Goal: Task Accomplishment & Management: Manage account settings

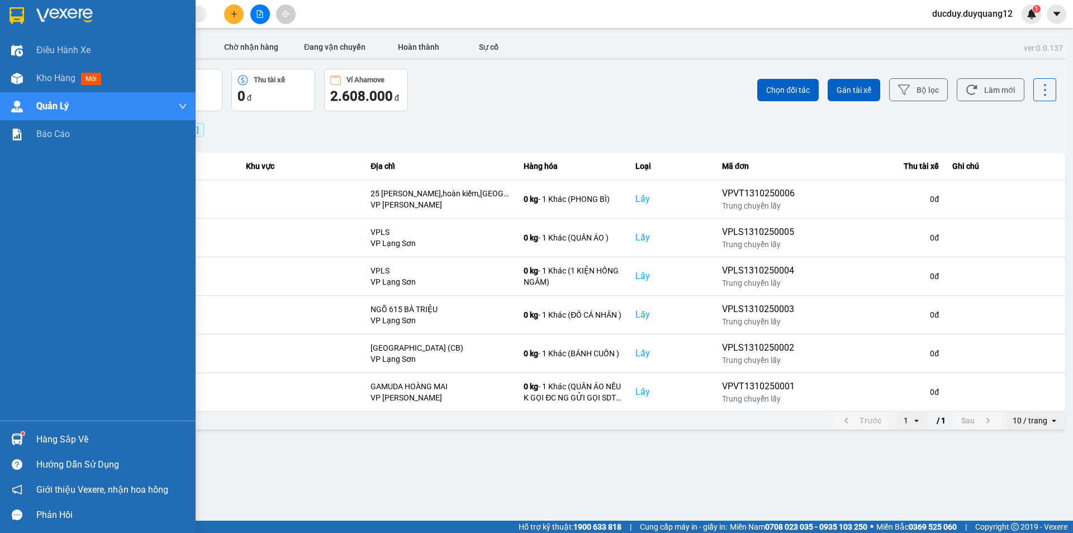
click at [50, 439] on div "Hàng sắp về" at bounding box center [111, 439] width 151 height 17
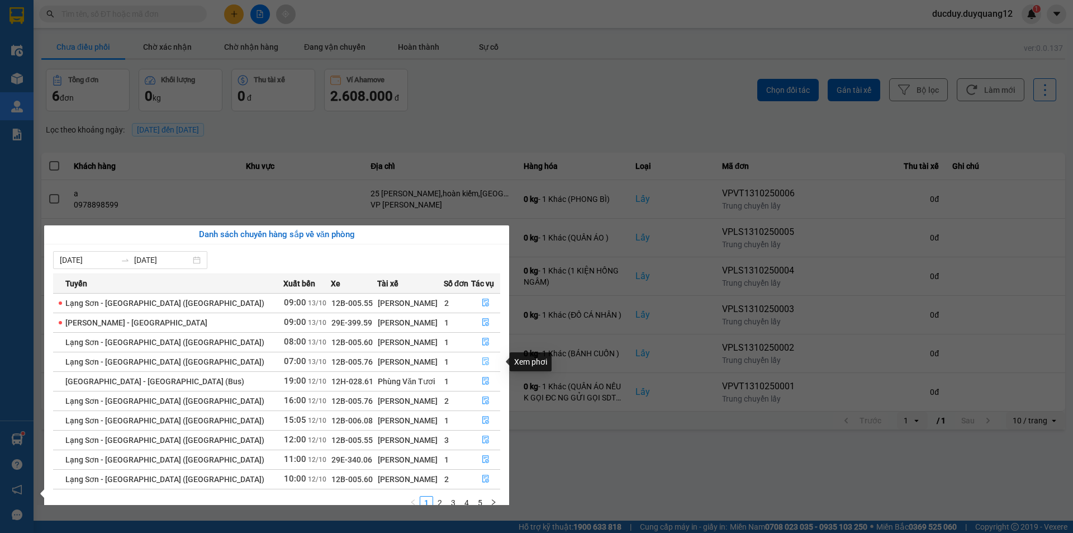
click at [482, 361] on icon "file-done" at bounding box center [485, 362] width 7 height 8
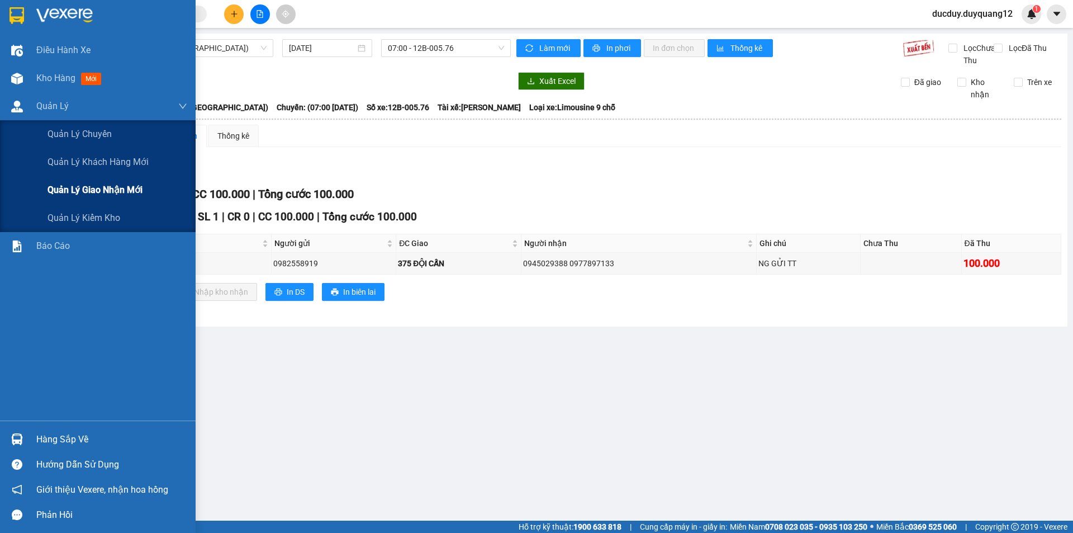
click at [83, 192] on span "Quản lý giao nhận mới" at bounding box center [95, 190] width 95 height 14
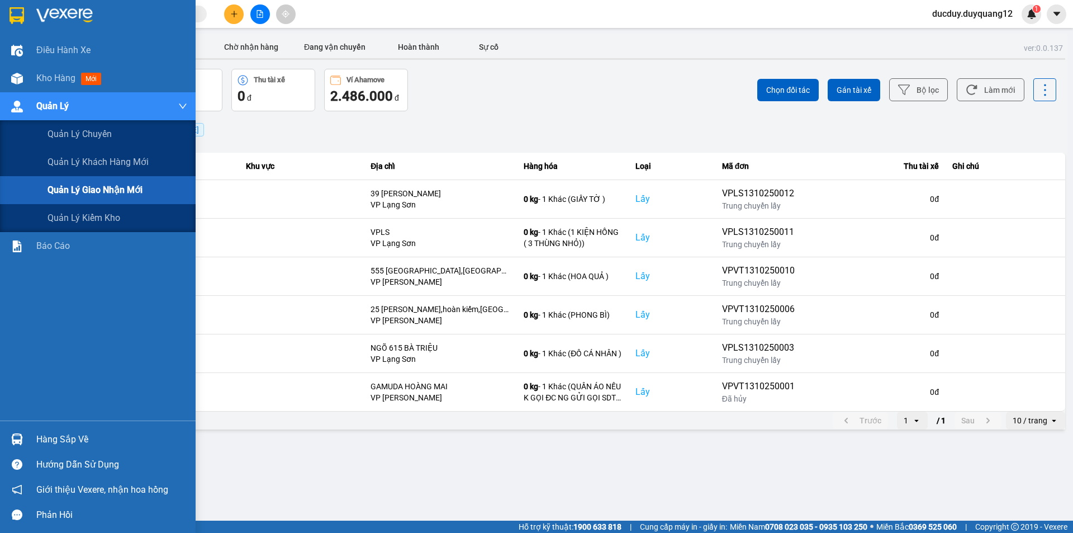
click at [94, 186] on span "Quản lý giao nhận mới" at bounding box center [95, 190] width 95 height 14
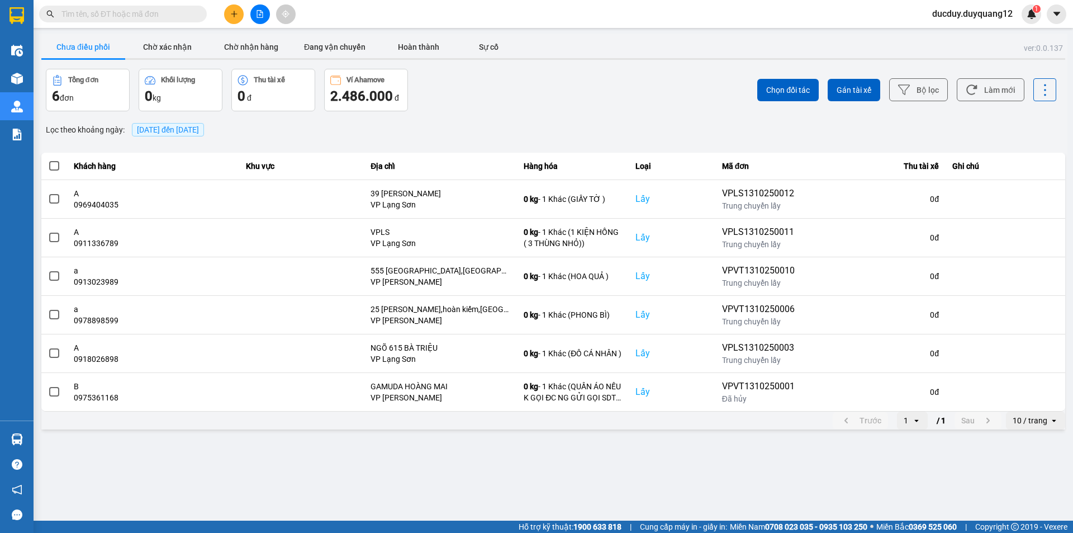
drag, startPoint x: 115, startPoint y: 49, endPoint x: 92, endPoint y: 48, distance: 23.0
click at [107, 49] on button "Chưa điều phối" at bounding box center [83, 47] width 84 height 22
click at [92, 48] on button "Chưa điều phối" at bounding box center [83, 47] width 84 height 22
click at [199, 129] on span "[DATE] đến [DATE]" at bounding box center [168, 129] width 62 height 9
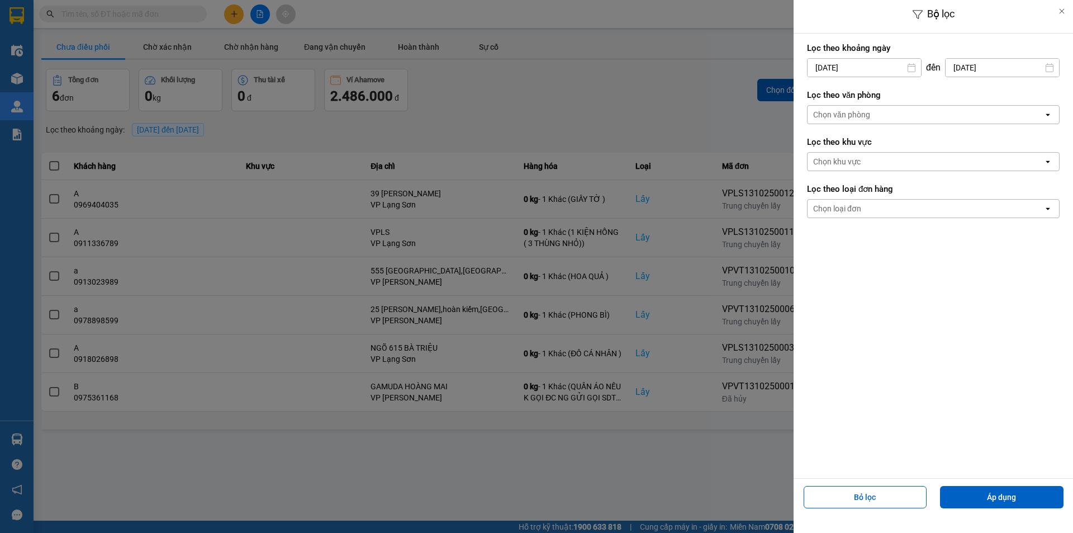
click at [850, 60] on input "[DATE]" at bounding box center [864, 68] width 113 height 18
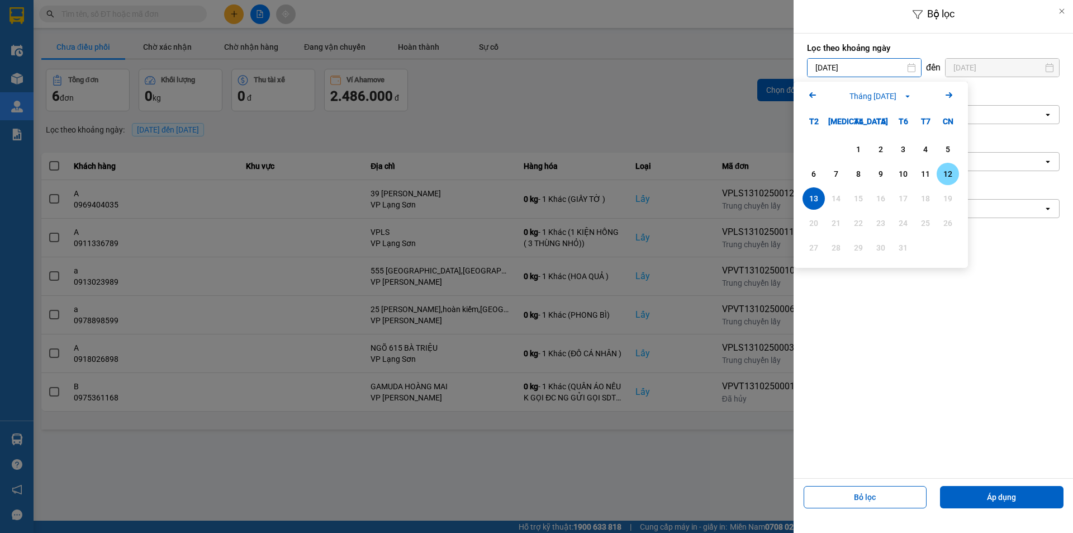
click at [951, 173] on div "12" at bounding box center [948, 173] width 16 height 13
type input "[DATE]"
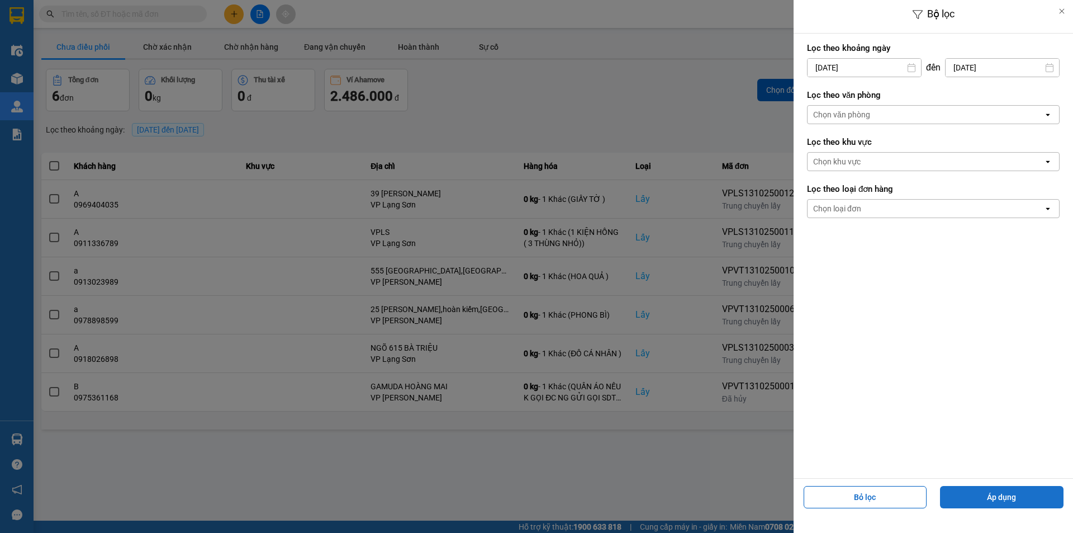
click at [1013, 489] on button "Áp dụng" at bounding box center [1002, 497] width 124 height 22
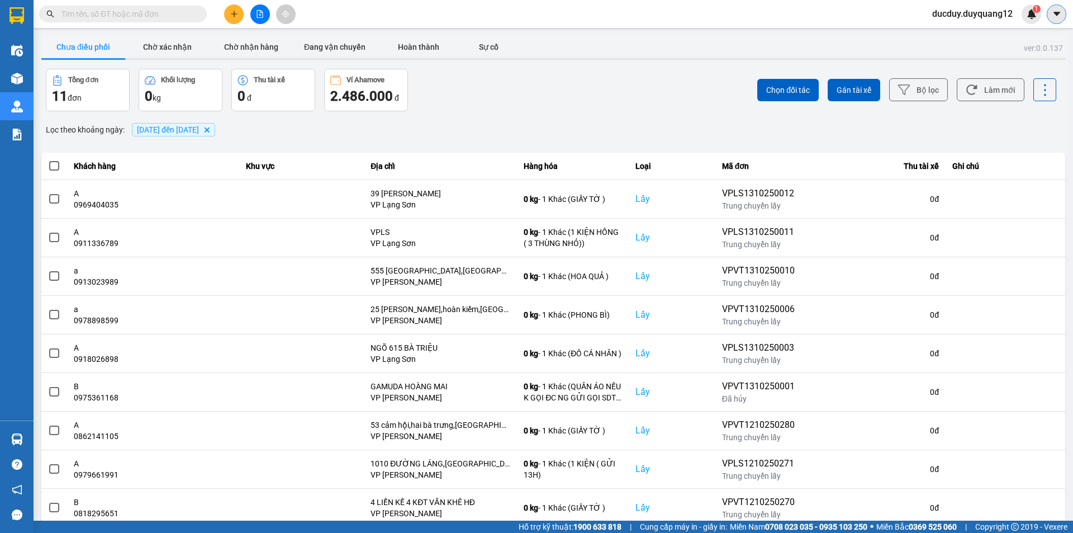
click at [1057, 10] on icon "caret-down" at bounding box center [1057, 14] width 10 height 10
click at [1038, 37] on div "Cấu hình nhà xe" at bounding box center [1027, 42] width 56 height 12
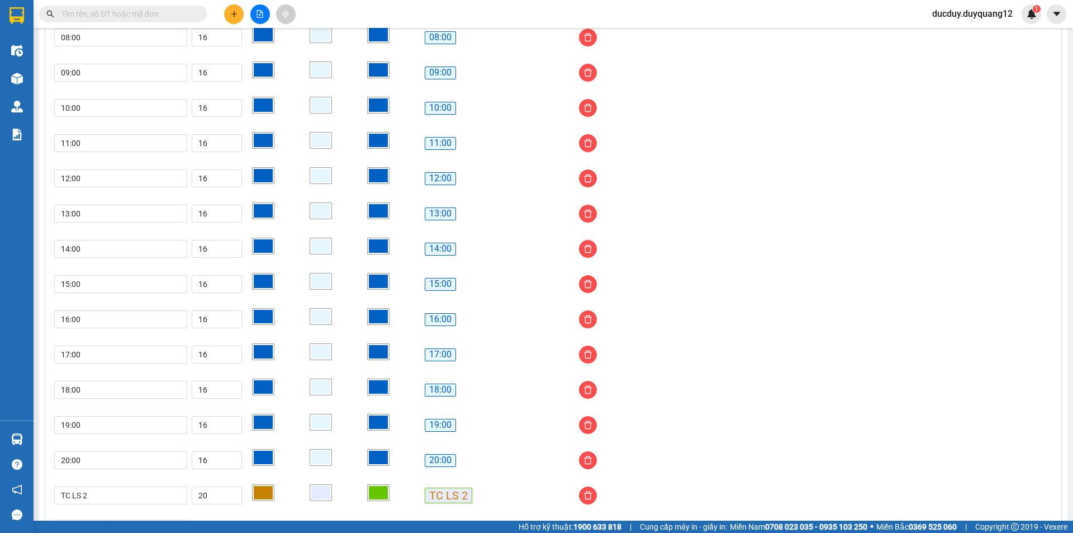
scroll to position [905, 0]
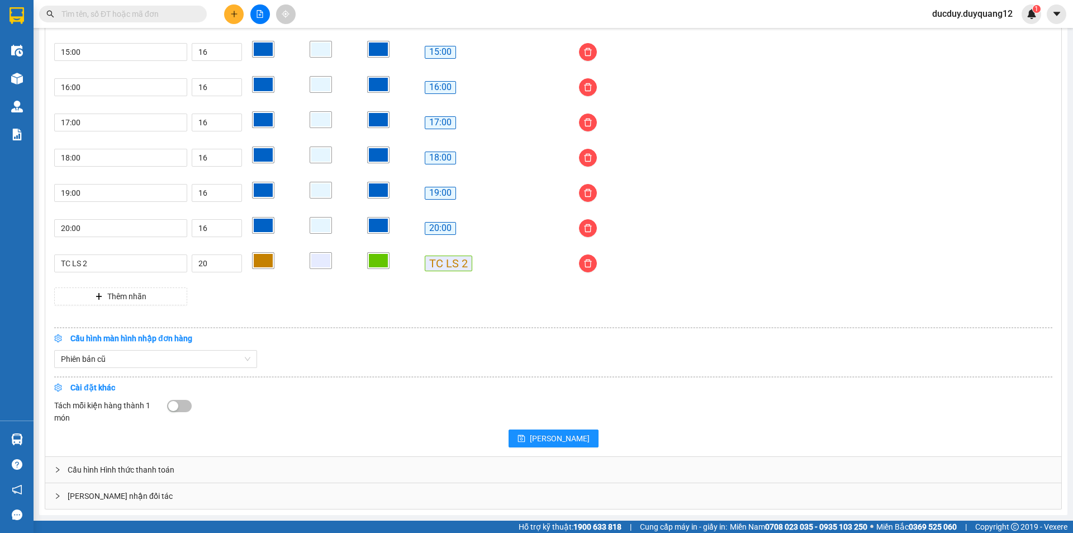
click at [201, 498] on div "[PERSON_NAME] nhận đối tác" at bounding box center [553, 496] width 1016 height 26
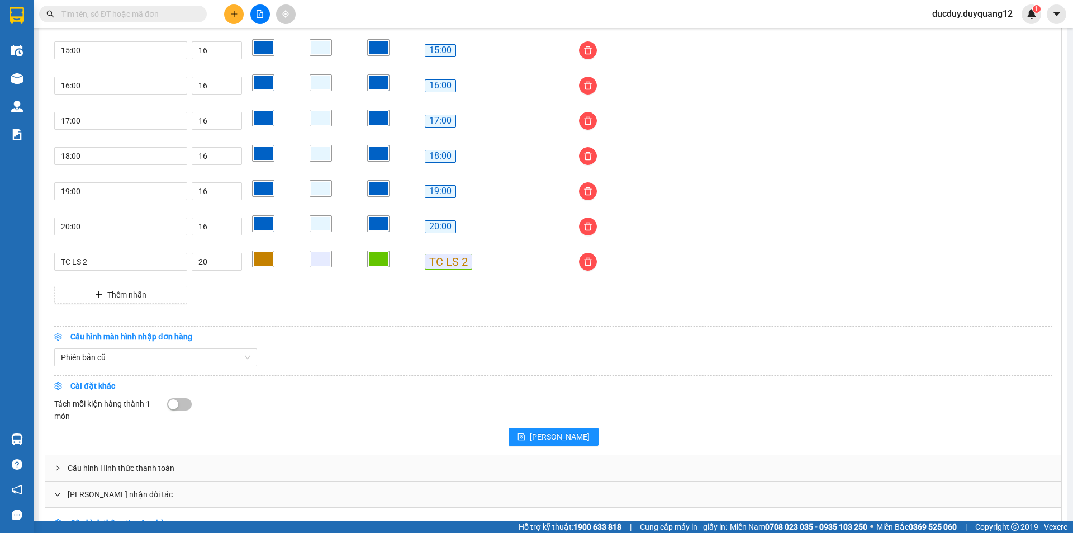
scroll to position [1104, 0]
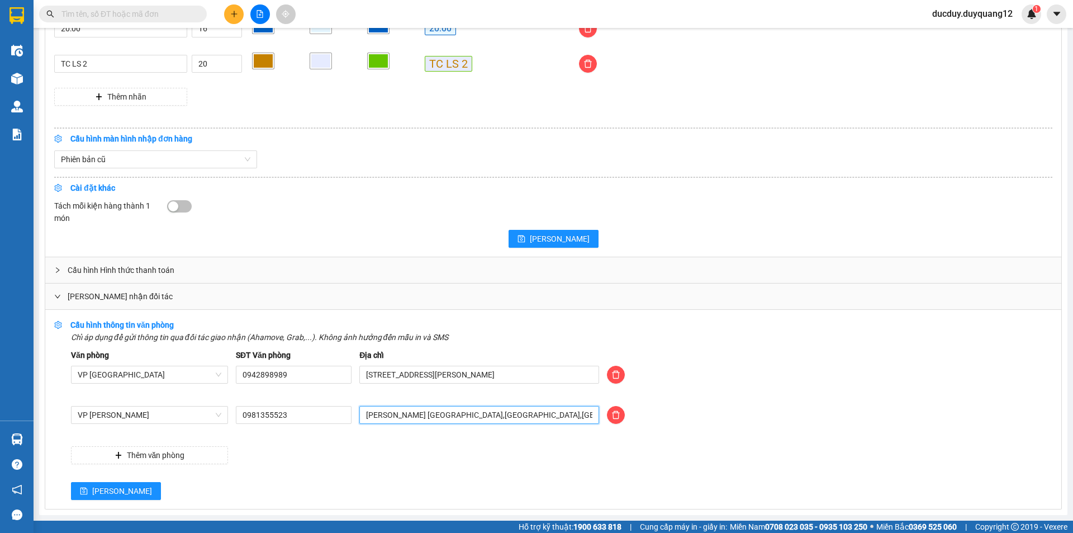
drag, startPoint x: 552, startPoint y: 417, endPoint x: 248, endPoint y: 444, distance: 305.4
click at [248, 446] on div "Văn phòng VP Hà Nội SĐT Văn phòng 0942898989 Địa chỉ 505 Minh Khai, Hai Bà Trưn…" at bounding box center [562, 406] width 982 height 115
type input "512 minh khai,[GEOGRAPHIC_DATA],[GEOGRAPHIC_DATA]"
click at [103, 489] on span "[PERSON_NAME]" at bounding box center [122, 491] width 60 height 12
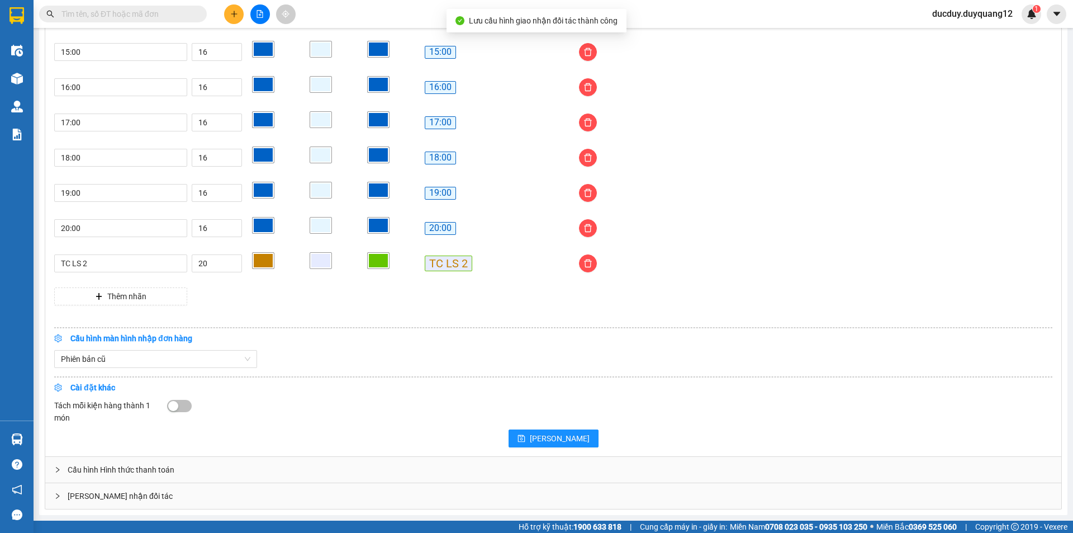
scroll to position [905, 0]
click at [252, 501] on div "[PERSON_NAME] nhận đối tác" at bounding box center [553, 496] width 1016 height 26
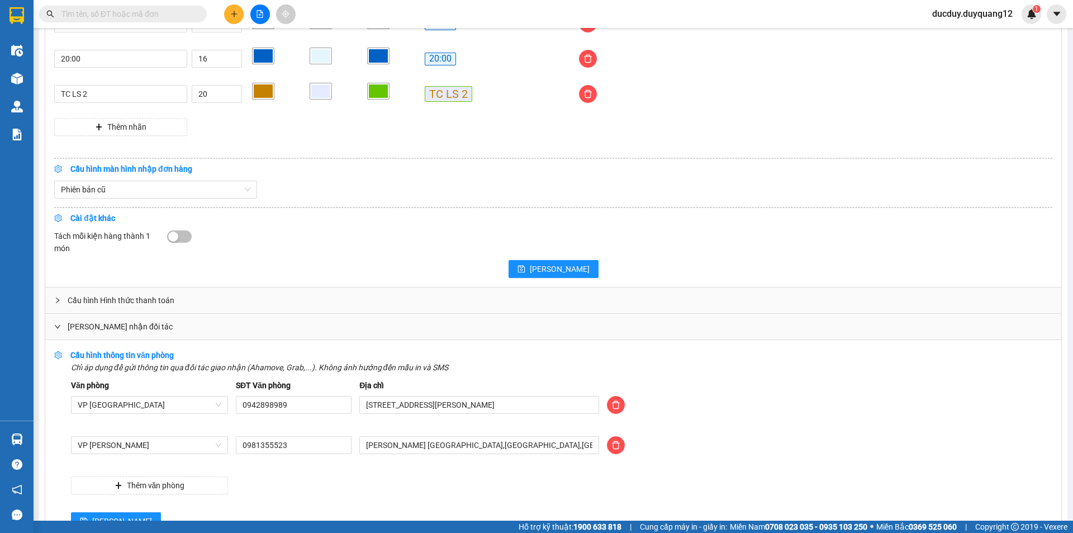
scroll to position [1104, 0]
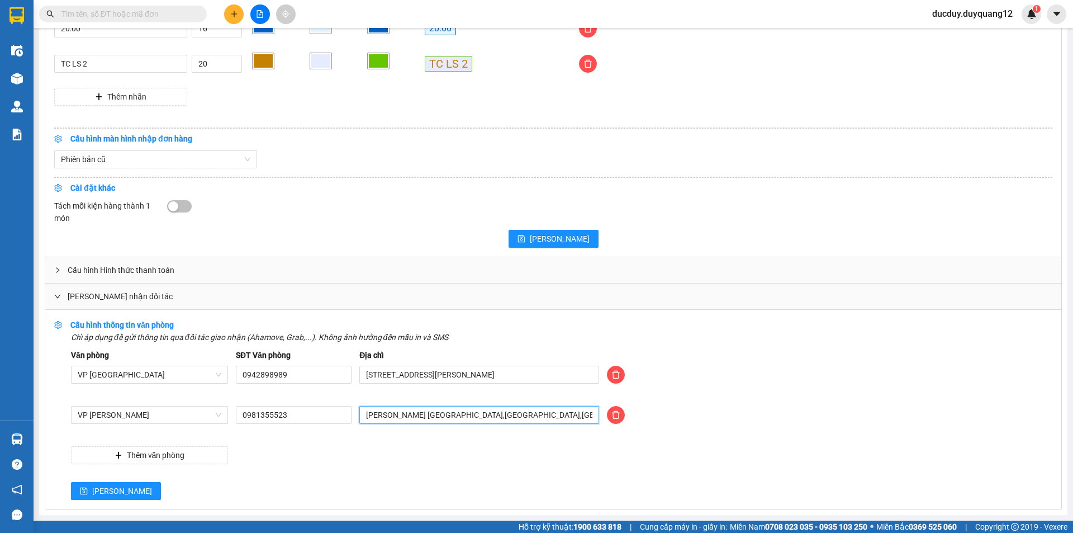
drag, startPoint x: 542, startPoint y: 415, endPoint x: 340, endPoint y: 435, distance: 202.8
click at [340, 435] on div "VP Minh Khai 0981355523 duy quang limousine sài đồng,long biên,hà nội" at bounding box center [562, 421] width 990 height 31
type input "512 minh khai,[GEOGRAPHIC_DATA],[GEOGRAPHIC_DATA]"
click at [91, 485] on button "[PERSON_NAME]" at bounding box center [116, 491] width 90 height 18
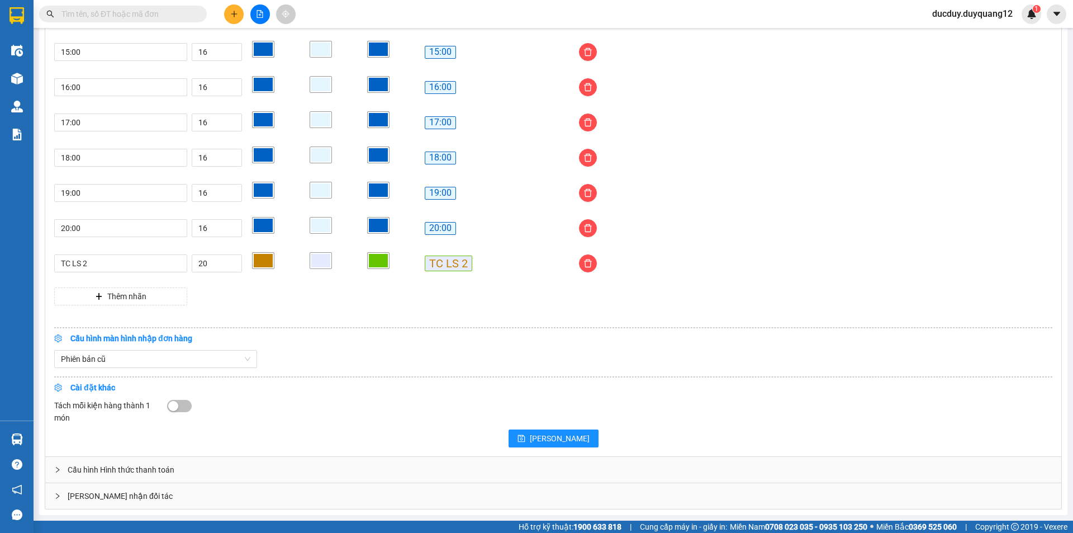
scroll to position [905, 0]
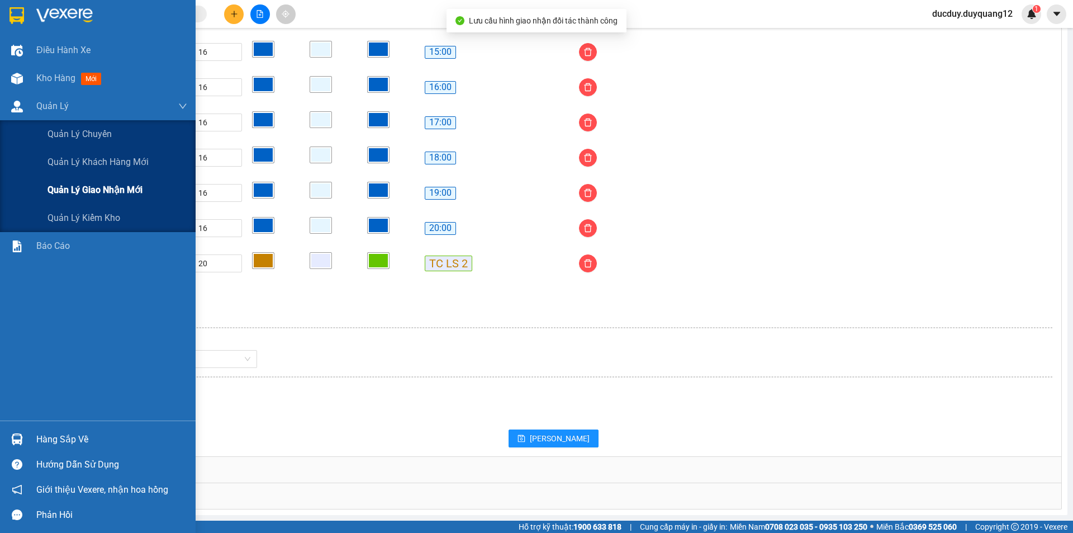
click at [76, 186] on span "Quản lý giao nhận mới" at bounding box center [95, 190] width 95 height 14
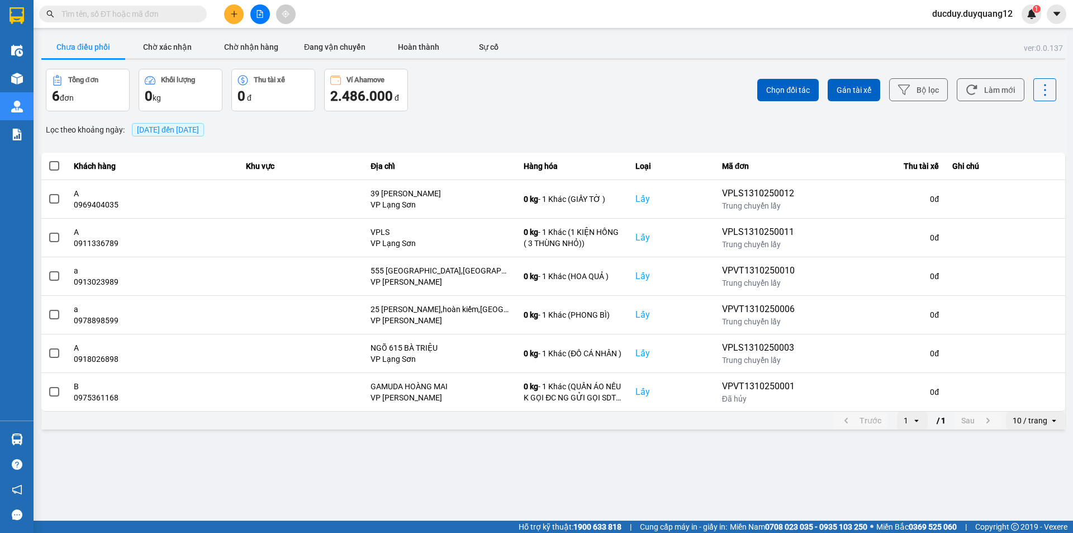
click at [199, 132] on span "[DATE] đến [DATE]" at bounding box center [168, 129] width 62 height 9
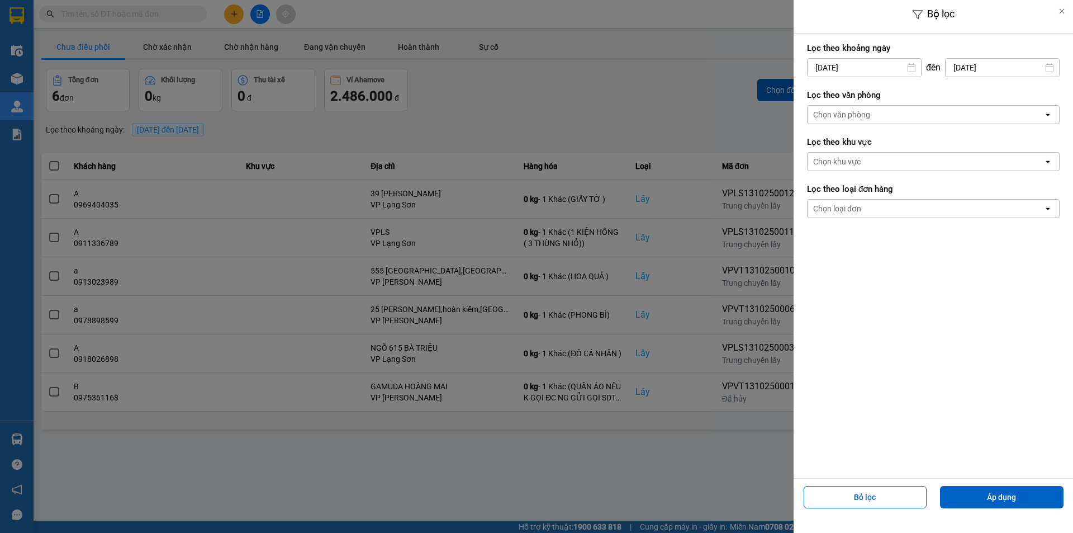
click at [861, 68] on input "[DATE]" at bounding box center [864, 68] width 113 height 18
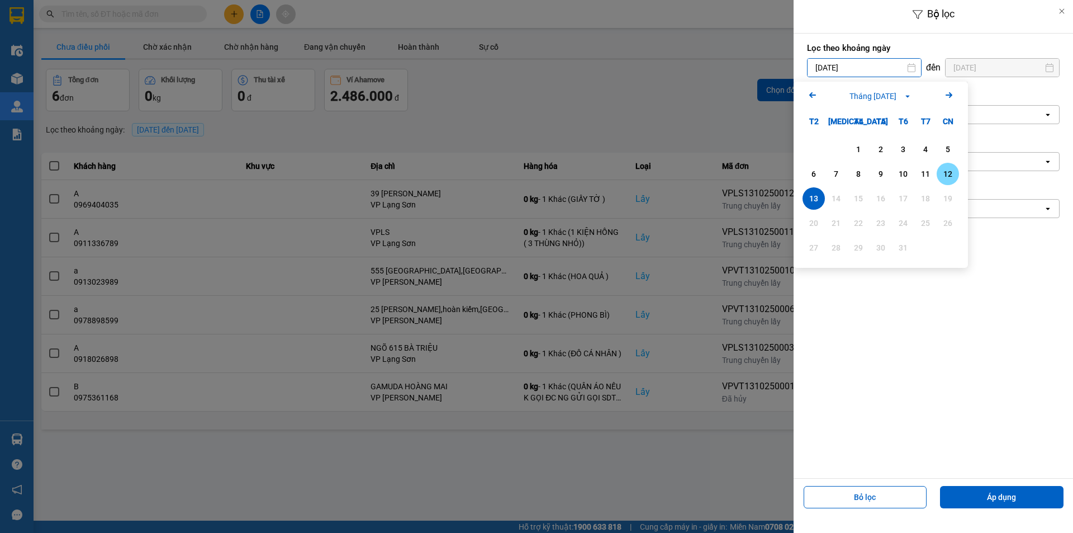
click at [944, 173] on div "12" at bounding box center [948, 173] width 16 height 13
type input "12/10/2025"
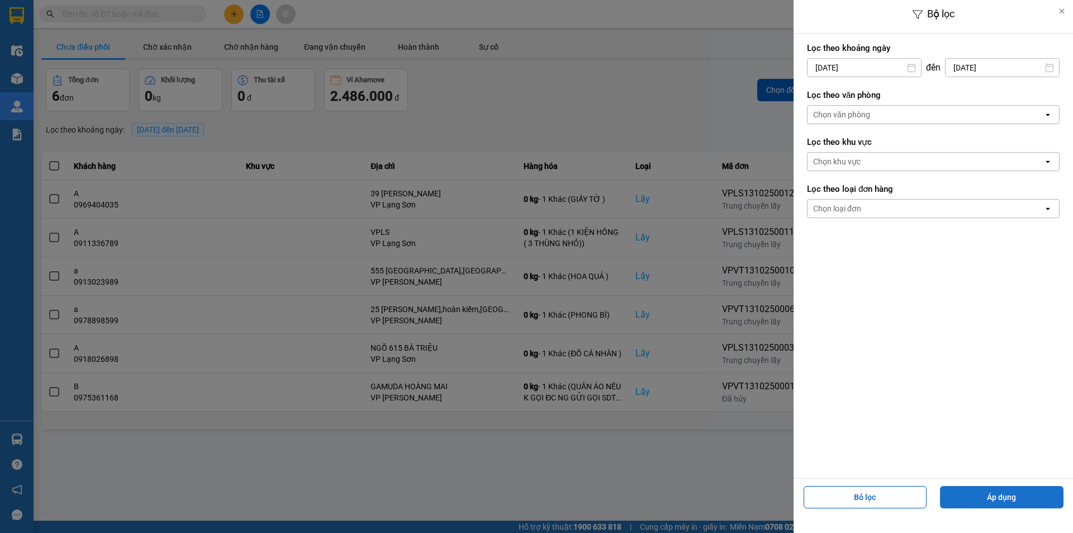
click at [1012, 491] on button "Áp dụng" at bounding box center [1002, 497] width 124 height 22
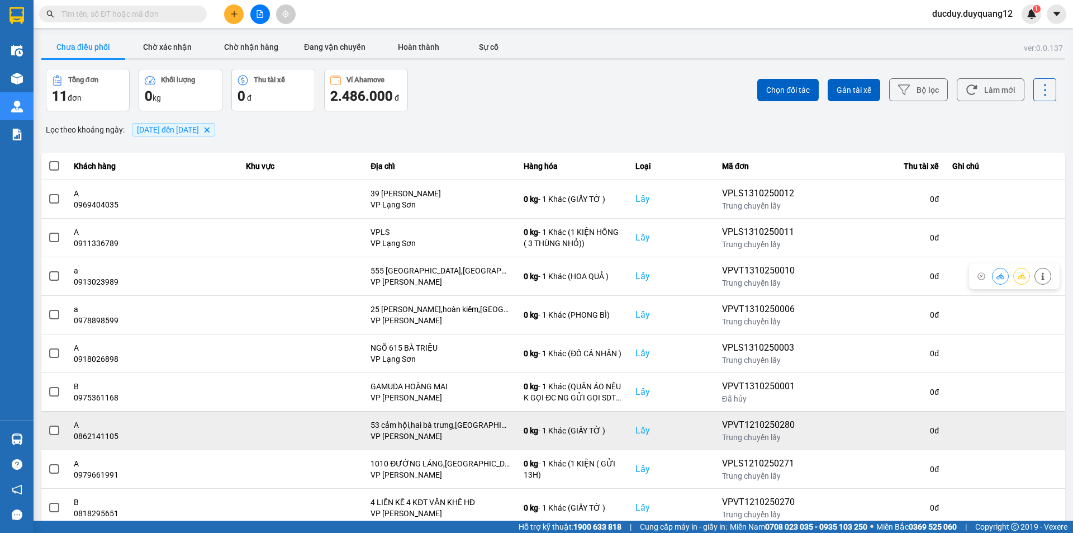
scroll to position [71, 0]
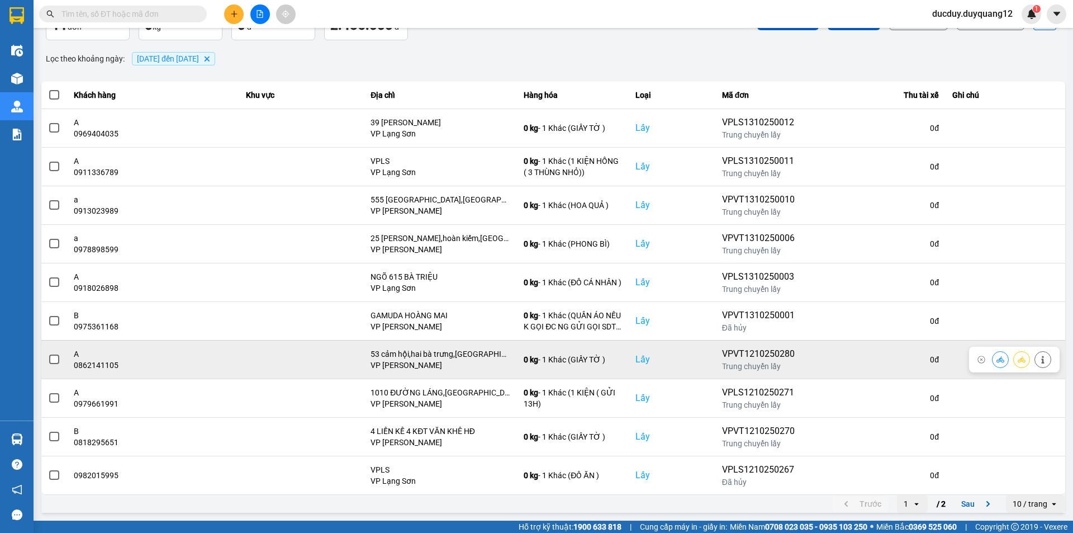
click at [55, 357] on span at bounding box center [54, 359] width 10 height 10
click at [48, 353] on input "checkbox" at bounding box center [48, 353] width 0 height 0
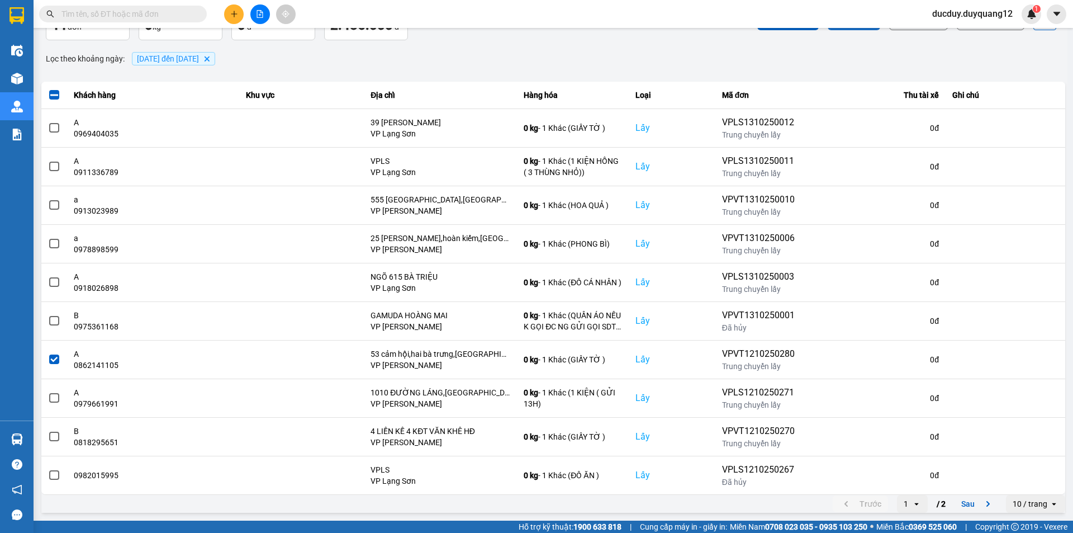
scroll to position [0, 0]
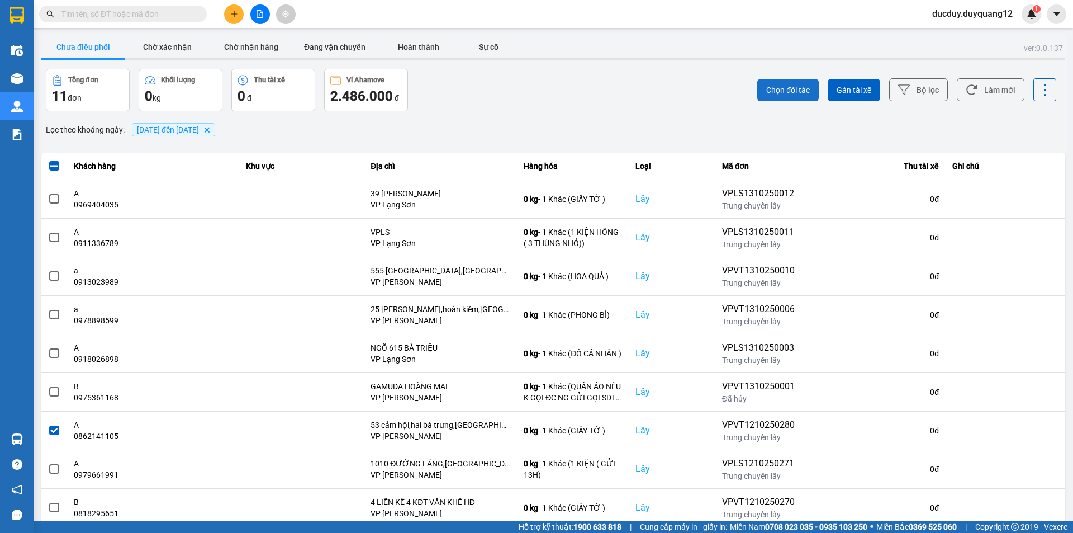
click at [790, 91] on span "Chọn đối tác" at bounding box center [788, 89] width 44 height 11
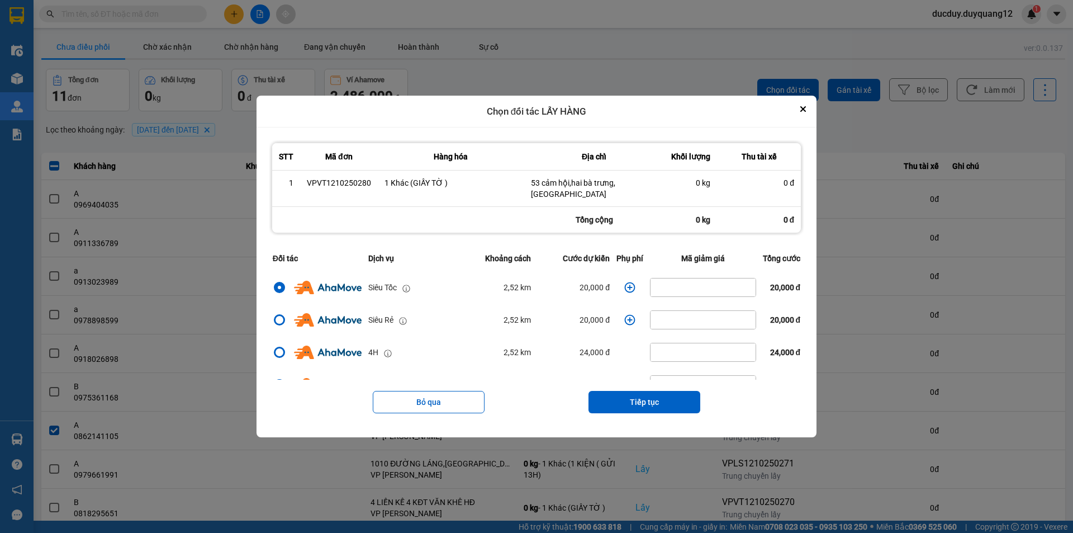
click at [628, 283] on icon "dialog" at bounding box center [629, 287] width 11 height 11
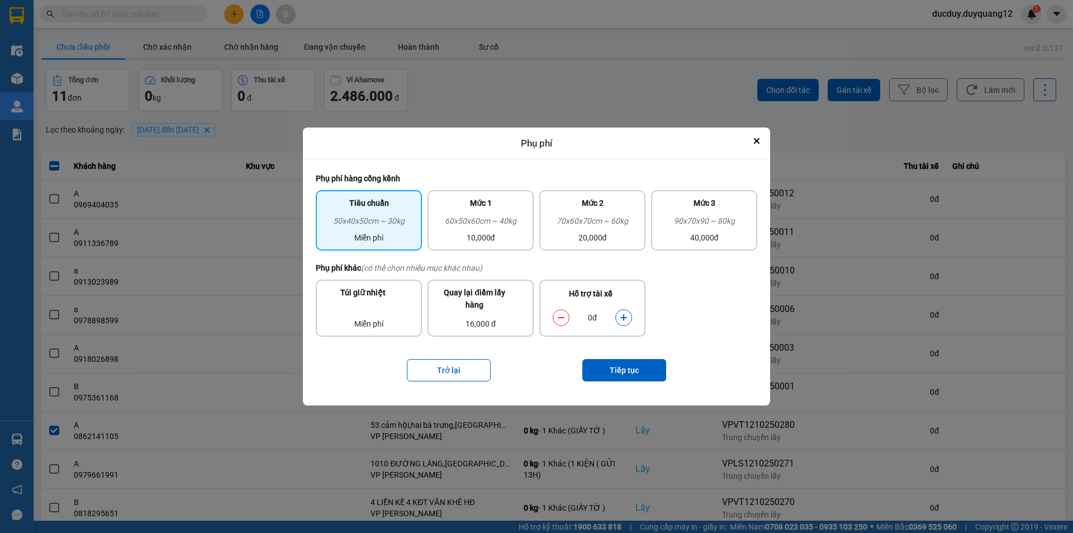
click at [622, 313] on button "dialog" at bounding box center [624, 318] width 16 height 20
click at [623, 372] on button "Tiếp tục" at bounding box center [625, 370] width 84 height 22
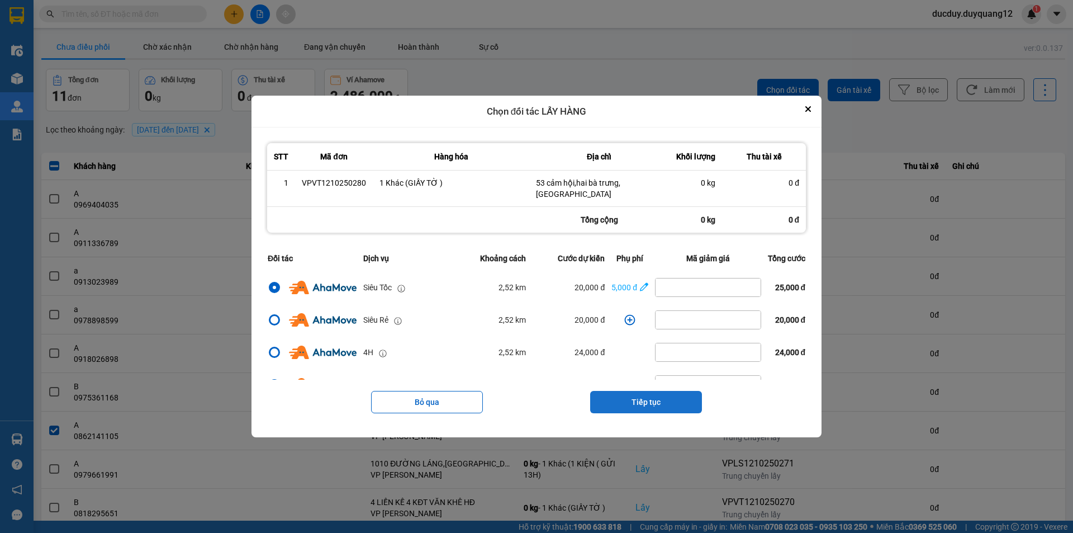
drag, startPoint x: 656, startPoint y: 395, endPoint x: 648, endPoint y: 380, distance: 16.5
click at [656, 394] on button "Tiếp tục" at bounding box center [646, 402] width 112 height 22
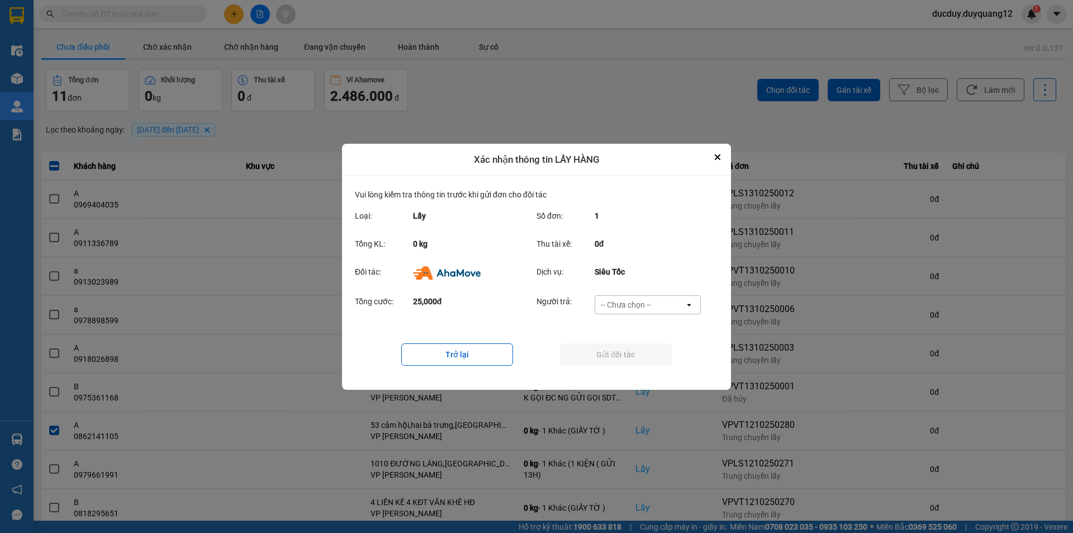
click at [639, 299] on div "-- Chưa chọn --" at bounding box center [626, 304] width 50 height 11
click at [635, 363] on span "Ví Ahamove" at bounding box center [625, 368] width 45 height 11
click at [636, 356] on button "Gửi đối tác" at bounding box center [616, 354] width 112 height 22
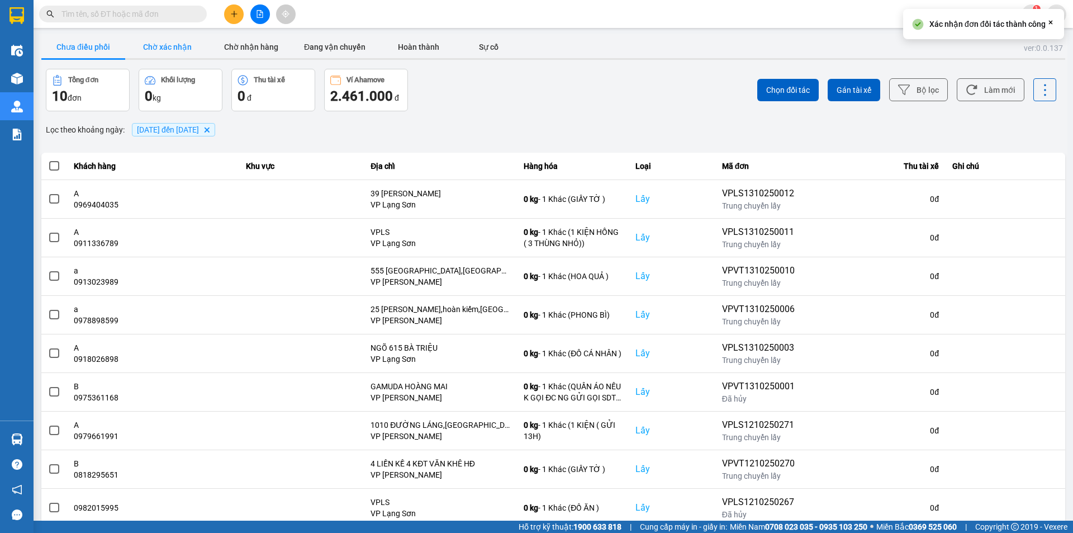
click at [166, 39] on button "Chờ xác nhận" at bounding box center [167, 47] width 84 height 22
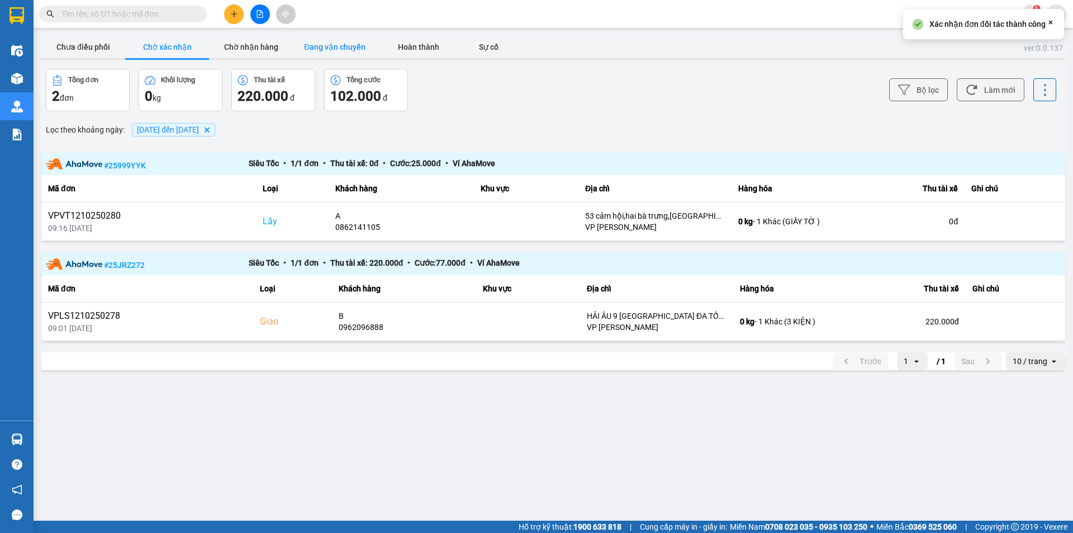
click at [339, 37] on button "Đang vận chuyển" at bounding box center [335, 47] width 84 height 22
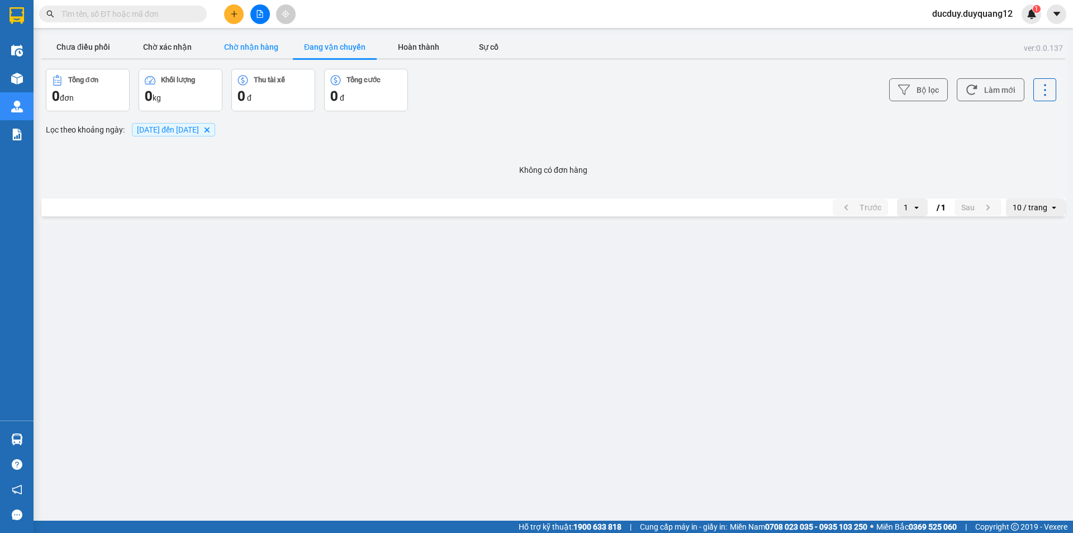
click at [259, 46] on button "Chờ nhận hàng" at bounding box center [251, 47] width 84 height 22
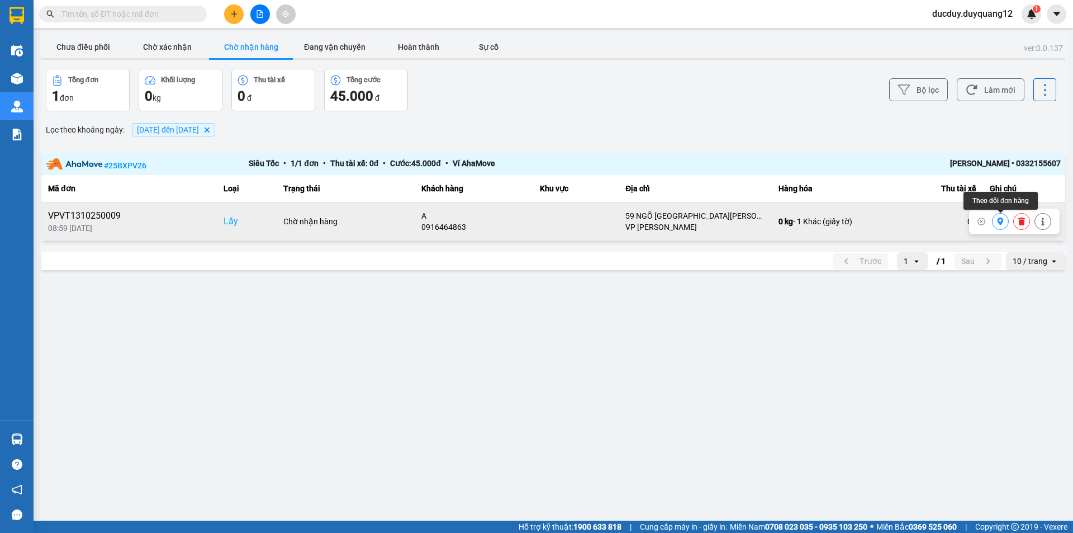
click at [1004, 224] on icon at bounding box center [1001, 221] width 8 height 8
click at [272, 50] on button "Chờ nhận hàng" at bounding box center [251, 47] width 84 height 22
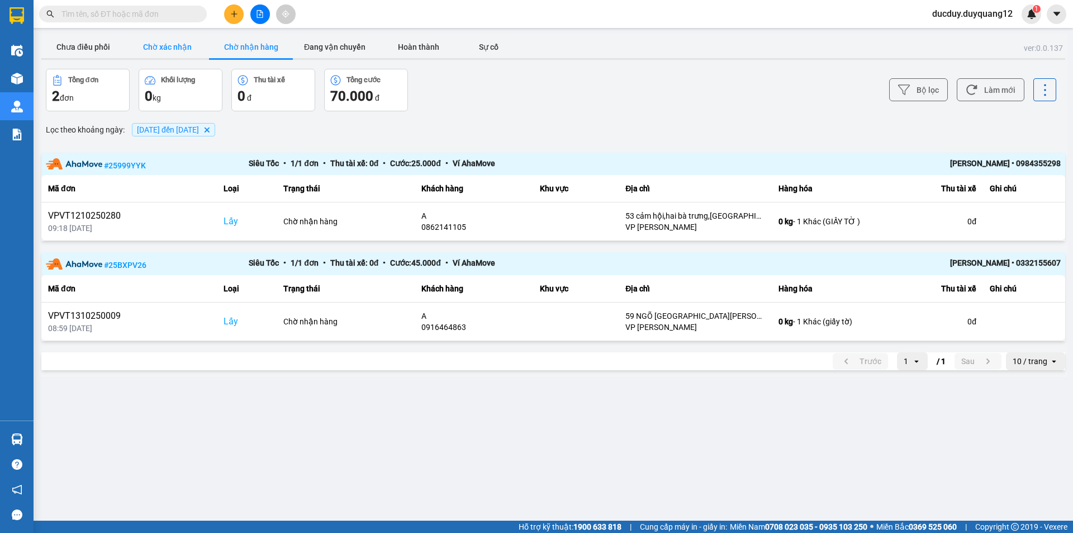
click at [185, 51] on button "Chờ xác nhận" at bounding box center [167, 47] width 84 height 22
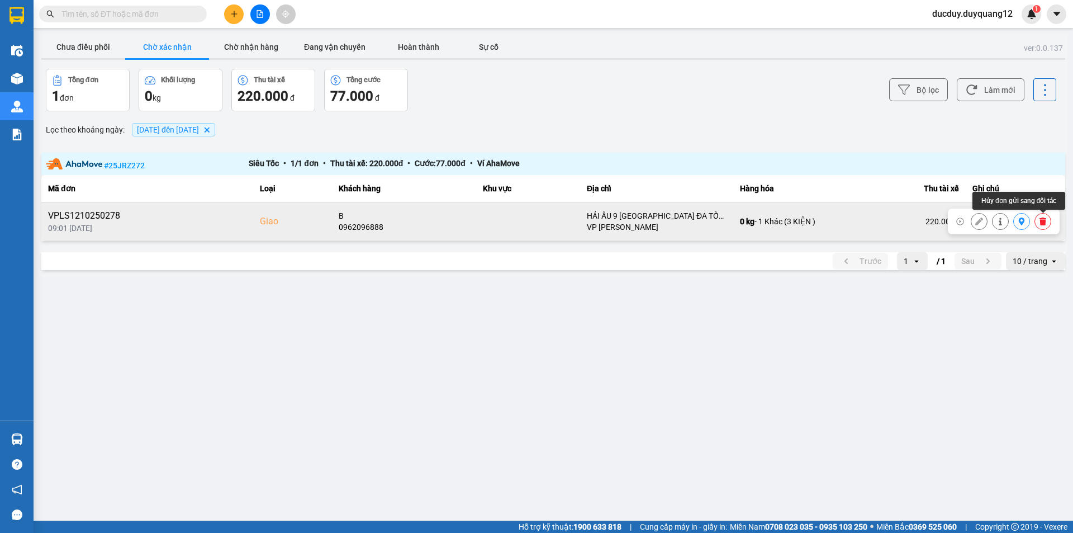
click at [1043, 218] on icon at bounding box center [1043, 221] width 7 height 8
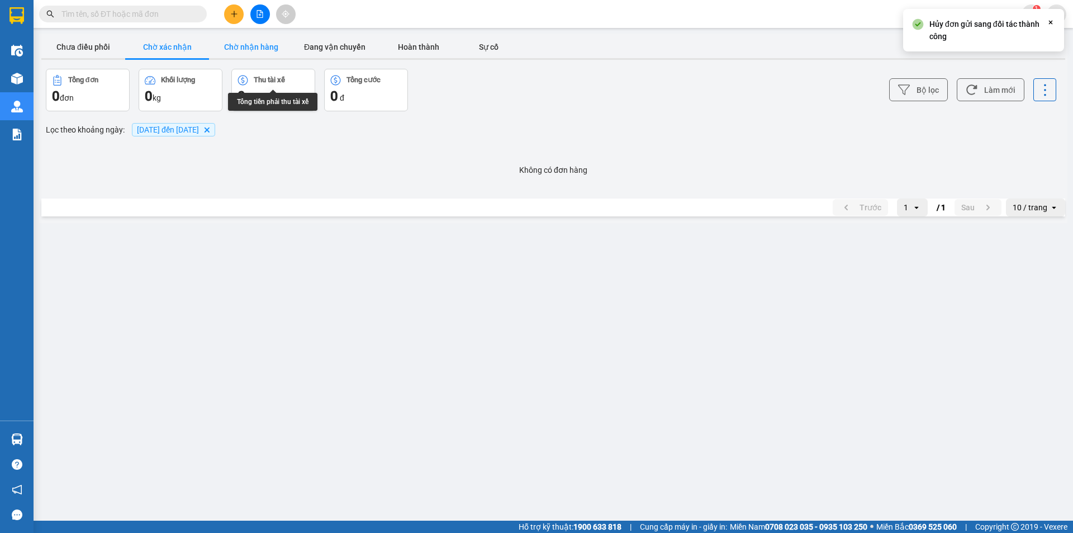
click at [267, 37] on button "Chờ nhận hàng" at bounding box center [251, 47] width 84 height 22
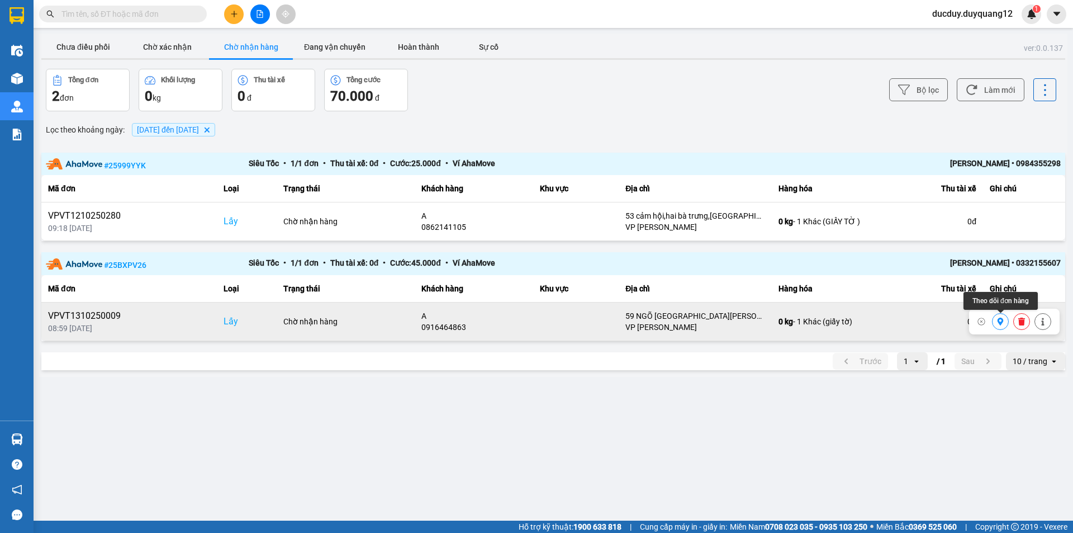
click at [1001, 320] on icon at bounding box center [1001, 322] width 8 height 8
click at [269, 46] on button "Chờ nhận hàng" at bounding box center [251, 47] width 84 height 22
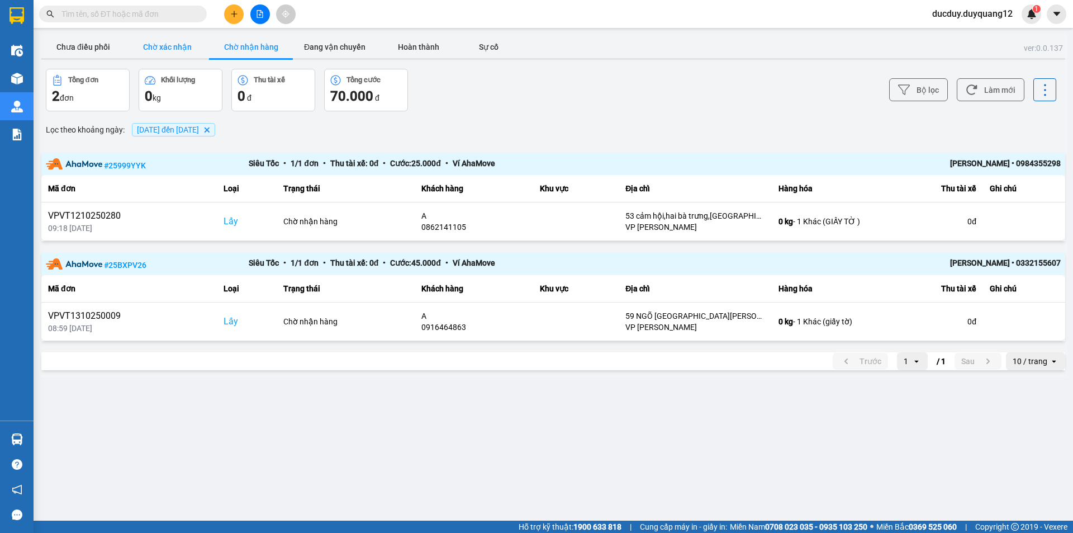
click at [177, 43] on button "Chờ xác nhận" at bounding box center [167, 47] width 84 height 22
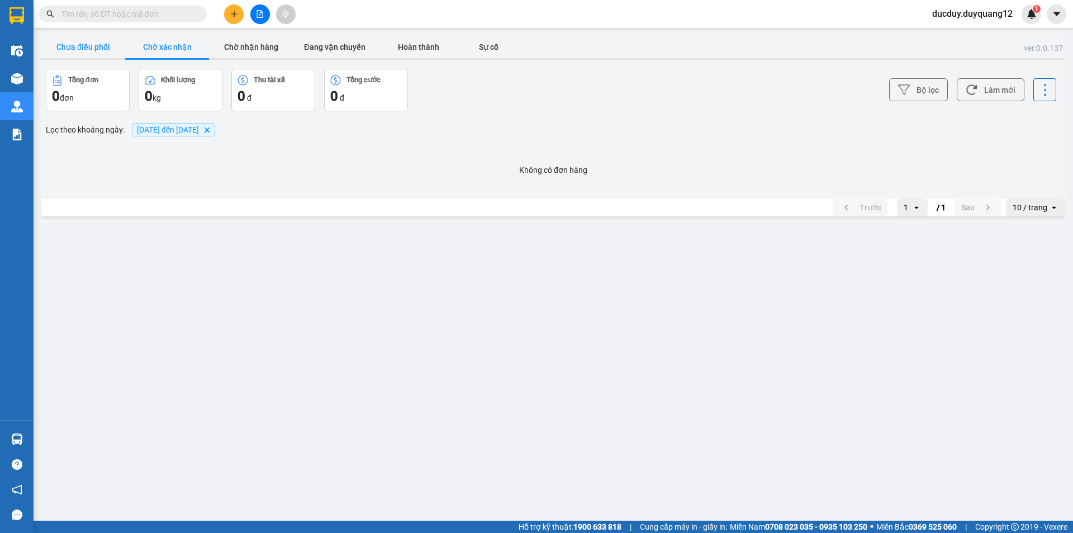
click at [76, 44] on button "Chưa điều phối" at bounding box center [83, 47] width 84 height 22
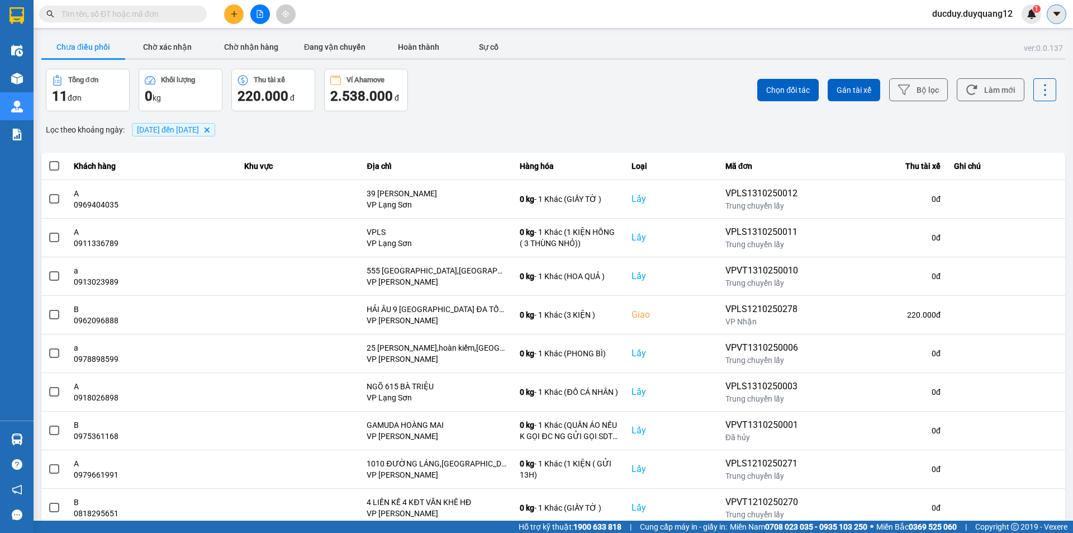
click at [1061, 16] on icon "caret-down" at bounding box center [1057, 14] width 10 height 10
click at [1031, 39] on div "Chưa điều phối Chờ xác nhận Chờ nhận hàng Đang vận chuyển Hoàn thành Sự cố" at bounding box center [553, 48] width 1024 height 25
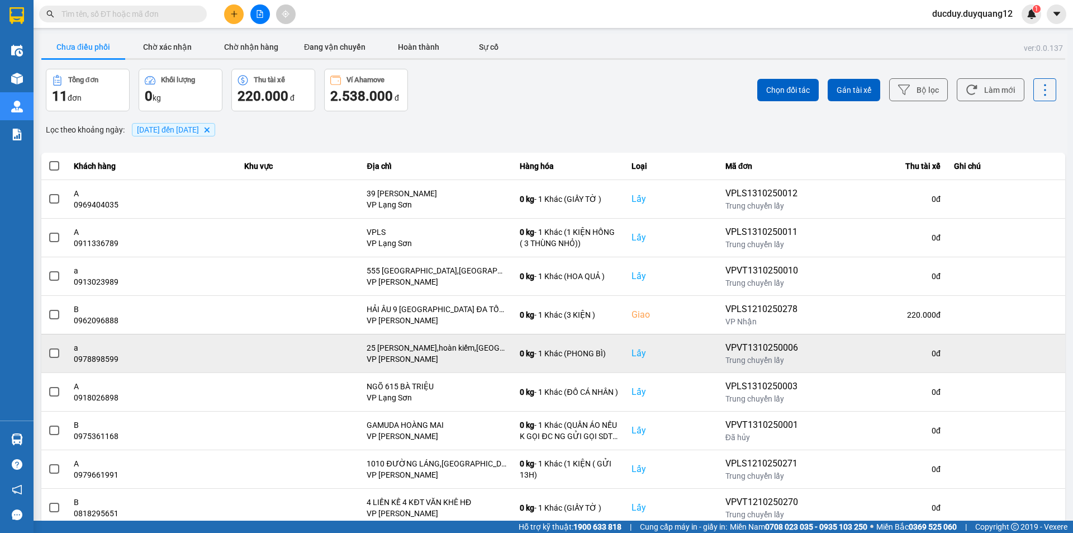
scroll to position [71, 0]
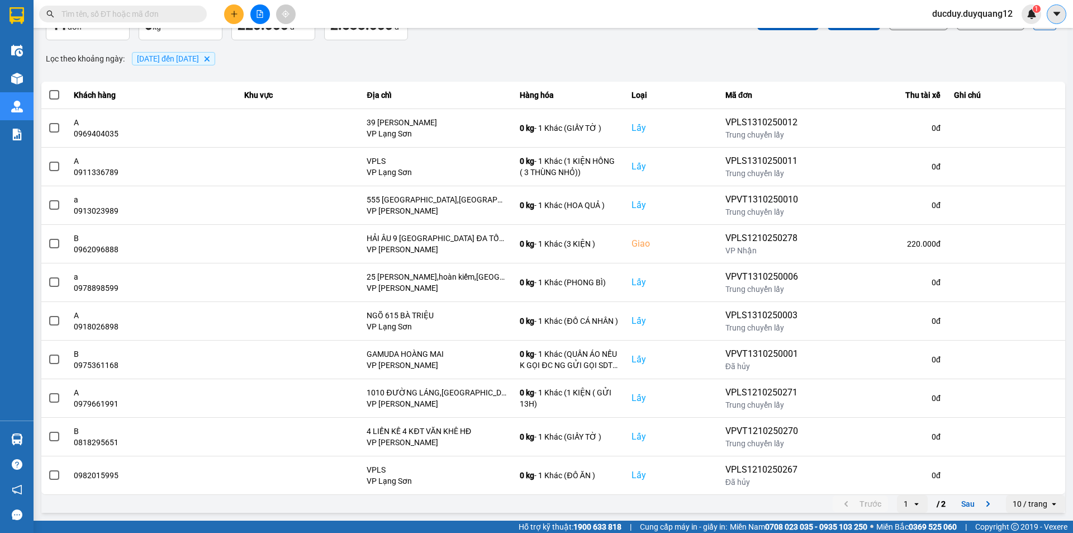
click at [1062, 13] on button at bounding box center [1057, 14] width 20 height 20
click at [1028, 47] on div "Cấu hình nhà xe" at bounding box center [1027, 42] width 56 height 12
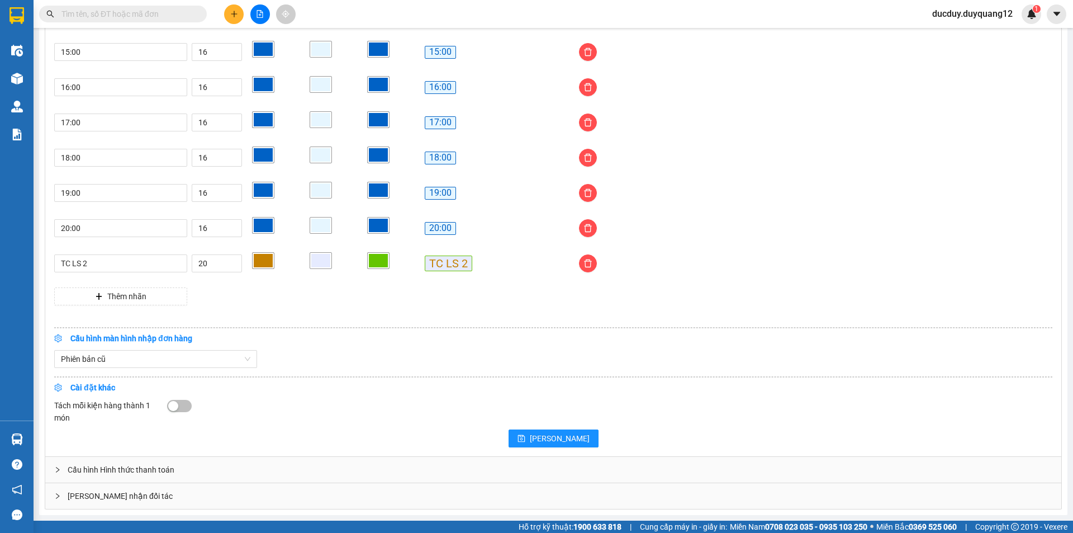
click at [294, 494] on div "[PERSON_NAME] nhận đối tác" at bounding box center [553, 496] width 1016 height 26
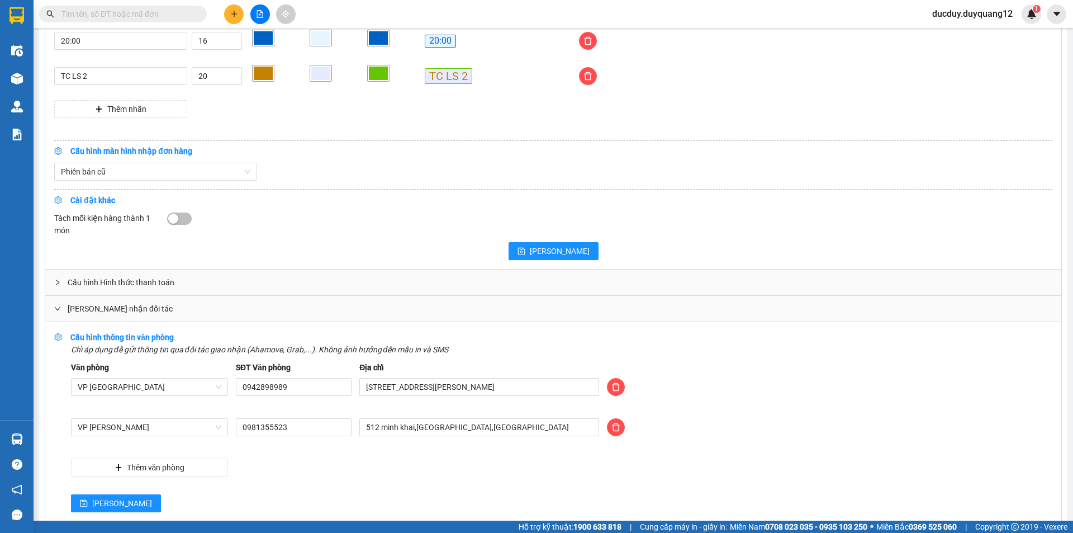
scroll to position [1104, 0]
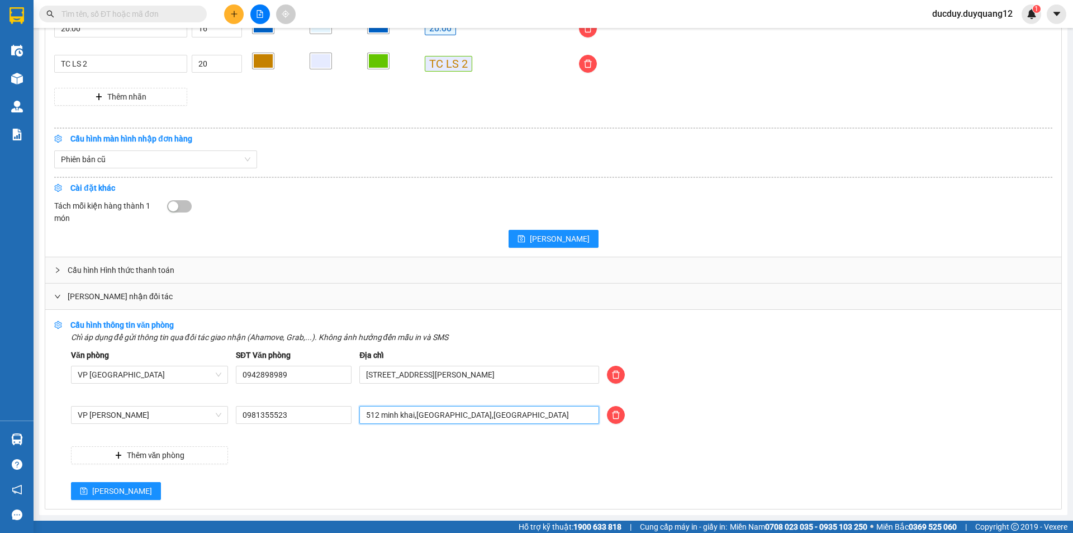
drag, startPoint x: 476, startPoint y: 417, endPoint x: 300, endPoint y: 429, distance: 176.5
click at [300, 429] on div "VP Minh Khai 0981355523 512 minh khai,hai bà trưng,hà nội" at bounding box center [562, 421] width 990 height 31
type input "[PERSON_NAME] [GEOGRAPHIC_DATA],[GEOGRAPHIC_DATA],[GEOGRAPHIC_DATA]"
click at [105, 486] on span "[PERSON_NAME]" at bounding box center [122, 491] width 60 height 12
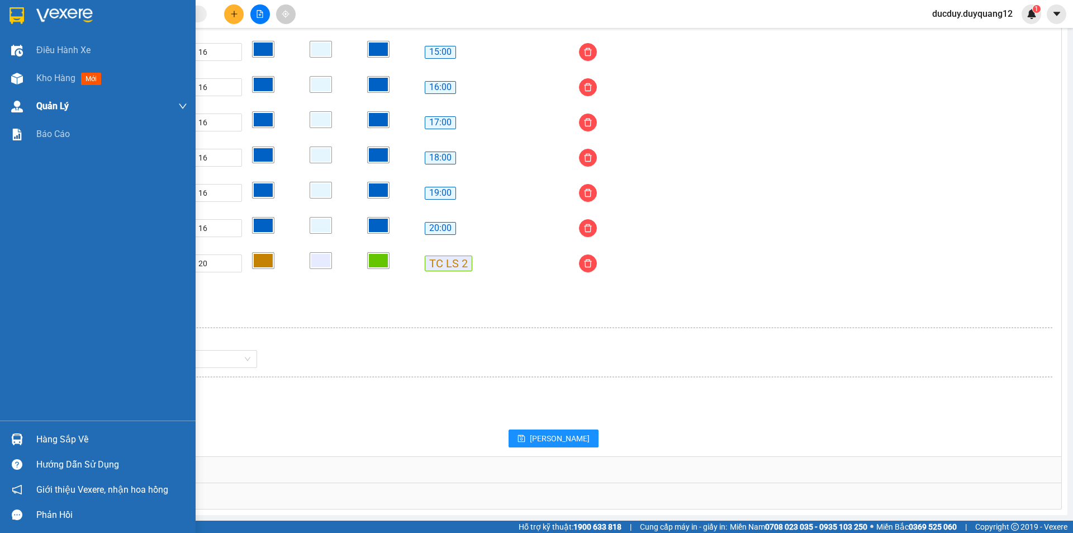
scroll to position [905, 0]
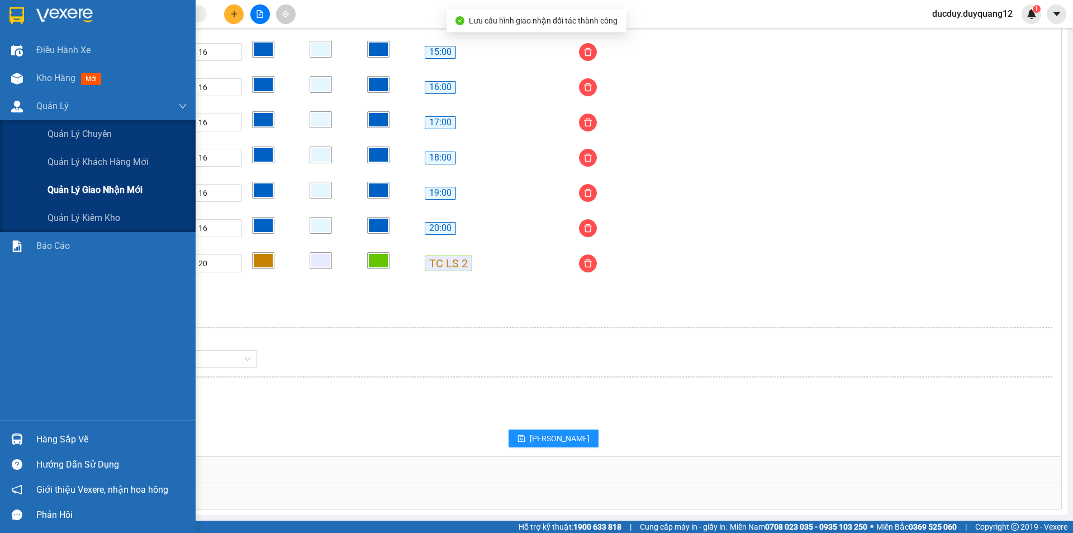
click at [87, 196] on span "Quản lý giao nhận mới" at bounding box center [95, 190] width 95 height 14
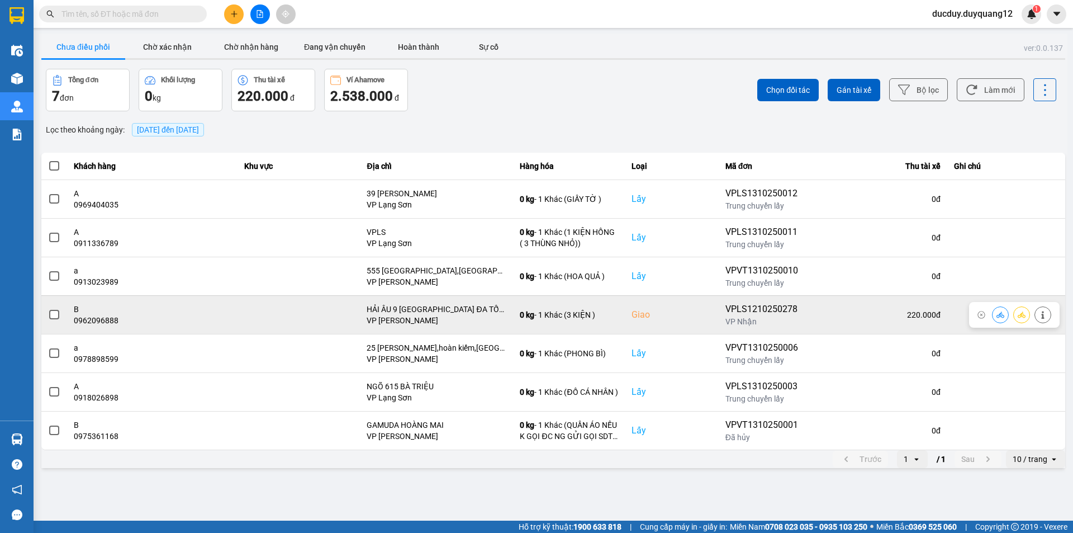
click at [51, 313] on span at bounding box center [54, 315] width 10 height 10
click at [48, 309] on input "checkbox" at bounding box center [48, 309] width 0 height 0
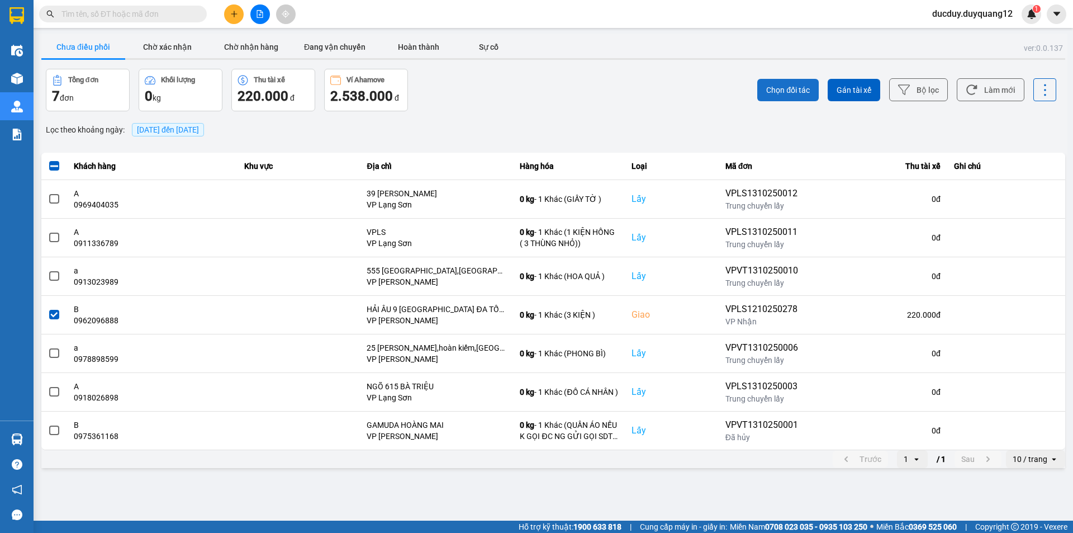
click at [793, 79] on button "Chọn đối tác" at bounding box center [788, 90] width 61 height 22
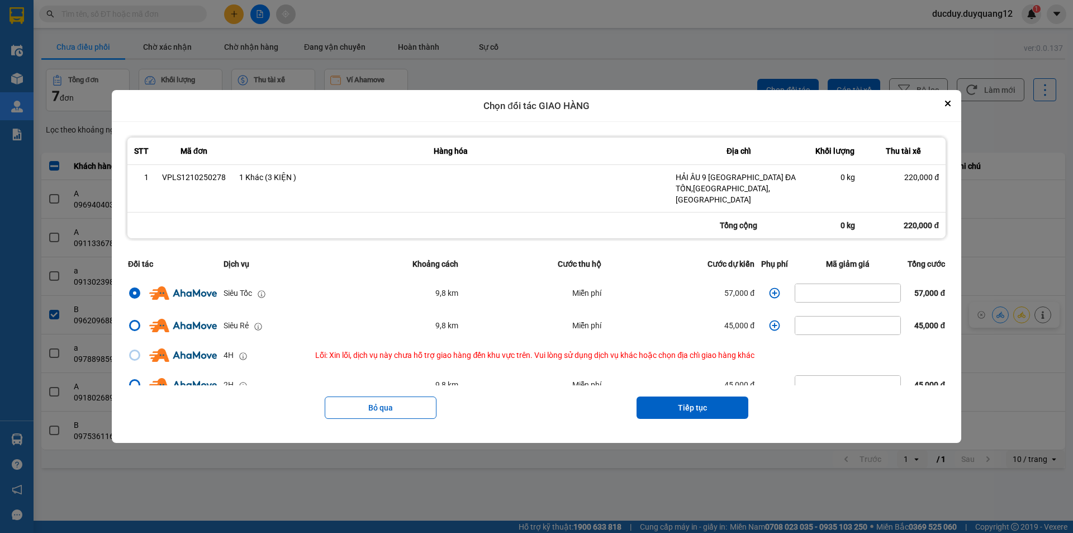
click at [774, 281] on td "dialog" at bounding box center [775, 293] width 34 height 32
click at [771, 288] on icon "dialog" at bounding box center [775, 293] width 11 height 11
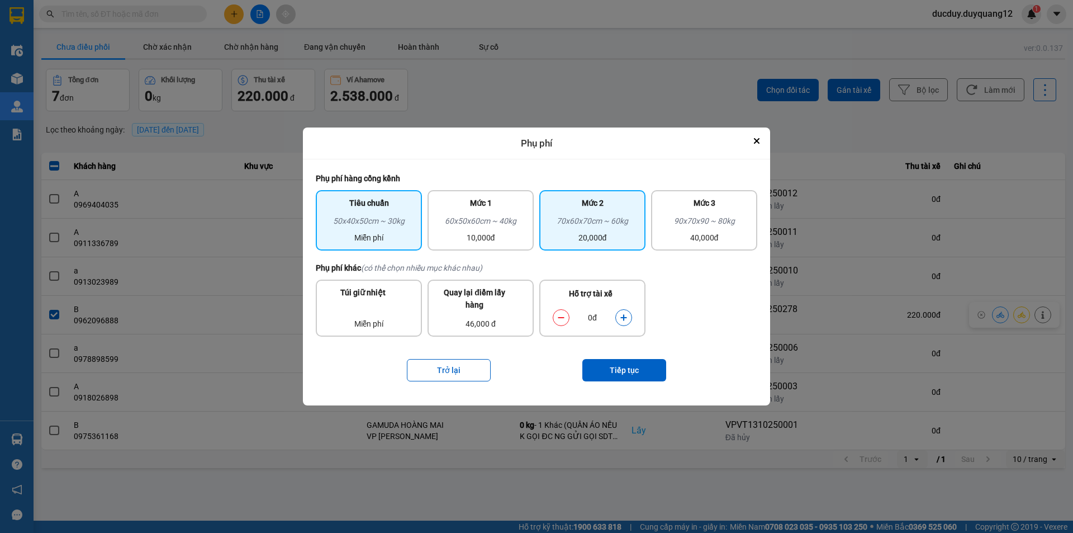
click at [569, 217] on div "70x60x70cm ~ 60kg" at bounding box center [592, 223] width 93 height 17
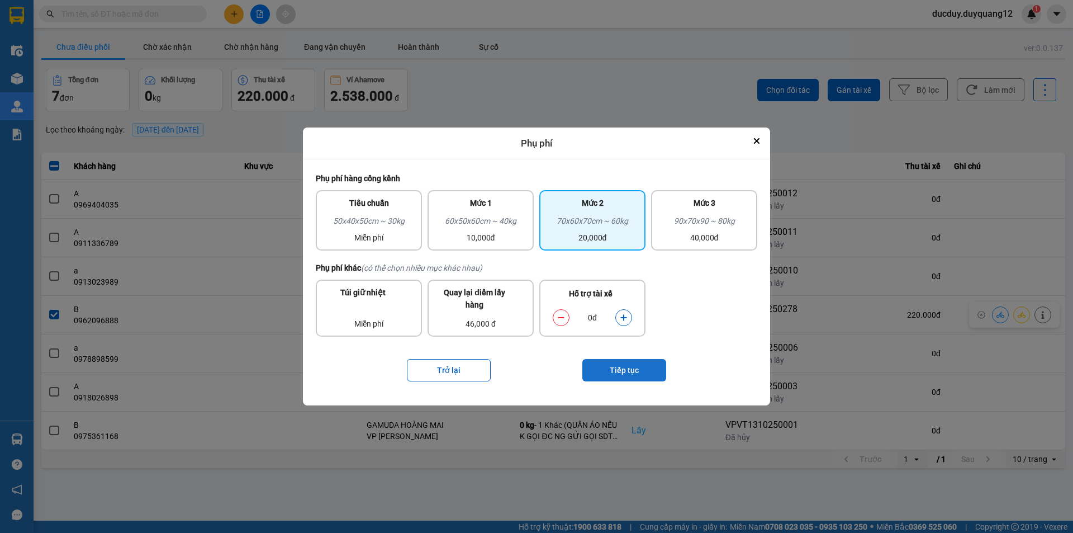
click at [638, 370] on button "Tiếp tục" at bounding box center [625, 370] width 84 height 22
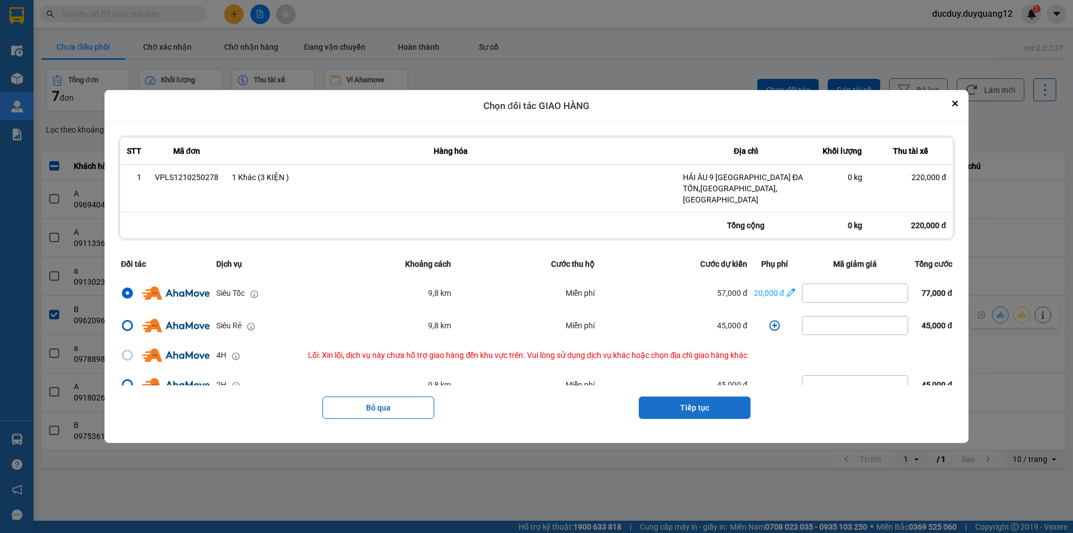
click at [692, 398] on button "Tiếp tục" at bounding box center [695, 407] width 112 height 22
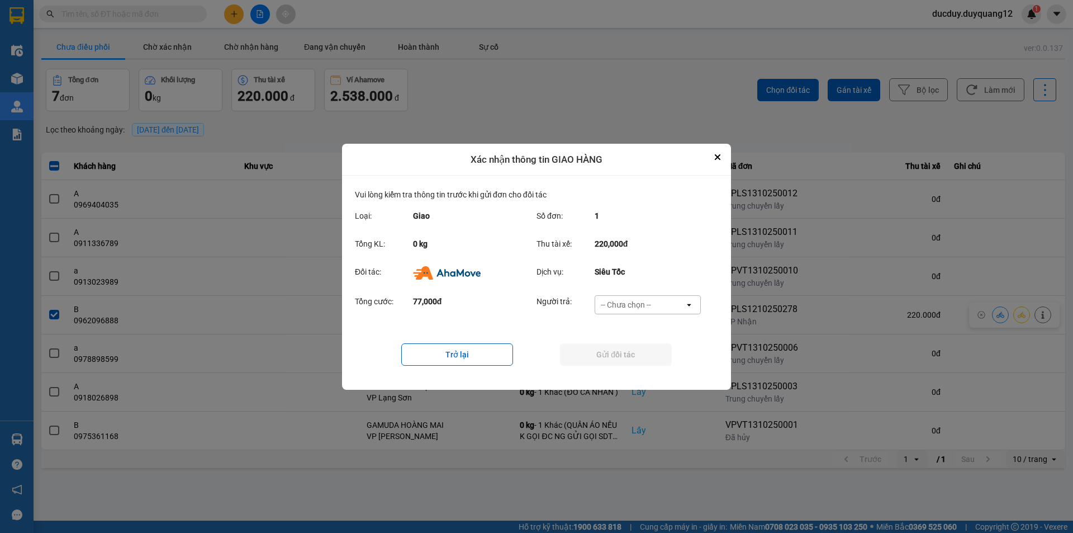
click at [637, 297] on div "-- Chưa chọn --" at bounding box center [639, 305] width 89 height 18
click at [635, 366] on span "Ví Ahamove" at bounding box center [625, 368] width 45 height 11
click at [637, 359] on button "Gửi đối tác" at bounding box center [616, 354] width 112 height 22
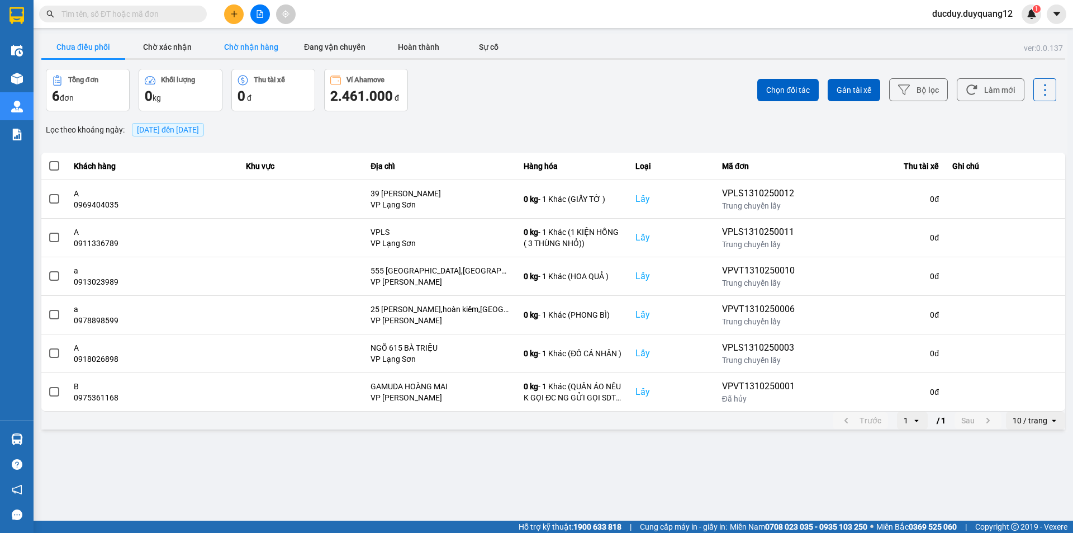
click at [259, 45] on button "Chờ nhận hàng" at bounding box center [251, 47] width 84 height 22
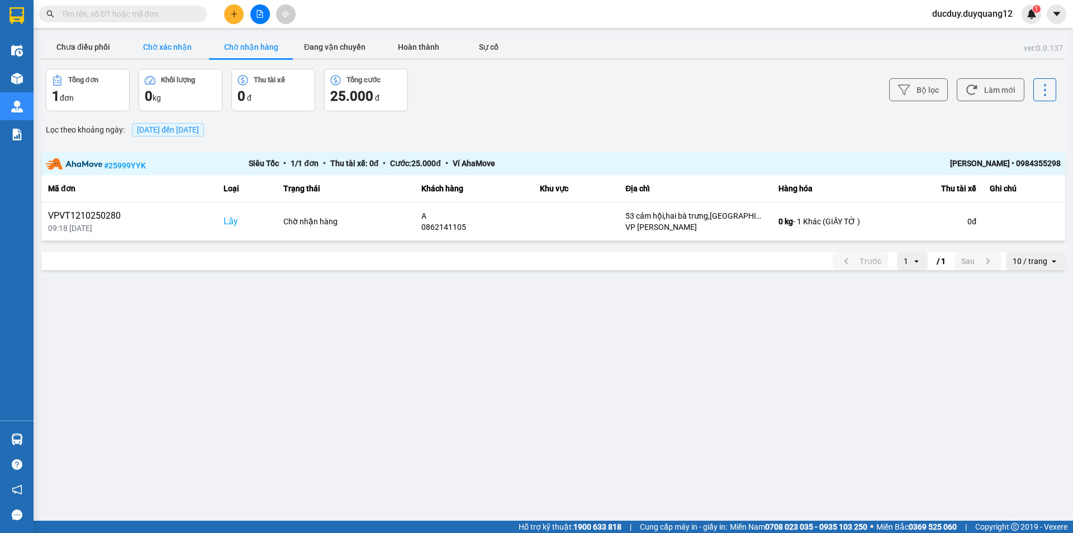
click at [186, 50] on button "Chờ xác nhận" at bounding box center [167, 47] width 84 height 22
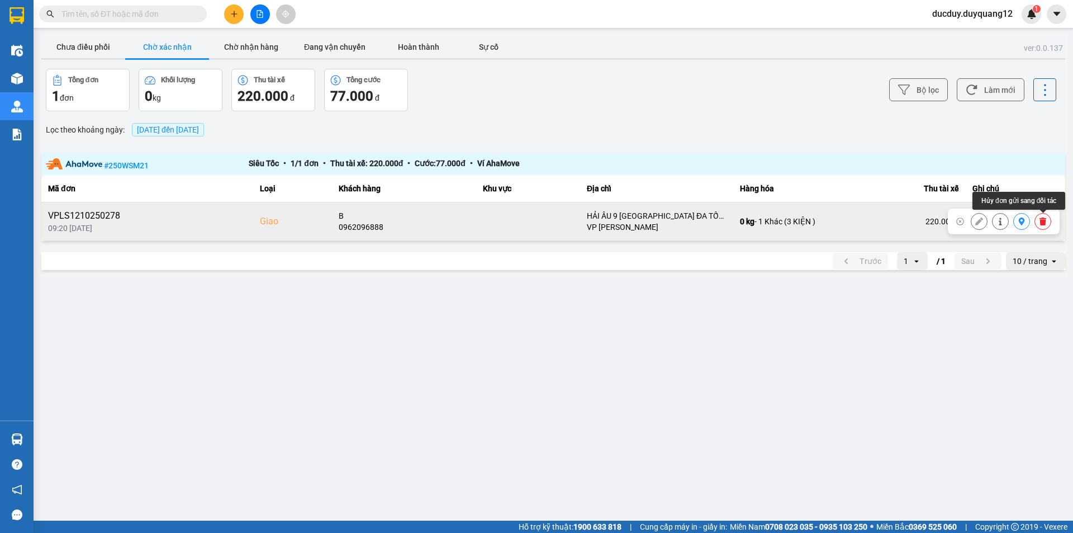
click at [1046, 221] on icon at bounding box center [1043, 221] width 7 height 8
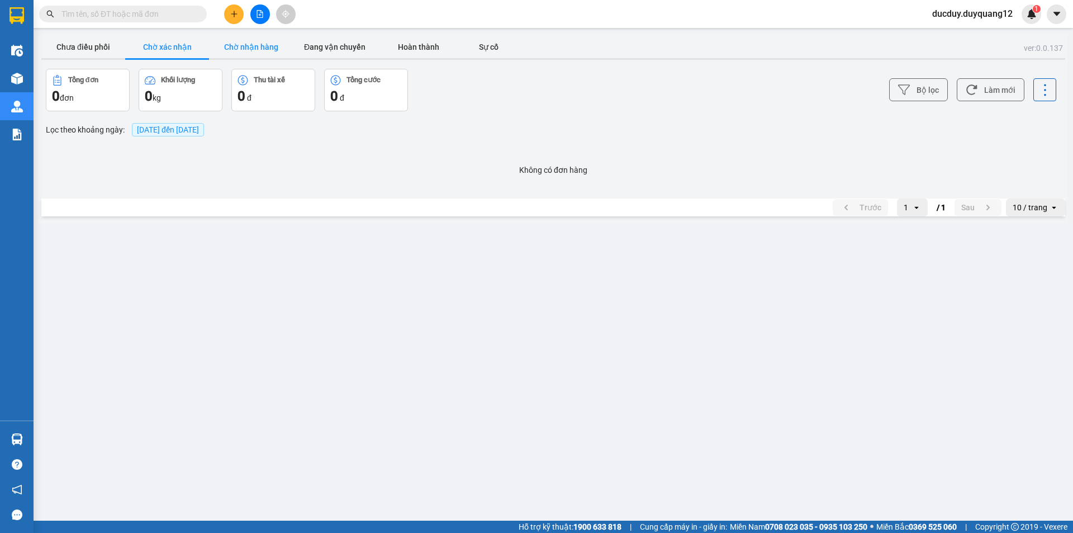
click at [235, 51] on button "Chờ nhận hàng" at bounding box center [251, 47] width 84 height 22
click at [358, 44] on button "Đang vận chuyển" at bounding box center [335, 47] width 84 height 22
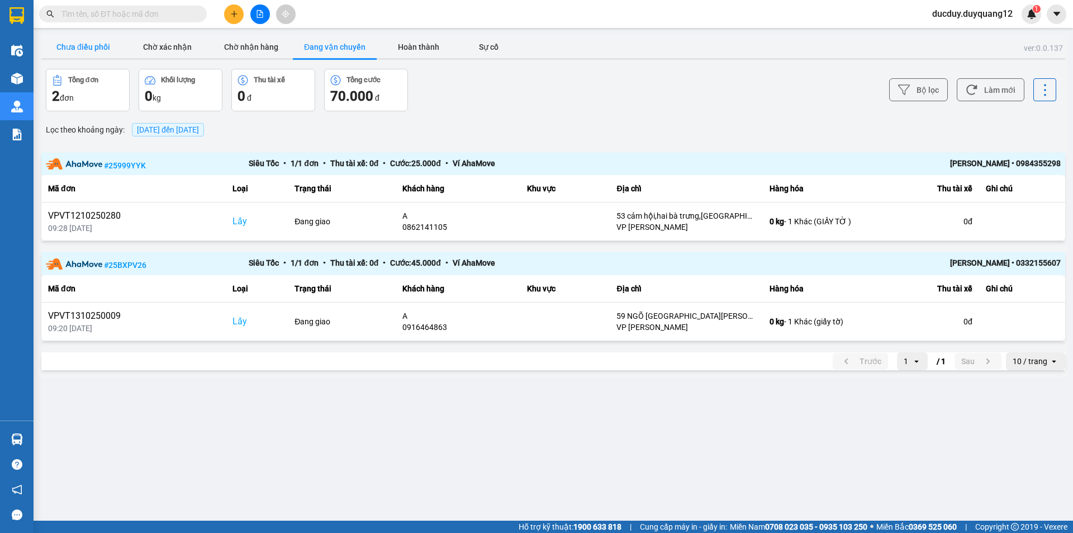
click at [58, 46] on button "Chưa điều phối" at bounding box center [83, 47] width 84 height 22
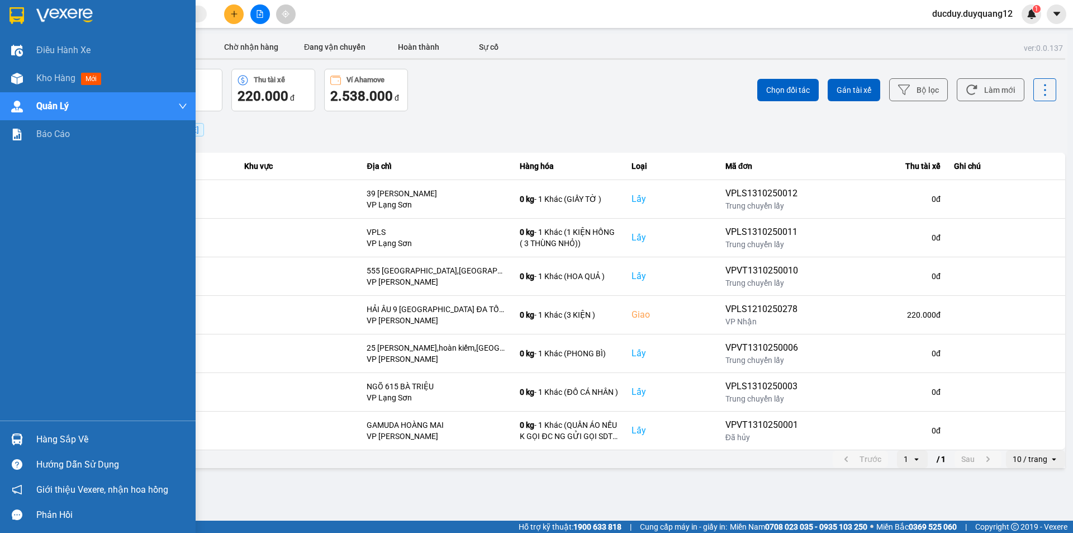
click at [60, 442] on div "Hàng sắp về" at bounding box center [111, 439] width 151 height 17
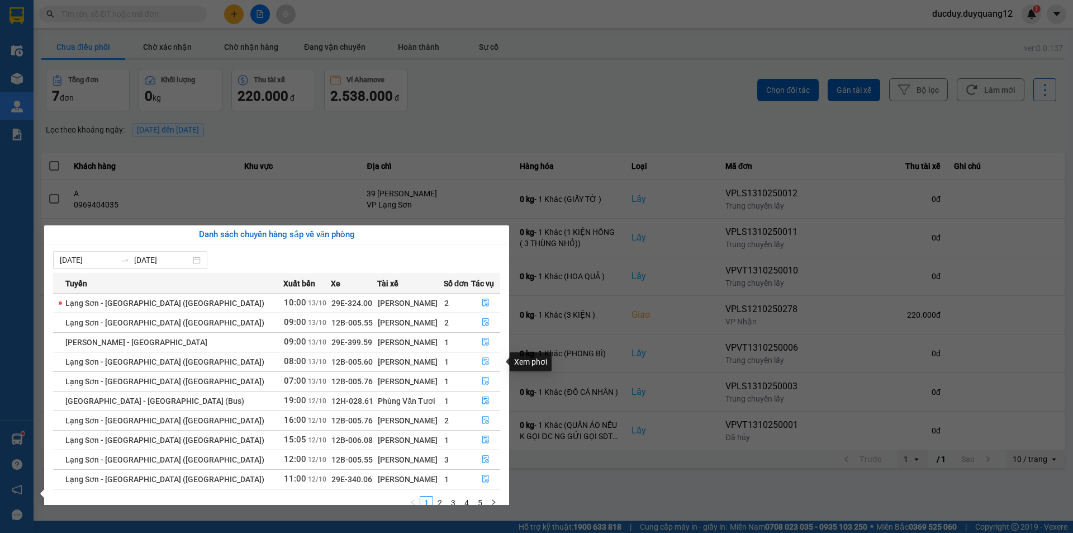
click at [482, 360] on icon "file-done" at bounding box center [486, 361] width 8 height 8
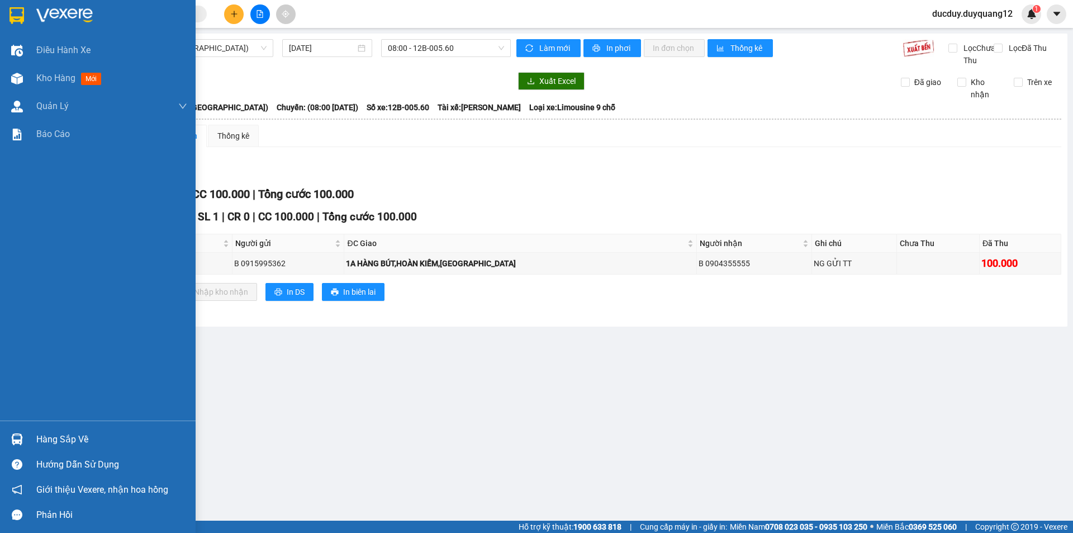
click at [69, 434] on div "Hàng sắp về" at bounding box center [111, 439] width 151 height 17
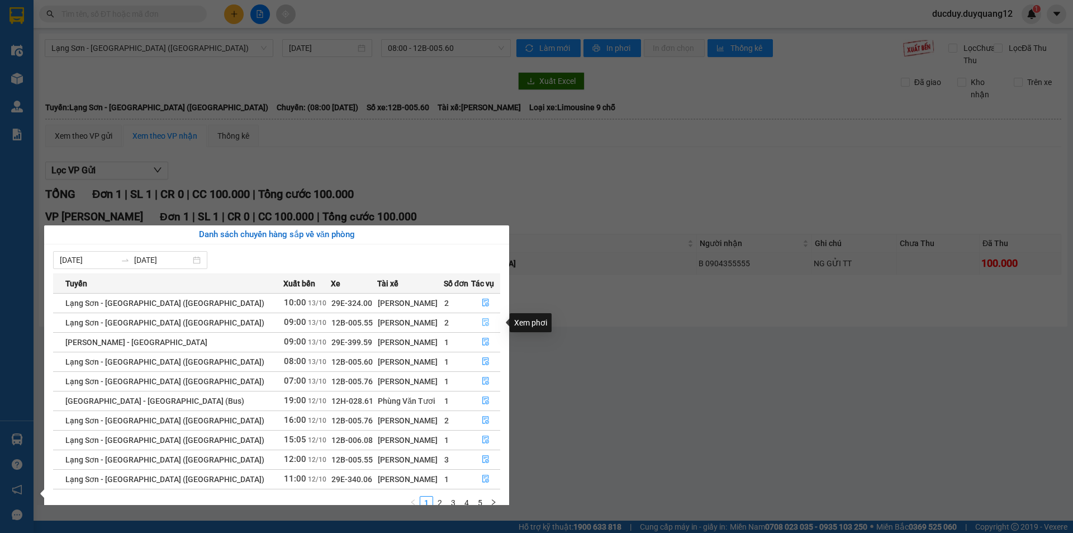
click at [482, 321] on icon "file-done" at bounding box center [486, 322] width 8 height 8
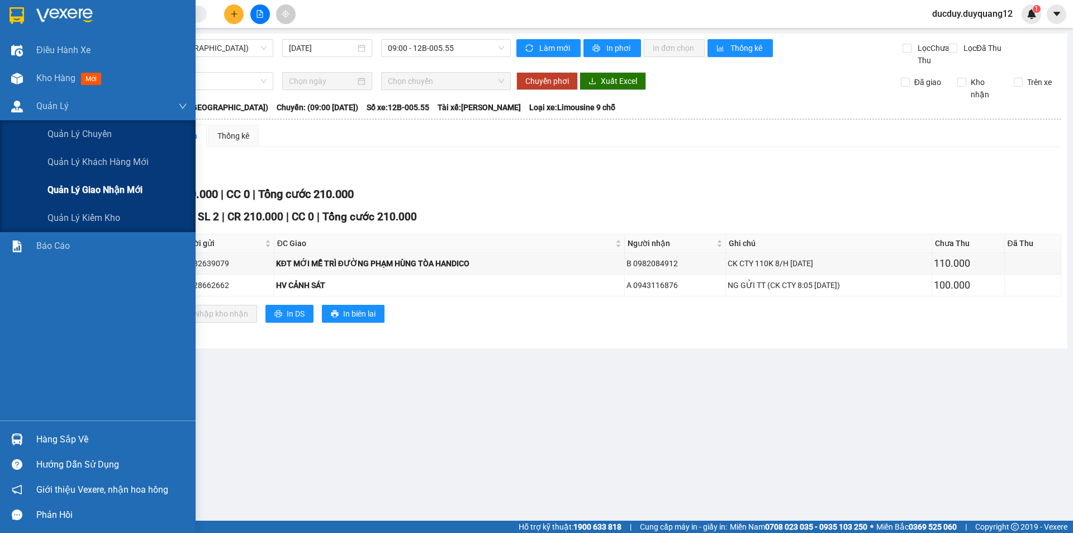
click at [82, 195] on span "Quản lý giao nhận mới" at bounding box center [95, 190] width 95 height 14
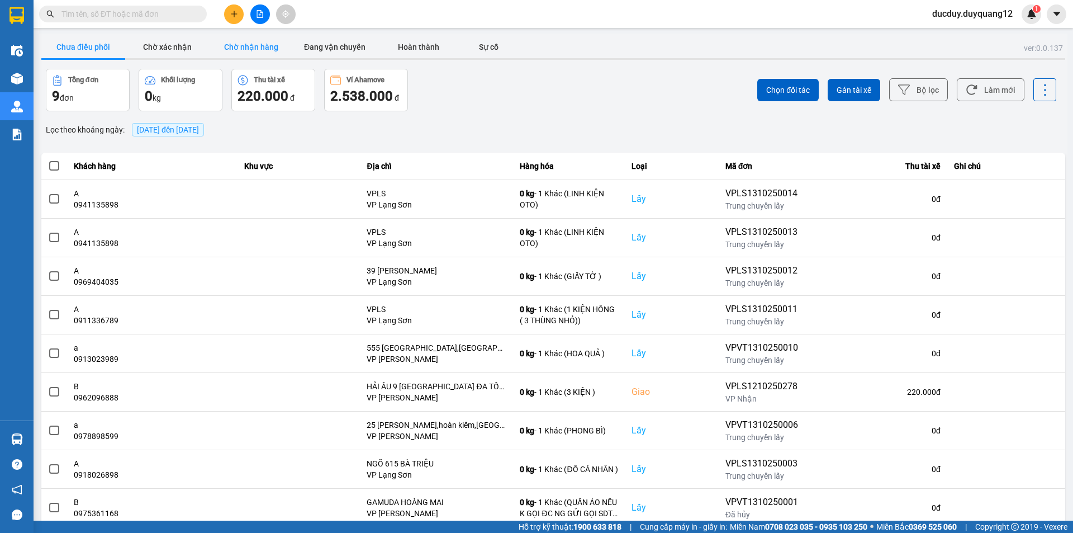
click at [272, 46] on button "Chờ nhận hàng" at bounding box center [251, 47] width 84 height 22
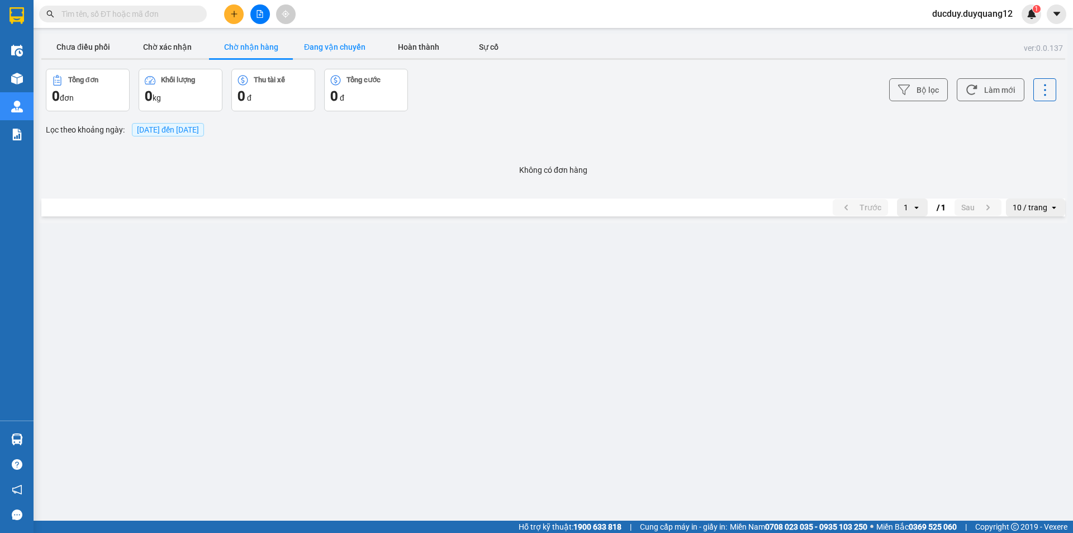
click at [334, 45] on button "Đang vận chuyển" at bounding box center [335, 47] width 84 height 22
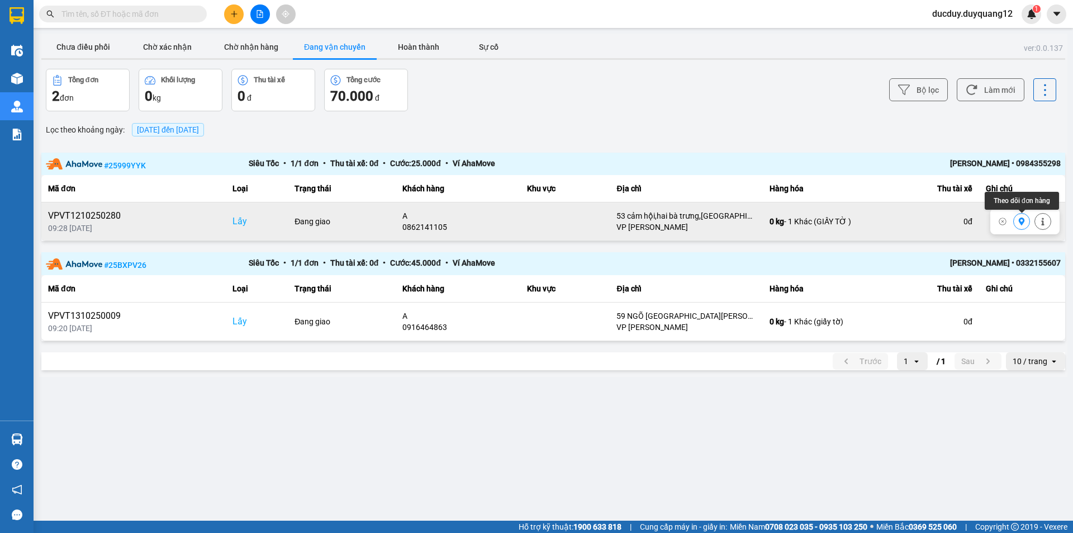
click at [1025, 225] on icon at bounding box center [1022, 221] width 8 height 8
click at [85, 49] on button "Chưa điều phối" at bounding box center [83, 47] width 84 height 22
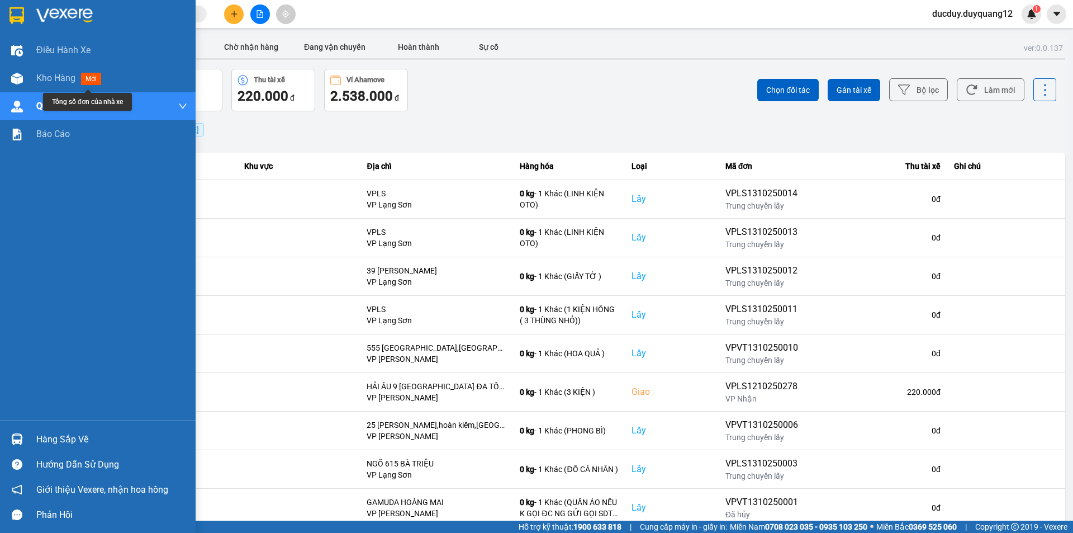
click at [54, 445] on div "Hàng sắp về" at bounding box center [111, 439] width 151 height 17
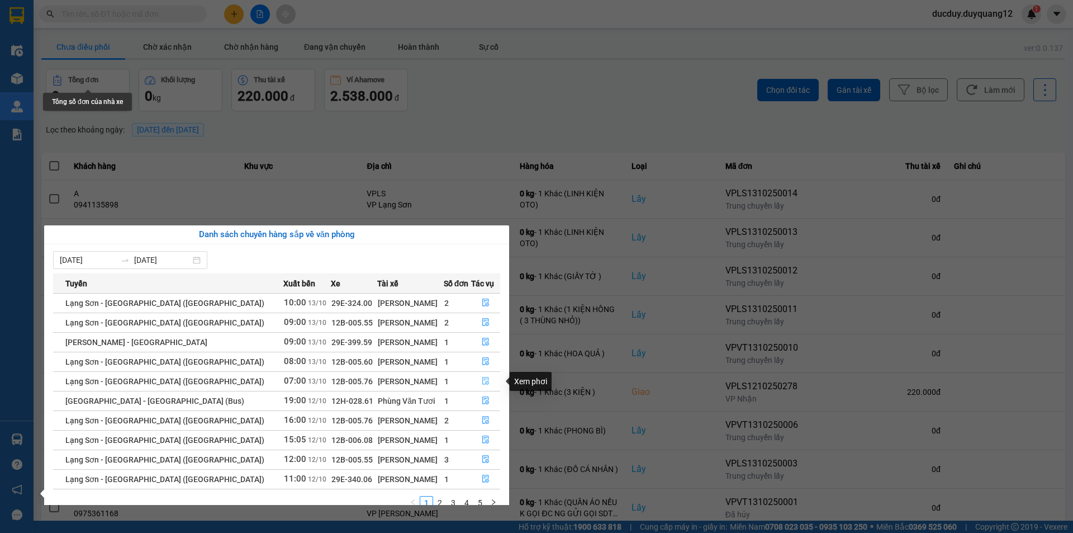
click at [482, 380] on icon "file-done" at bounding box center [485, 381] width 7 height 8
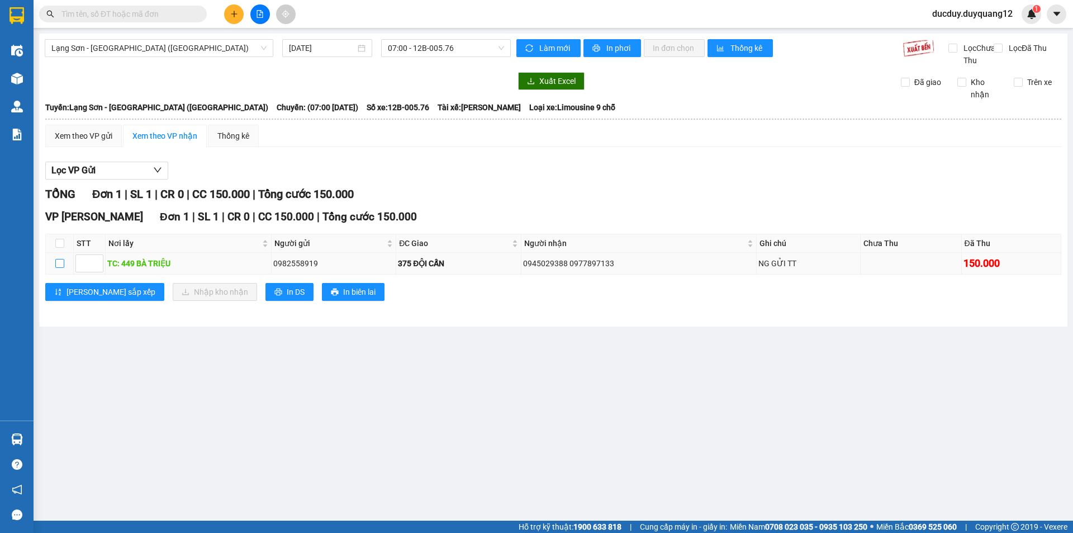
click at [58, 268] on input "checkbox" at bounding box center [59, 263] width 9 height 9
checkbox input "true"
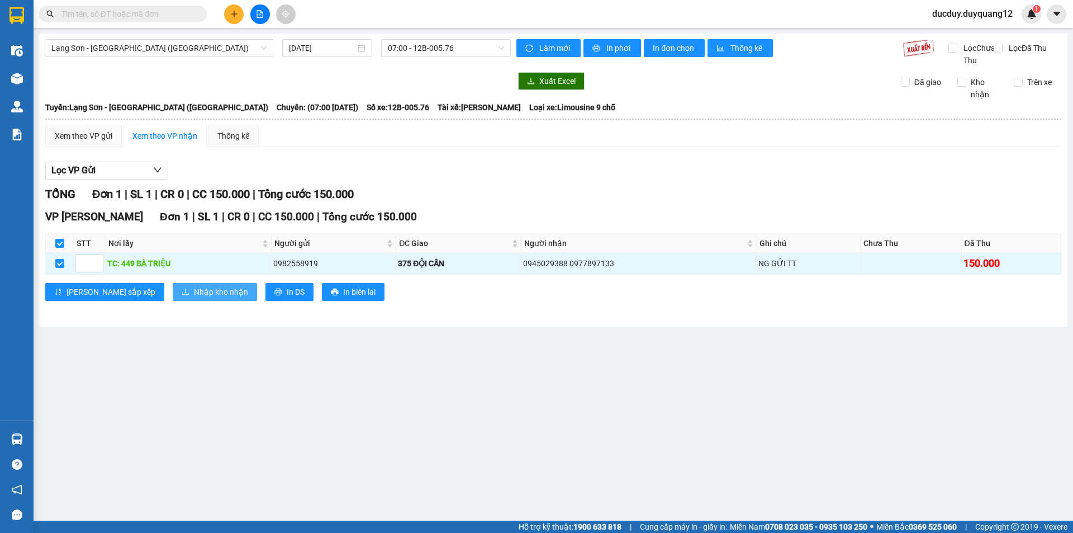
click at [195, 298] on span "Nhập kho nhận" at bounding box center [221, 292] width 54 height 12
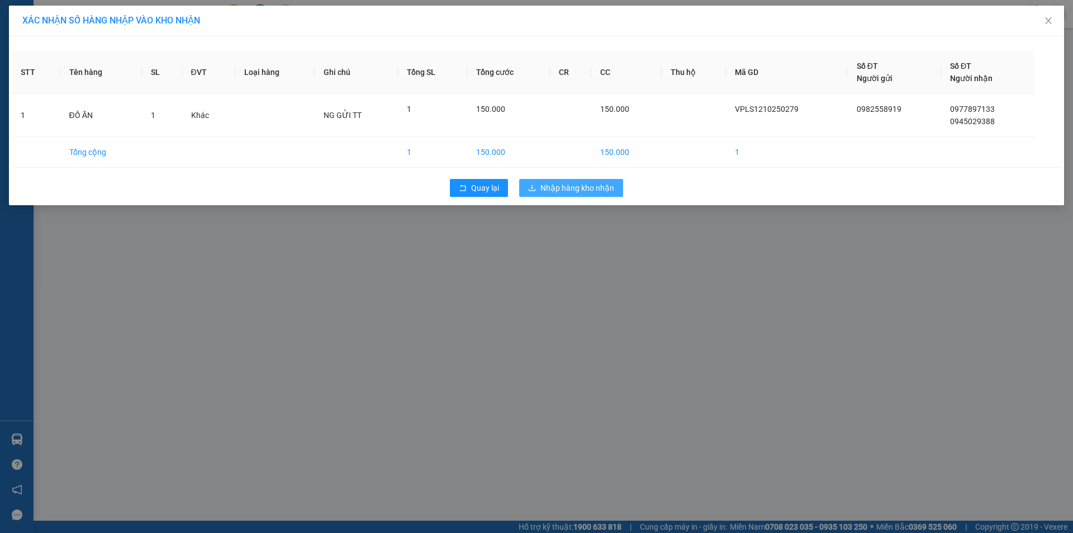
click at [543, 188] on span "Nhập hàng kho nhận" at bounding box center [578, 188] width 74 height 12
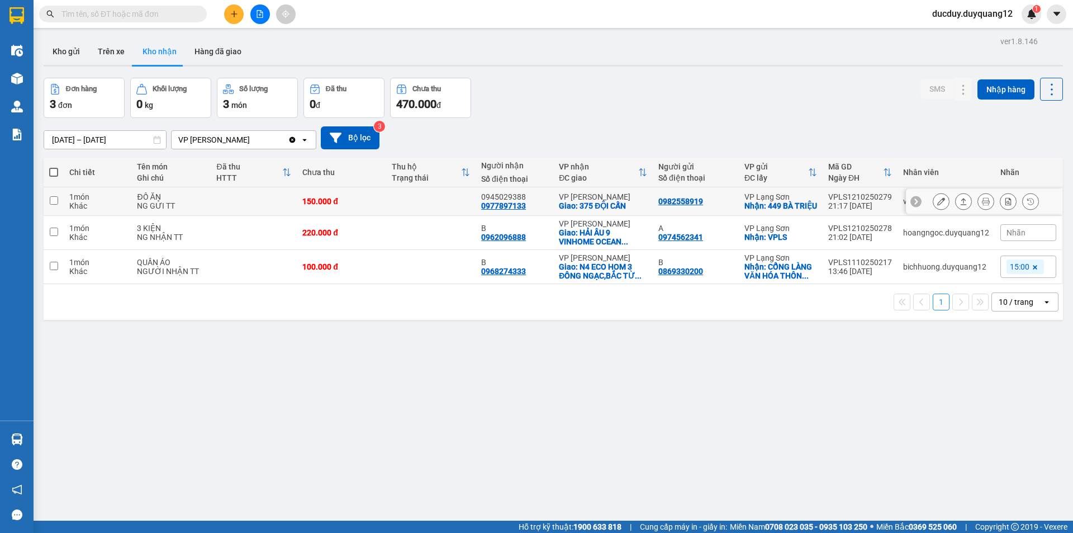
click at [73, 198] on div "1 món" at bounding box center [97, 196] width 56 height 9
checkbox input "true"
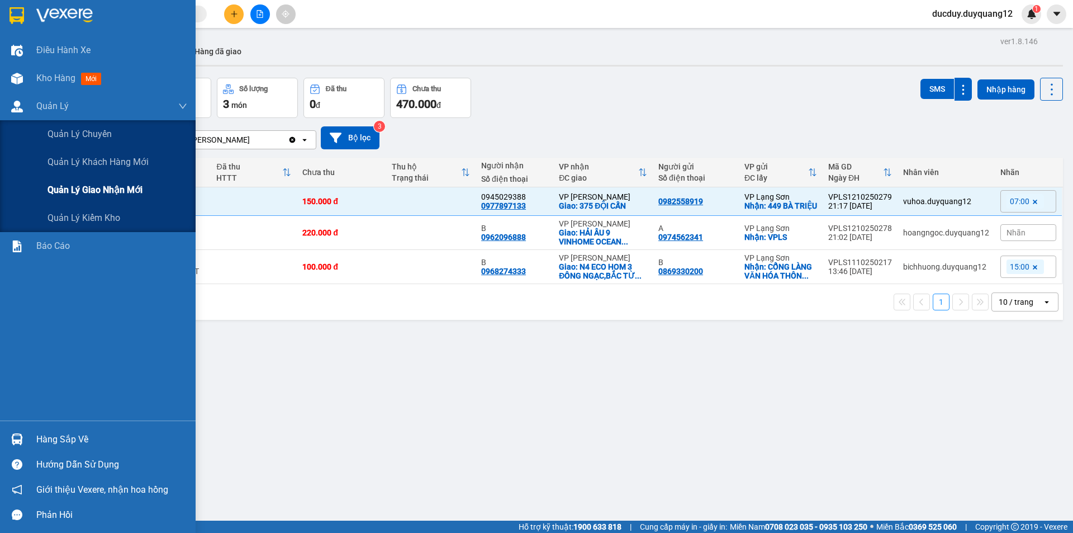
click at [78, 190] on span "Quản lý giao nhận mới" at bounding box center [95, 190] width 95 height 14
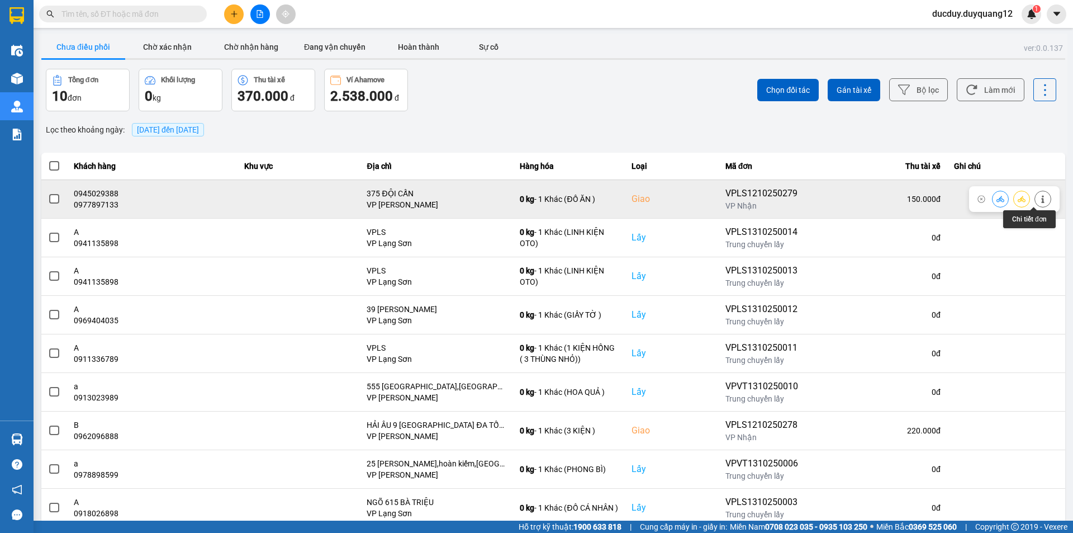
click at [1042, 200] on icon at bounding box center [1043, 199] width 3 height 8
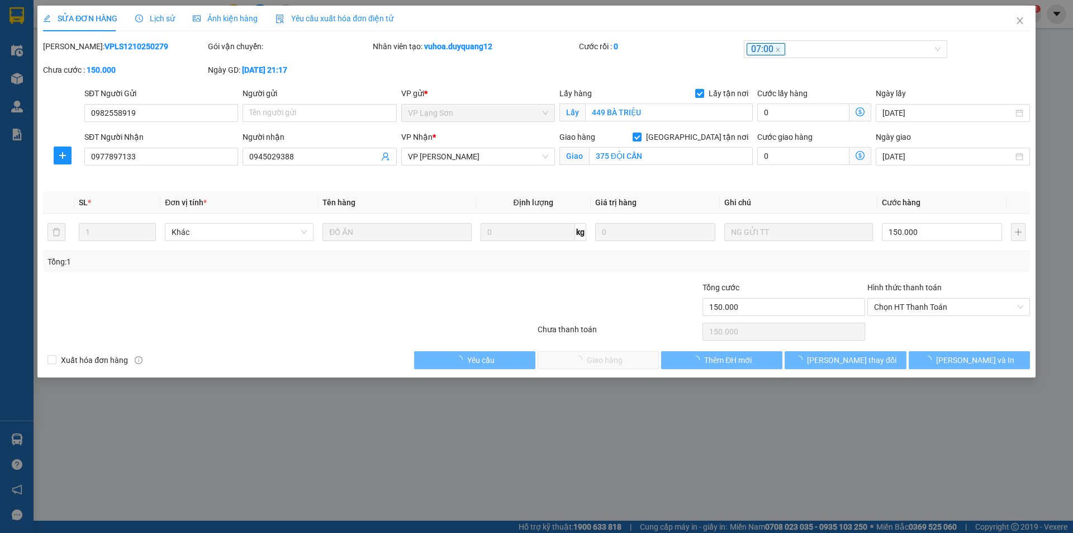
type input "0982558919"
checkbox input "true"
type input "449 BÀ TRIỆU"
type input "0977897133"
type input "0945029388"
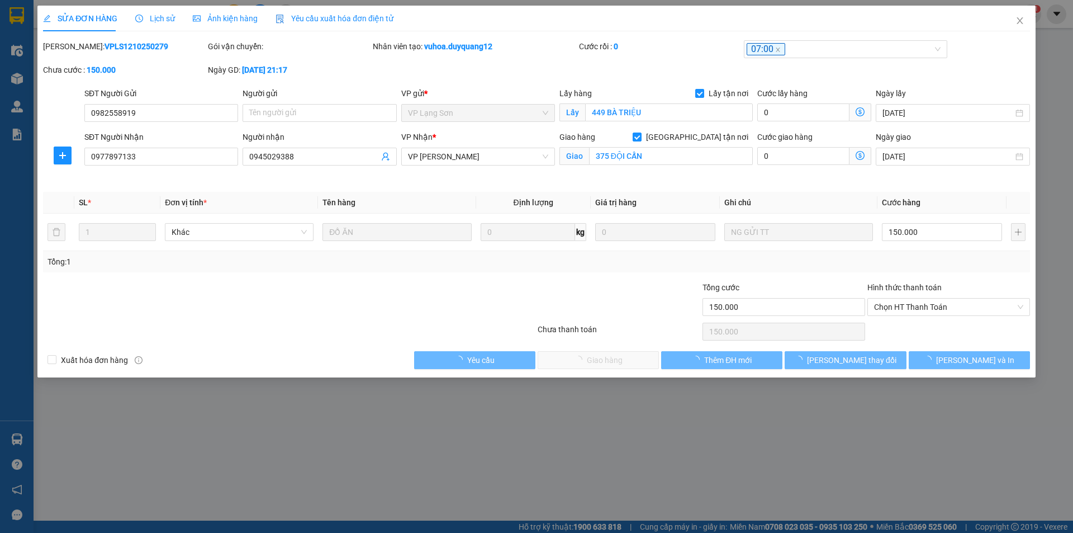
checkbox input "true"
type input "375 ĐỘI CẤN"
type input "150.000"
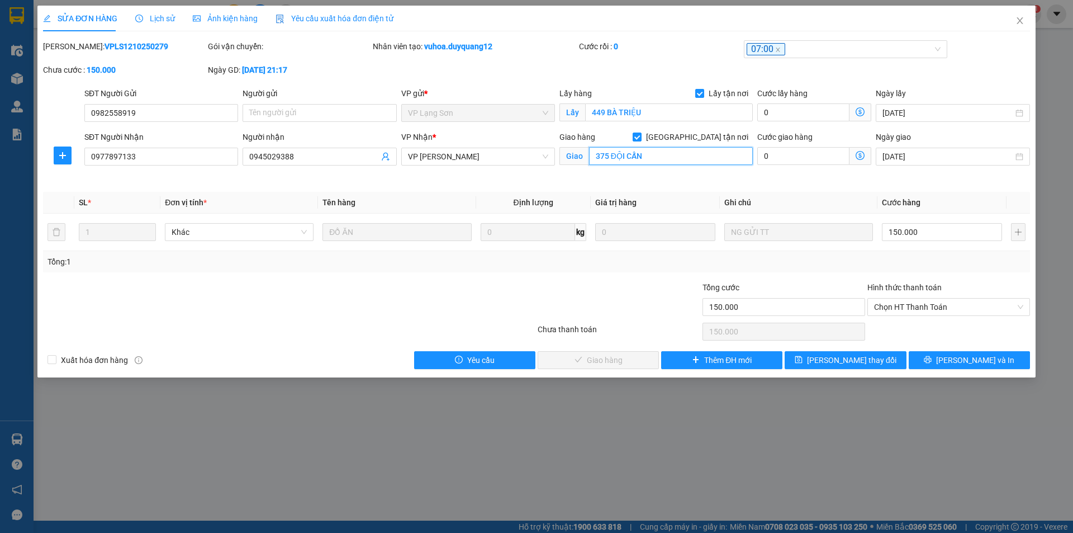
click at [648, 158] on input "375 ĐỘI CẤN" at bounding box center [671, 156] width 164 height 18
click at [671, 152] on input "375 ĐỘI CẤN" at bounding box center [671, 156] width 164 height 18
type input "[STREET_ADDRESS]"
drag, startPoint x: 298, startPoint y: 102, endPoint x: 296, endPoint y: 113, distance: 10.9
click at [298, 107] on div "Người gửi Tên người gửi" at bounding box center [320, 106] width 154 height 39
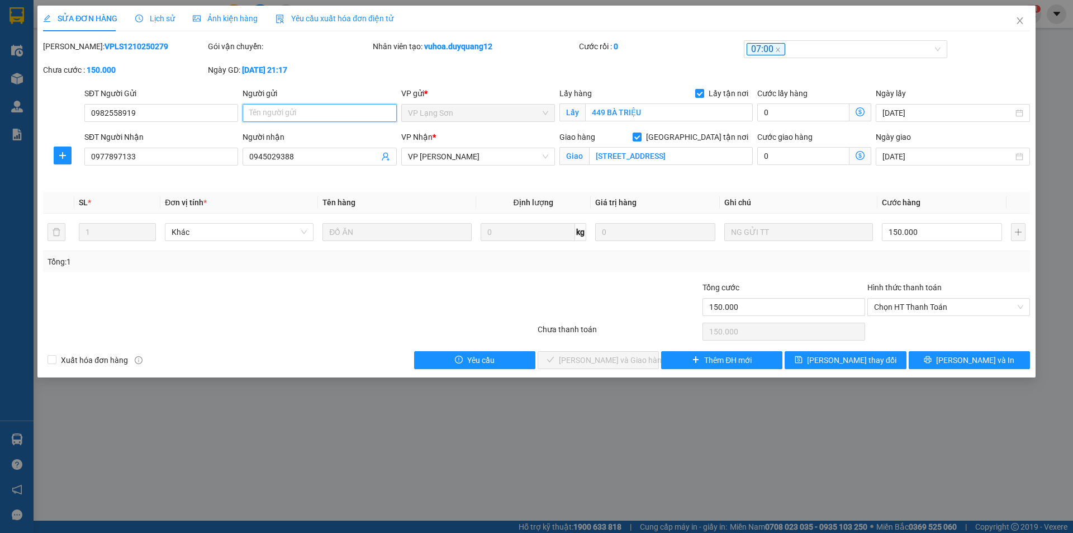
click at [296, 113] on input "Người gửi" at bounding box center [320, 113] width 154 height 18
type input "A"
click at [877, 359] on button "[PERSON_NAME] thay đổi" at bounding box center [845, 360] width 121 height 18
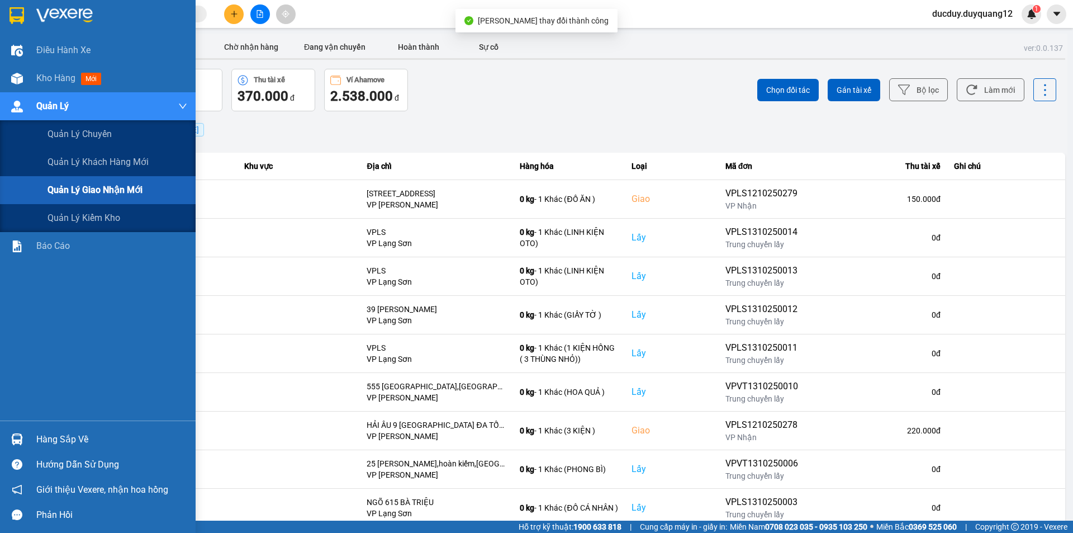
click at [109, 189] on span "Quản lý giao nhận mới" at bounding box center [95, 190] width 95 height 14
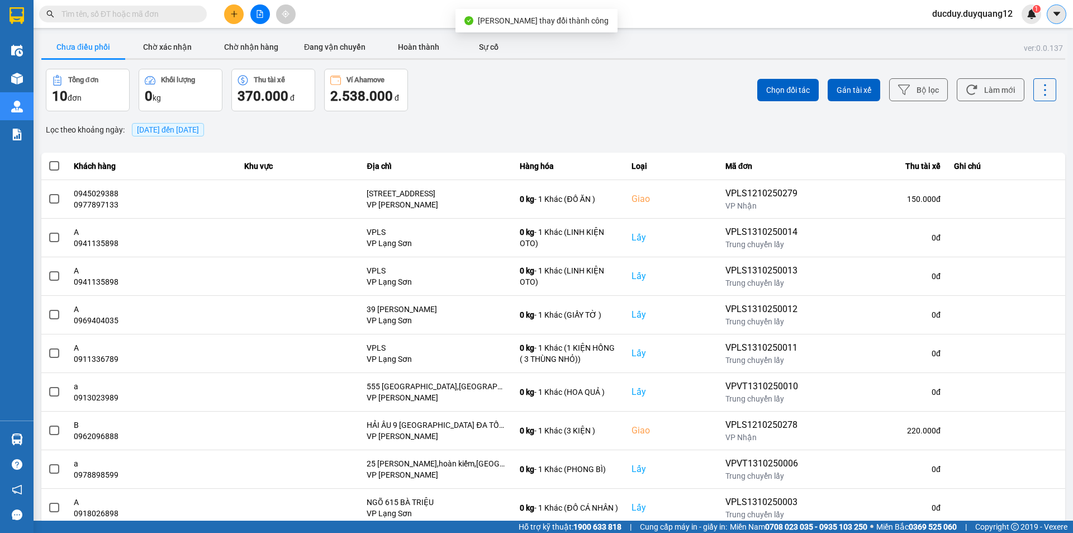
click at [1057, 11] on icon "caret-down" at bounding box center [1057, 14] width 10 height 10
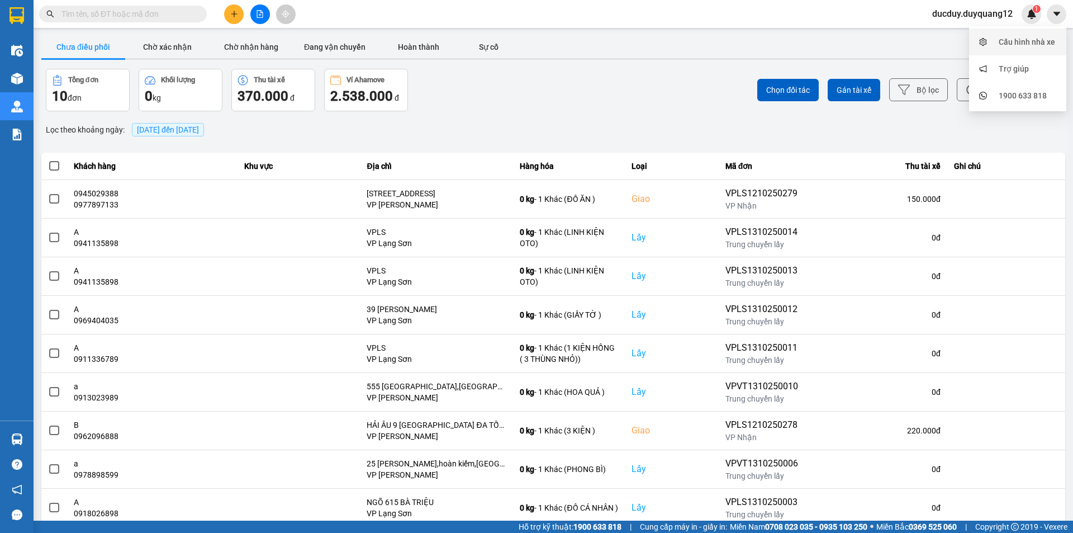
click at [1000, 53] on li "Cấu hình nhà xe" at bounding box center [1017, 42] width 97 height 27
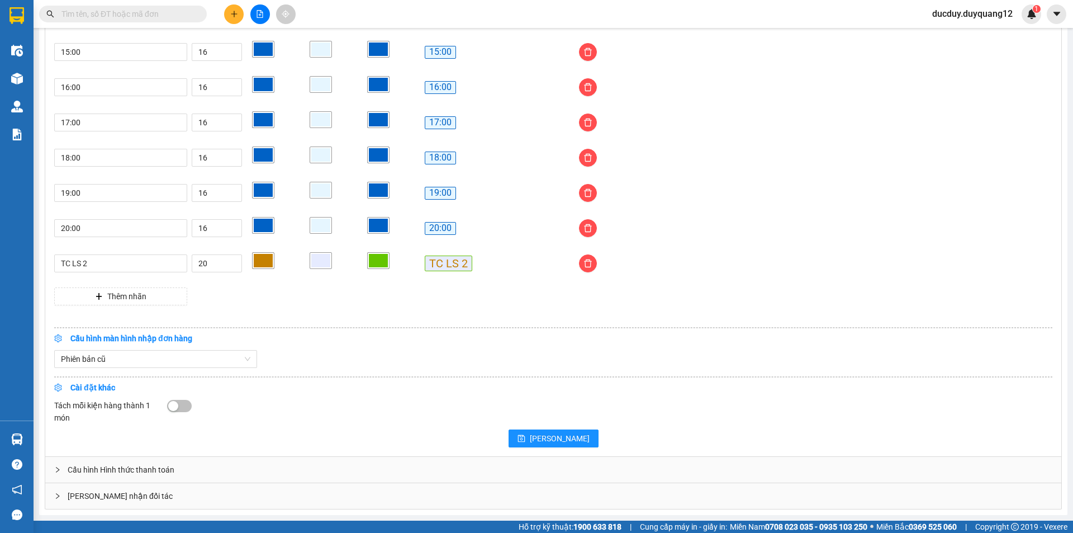
click at [232, 491] on div "[PERSON_NAME] nhận đối tác" at bounding box center [553, 496] width 1016 height 26
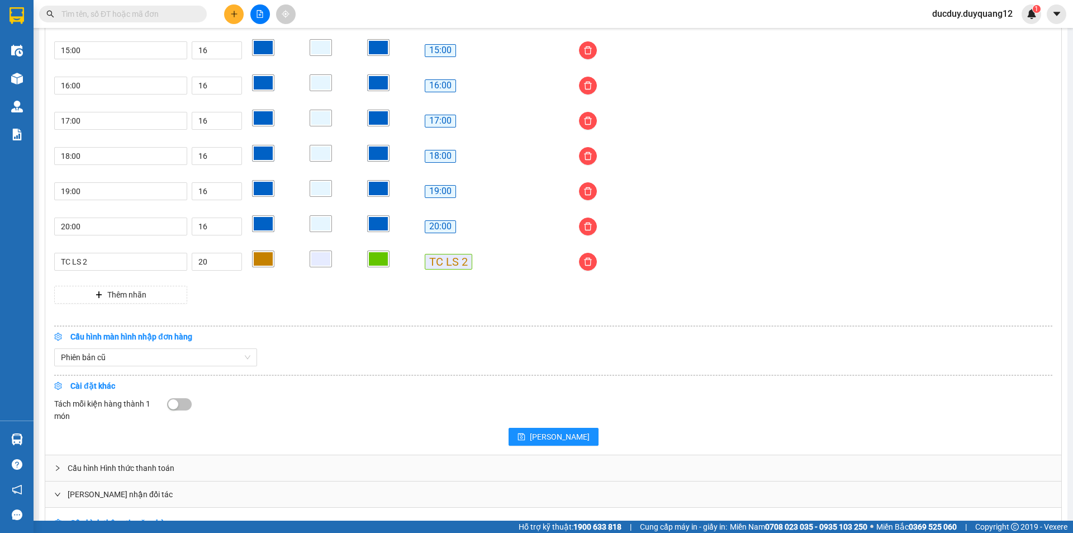
scroll to position [1090, 0]
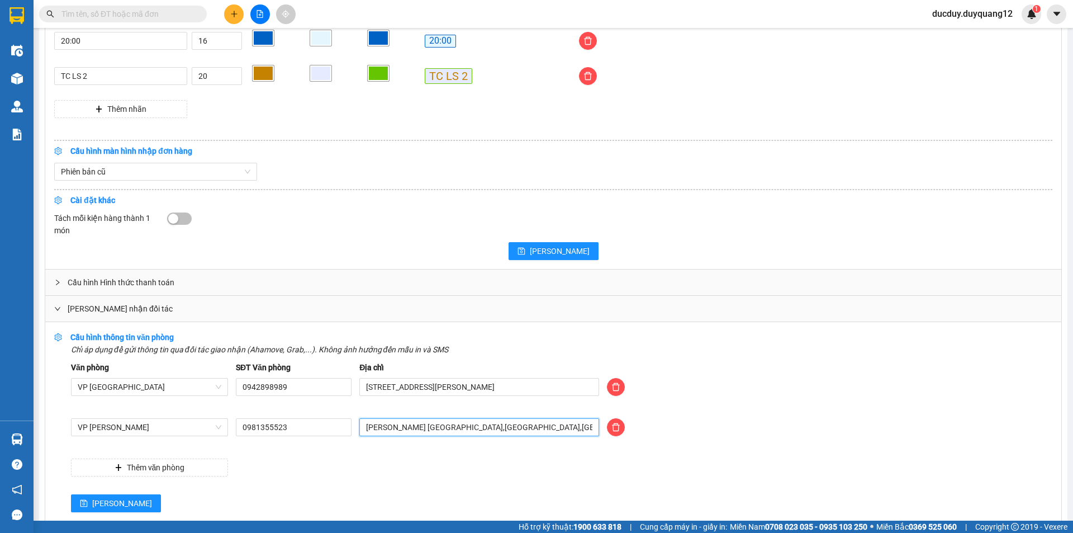
drag, startPoint x: 539, startPoint y: 424, endPoint x: 307, endPoint y: 446, distance: 233.0
click at [307, 448] on div "VP Minh Khai 0981355523 duy quang limousine sài đồng,long biên,hà nội" at bounding box center [562, 433] width 990 height 31
type input "473 MINH KHAI,[GEOGRAPHIC_DATA],[GEOGRAPHIC_DATA]"
click at [106, 500] on button "[PERSON_NAME]" at bounding box center [116, 503] width 90 height 18
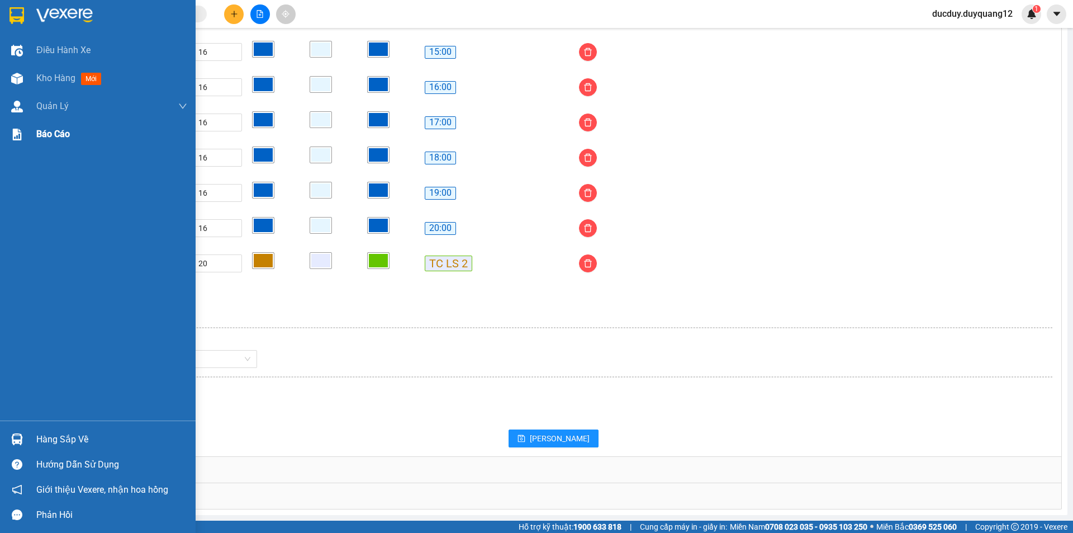
scroll to position [905, 0]
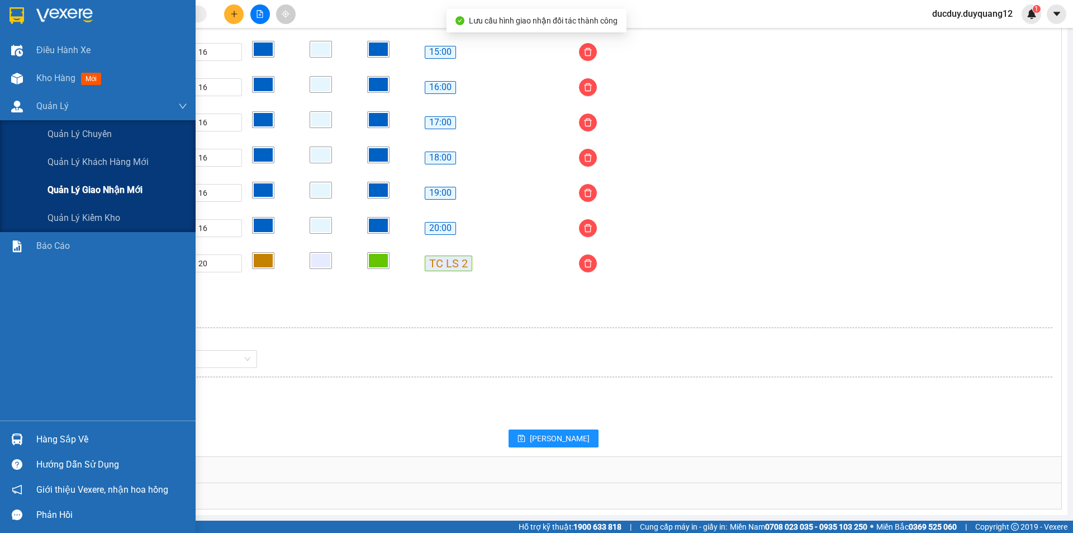
click at [108, 191] on span "Quản lý giao nhận mới" at bounding box center [95, 190] width 95 height 14
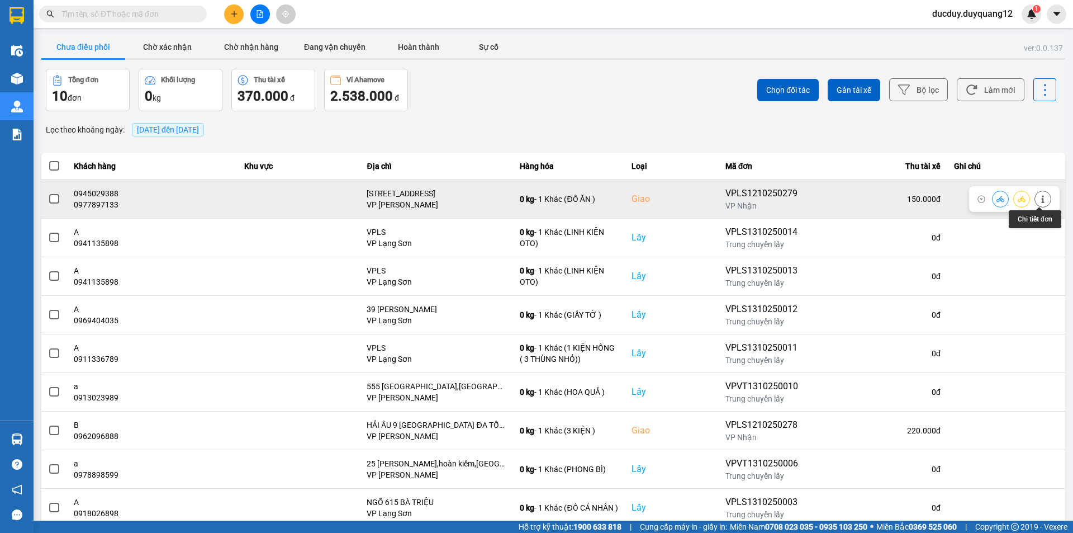
click at [1044, 200] on button at bounding box center [1043, 199] width 16 height 20
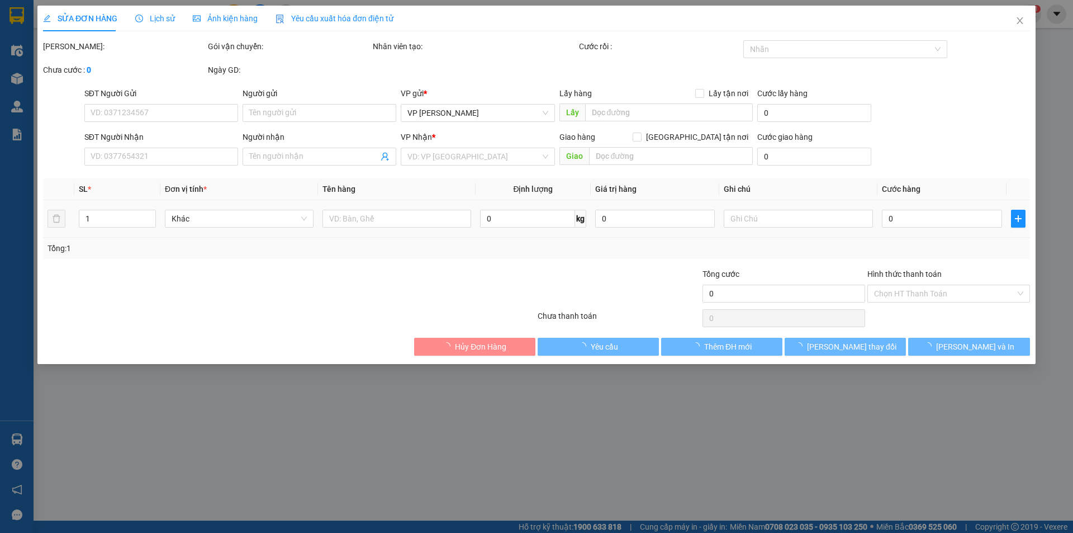
type input "0982558919"
type input "A"
checkbox input "true"
type input "449 BÀ TRIỆU"
type input "0977897133"
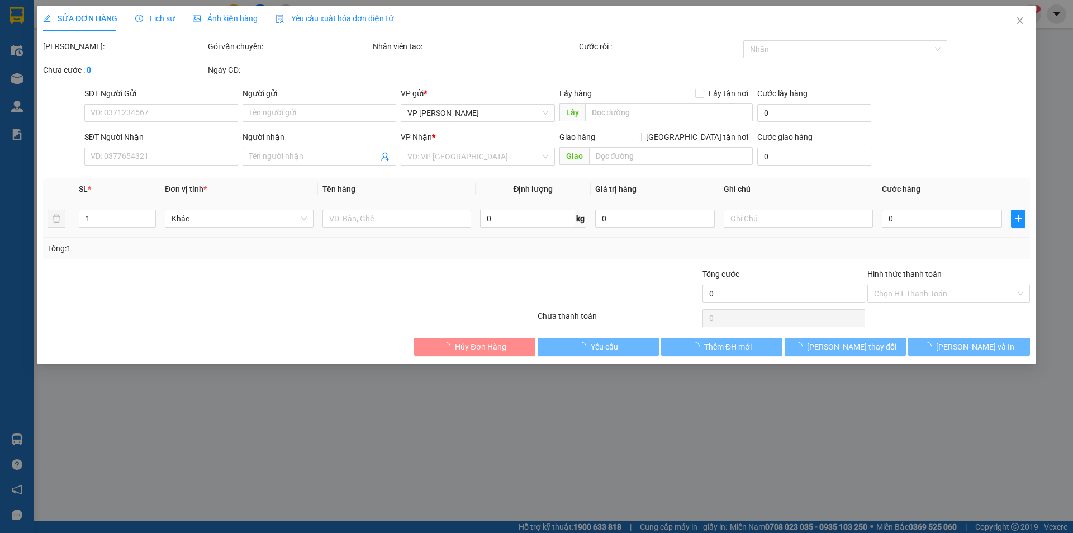
type input "0945029388"
checkbox input "true"
type input "[STREET_ADDRESS]"
type input "150.000"
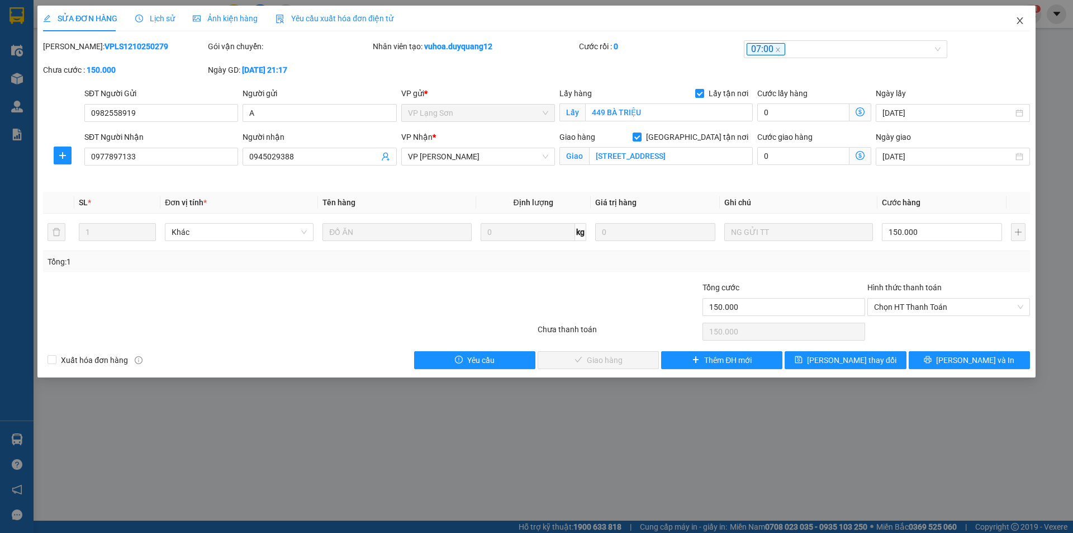
click at [1019, 17] on icon "close" at bounding box center [1020, 20] width 9 height 9
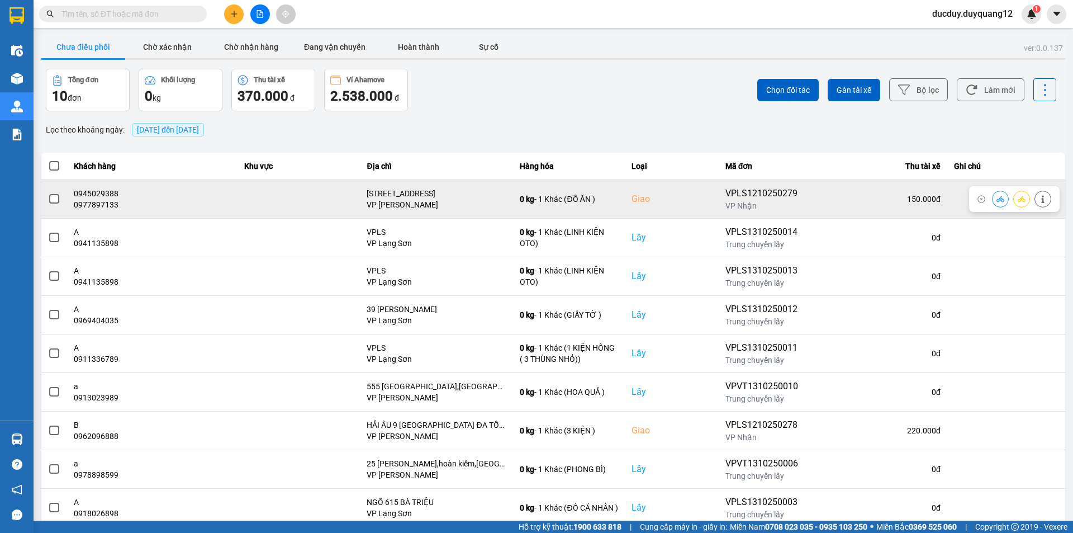
click at [55, 198] on span at bounding box center [54, 199] width 10 height 10
click at [48, 193] on input "checkbox" at bounding box center [48, 193] width 0 height 0
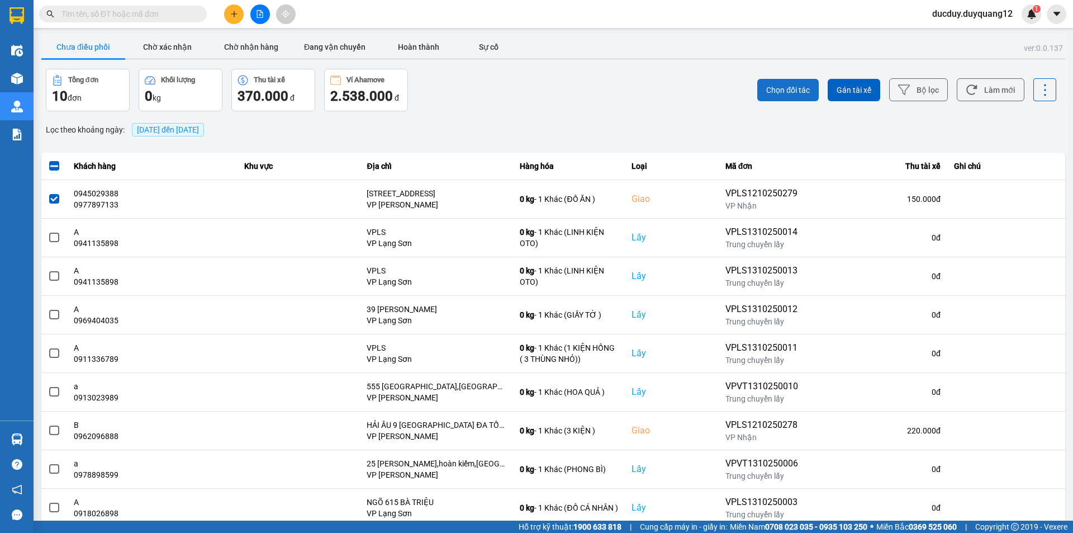
click at [779, 89] on span "Chọn đối tác" at bounding box center [788, 89] width 44 height 11
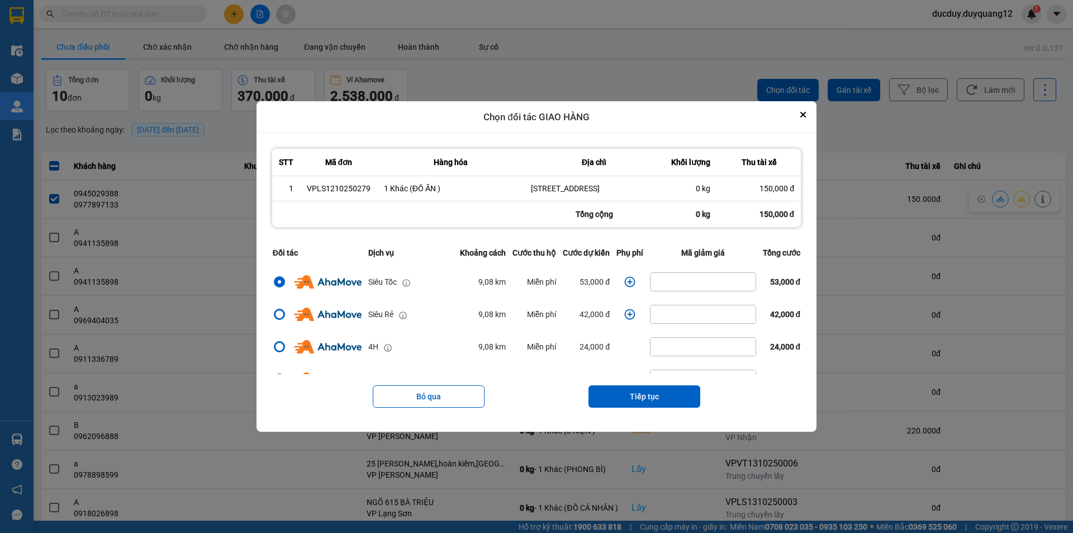
click at [622, 280] on td "dialog" at bounding box center [630, 282] width 34 height 32
click at [628, 280] on icon "dialog" at bounding box center [629, 281] width 11 height 11
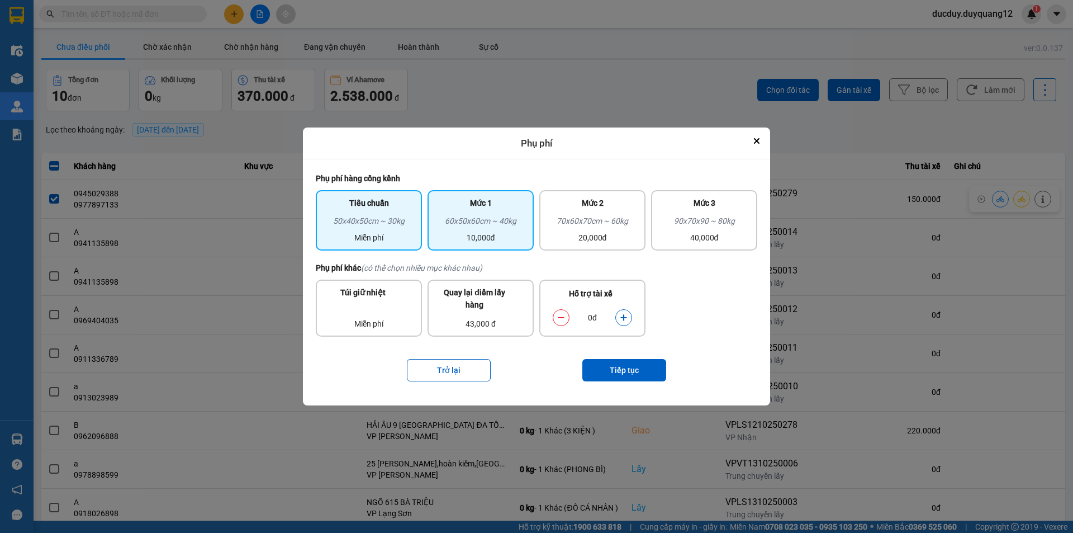
click at [479, 228] on div "60x50x60cm ~ 40kg" at bounding box center [480, 223] width 93 height 17
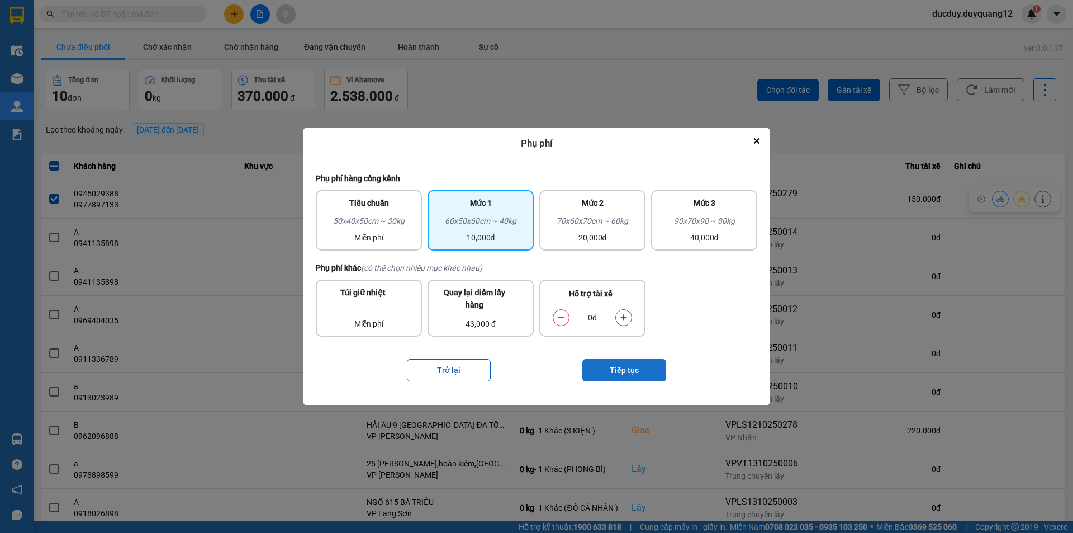
click at [612, 363] on button "Tiếp tục" at bounding box center [625, 370] width 84 height 22
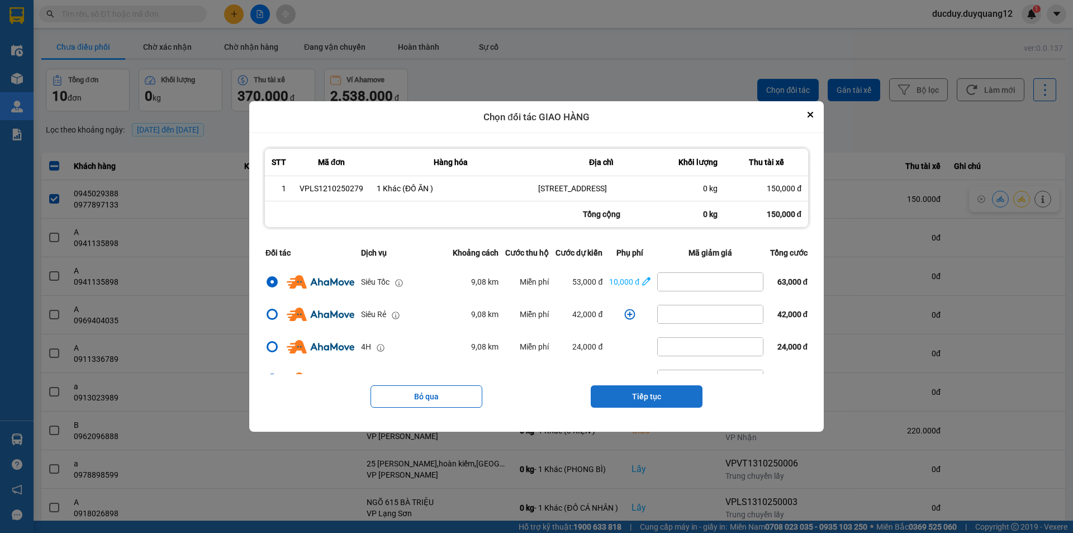
click at [654, 396] on button "Tiếp tục" at bounding box center [647, 396] width 112 height 22
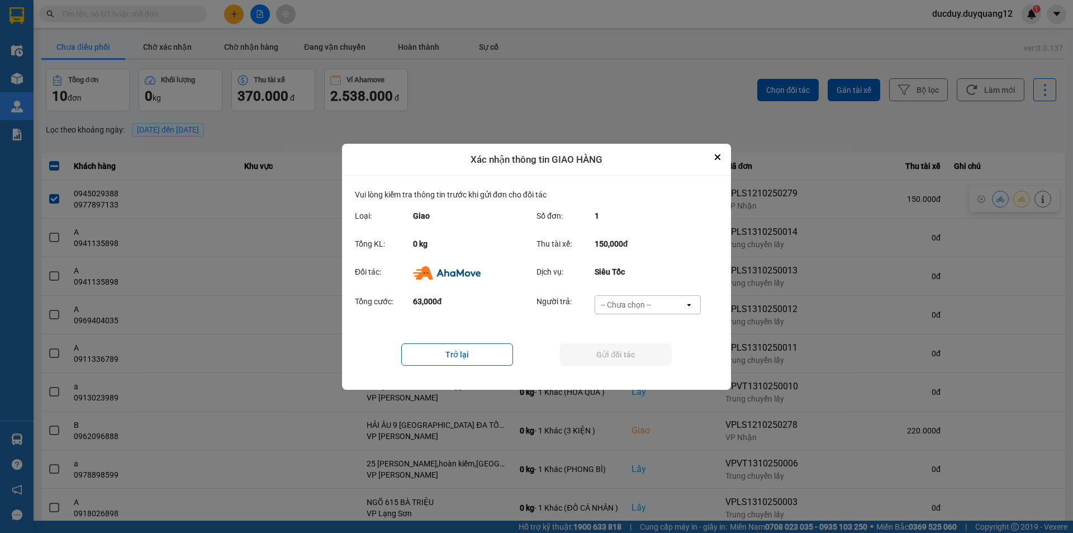
click at [646, 299] on div "-- Chưa chọn --" at bounding box center [626, 304] width 50 height 11
click at [635, 364] on span "Ví Ahamove" at bounding box center [625, 368] width 45 height 11
click at [635, 353] on button "Gửi đối tác" at bounding box center [616, 354] width 112 height 22
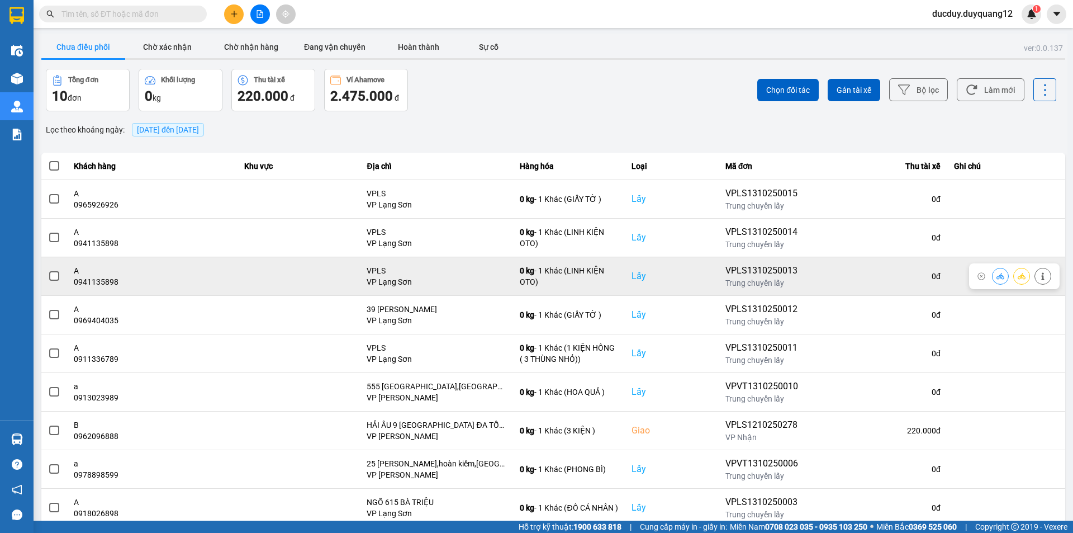
click at [1041, 272] on icon at bounding box center [1043, 276] width 8 height 8
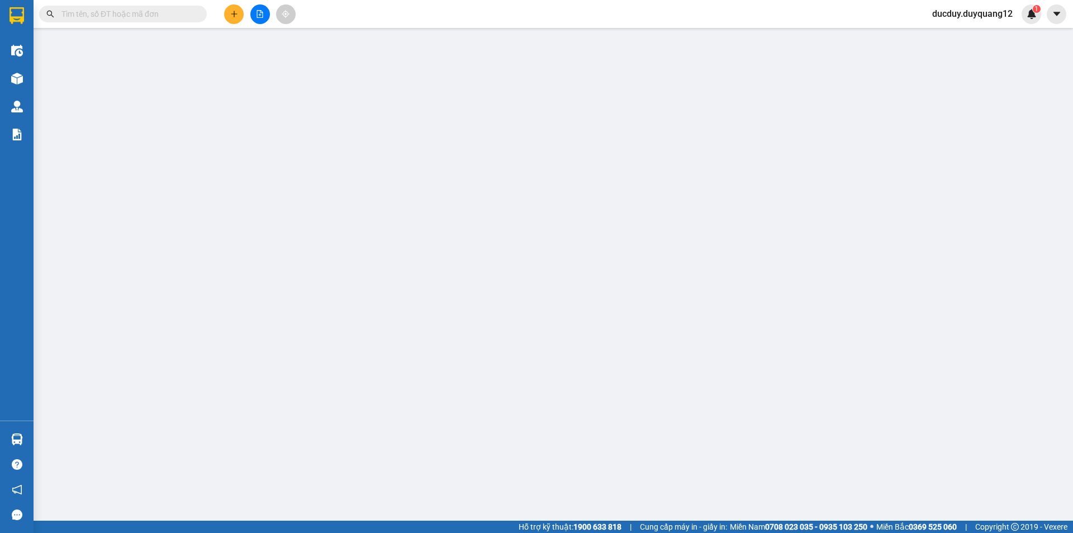
type input "0941135898"
type input "A"
checkbox input "true"
type input "VPLS"
type input "0352108009"
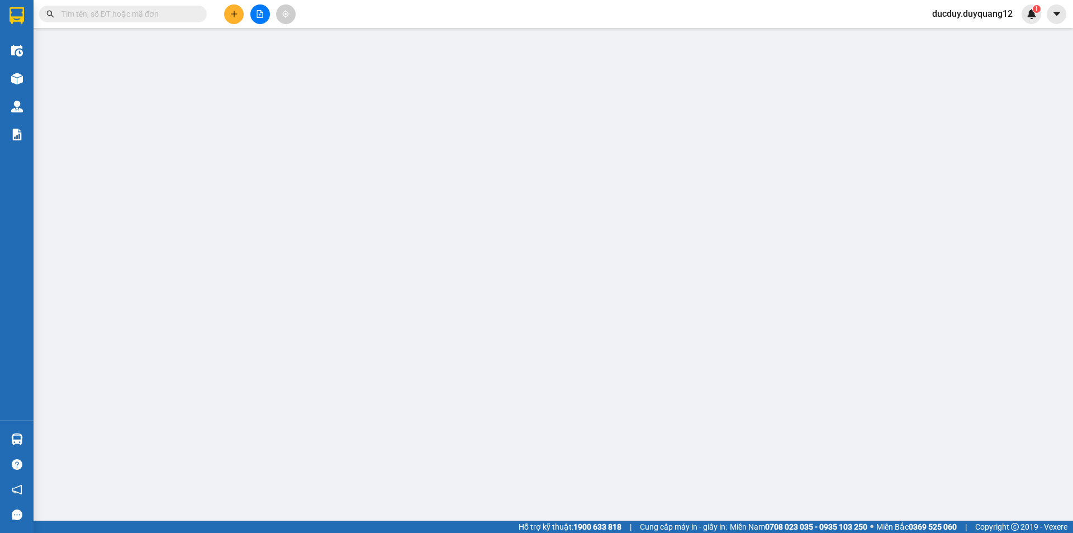
type input "B"
checkbox input "true"
type input "84 [PERSON_NAME],[GEOGRAPHIC_DATA],[GEOGRAPHIC_DATA]"
type input "100.000"
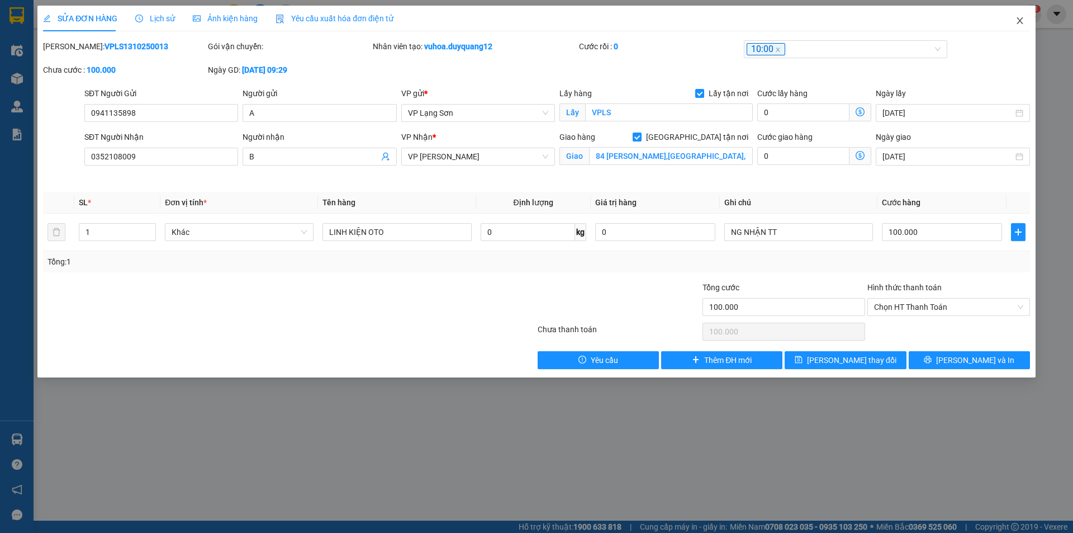
click at [1018, 21] on icon "close" at bounding box center [1020, 20] width 9 height 9
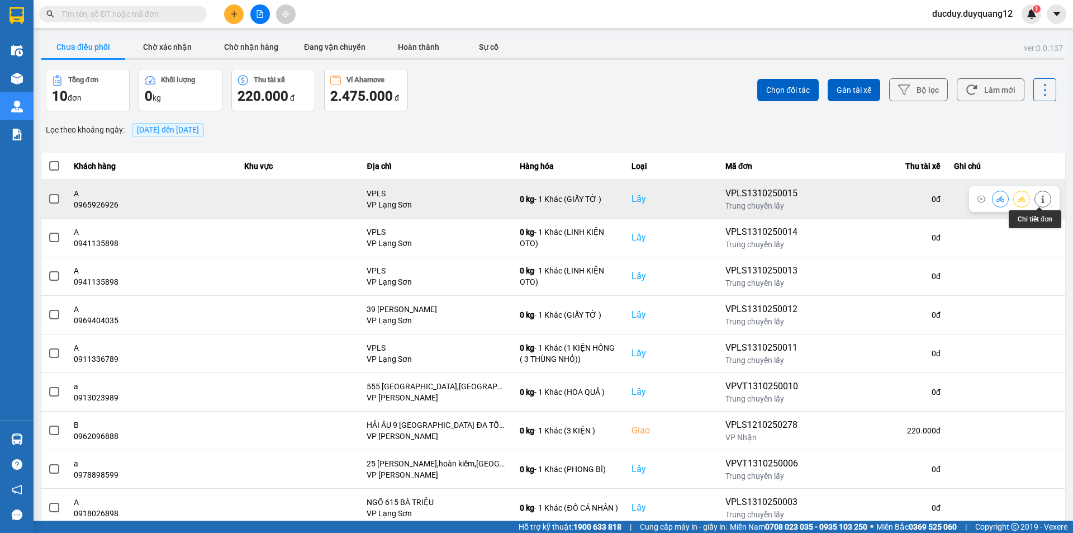
click at [1035, 196] on button at bounding box center [1043, 199] width 16 height 20
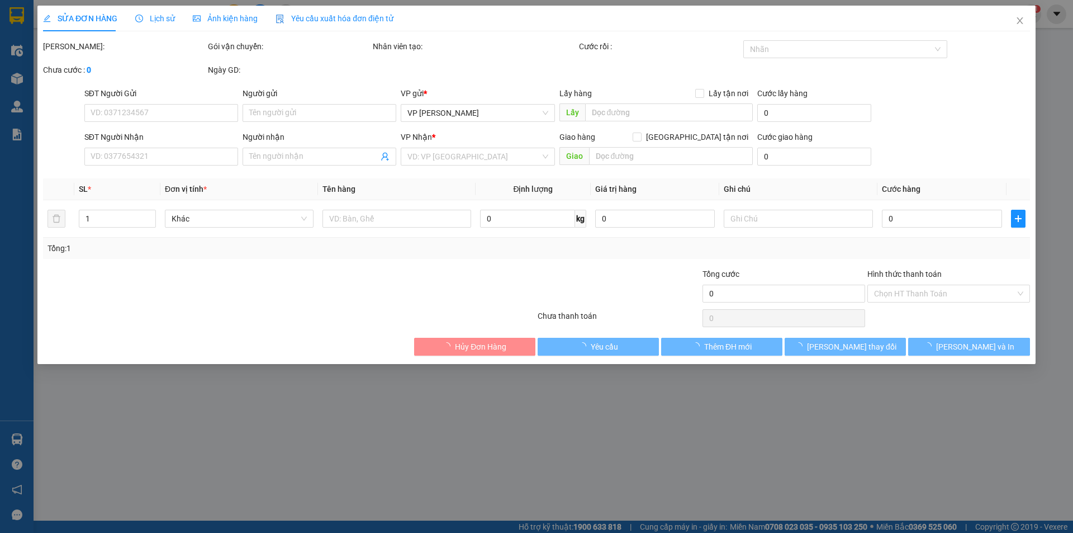
type input "0965926926"
type input "A"
checkbox input "true"
type input "VPLS"
type input "0965242929"
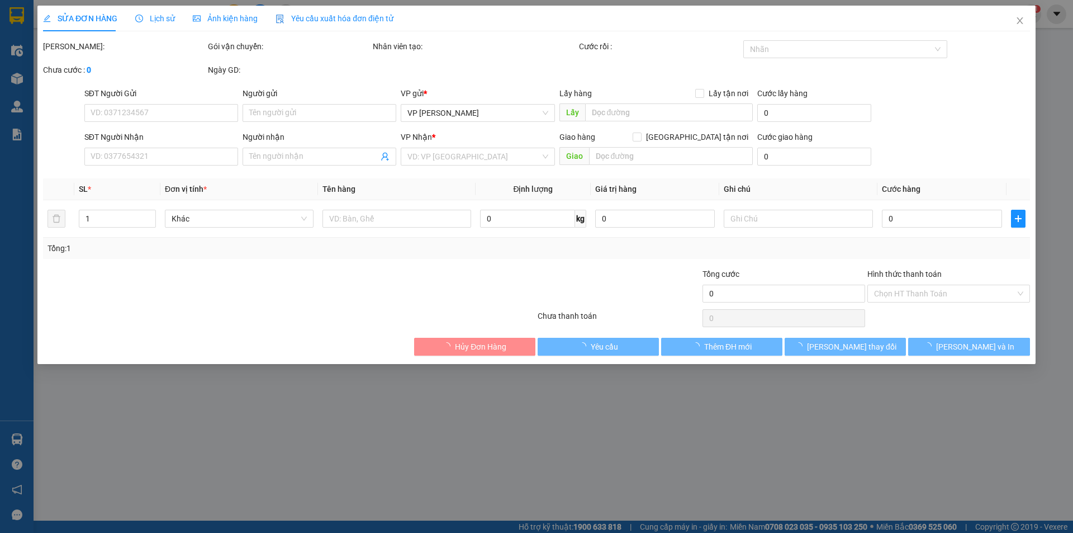
type input "B"
checkbox input "true"
type input "NGÕ 63 CỔ LINH - CC HIM LAM"
type input "100.000"
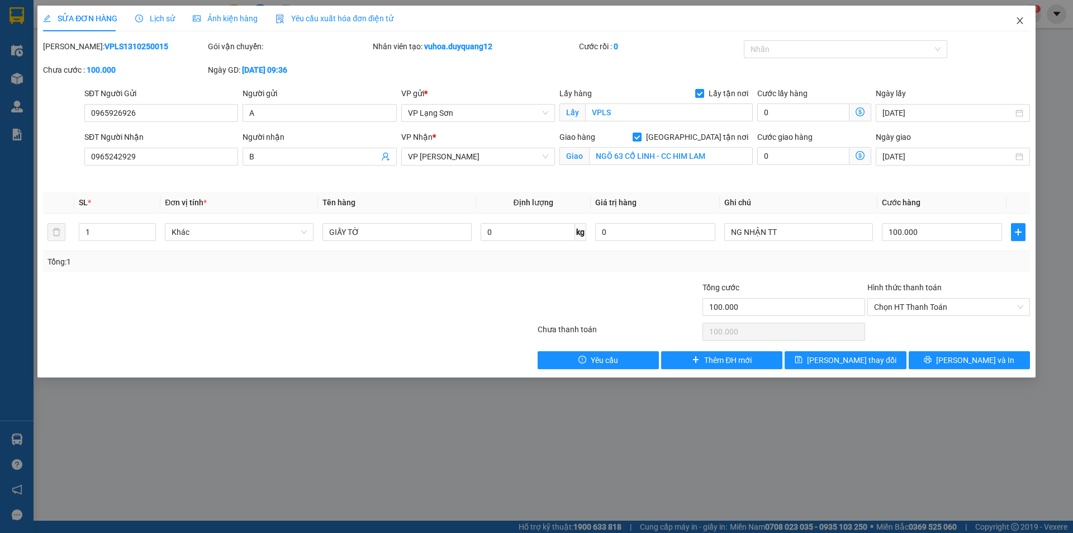
click at [1022, 24] on icon "close" at bounding box center [1020, 20] width 9 height 9
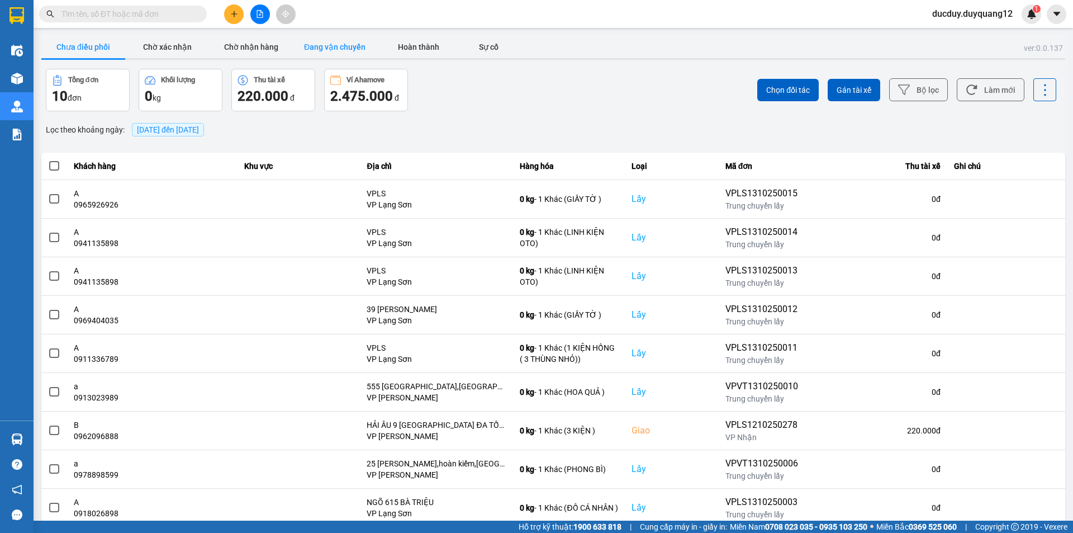
click at [317, 43] on button "Đang vận chuyển" at bounding box center [335, 47] width 84 height 22
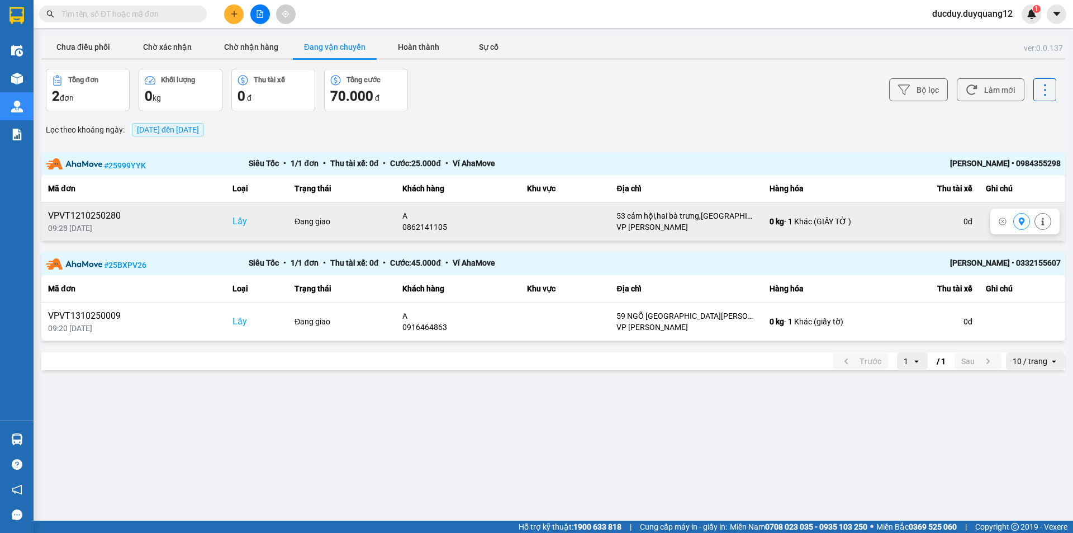
click at [1022, 221] on icon at bounding box center [1022, 221] width 8 height 8
click at [245, 49] on button "Chờ nhận hàng" at bounding box center [251, 47] width 84 height 22
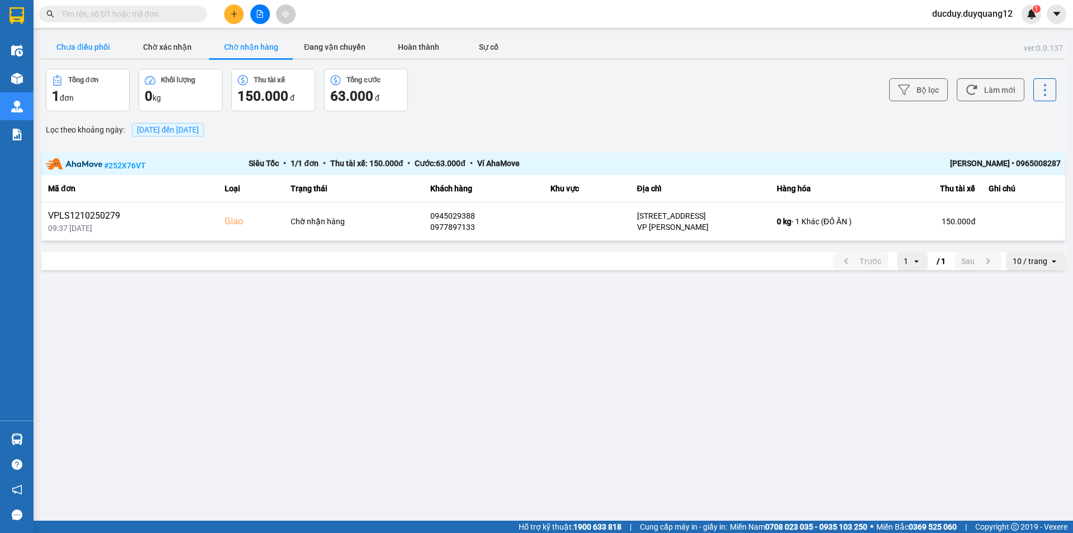
click at [79, 44] on button "Chưa điều phối" at bounding box center [83, 47] width 84 height 22
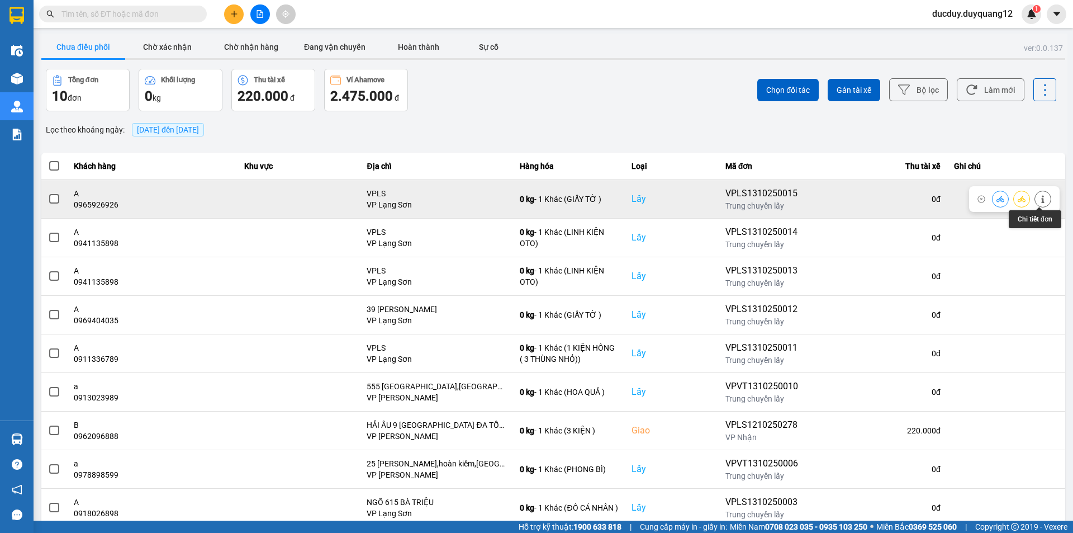
click at [1040, 198] on icon at bounding box center [1043, 199] width 8 height 8
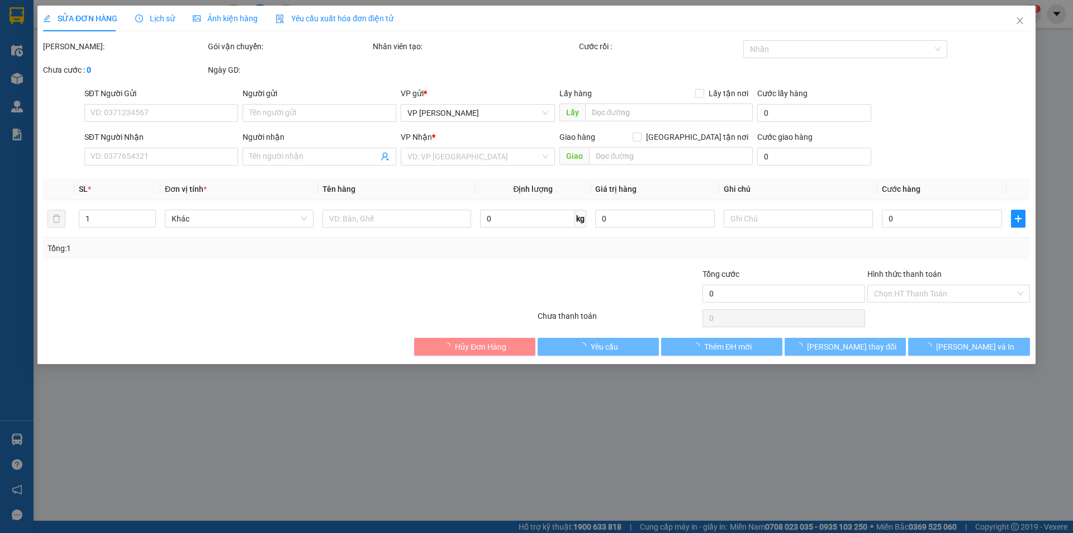
type input "0965926926"
type input "A"
checkbox input "true"
type input "VPLS"
type input "0965242929"
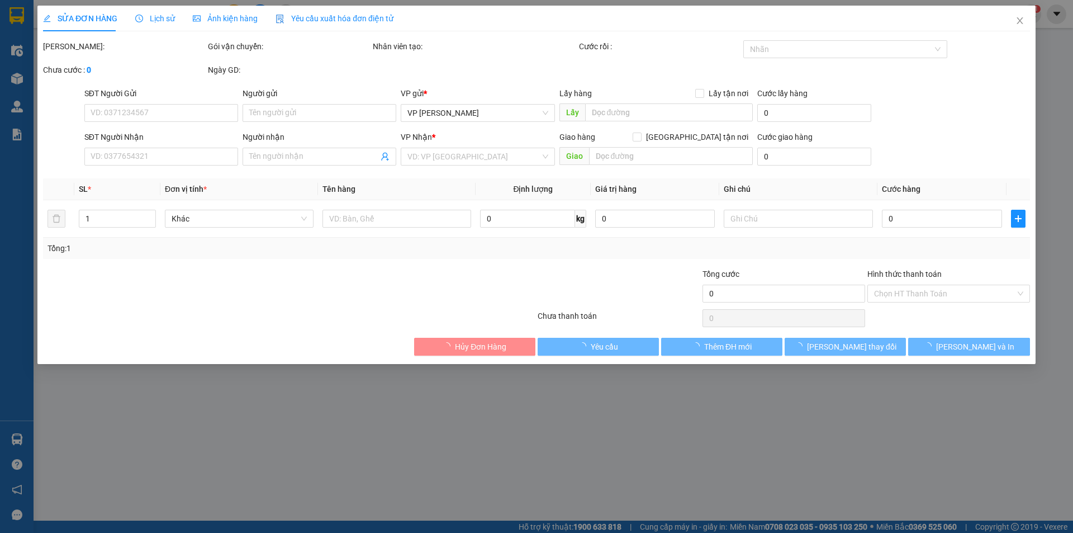
type input "B"
checkbox input "true"
type input "NGÕ 63 CỔ LINH - CC HIM LAM"
type input "100.000"
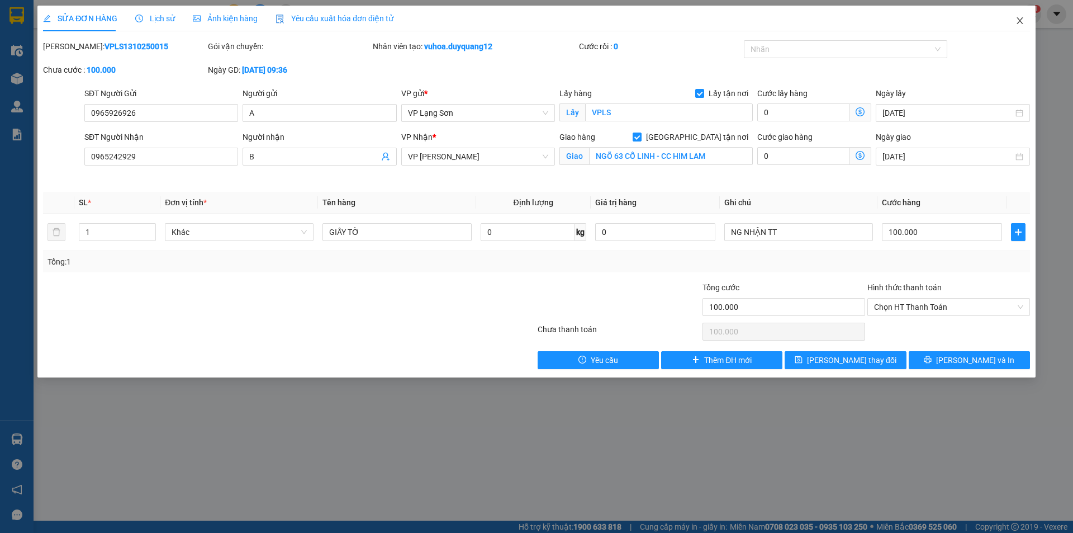
click at [1016, 25] on icon "close" at bounding box center [1020, 20] width 9 height 9
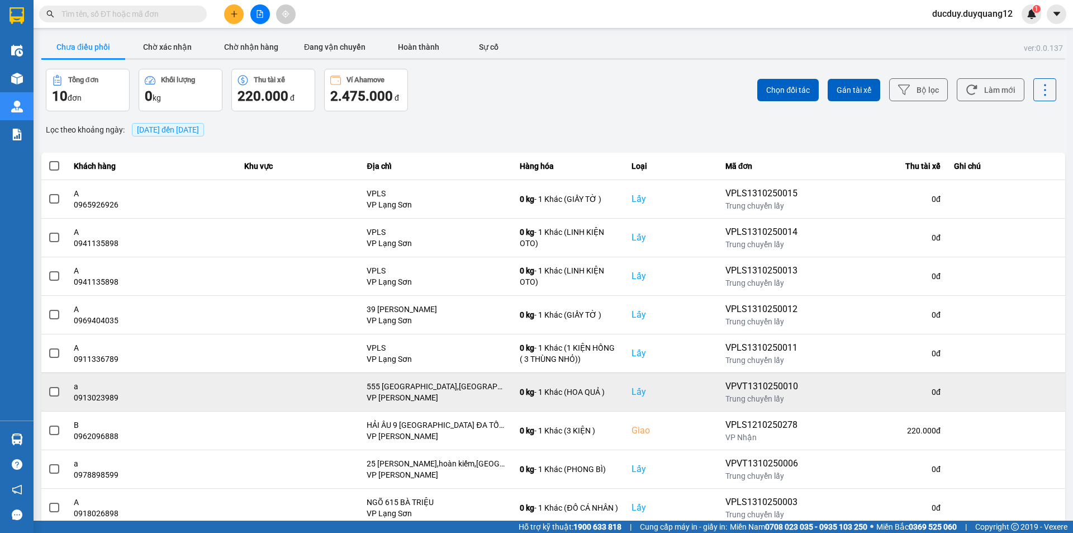
scroll to position [71, 0]
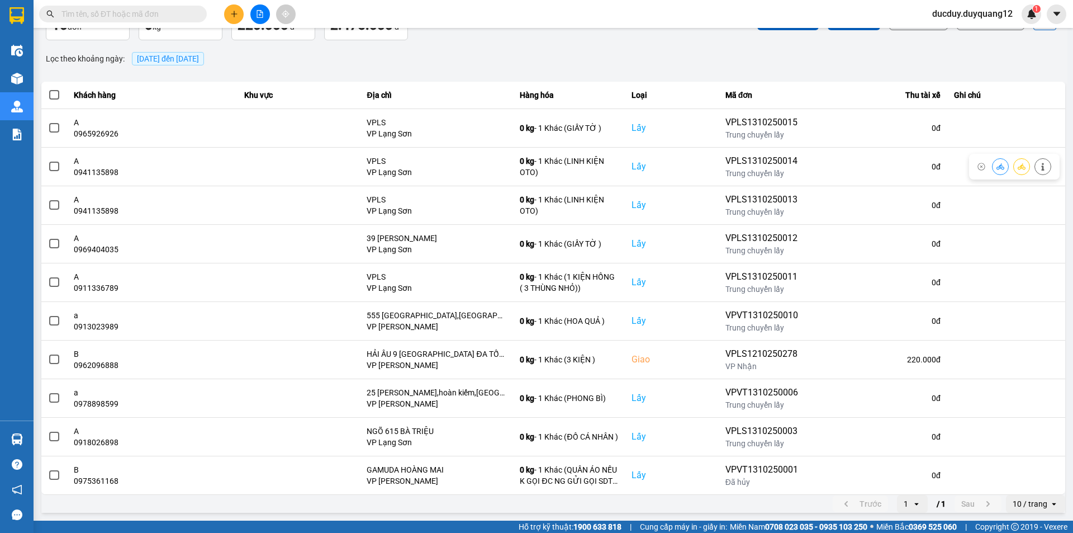
click at [183, 56] on span "[DATE] đến [DATE]" at bounding box center [168, 58] width 62 height 9
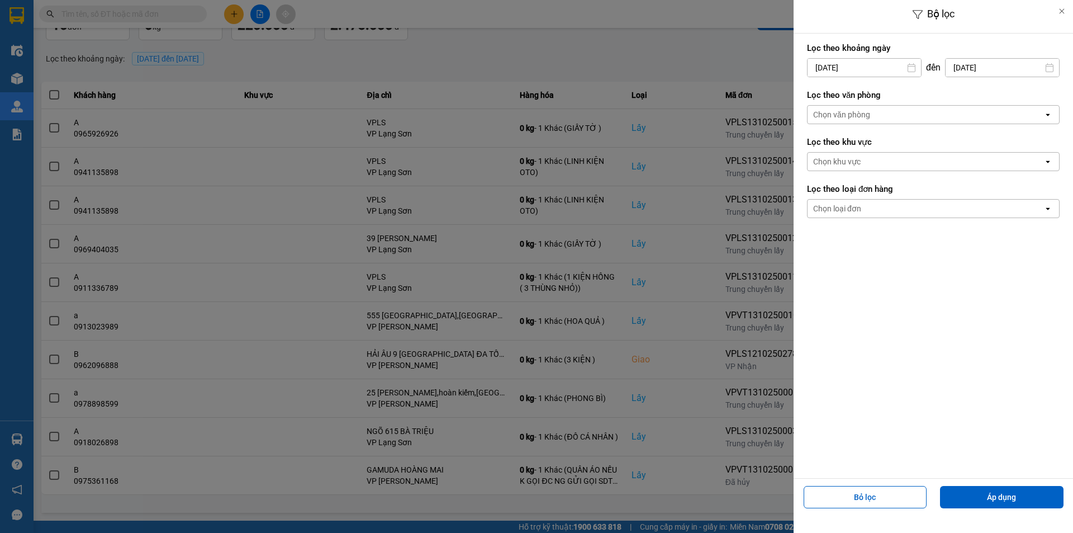
click at [878, 68] on input "[DATE]" at bounding box center [864, 68] width 113 height 18
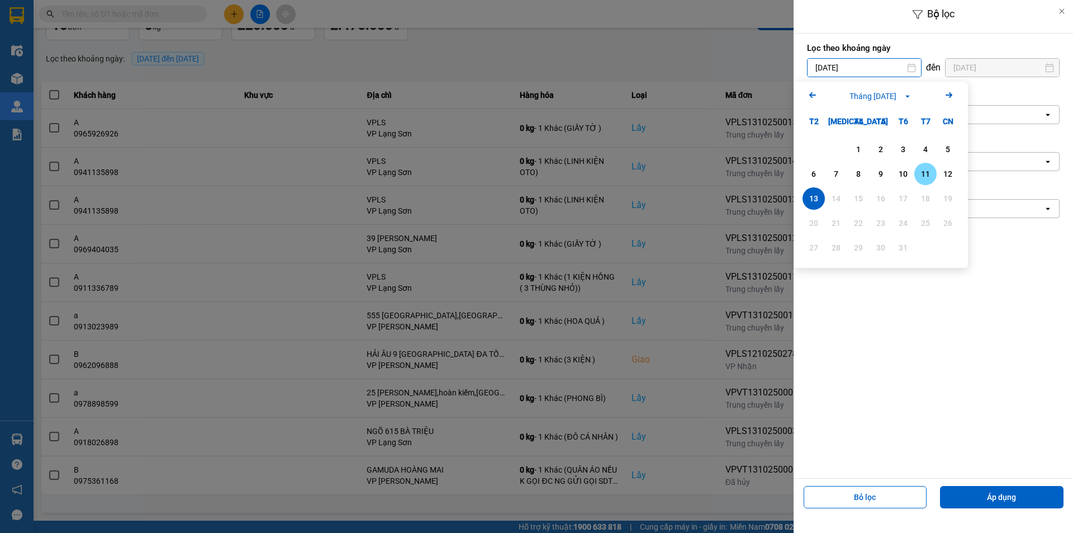
click at [948, 173] on div "12" at bounding box center [948, 173] width 16 height 13
type input "12/10/2025"
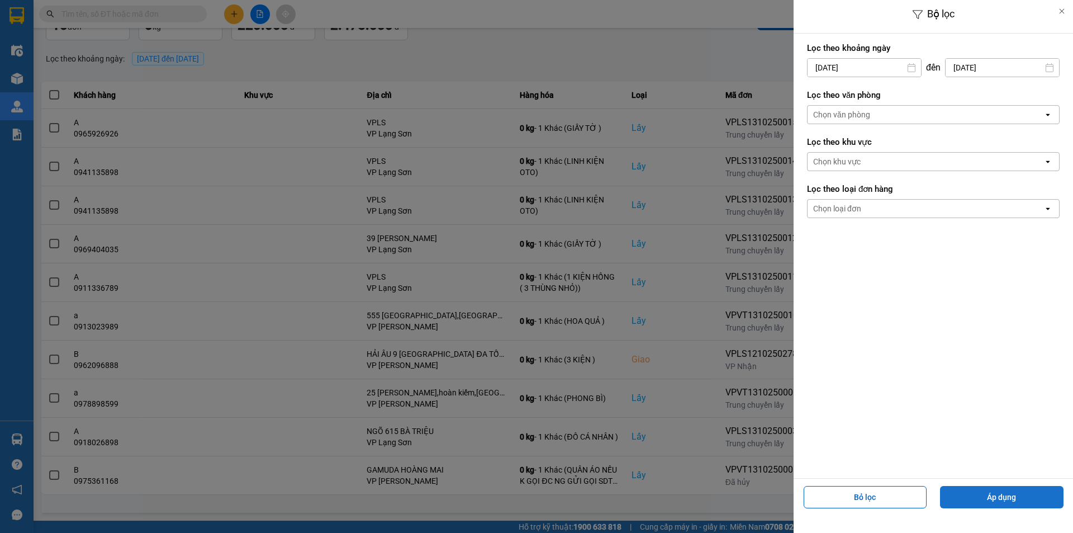
click at [1021, 493] on button "Áp dụng" at bounding box center [1002, 497] width 124 height 22
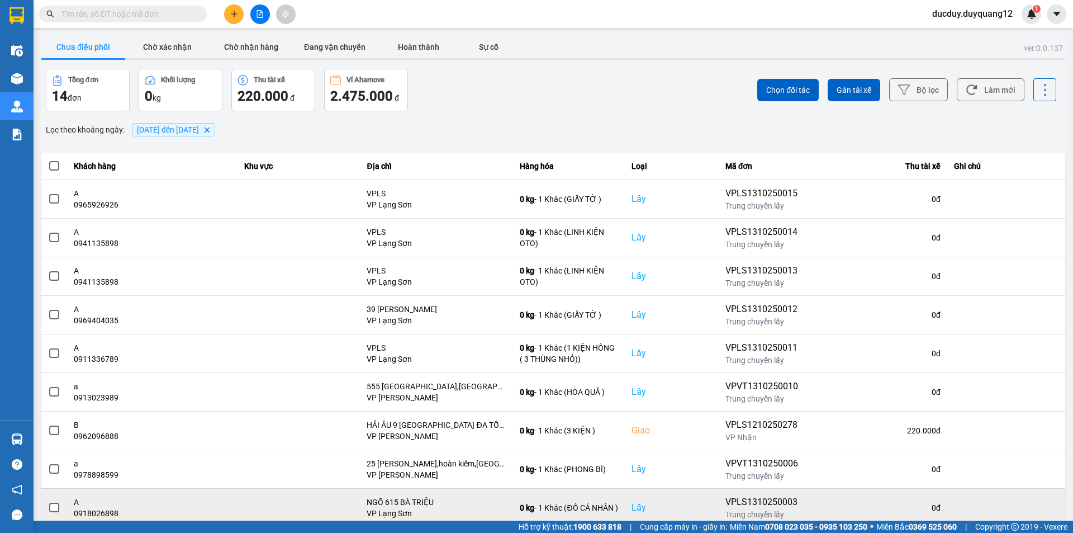
scroll to position [71, 0]
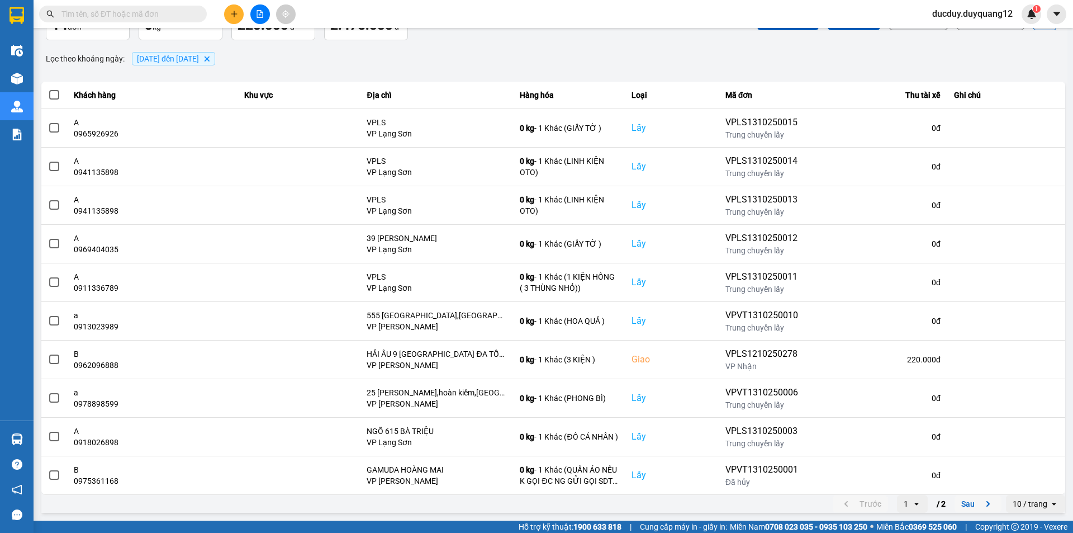
click at [973, 506] on button "Sau" at bounding box center [978, 503] width 47 height 17
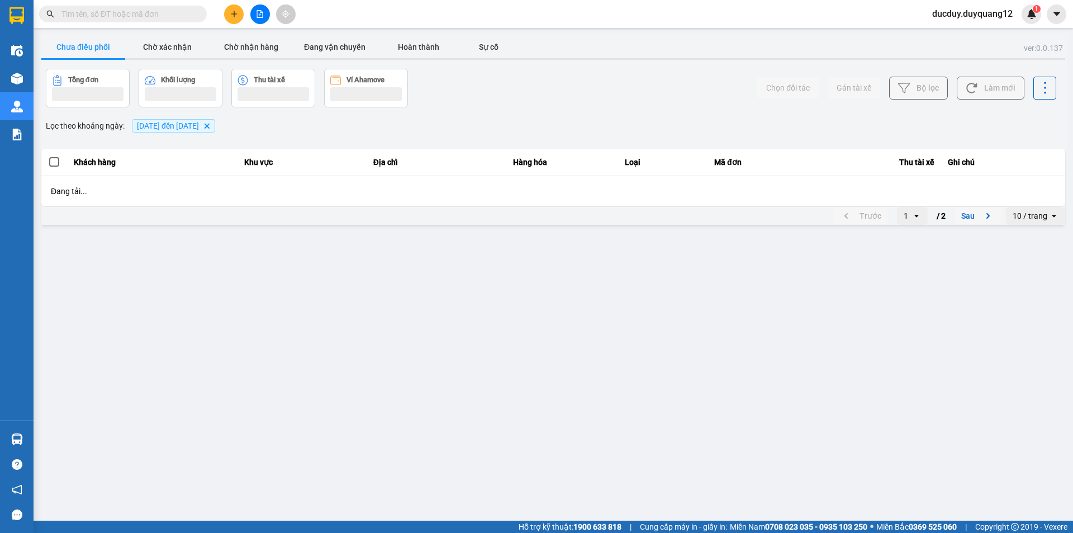
scroll to position [0, 0]
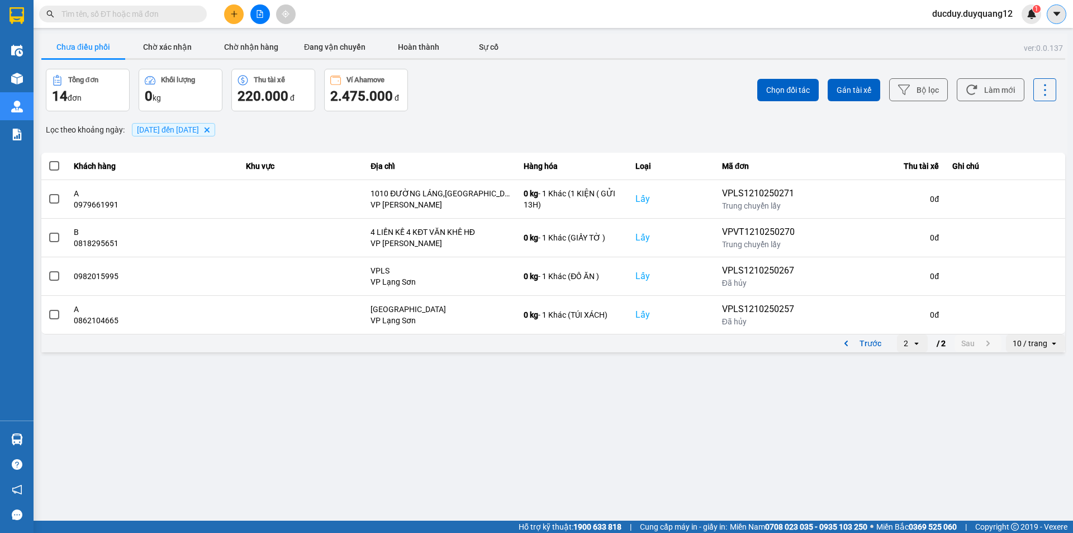
click at [1058, 12] on icon "caret-down" at bounding box center [1057, 14] width 10 height 10
click at [1029, 42] on div "Cấu hình nhà xe" at bounding box center [1027, 42] width 56 height 12
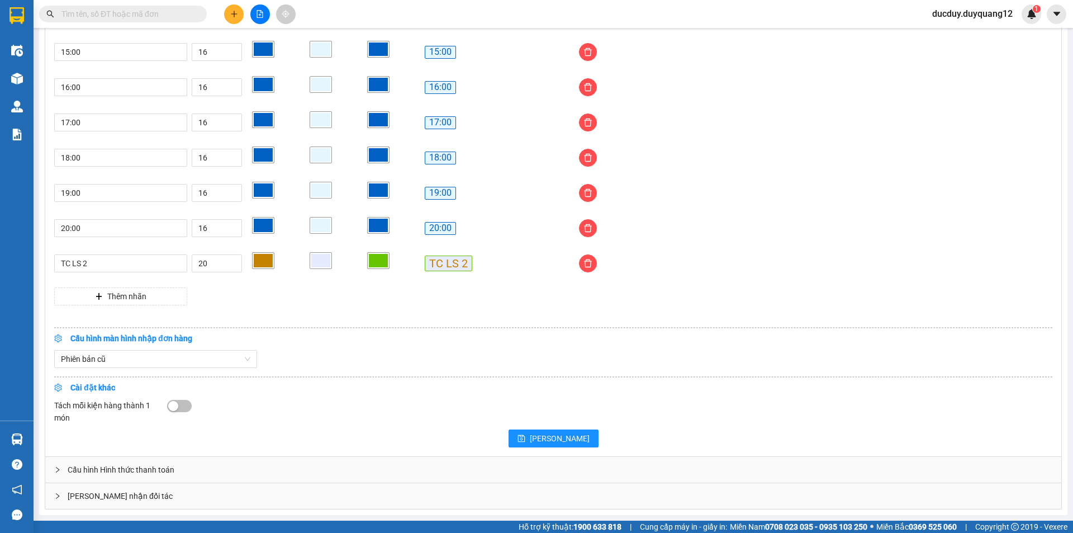
click at [161, 496] on div "[PERSON_NAME] nhận đối tác" at bounding box center [553, 496] width 1016 height 26
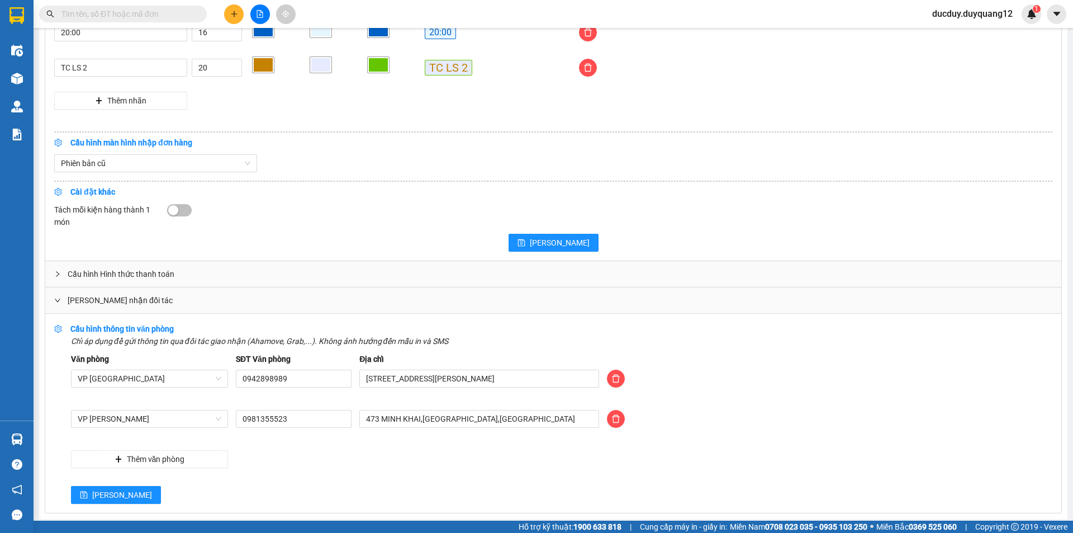
scroll to position [1104, 0]
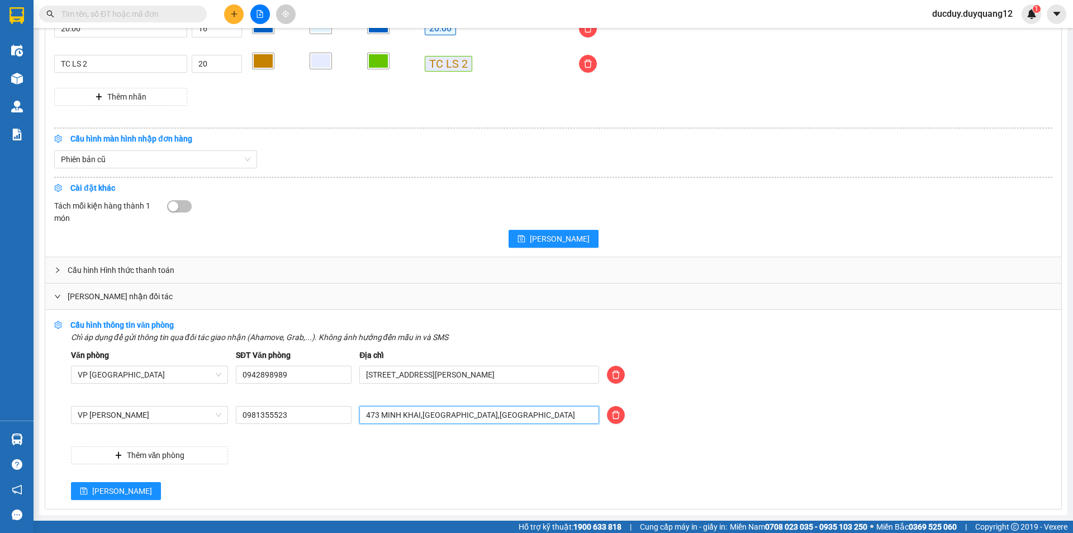
drag, startPoint x: 403, startPoint y: 403, endPoint x: 233, endPoint y: 416, distance: 171.0
click at [233, 416] on div "VP Minh Khai 0981355523 473 MINH KHAI,HAI BÀ TRƯNG,HÀ NỘI" at bounding box center [562, 421] width 990 height 31
type input "512 minh khai,[GEOGRAPHIC_DATA],[GEOGRAPHIC_DATA]"
click at [100, 490] on span "[PERSON_NAME]" at bounding box center [122, 491] width 60 height 12
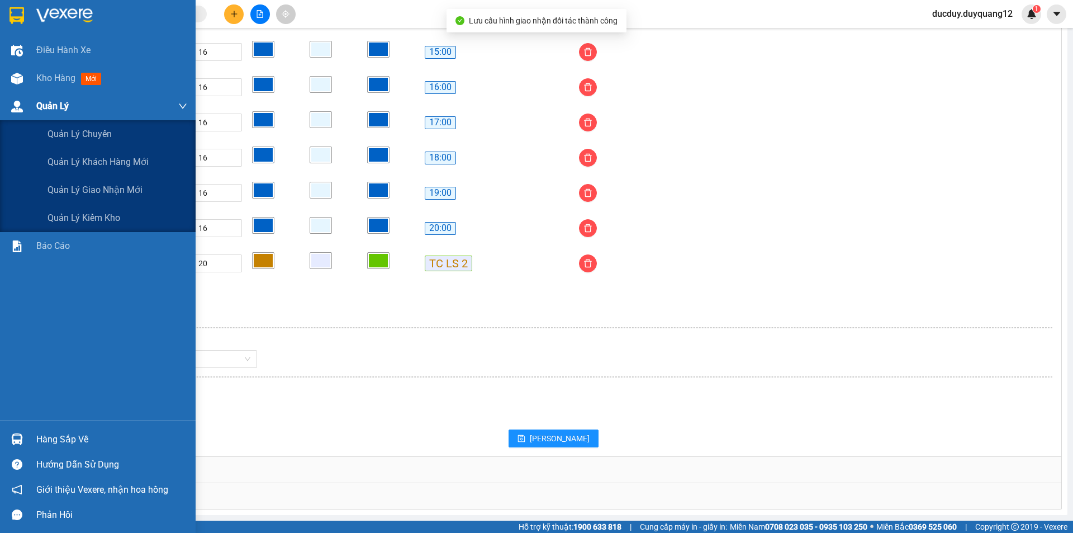
scroll to position [905, 0]
click at [107, 193] on span "Quản lý giao nhận mới" at bounding box center [95, 190] width 95 height 14
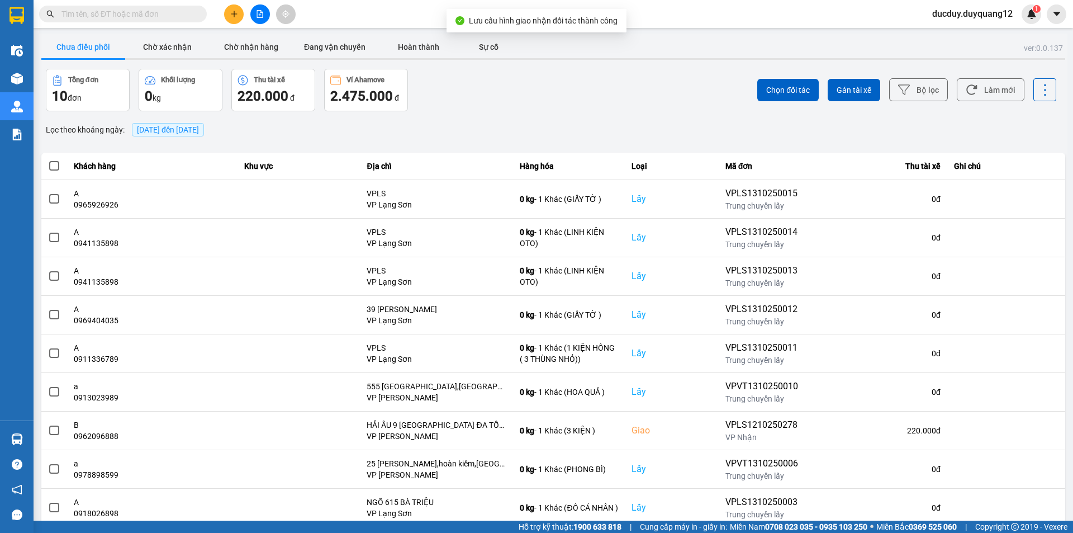
scroll to position [71, 0]
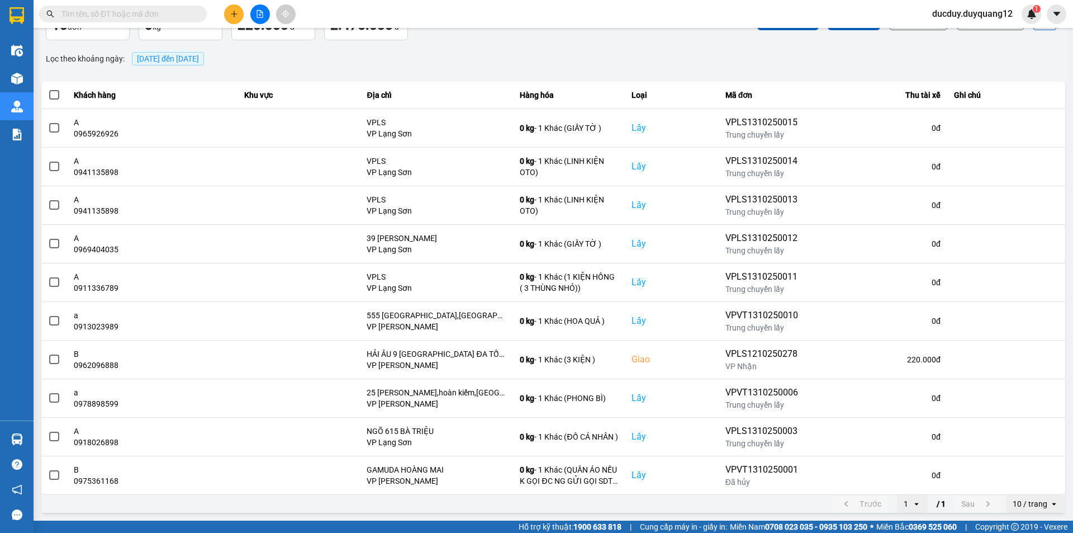
click at [199, 62] on span "[DATE] đến [DATE]" at bounding box center [168, 58] width 62 height 9
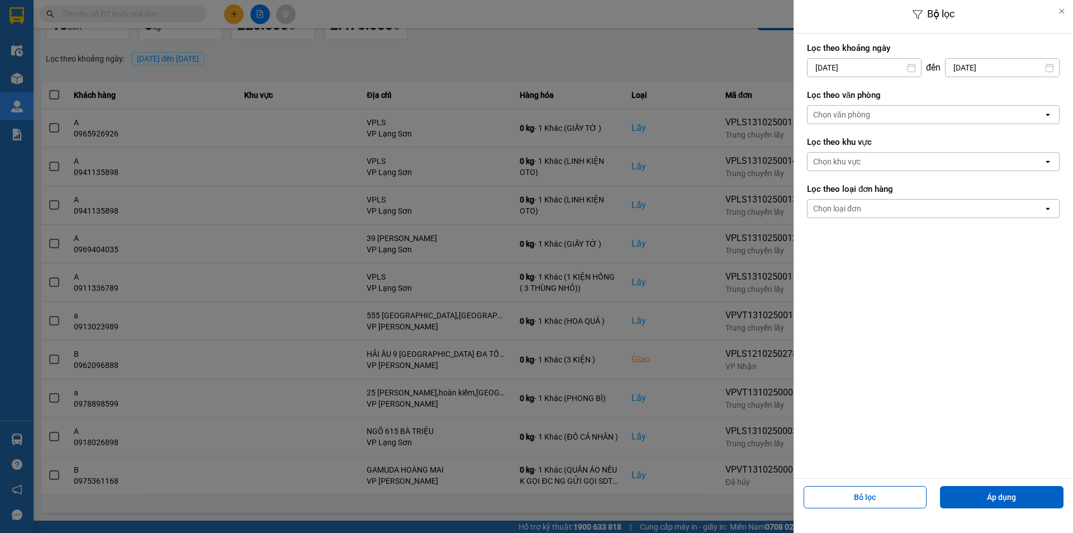
click at [875, 64] on input "[DATE]" at bounding box center [864, 68] width 113 height 18
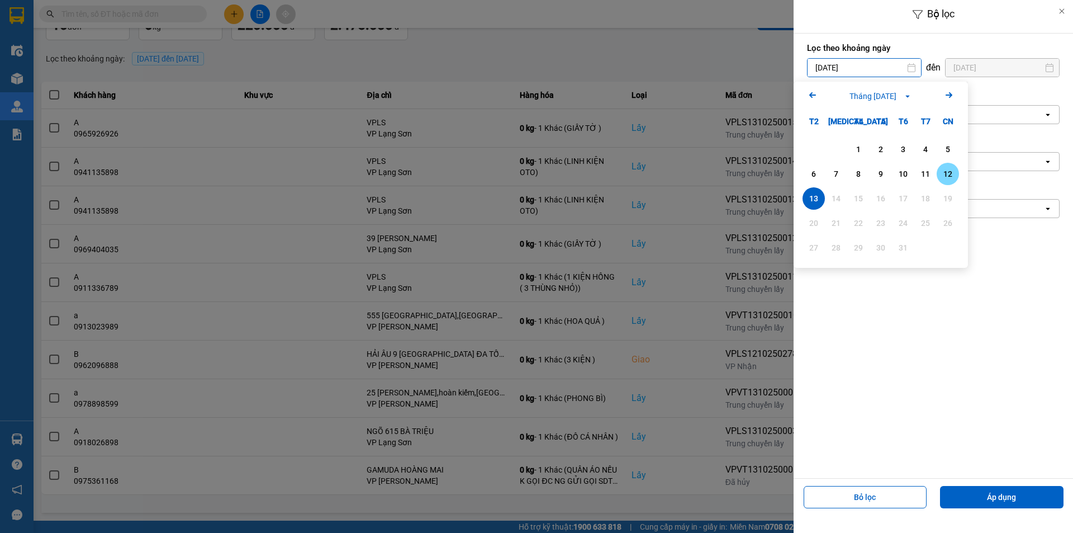
click at [946, 170] on div "12" at bounding box center [948, 173] width 16 height 13
type input "12/10/2025"
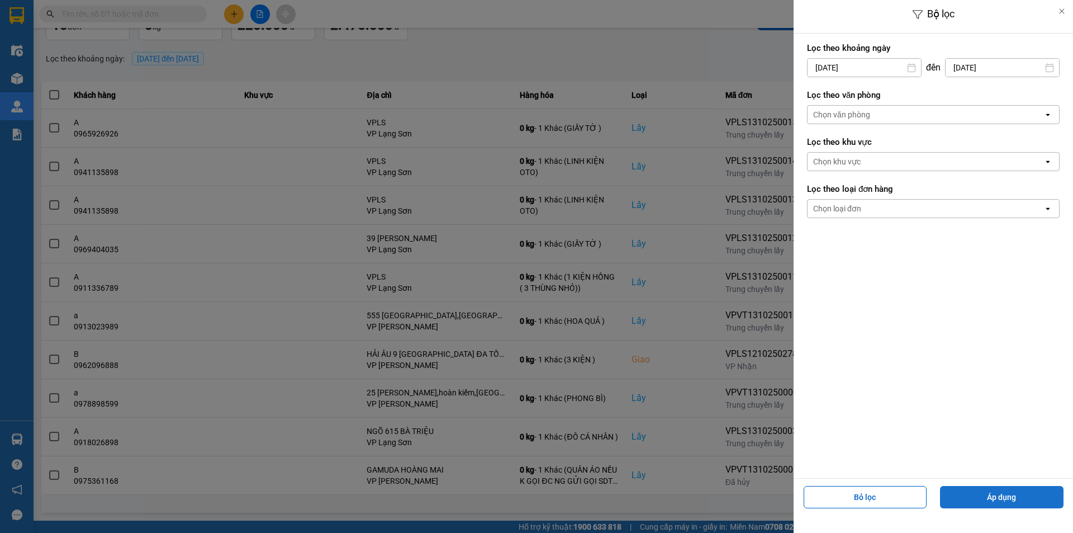
click at [1001, 495] on button "Áp dụng" at bounding box center [1002, 497] width 124 height 22
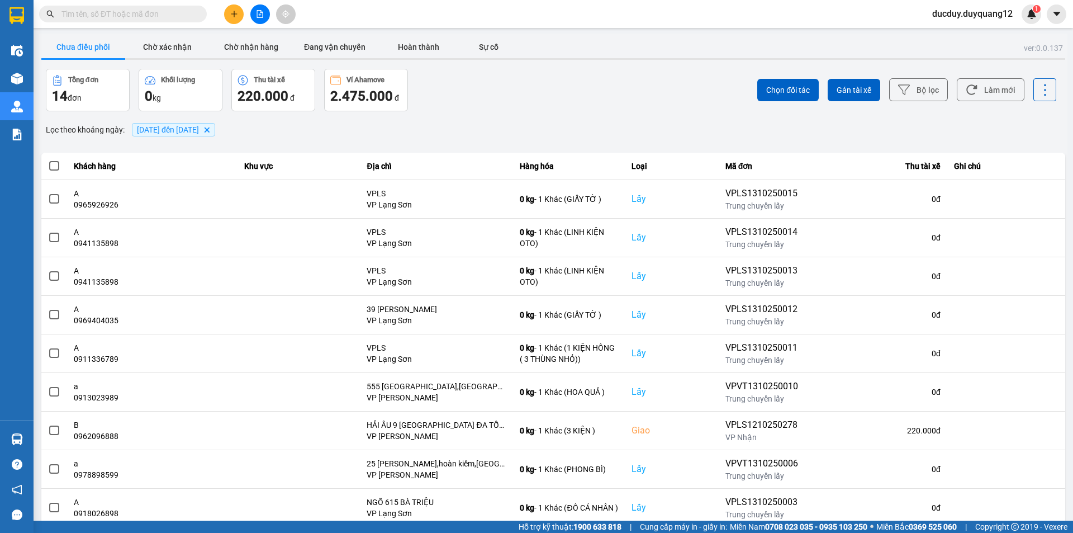
scroll to position [71, 0]
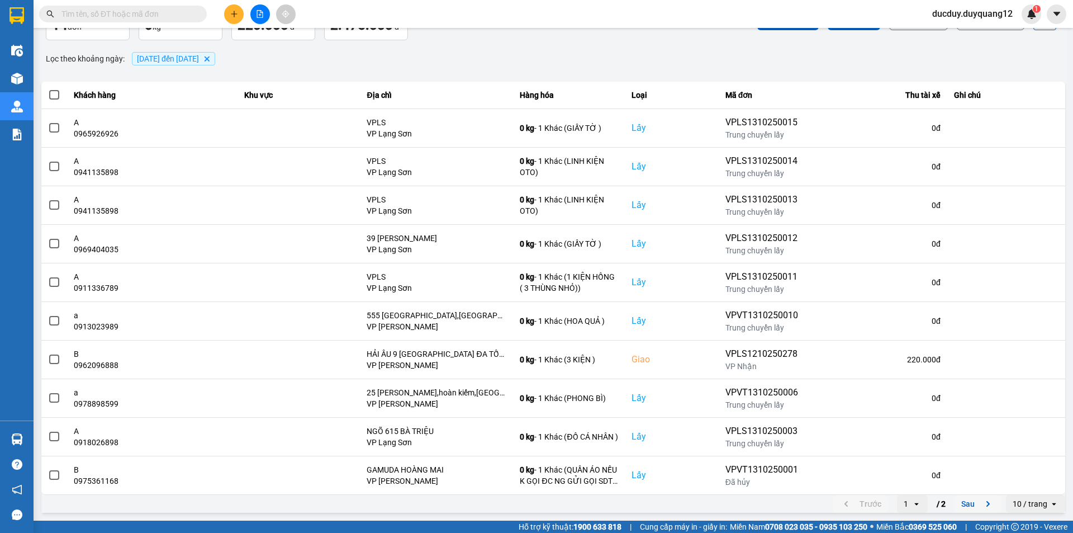
click at [957, 503] on button "Sau" at bounding box center [978, 503] width 47 height 17
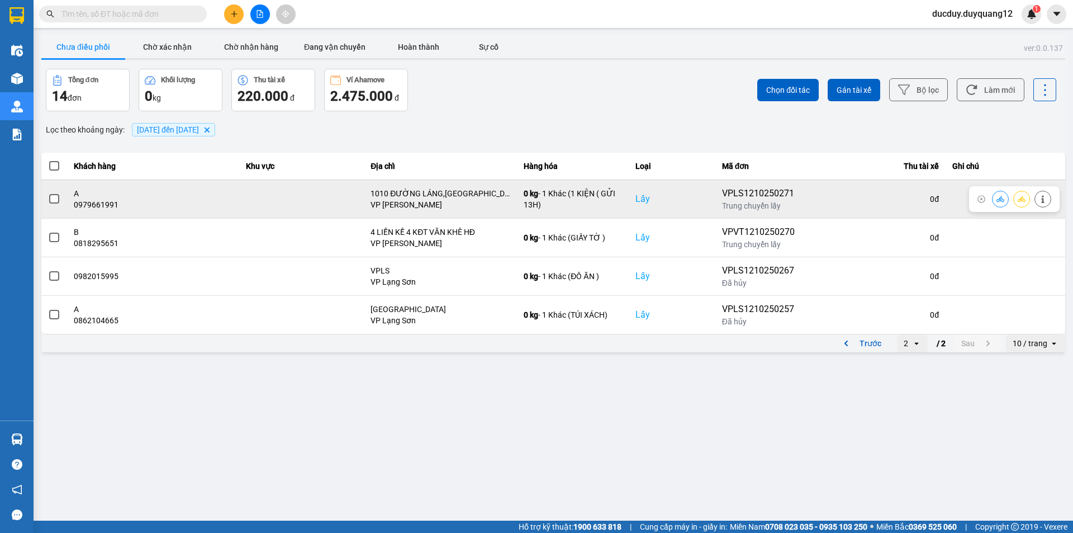
click at [50, 200] on span at bounding box center [54, 199] width 10 height 10
click at [48, 193] on input "checkbox" at bounding box center [48, 193] width 0 height 0
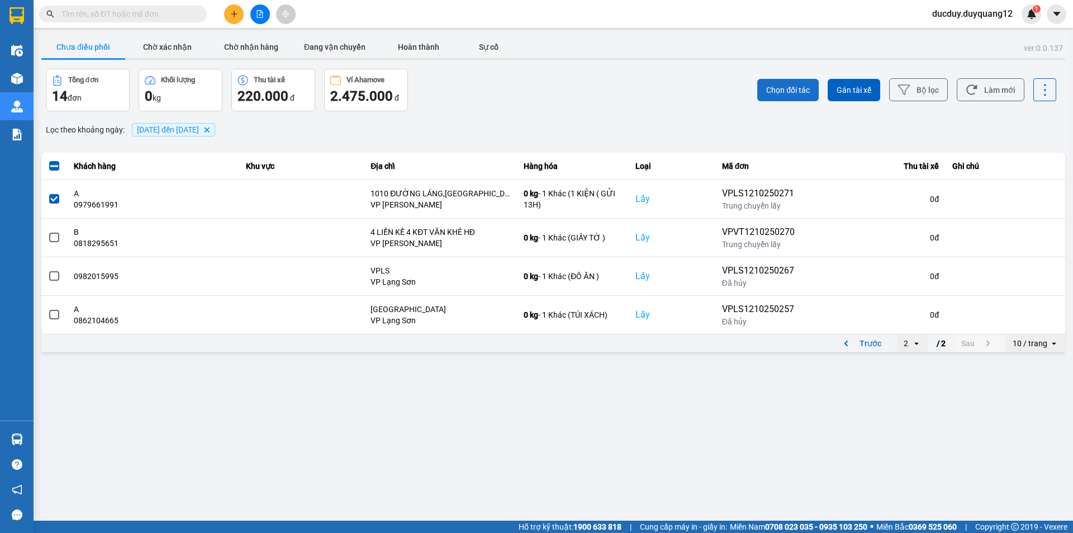
click at [773, 88] on span "Chọn đối tác" at bounding box center [788, 89] width 44 height 11
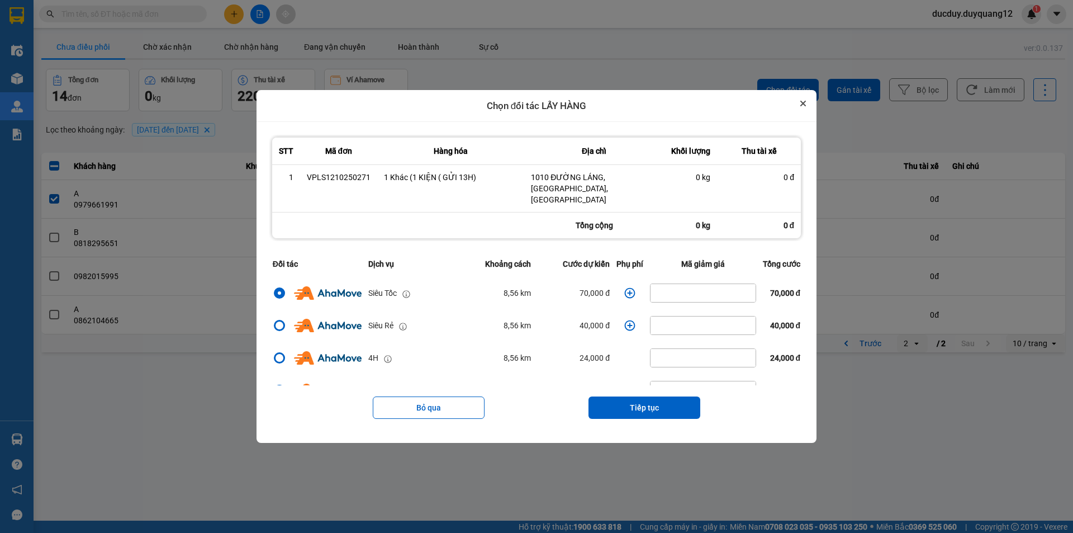
click at [808, 107] on button "Close" at bounding box center [803, 103] width 13 height 13
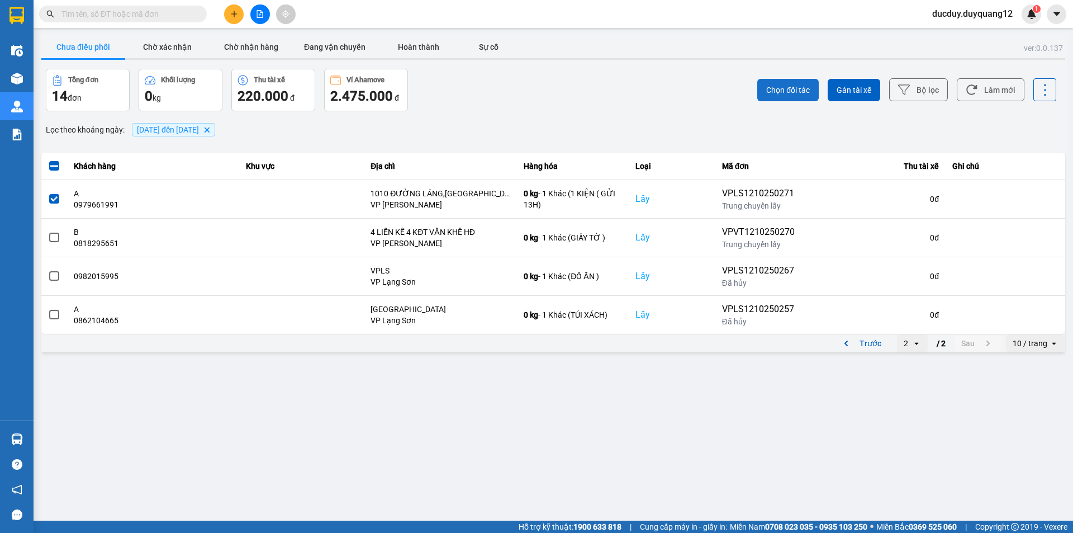
click at [797, 86] on span "Chọn đối tác" at bounding box center [788, 89] width 44 height 11
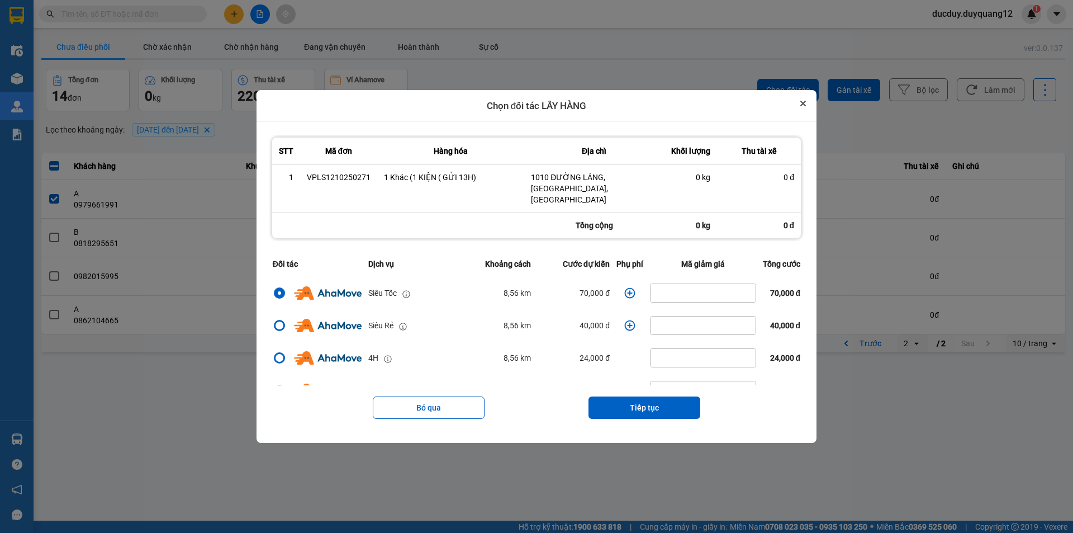
drag, startPoint x: 815, startPoint y: 107, endPoint x: 805, endPoint y: 115, distance: 12.4
click at [813, 108] on div "Chọn đối tác LẤY HÀNG STT Mã đơn Hàng hóa Địa chỉ Khối lượng Thu tài xế 1 VPLS1…" at bounding box center [537, 266] width 560 height 353
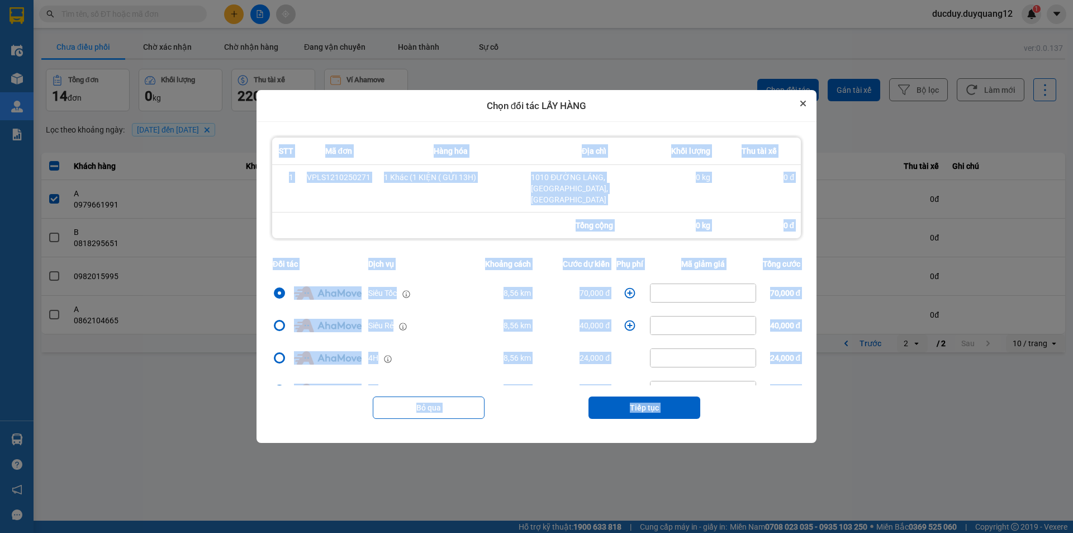
click at [806, 106] on icon "Close" at bounding box center [804, 104] width 6 height 6
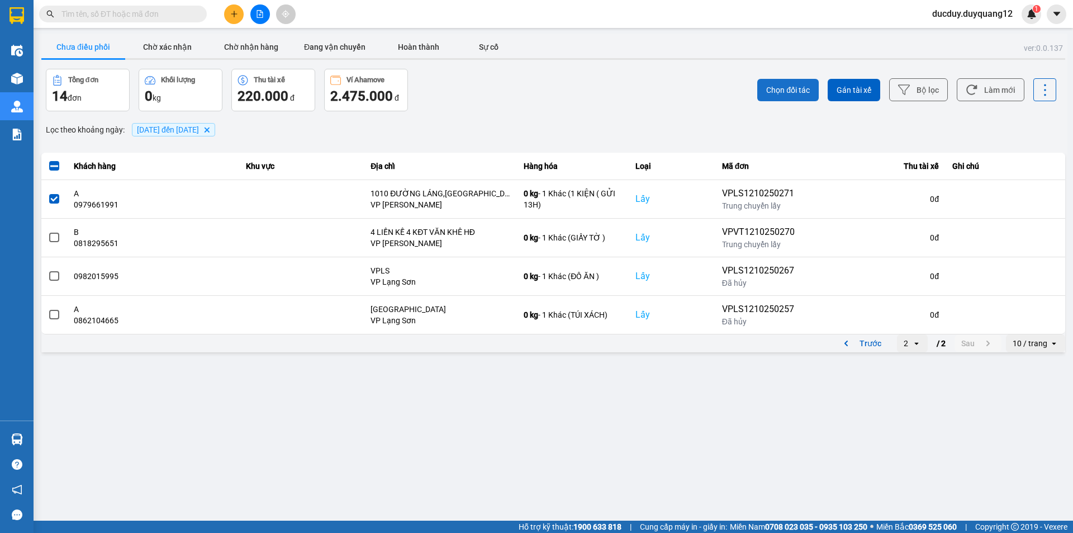
drag, startPoint x: 791, startPoint y: 92, endPoint x: 761, endPoint y: 92, distance: 30.2
click at [790, 92] on span "Chọn đối tác" at bounding box center [788, 89] width 44 height 11
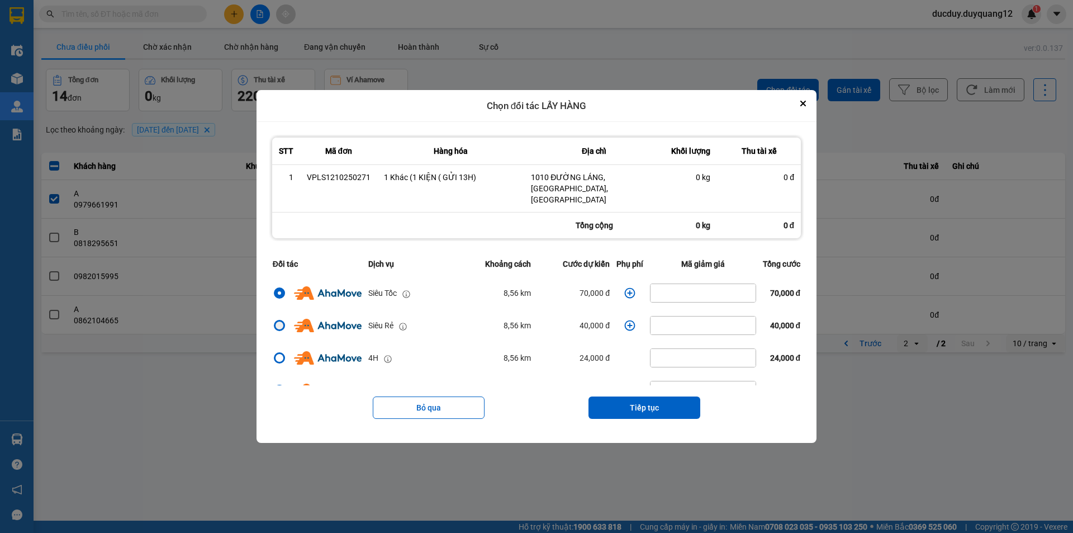
click at [273, 319] on label "dialog" at bounding box center [279, 325] width 13 height 13
click at [273, 325] on input "dialog" at bounding box center [273, 325] width 0 height 0
click at [640, 396] on button "Tiếp tục" at bounding box center [645, 407] width 112 height 22
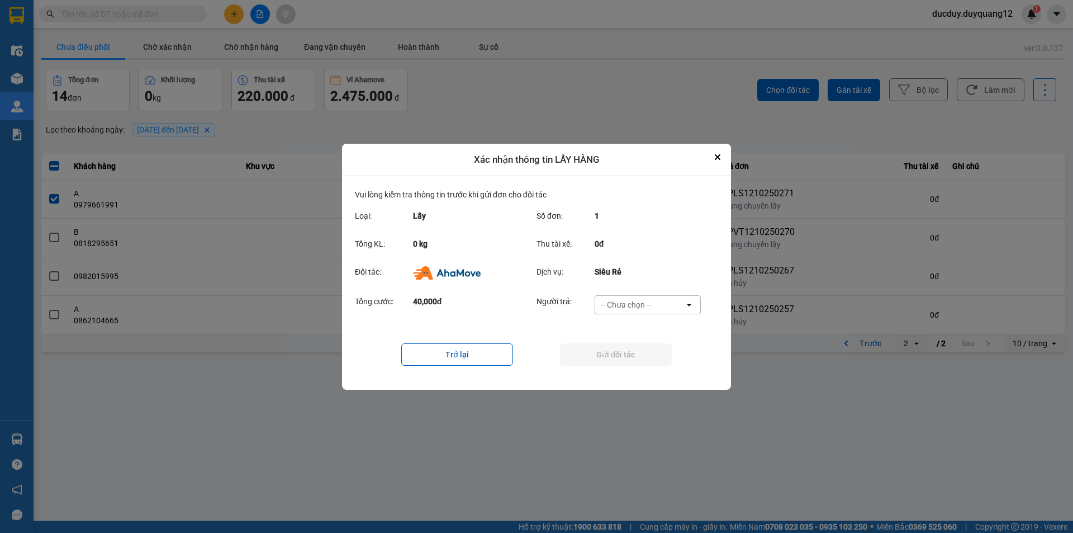
click at [640, 301] on div "-- Chưa chọn --" at bounding box center [626, 304] width 50 height 11
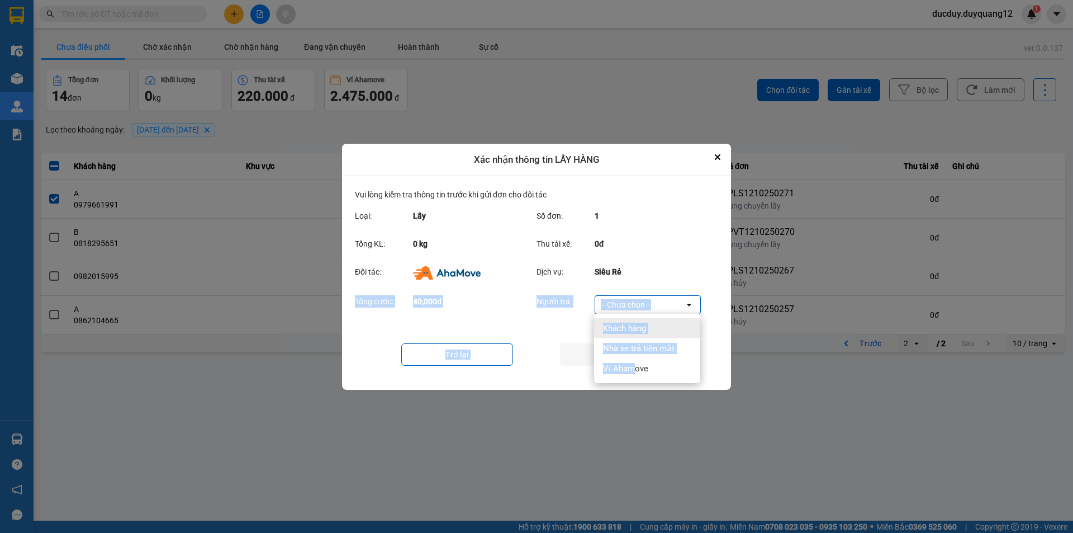
drag, startPoint x: 633, startPoint y: 368, endPoint x: 695, endPoint y: 208, distance: 171.7
click at [692, 354] on div "Xác nhận thông tin LẤY HÀNG Vui lòng kiểm tra thông tin trước khi gửi đơn cho đ…" at bounding box center [553, 354] width 1029 height 0
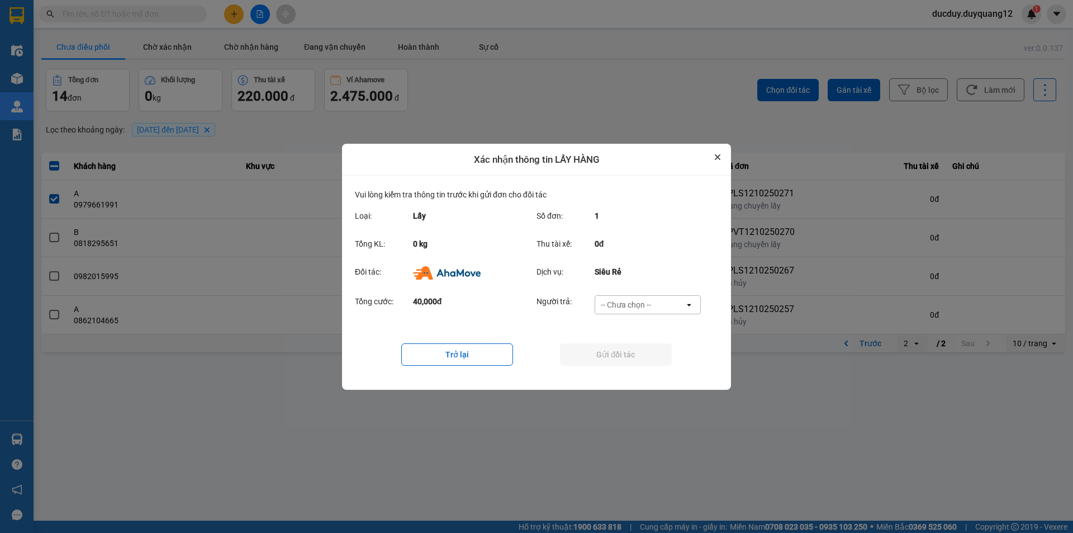
click at [718, 157] on icon "Close" at bounding box center [718, 157] width 4 height 4
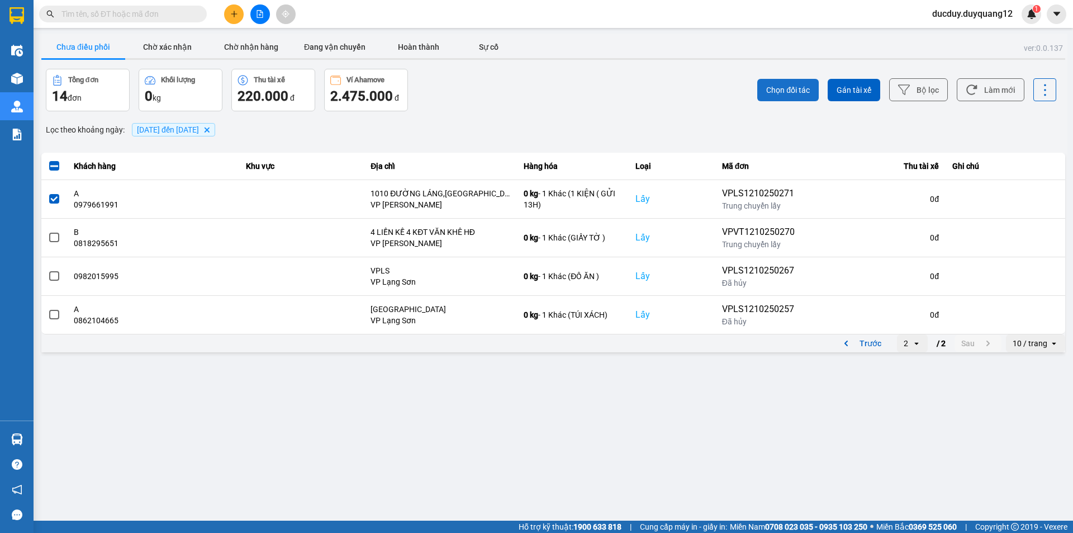
click at [808, 86] on span "Chọn đối tác" at bounding box center [788, 89] width 44 height 11
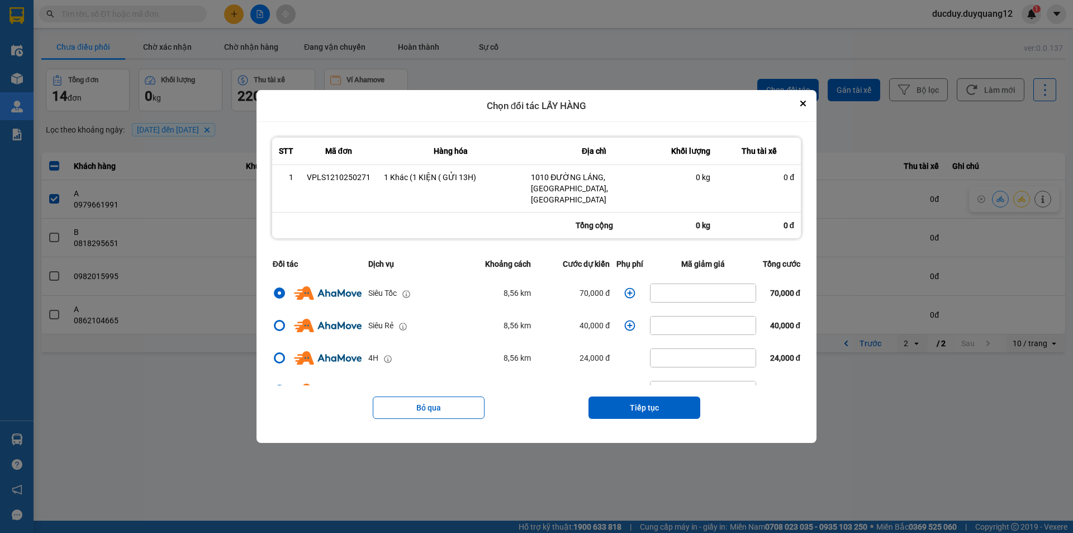
click at [628, 320] on icon "dialog" at bounding box center [629, 325] width 11 height 11
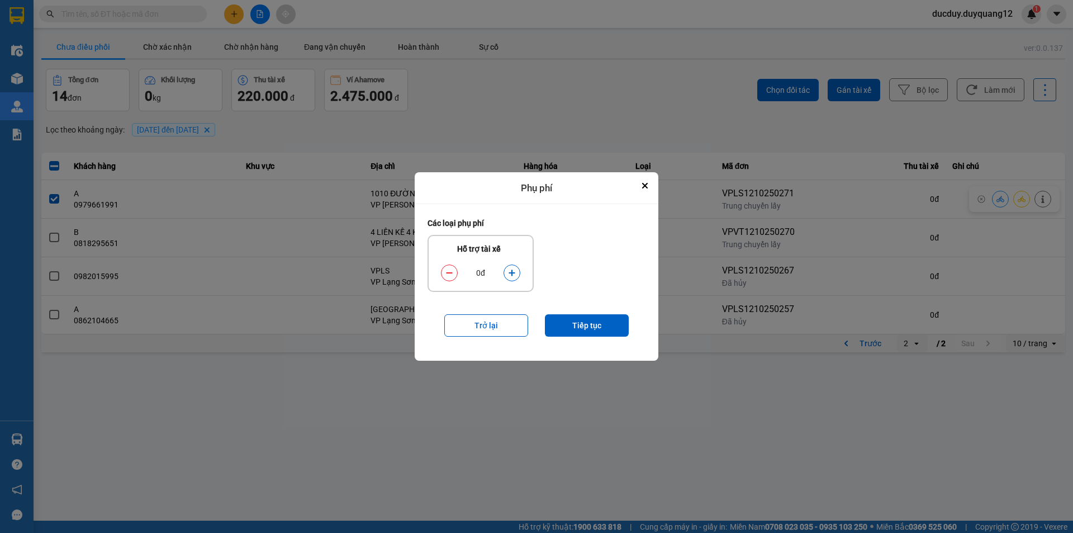
click at [508, 269] on icon "dialog" at bounding box center [512, 273] width 8 height 8
click at [584, 335] on button "Tiếp tục" at bounding box center [587, 325] width 84 height 22
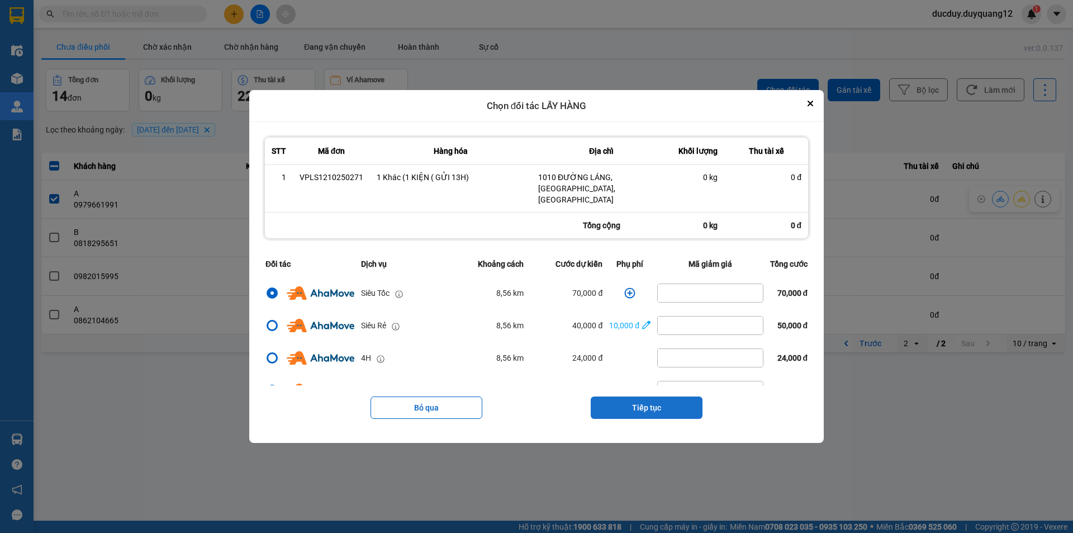
click at [643, 396] on button "Tiếp tục" at bounding box center [647, 407] width 112 height 22
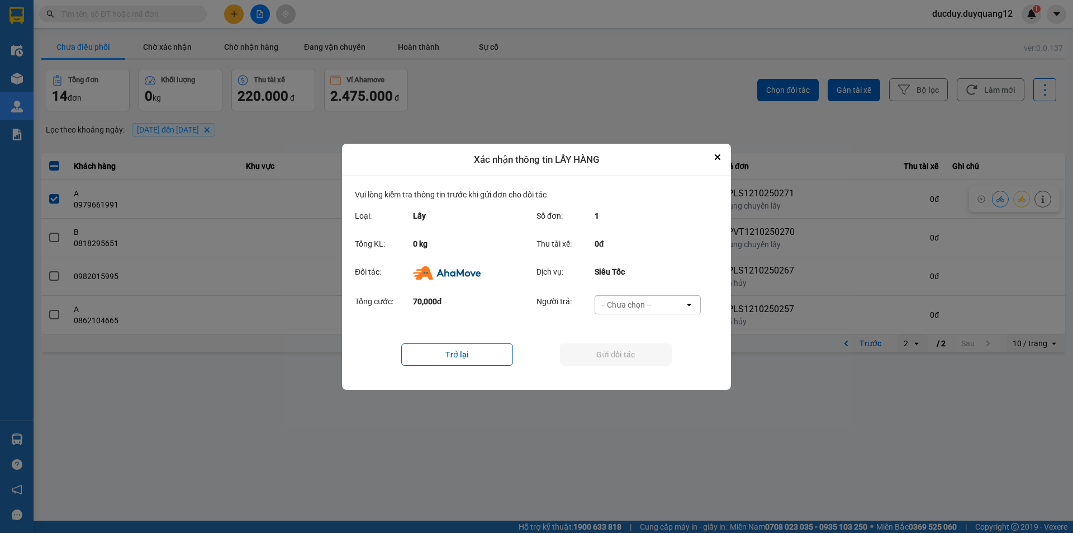
click at [627, 300] on div "-- Chưa chọn --" at bounding box center [626, 304] width 50 height 11
drag, startPoint x: 622, startPoint y: 376, endPoint x: 631, endPoint y: 359, distance: 18.5
click at [623, 375] on div "Ví Ahamove" at bounding box center [647, 368] width 106 height 20
click at [631, 359] on button "Gửi đối tác" at bounding box center [616, 354] width 112 height 22
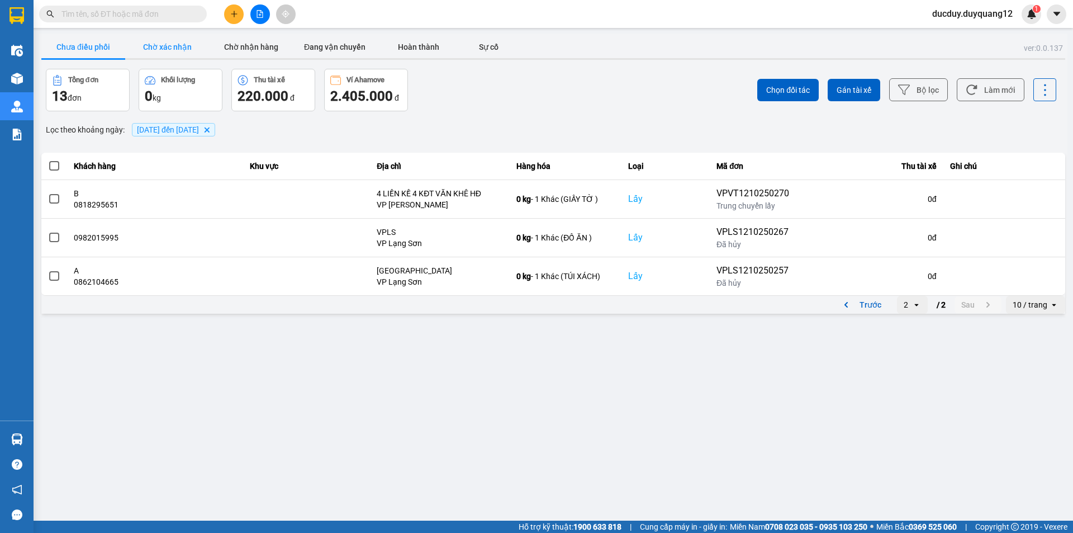
click at [174, 53] on button "Chờ xác nhận" at bounding box center [167, 47] width 84 height 22
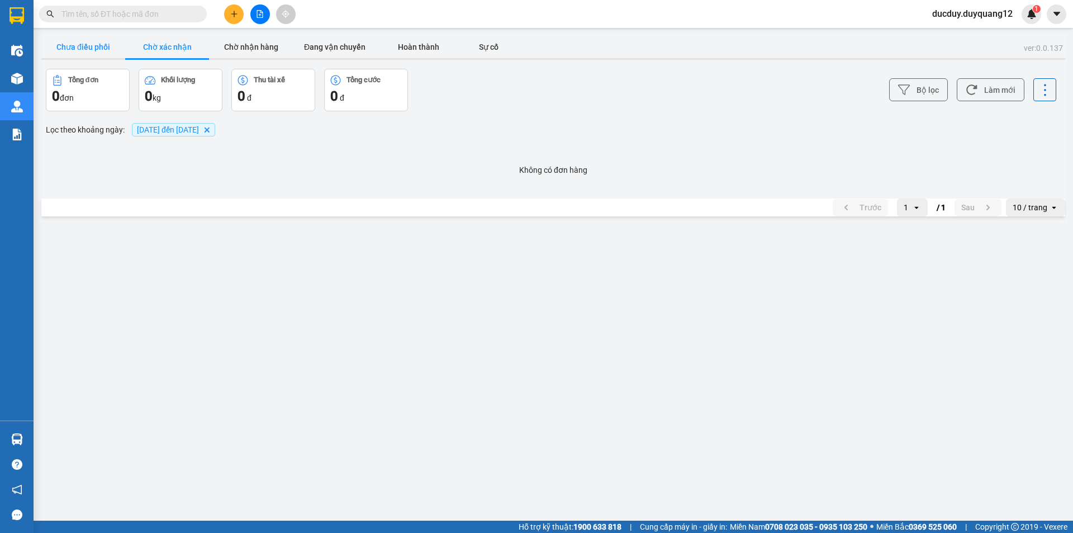
click at [63, 40] on button "Chưa điều phối" at bounding box center [83, 47] width 84 height 22
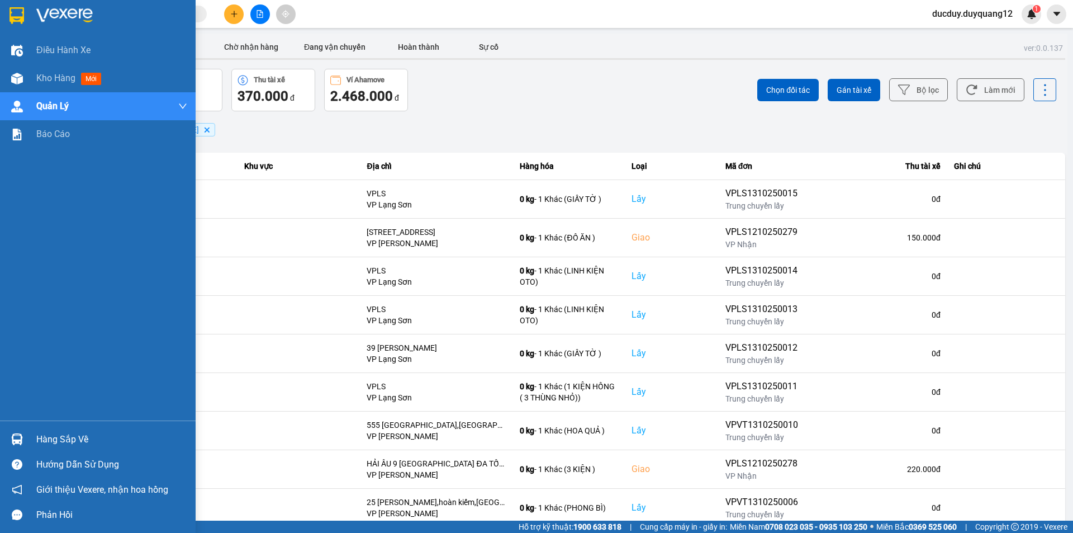
click at [65, 438] on div "Hàng sắp về" at bounding box center [111, 439] width 151 height 17
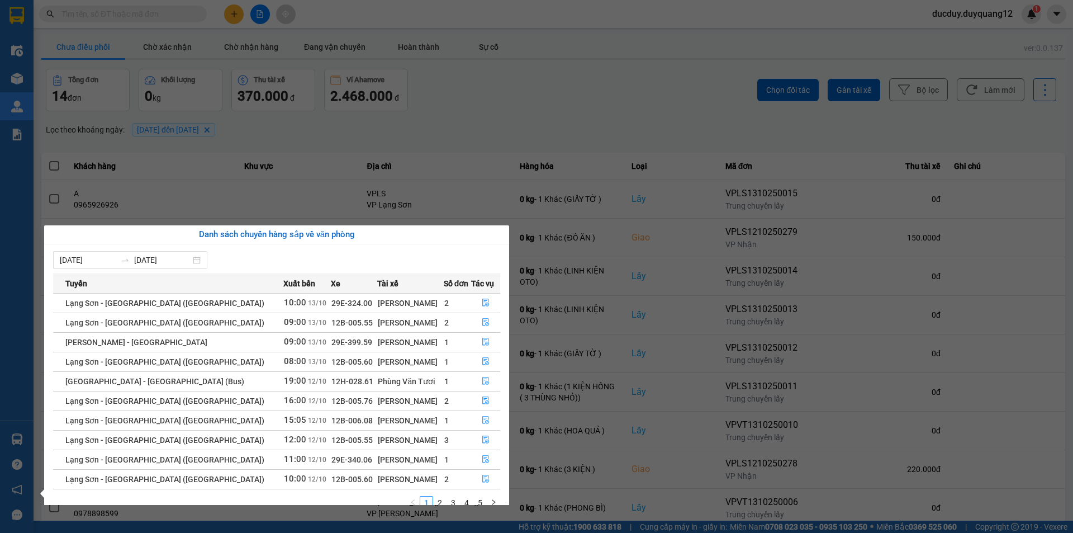
click at [488, 112] on section "Kết quả tìm kiếm ( 0 ) Bộ lọc No Data ducduy.duyquang12 1 Điều hành xe Kho hàng…" at bounding box center [536, 266] width 1073 height 533
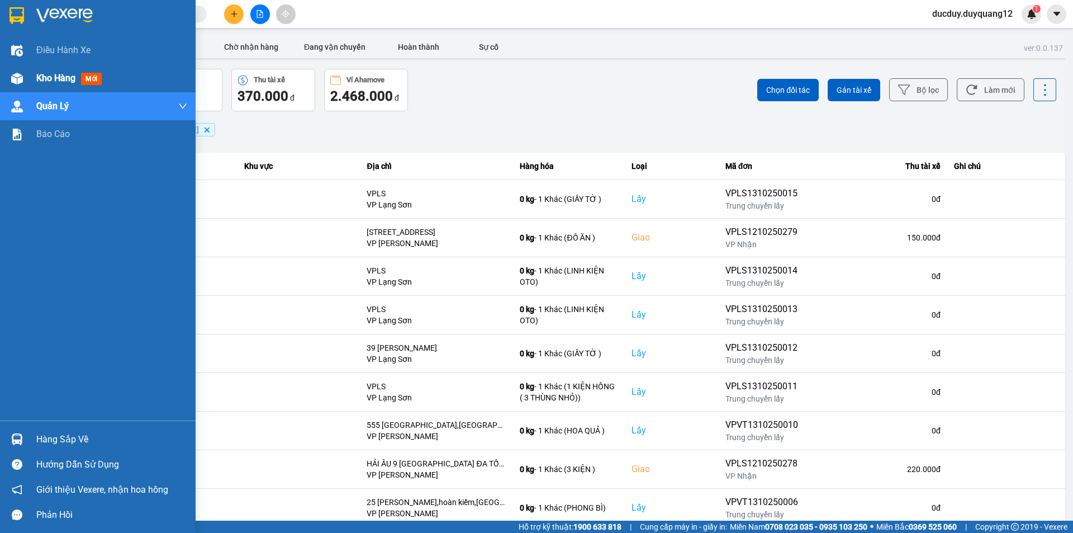
click at [37, 74] on span "Kho hàng" at bounding box center [55, 78] width 39 height 11
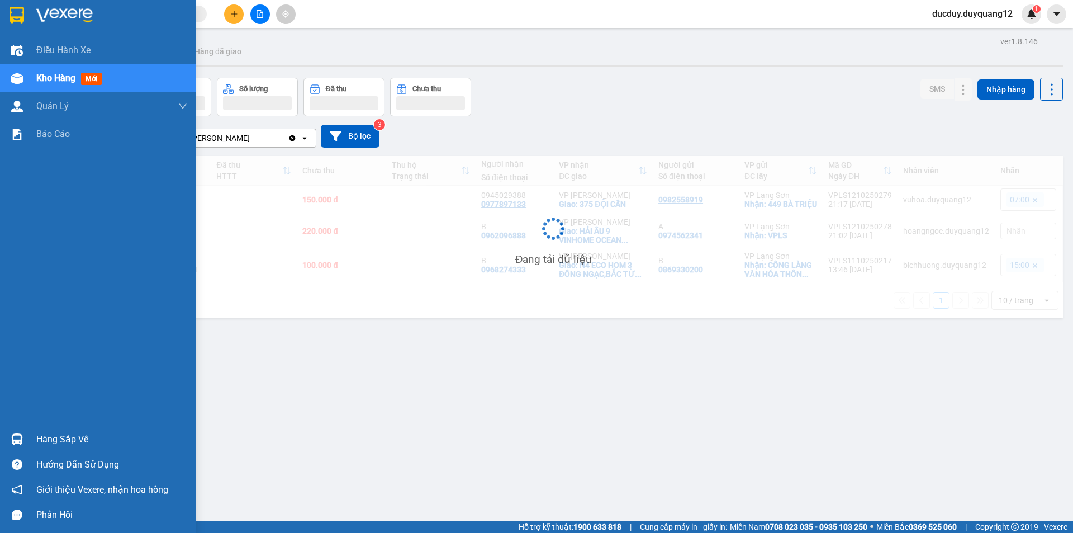
click at [48, 74] on span "Kho hàng" at bounding box center [55, 78] width 39 height 11
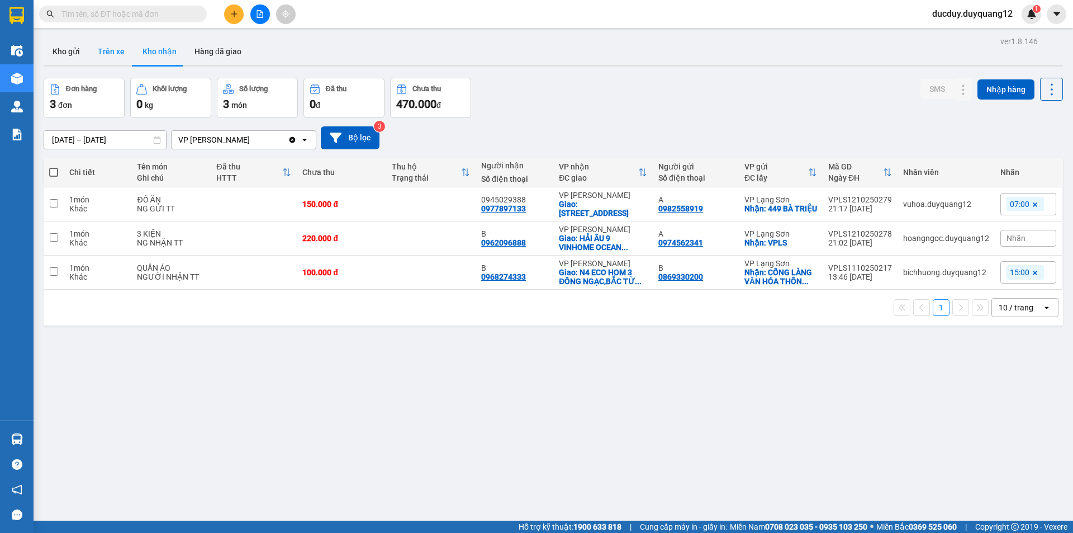
click at [111, 51] on button "Trên xe" at bounding box center [111, 51] width 45 height 27
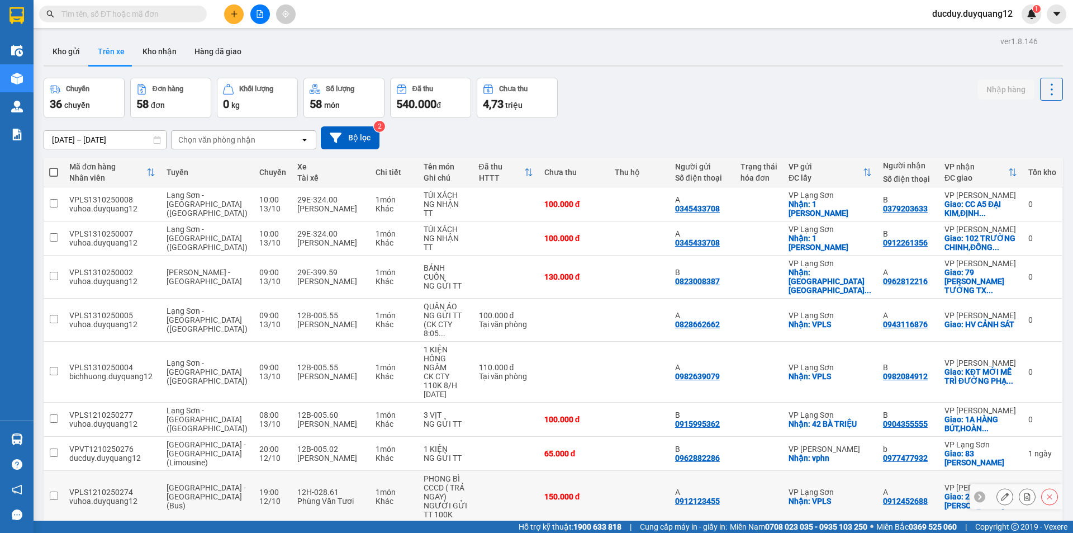
scroll to position [81, 0]
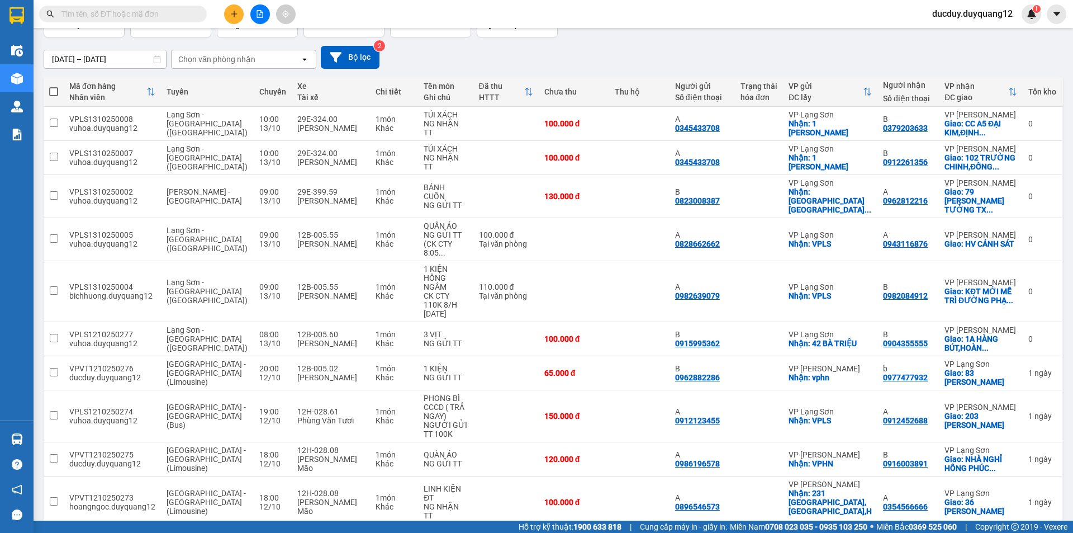
click at [1015, 429] on span "50 / trang" at bounding box center [1015, 427] width 36 height 11
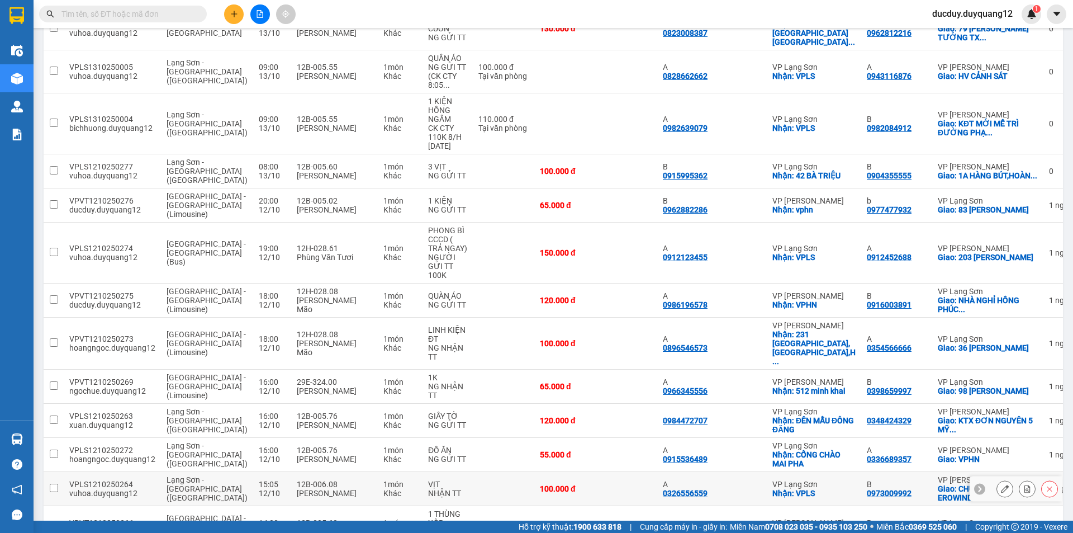
scroll to position [192, 0]
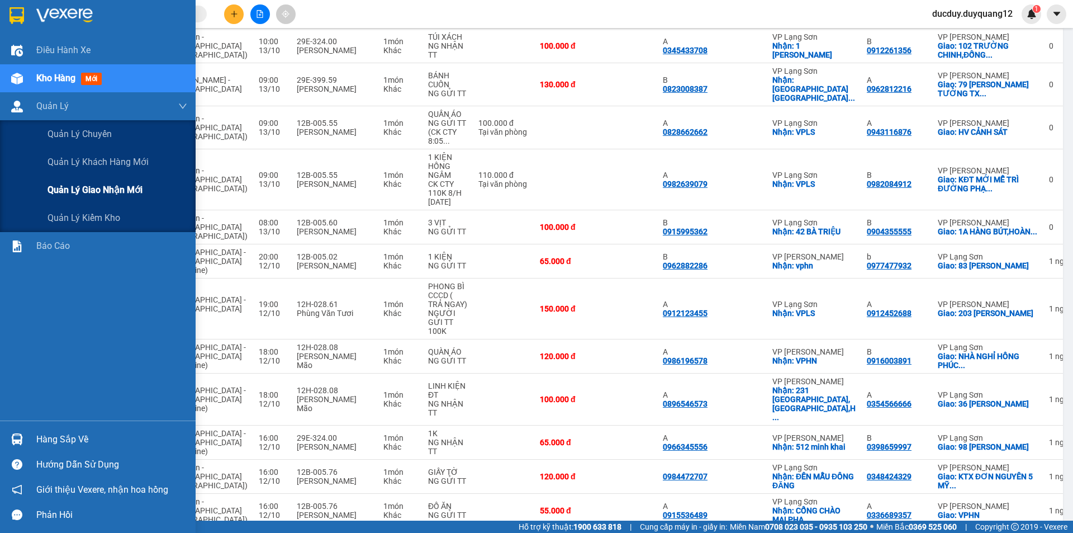
click at [73, 186] on span "Quản lý giao nhận mới" at bounding box center [95, 190] width 95 height 14
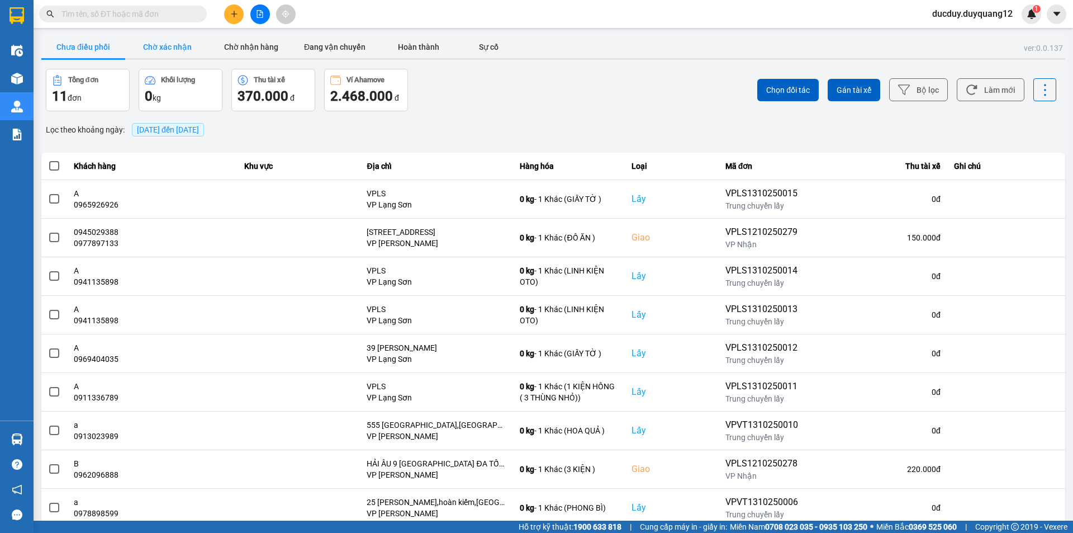
click at [177, 56] on button "Chờ xác nhận" at bounding box center [167, 47] width 84 height 22
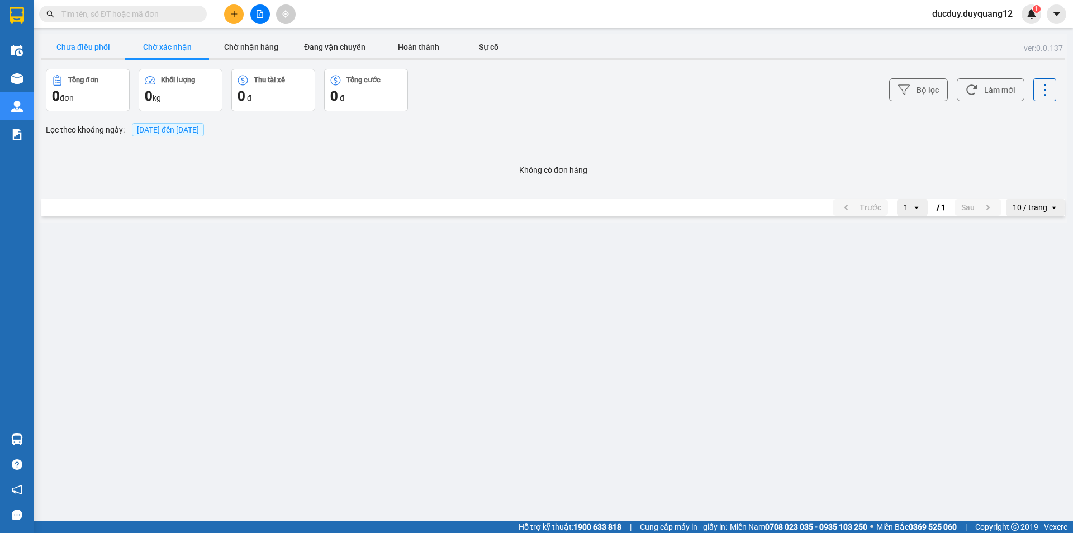
click at [74, 38] on button "Chưa điều phối" at bounding box center [83, 47] width 84 height 22
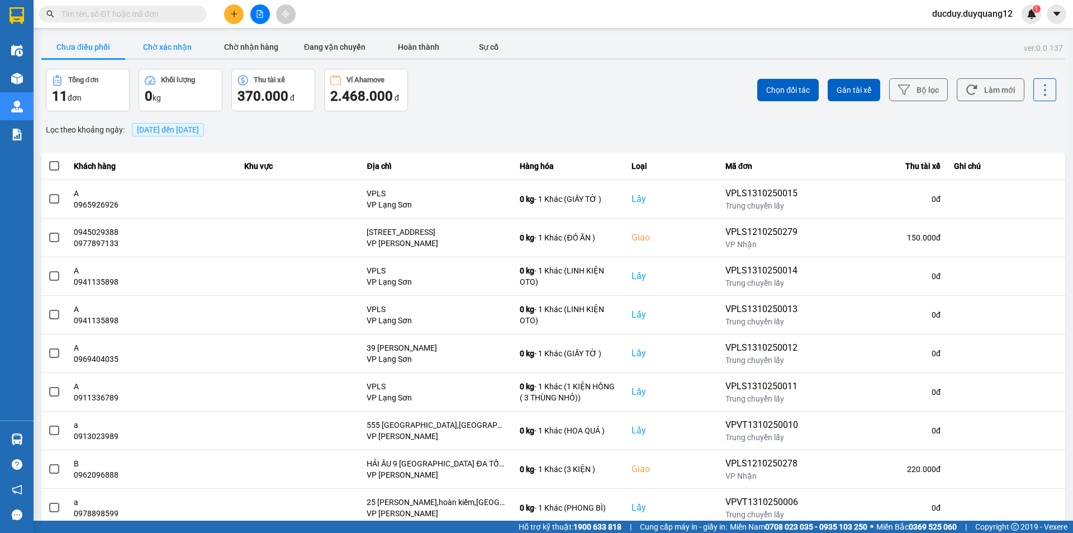
click at [158, 43] on button "Chờ xác nhận" at bounding box center [167, 47] width 84 height 22
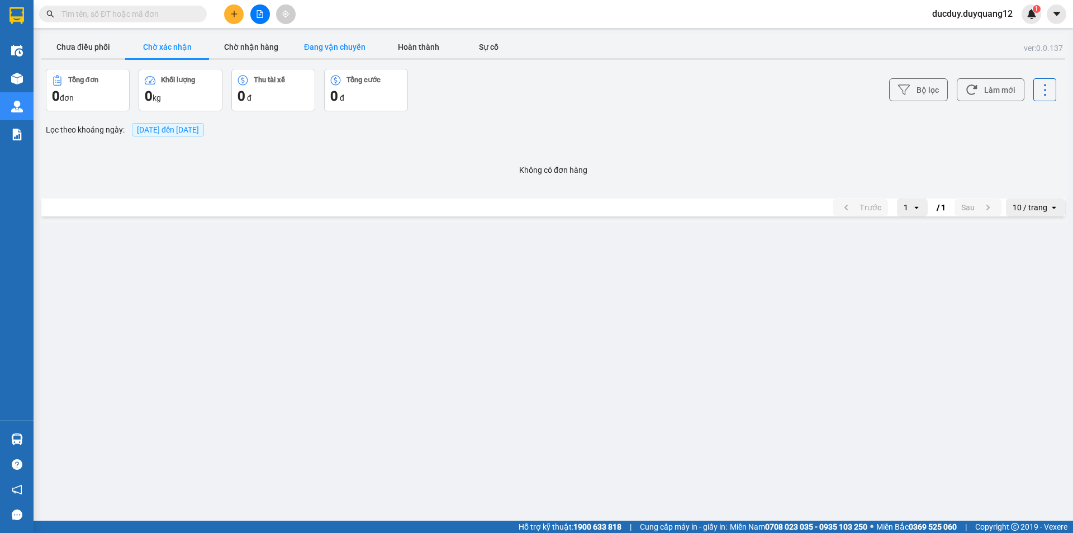
click at [328, 49] on button "Đang vận chuyển" at bounding box center [335, 47] width 84 height 22
click at [265, 49] on button "Chờ nhận hàng" at bounding box center [251, 47] width 84 height 22
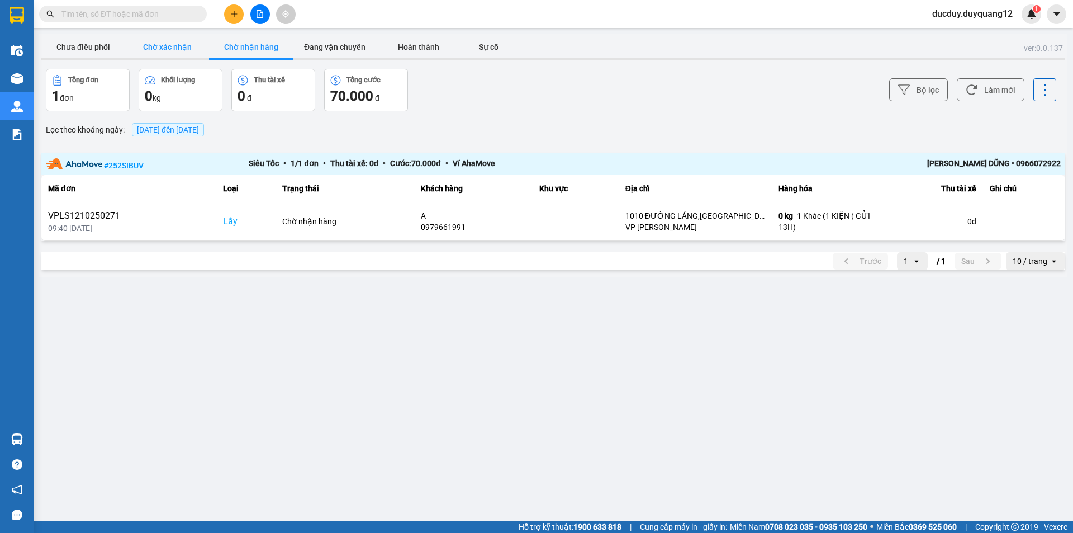
click at [166, 49] on button "Chờ xác nhận" at bounding box center [167, 47] width 84 height 22
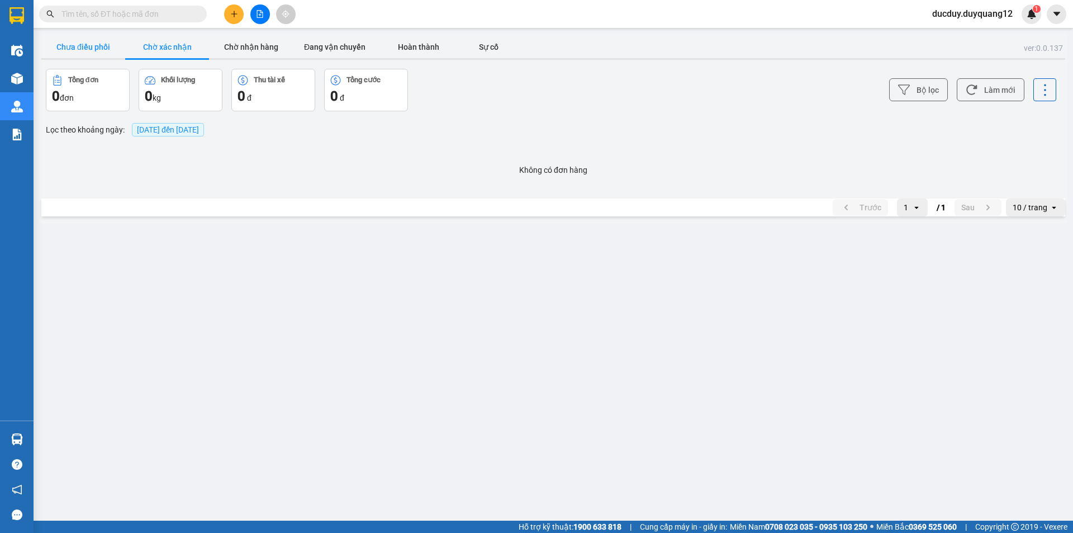
click at [80, 47] on button "Chưa điều phối" at bounding box center [83, 47] width 84 height 22
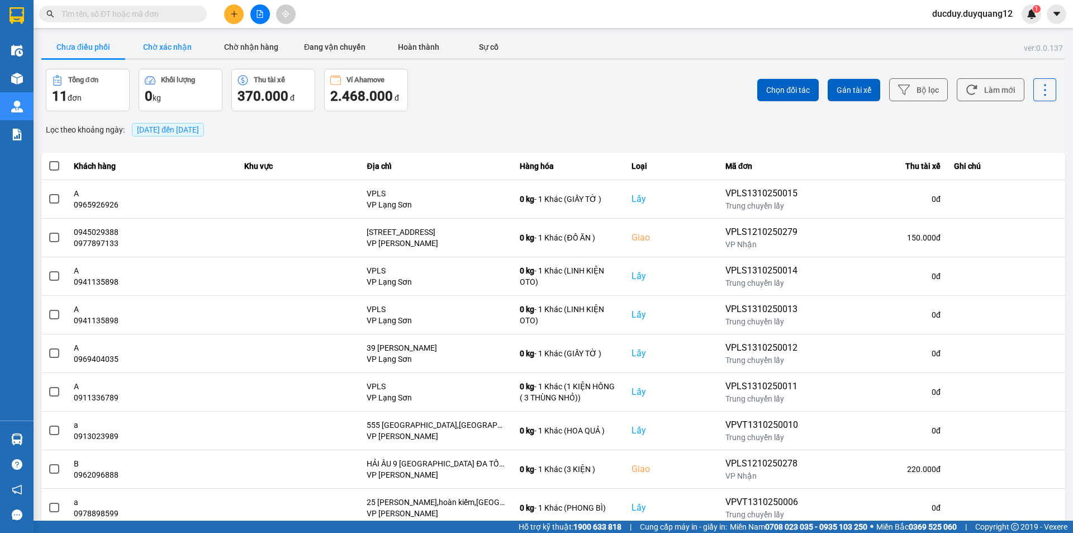
click at [158, 46] on button "Chờ xác nhận" at bounding box center [167, 47] width 84 height 22
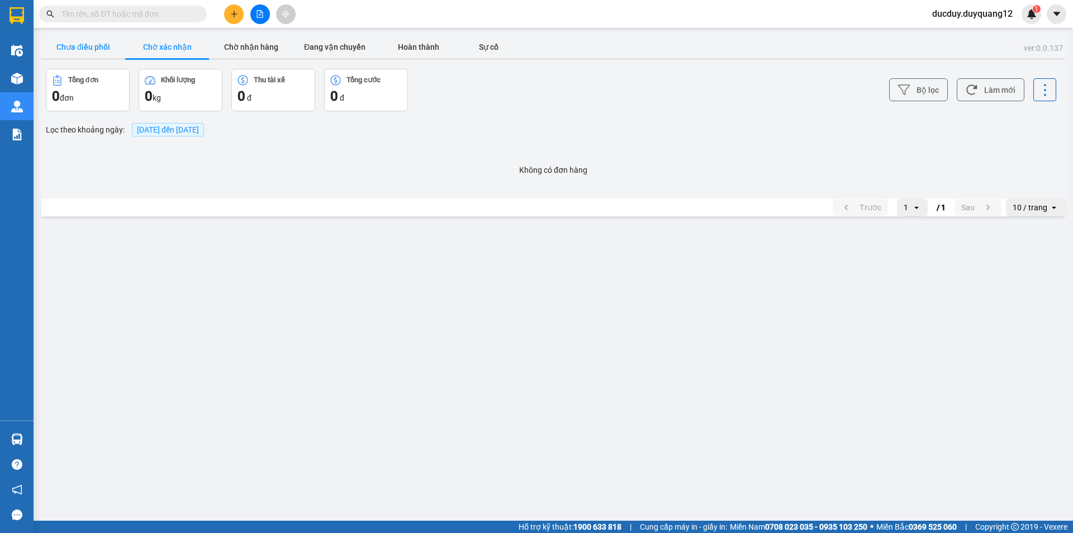
click at [106, 47] on button "Chưa điều phối" at bounding box center [83, 47] width 84 height 22
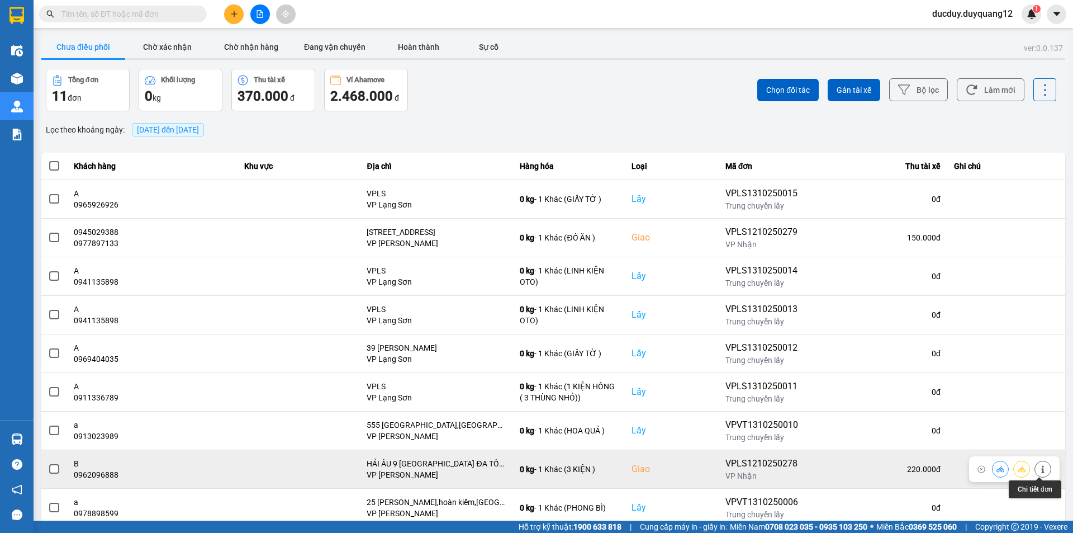
click at [1041, 470] on icon at bounding box center [1043, 469] width 8 height 8
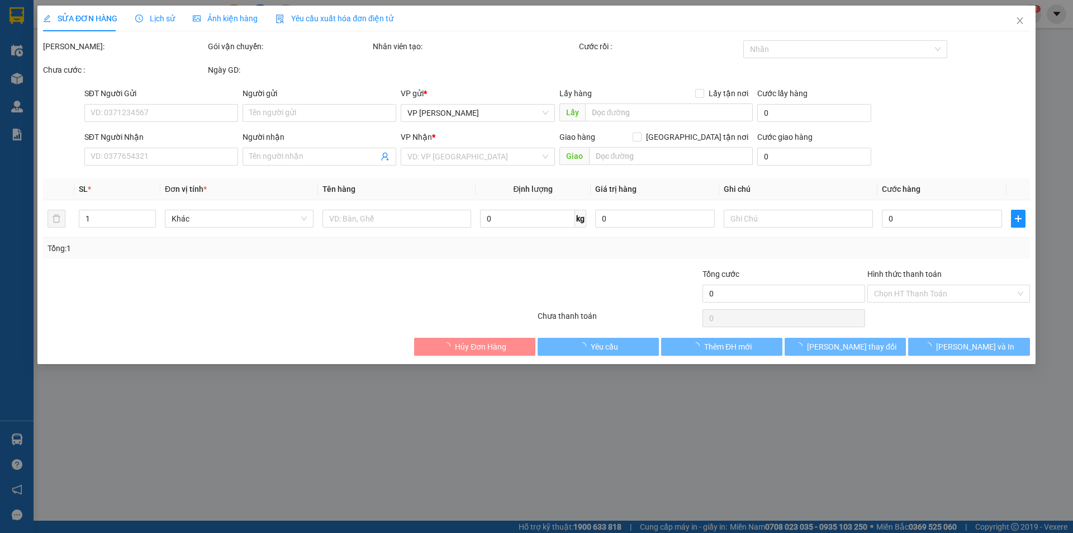
type input "0974562341"
type input "A"
checkbox input "true"
type input "VPLS"
type input "0962096888"
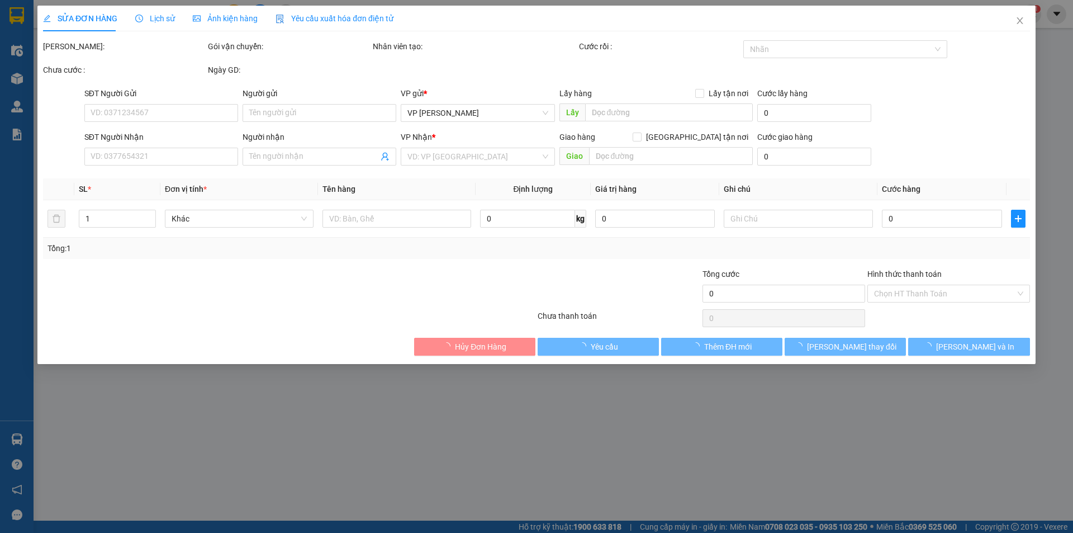
type input "B"
checkbox input "true"
type input "HẢI ÂU 9 [GEOGRAPHIC_DATA] ĐA TỐN,[GEOGRAPHIC_DATA],[GEOGRAPHIC_DATA]"
type input "220.000"
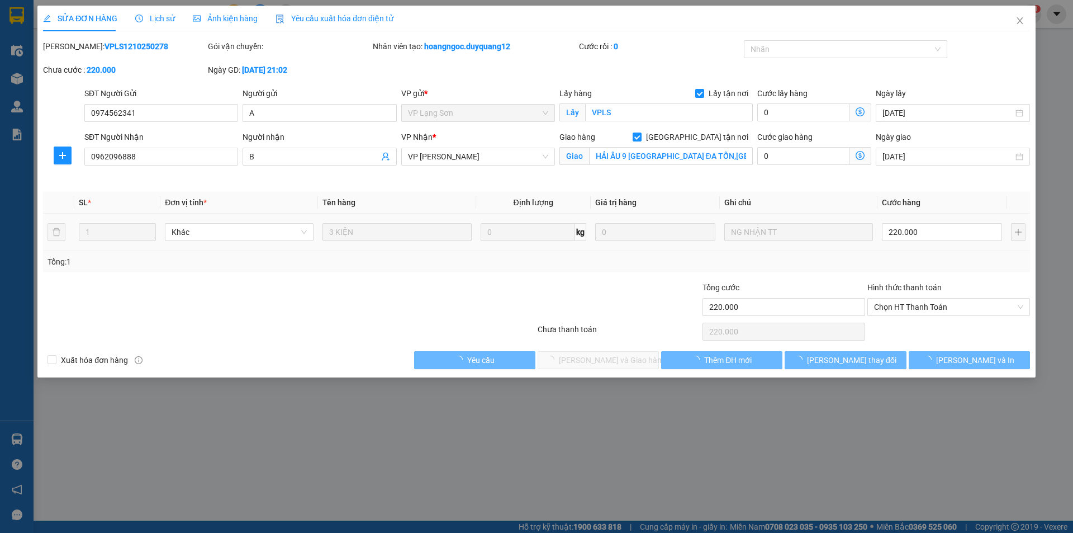
click at [925, 219] on td "220.000" at bounding box center [942, 232] width 129 height 37
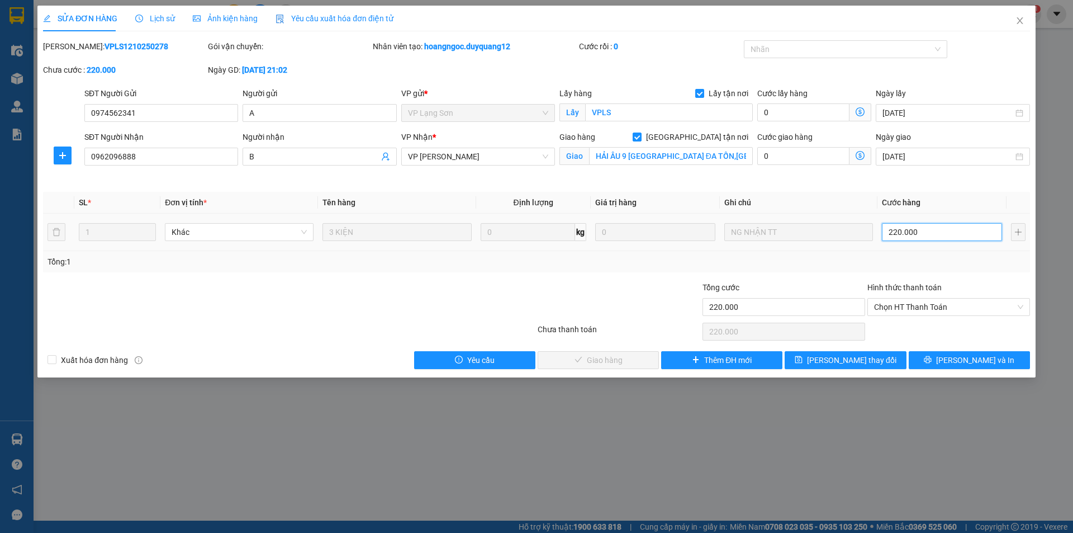
click at [927, 231] on input "220.000" at bounding box center [942, 232] width 120 height 18
type input "1"
type input "13"
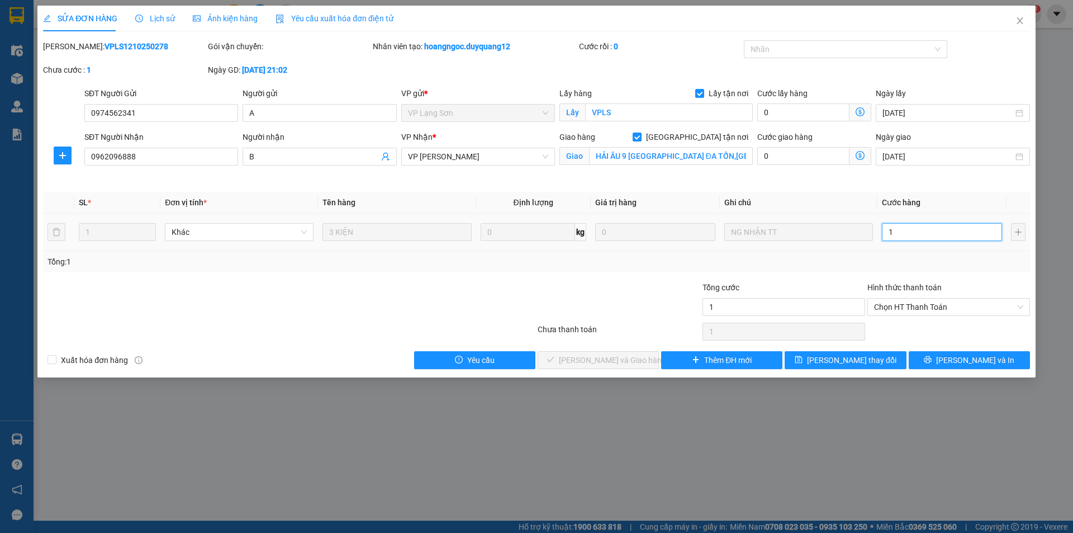
type input "13"
type input "130"
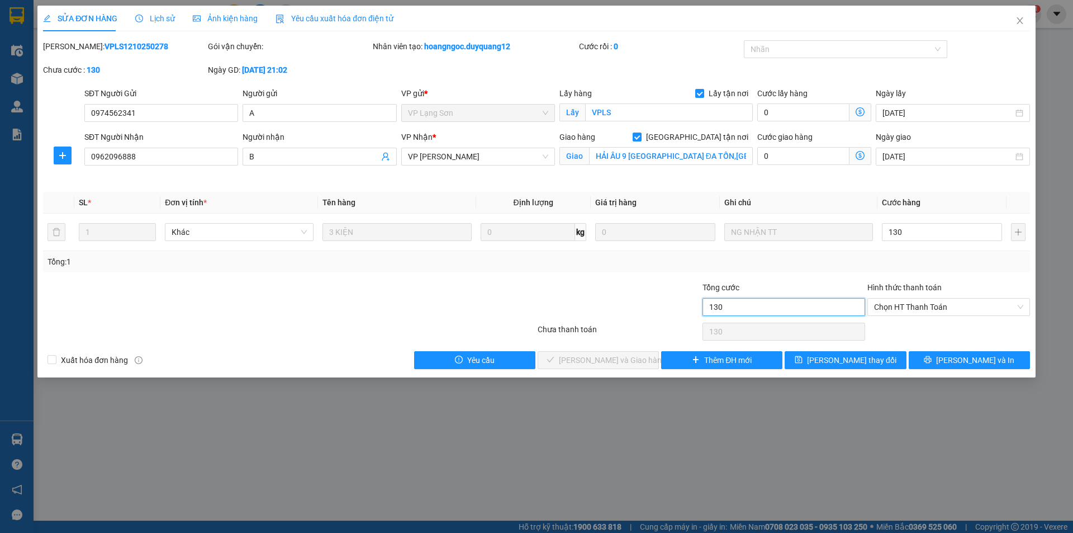
type input "130.000"
click at [821, 311] on input "130.000" at bounding box center [784, 307] width 163 height 18
click at [825, 353] on button "[PERSON_NAME] thay đổi" at bounding box center [845, 360] width 121 height 18
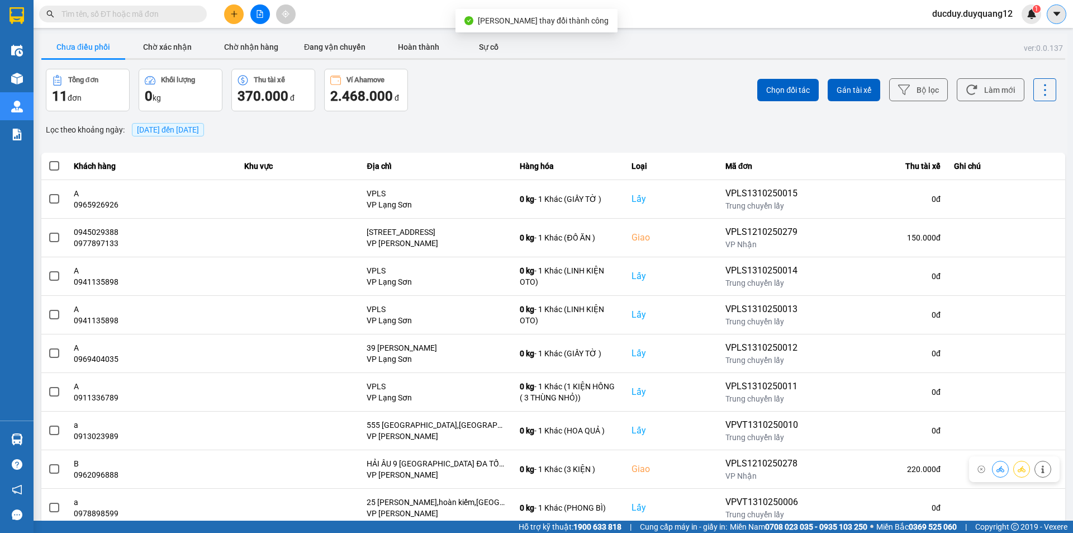
click at [1052, 13] on icon "caret-down" at bounding box center [1057, 14] width 10 height 10
click at [1015, 45] on div "Cấu hình nhà xe" at bounding box center [1027, 42] width 56 height 12
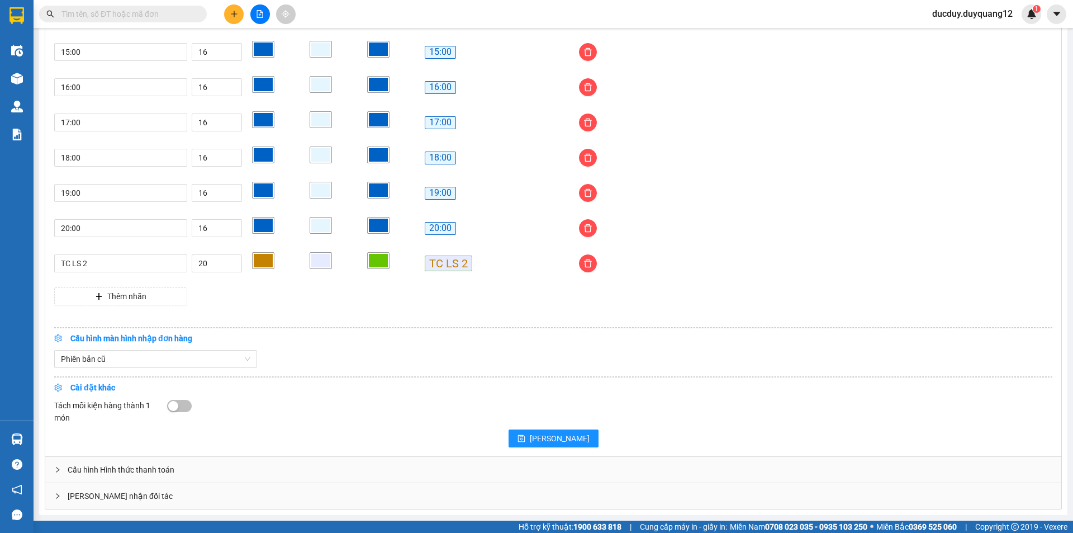
click at [306, 496] on div "[PERSON_NAME] nhận đối tác" at bounding box center [553, 496] width 1016 height 26
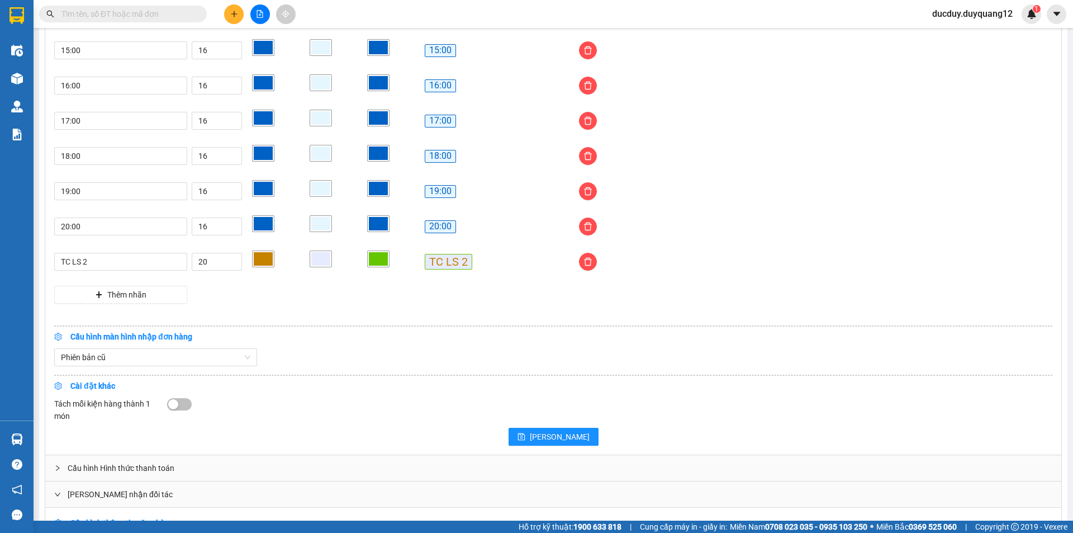
scroll to position [1090, 0]
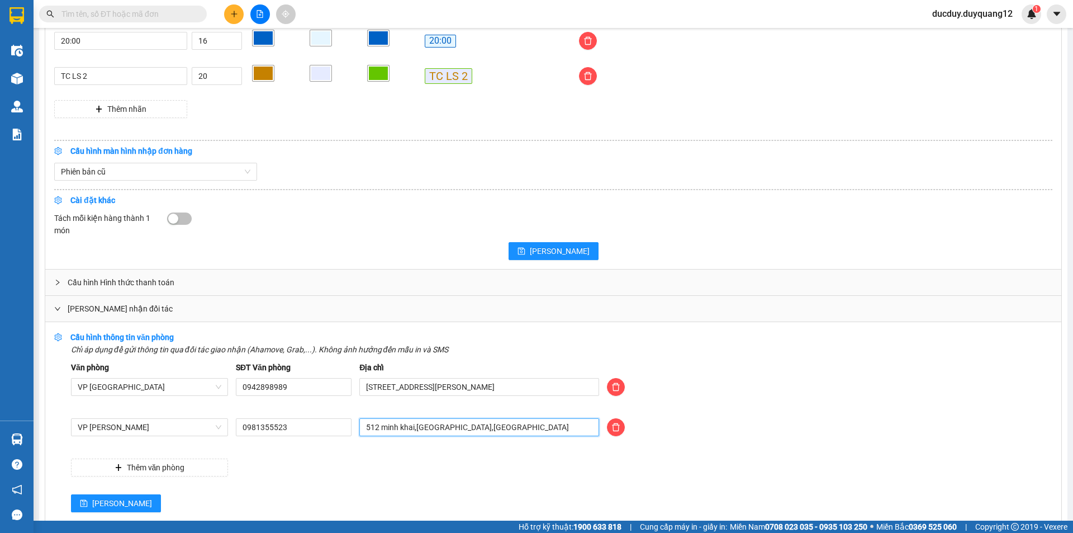
drag, startPoint x: 499, startPoint y: 430, endPoint x: 313, endPoint y: 456, distance: 187.5
click at [313, 456] on div "Văn phòng VP [GEOGRAPHIC_DATA] SĐT Văn phòng 0942898989 Địa chỉ [STREET_ADDRESS…" at bounding box center [562, 418] width 982 height 115
type input "473 MINH KHAI,[GEOGRAPHIC_DATA],[GEOGRAPHIC_DATA]"
click at [91, 504] on button "[PERSON_NAME]" at bounding box center [116, 503] width 90 height 18
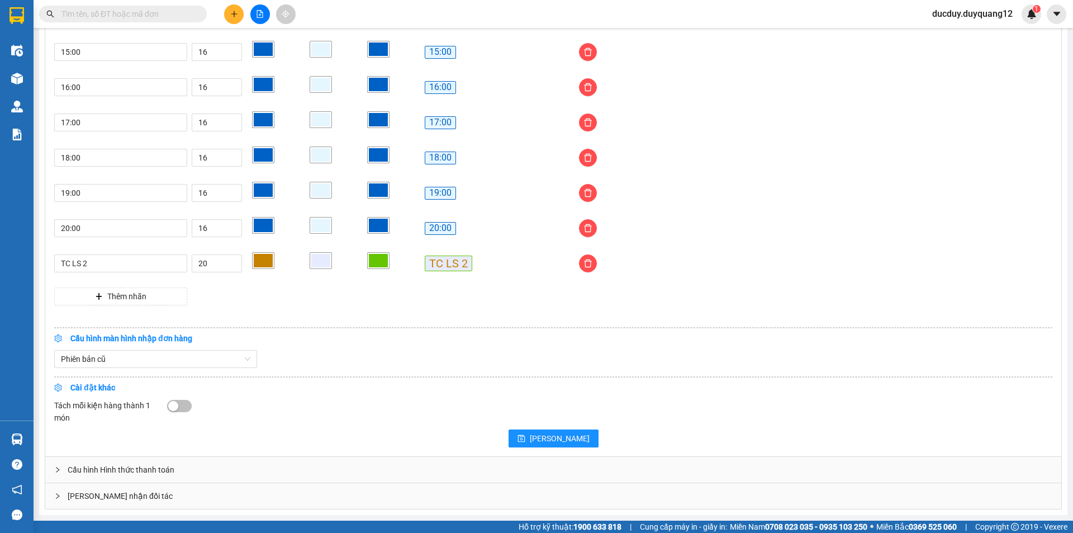
scroll to position [905, 0]
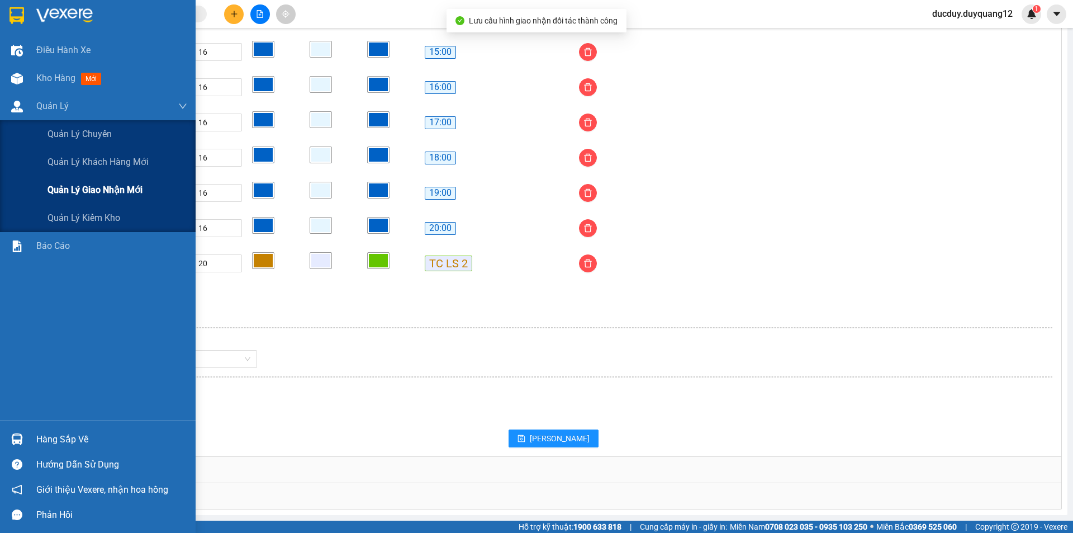
click at [88, 194] on span "Quản lý giao nhận mới" at bounding box center [95, 190] width 95 height 14
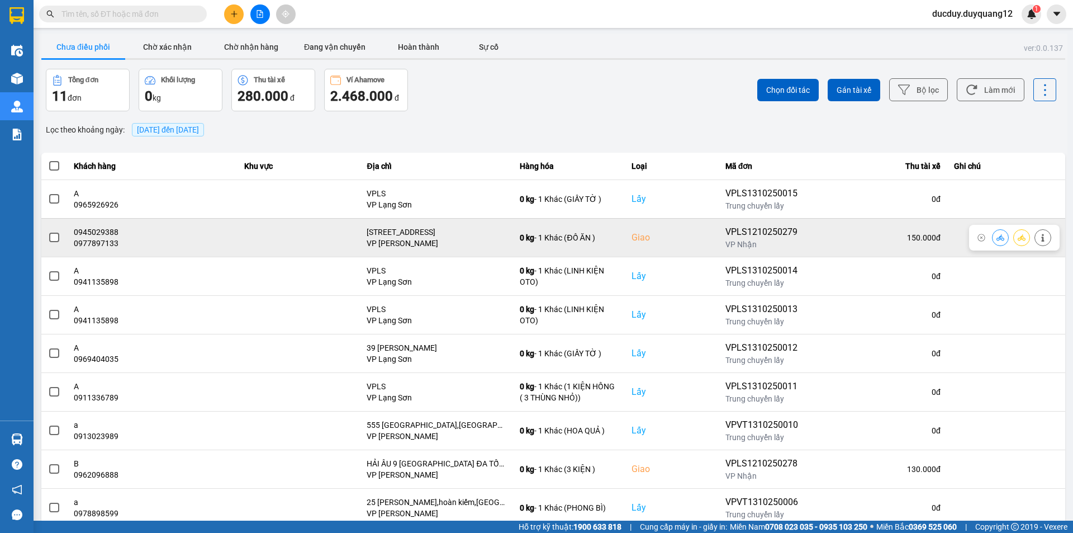
click at [59, 239] on span at bounding box center [54, 238] width 10 height 10
click at [48, 231] on input "checkbox" at bounding box center [48, 231] width 0 height 0
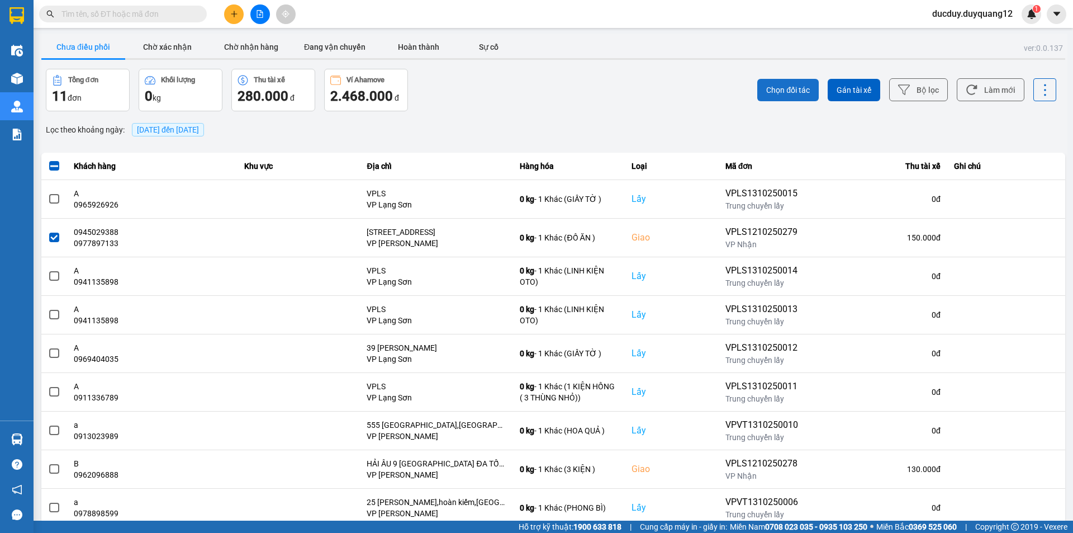
click at [778, 95] on span "Chọn đối tác" at bounding box center [788, 89] width 44 height 11
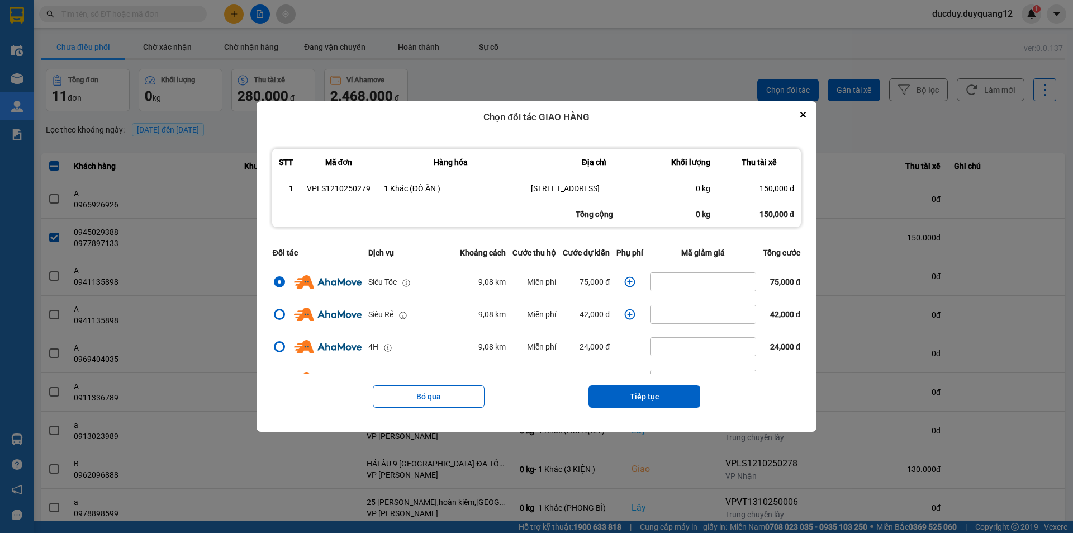
click at [628, 281] on icon "dialog" at bounding box center [629, 281] width 11 height 11
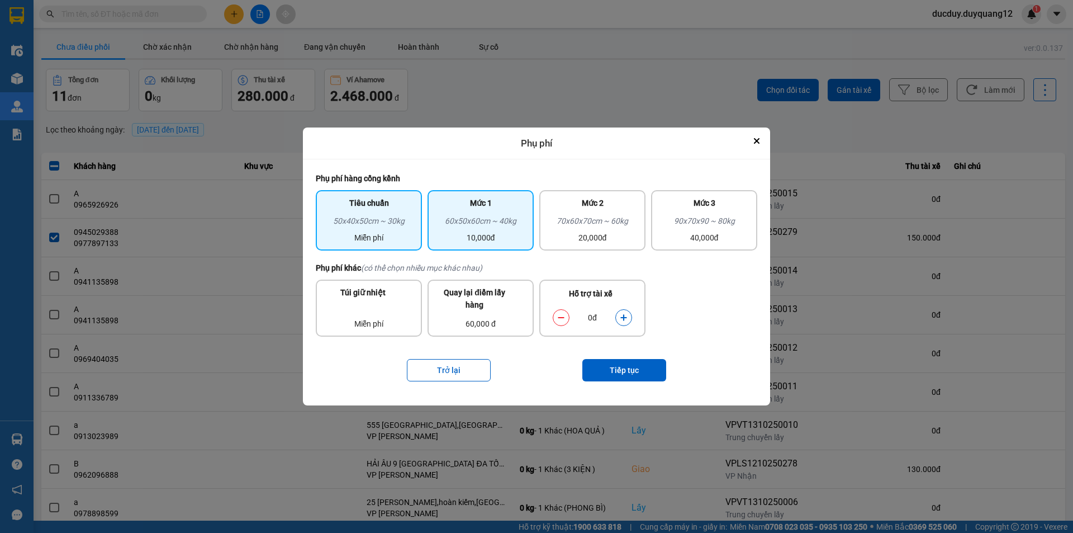
click at [496, 239] on div "10,000đ" at bounding box center [480, 237] width 93 height 12
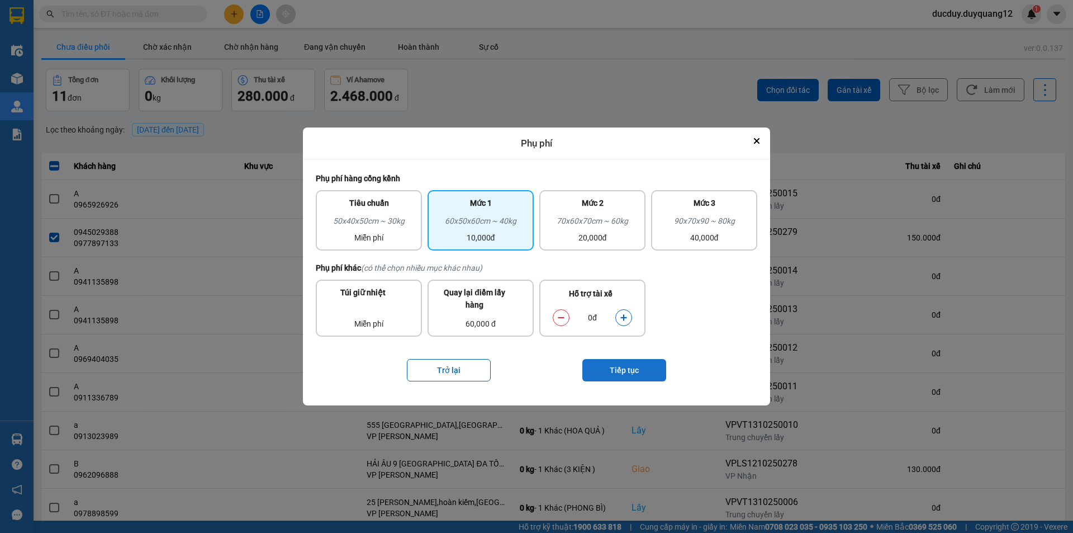
click at [627, 368] on button "Tiếp tục" at bounding box center [625, 370] width 84 height 22
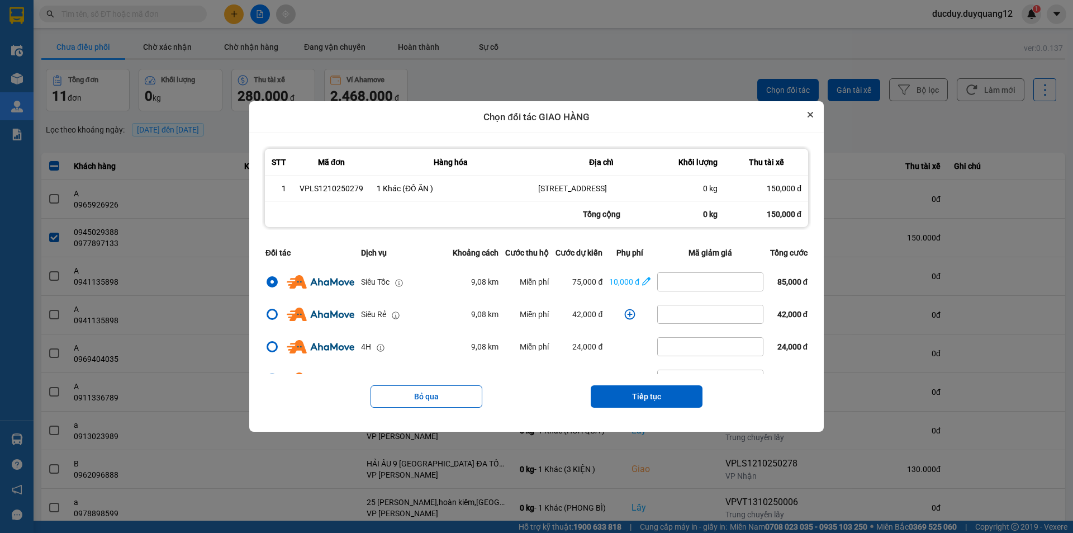
click at [813, 113] on icon "Close" at bounding box center [811, 115] width 6 height 6
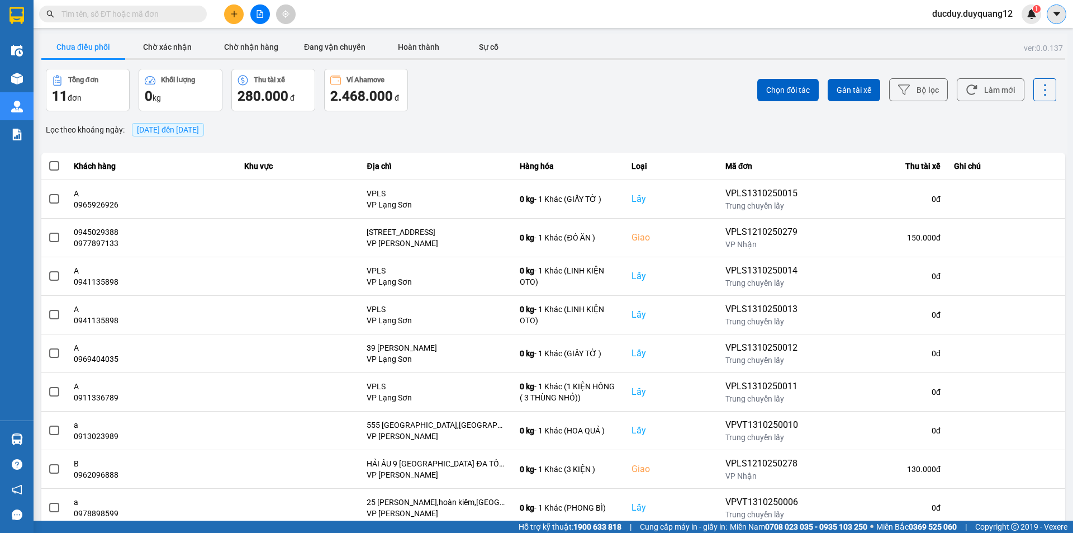
click at [1054, 11] on icon "caret-down" at bounding box center [1057, 14] width 10 height 10
click at [1031, 41] on div "Cấu hình nhà xe" at bounding box center [1027, 42] width 56 height 12
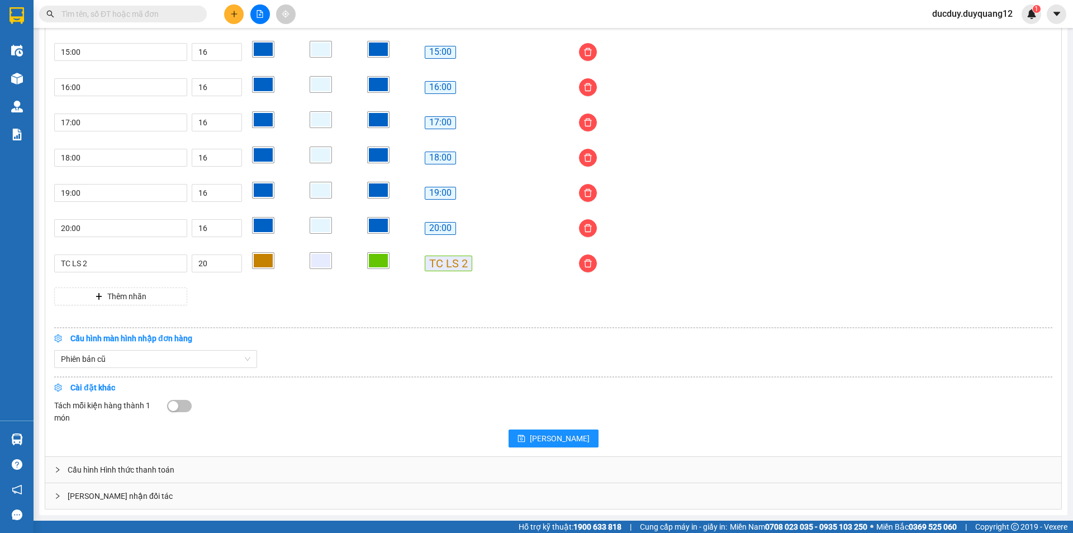
click at [426, 499] on div "[PERSON_NAME] nhận đối tác" at bounding box center [553, 496] width 1016 height 26
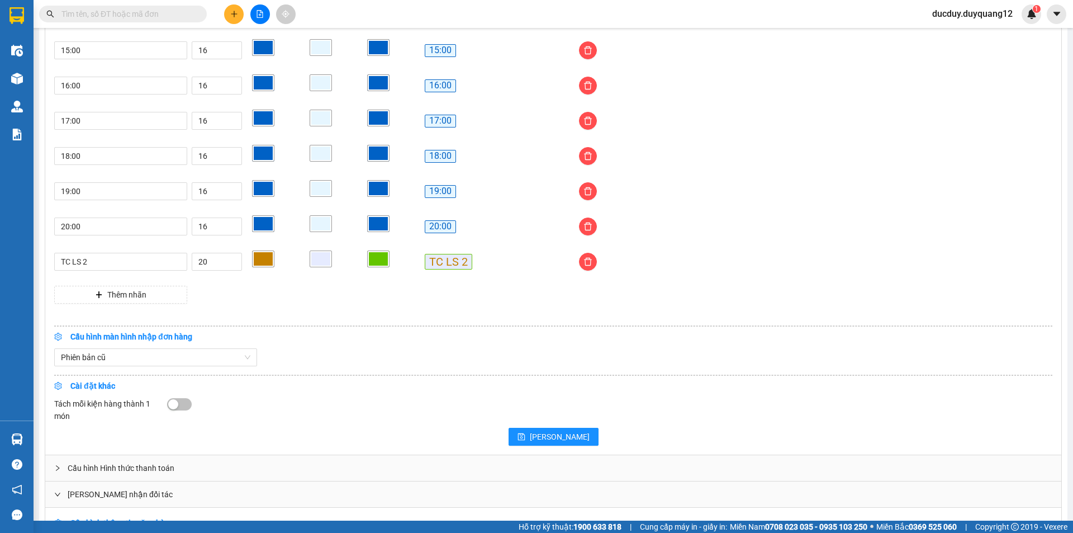
scroll to position [1099, 0]
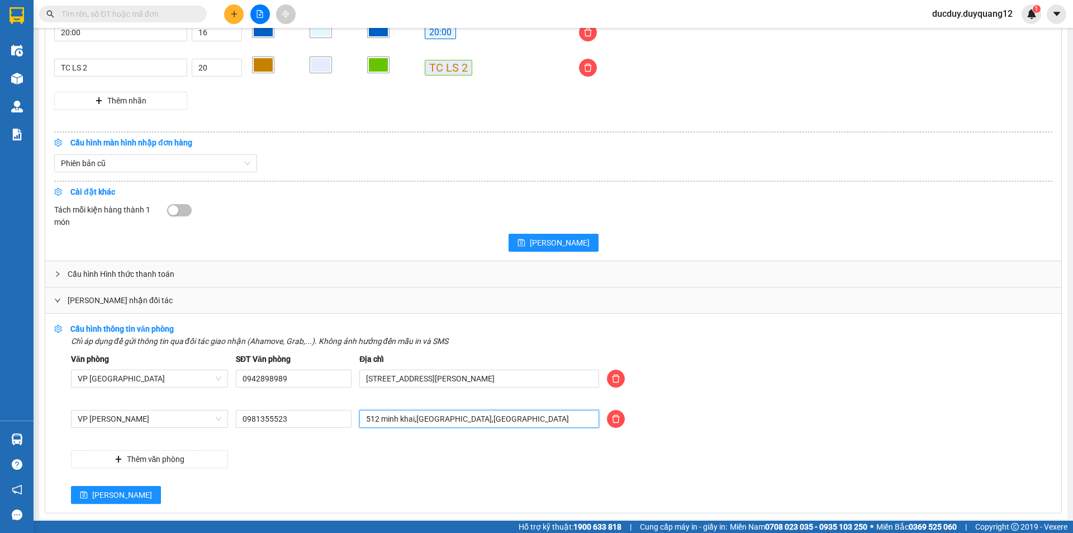
drag, startPoint x: 468, startPoint y: 423, endPoint x: 338, endPoint y: 448, distance: 132.7
click at [338, 448] on div "Văn phòng VP Hà Nội SĐT Văn phòng 0942898989 Địa chỉ 505 Minh Khai, Hai Bà Trưn…" at bounding box center [562, 410] width 982 height 115
type input "473 MINH KHAI,HAI BÀ TRƯNG,HÀ NỘI"
click at [101, 494] on span "[PERSON_NAME]" at bounding box center [122, 495] width 60 height 12
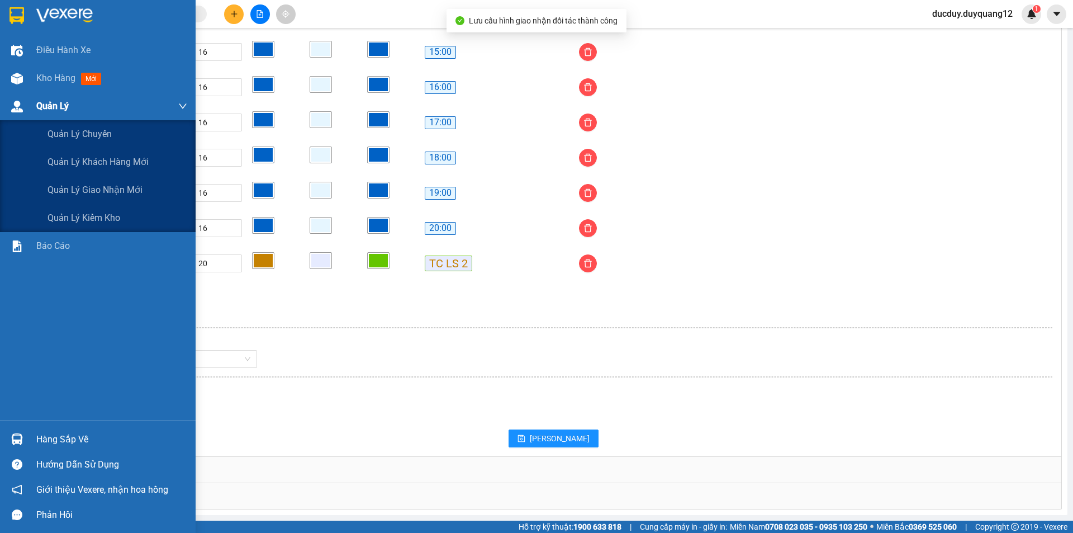
scroll to position [905, 0]
click at [81, 195] on span "Quản lý giao nhận mới" at bounding box center [95, 190] width 95 height 14
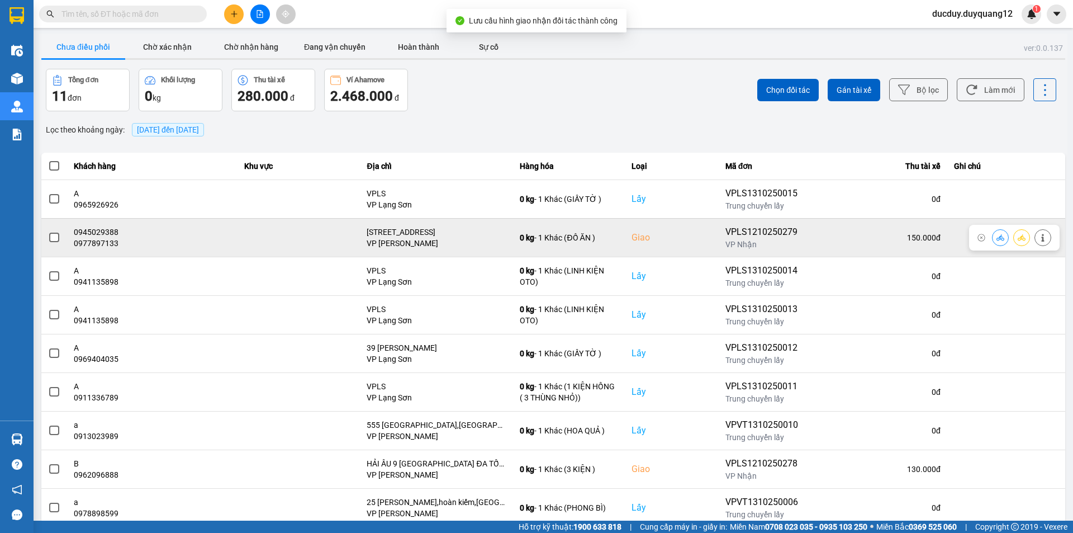
click at [54, 242] on span at bounding box center [54, 238] width 10 height 10
click at [48, 231] on input "checkbox" at bounding box center [48, 231] width 0 height 0
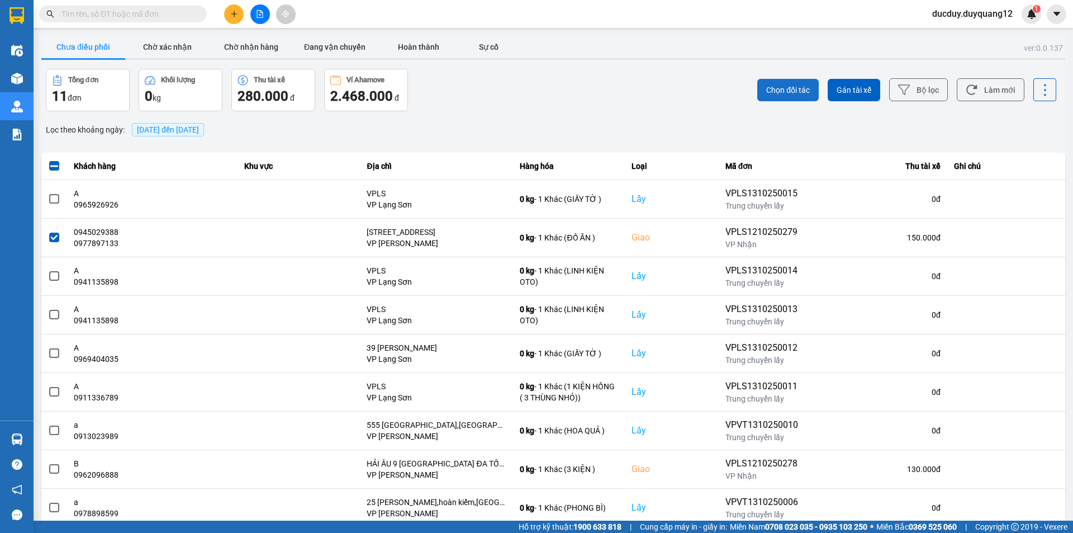
click at [789, 81] on button "Chọn đối tác" at bounding box center [788, 90] width 61 height 22
click at [1055, 14] on icon "caret-down" at bounding box center [1056, 14] width 7 height 4
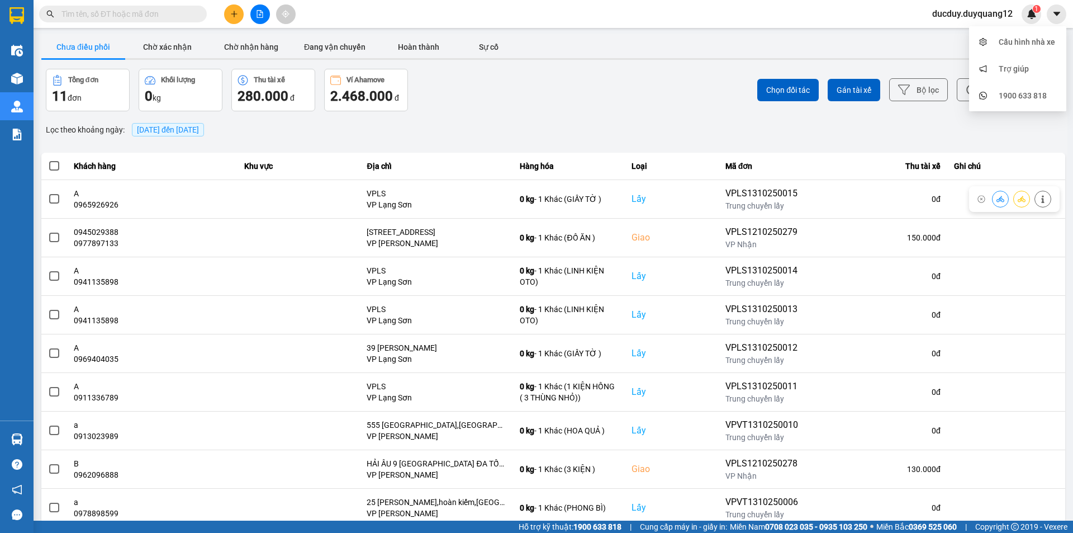
click at [1030, 44] on div "Cấu hình nhà xe" at bounding box center [1027, 42] width 56 height 12
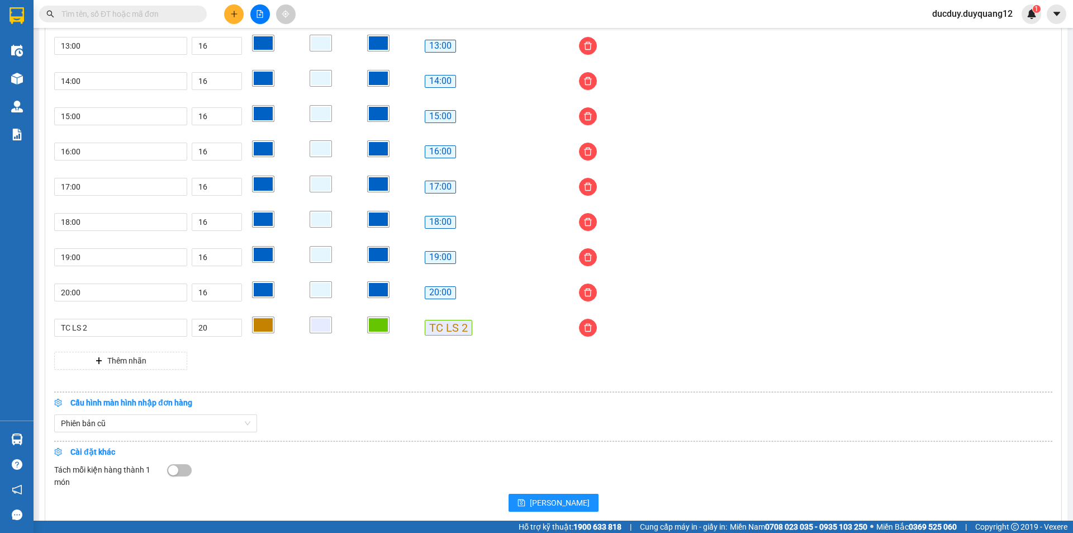
scroll to position [905, 0]
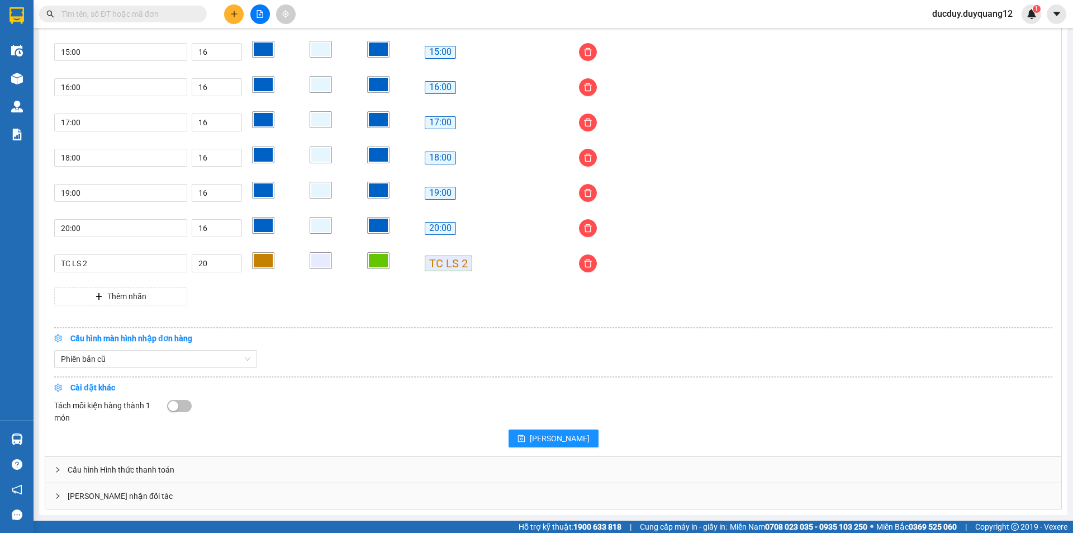
click at [456, 496] on div "[PERSON_NAME] nhận đối tác" at bounding box center [553, 496] width 1016 height 26
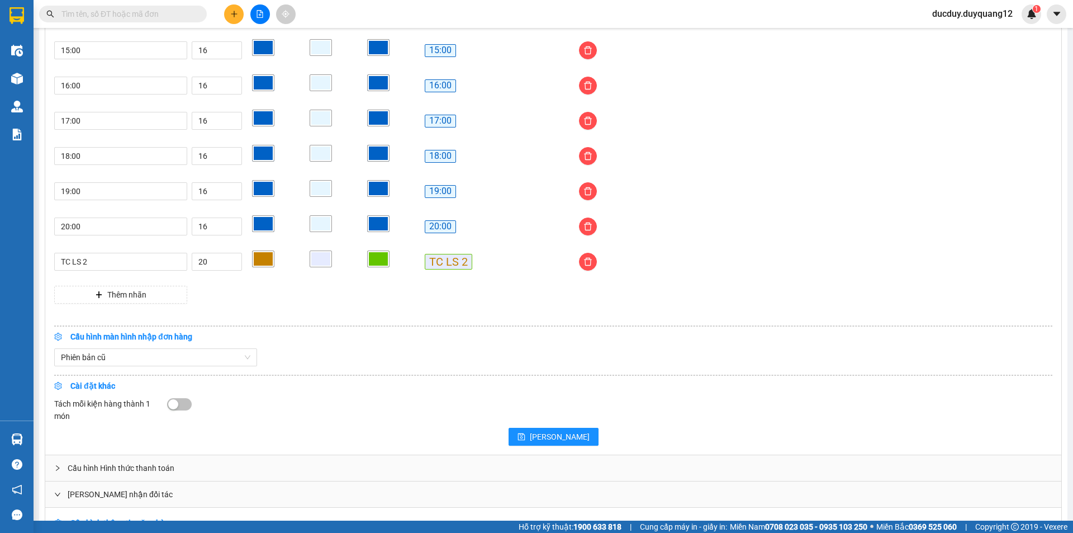
scroll to position [1104, 0]
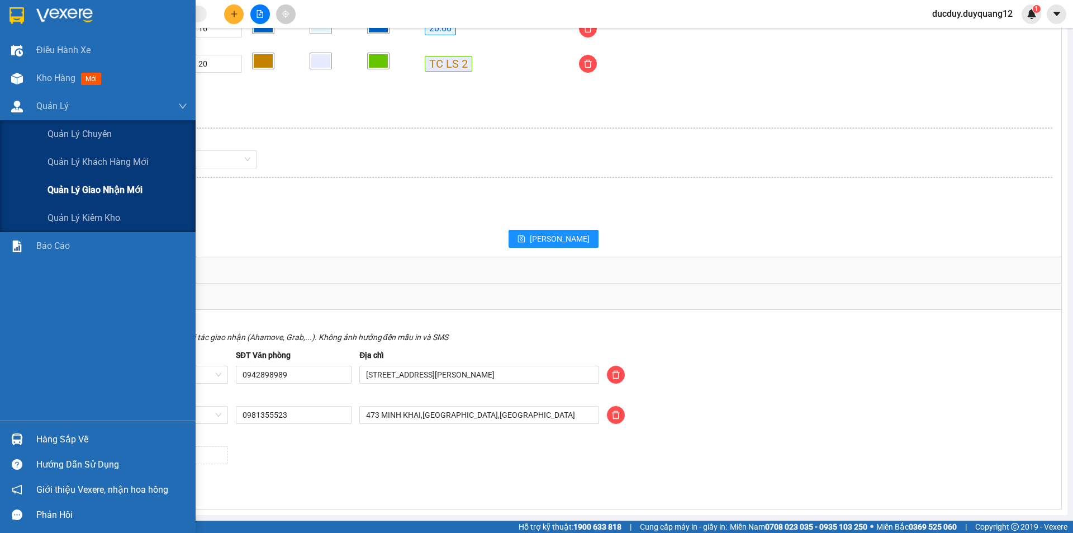
click at [70, 184] on span "Quản lý giao nhận mới" at bounding box center [95, 190] width 95 height 14
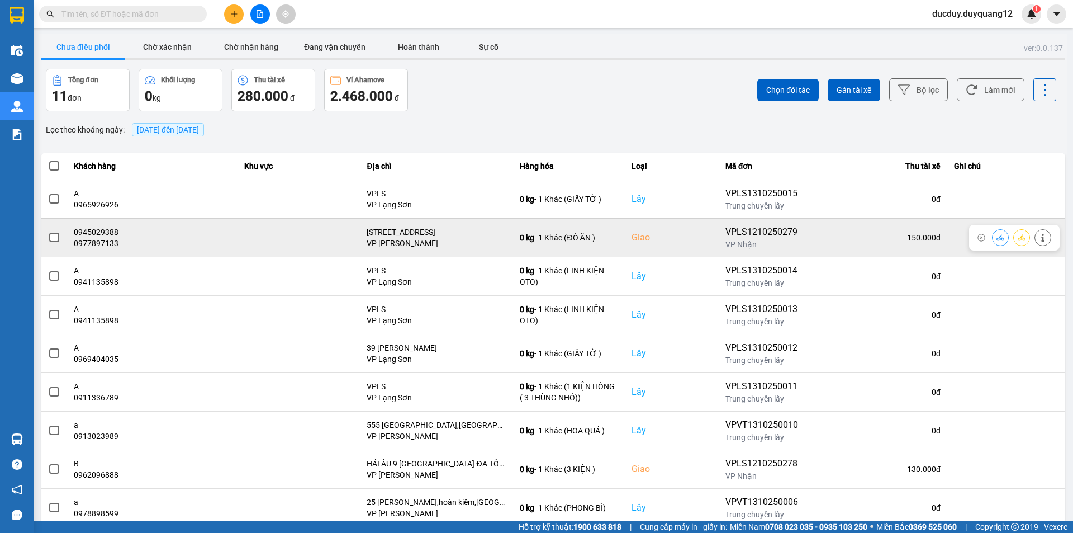
click at [55, 237] on span at bounding box center [54, 238] width 10 height 10
click at [48, 231] on input "checkbox" at bounding box center [48, 231] width 0 height 0
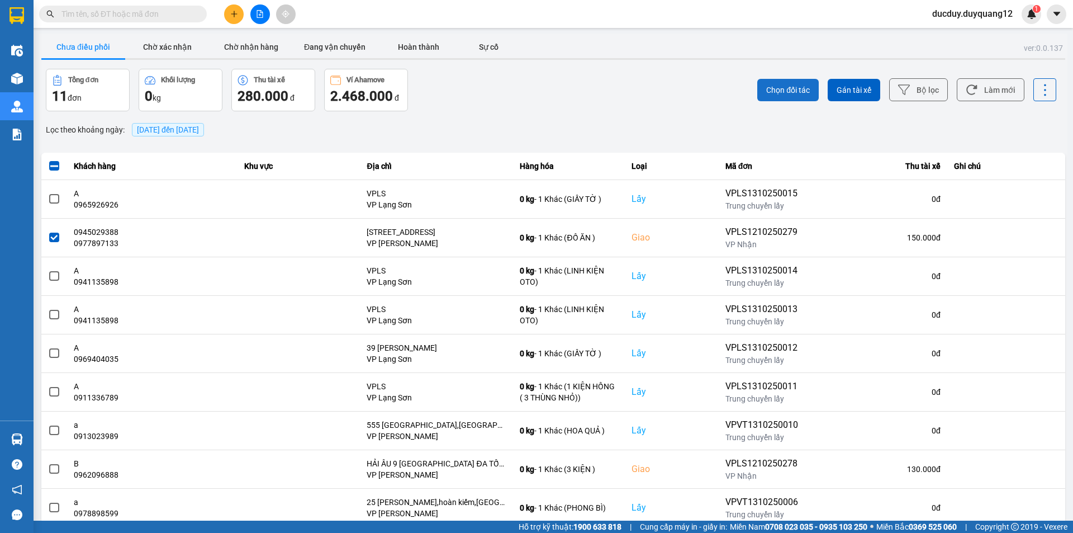
click at [794, 84] on span "Chọn đối tác" at bounding box center [788, 89] width 44 height 11
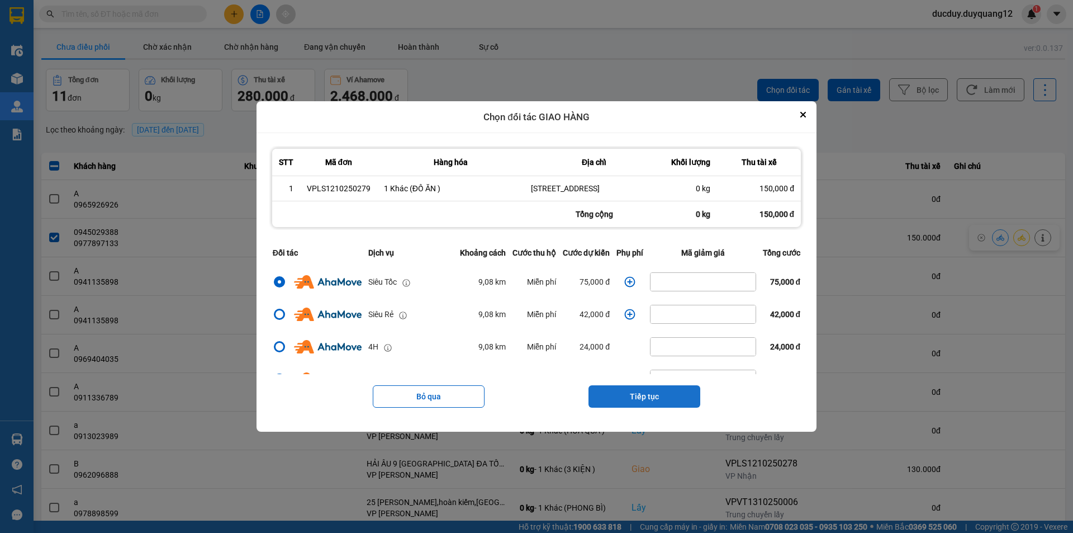
click at [637, 406] on button "Tiếp tục" at bounding box center [645, 396] width 112 height 22
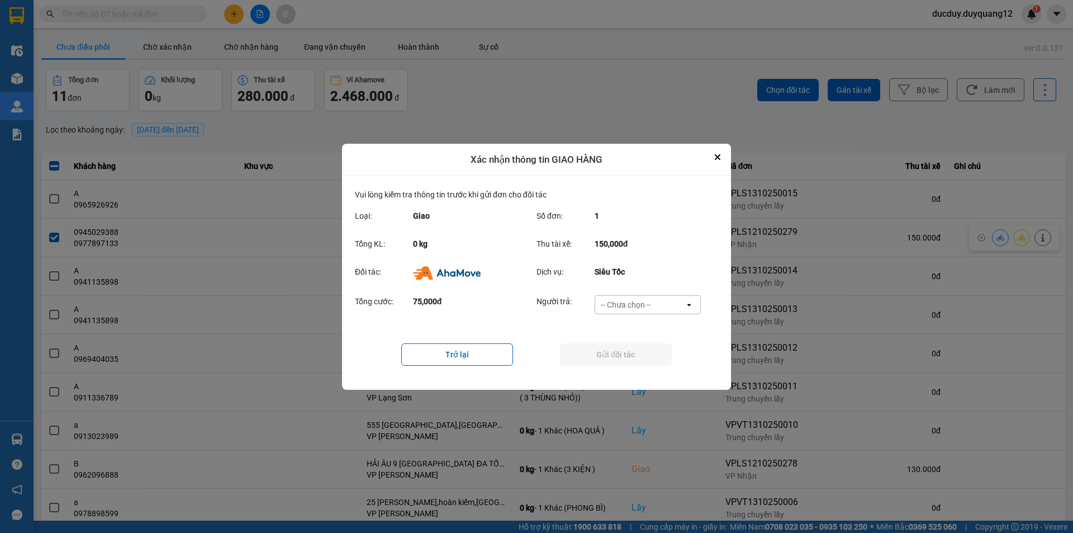
click at [644, 306] on div "-- Chưa chọn --" at bounding box center [626, 304] width 50 height 11
click at [630, 367] on span "Ví Ahamove" at bounding box center [625, 368] width 45 height 11
click at [640, 346] on button "Gửi đối tác" at bounding box center [616, 354] width 112 height 22
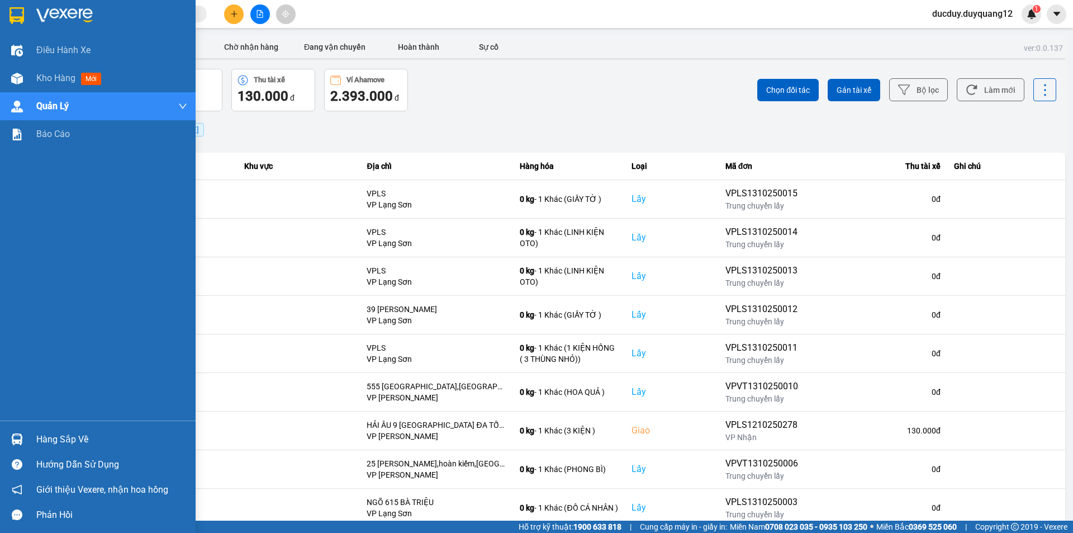
click at [74, 435] on div "Hàng sắp về" at bounding box center [111, 439] width 151 height 17
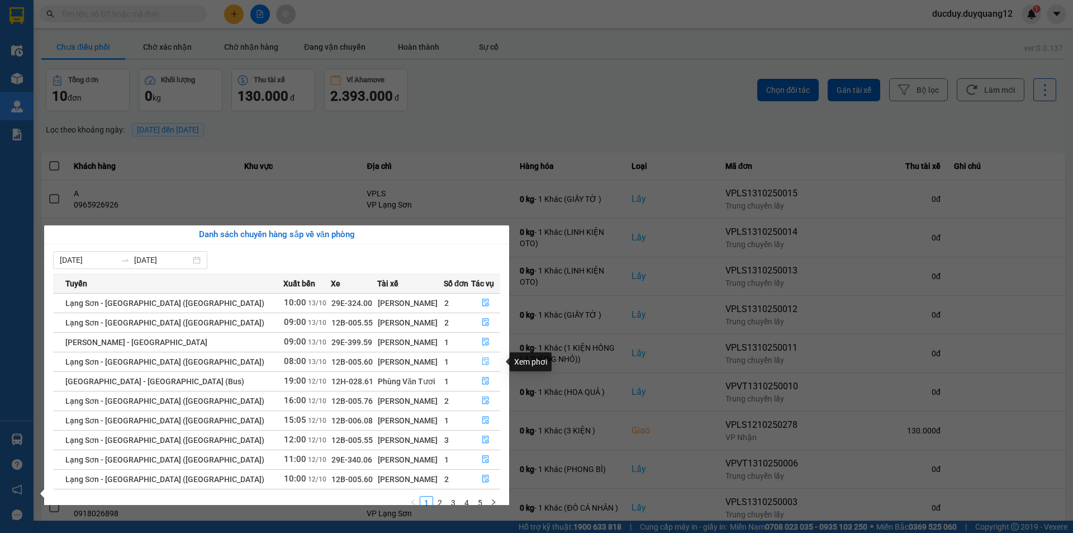
click at [479, 357] on button "button" at bounding box center [486, 362] width 28 height 18
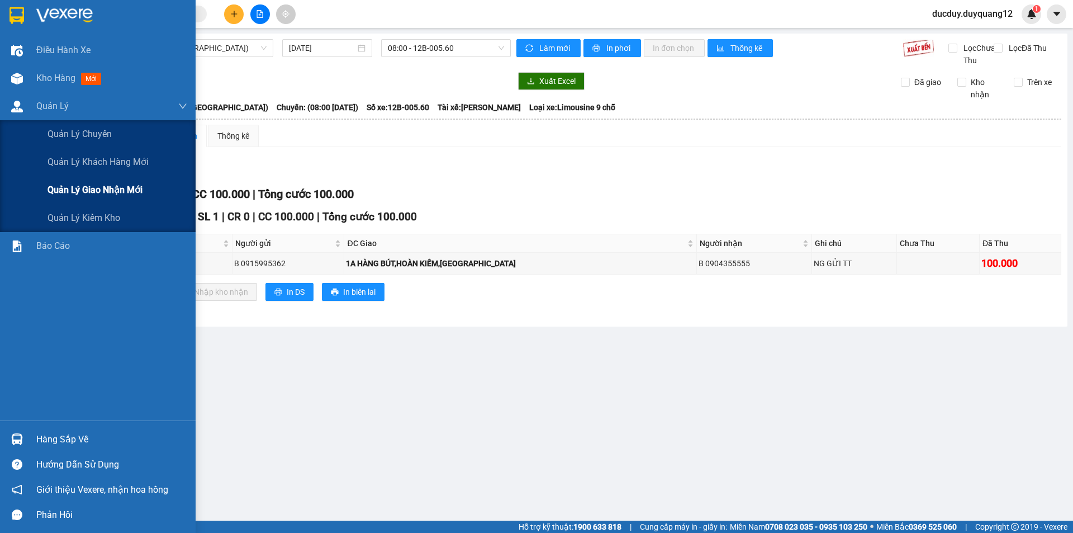
click at [81, 190] on span "Quản lý giao nhận mới" at bounding box center [95, 190] width 95 height 14
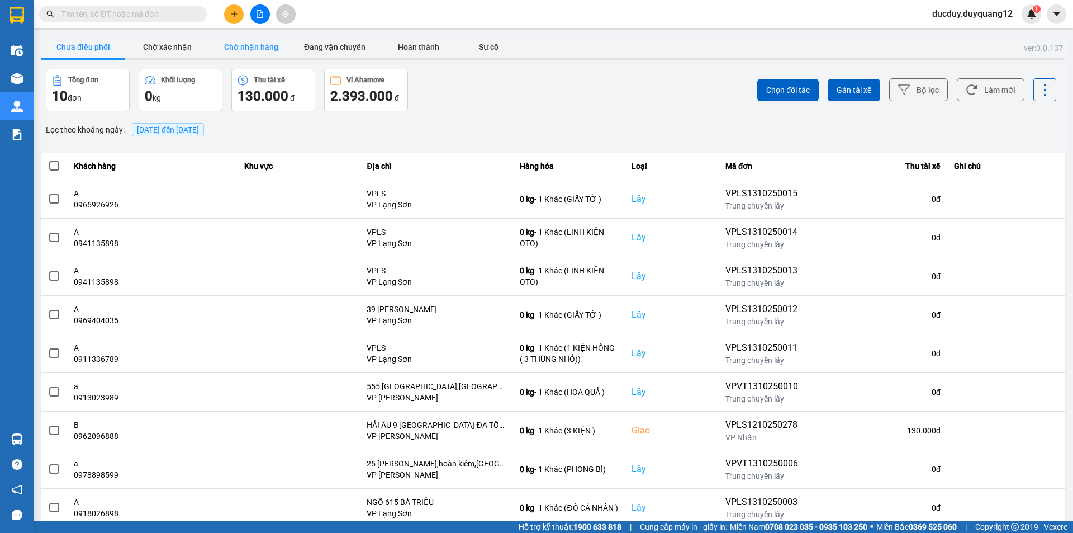
click at [261, 44] on button "Chờ nhận hàng" at bounding box center [251, 47] width 84 height 22
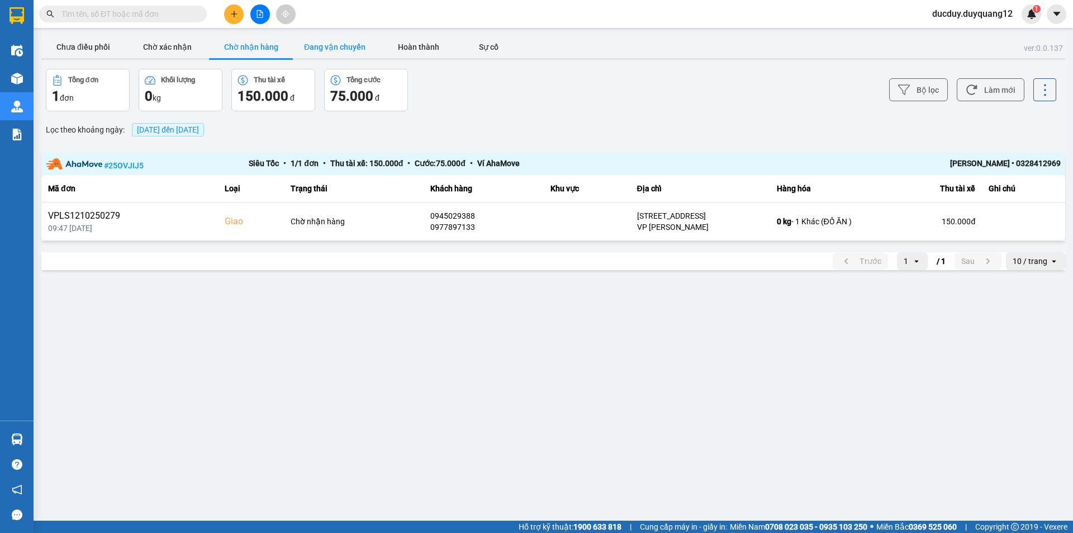
click at [343, 44] on button "Đang vận chuyển" at bounding box center [335, 47] width 84 height 22
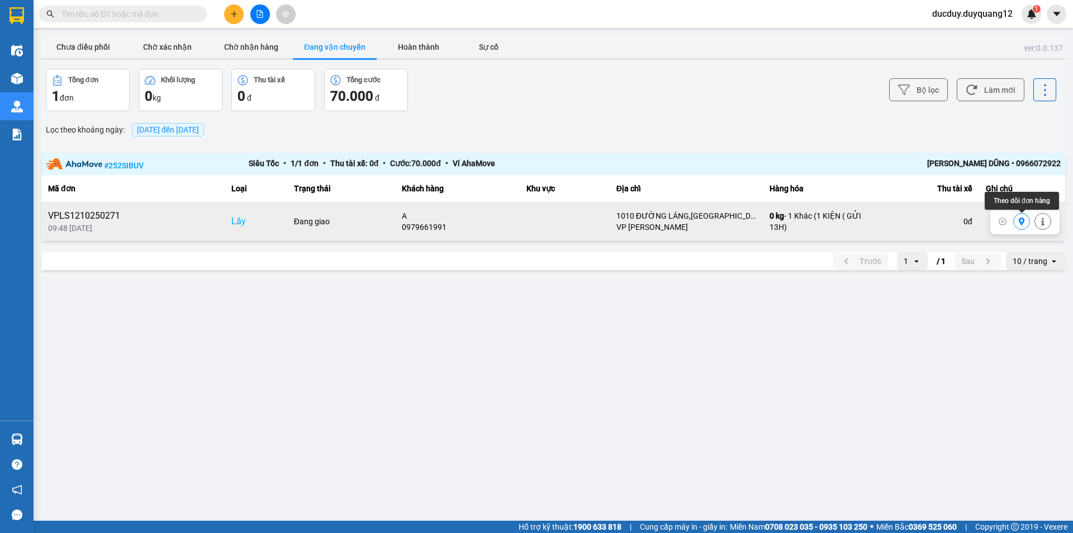
click at [1019, 219] on icon at bounding box center [1022, 221] width 8 height 8
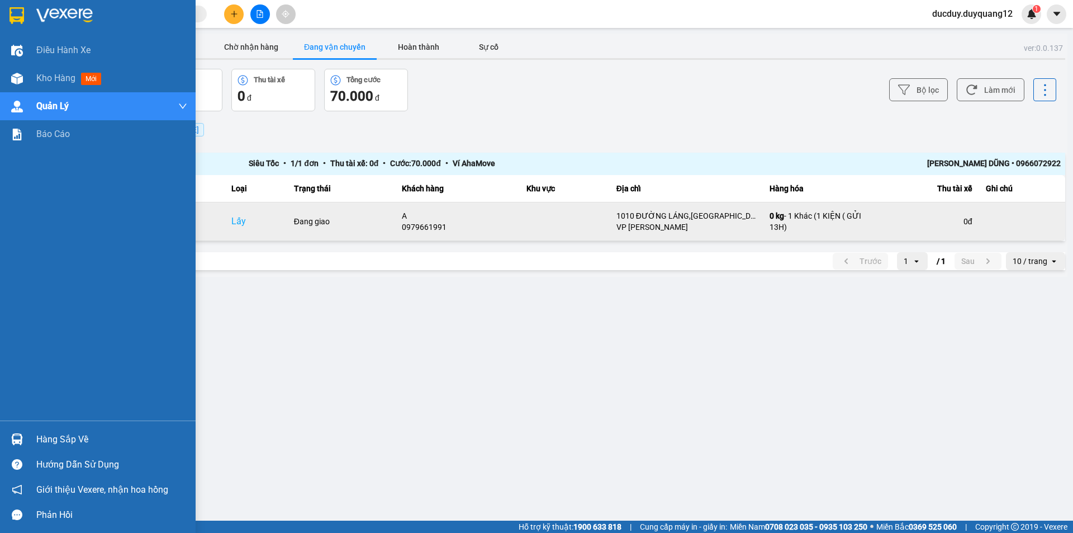
drag, startPoint x: 57, startPoint y: 435, endPoint x: 64, endPoint y: 435, distance: 6.7
click at [57, 436] on div "Hàng sắp về" at bounding box center [111, 439] width 151 height 17
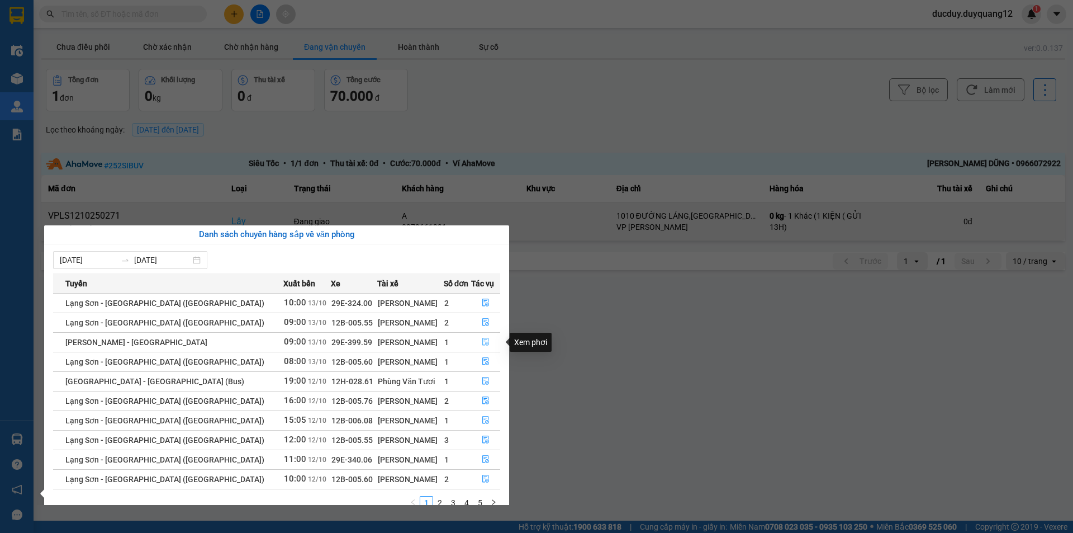
click at [482, 339] on icon "file-done" at bounding box center [486, 342] width 8 height 8
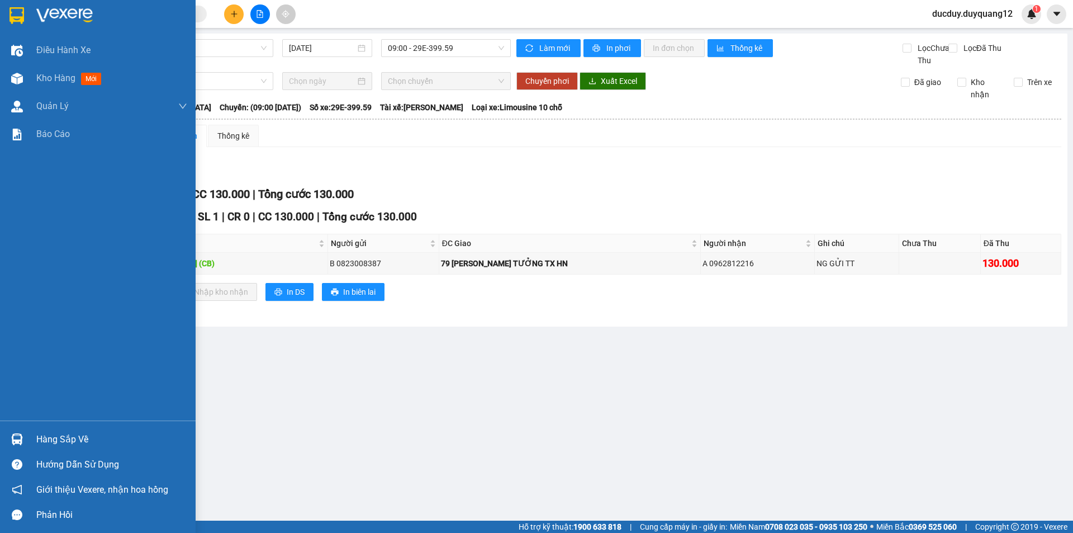
click at [47, 440] on div "Hàng sắp về" at bounding box center [111, 439] width 151 height 17
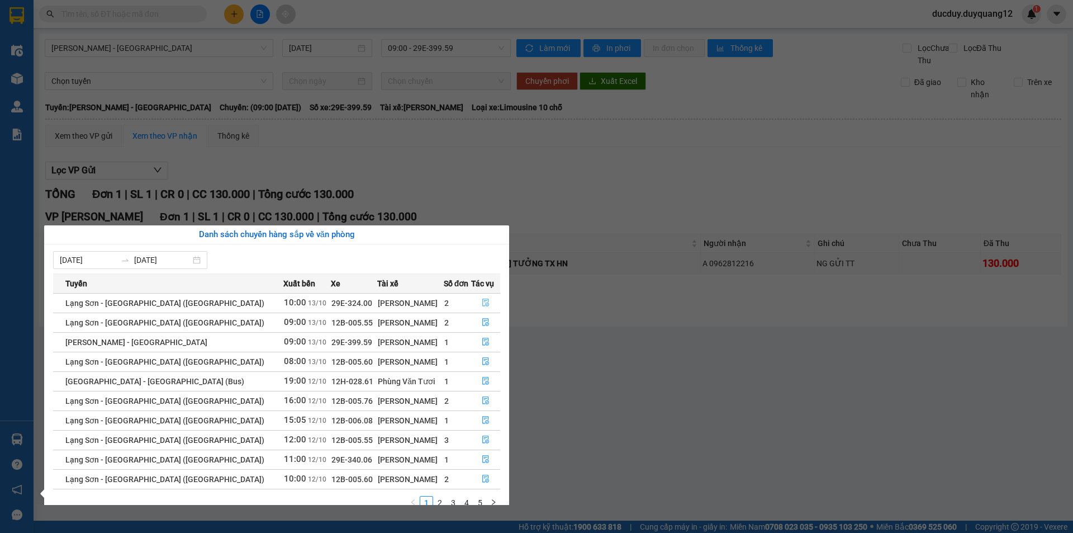
click at [482, 301] on icon "file-done" at bounding box center [486, 303] width 8 height 8
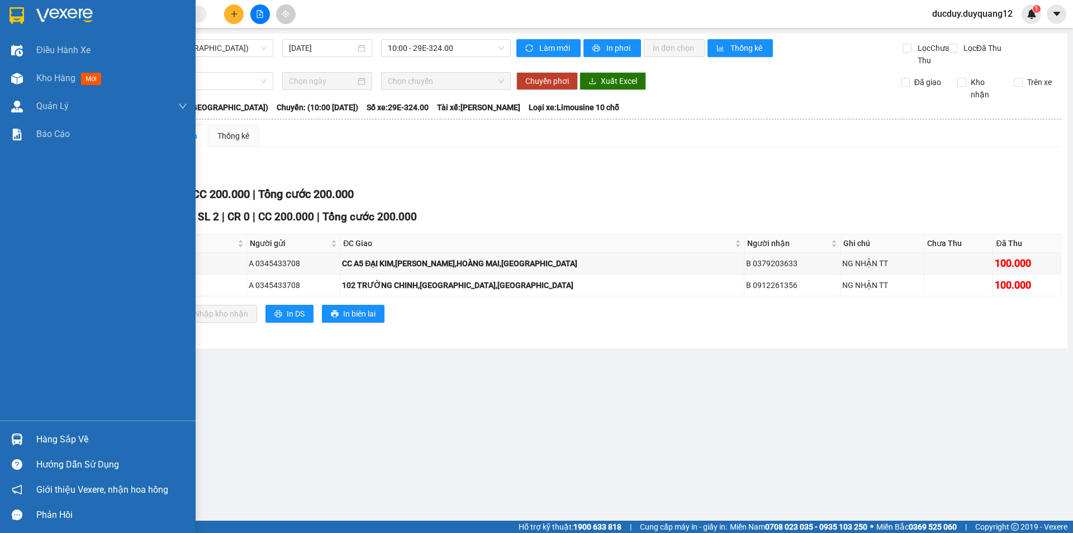
click at [56, 436] on div "Hàng sắp về" at bounding box center [111, 439] width 151 height 17
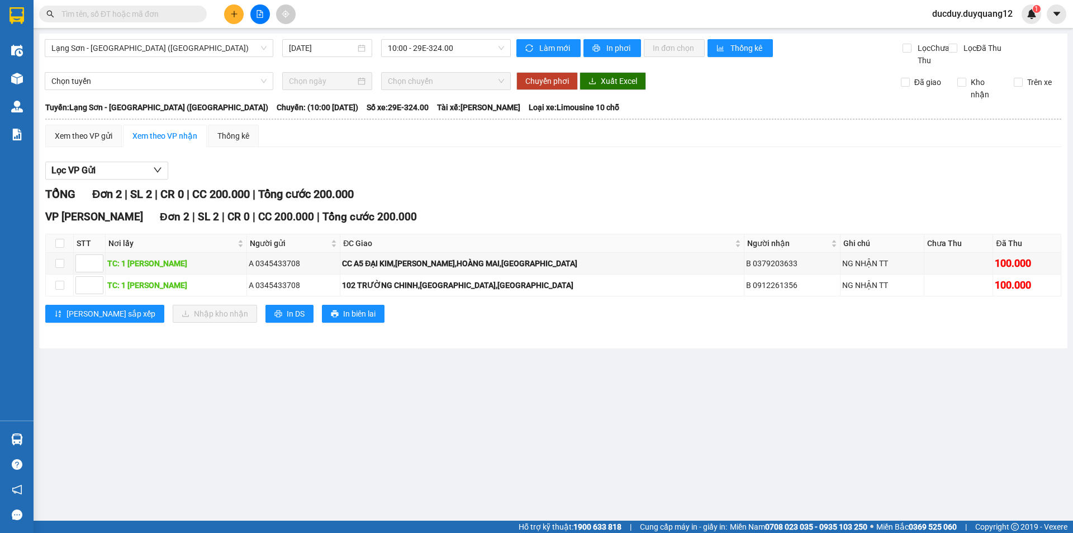
click at [218, 96] on section "Kết quả tìm kiếm ( 0 ) Bộ lọc No Data ducduy.duyquang12 1 Điều hành xe Kho hàng…" at bounding box center [536, 266] width 1073 height 533
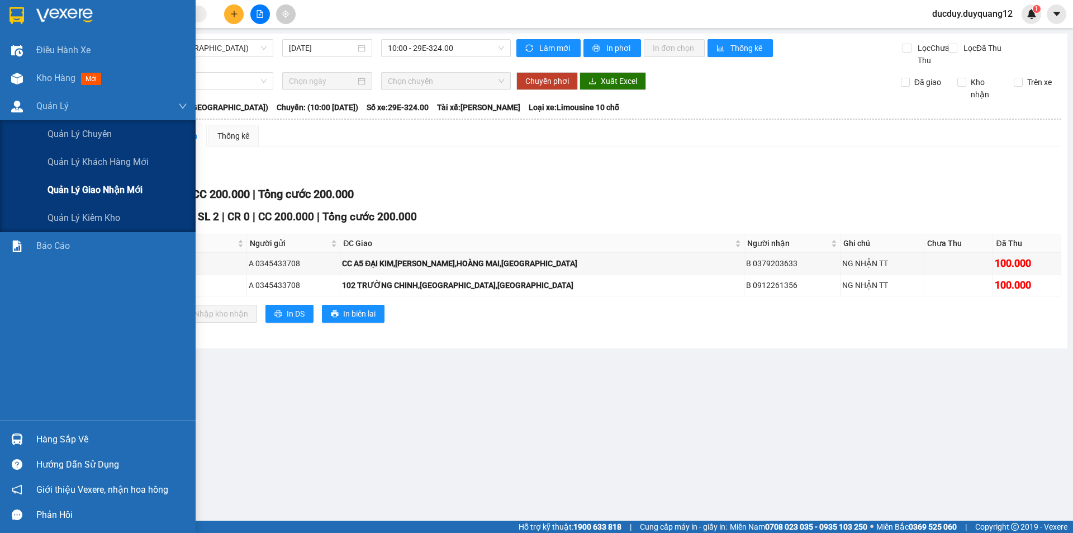
click at [83, 188] on span "Quản lý giao nhận mới" at bounding box center [95, 190] width 95 height 14
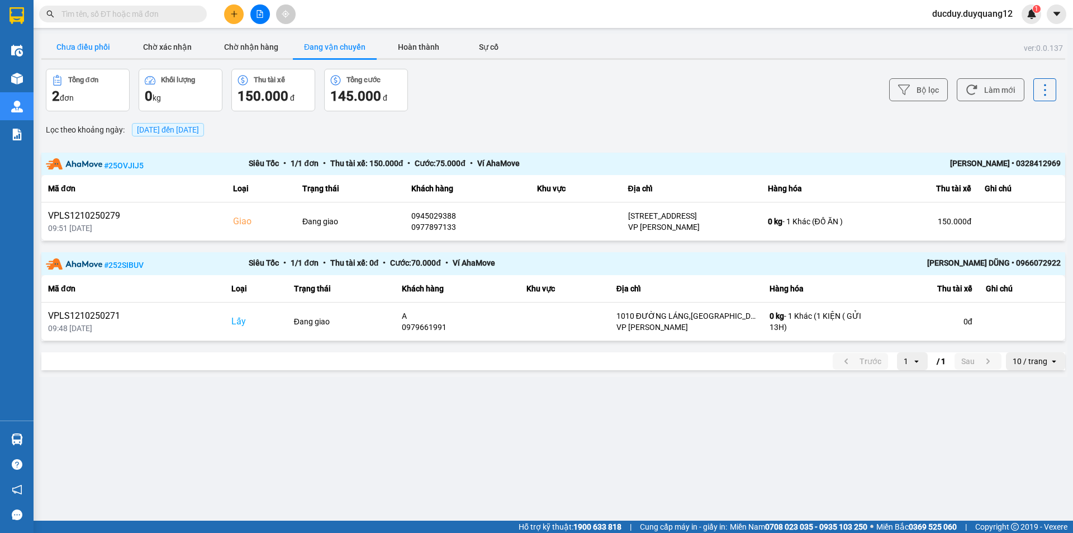
click at [91, 45] on button "Chưa điều phối" at bounding box center [83, 47] width 84 height 22
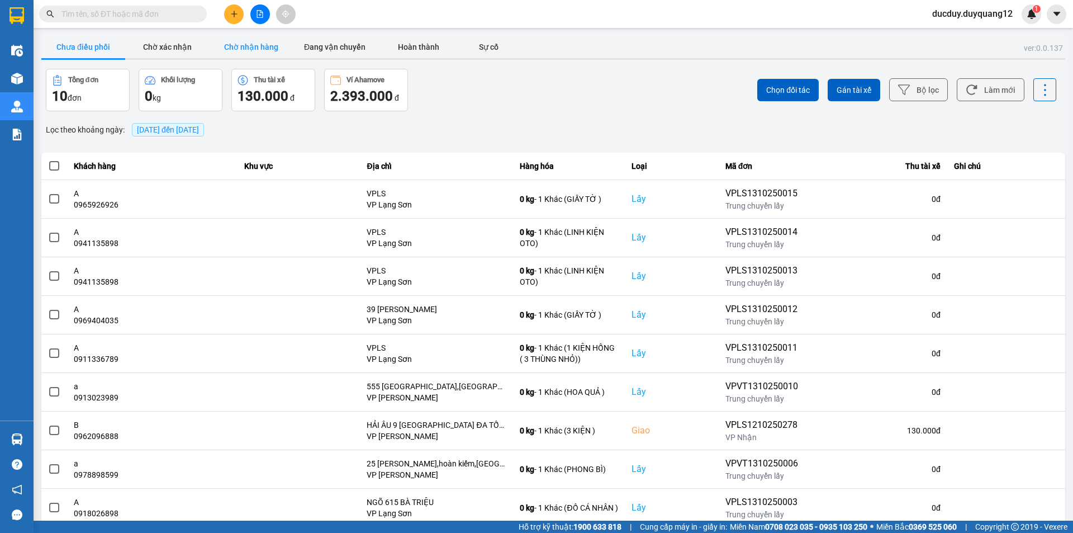
click at [267, 51] on button "Chờ nhận hàng" at bounding box center [251, 47] width 84 height 22
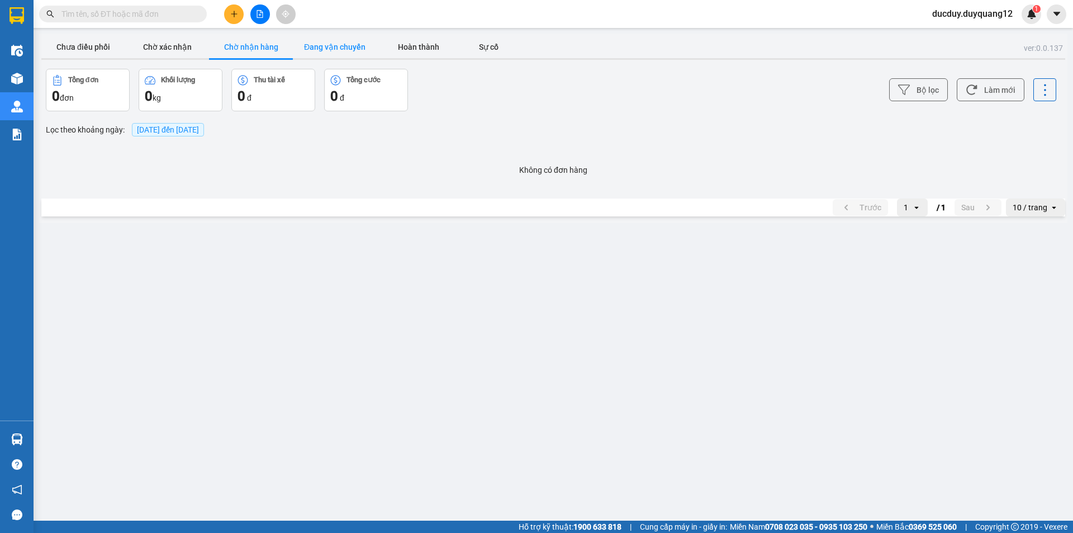
click at [353, 46] on button "Đang vận chuyển" at bounding box center [335, 47] width 84 height 22
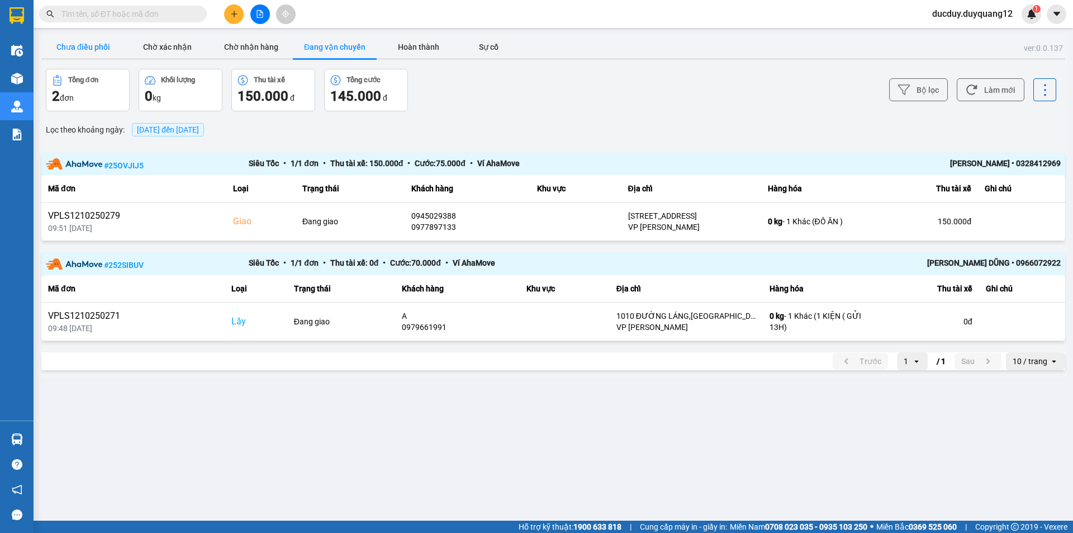
click at [80, 42] on button "Chưa điều phối" at bounding box center [83, 47] width 84 height 22
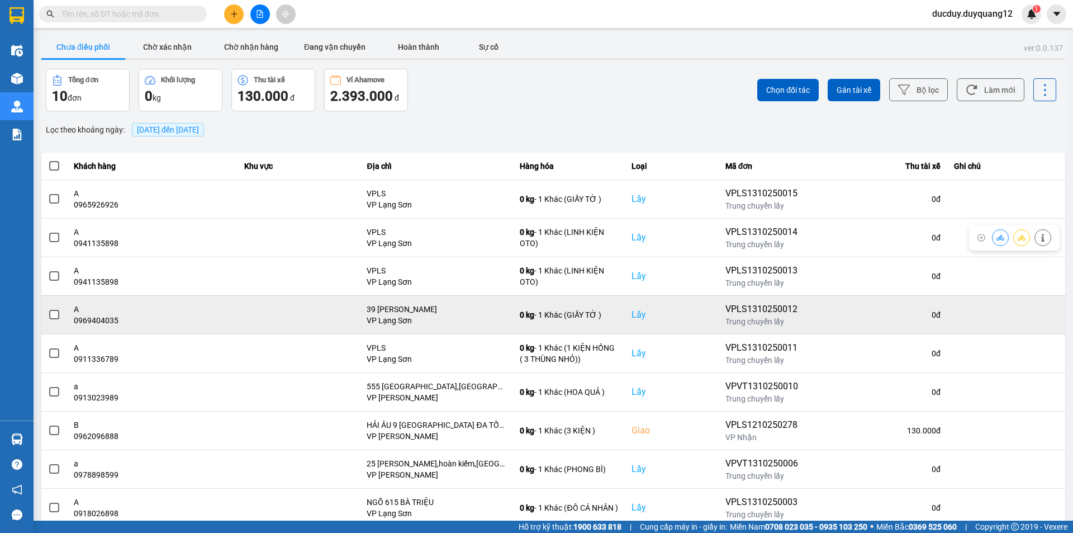
scroll to position [56, 0]
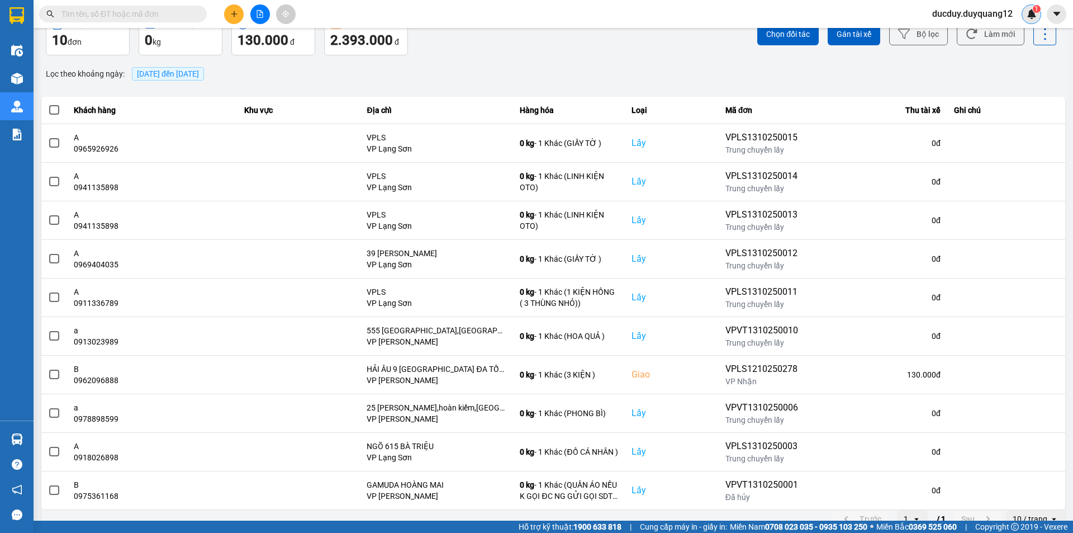
click at [1035, 14] on img at bounding box center [1032, 14] width 10 height 10
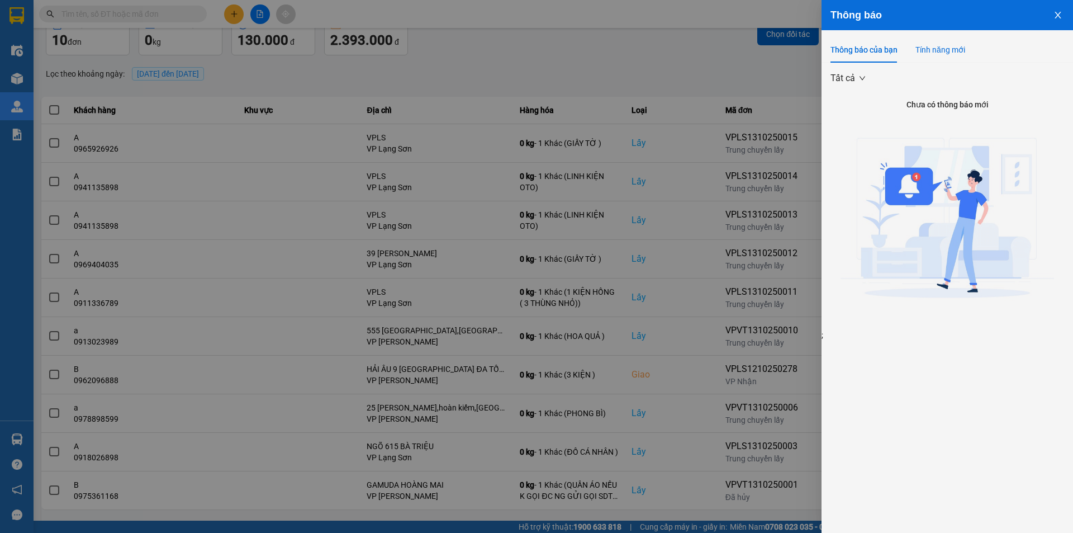
click at [941, 45] on div "Tính năng mới" at bounding box center [941, 50] width 50 height 12
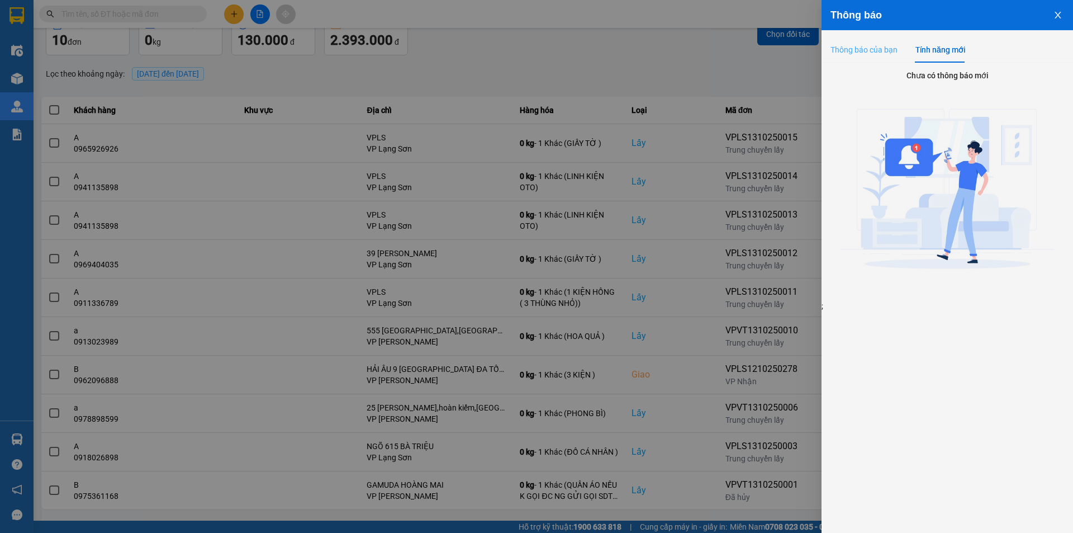
click at [852, 42] on div "Thông báo của bạn" at bounding box center [864, 50] width 67 height 26
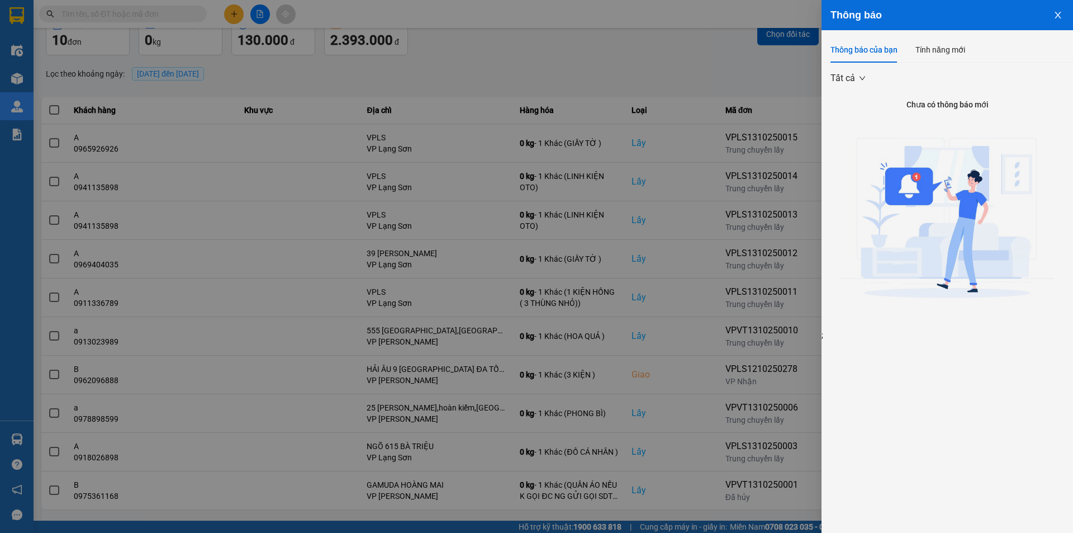
click at [1062, 15] on icon "close" at bounding box center [1058, 15] width 9 height 9
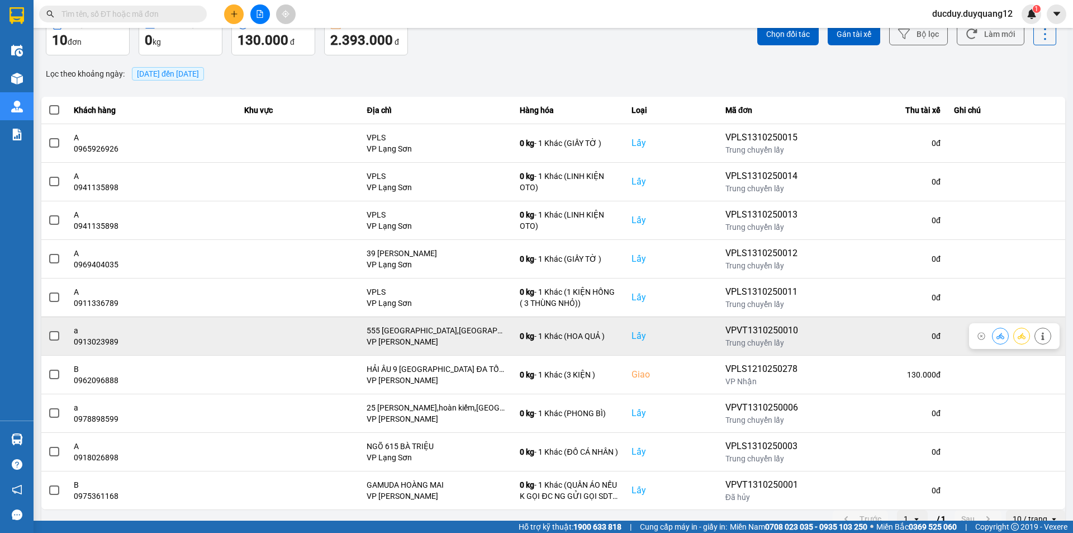
scroll to position [71, 0]
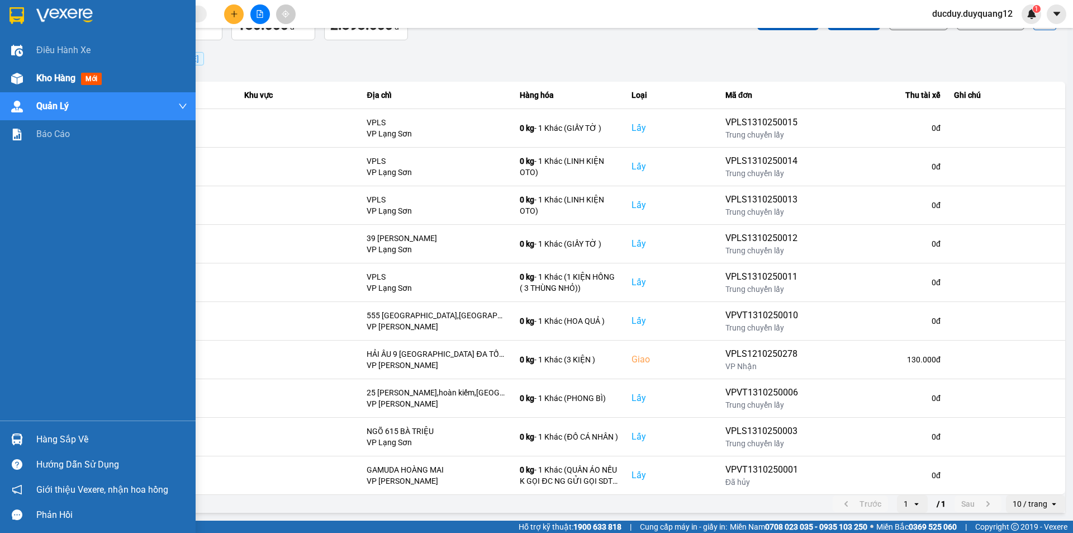
click at [58, 77] on span "Kho hàng" at bounding box center [55, 78] width 39 height 11
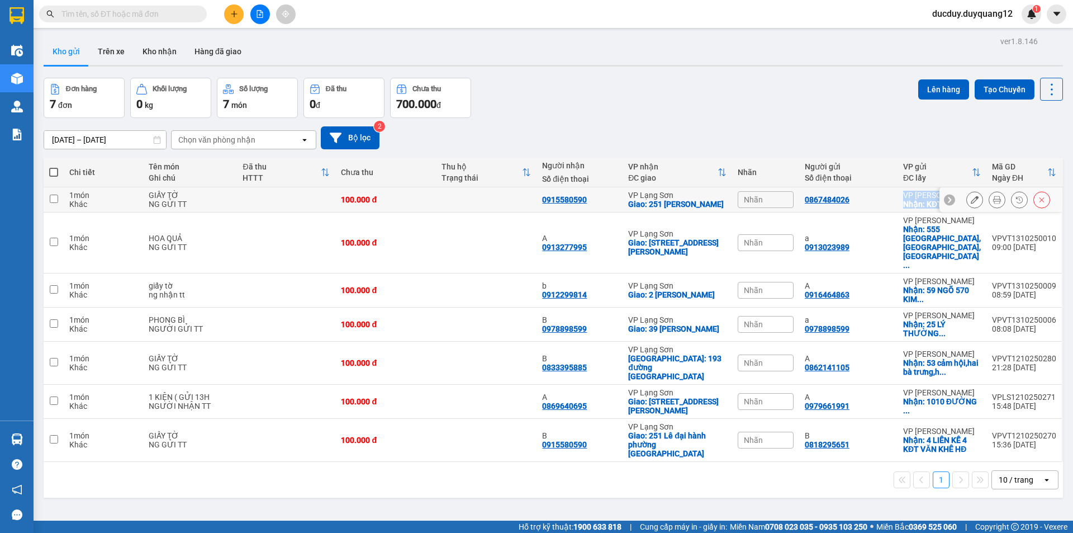
drag, startPoint x: 950, startPoint y: 205, endPoint x: 898, endPoint y: 214, distance: 53.4
click at [899, 212] on tr "1 món Khác GIẤY TỜ NG GỬI TT 100.000 đ 0915580590 VP Lạng Sơn Giao: 251 LÊ ĐẠI …" at bounding box center [554, 199] width 1020 height 25
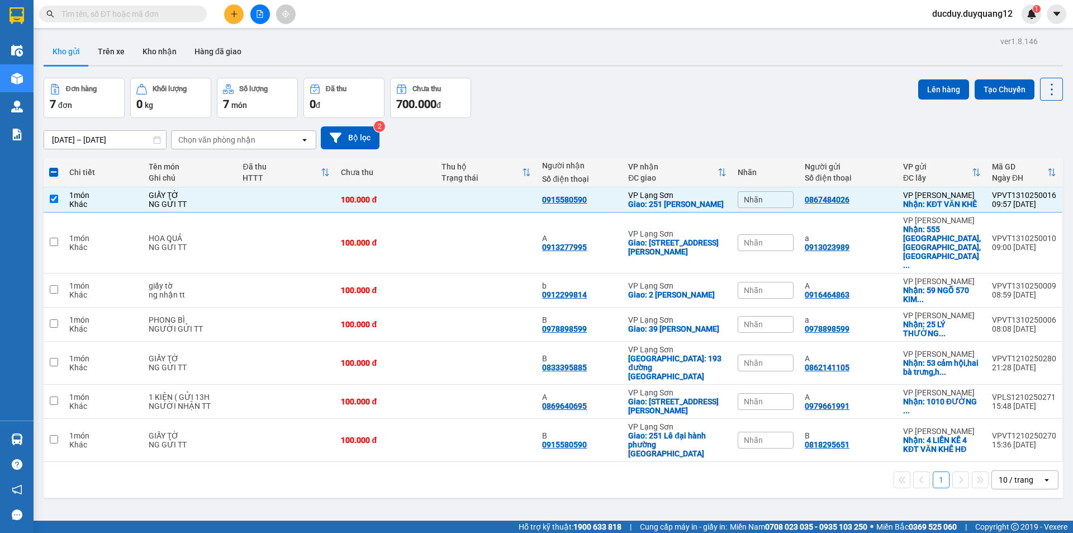
click at [845, 119] on div "11/10/2025 – 13/10/2025 Press the down arrow key to interact with the calendar …" at bounding box center [554, 138] width 1020 height 40
click at [652, 121] on div "11/10/2025 – 13/10/2025 Press the down arrow key to interact with the calendar …" at bounding box center [554, 138] width 1020 height 40
click at [1048, 174] on icon at bounding box center [1052, 172] width 9 height 9
checkbox input "false"
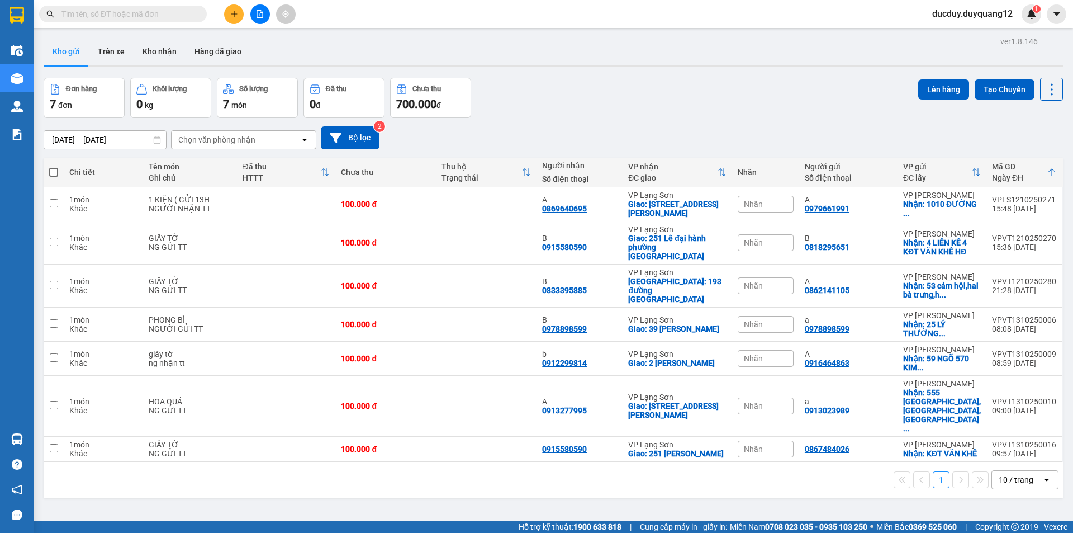
click at [1048, 173] on icon at bounding box center [1052, 172] width 9 height 9
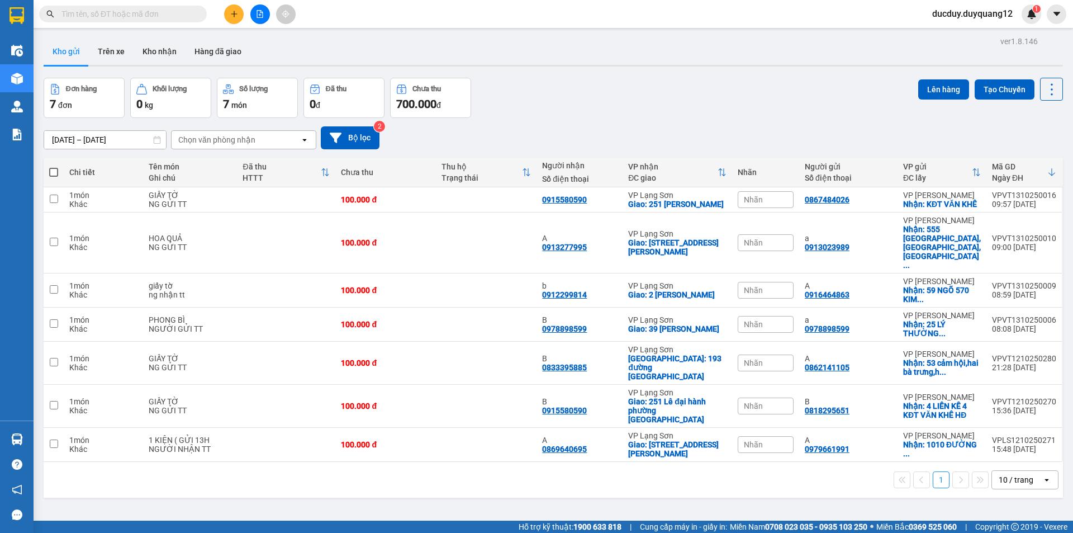
click at [1048, 173] on icon at bounding box center [1052, 172] width 9 height 9
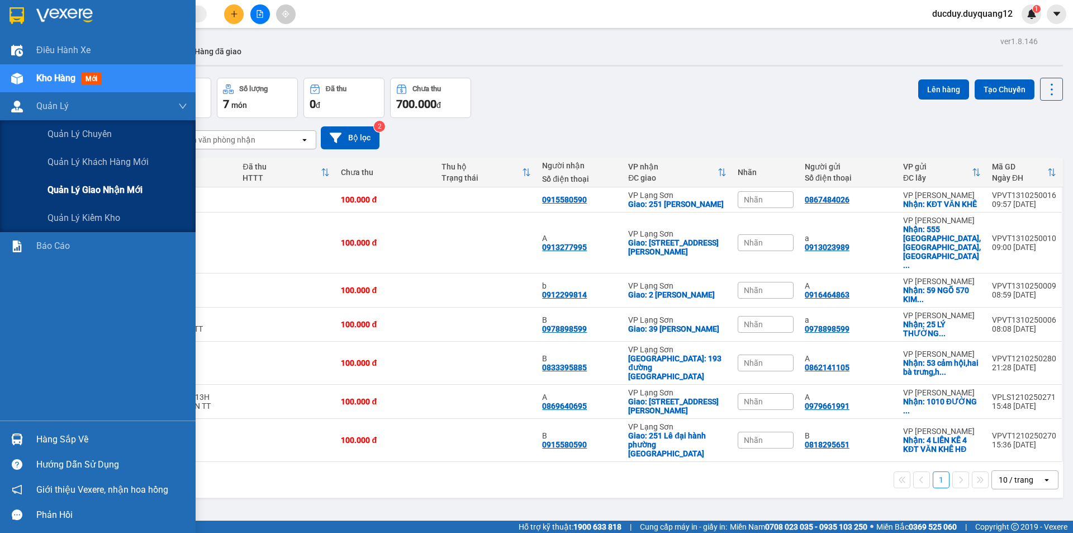
click at [94, 190] on span "Quản lý giao nhận mới" at bounding box center [95, 190] width 95 height 14
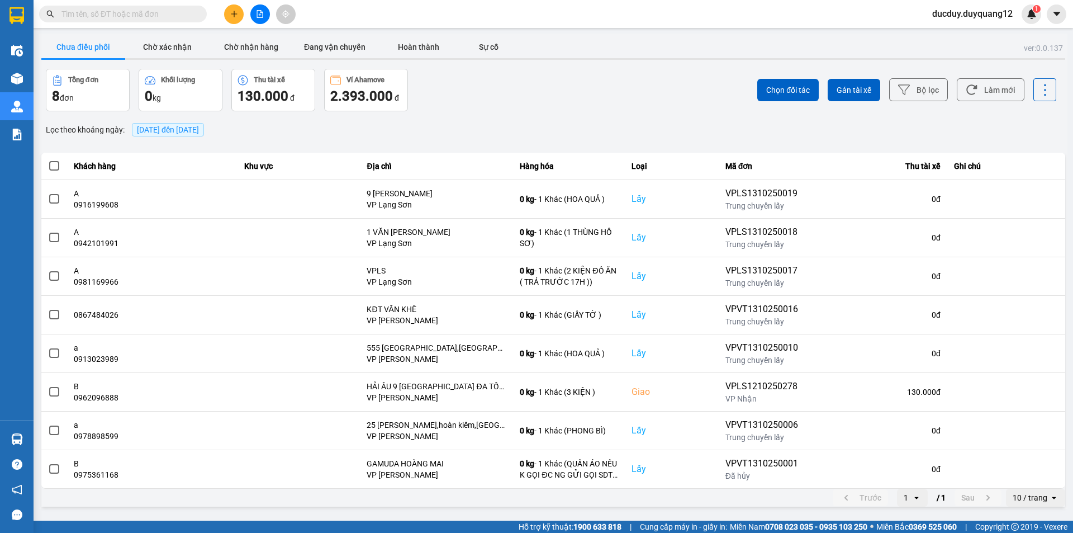
click at [201, 117] on div "ver: 0.0.137 Chưa điều phối Chờ xác nhận Chờ nhận hàng Đang vận chuyển Hoàn thà…" at bounding box center [553, 271] width 1029 height 475
click at [199, 128] on span "[DATE] đến [DATE]" at bounding box center [168, 129] width 62 height 9
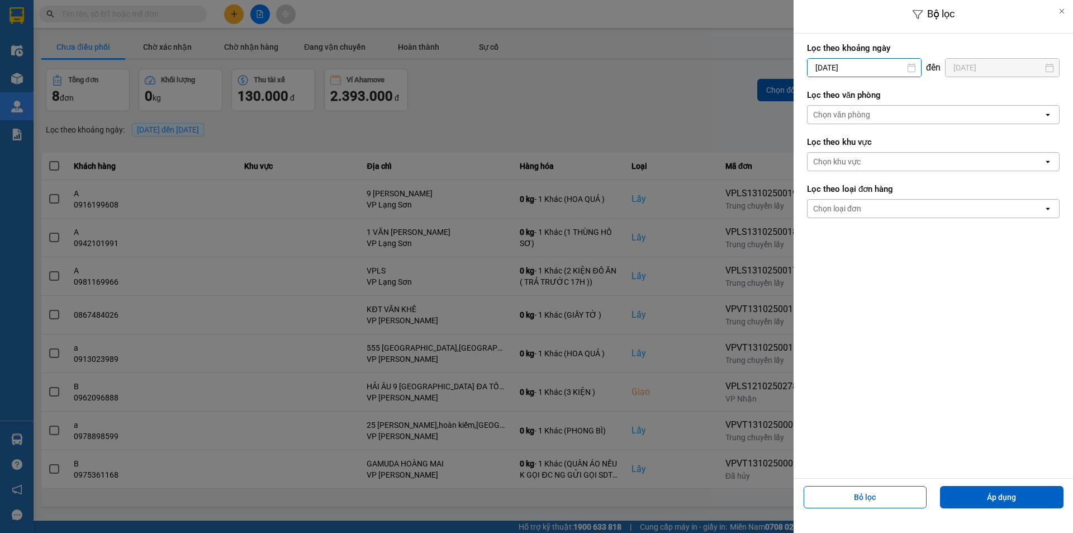
click at [842, 65] on input "[DATE]" at bounding box center [864, 68] width 113 height 18
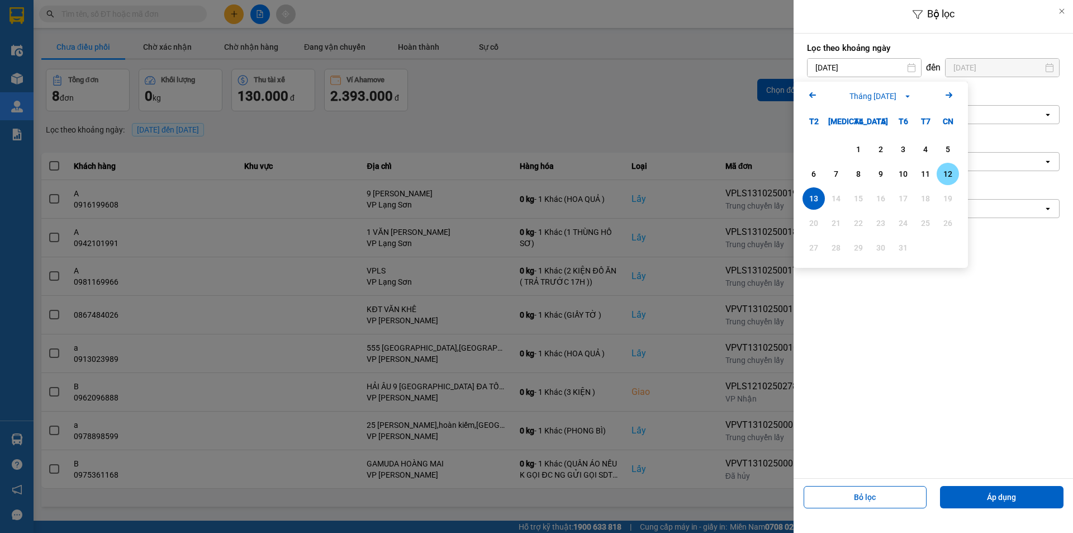
click at [952, 176] on div "12" at bounding box center [948, 173] width 16 height 13
type input "12/10/2025"
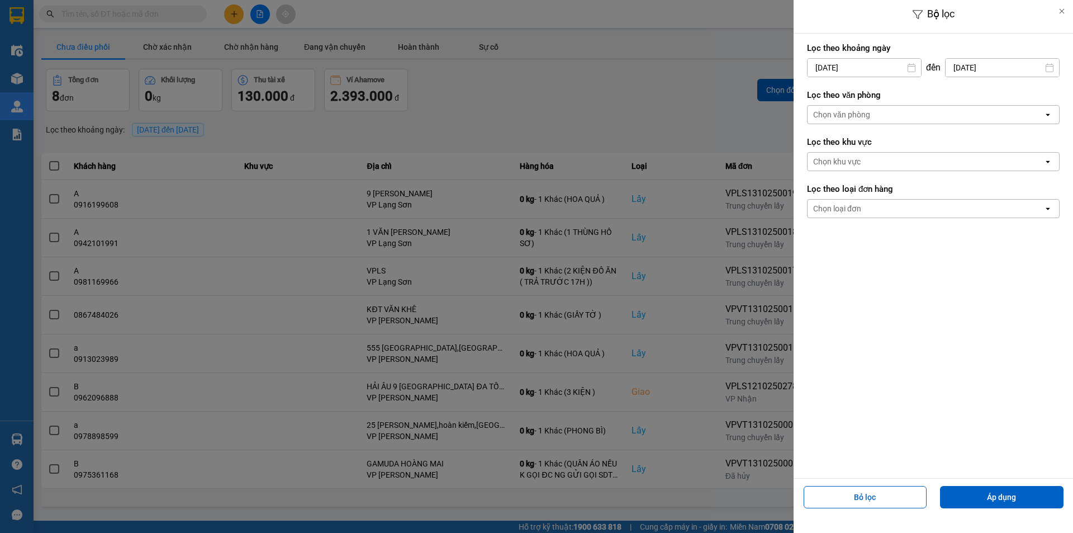
click at [858, 64] on input "12/10/2025" at bounding box center [864, 68] width 113 height 18
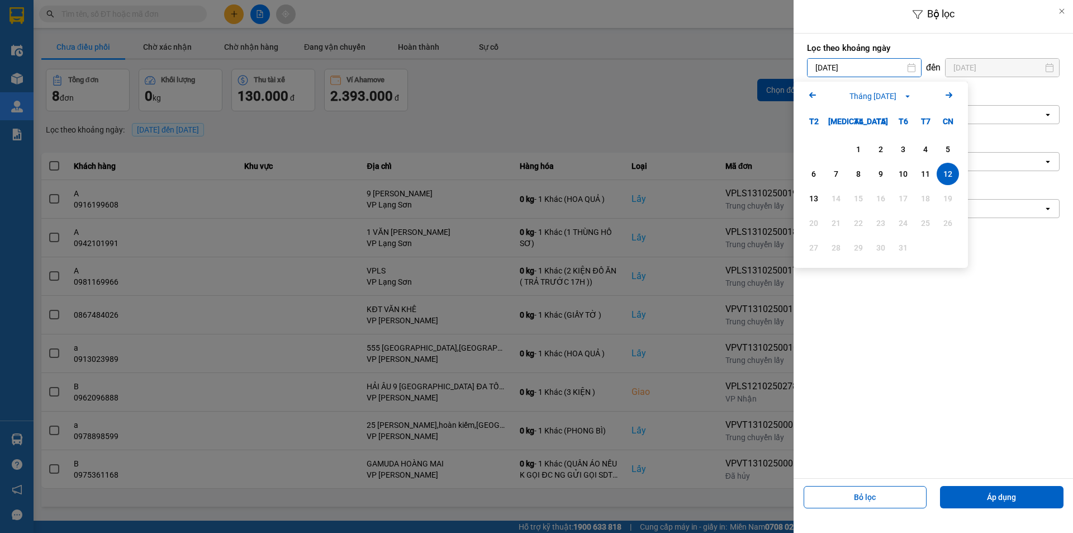
click at [706, 51] on div at bounding box center [536, 266] width 1073 height 533
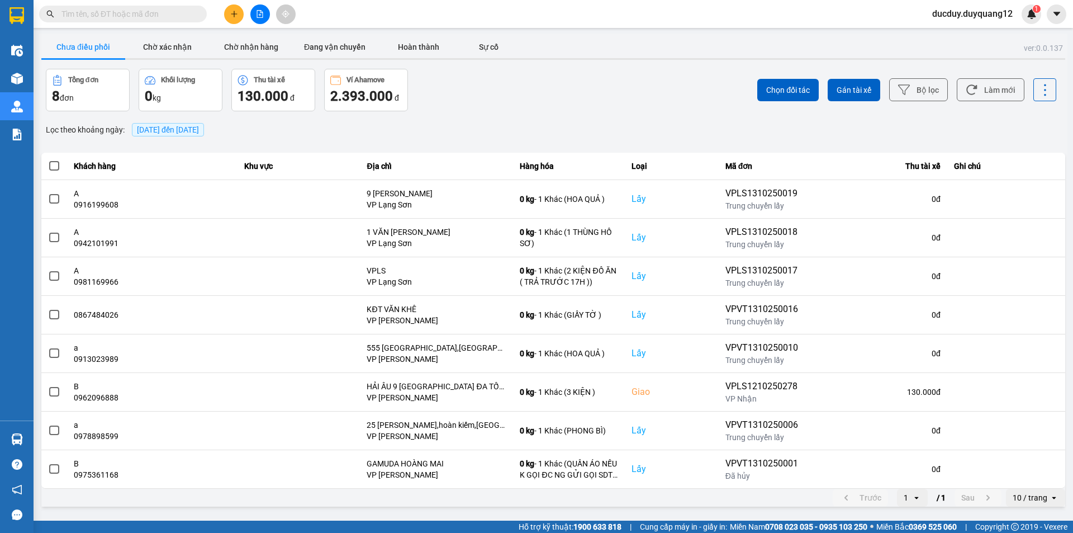
click at [207, 121] on div "[DATE] đến [DATE]" at bounding box center [168, 129] width 78 height 19
click at [199, 131] on span "[DATE] đến [DATE]" at bounding box center [168, 129] width 62 height 9
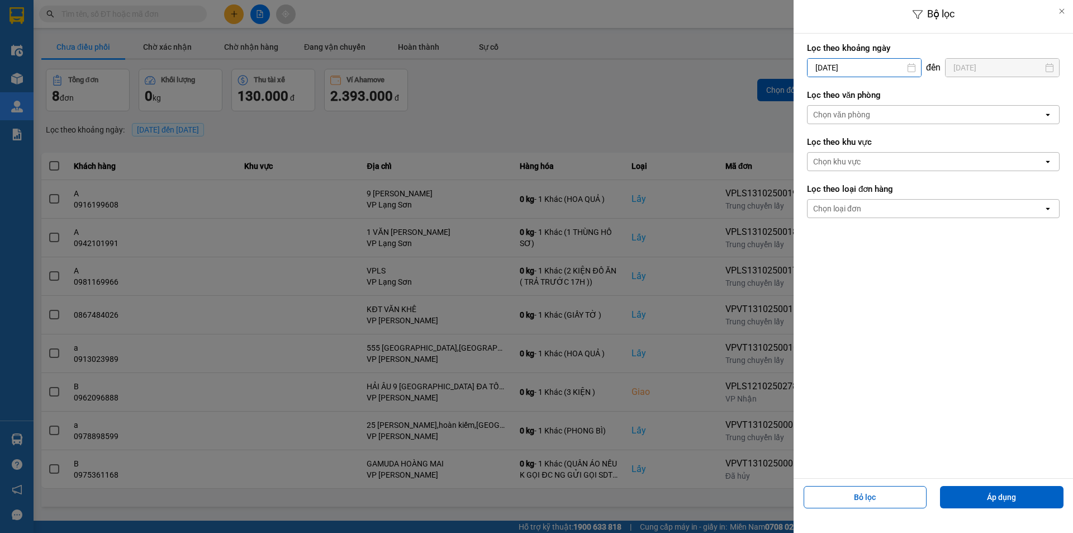
click at [862, 67] on input "[DATE]" at bounding box center [864, 68] width 113 height 18
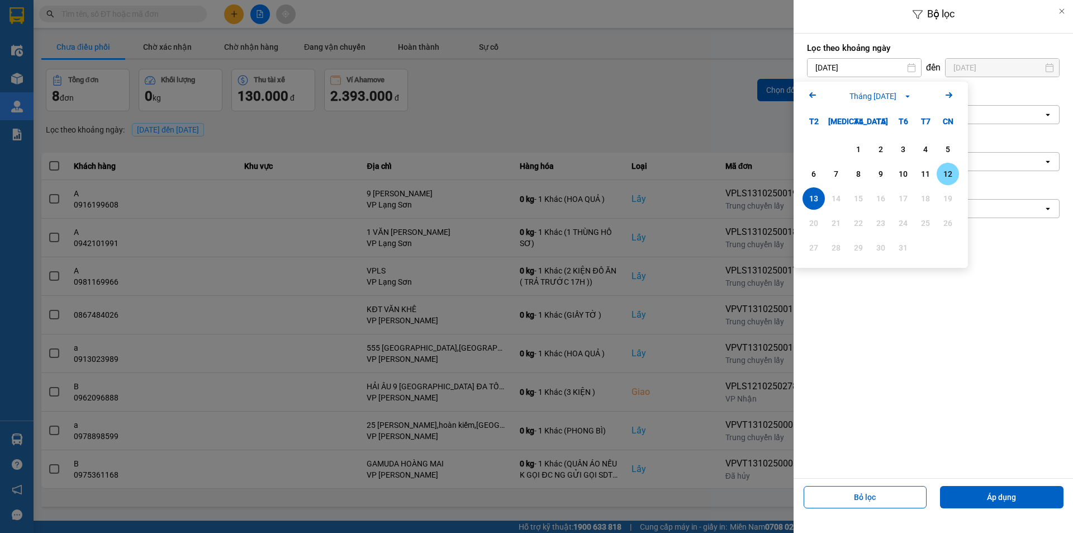
click at [949, 176] on div "12" at bounding box center [948, 173] width 16 height 13
type input "12/10/2025"
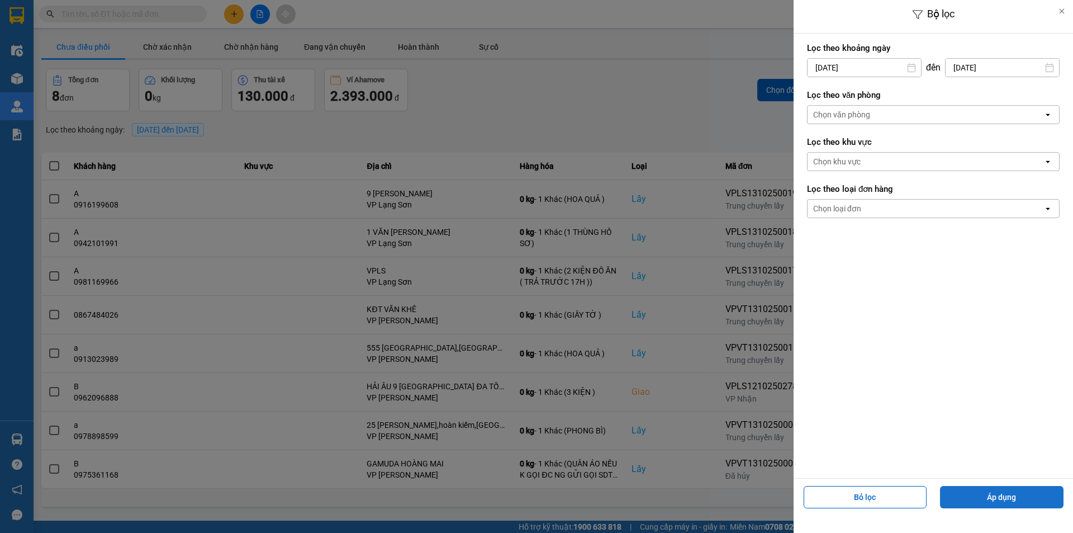
click at [1009, 492] on button "Áp dụng" at bounding box center [1002, 497] width 124 height 22
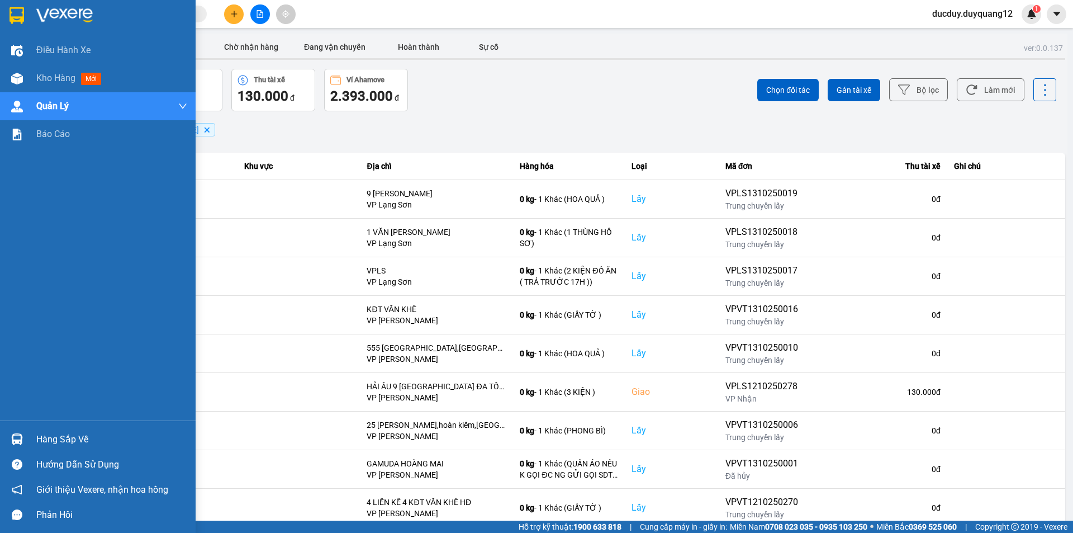
click at [32, 437] on div "Hàng sắp về" at bounding box center [98, 439] width 196 height 25
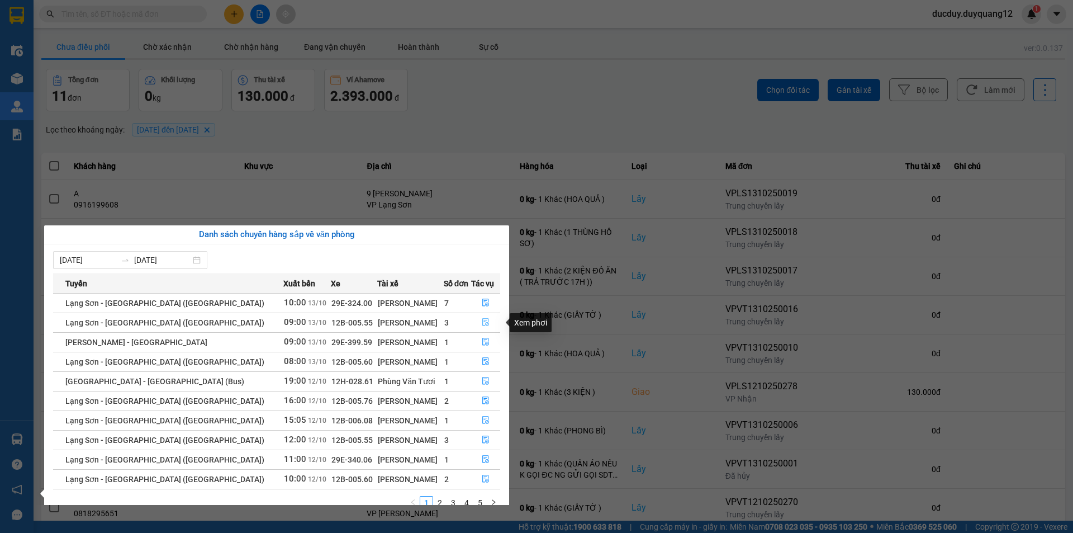
click at [482, 320] on icon "file-done" at bounding box center [485, 323] width 7 height 8
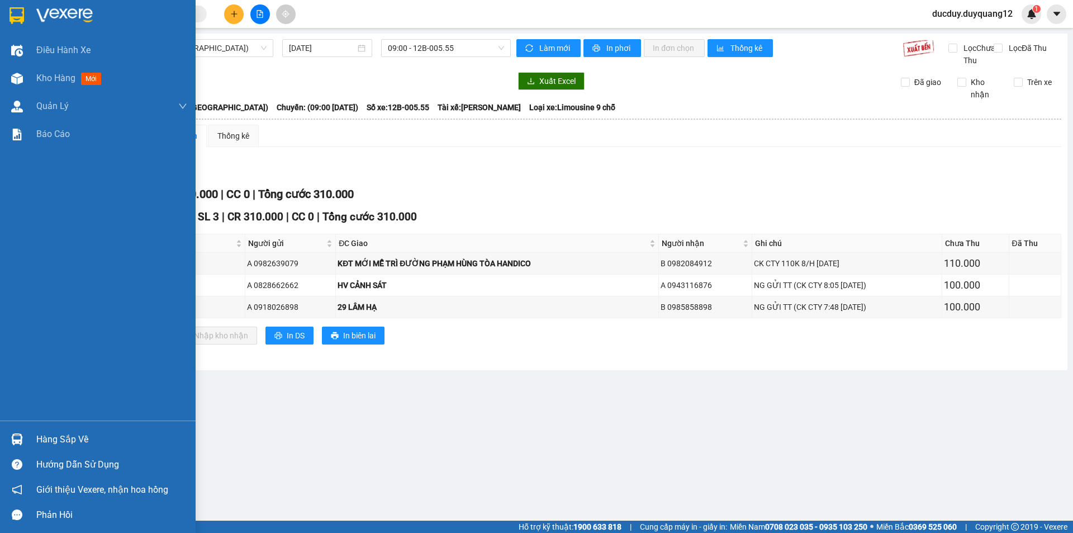
click at [89, 438] on div "Hàng sắp về" at bounding box center [111, 439] width 151 height 17
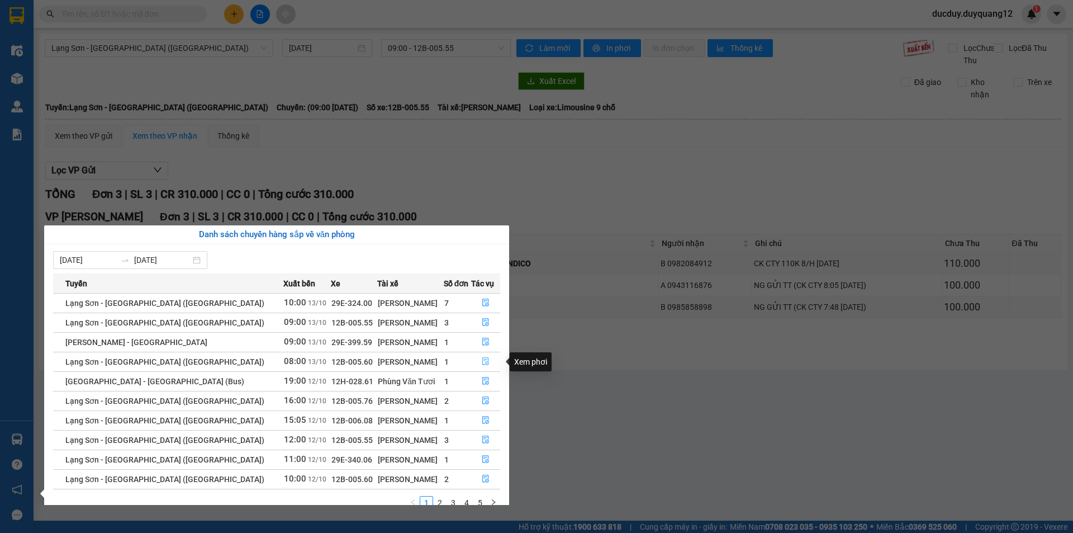
click at [484, 360] on icon "file-done" at bounding box center [486, 361] width 8 height 8
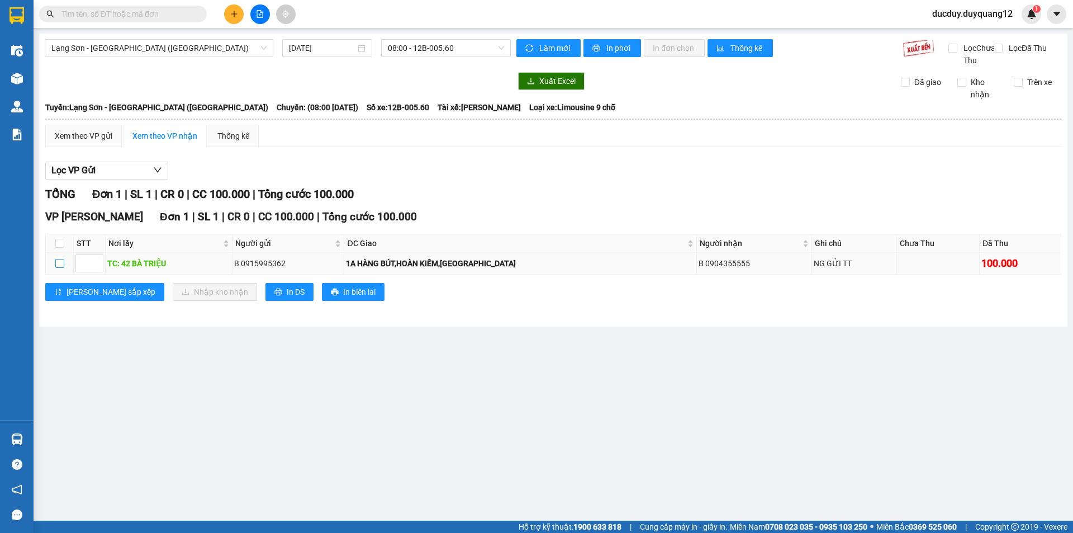
click at [58, 268] on input "checkbox" at bounding box center [59, 263] width 9 height 9
checkbox input "true"
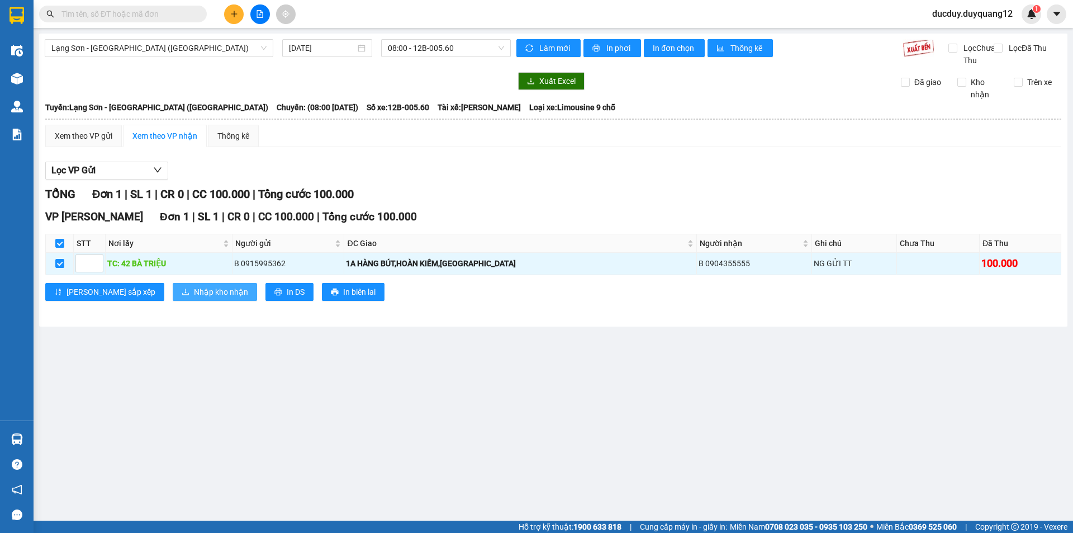
click at [194, 298] on span "Nhập kho nhận" at bounding box center [221, 292] width 54 height 12
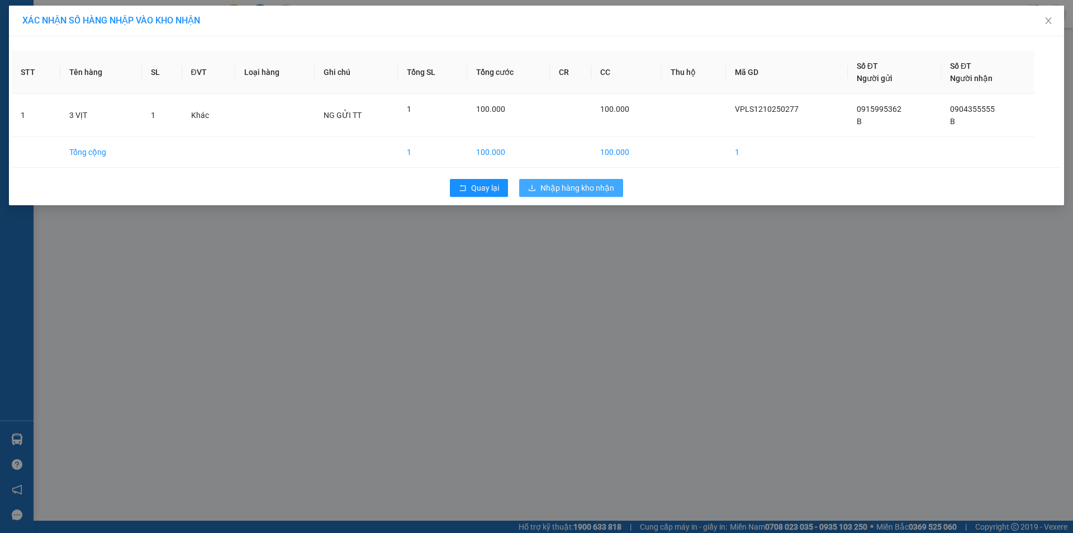
click at [548, 183] on span "Nhập hàng kho nhận" at bounding box center [578, 188] width 74 height 12
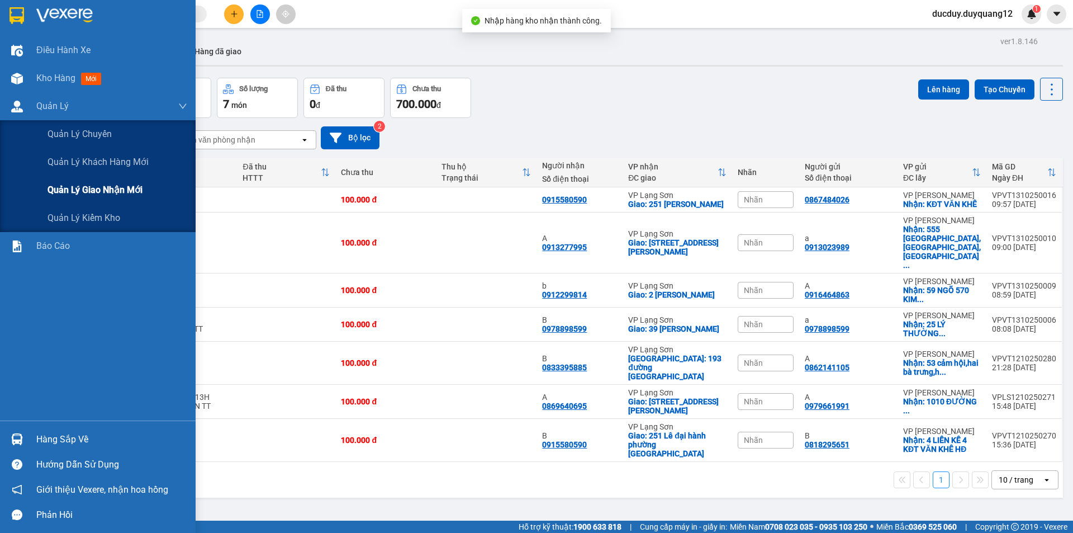
click at [75, 177] on div "Quản lý giao nhận mới" at bounding box center [118, 190] width 140 height 28
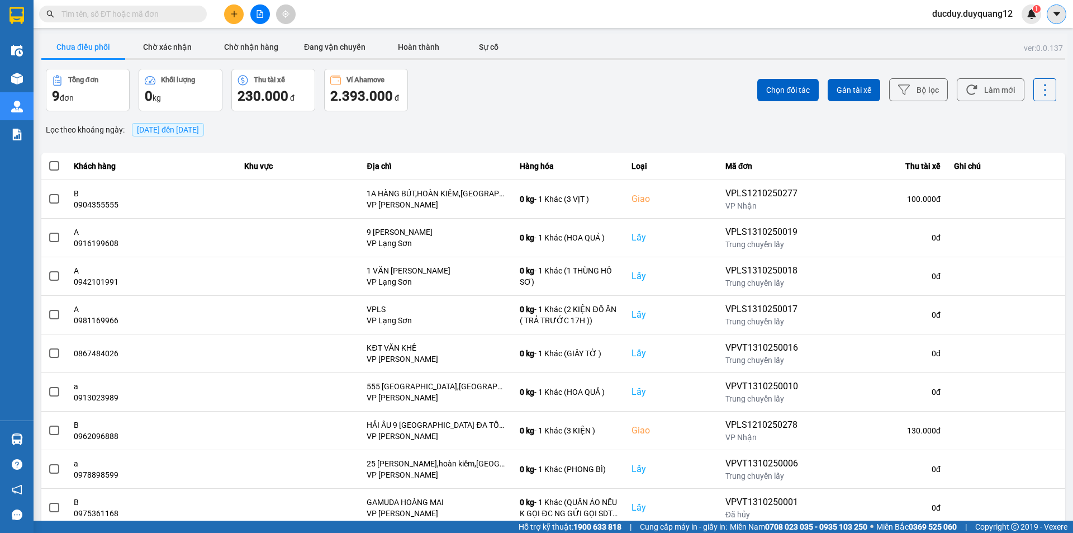
click at [1054, 20] on button at bounding box center [1057, 14] width 20 height 20
click at [1014, 49] on div "Cấu hình nhà xe" at bounding box center [1018, 41] width 84 height 21
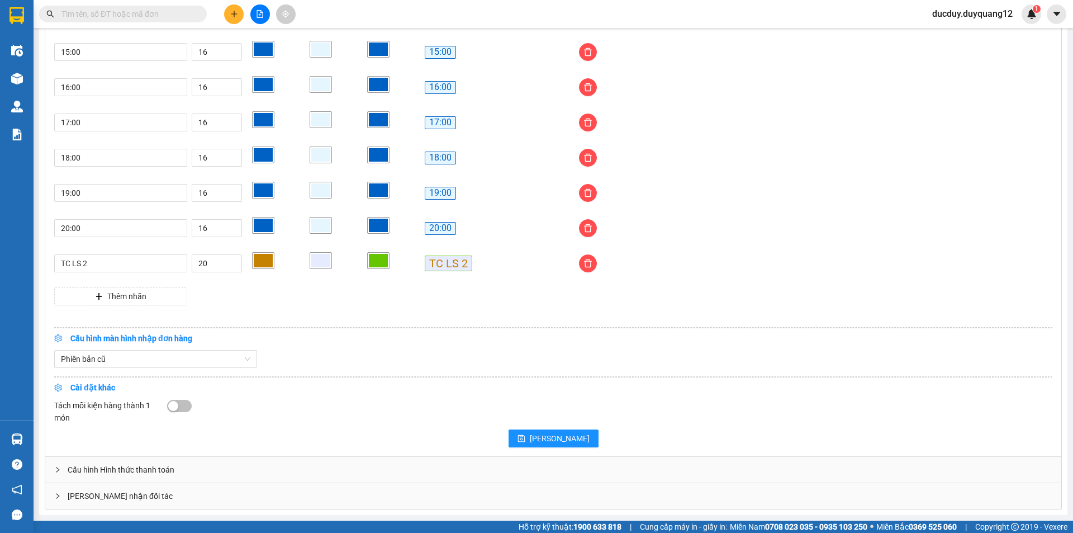
click at [140, 499] on div "[PERSON_NAME] nhận đối tác" at bounding box center [553, 496] width 1016 height 26
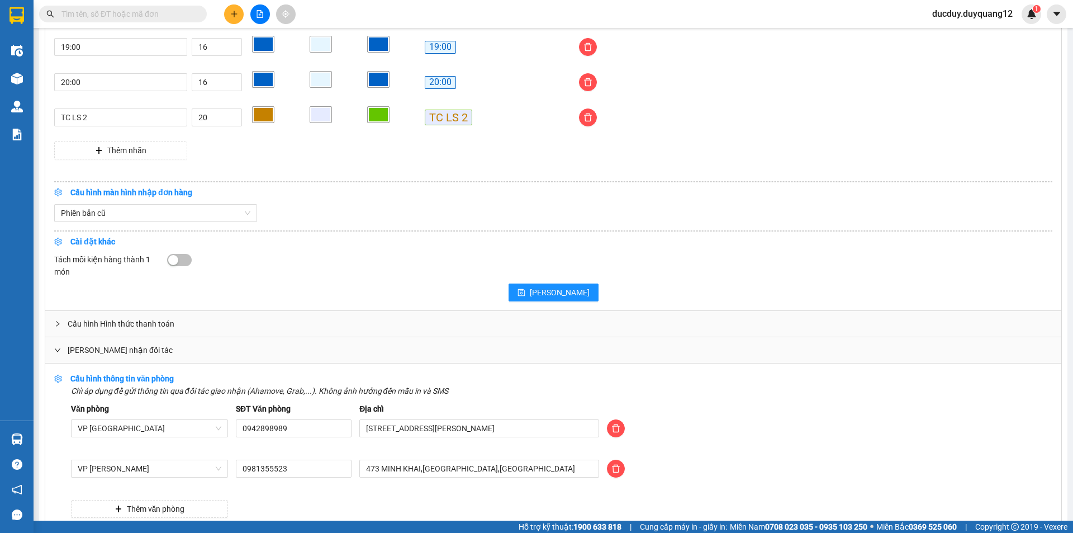
scroll to position [1104, 0]
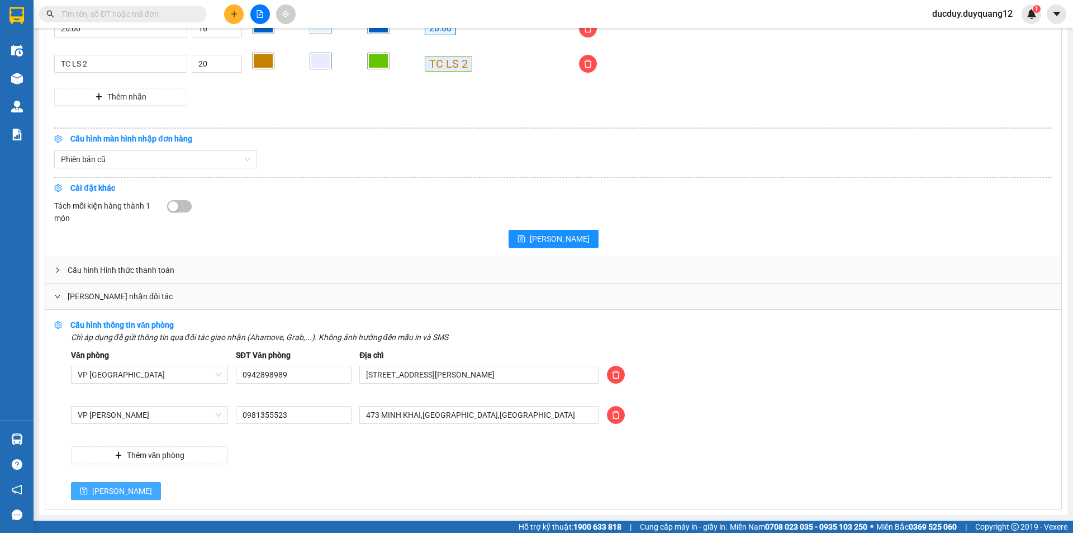
click at [92, 482] on button "[PERSON_NAME]" at bounding box center [116, 491] width 90 height 18
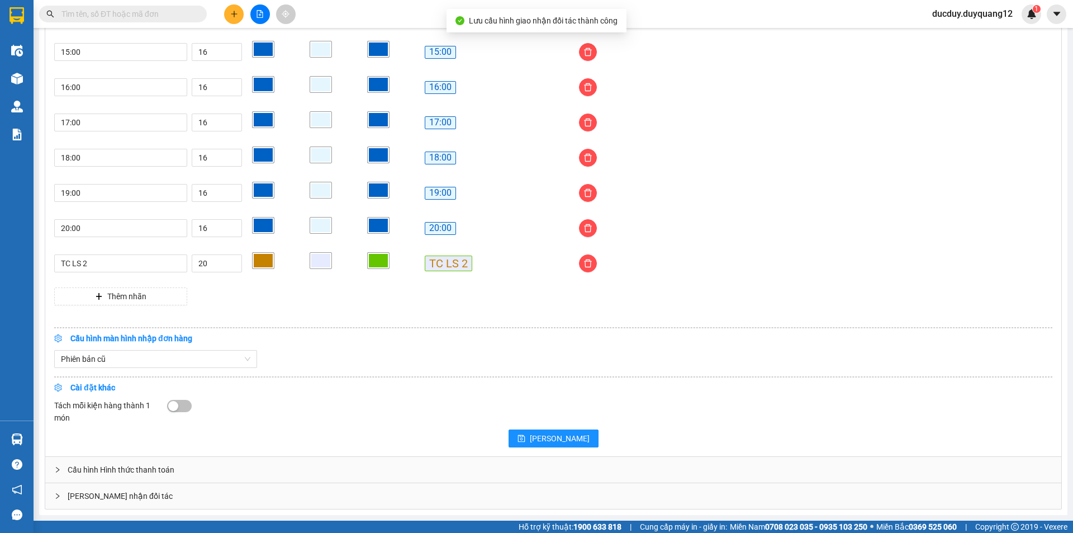
scroll to position [905, 0]
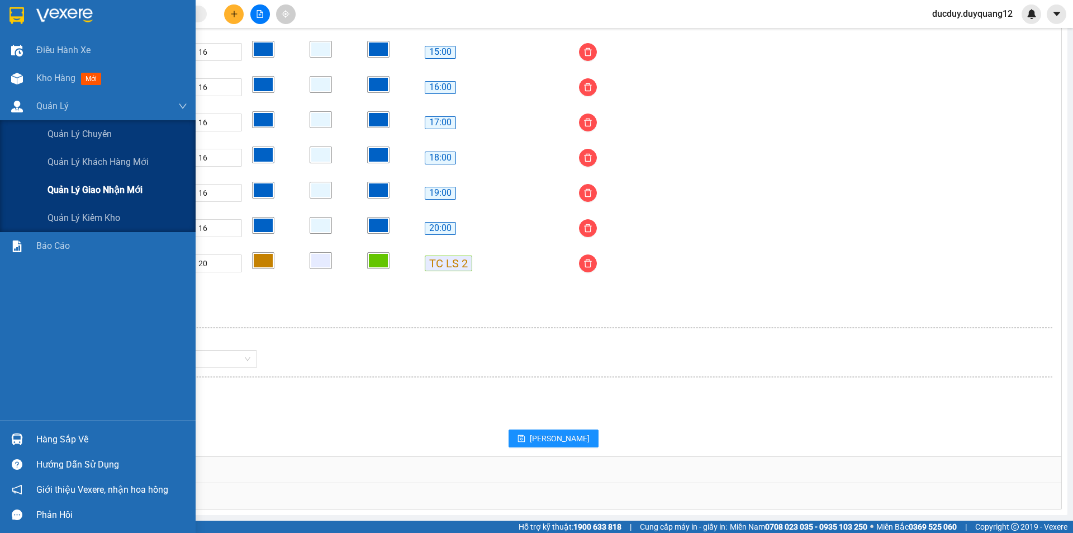
click at [84, 193] on span "Quản lý giao nhận mới" at bounding box center [95, 190] width 95 height 14
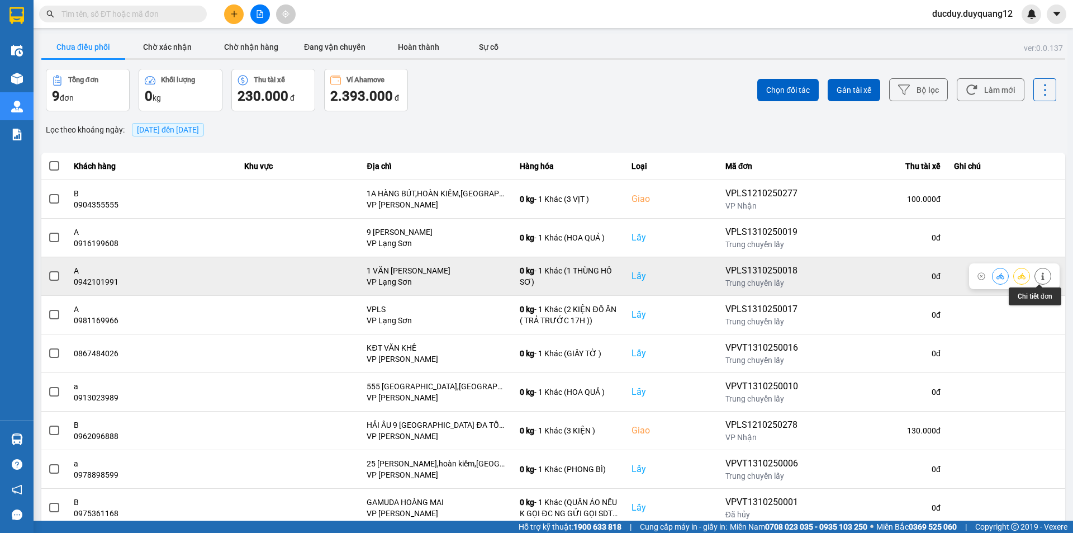
click at [1039, 271] on button at bounding box center [1043, 276] width 16 height 20
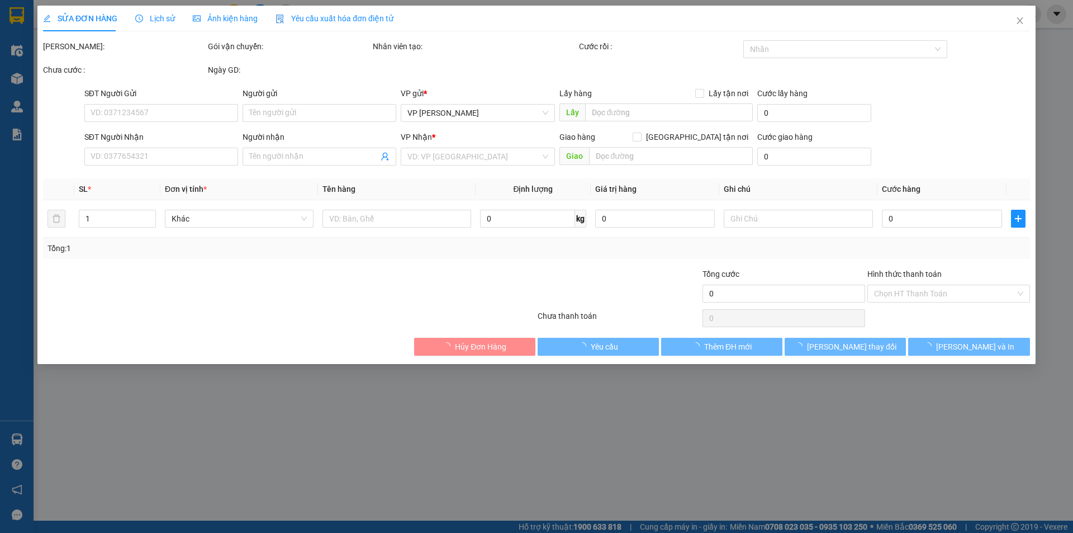
type input "0942101991"
type input "A"
checkbox input "true"
type input "1 VĂN [PERSON_NAME]"
type input "0974040499"
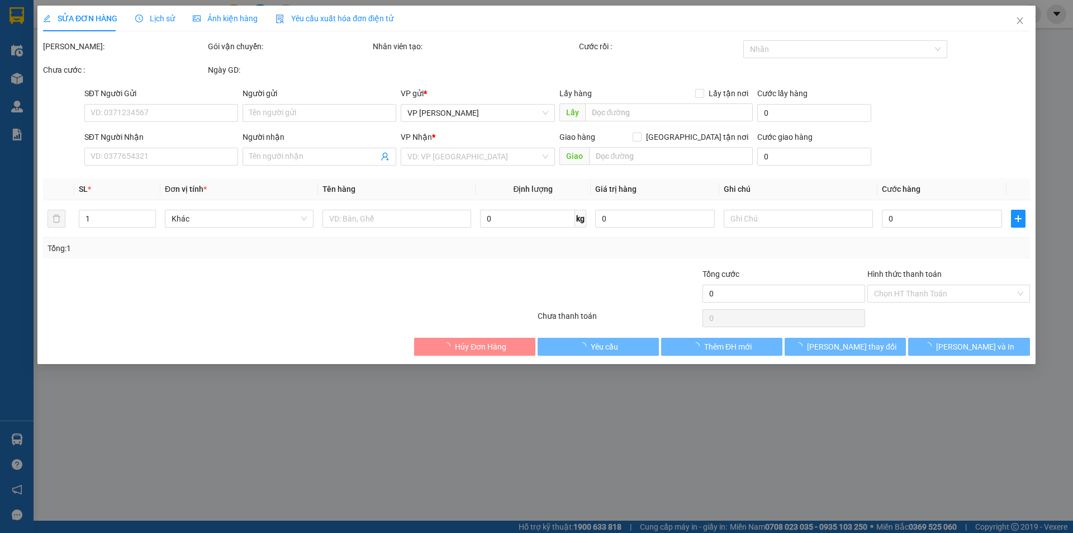
type input "B"
checkbox input "true"
type input "135 [PERSON_NAME]"
type input "100.000"
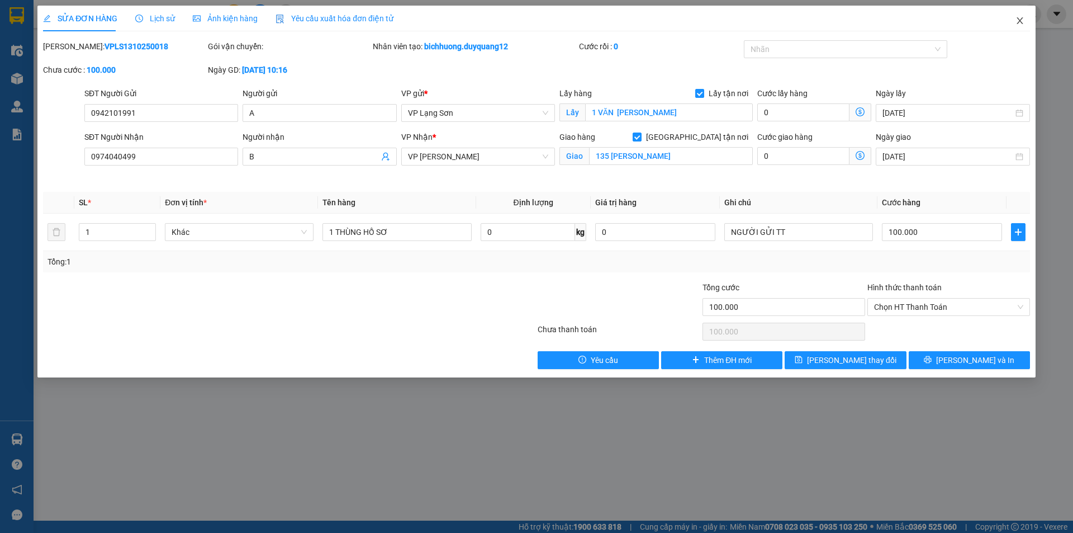
click at [1017, 21] on icon "close" at bounding box center [1020, 20] width 9 height 9
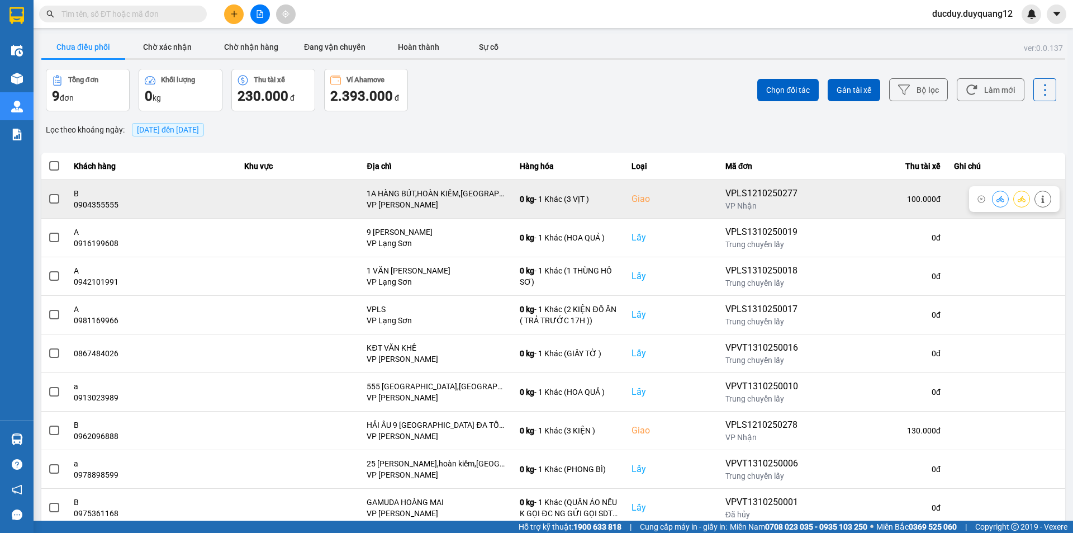
click at [55, 198] on span at bounding box center [54, 199] width 10 height 10
click at [48, 193] on input "checkbox" at bounding box center [48, 193] width 0 height 0
click at [1043, 196] on button at bounding box center [1043, 199] width 16 height 20
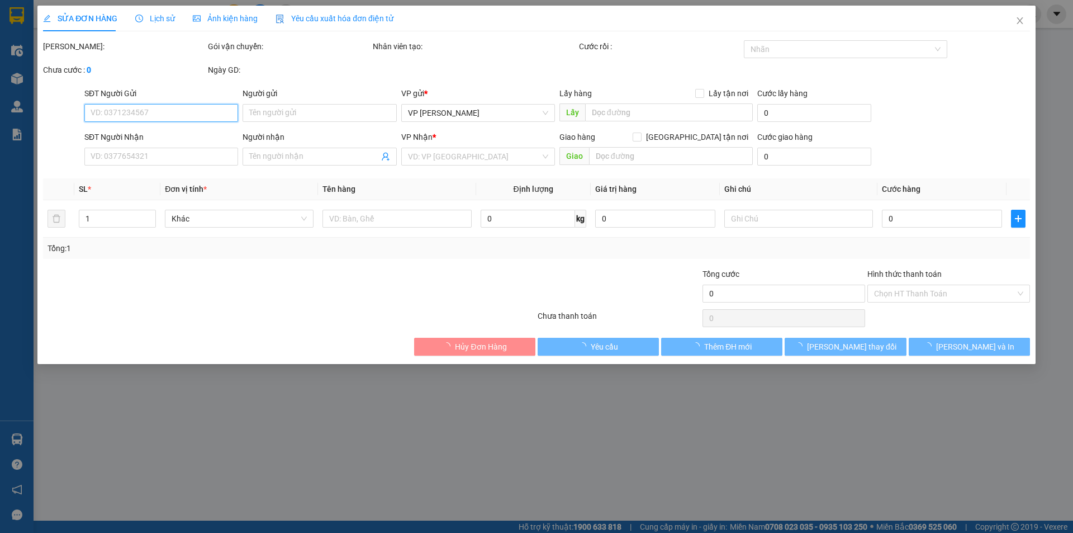
type input "0915995362"
type input "B"
checkbox input "true"
type input "42 BÀ TRIỆU"
type input "0904355555"
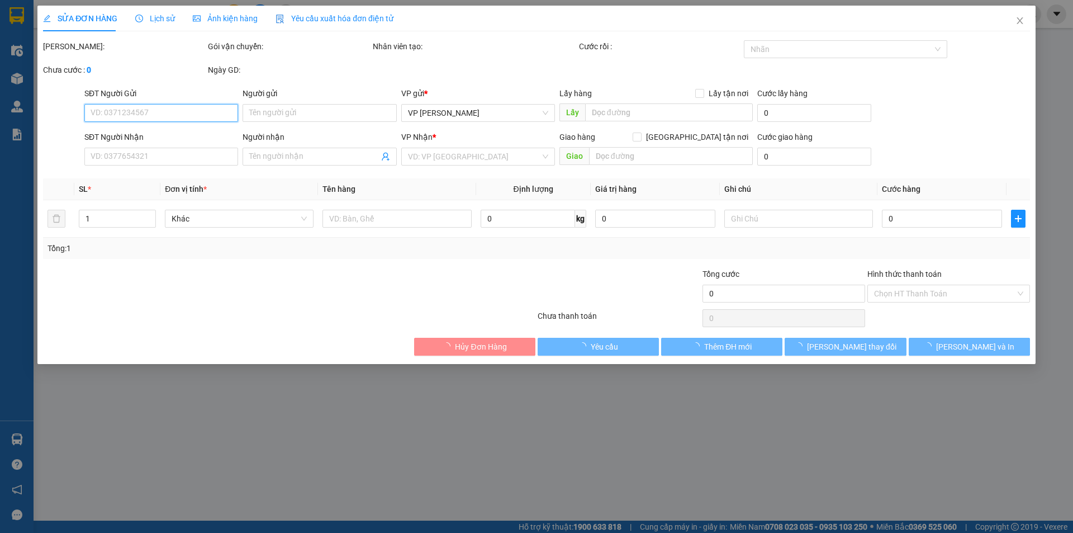
type input "B"
checkbox input "true"
type input "1A HÀNG BÚT,HOÀN KIẾM,[GEOGRAPHIC_DATA]"
type input "100.000"
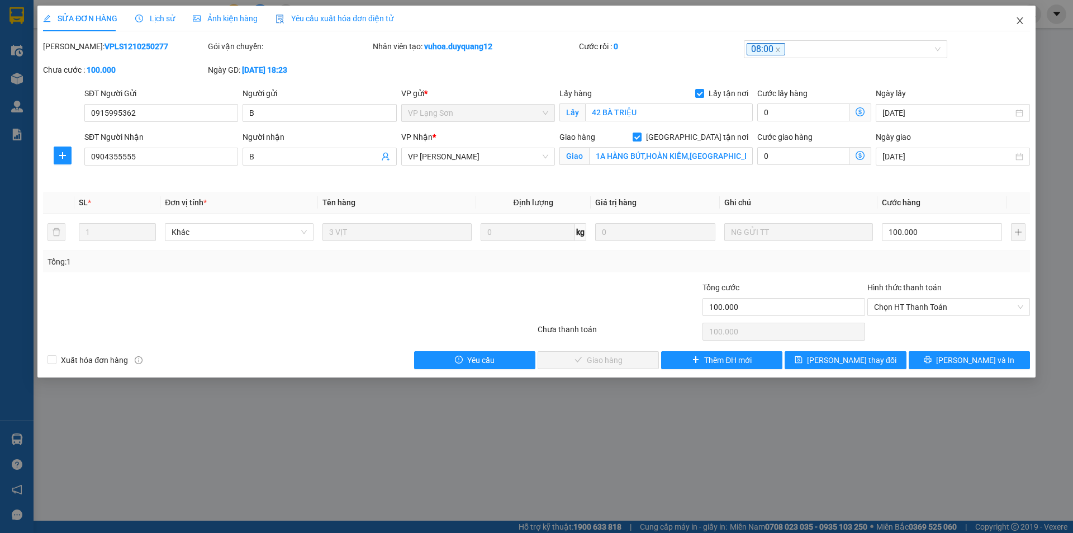
click at [1019, 17] on icon "close" at bounding box center [1020, 20] width 9 height 9
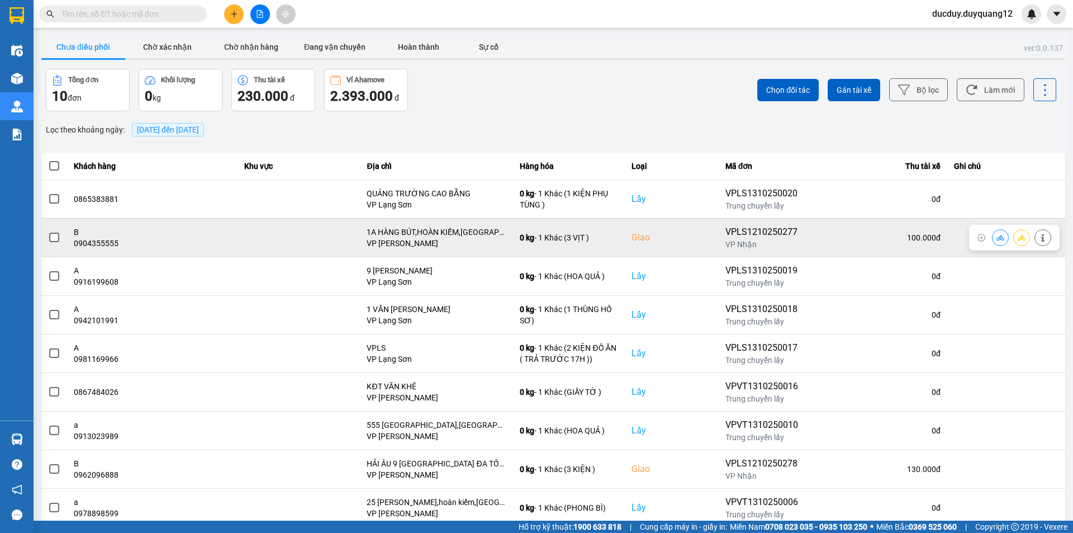
click at [50, 239] on span at bounding box center [54, 238] width 10 height 10
click at [48, 231] on input "checkbox" at bounding box center [48, 231] width 0 height 0
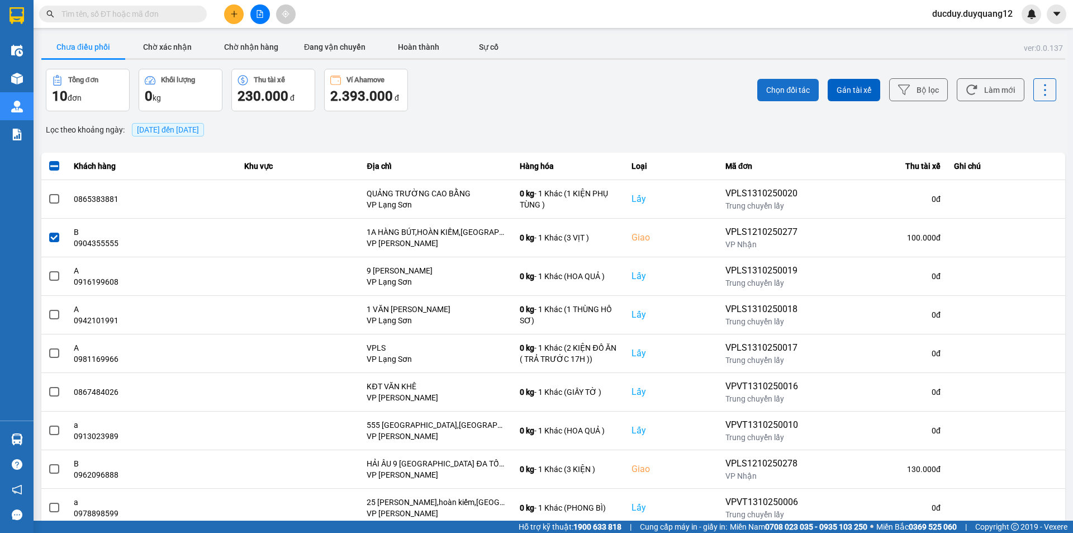
click at [779, 86] on span "Chọn đối tác" at bounding box center [788, 89] width 44 height 11
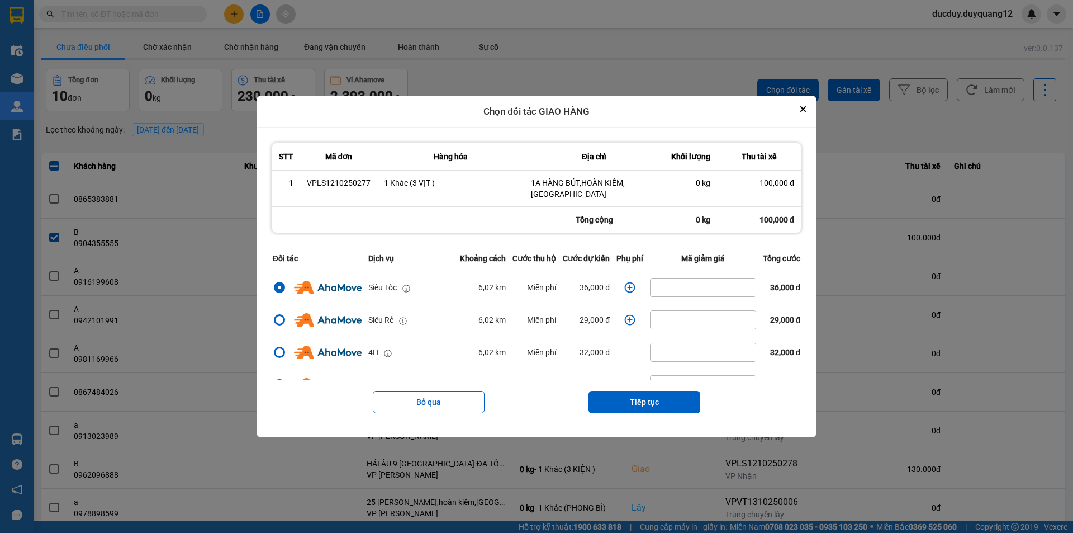
drag, startPoint x: 624, startPoint y: 396, endPoint x: 631, endPoint y: 385, distance: 13.0
click at [626, 395] on button "Tiếp tục" at bounding box center [645, 402] width 112 height 22
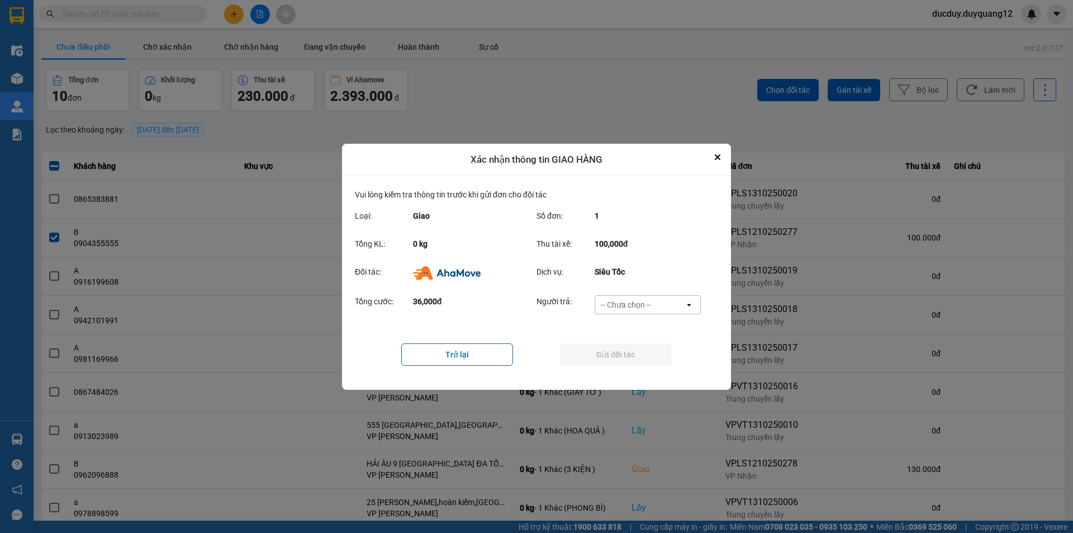
click at [651, 303] on div "-- Chưa chọn --" at bounding box center [639, 305] width 89 height 18
click at [638, 368] on span "Ví Ahamove" at bounding box center [625, 368] width 45 height 11
click at [641, 358] on button "Gửi đối tác" at bounding box center [616, 354] width 112 height 22
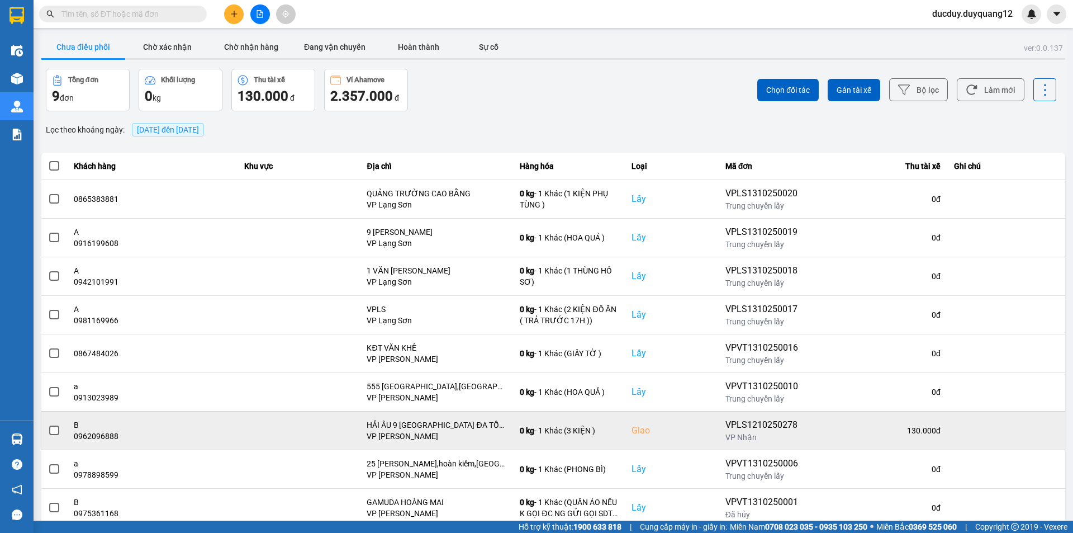
scroll to position [32, 0]
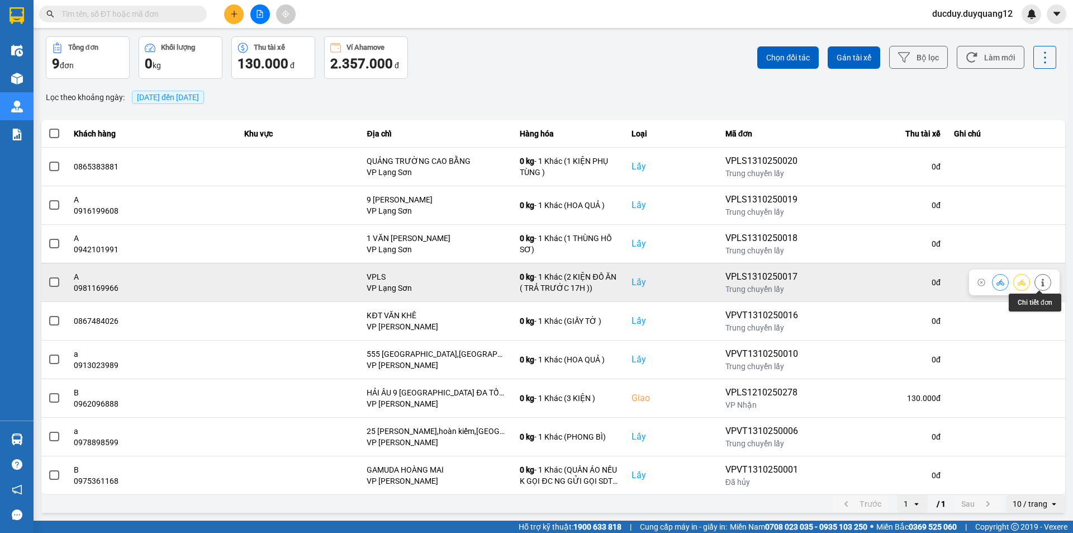
click at [1042, 282] on icon at bounding box center [1043, 282] width 8 height 8
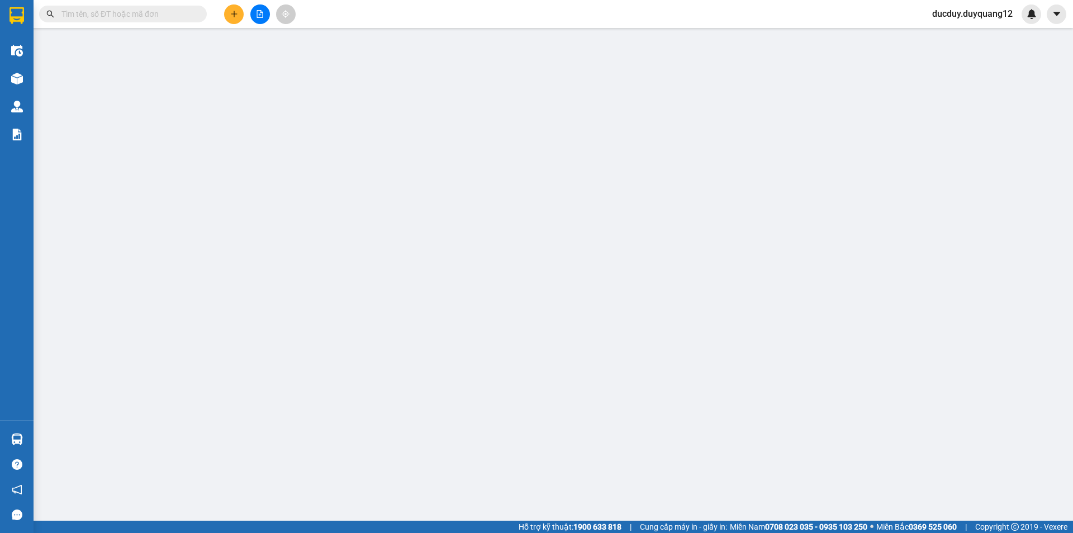
type input "0981169966"
type input "A"
checkbox input "true"
type input "VPLS"
type input "0987772479"
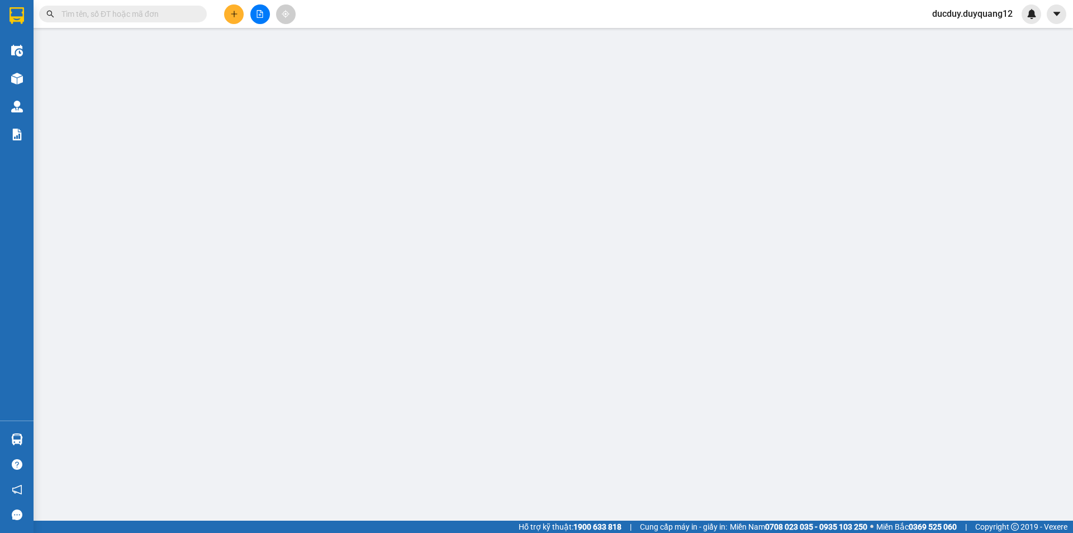
type input "B"
checkbox input "true"
type input "3A NGÕ 175 BÁT KHỐI TƯ ĐÌNH"
type input "150.000"
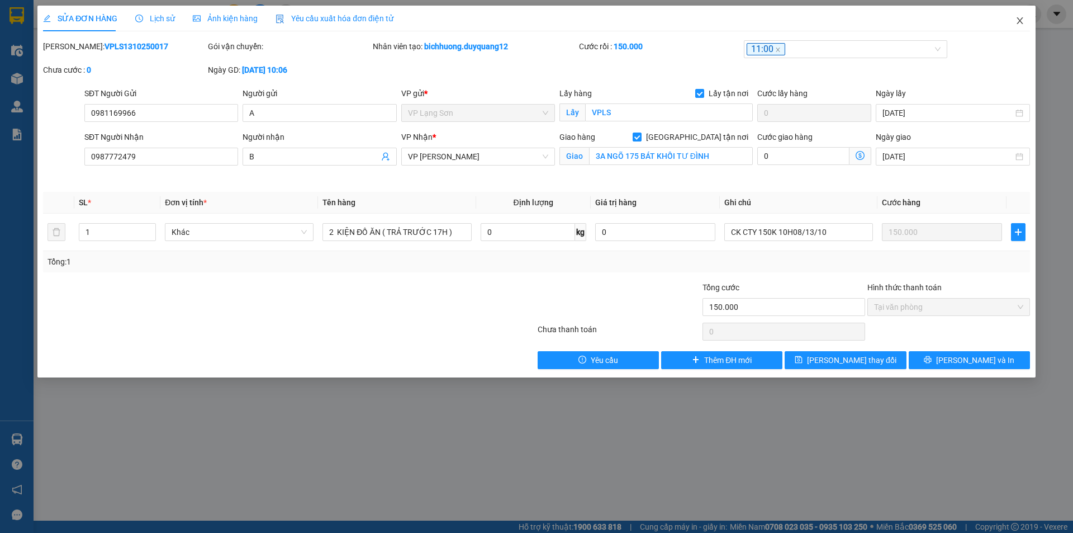
click at [1013, 17] on span "Close" at bounding box center [1020, 21] width 31 height 31
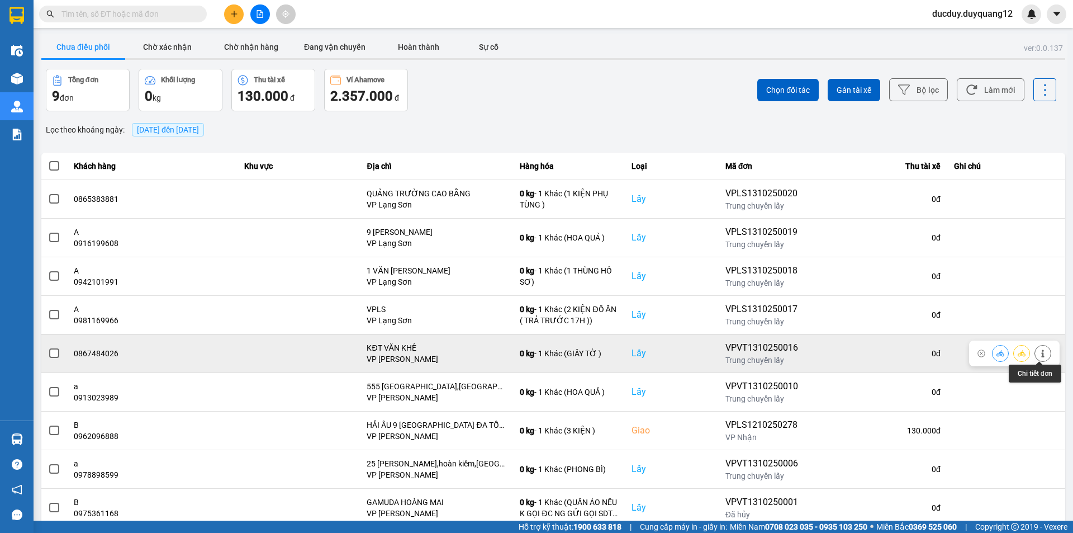
click at [1043, 352] on button at bounding box center [1043, 353] width 16 height 20
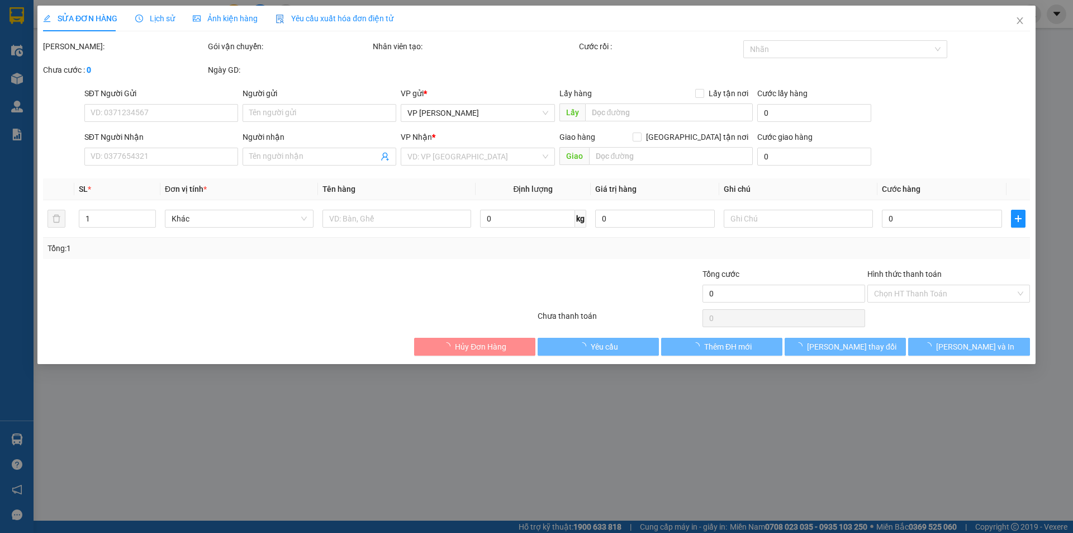
type input "0867484026"
checkbox input "true"
type input "KĐT VĂN KHÊ"
type input "0915580590"
checkbox input "true"
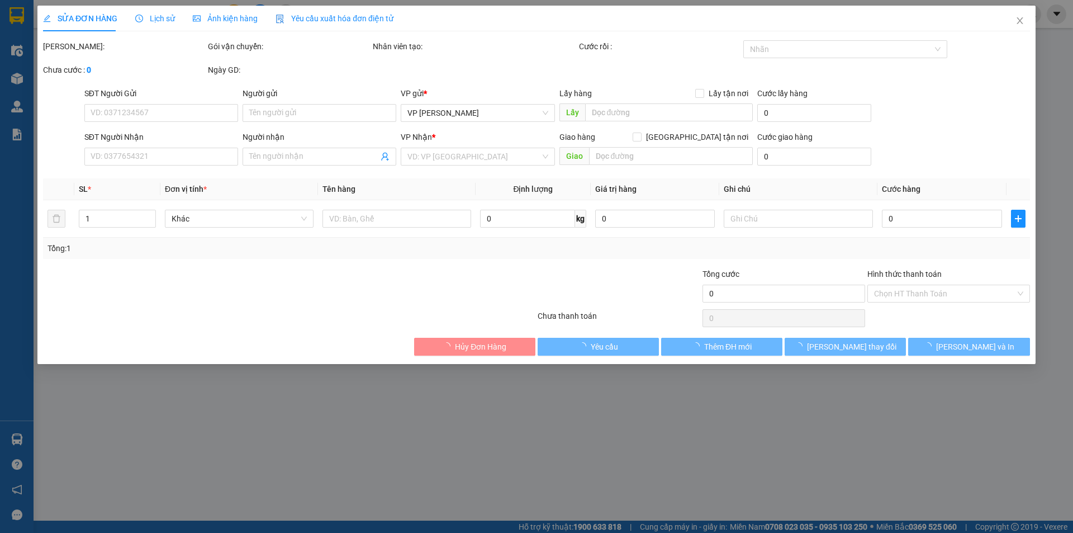
type input "251 LÊ ĐẠI HÀNH"
type input "100.000"
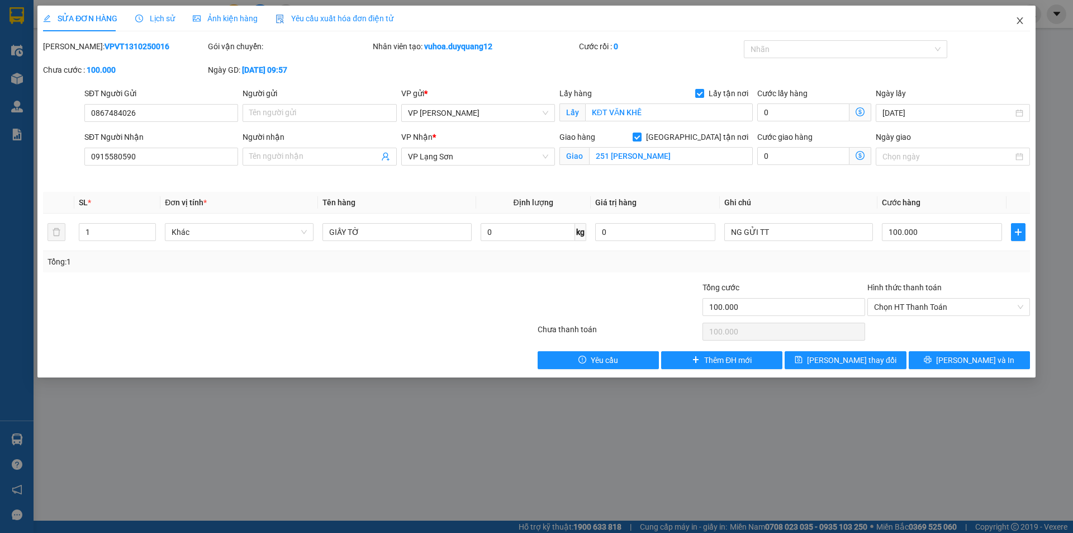
click at [1015, 19] on span "Close" at bounding box center [1020, 21] width 31 height 31
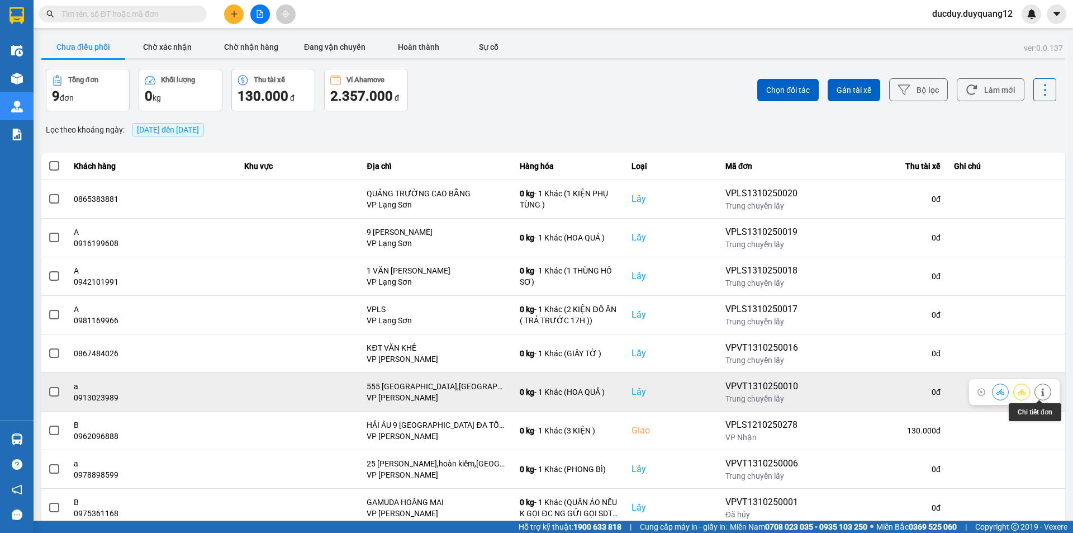
click at [1043, 392] on button at bounding box center [1043, 392] width 16 height 20
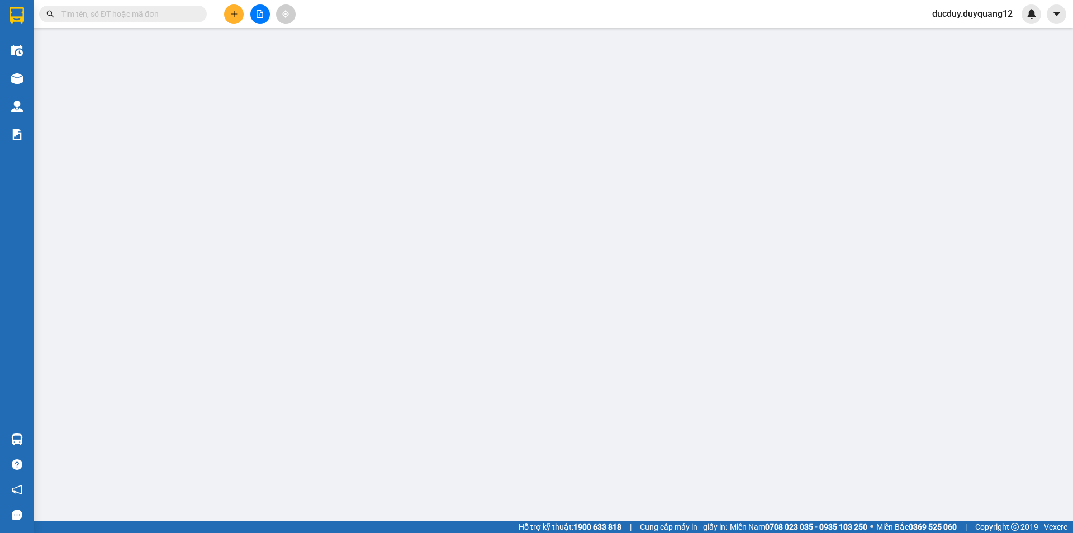
type input "0913023989"
type input "a"
checkbox input "true"
type input "555 [GEOGRAPHIC_DATA],[GEOGRAPHIC_DATA],[GEOGRAPHIC_DATA]"
type input "0913277995"
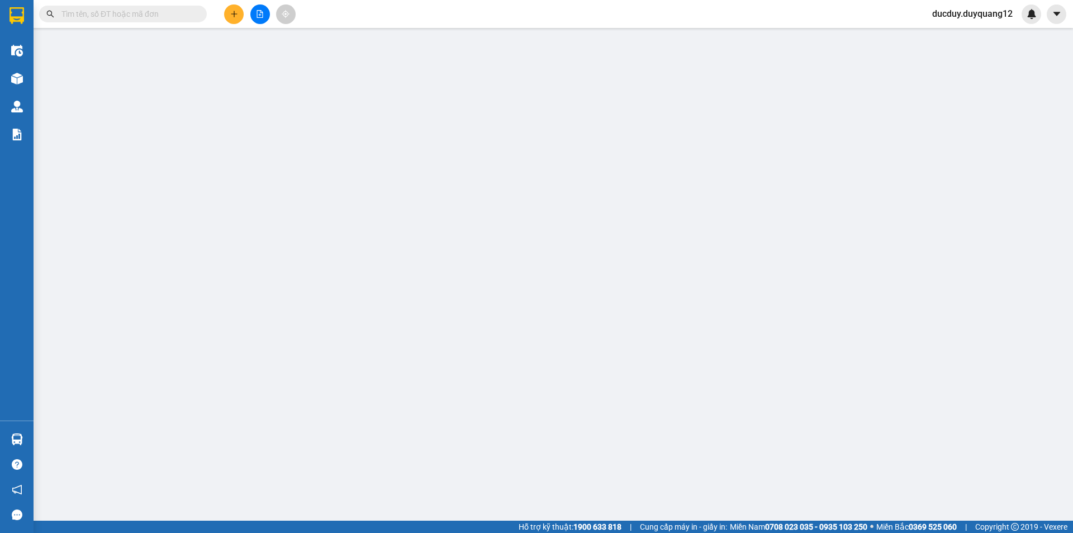
type input "A"
checkbox input "true"
type input "118 NGUYỄN PHI KHANH"
type input "100.000"
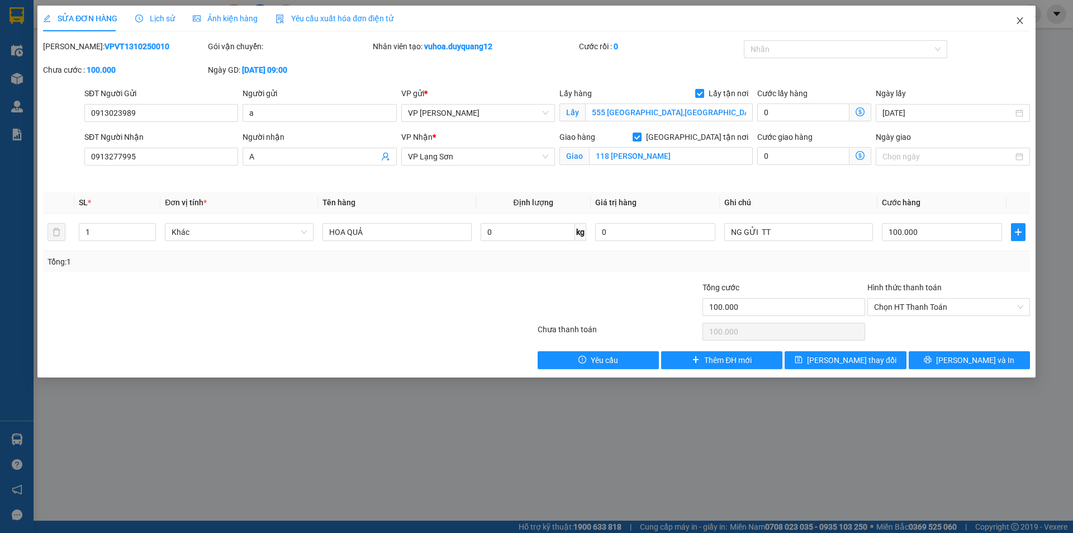
click at [1020, 22] on icon "close" at bounding box center [1020, 20] width 6 height 7
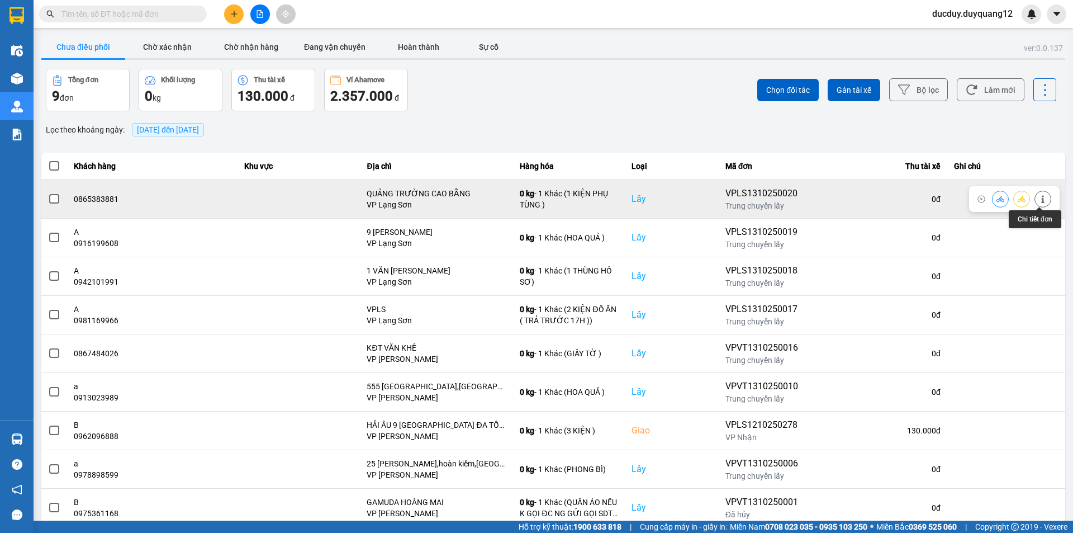
click at [1039, 201] on icon at bounding box center [1043, 199] width 8 height 8
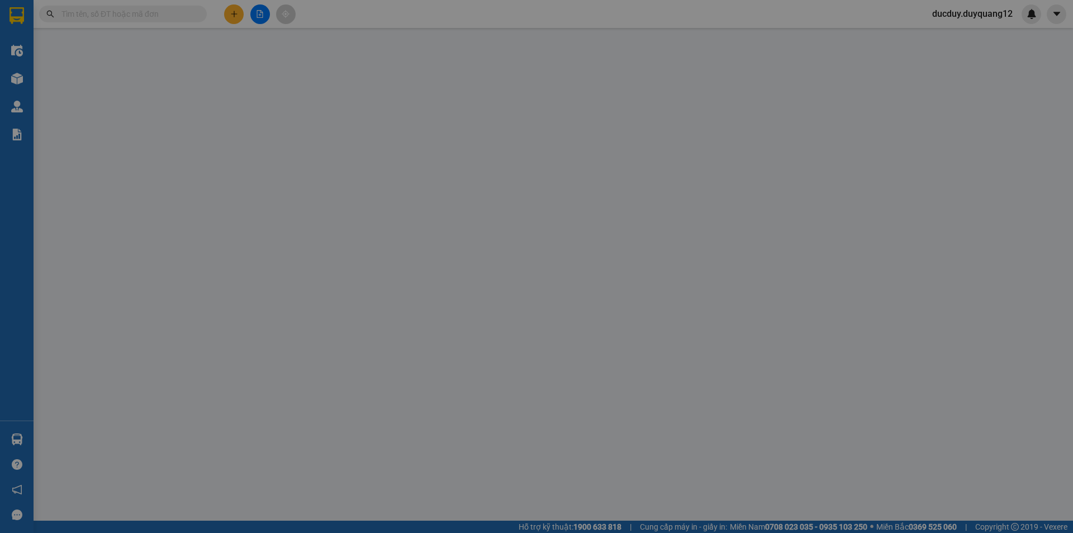
type input "0865383881"
checkbox input "true"
type input "QUẢNG TRƯỜNG CAO BẰNG"
type input "0913058819"
checkbox input "true"
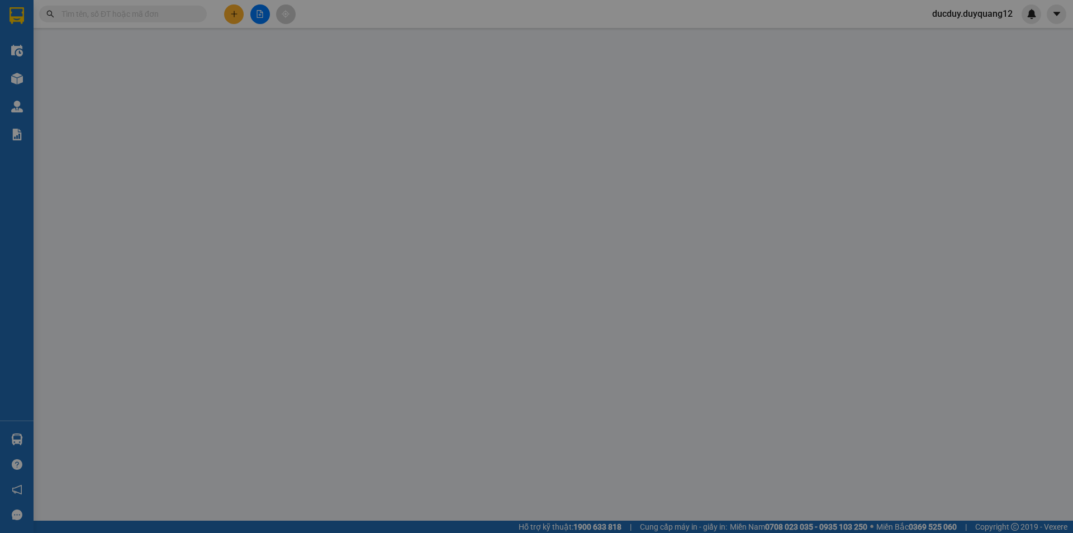
type input "BX GIÁP BÁT"
type input "130.000"
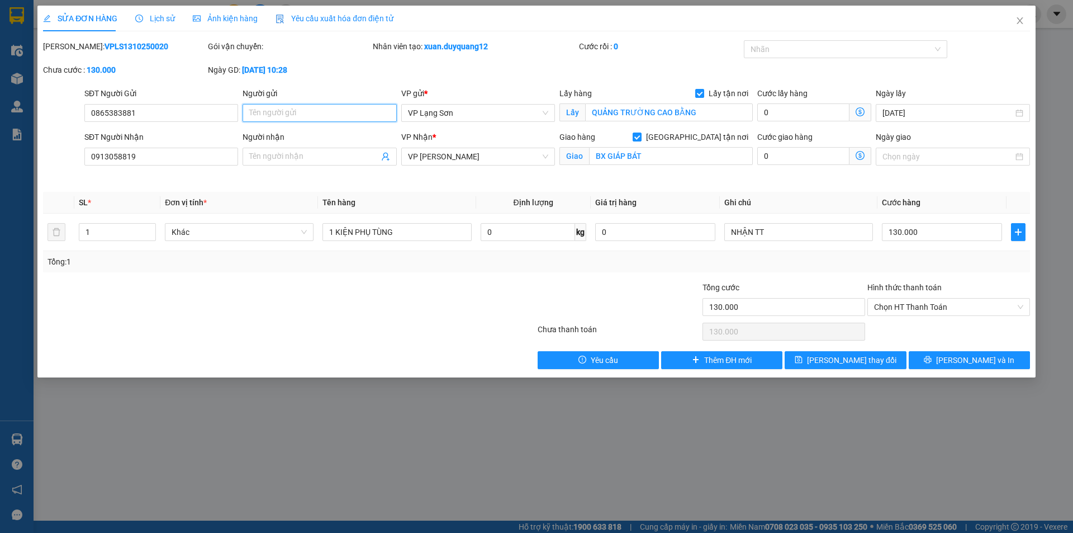
click at [283, 113] on input "Người gửi" at bounding box center [320, 113] width 154 height 18
click at [1021, 21] on icon "close" at bounding box center [1020, 20] width 9 height 9
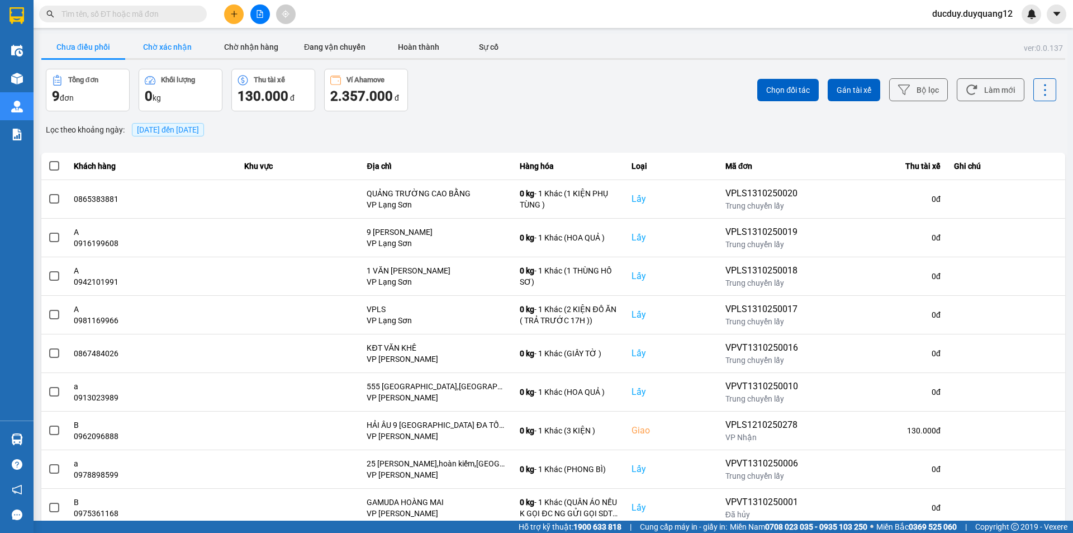
click at [171, 50] on button "Chờ xác nhận" at bounding box center [167, 47] width 84 height 22
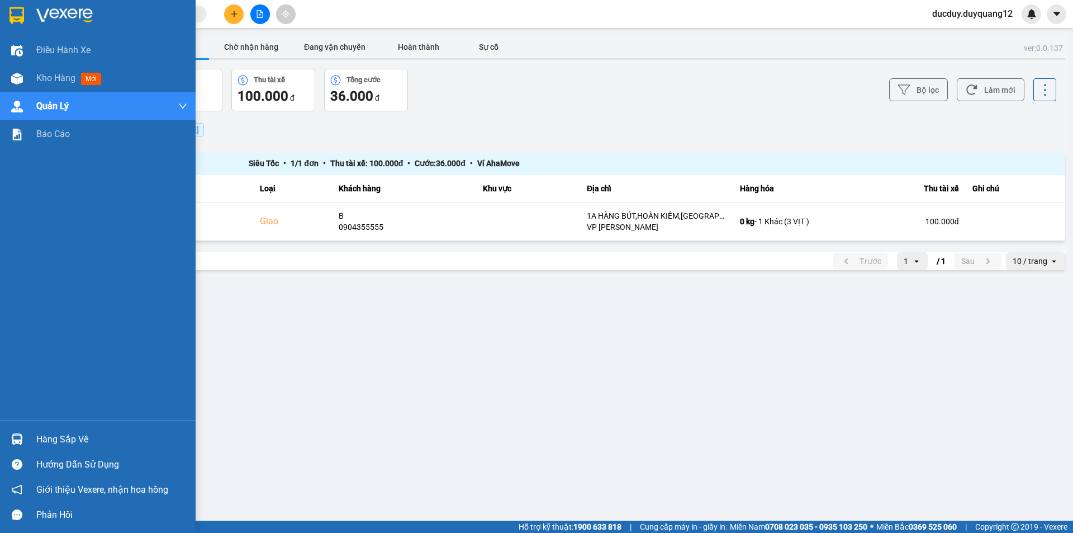
click at [51, 441] on div "Hàng sắp về" at bounding box center [111, 439] width 151 height 17
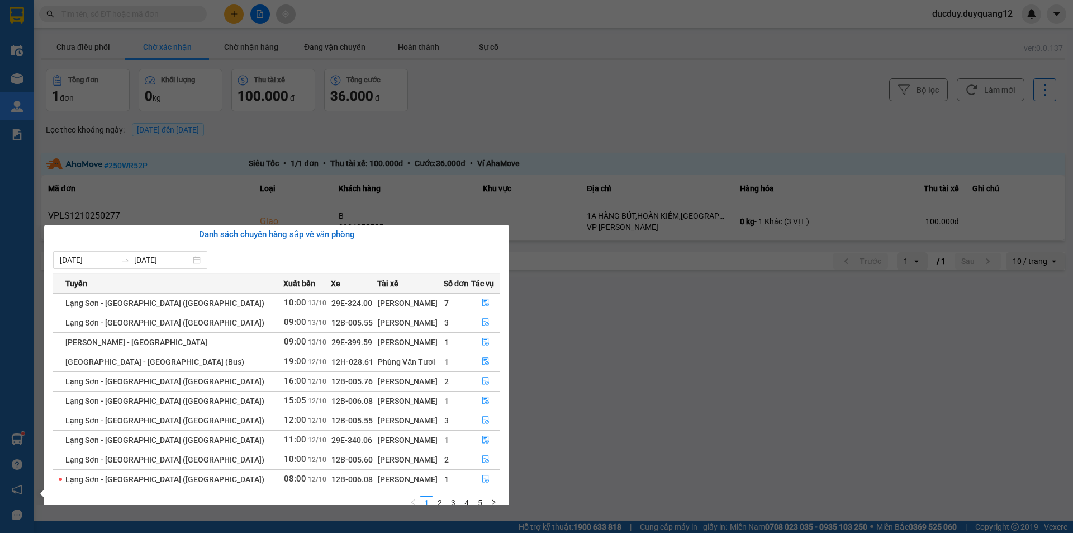
click at [555, 130] on section "Kết quả tìm kiếm ( 0 ) Bộ lọc No Data ducduy.duyquang12 Điều hành xe Kho hàng m…" at bounding box center [536, 266] width 1073 height 533
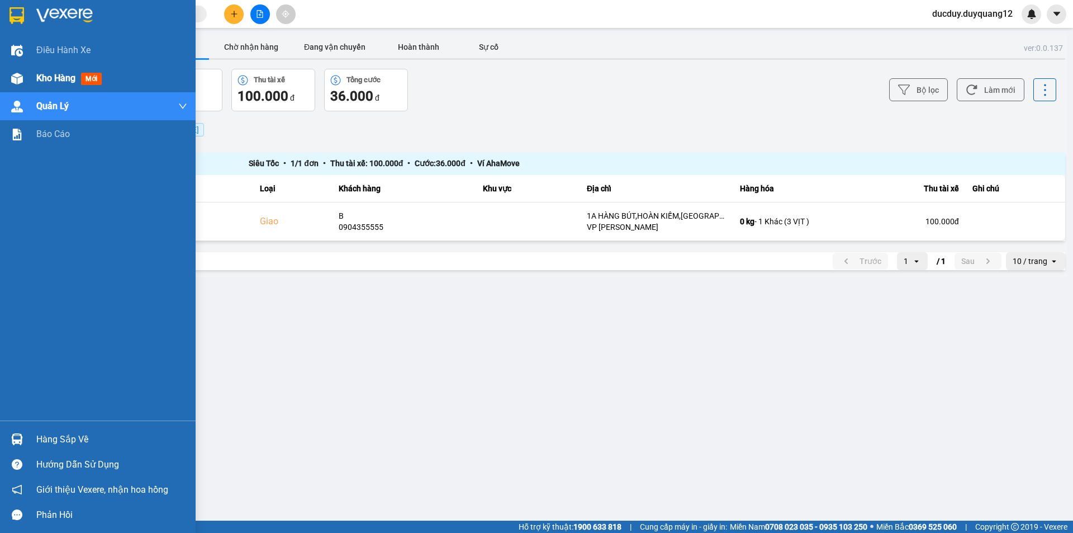
click at [46, 88] on div "Kho hàng mới" at bounding box center [111, 78] width 151 height 28
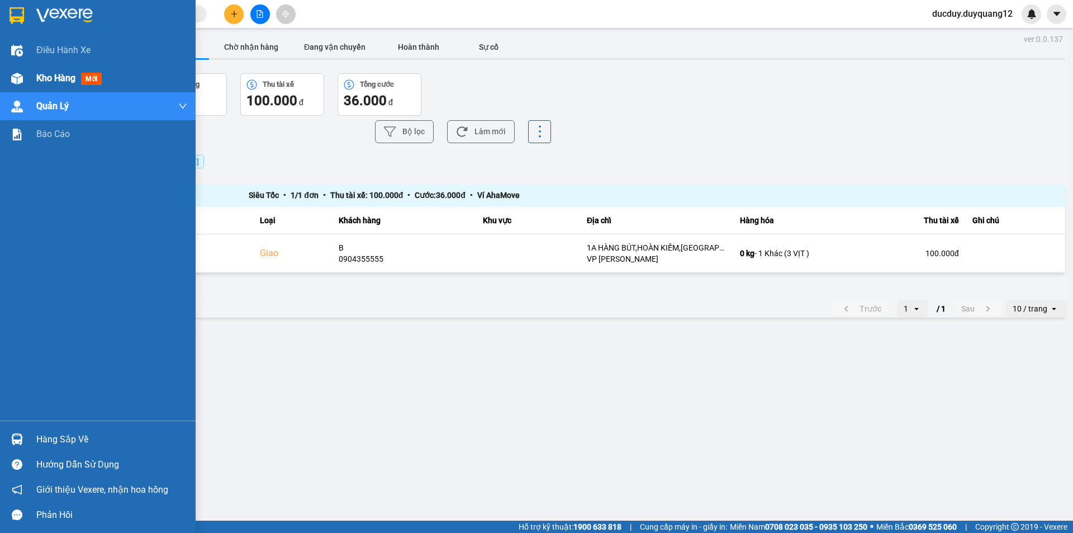
click at [59, 79] on span "Kho hàng" at bounding box center [55, 78] width 39 height 11
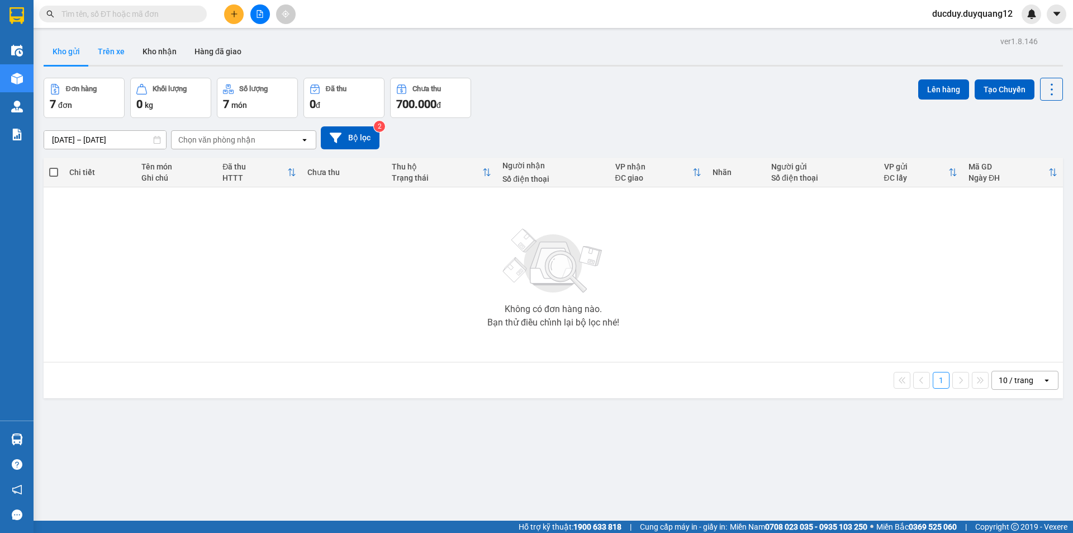
drag, startPoint x: 115, startPoint y: 60, endPoint x: 110, endPoint y: 56, distance: 6.4
click at [115, 59] on button "Trên xe" at bounding box center [111, 51] width 45 height 27
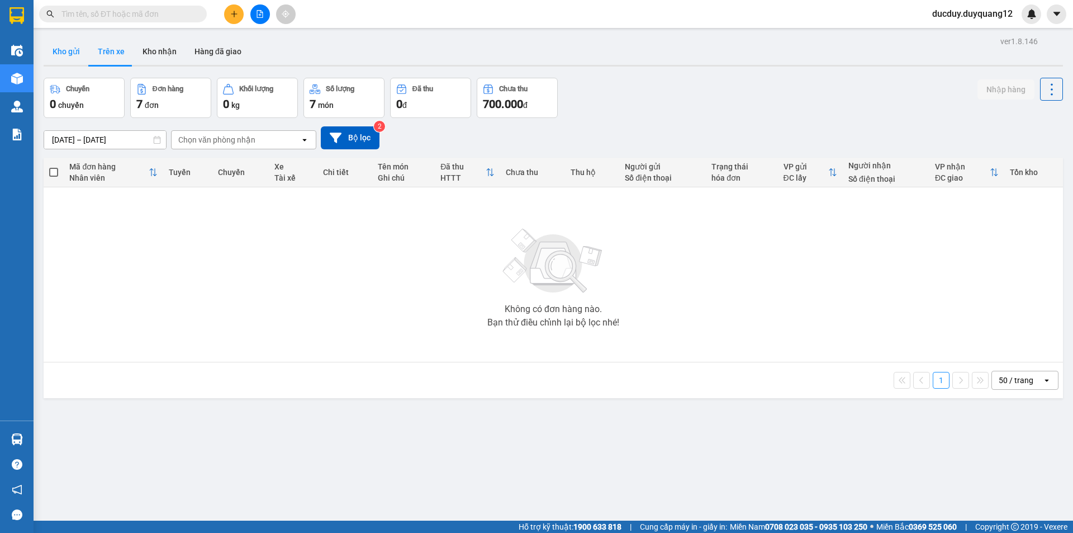
click at [59, 54] on button "Kho gửi" at bounding box center [66, 51] width 45 height 27
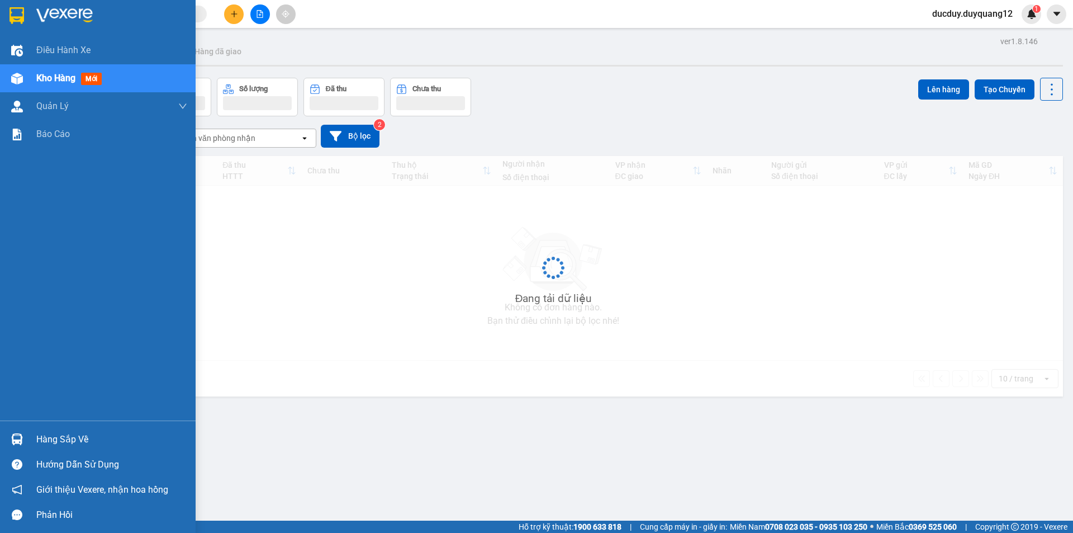
click at [46, 441] on div "Hàng sắp về" at bounding box center [111, 439] width 151 height 17
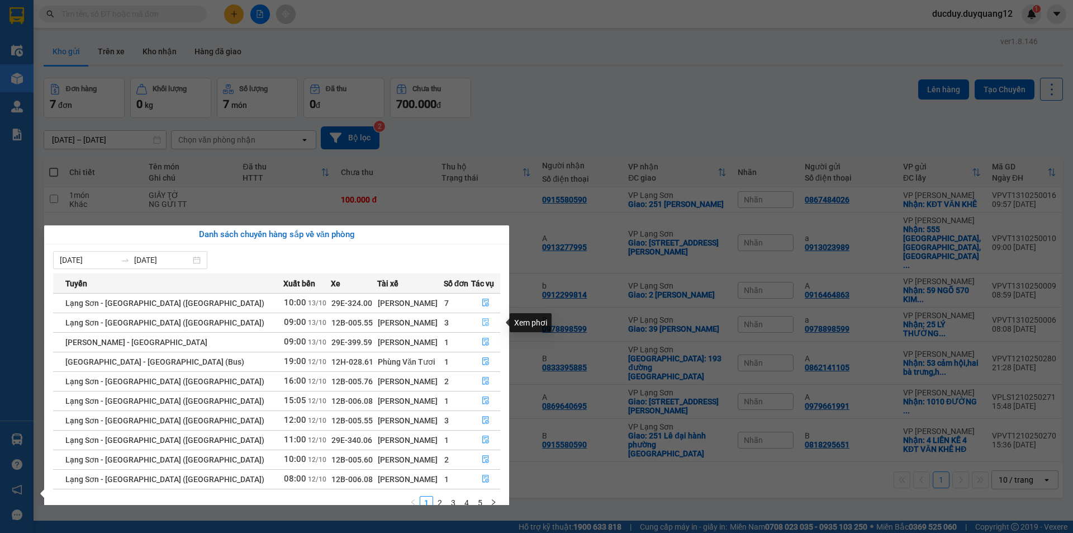
click at [482, 326] on icon "file-done" at bounding box center [486, 322] width 8 height 8
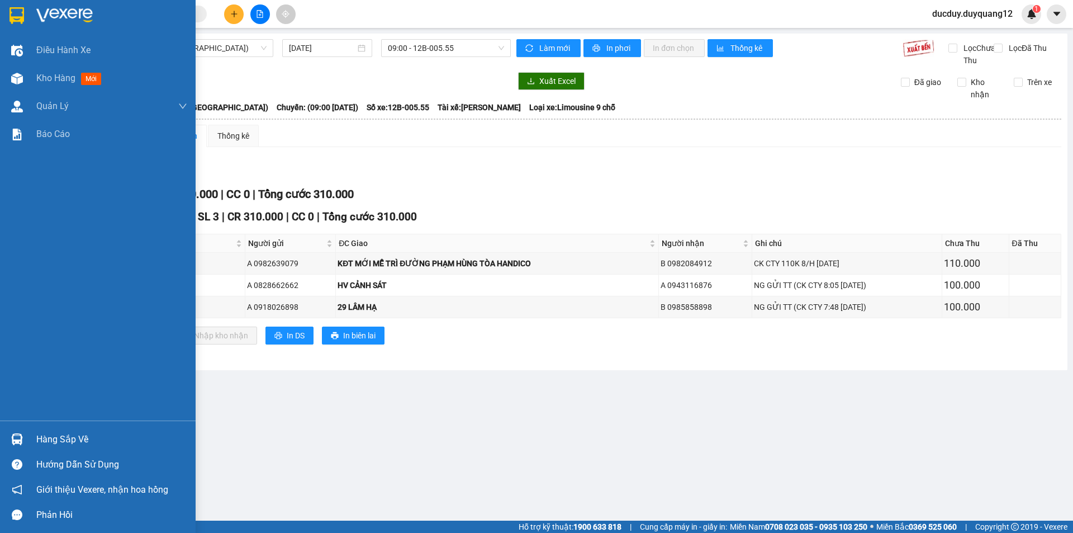
click at [55, 437] on div "Hàng sắp về" at bounding box center [111, 439] width 151 height 17
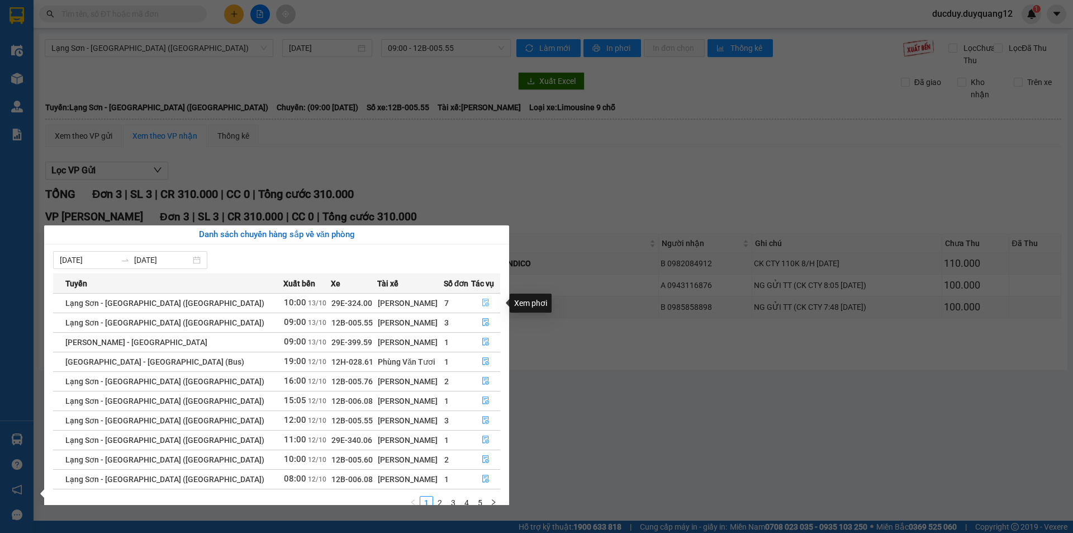
click at [481, 297] on button "button" at bounding box center [486, 303] width 28 height 18
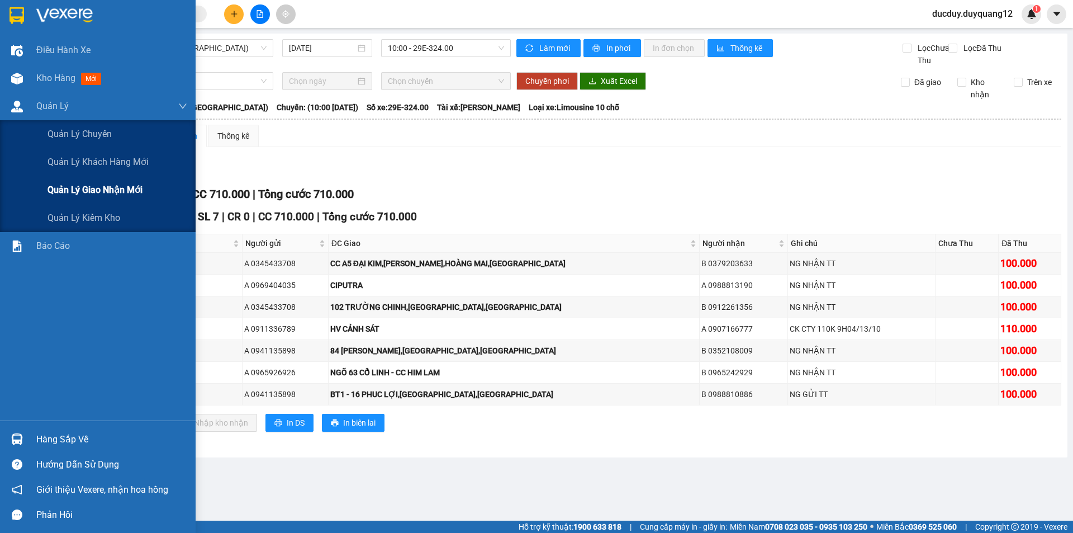
click at [76, 188] on span "Quản lý giao nhận mới" at bounding box center [95, 190] width 95 height 14
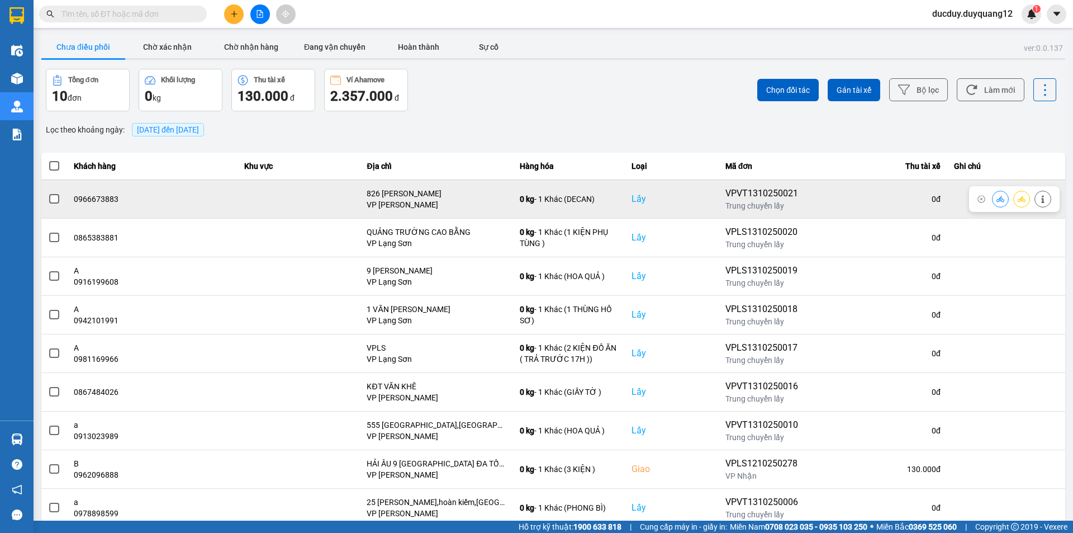
click at [1039, 196] on icon at bounding box center [1043, 199] width 8 height 8
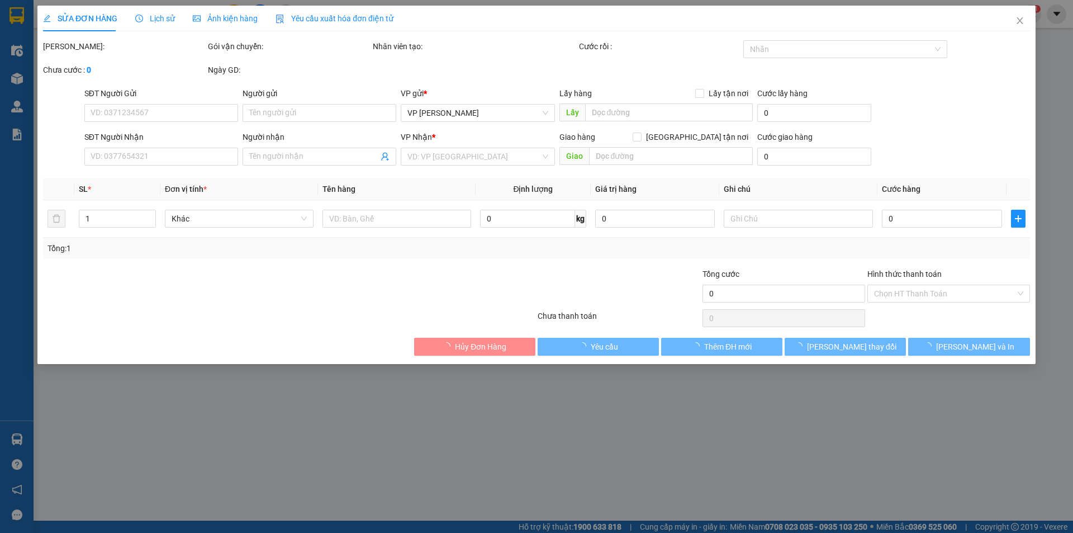
type input "0966673883"
checkbox input "true"
type input "826 [PERSON_NAME]"
type input "0966673883"
checkbox input "true"
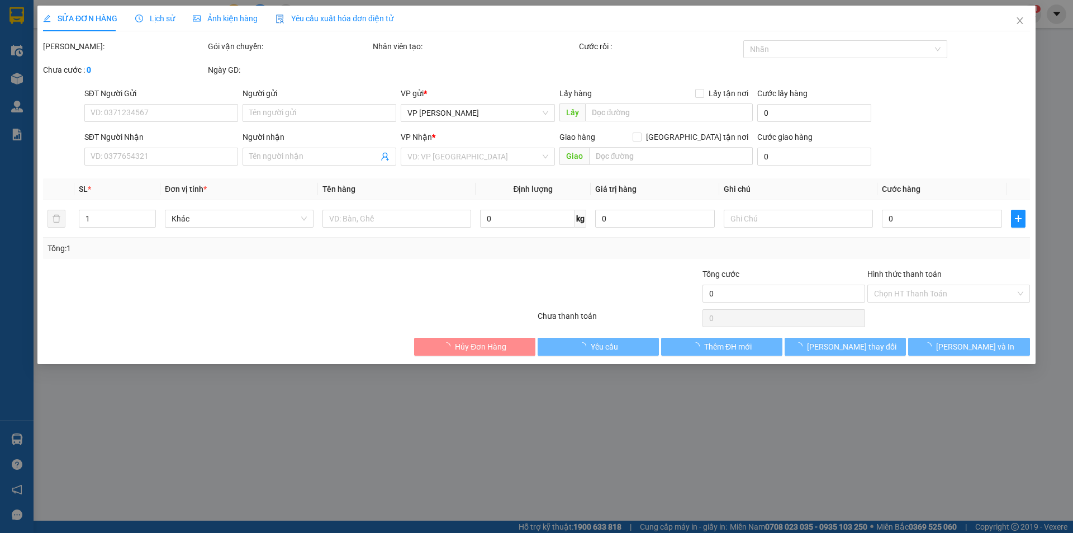
type input "22 [PERSON_NAME]"
type input "100.000"
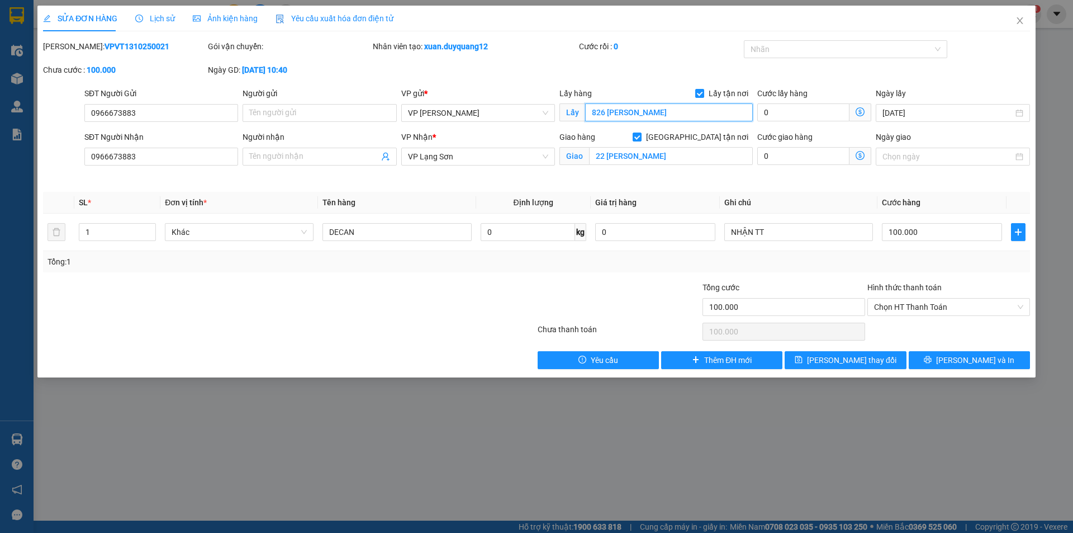
click at [675, 108] on input "826 [PERSON_NAME]" at bounding box center [669, 112] width 168 height 18
click at [680, 116] on input "826 [PERSON_NAME]" at bounding box center [669, 112] width 168 height 18
type input "826 [PERSON_NAME],[PERSON_NAME],[GEOGRAPHIC_DATA]"
click at [338, 101] on div "Người gửi" at bounding box center [320, 95] width 154 height 17
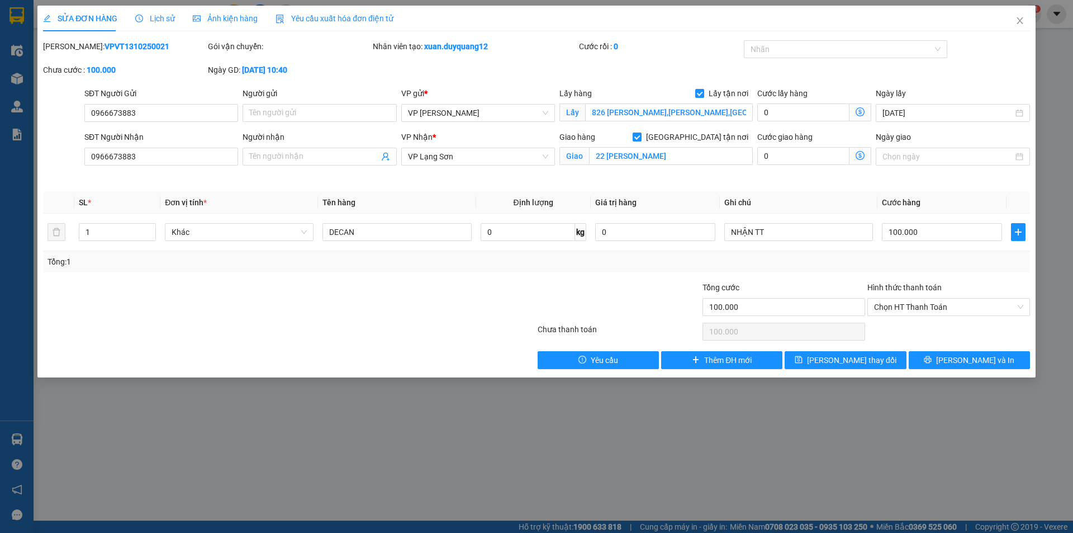
click at [338, 101] on div "Người gửi" at bounding box center [320, 95] width 154 height 17
click at [337, 107] on input "Người gửi" at bounding box center [320, 113] width 154 height 18
type input "A"
click at [319, 155] on input "Người nhận" at bounding box center [313, 156] width 129 height 12
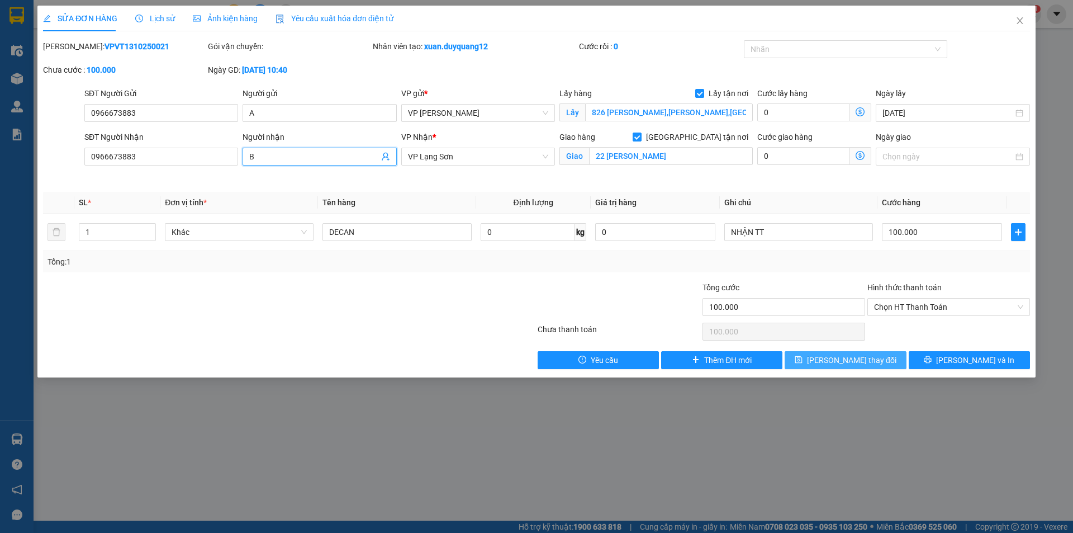
type input "B"
click at [863, 362] on span "[PERSON_NAME] thay đổi" at bounding box center [851, 360] width 89 height 12
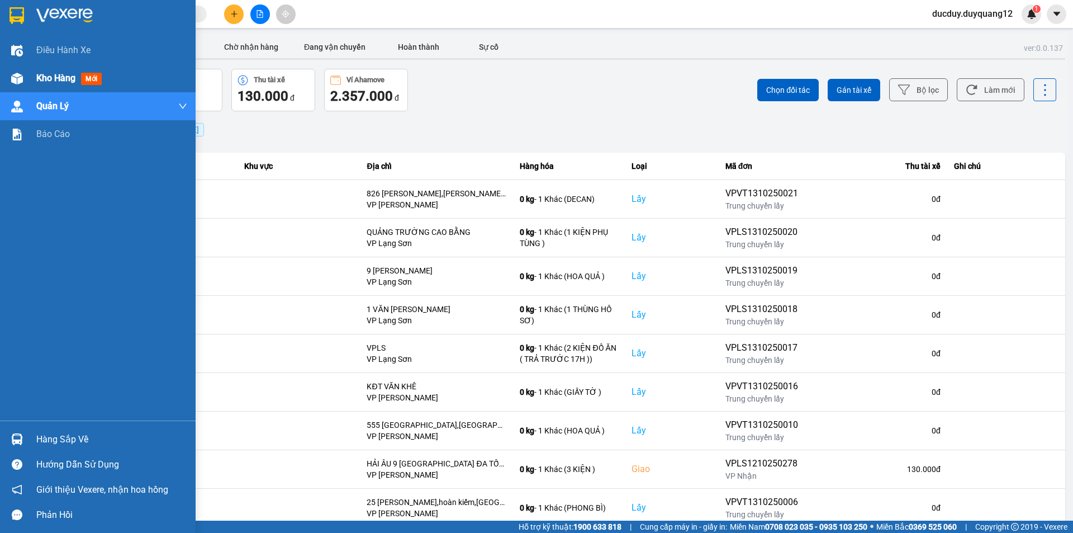
click at [42, 74] on span "Kho hàng" at bounding box center [55, 78] width 39 height 11
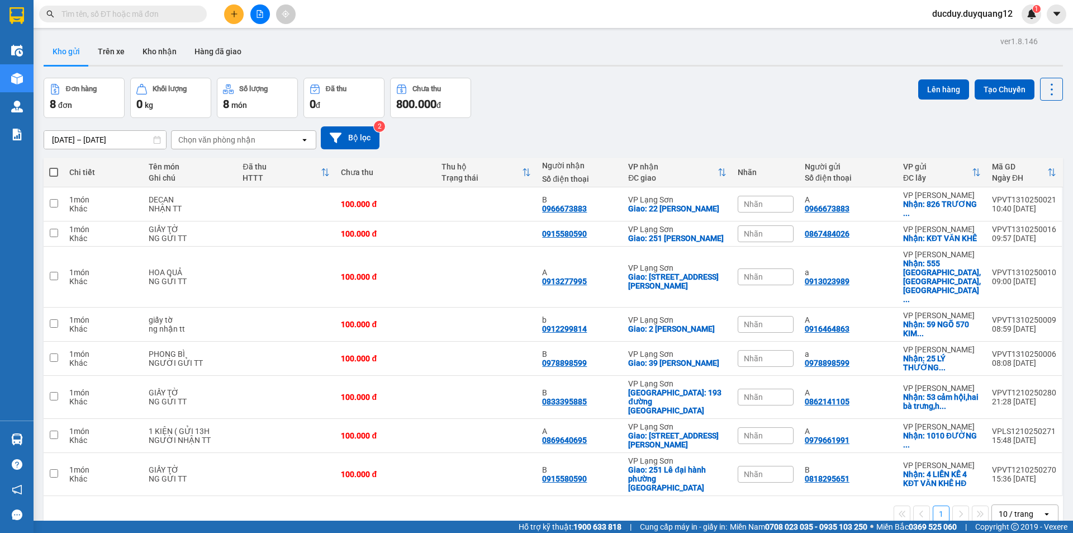
scroll to position [51, 0]
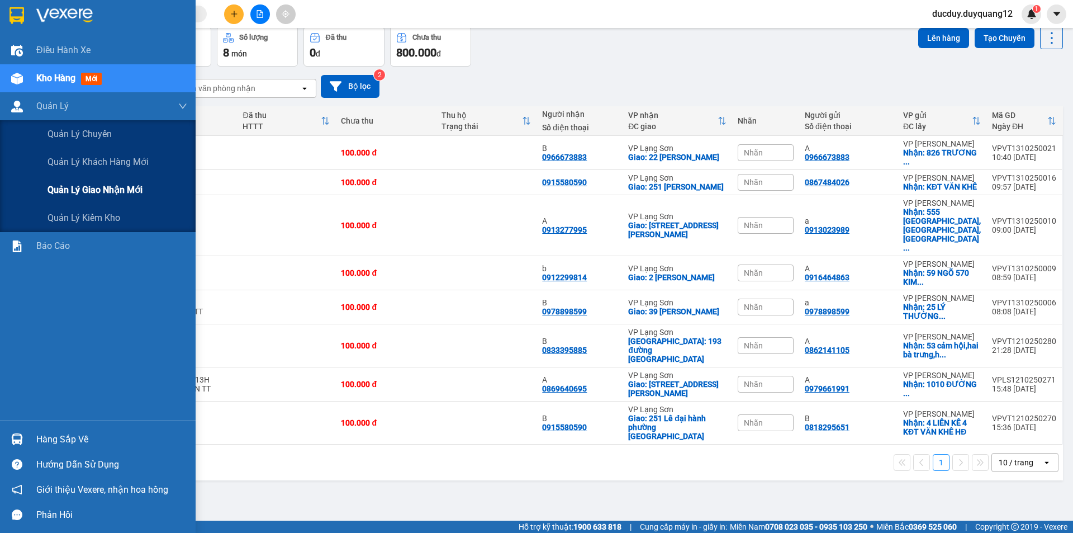
click at [88, 191] on span "Quản lý giao nhận mới" at bounding box center [95, 190] width 95 height 14
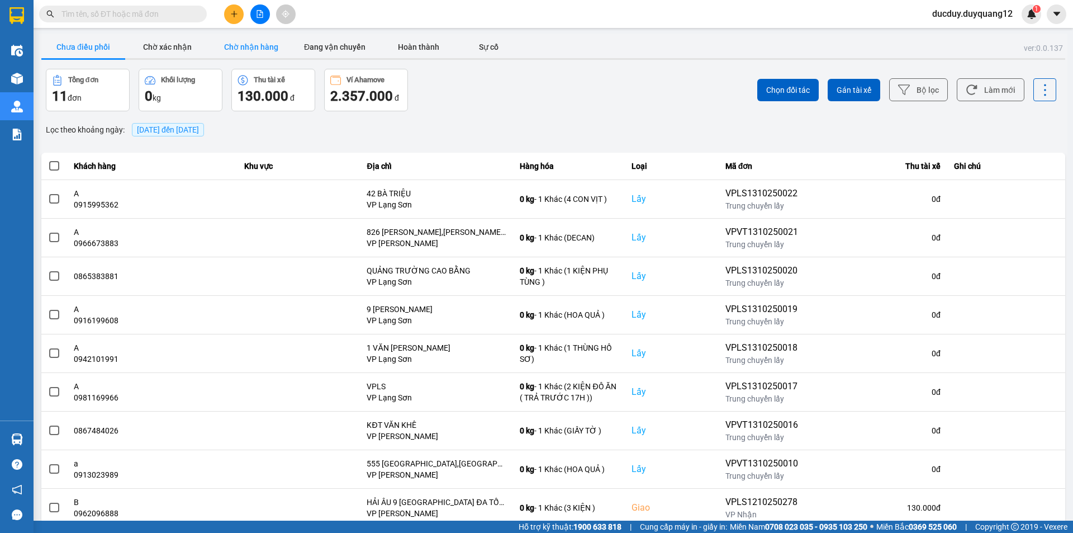
click at [264, 45] on button "Chờ nhận hàng" at bounding box center [251, 47] width 84 height 22
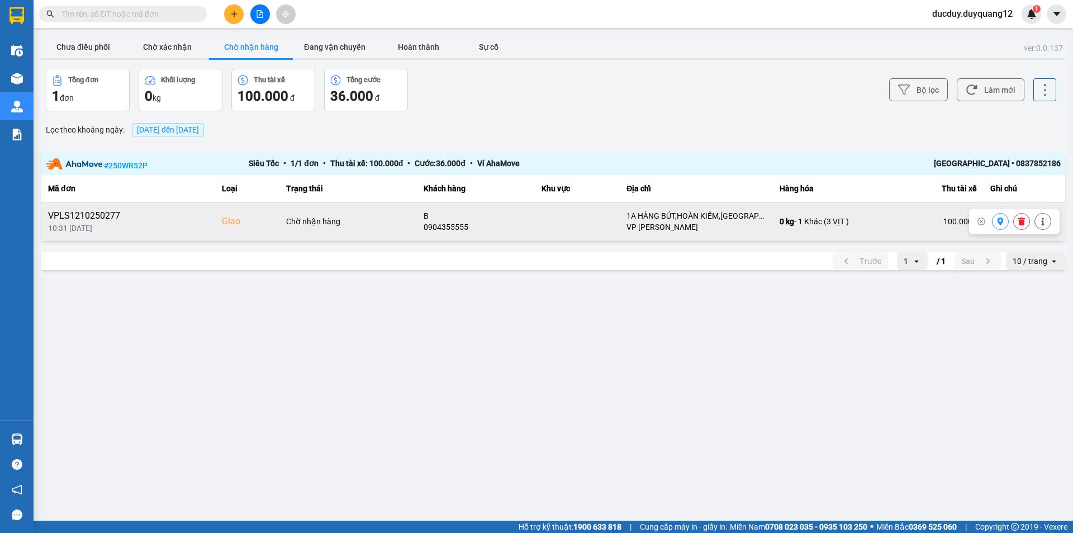
click at [997, 226] on button at bounding box center [1001, 222] width 16 height 20
click at [152, 53] on button "Chờ xác nhận" at bounding box center [167, 47] width 84 height 22
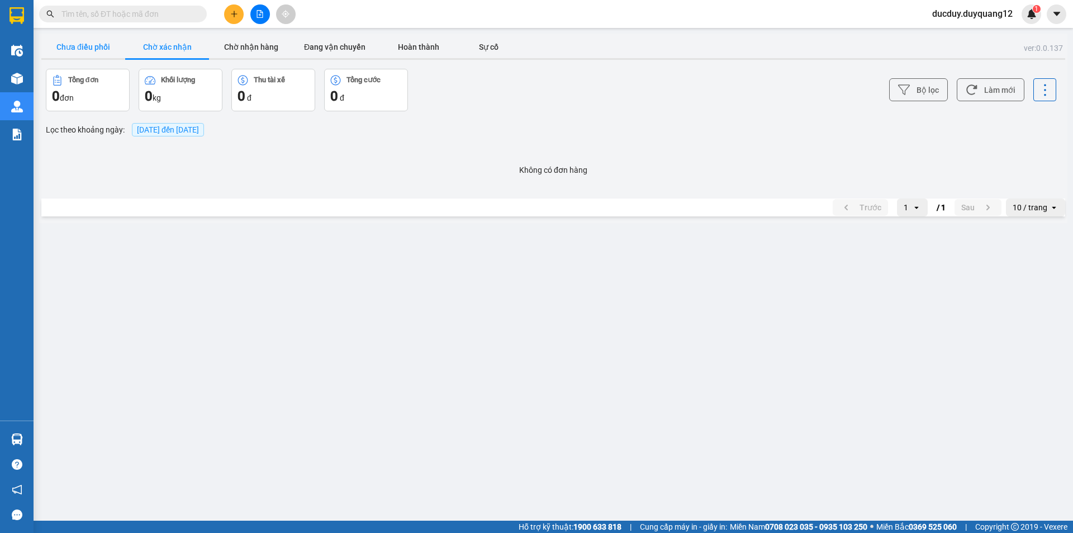
click at [94, 50] on button "Chưa điều phối" at bounding box center [83, 47] width 84 height 22
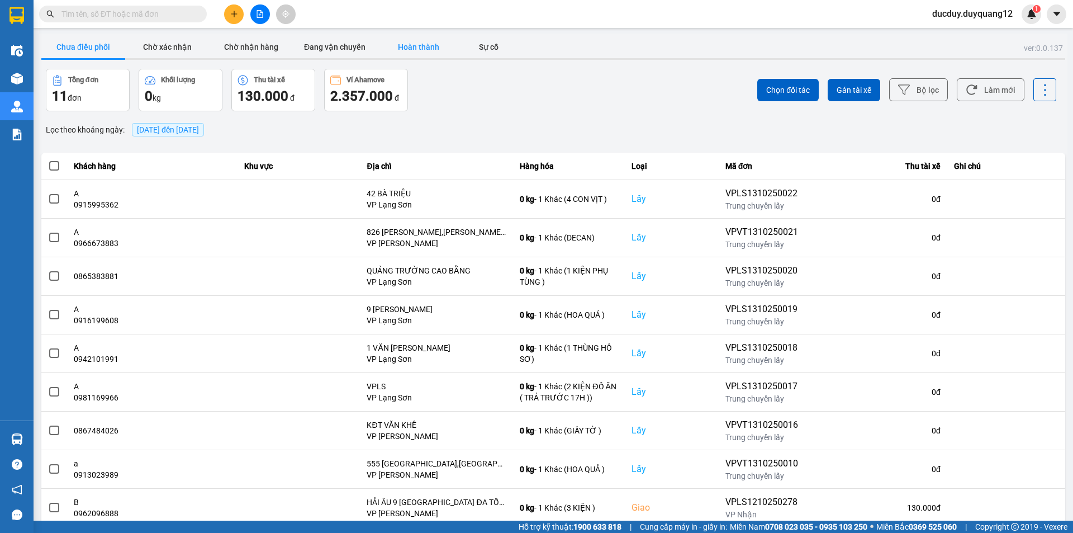
click at [422, 48] on button "Hoàn thành" at bounding box center [419, 47] width 84 height 22
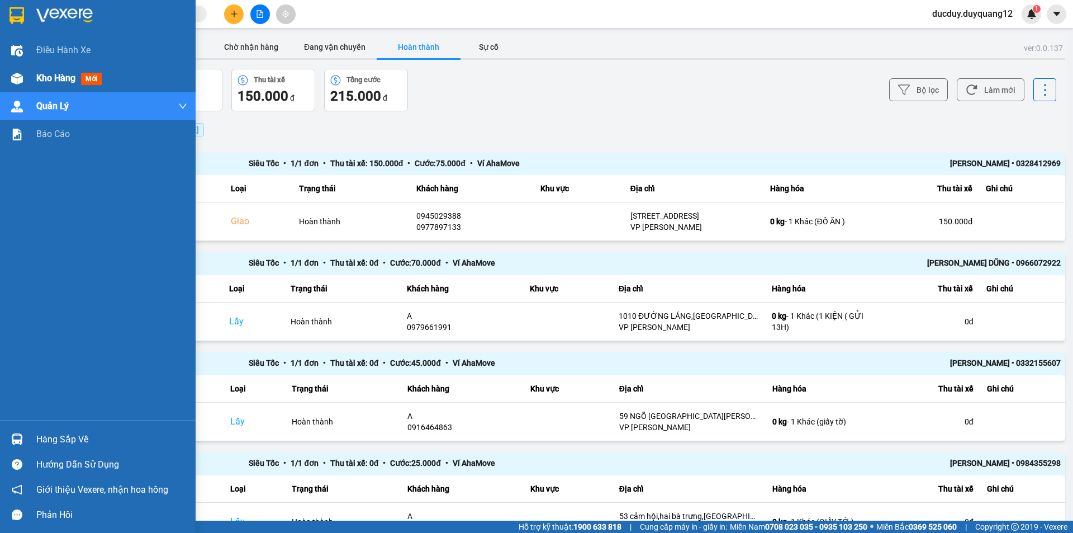
click at [66, 75] on span "Kho hàng" at bounding box center [55, 78] width 39 height 11
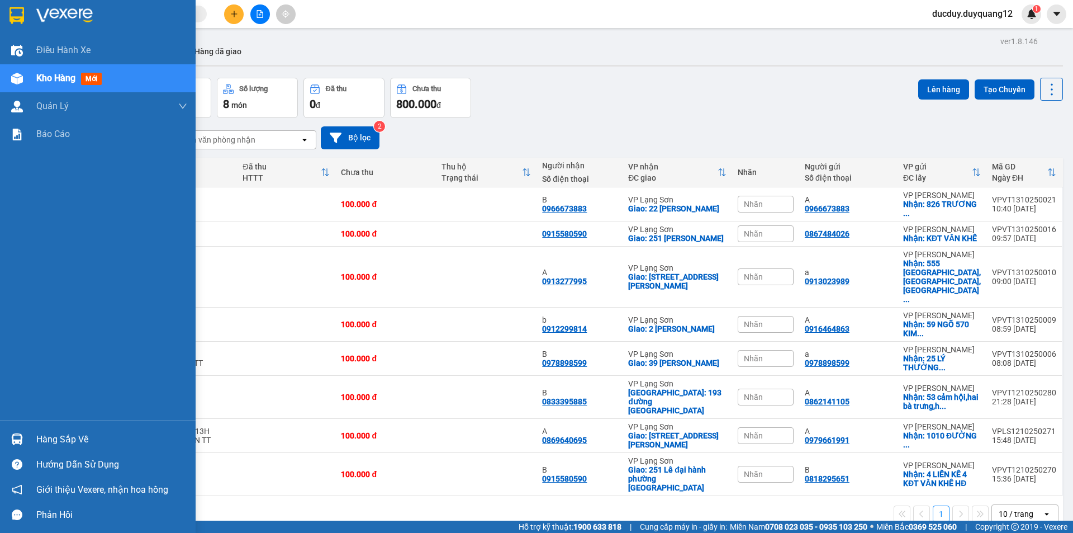
click at [68, 441] on div "Hàng sắp về" at bounding box center [111, 439] width 151 height 17
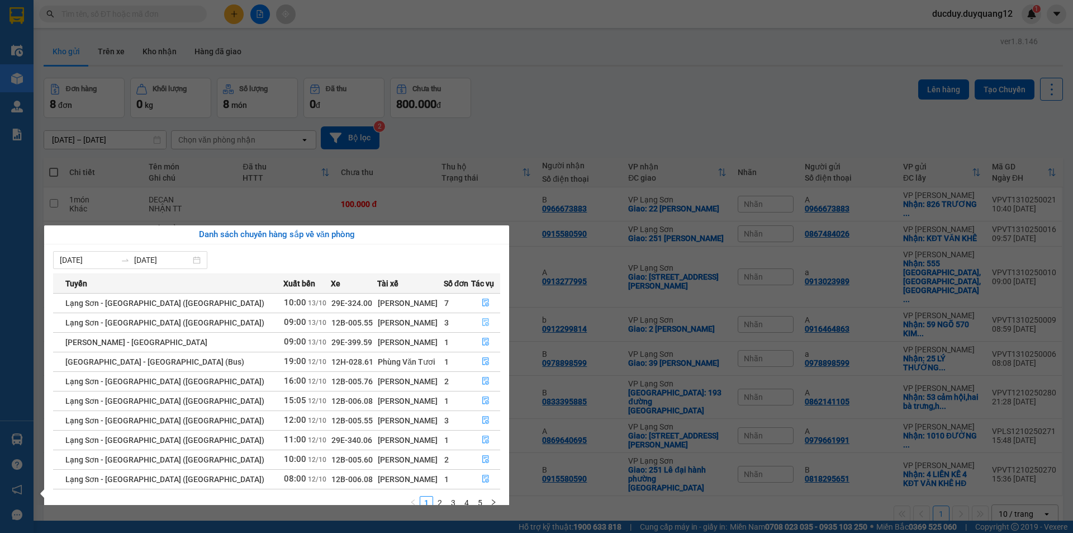
click at [484, 323] on icon "file-done" at bounding box center [485, 323] width 7 height 8
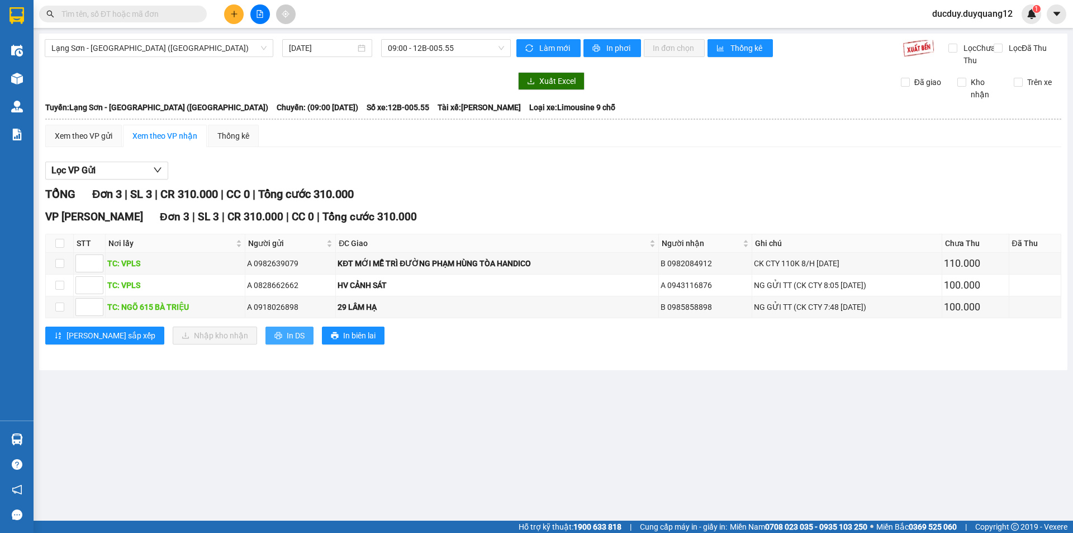
click at [266, 344] on button "In DS" at bounding box center [290, 335] width 48 height 18
click at [287, 342] on span "In DS" at bounding box center [296, 335] width 18 height 12
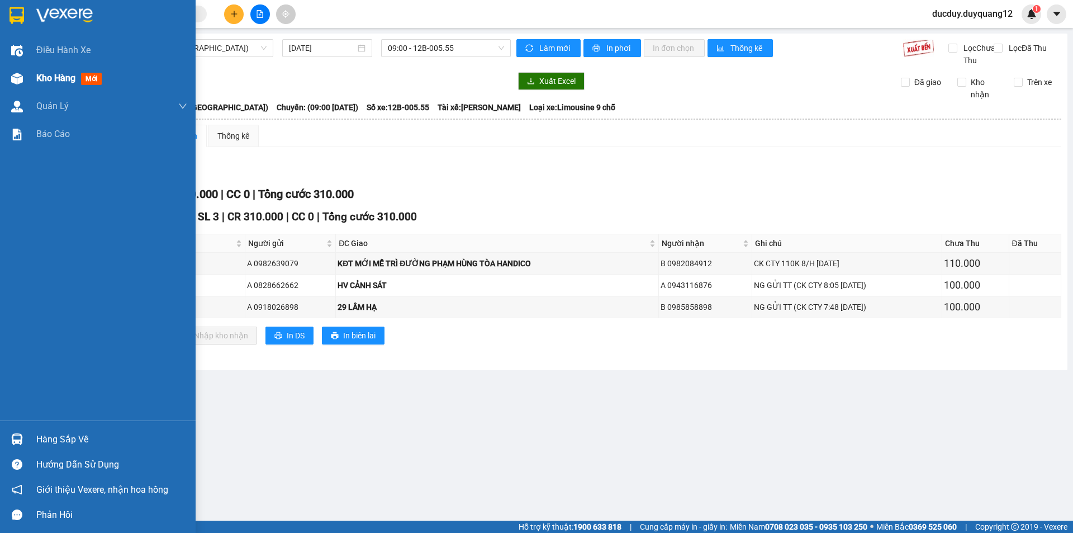
click at [45, 80] on span "Kho hàng" at bounding box center [55, 78] width 39 height 11
click at [47, 79] on span "Kho hàng" at bounding box center [55, 78] width 39 height 11
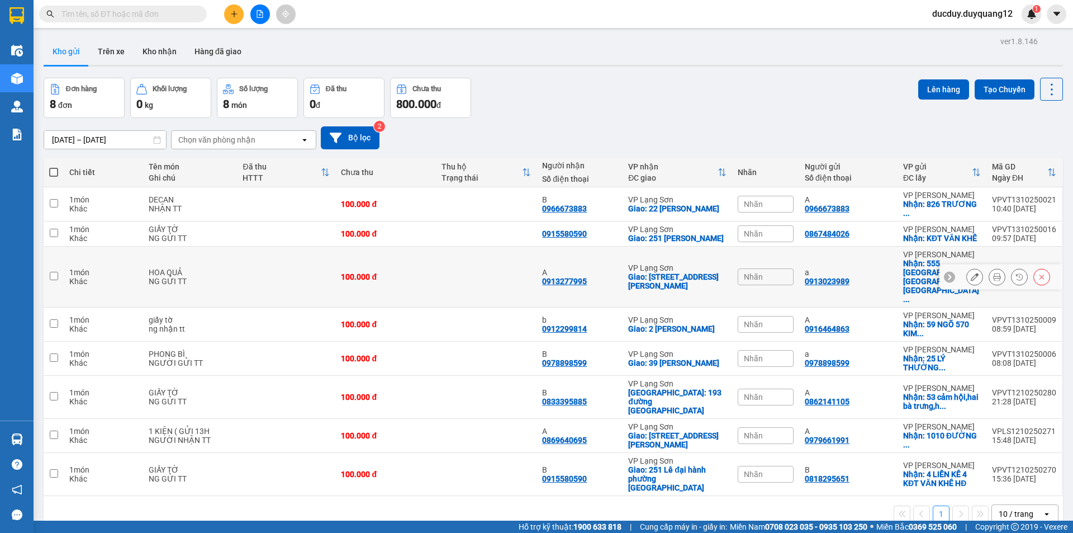
click at [56, 272] on input "checkbox" at bounding box center [54, 276] width 8 height 8
checkbox input "true"
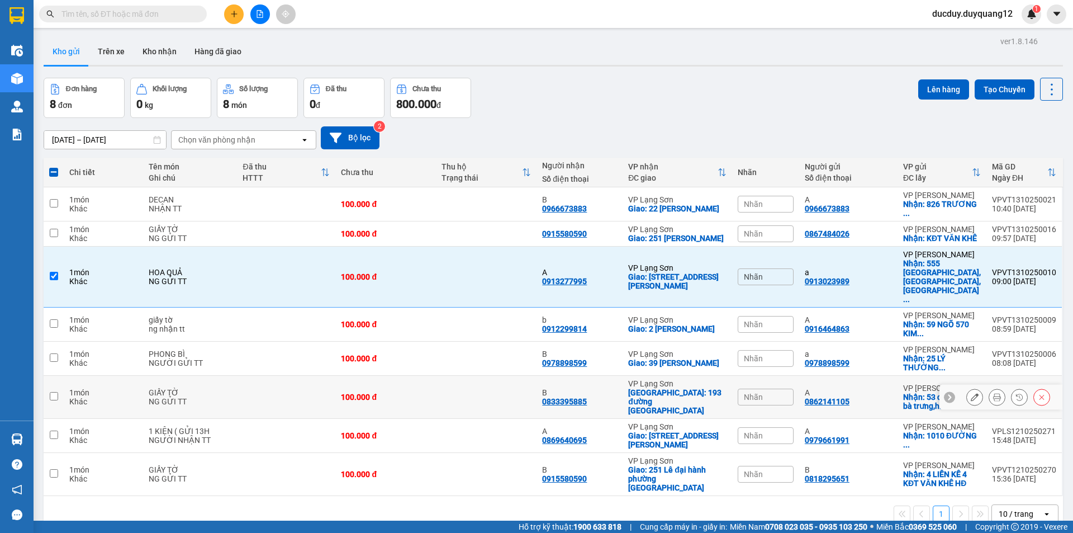
click at [55, 392] on input "checkbox" at bounding box center [54, 396] width 8 height 8
checkbox input "true"
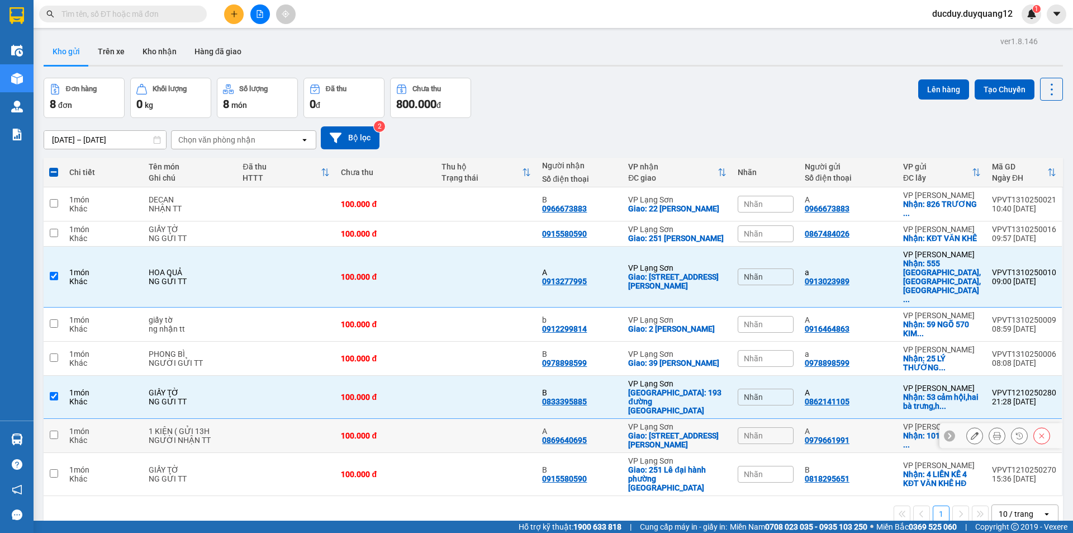
click at [60, 419] on td at bounding box center [54, 436] width 20 height 34
checkbox input "true"
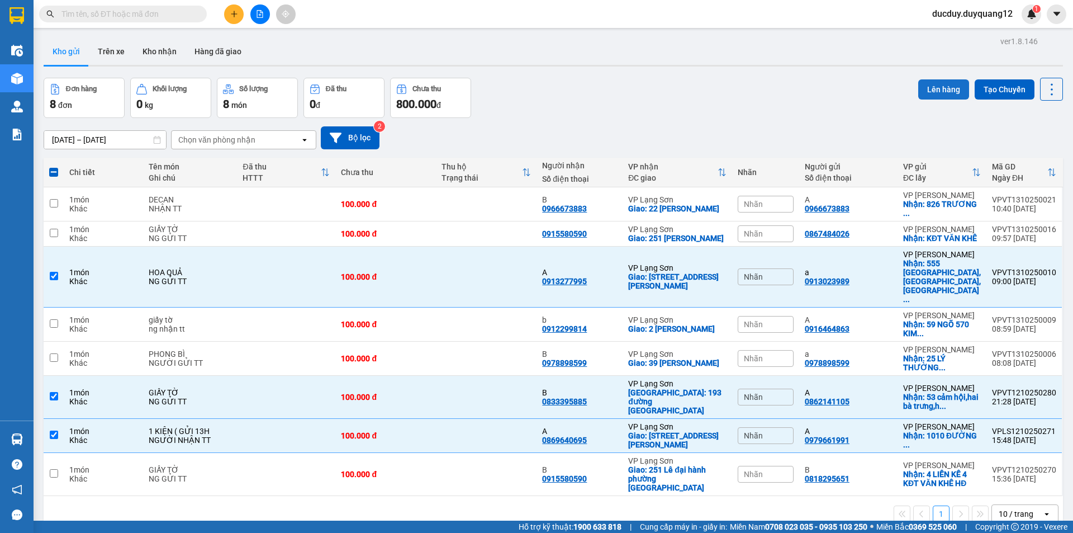
click at [936, 87] on button "Lên hàng" at bounding box center [944, 89] width 51 height 20
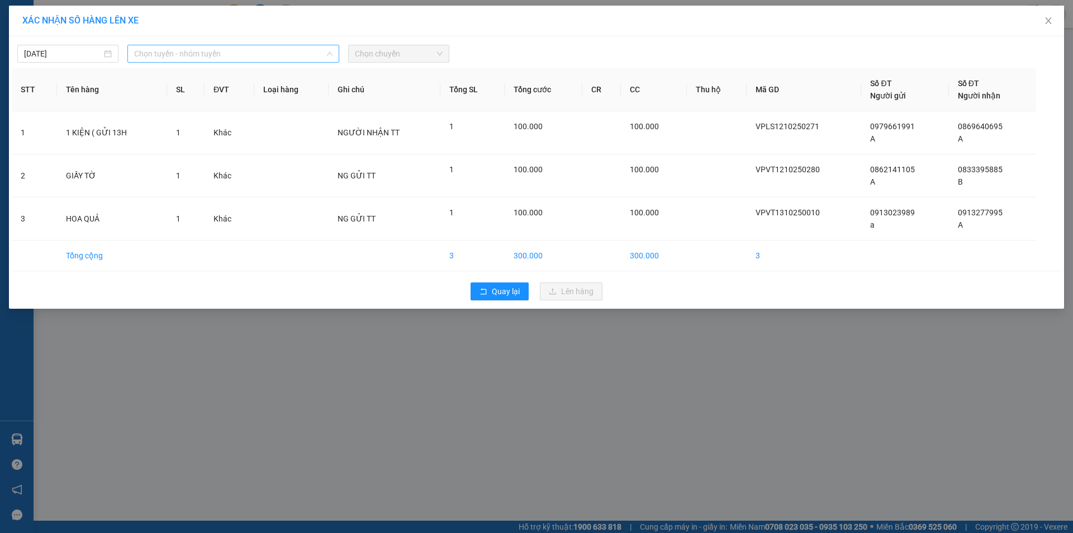
click at [215, 53] on span "Chọn tuyến - nhóm tuyến" at bounding box center [233, 53] width 198 height 17
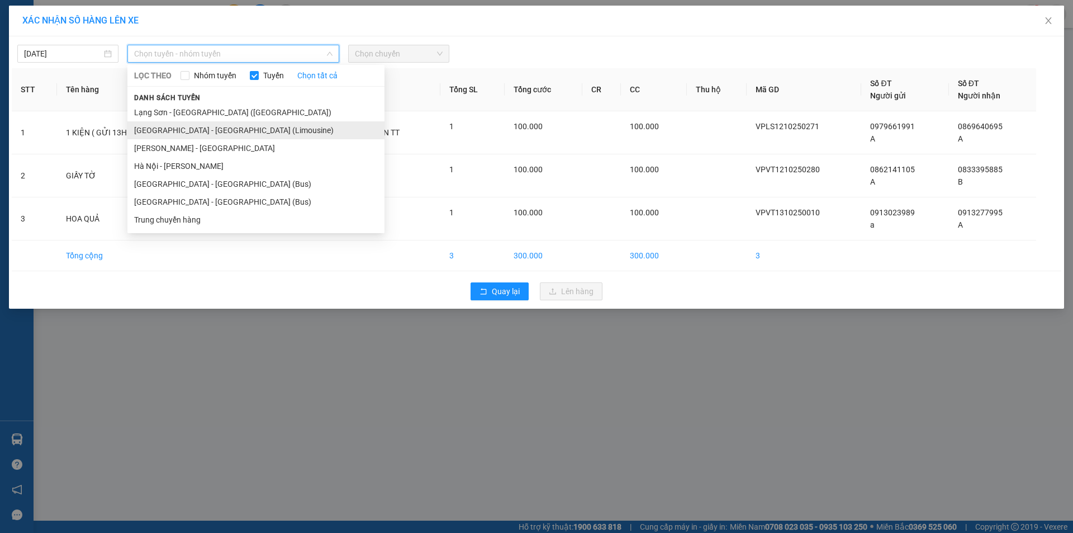
click at [187, 133] on li "[GEOGRAPHIC_DATA] - [GEOGRAPHIC_DATA] (Limousine)" at bounding box center [255, 130] width 257 height 18
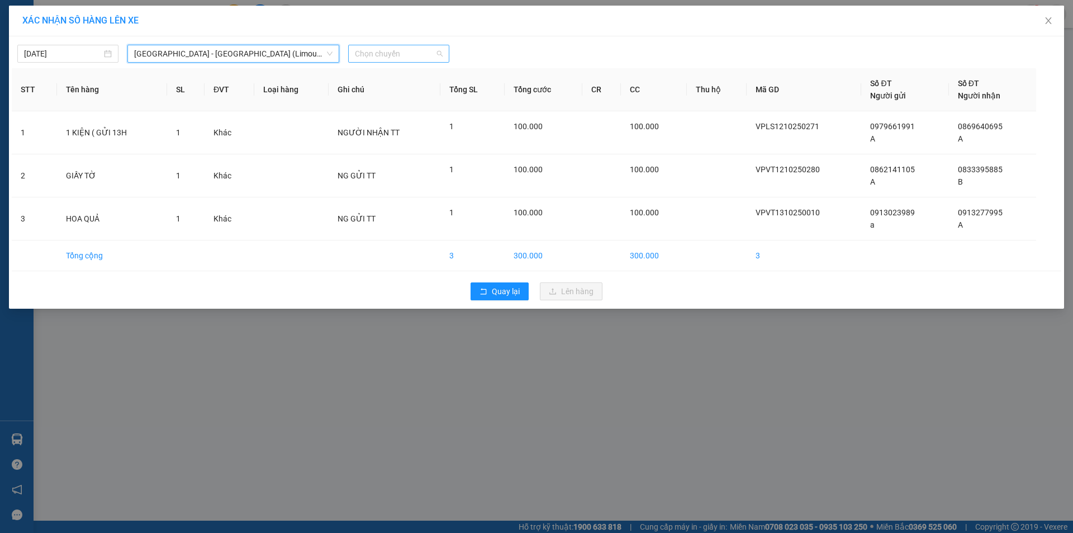
click at [384, 52] on span "Chọn chuyến" at bounding box center [399, 53] width 88 height 17
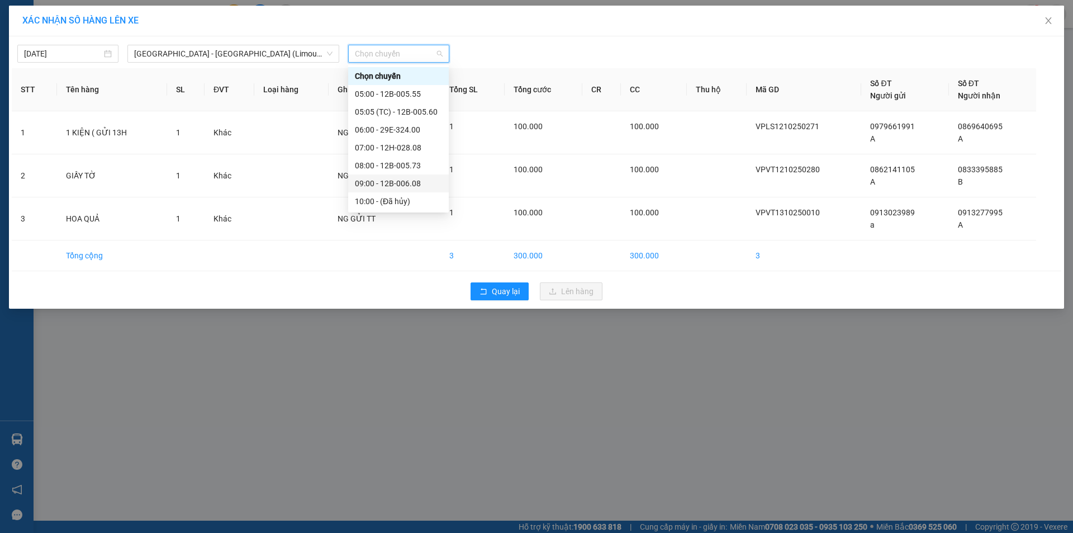
scroll to position [56, 0]
click at [399, 167] on div "11:00 - 29E-340.06" at bounding box center [398, 163] width 87 height 12
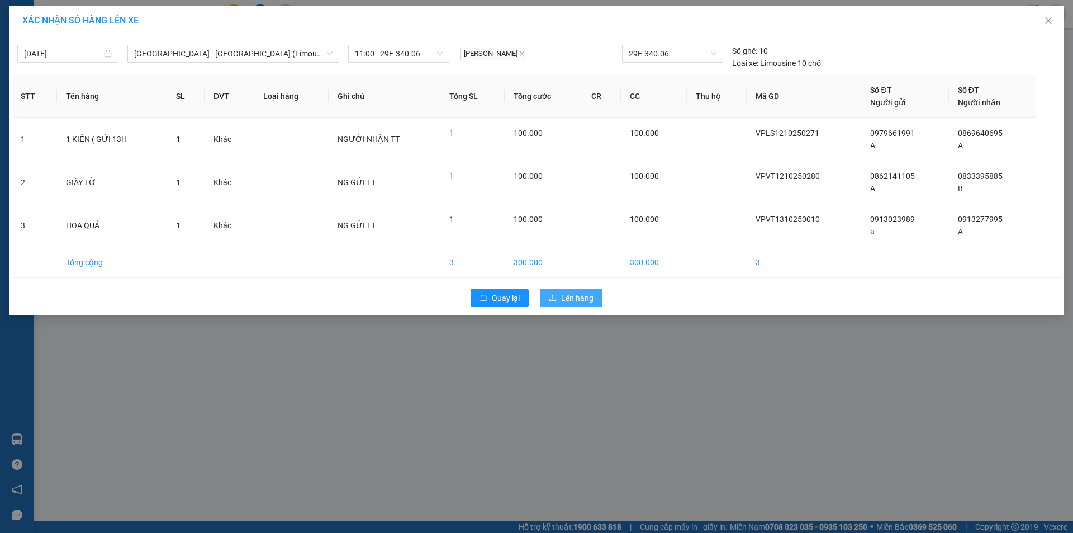
click at [573, 298] on span "Lên hàng" at bounding box center [577, 298] width 32 height 12
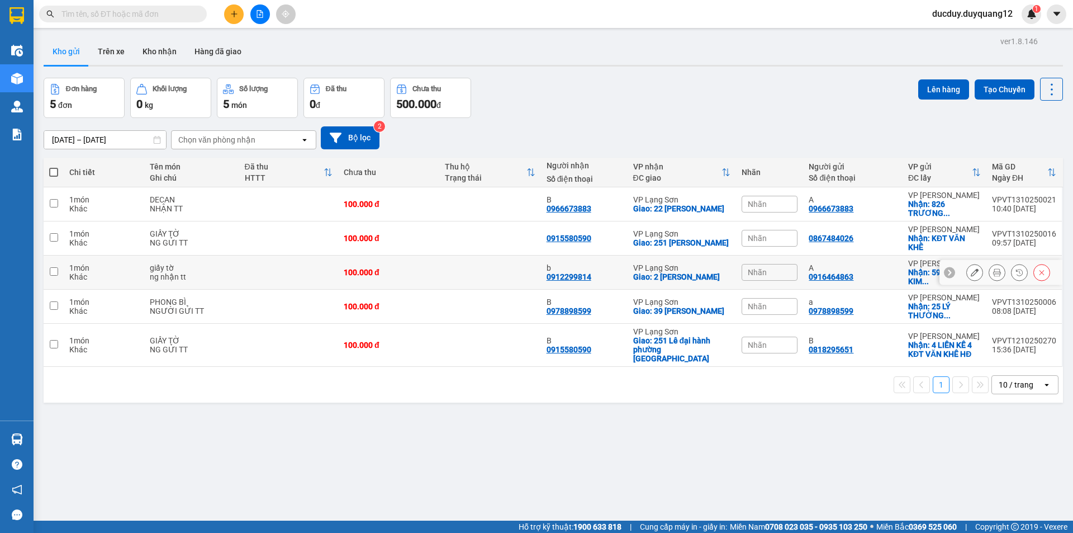
click at [53, 273] on input "checkbox" at bounding box center [54, 271] width 8 height 8
checkbox input "true"
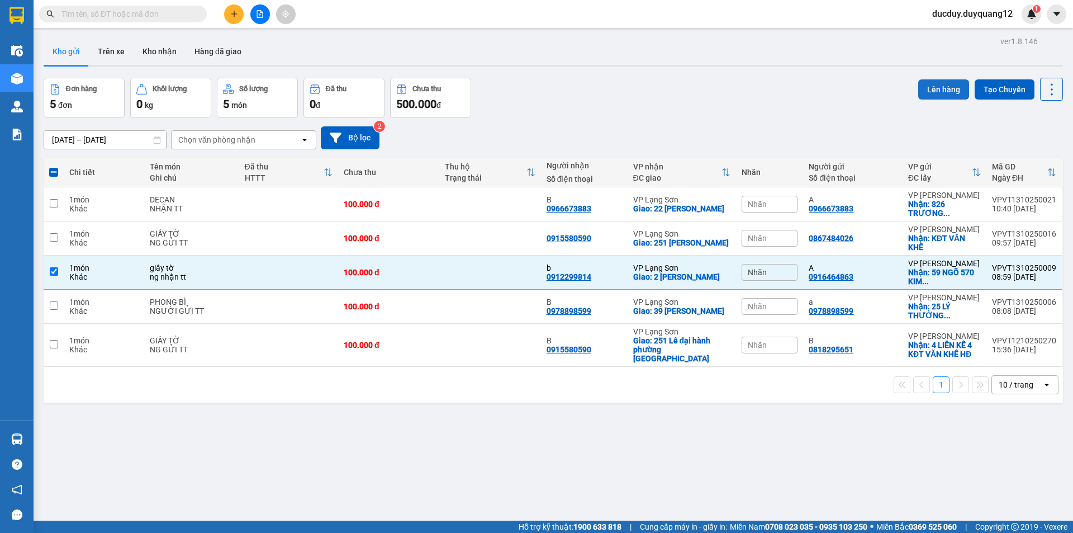
click at [927, 86] on button "Lên hàng" at bounding box center [944, 89] width 51 height 20
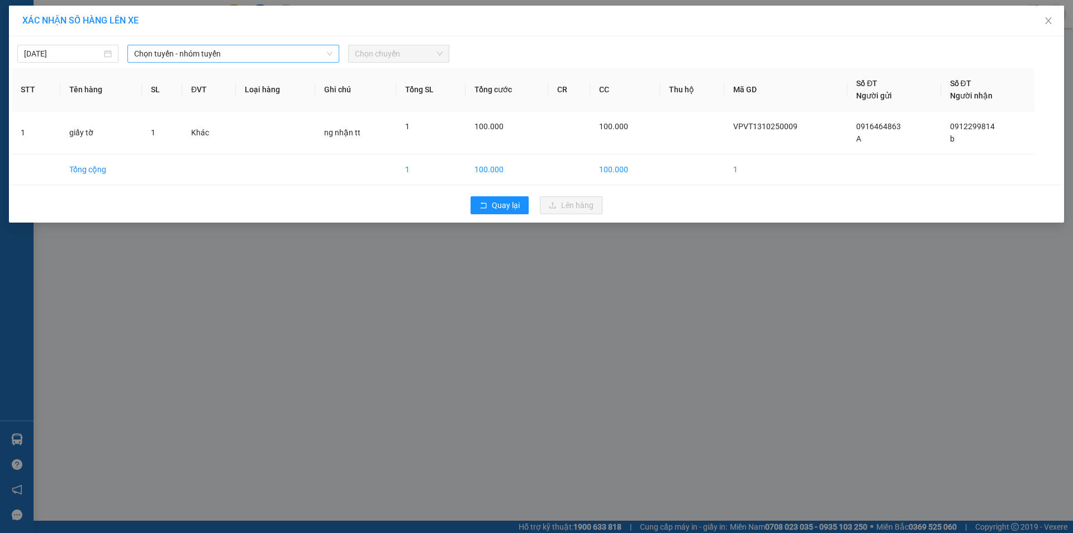
click at [184, 47] on span "Chọn tuyến - nhóm tuyến" at bounding box center [233, 53] width 198 height 17
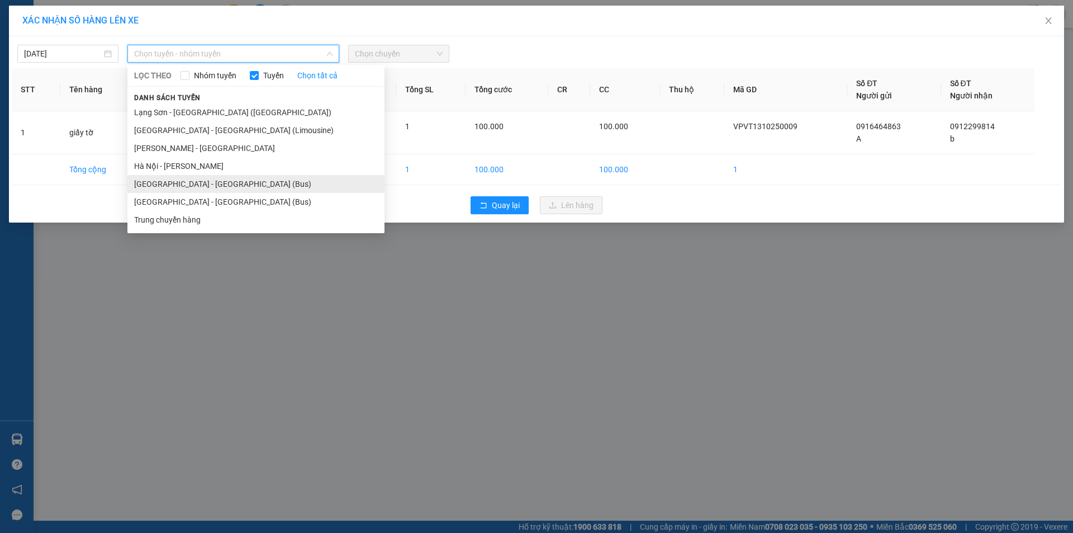
click at [177, 183] on li "[GEOGRAPHIC_DATA] - [GEOGRAPHIC_DATA] (Bus)" at bounding box center [255, 184] width 257 height 18
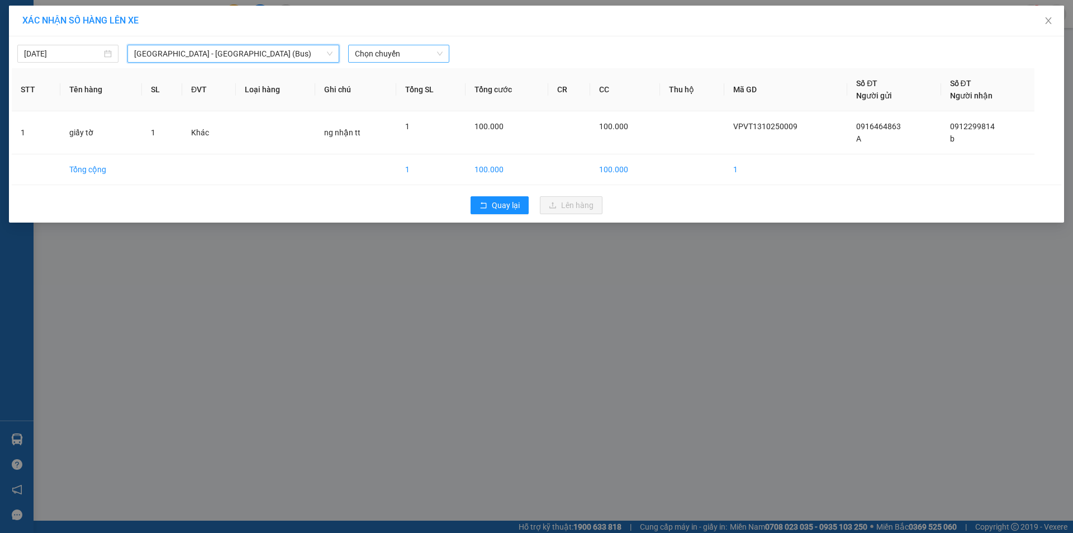
click at [397, 50] on span "Chọn chuyến" at bounding box center [399, 53] width 88 height 17
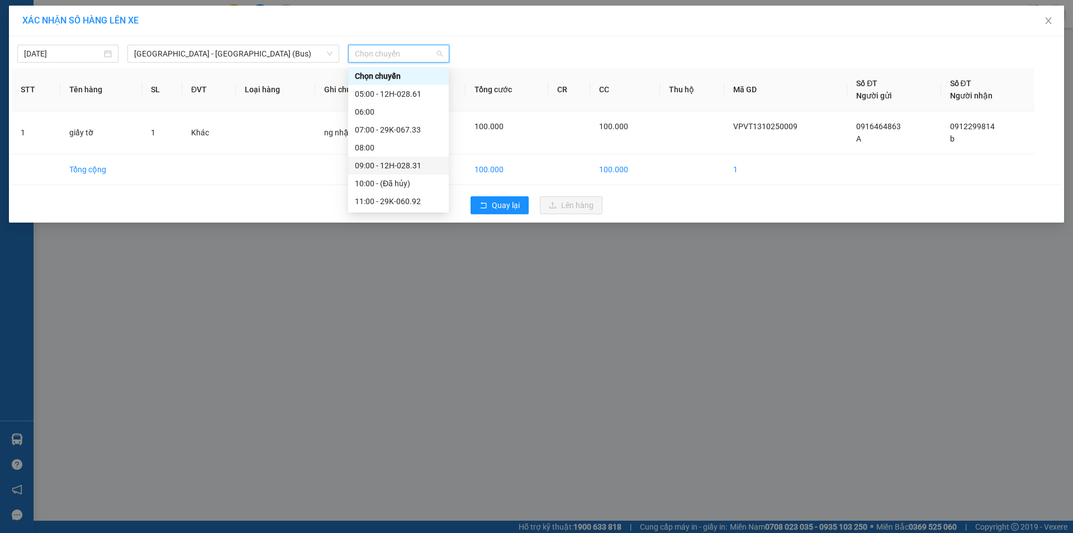
scroll to position [112, 0]
click at [392, 86] on div "11:00 - 29K-060.92" at bounding box center [398, 89] width 87 height 12
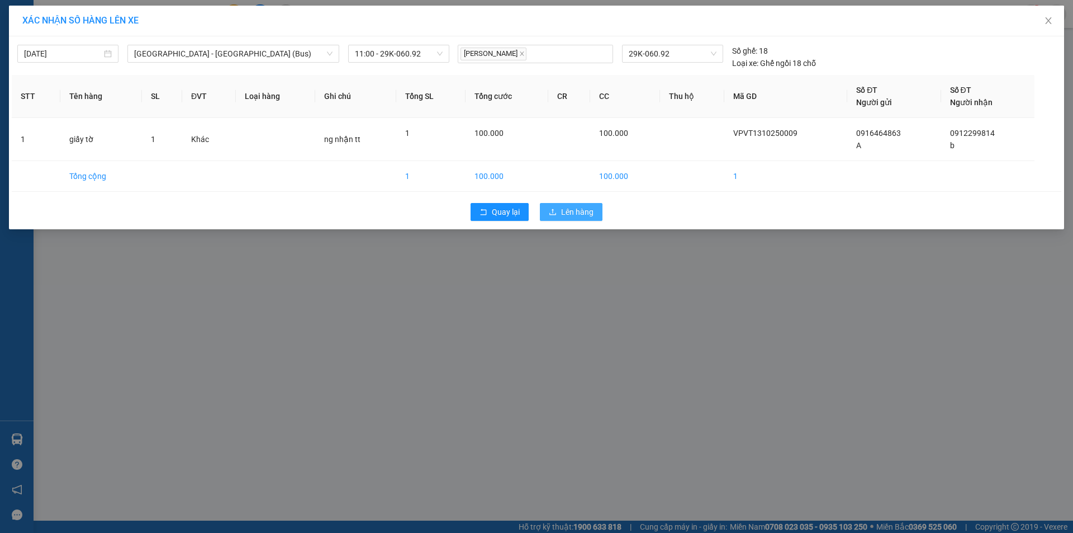
click at [577, 209] on span "Lên hàng" at bounding box center [577, 212] width 32 height 12
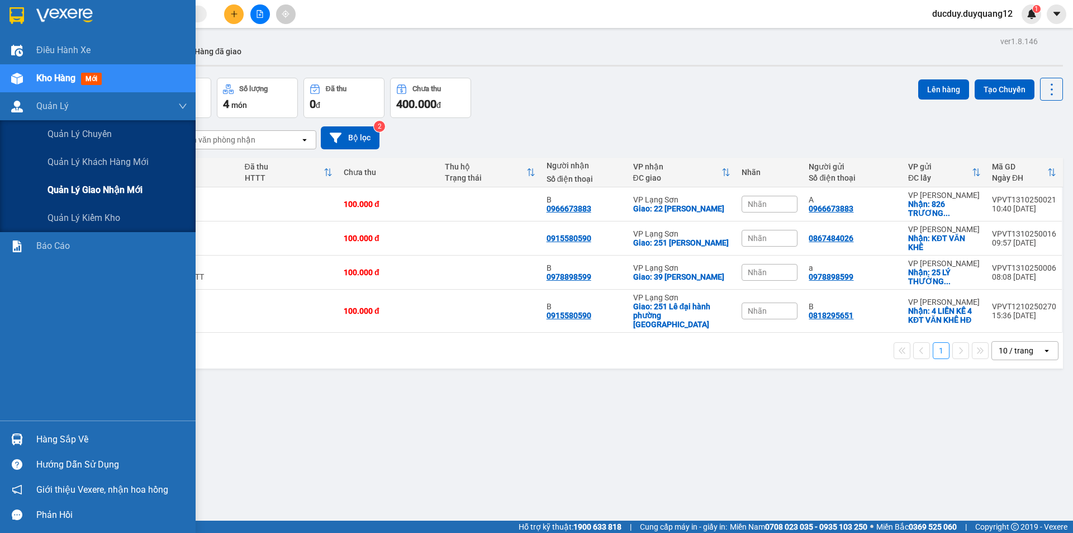
click at [91, 195] on span "Quản lý giao nhận mới" at bounding box center [95, 190] width 95 height 14
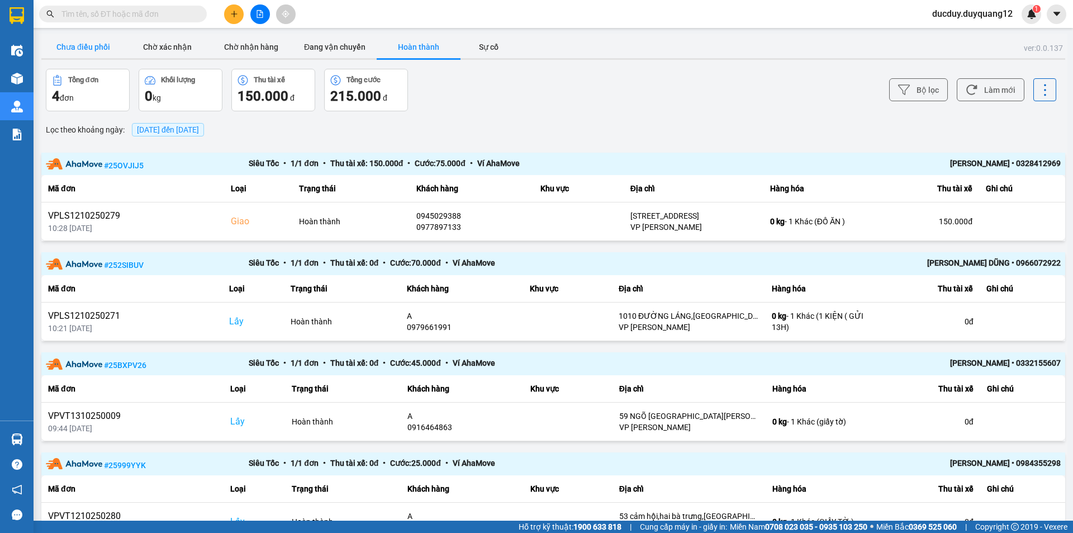
click at [81, 46] on button "Chưa điều phối" at bounding box center [83, 47] width 84 height 22
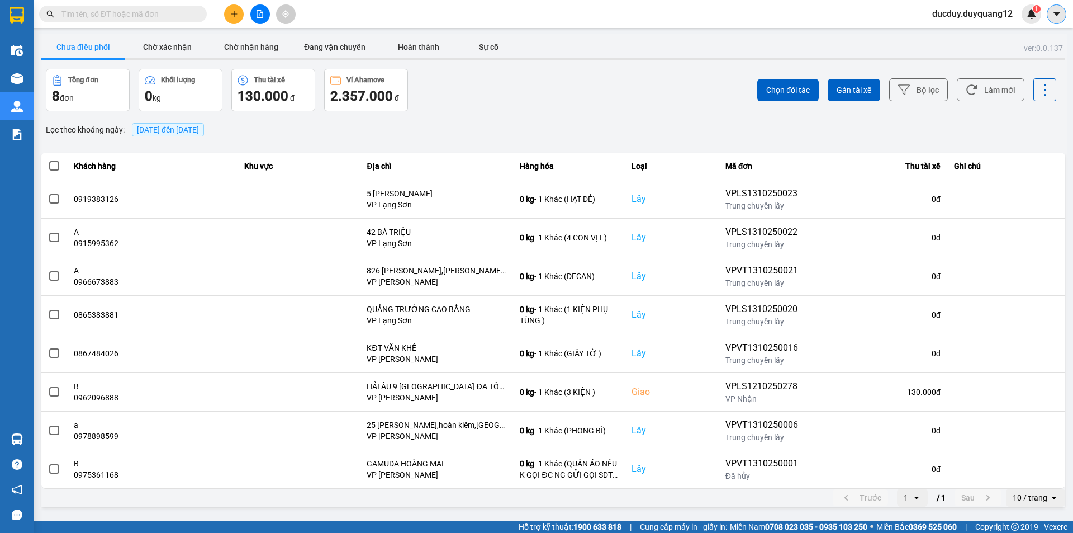
click at [1058, 13] on icon "caret-down" at bounding box center [1056, 14] width 7 height 4
click at [1021, 44] on div "Cấu hình nhà xe" at bounding box center [1027, 42] width 56 height 12
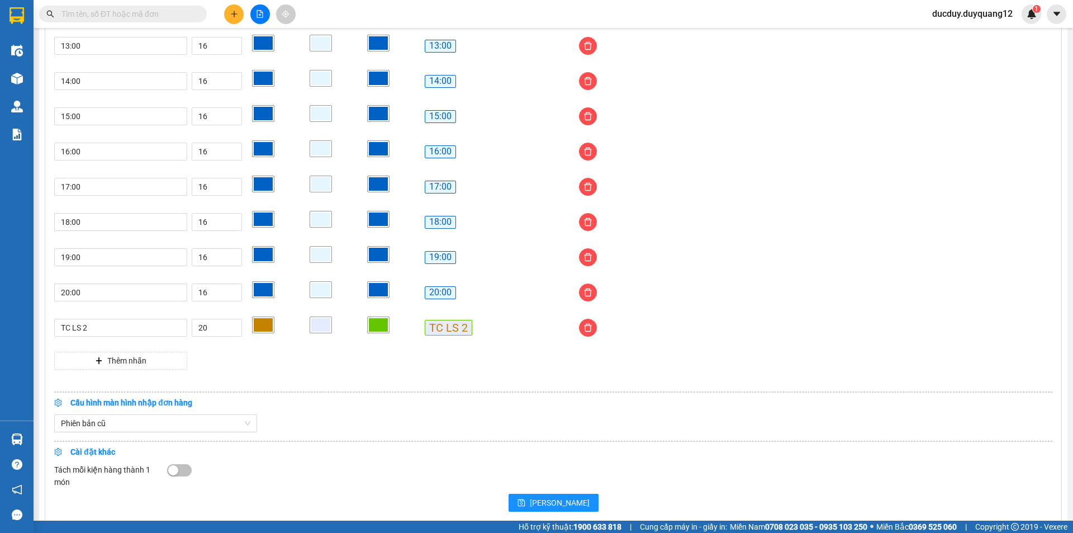
scroll to position [905, 0]
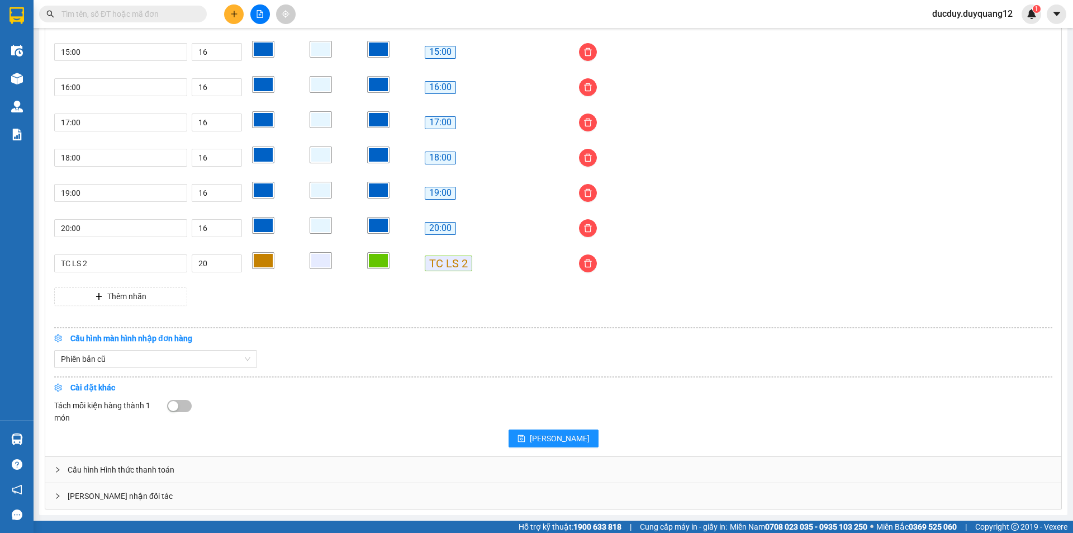
click at [331, 500] on div "[PERSON_NAME] nhận đối tác" at bounding box center [553, 496] width 1016 height 26
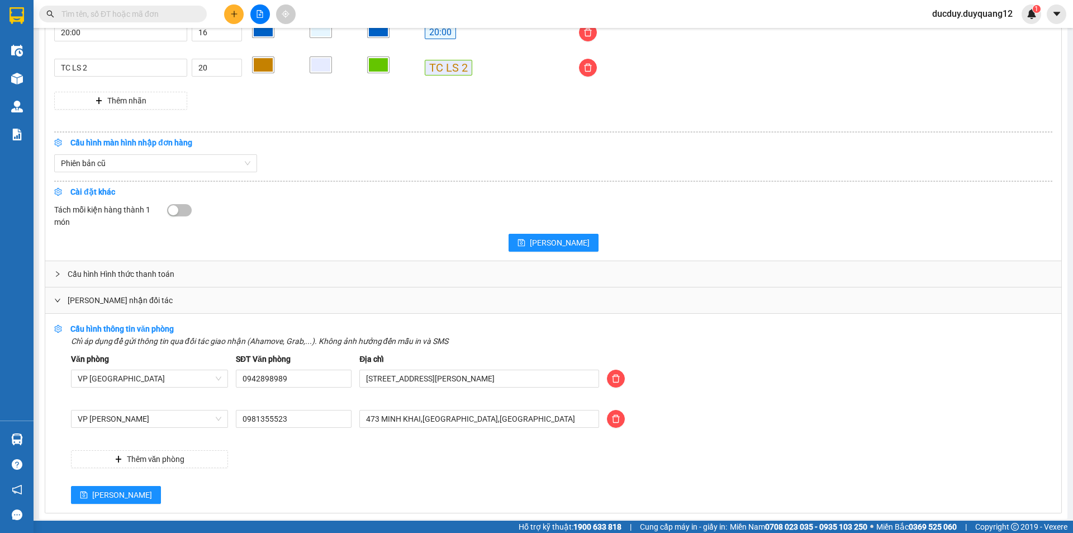
scroll to position [1104, 0]
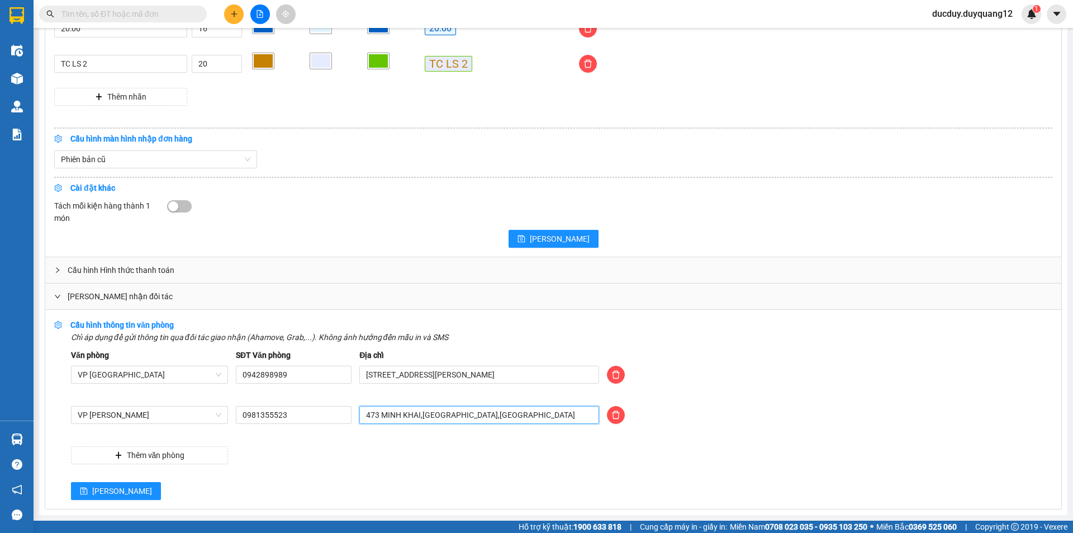
drag, startPoint x: 512, startPoint y: 415, endPoint x: 304, endPoint y: 439, distance: 209.4
click at [304, 439] on div "Văn phòng VP [GEOGRAPHIC_DATA] SĐT Văn phòng 0942898989 Địa chỉ [STREET_ADDRESS…" at bounding box center [562, 406] width 982 height 115
type input "512 minh khai,[GEOGRAPHIC_DATA],[GEOGRAPHIC_DATA]"
click at [107, 490] on button "[PERSON_NAME]" at bounding box center [116, 491] width 90 height 18
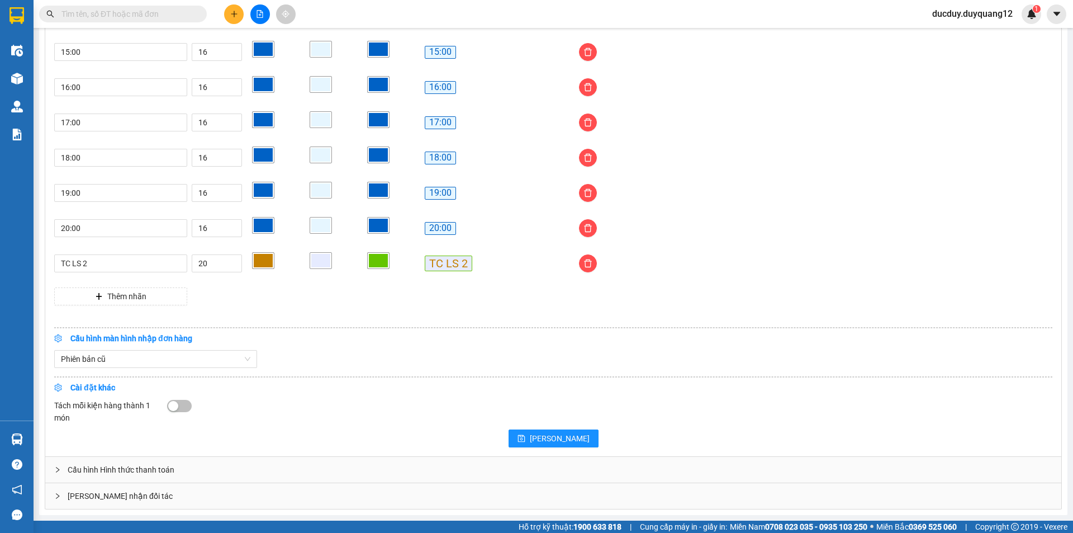
scroll to position [905, 0]
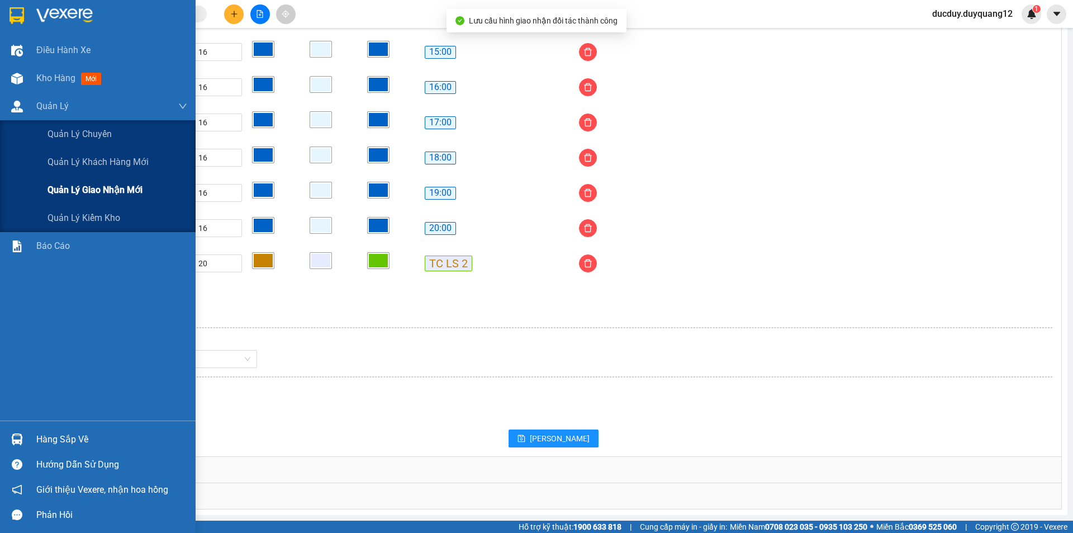
click at [69, 189] on span "Quản lý giao nhận mới" at bounding box center [95, 190] width 95 height 14
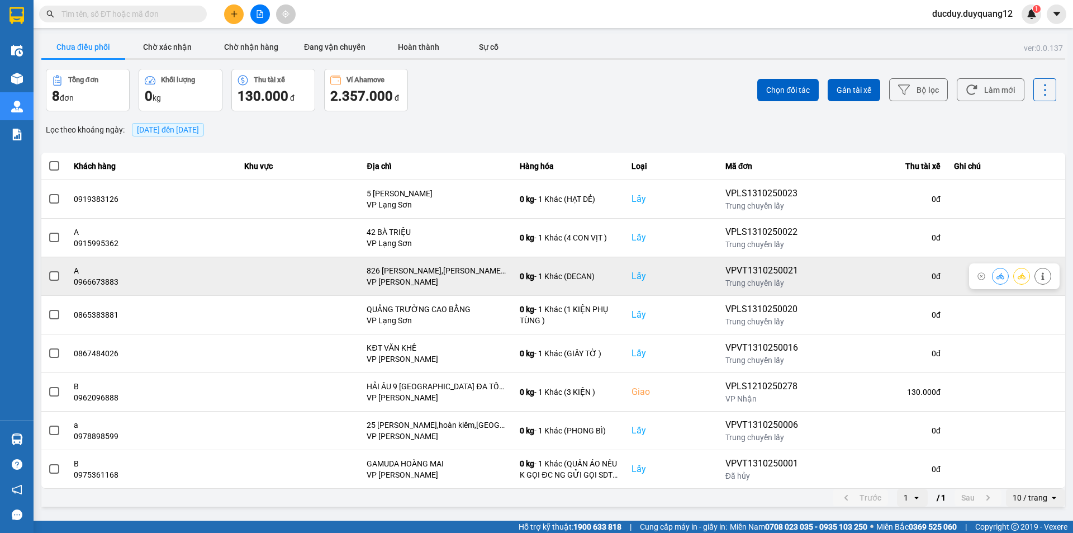
click at [55, 278] on span at bounding box center [54, 276] width 10 height 10
click at [48, 270] on input "checkbox" at bounding box center [48, 270] width 0 height 0
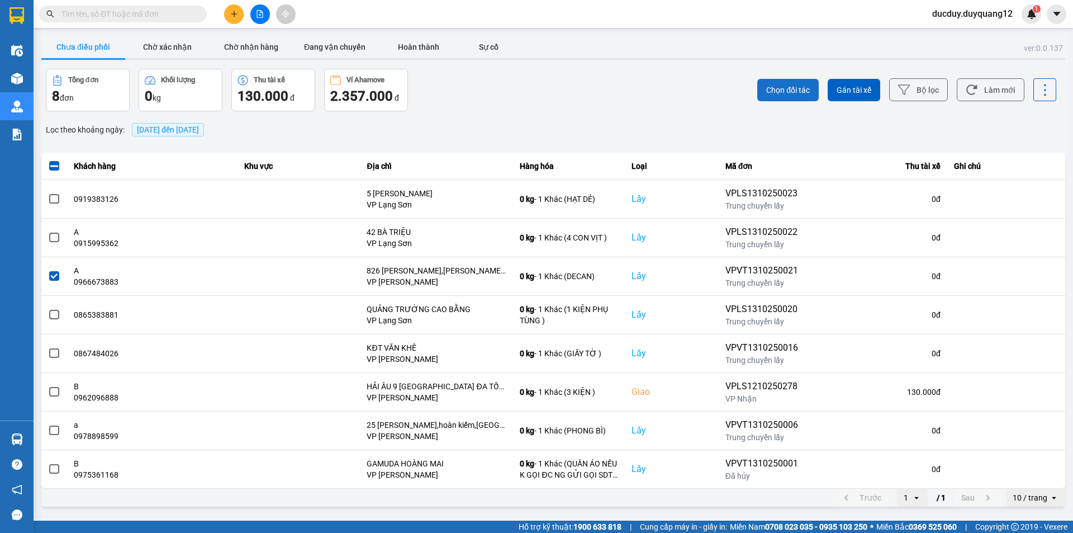
click at [812, 86] on button "Chọn đối tác" at bounding box center [788, 90] width 61 height 22
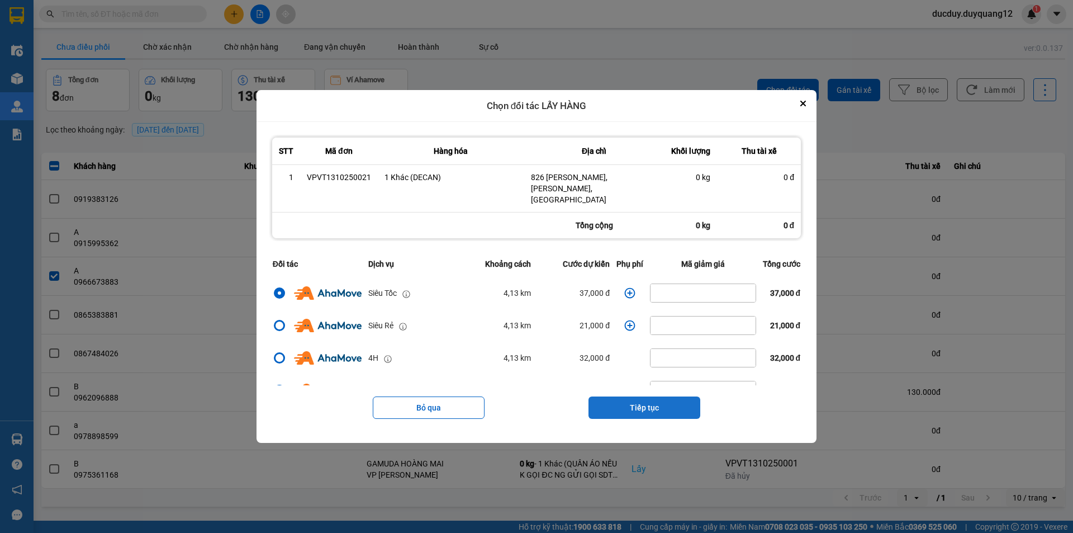
click at [639, 411] on button "Tiếp tục" at bounding box center [645, 407] width 112 height 22
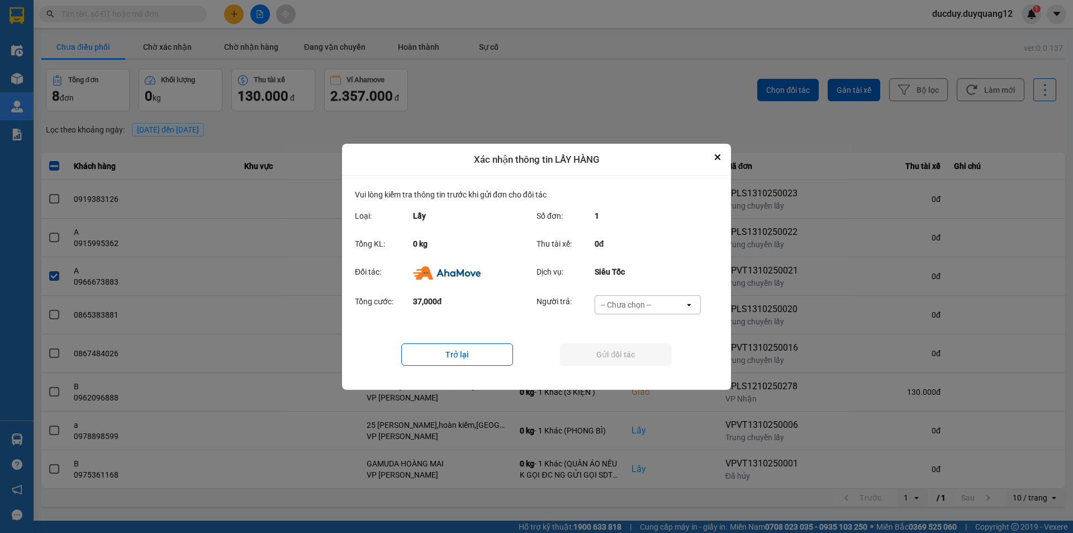
click at [643, 302] on div "-- Chưa chọn --" at bounding box center [626, 304] width 50 height 11
click at [645, 372] on span "Ví Ahamove" at bounding box center [625, 368] width 45 height 11
click at [640, 349] on button "Gửi đối tác" at bounding box center [616, 354] width 112 height 22
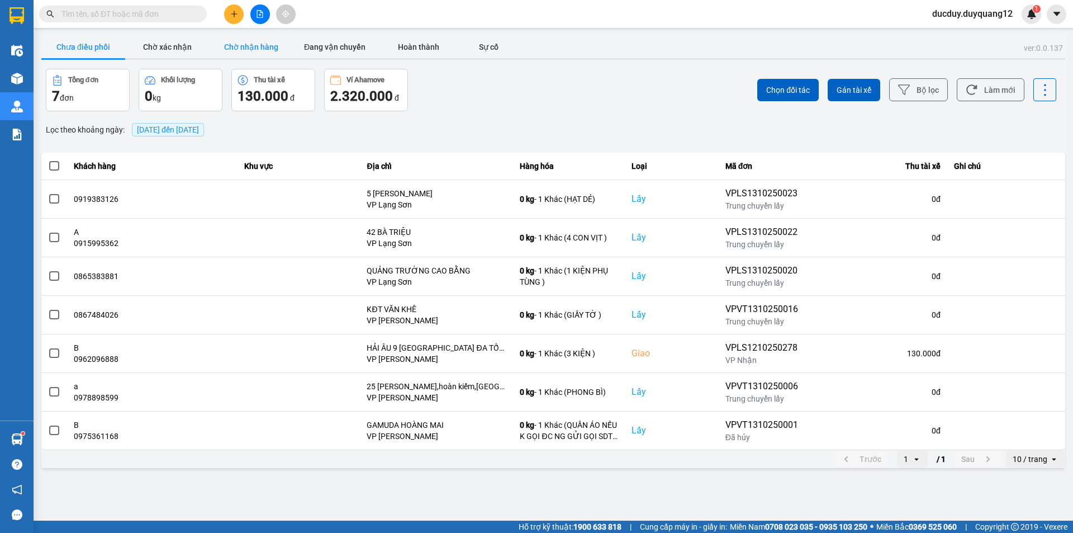
click at [268, 47] on button "Chờ nhận hàng" at bounding box center [251, 47] width 84 height 22
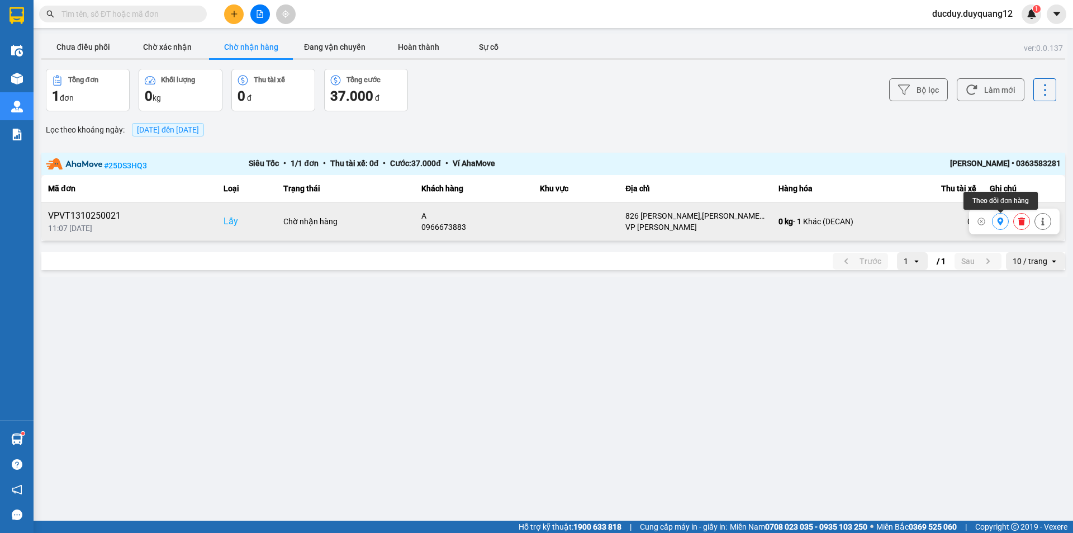
click at [1002, 223] on icon at bounding box center [1001, 221] width 6 height 8
click at [79, 39] on button "Chưa điều phối" at bounding box center [83, 47] width 84 height 22
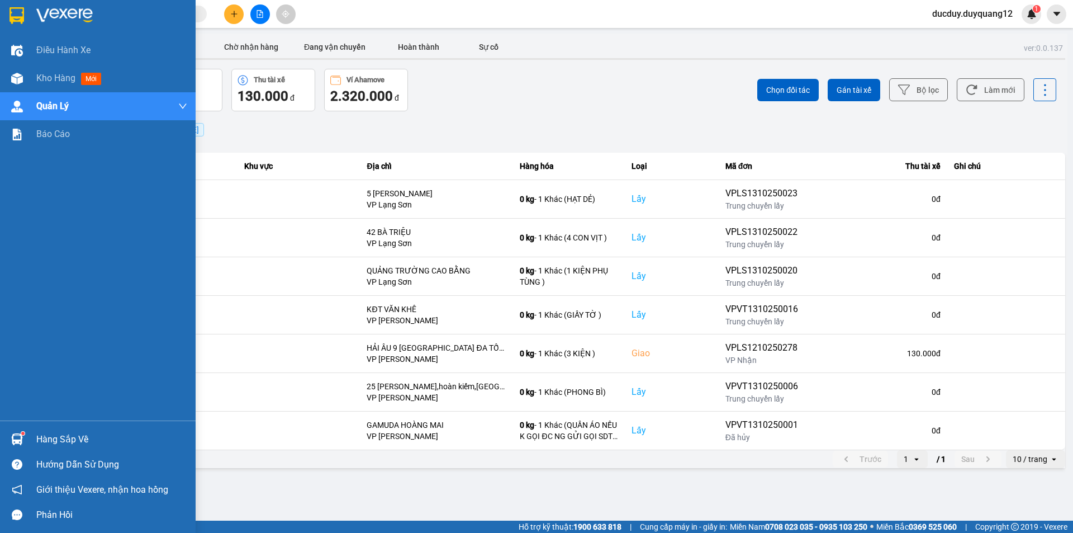
click at [79, 439] on div "Hàng sắp về" at bounding box center [111, 439] width 151 height 17
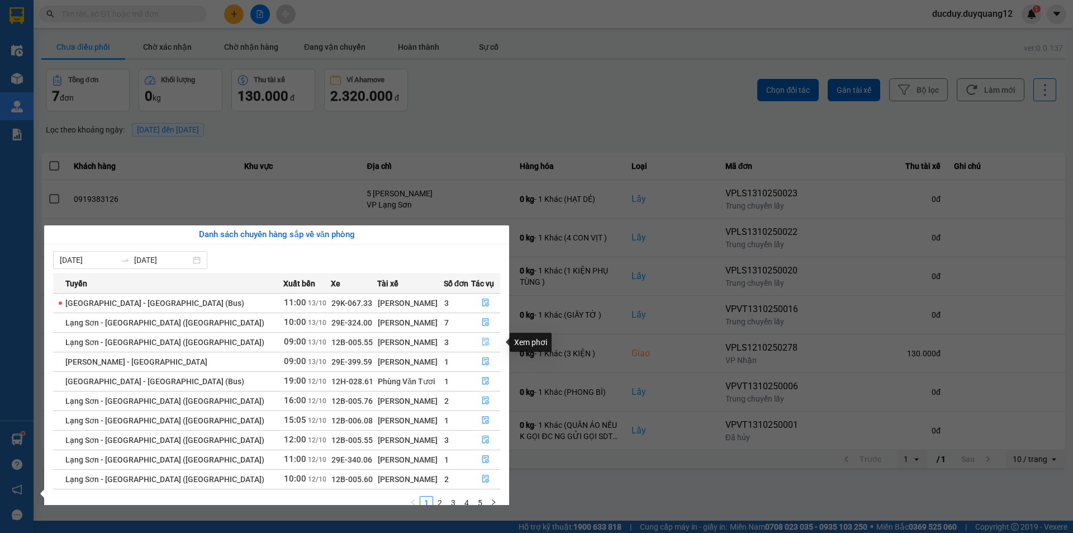
click at [477, 343] on button "button" at bounding box center [486, 342] width 28 height 18
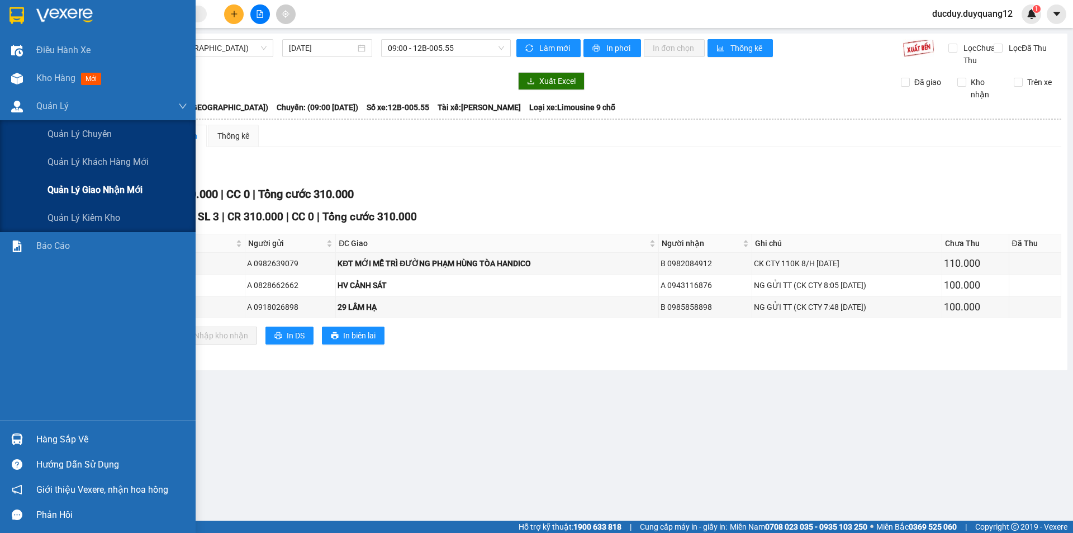
click at [89, 183] on span "Quản lý giao nhận mới" at bounding box center [95, 190] width 95 height 14
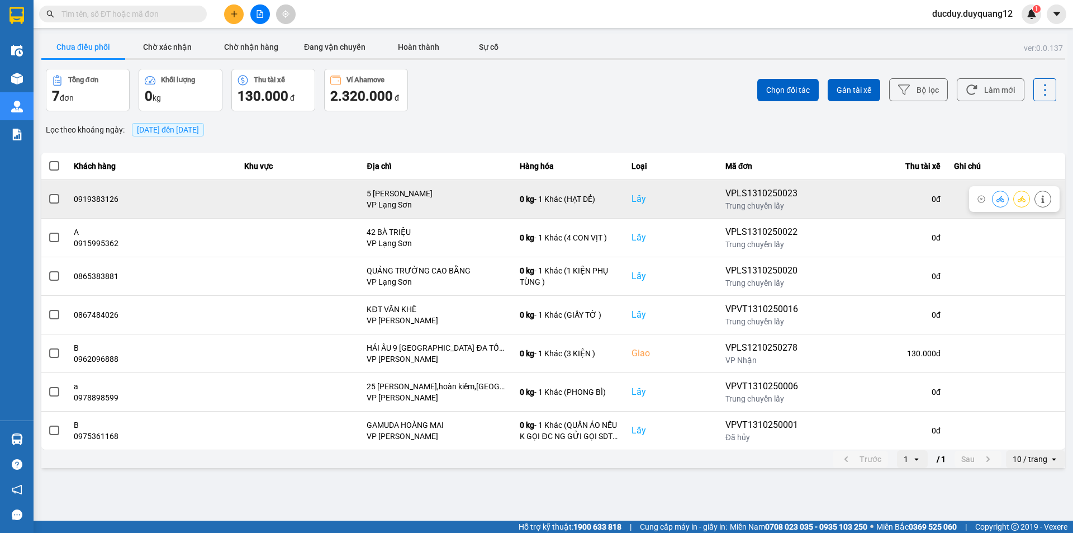
click at [52, 199] on span at bounding box center [54, 199] width 10 height 10
click at [48, 193] on input "checkbox" at bounding box center [48, 193] width 0 height 0
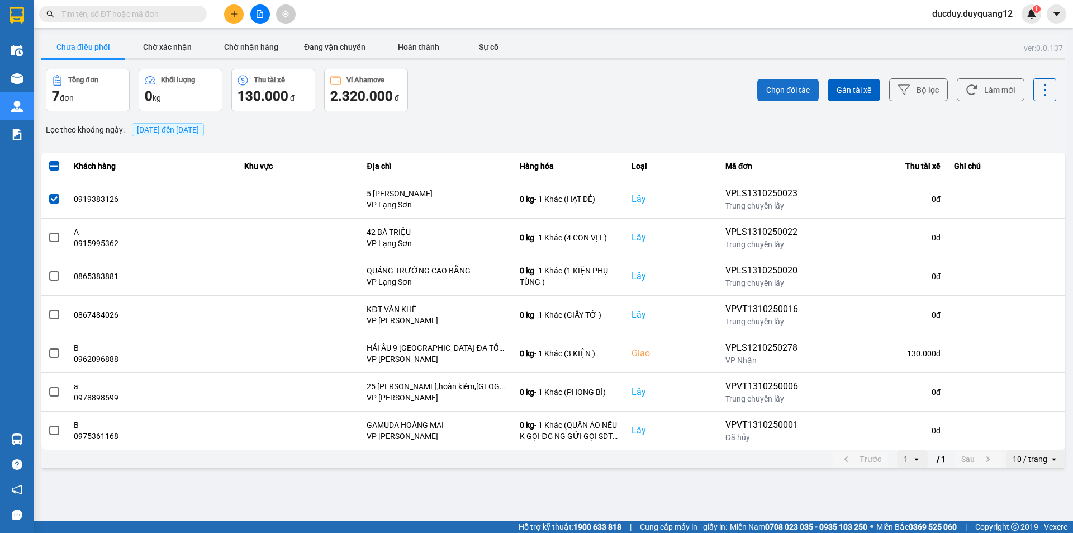
click at [798, 89] on span "Chọn đối tác" at bounding box center [788, 89] width 44 height 11
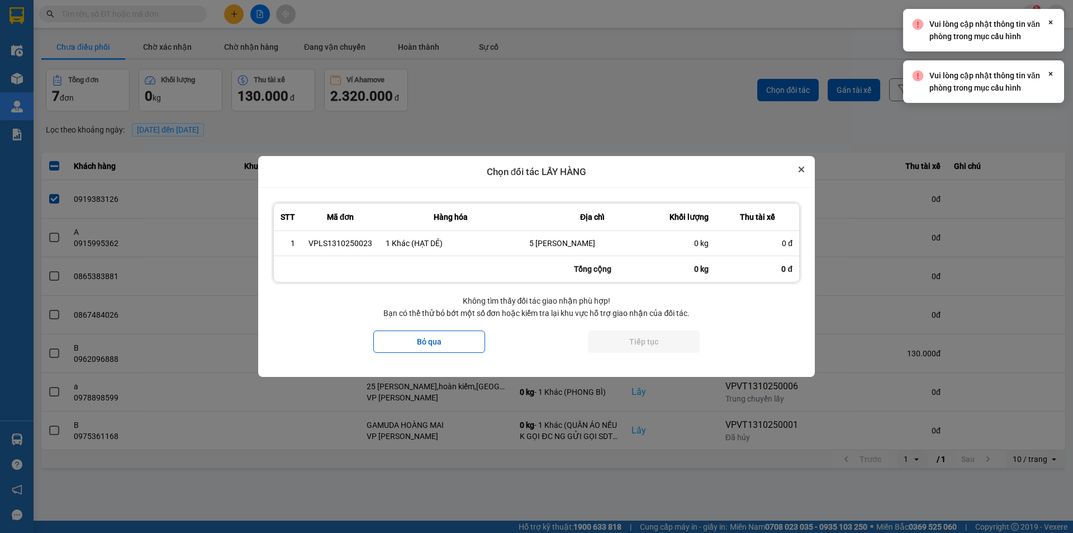
click at [798, 174] on button "Close" at bounding box center [801, 169] width 13 height 13
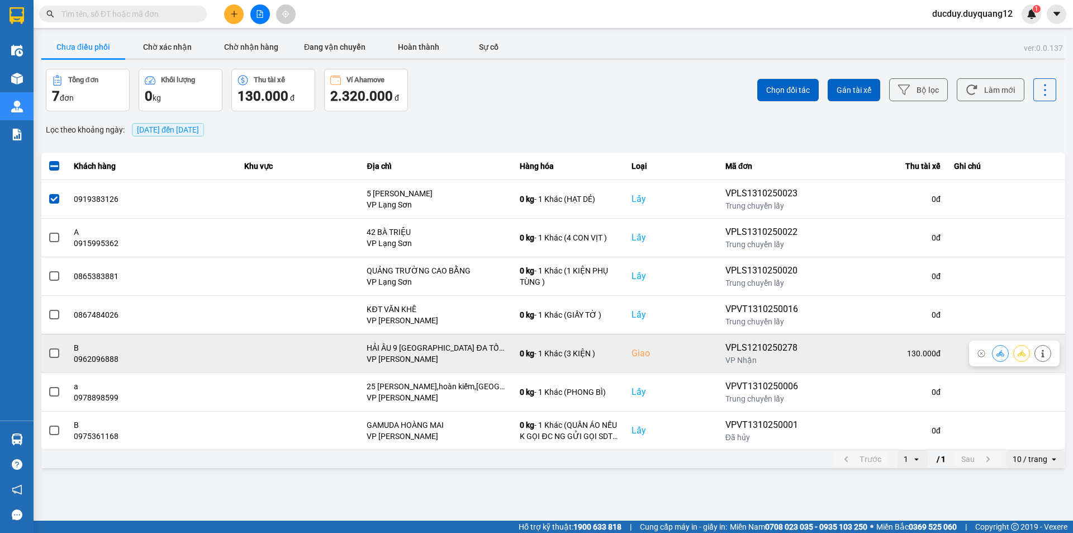
click at [52, 356] on span at bounding box center [54, 353] width 10 height 10
click at [48, 347] on input "checkbox" at bounding box center [48, 347] width 0 height 0
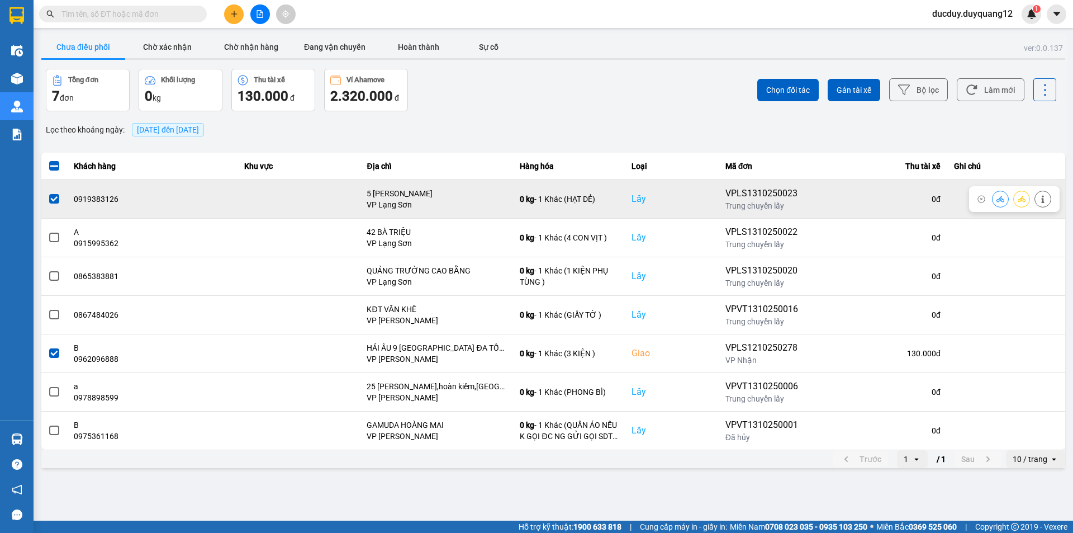
click at [49, 199] on label at bounding box center [54, 199] width 12 height 12
click at [48, 193] on input "checkbox" at bounding box center [48, 193] width 0 height 0
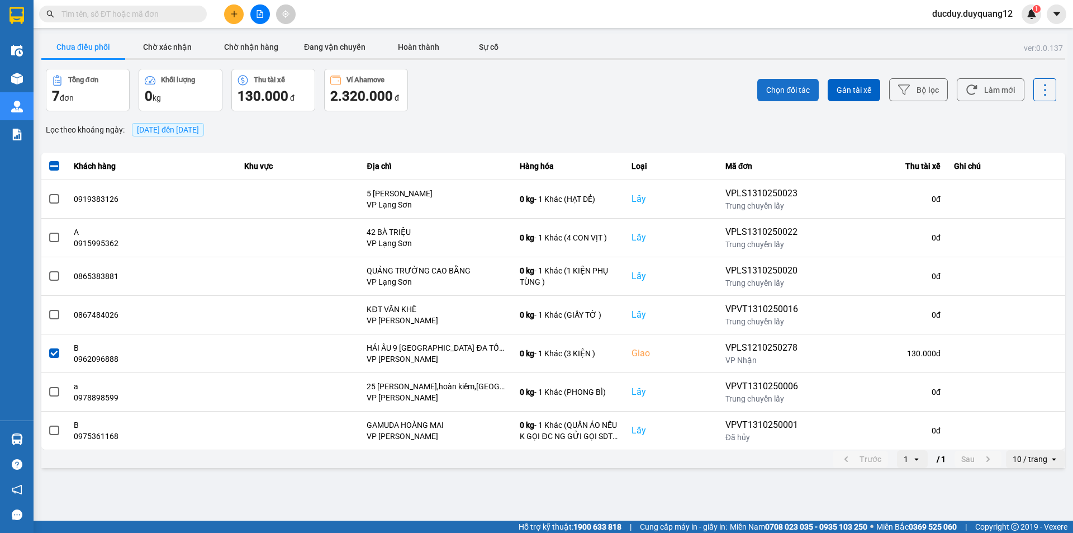
click at [786, 91] on span "Chọn đối tác" at bounding box center [788, 89] width 44 height 11
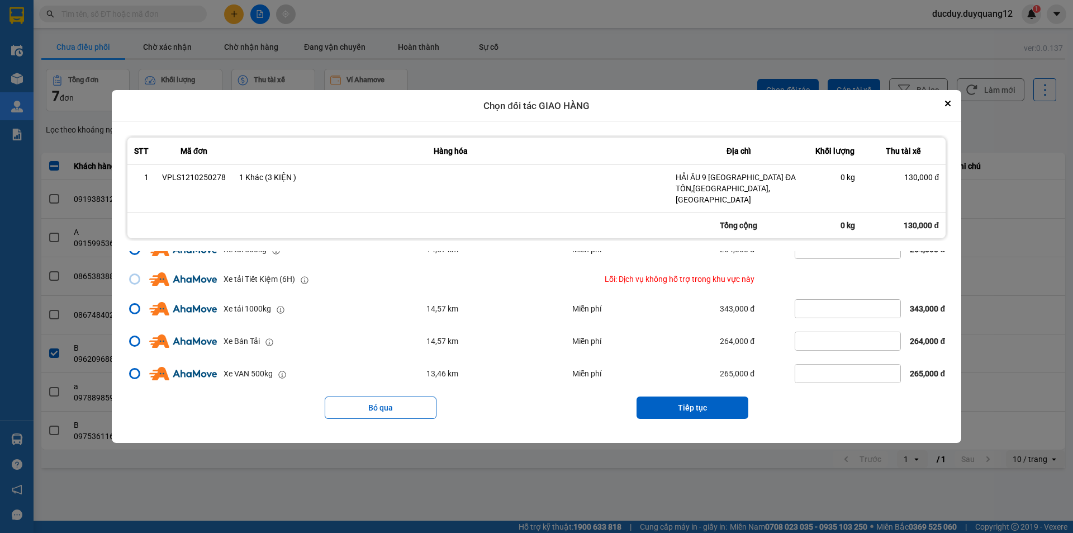
scroll to position [112, 0]
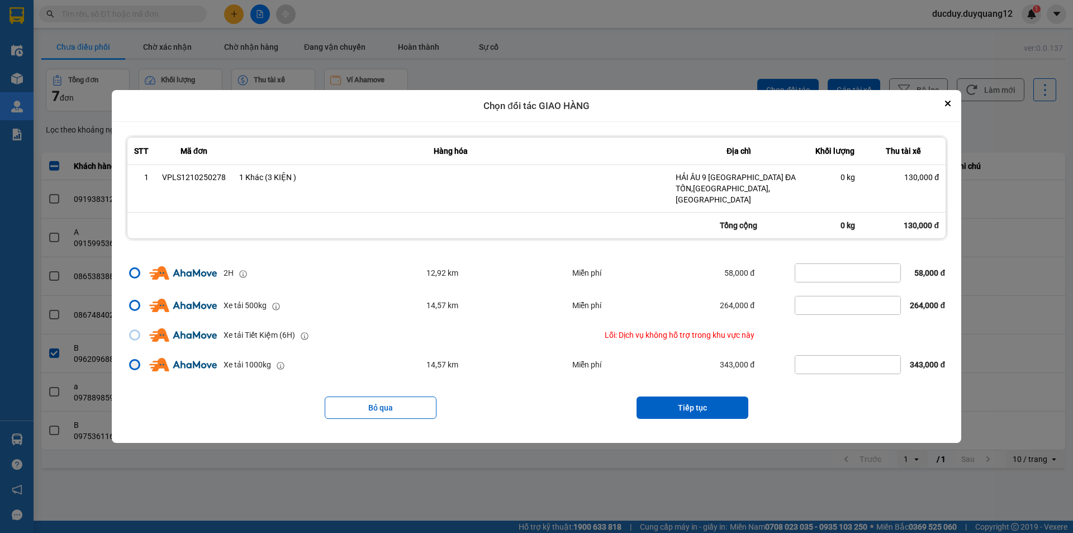
click at [132, 361] on div "dialog" at bounding box center [135, 365] width 8 height 8
click at [128, 476] on input "dialog" at bounding box center [128, 476] width 0 height 0
click at [665, 404] on button "Tiếp tục" at bounding box center [693, 407] width 112 height 22
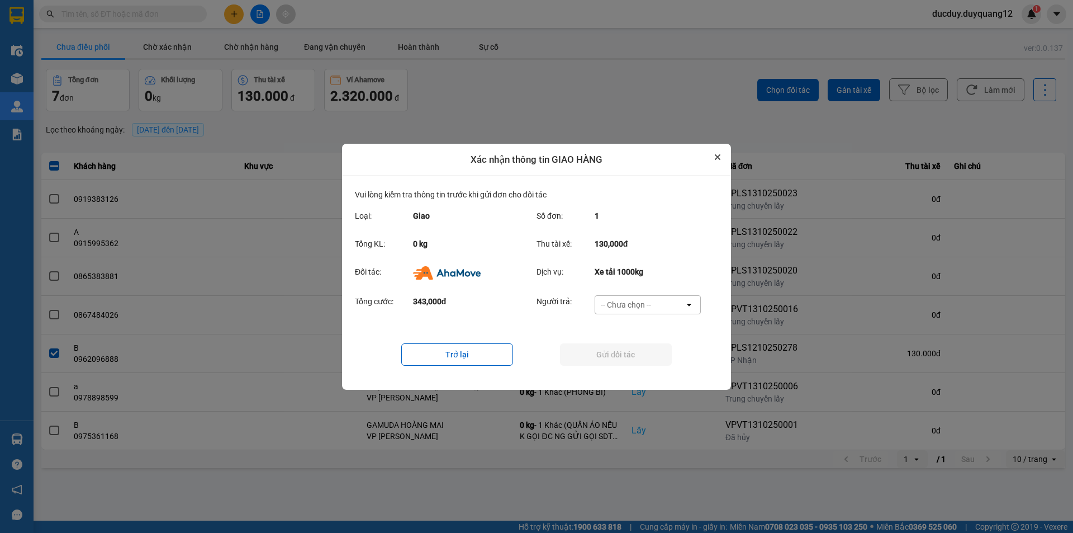
click at [720, 157] on icon "Close" at bounding box center [718, 157] width 6 height 6
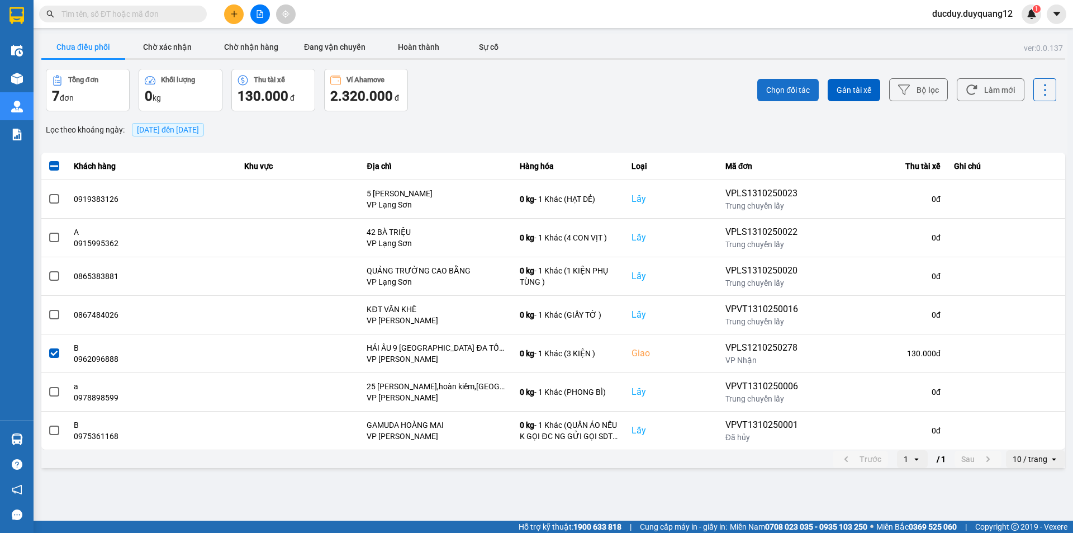
click at [788, 93] on span "Chọn đối tác" at bounding box center [788, 89] width 44 height 11
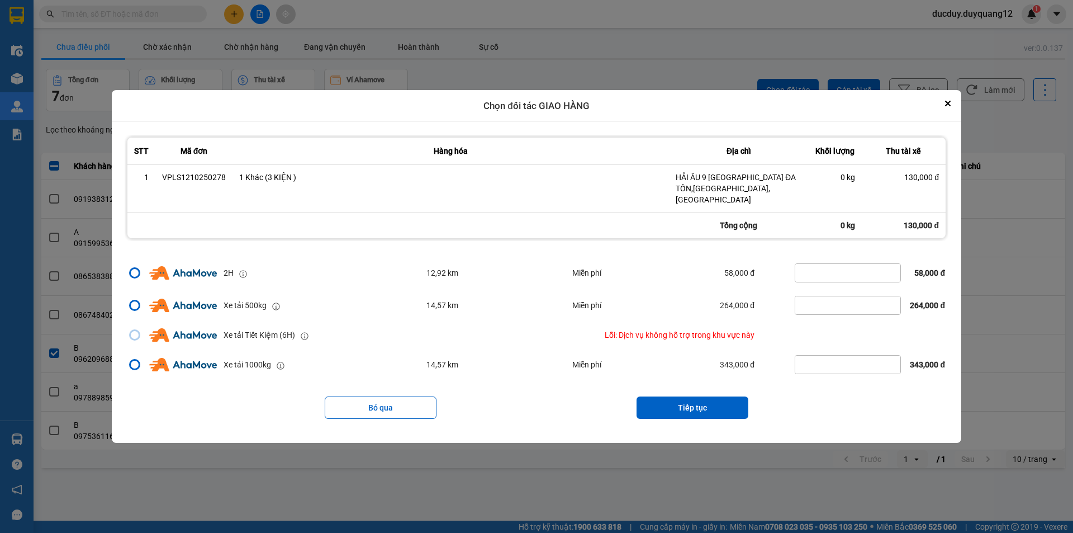
scroll to position [168, 0]
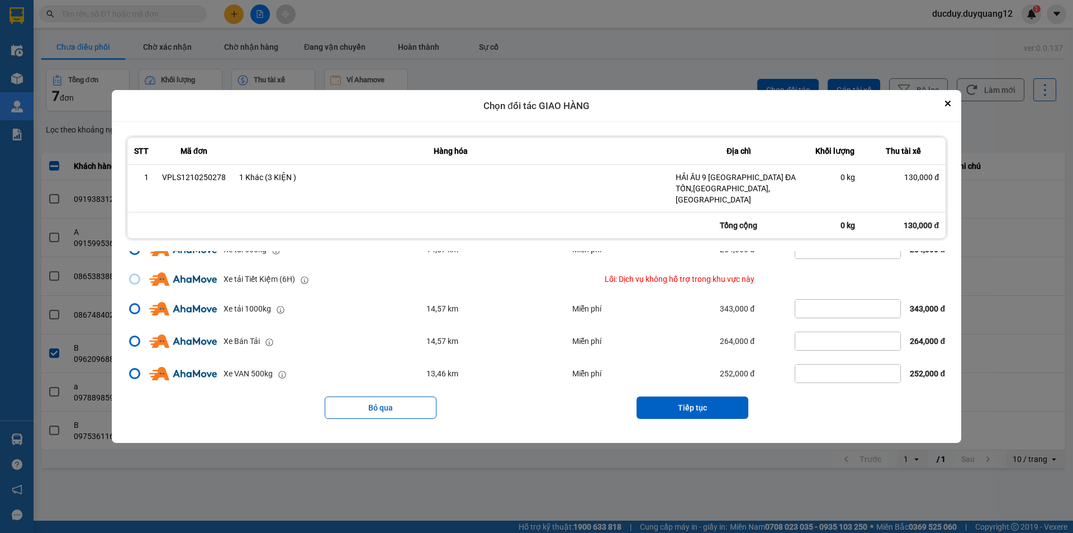
click at [131, 306] on div "dialog" at bounding box center [135, 309] width 8 height 8
click at [128, 476] on input "dialog" at bounding box center [128, 476] width 0 height 0
click at [676, 401] on button "Tiếp tục" at bounding box center [693, 407] width 112 height 22
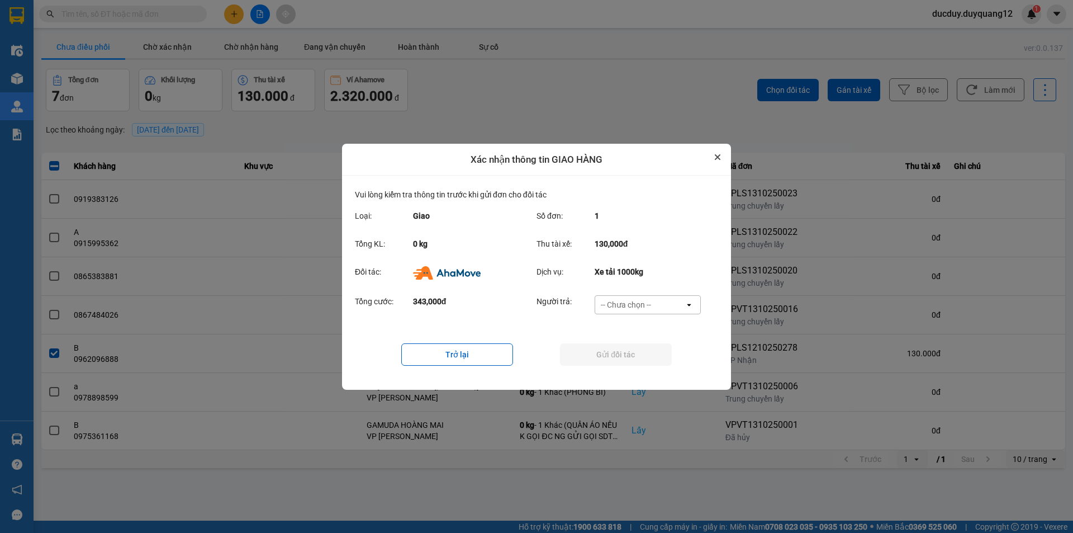
click at [718, 155] on icon "Close" at bounding box center [718, 157] width 6 height 6
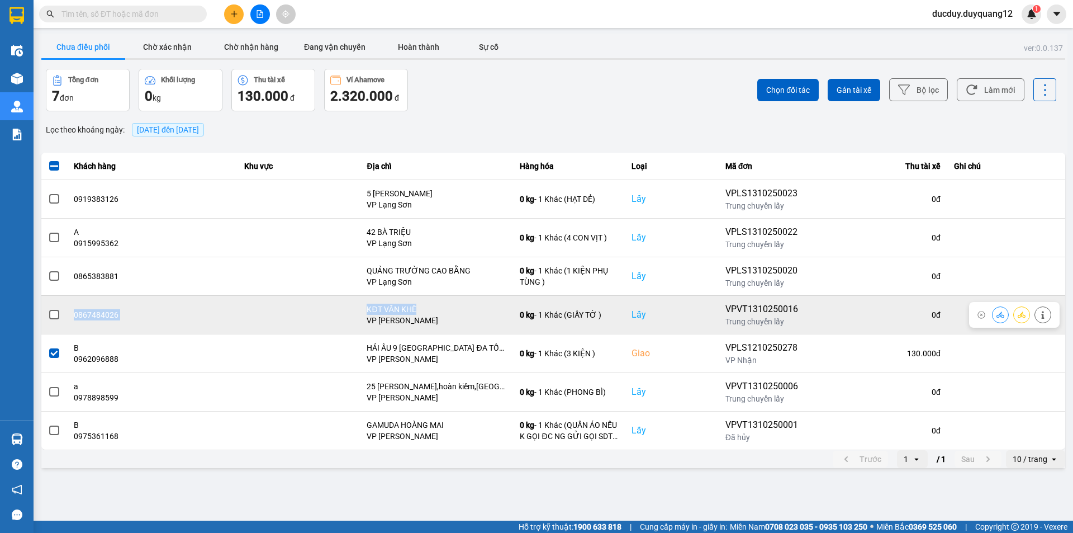
drag, startPoint x: 461, startPoint y: 307, endPoint x: 70, endPoint y: 328, distance: 390.8
click at [70, 328] on tr "0867484026 KĐT VĂN KHÊ VP [PERSON_NAME] 0 kg - 1 Khác (GIẤY TỜ ) Lấy VPVT131025…" at bounding box center [553, 314] width 1024 height 39
copy tr "0867484026 KĐT VĂN KHÊ"
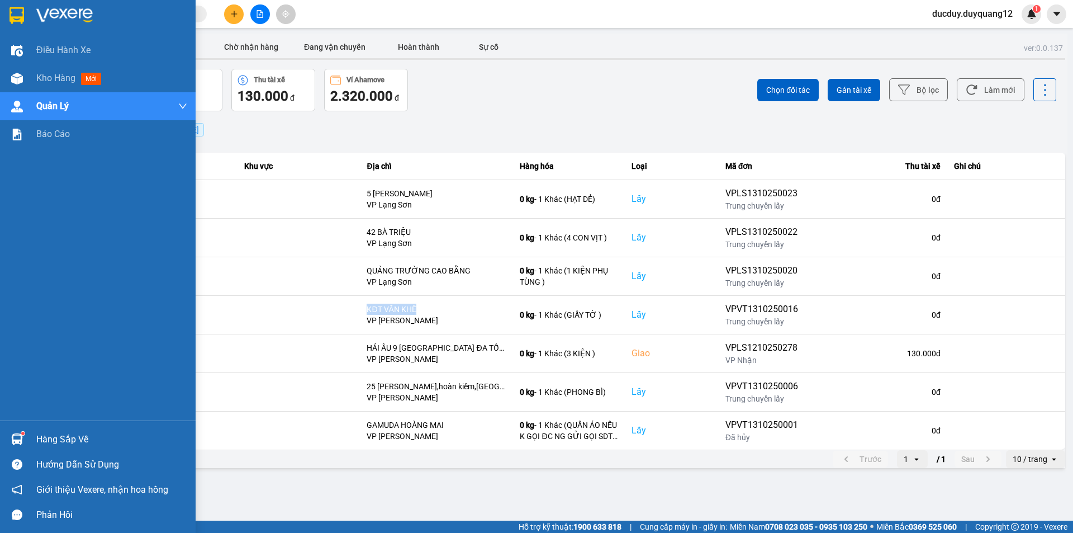
click at [65, 434] on div "Hàng sắp về" at bounding box center [111, 439] width 151 height 17
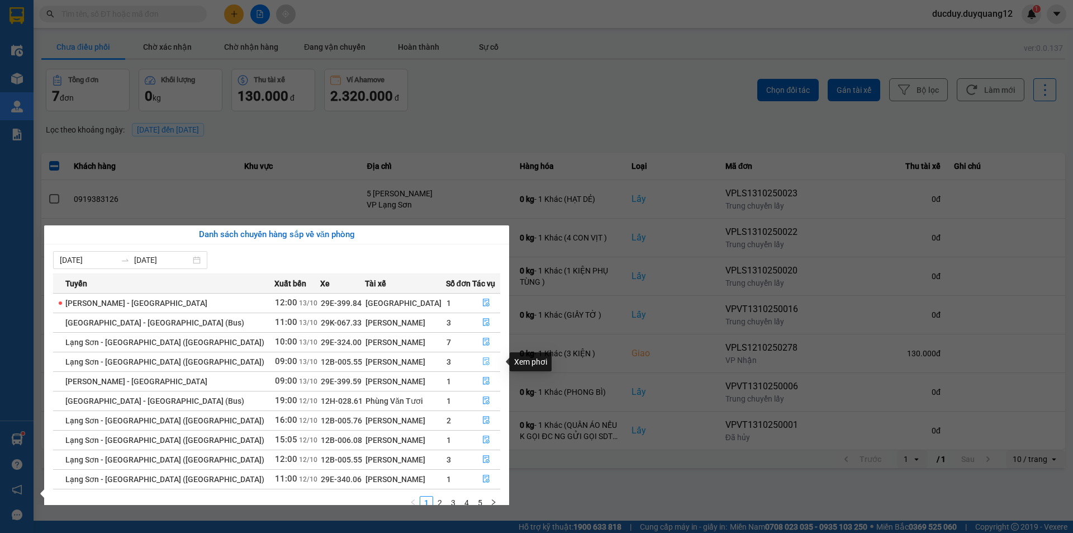
click at [482, 366] on span "file-done" at bounding box center [486, 361] width 8 height 9
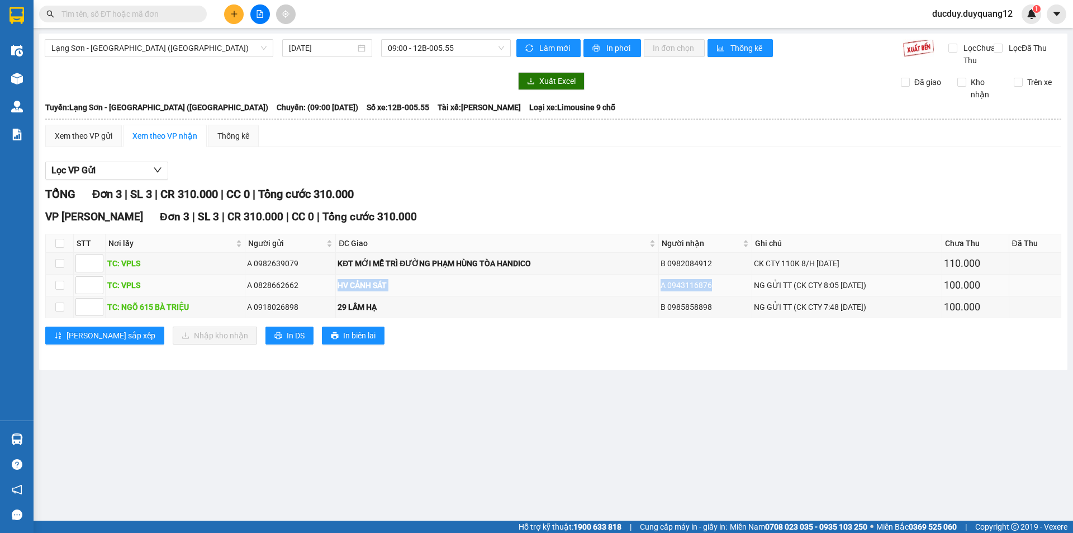
drag, startPoint x: 366, startPoint y: 299, endPoint x: 735, endPoint y: 299, distance: 369.0
click at [735, 296] on tr "TC: VPLS A 0828662662 HV CẢNH SÁT A 0943116876 NG GỬI TT (CK CTY 8:05 [DATE]) 1…" at bounding box center [554, 285] width 1016 height 22
copy tr "HV CẢNH SÁT A 0943116876"
click at [243, 13] on button at bounding box center [234, 14] width 20 height 20
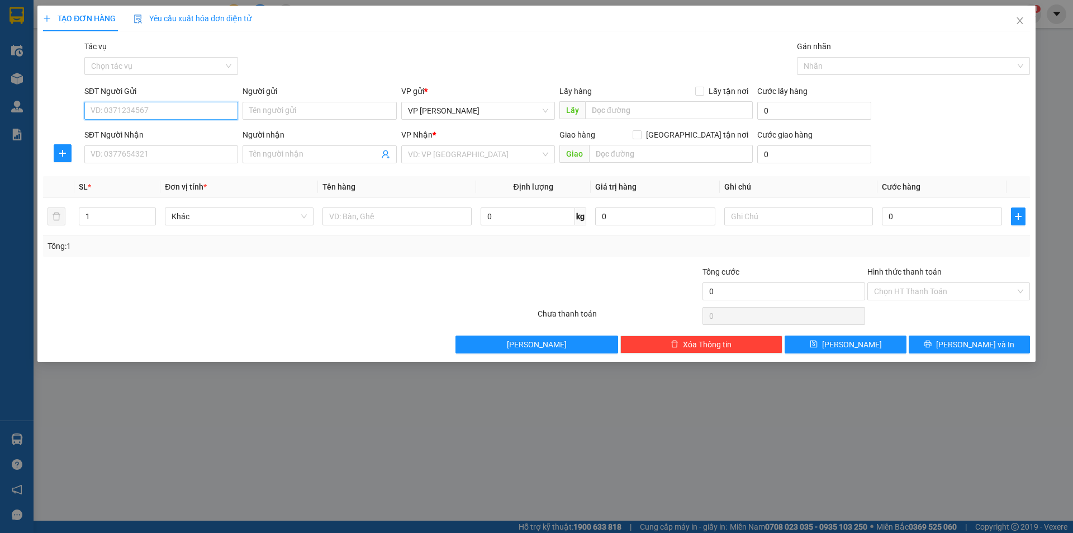
click at [182, 110] on input "SĐT Người Gửi" at bounding box center [161, 111] width 154 height 18
click at [132, 111] on input "SĐT Người Gửi" at bounding box center [161, 111] width 154 height 18
type input "0949588566"
click at [701, 87] on input "Lấy tận nơi" at bounding box center [699, 91] width 8 height 8
checkbox input "true"
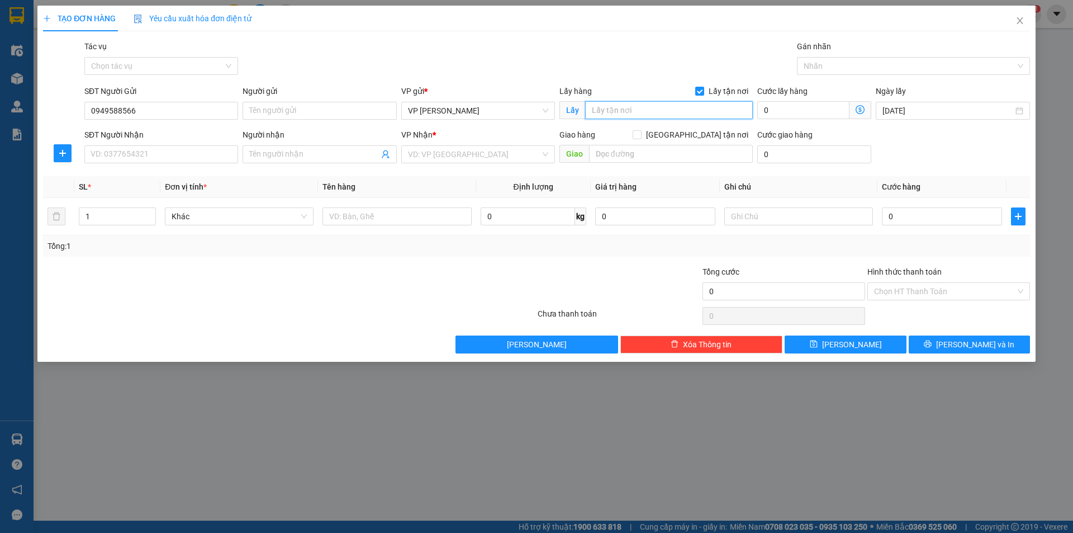
click at [650, 108] on input "text" at bounding box center [669, 110] width 168 height 18
click at [645, 114] on input "153 O" at bounding box center [669, 110] width 168 height 18
click at [733, 111] on input "153 Ô CÁCH,[GEOGRAPHIC_DATA],[GEOGRAPHIC_DATA]" at bounding box center [669, 110] width 168 height 18
type input "153 Ô CÁCH,[GEOGRAPHIC_DATA],[GEOGRAPHIC_DATA],[GEOGRAPHIC_DATA]"
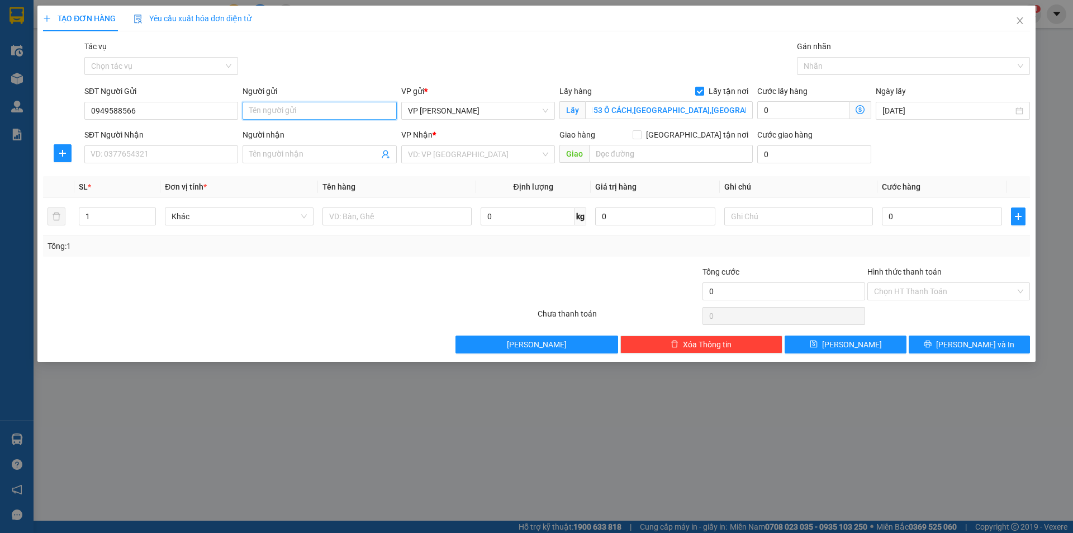
click at [301, 106] on input "Người gửi" at bounding box center [320, 111] width 154 height 18
type input "A"
click at [146, 150] on input "SĐT Người Nhận" at bounding box center [161, 154] width 154 height 18
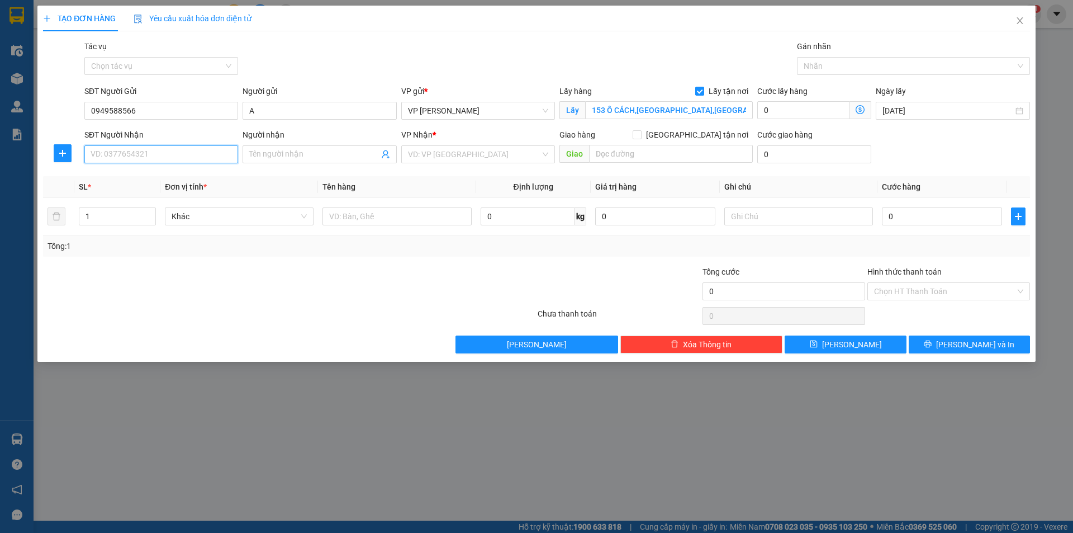
click at [146, 153] on input "SĐT Người Nhận" at bounding box center [161, 154] width 154 height 18
click at [146, 154] on input "SĐT Người Nhận" at bounding box center [161, 154] width 154 height 18
type input "0949588566"
click at [277, 151] on input "Người nhận" at bounding box center [313, 154] width 129 height 12
type input "B"
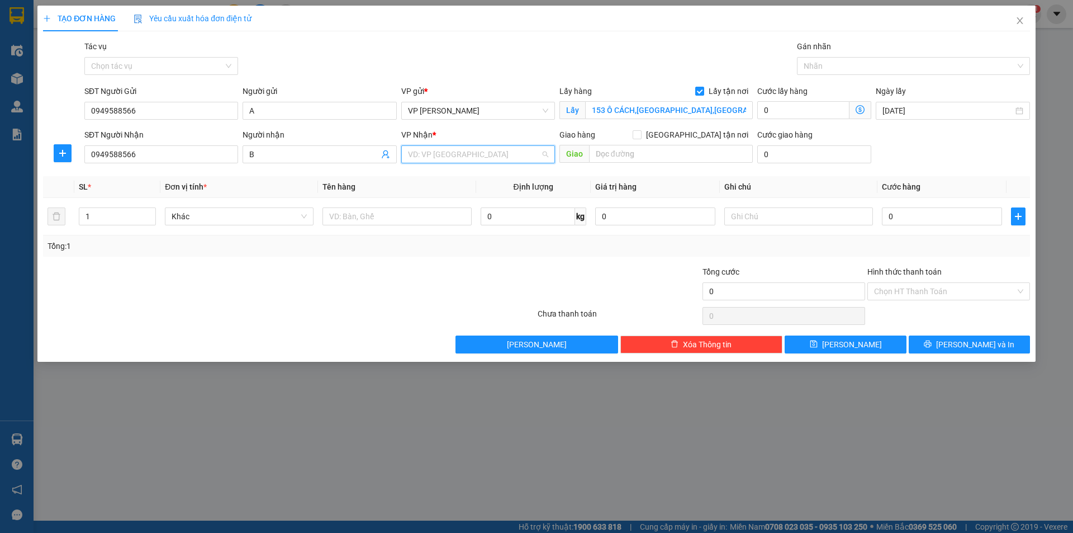
click at [424, 155] on input "search" at bounding box center [474, 154] width 132 height 17
click at [431, 209] on div "VP Lạng Sơn" at bounding box center [478, 212] width 140 height 12
click at [641, 132] on input "[GEOGRAPHIC_DATA] tận nơi" at bounding box center [637, 134] width 8 height 8
checkbox input "true"
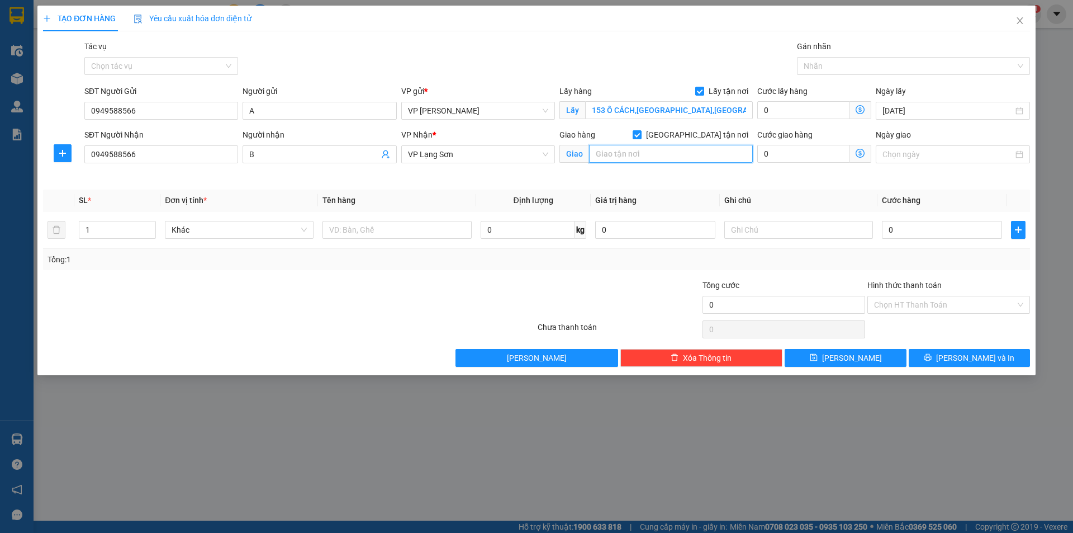
click at [641, 152] on input "text" at bounding box center [671, 154] width 164 height 18
type input "THẤT KHÊ"
click at [912, 230] on input "0" at bounding box center [942, 230] width 120 height 18
type input "01"
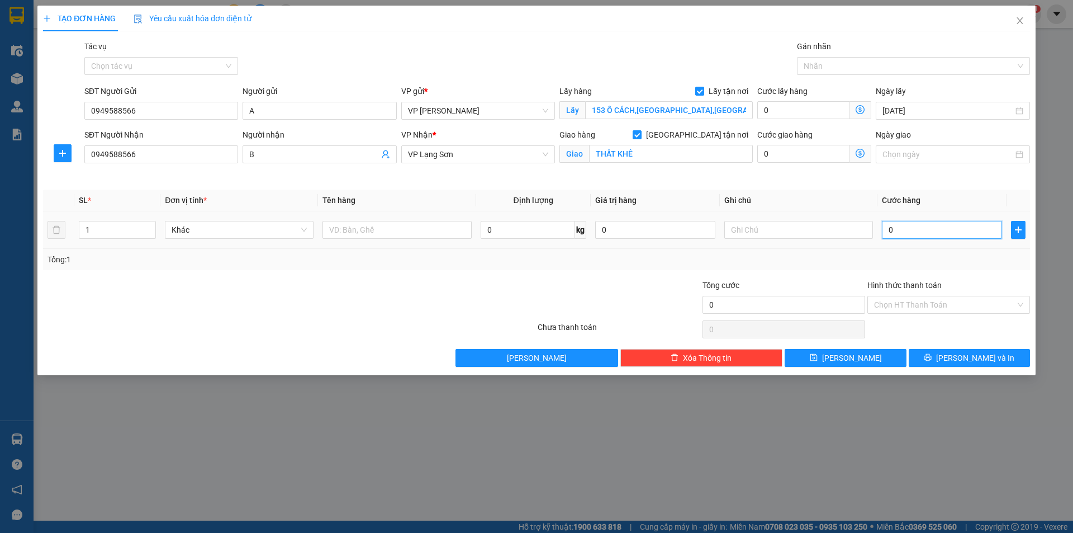
type input "1"
type input "1.000"
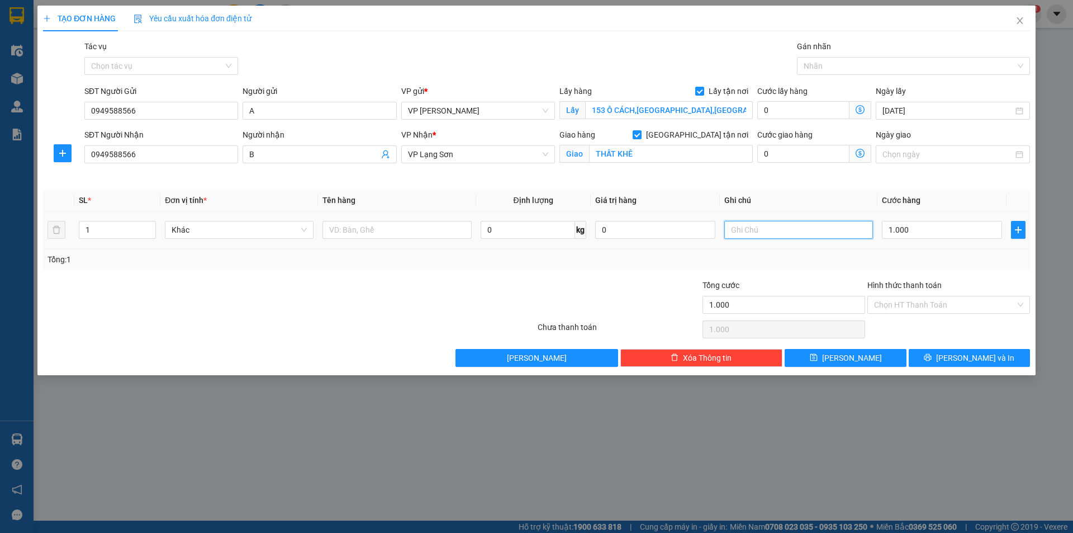
click at [757, 231] on input "text" at bounding box center [799, 230] width 149 height 18
type input "NG NHẬN TT"
click at [832, 353] on button "[PERSON_NAME]" at bounding box center [845, 358] width 121 height 18
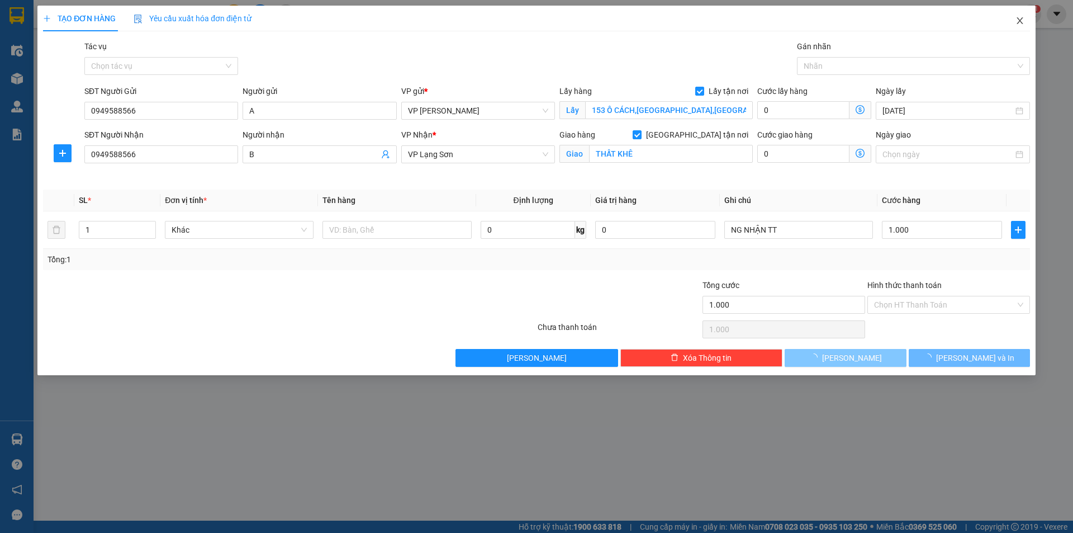
checkbox input "false"
type input "0"
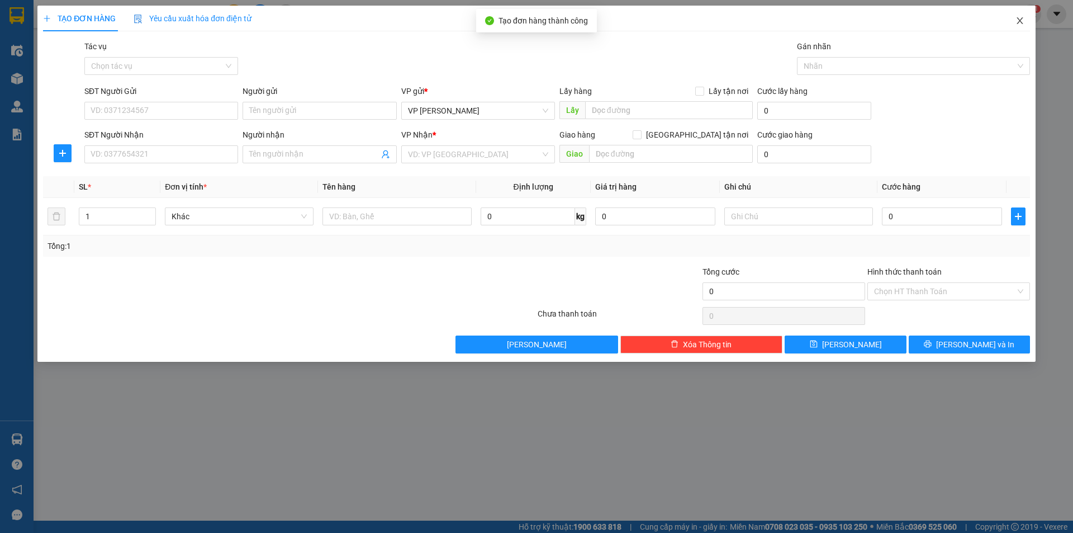
click at [1023, 21] on icon "close" at bounding box center [1020, 20] width 9 height 9
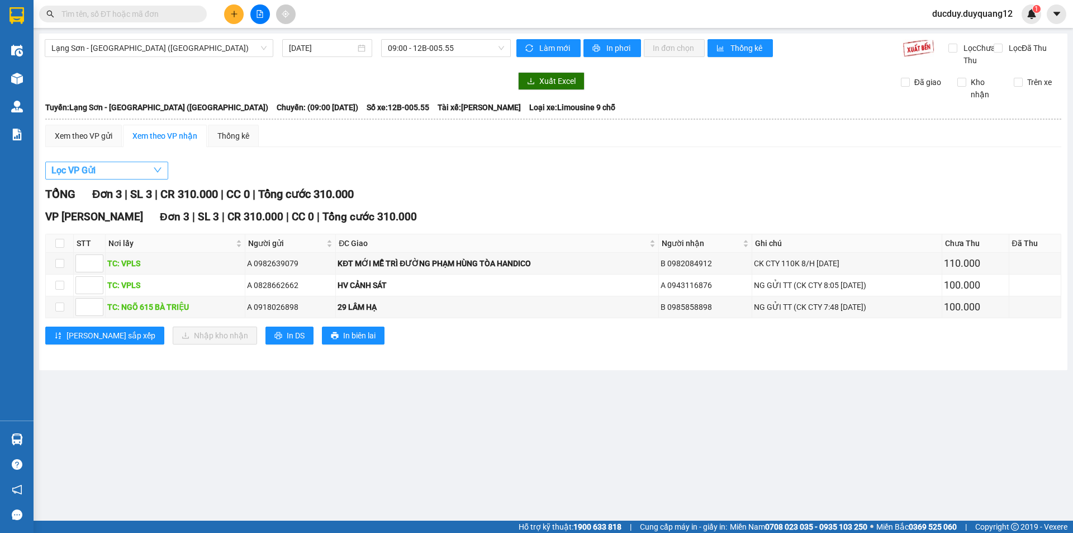
click at [88, 179] on button "Lọc VP Gửi" at bounding box center [106, 171] width 123 height 18
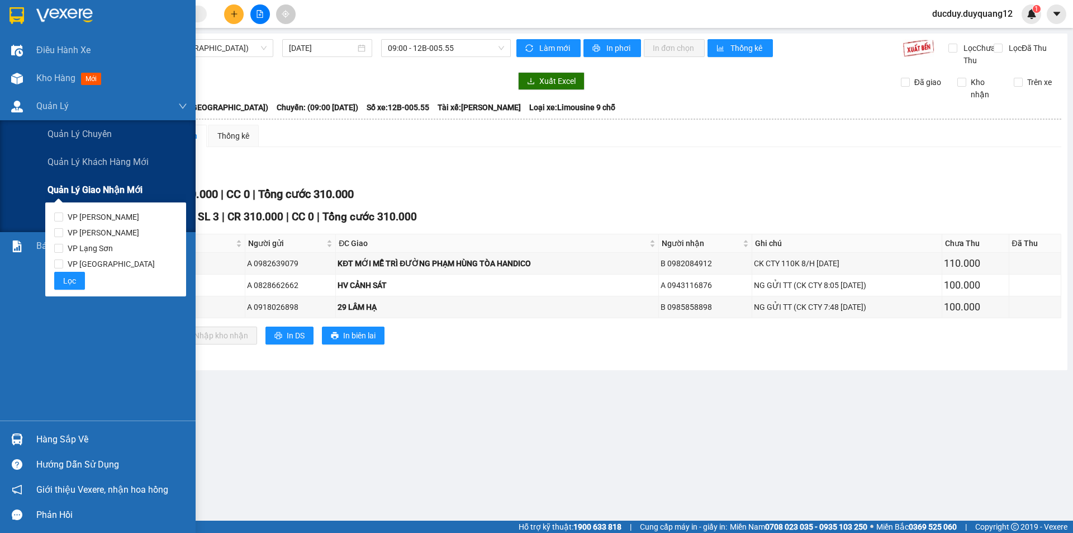
click at [82, 190] on span "Quản lý giao nhận mới" at bounding box center [95, 190] width 95 height 14
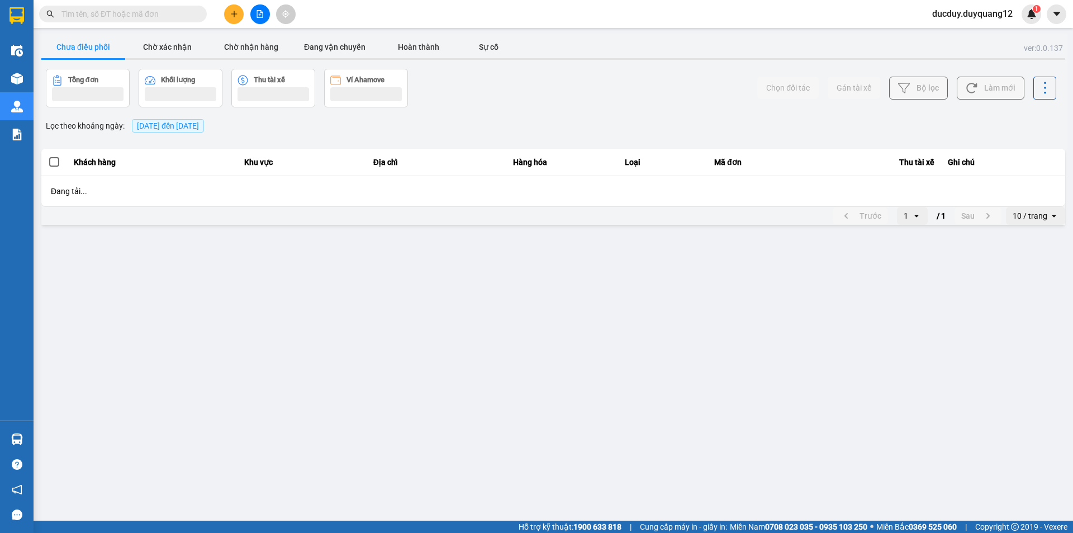
click at [84, 46] on button "Chưa điều phối" at bounding box center [83, 47] width 84 height 22
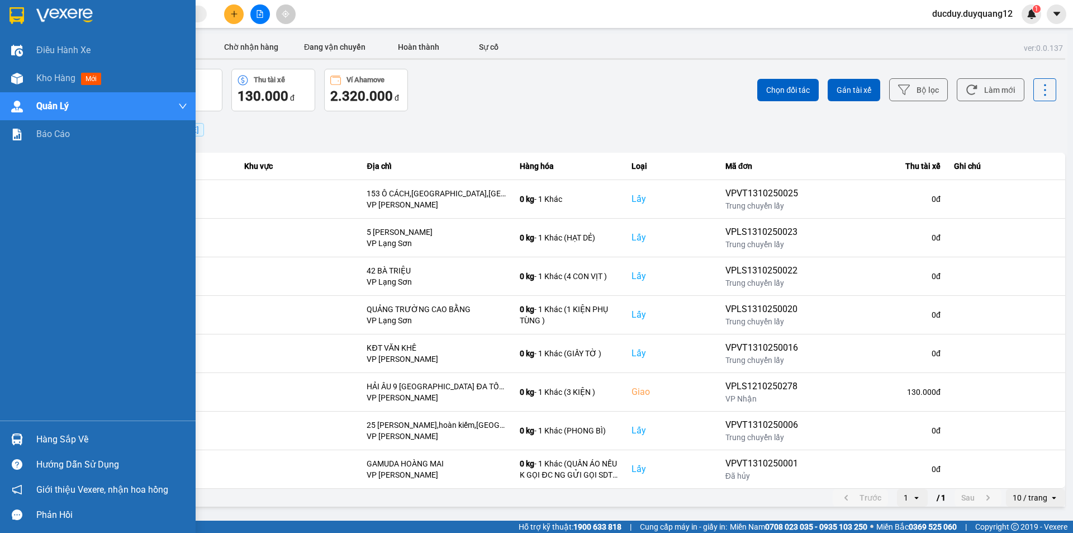
click at [37, 438] on div "Hàng sắp về" at bounding box center [111, 439] width 151 height 17
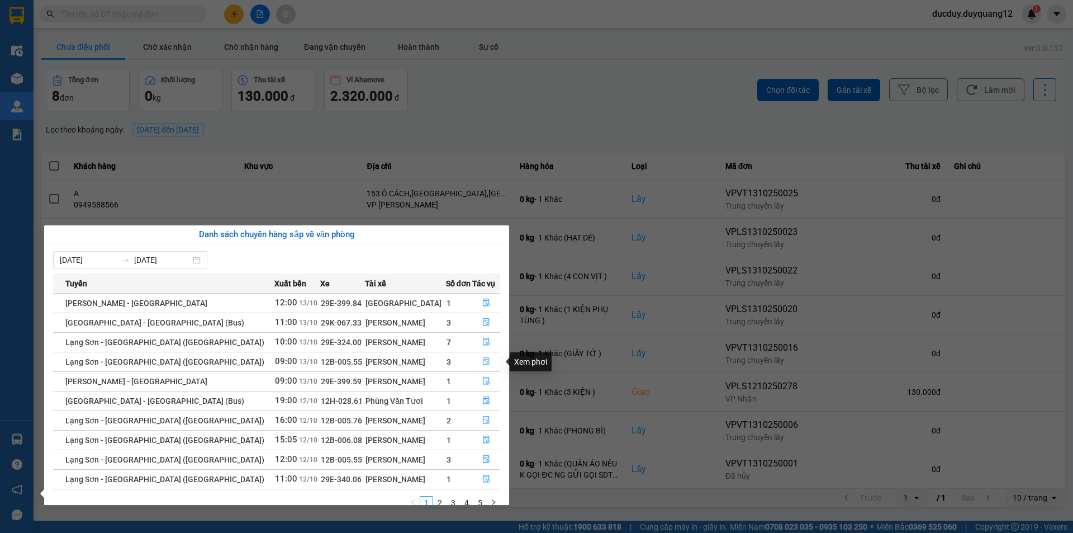
click at [482, 362] on icon "file-done" at bounding box center [486, 361] width 8 height 8
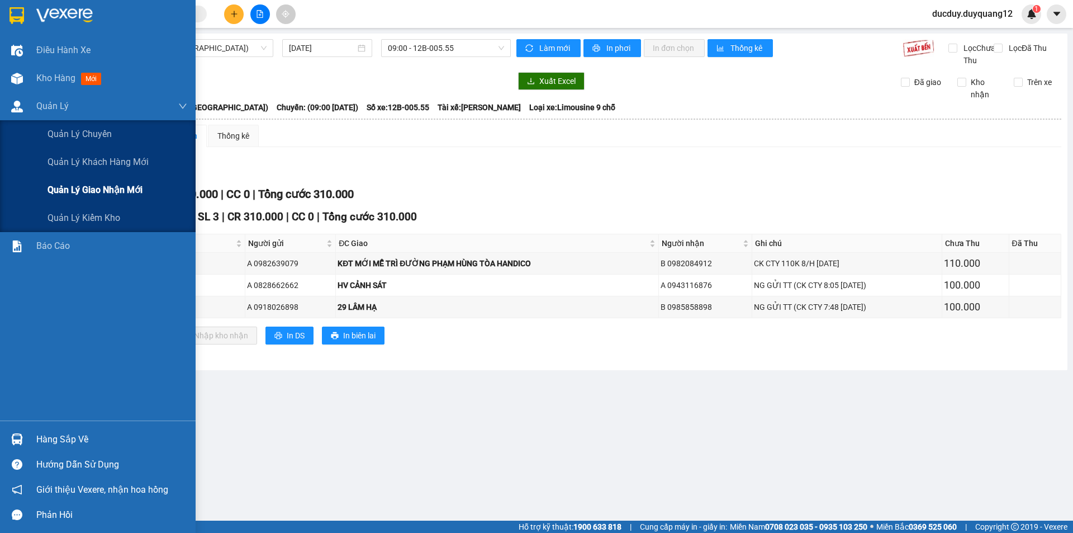
click at [112, 196] on span "Quản lý giao nhận mới" at bounding box center [95, 190] width 95 height 14
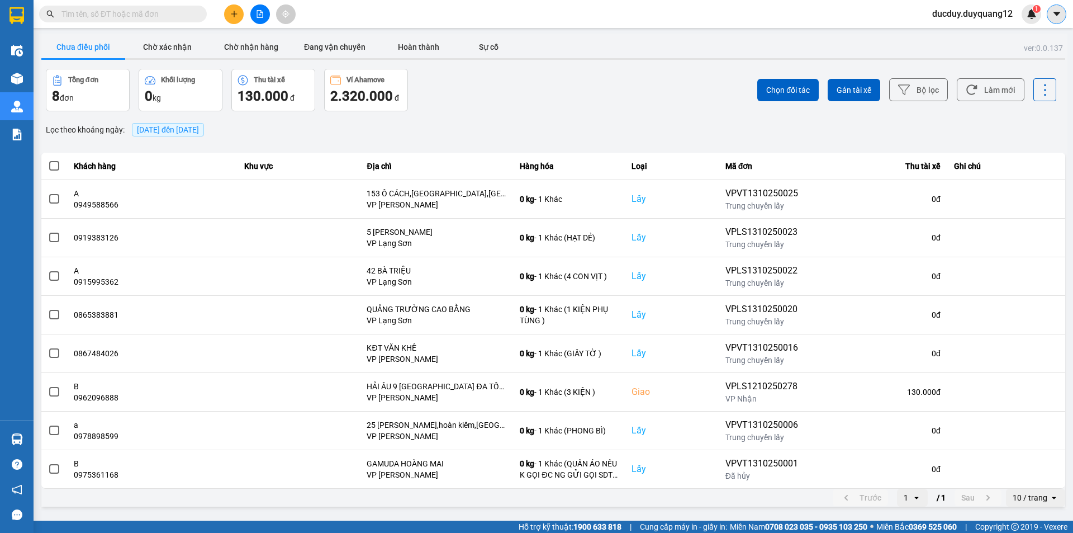
click at [1058, 9] on icon "caret-down" at bounding box center [1057, 14] width 10 height 10
click at [1032, 41] on div "Cấu hình nhà xe" at bounding box center [1027, 42] width 56 height 12
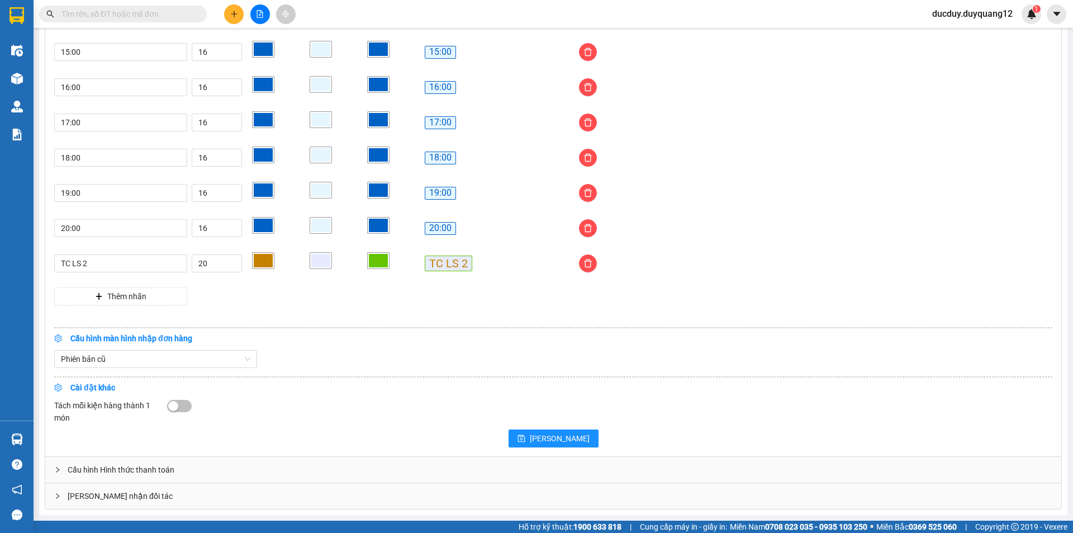
click at [149, 491] on div "[PERSON_NAME] nhận đối tác" at bounding box center [553, 496] width 1016 height 26
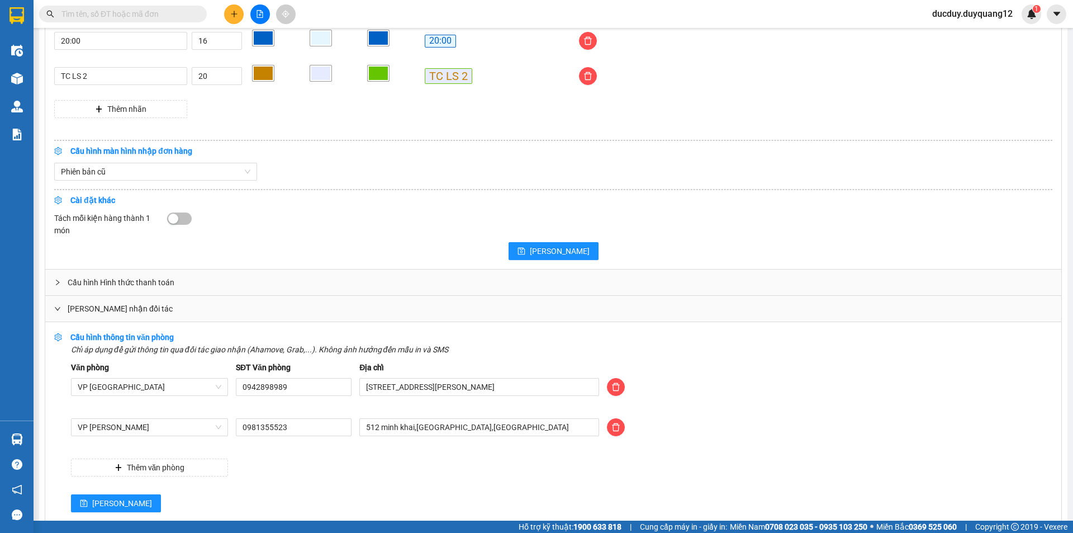
scroll to position [1104, 0]
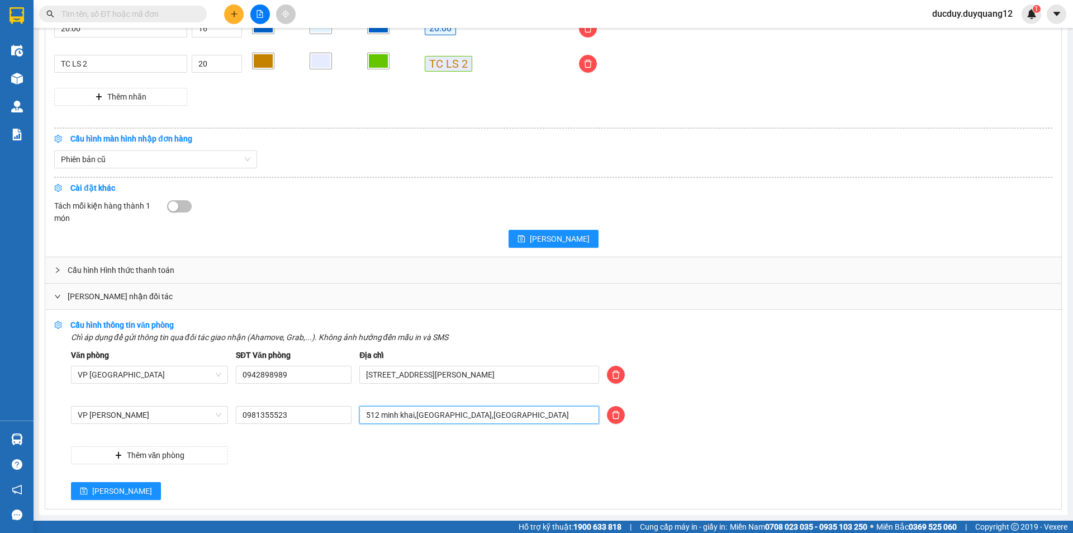
drag, startPoint x: 522, startPoint y: 420, endPoint x: 275, endPoint y: 443, distance: 247.6
click at [275, 443] on div "Văn phòng VP [GEOGRAPHIC_DATA] SĐT Văn phòng 0942898989 Địa chỉ [STREET_ADDRESS…" at bounding box center [562, 406] width 982 height 115
type input "[PERSON_NAME] [GEOGRAPHIC_DATA],[GEOGRAPHIC_DATA],[GEOGRAPHIC_DATA]"
click at [108, 488] on button "[PERSON_NAME]" at bounding box center [116, 491] width 90 height 18
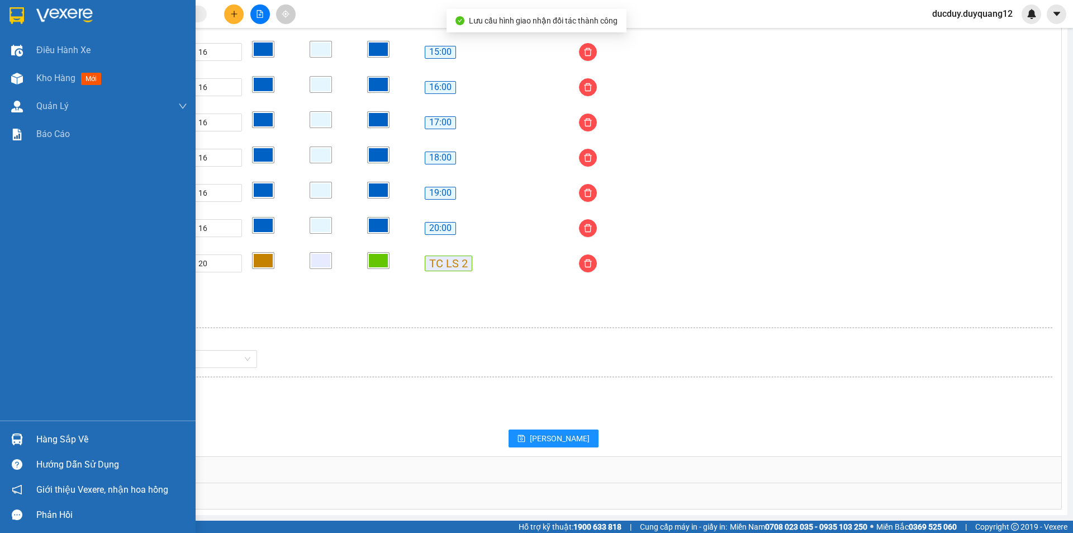
scroll to position [905, 0]
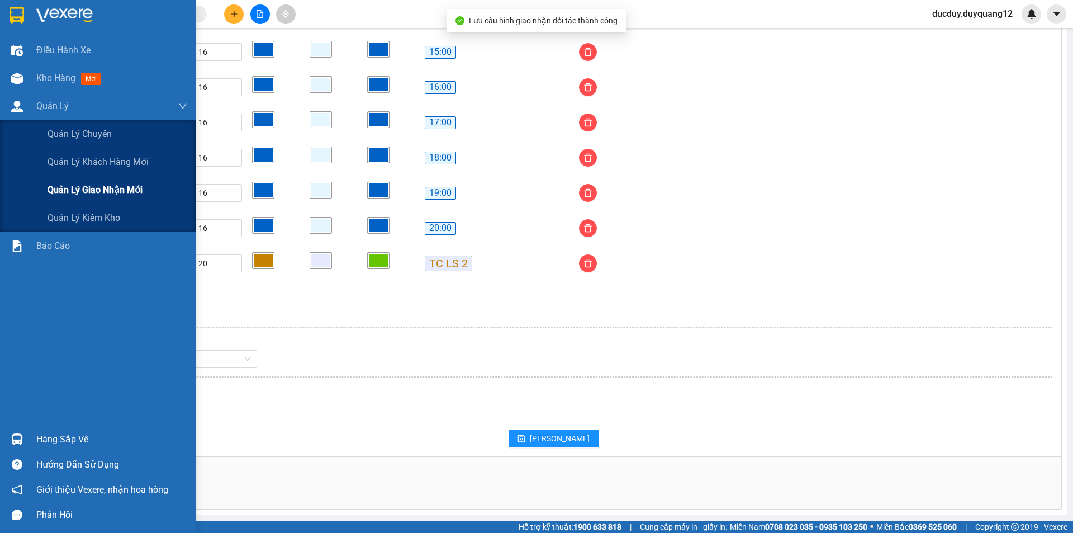
click at [94, 187] on span "Quản lý giao nhận mới" at bounding box center [95, 190] width 95 height 14
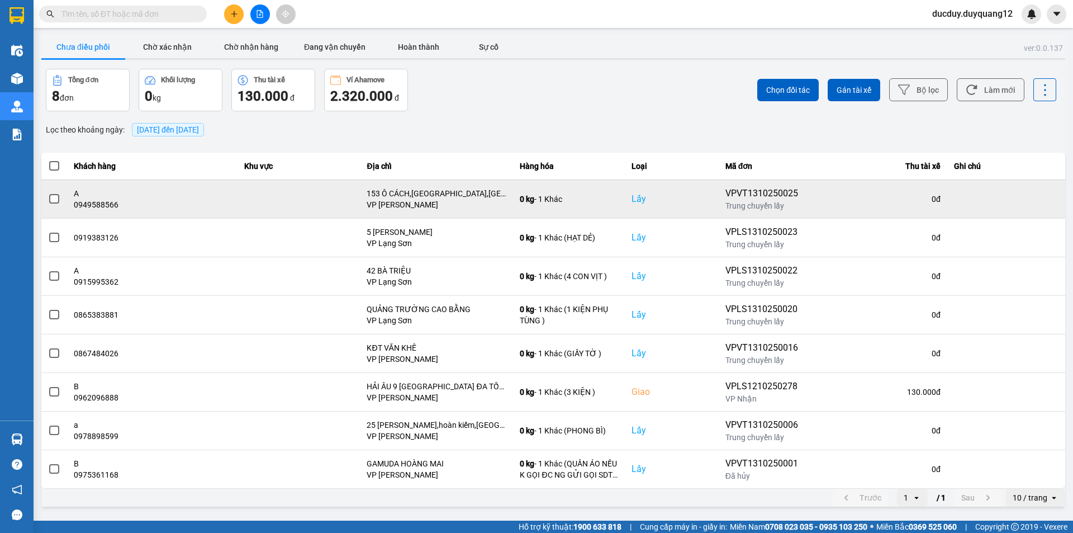
click at [50, 195] on span at bounding box center [54, 199] width 10 height 10
click at [48, 193] on input "checkbox" at bounding box center [48, 193] width 0 height 0
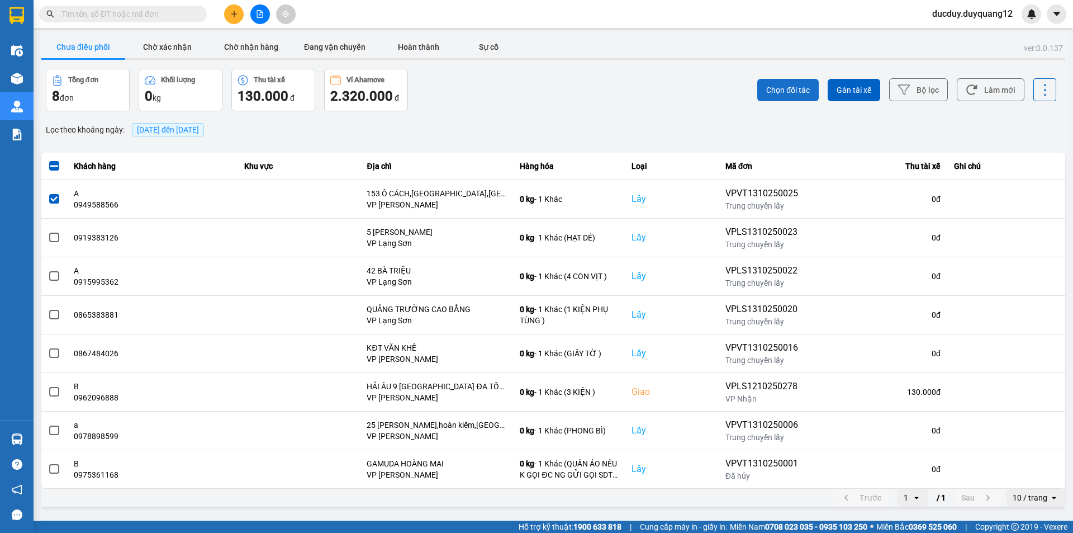
click at [798, 89] on span "Chọn đối tác" at bounding box center [788, 89] width 44 height 11
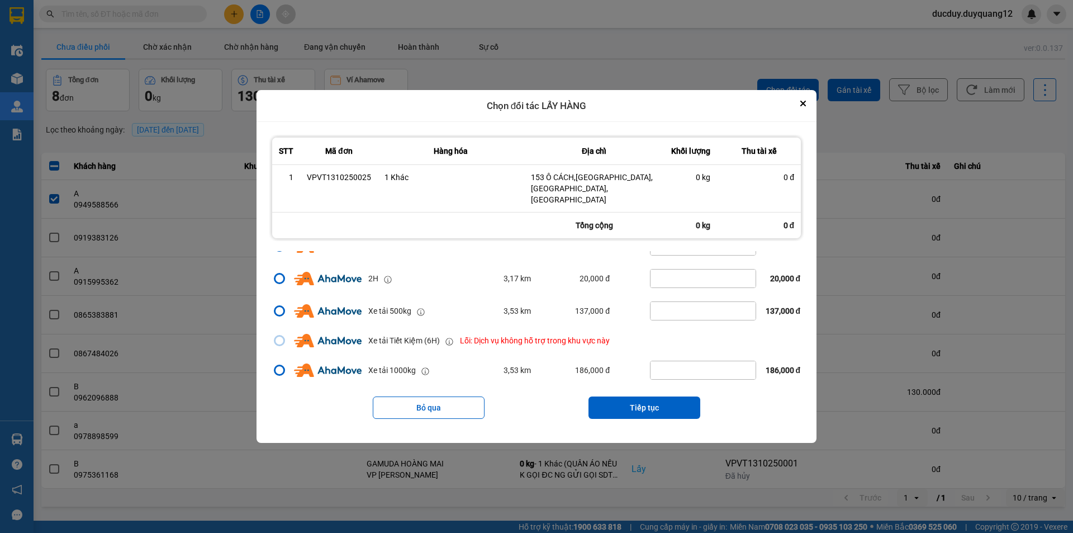
scroll to position [168, 0]
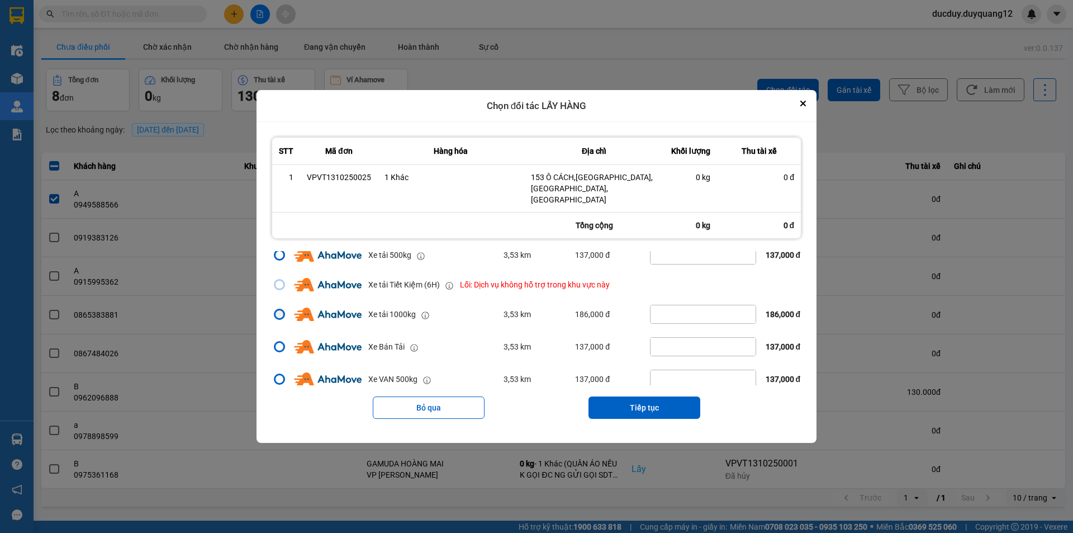
click at [276, 310] on div "dialog" at bounding box center [280, 314] width 8 height 8
click at [273, 482] on input "dialog" at bounding box center [273, 482] width 0 height 0
click at [636, 399] on button "Tiếp tục" at bounding box center [645, 407] width 112 height 22
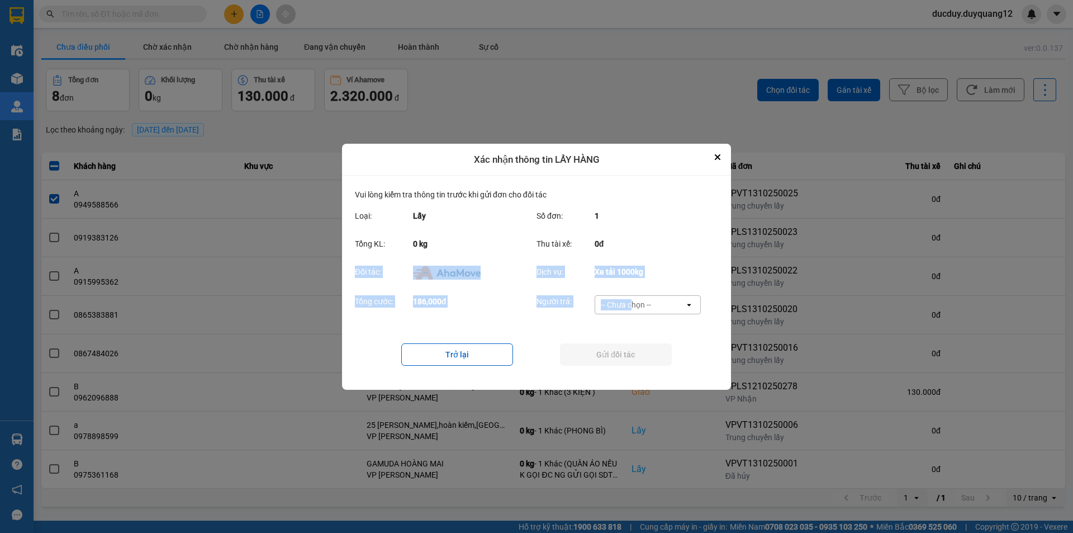
drag, startPoint x: 631, startPoint y: 301, endPoint x: 638, endPoint y: 239, distance: 61.9
click at [638, 239] on div "Vui lòng kiểm tra thông tin trước khi gửi đơn cho đối tác Loại: Lấy Số đơn: 1 T…" at bounding box center [536, 282] width 363 height 188
click at [801, 273] on div "ver: 0.0.137 Chưa điều phối Chờ xác nhận Chờ nhận hàng Đang vận chuyển Hoàn thà…" at bounding box center [553, 271] width 1029 height 475
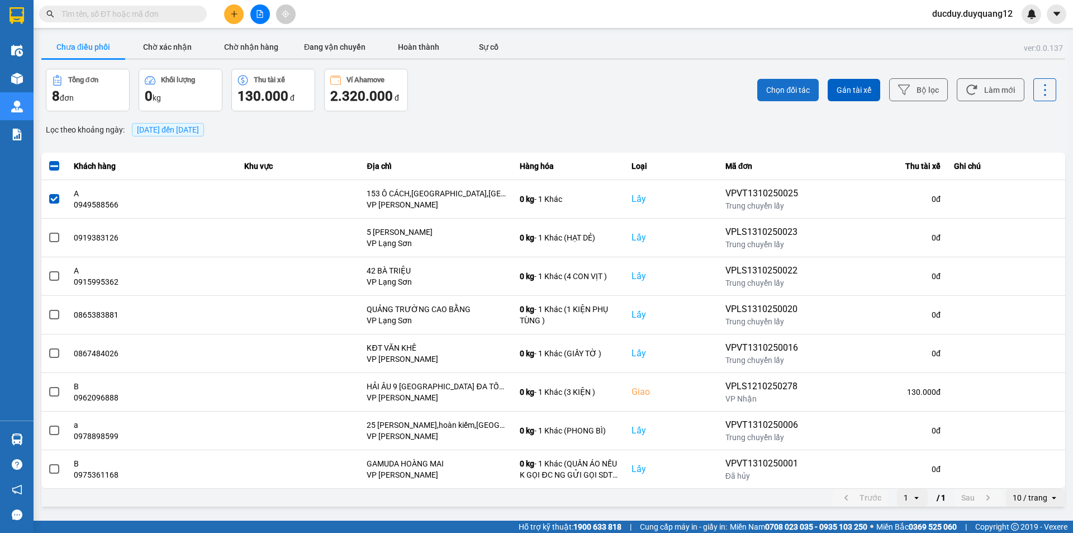
click at [790, 89] on span "Chọn đối tác" at bounding box center [788, 89] width 44 height 11
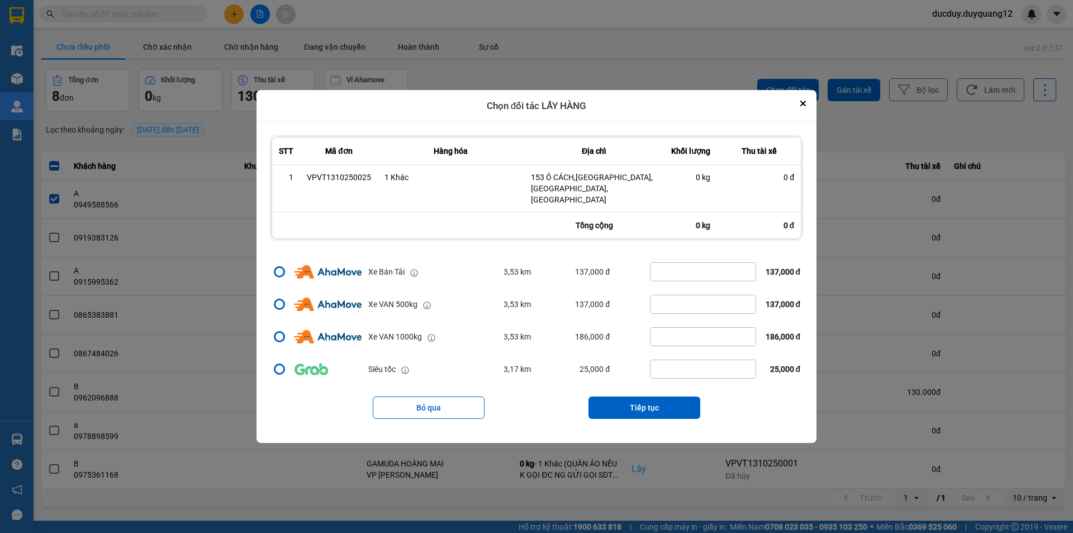
scroll to position [131, 0]
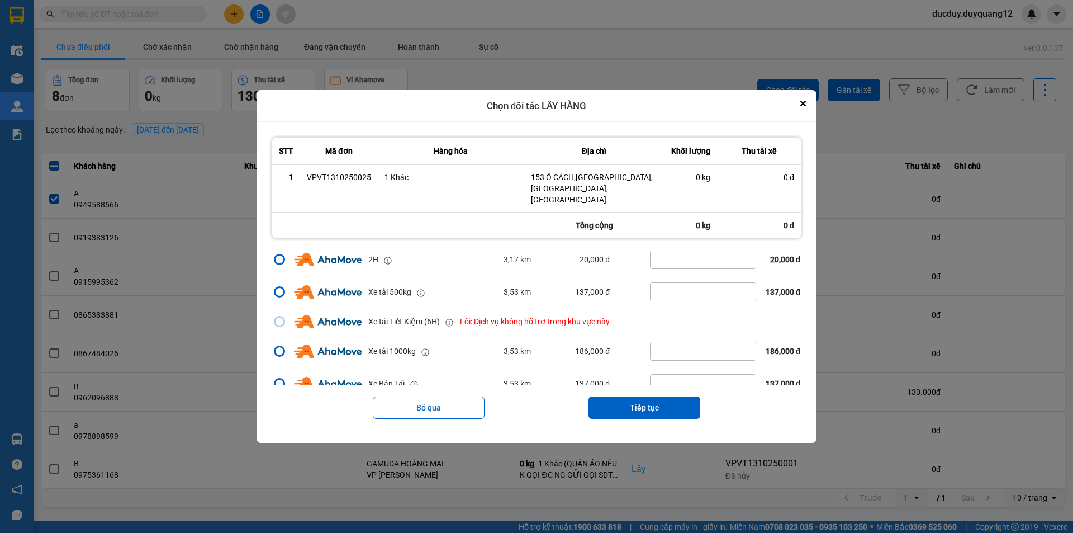
click at [276, 255] on div "dialog" at bounding box center [280, 259] width 8 height 8
click at [273, 390] on input "dialog" at bounding box center [273, 390] width 0 height 0
click at [806, 106] on icon "Close" at bounding box center [803, 103] width 4 height 4
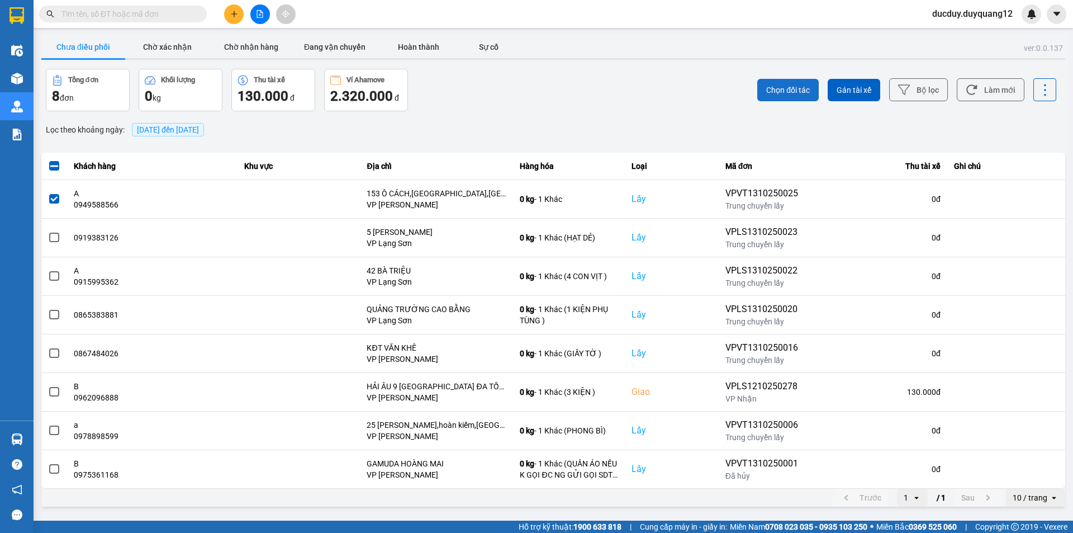
click at [790, 94] on span "Chọn đối tác" at bounding box center [788, 89] width 44 height 11
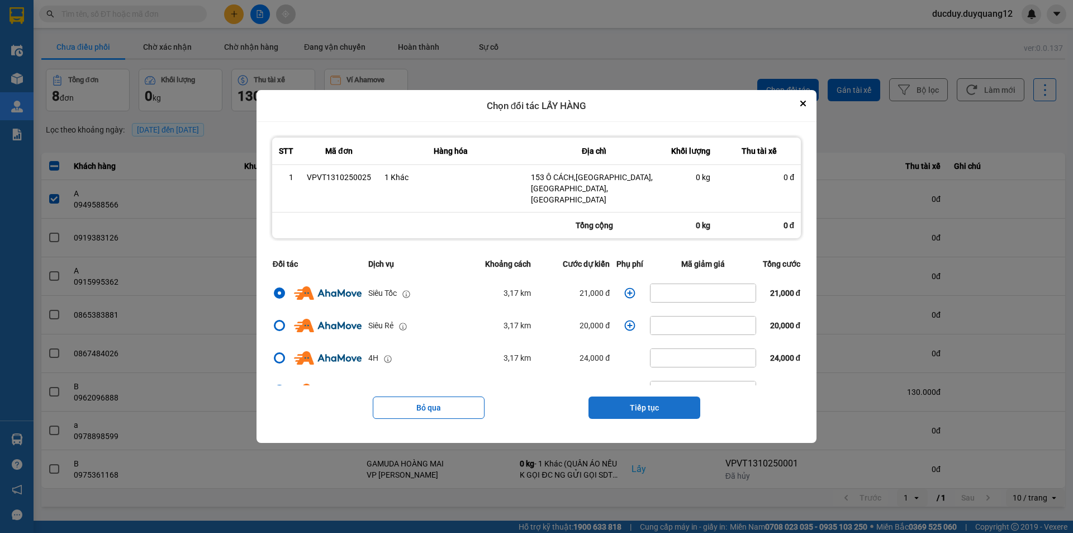
click at [633, 397] on button "Tiếp tục" at bounding box center [645, 407] width 112 height 22
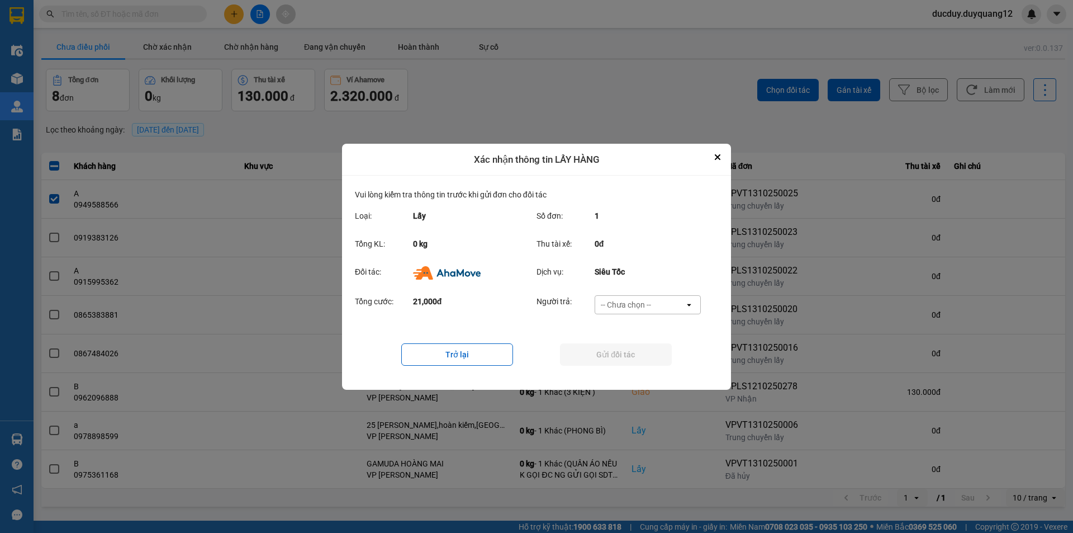
click at [640, 304] on div "-- Chưa chọn --" at bounding box center [626, 304] width 50 height 11
drag, startPoint x: 638, startPoint y: 261, endPoint x: 368, endPoint y: 366, distance: 289.0
drag, startPoint x: 368, startPoint y: 366, endPoint x: 631, endPoint y: 5, distance: 446.2
click at [632, 8] on section "Kết quả tìm kiếm ( 0 ) Bộ lọc No Data ducduy.duyquang12 Điều hành xe Kho hàng m…" at bounding box center [536, 266] width 1073 height 533
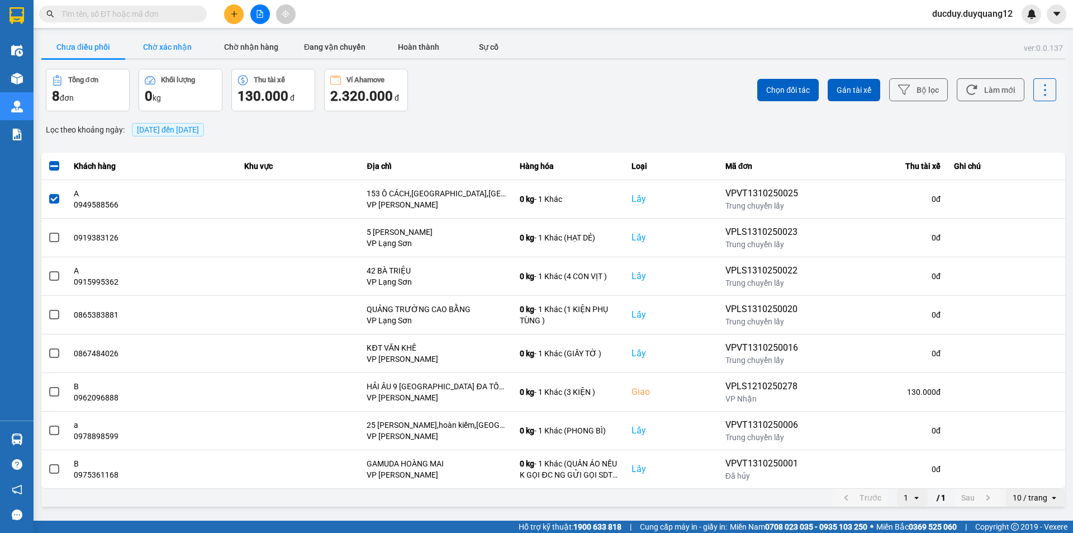
click at [159, 46] on button "Chờ xác nhận" at bounding box center [167, 47] width 84 height 22
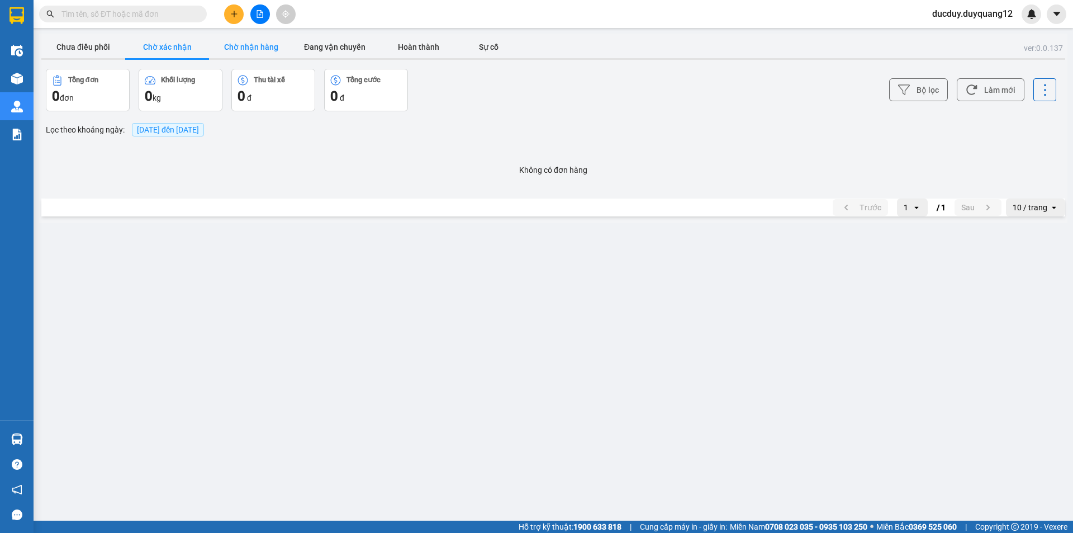
click at [250, 48] on button "Chờ nhận hàng" at bounding box center [251, 47] width 84 height 22
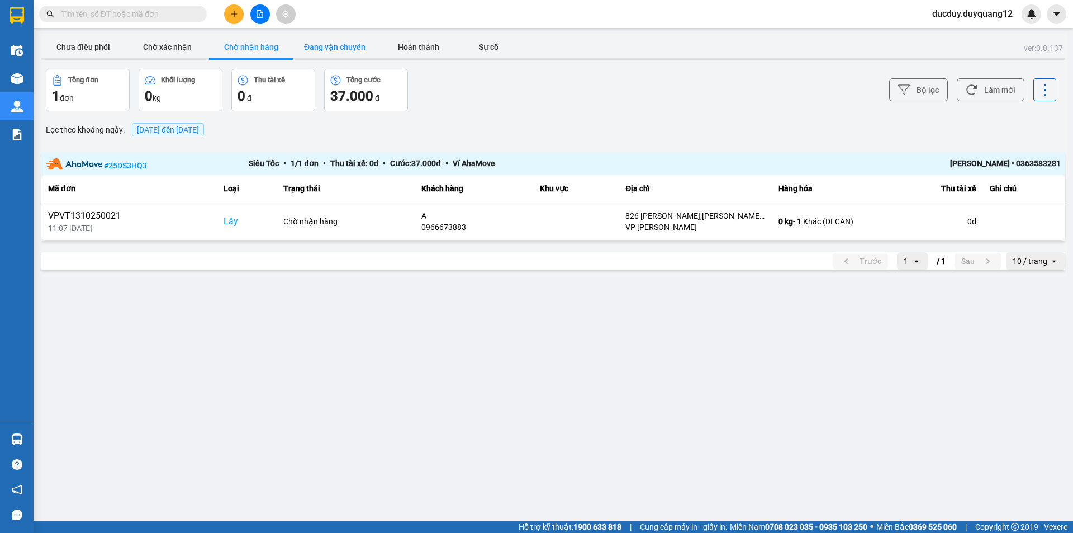
click at [339, 36] on button "Đang vận chuyển" at bounding box center [335, 47] width 84 height 22
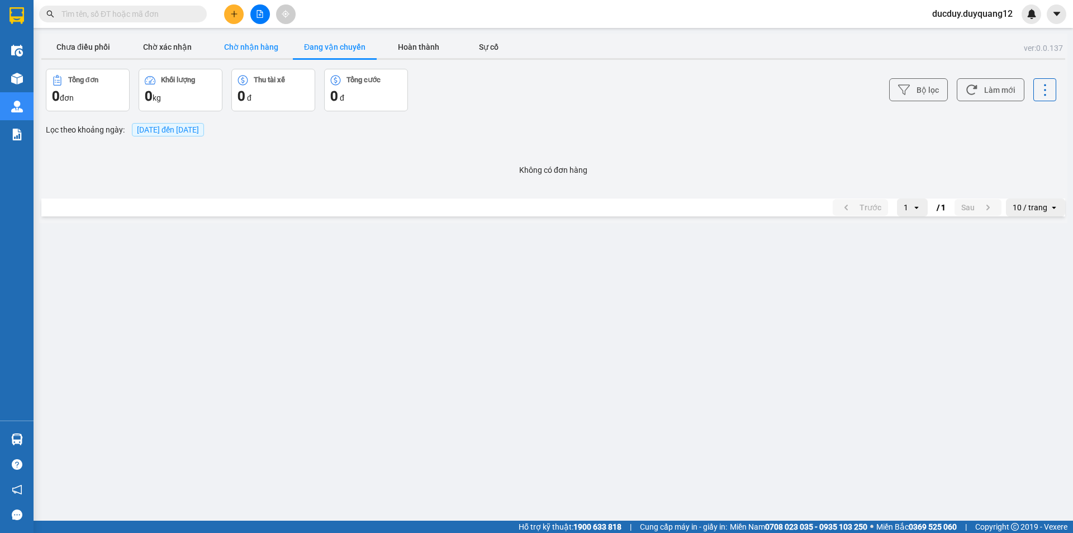
click at [260, 45] on button "Chờ nhận hàng" at bounding box center [251, 47] width 84 height 22
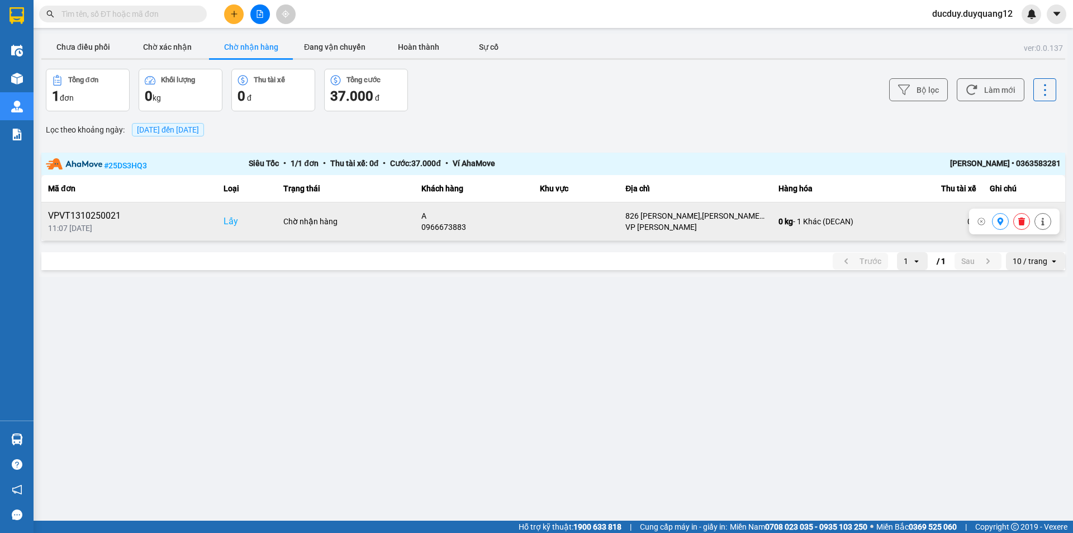
click at [1003, 225] on icon at bounding box center [1001, 221] width 8 height 8
click at [229, 16] on button at bounding box center [234, 14] width 20 height 20
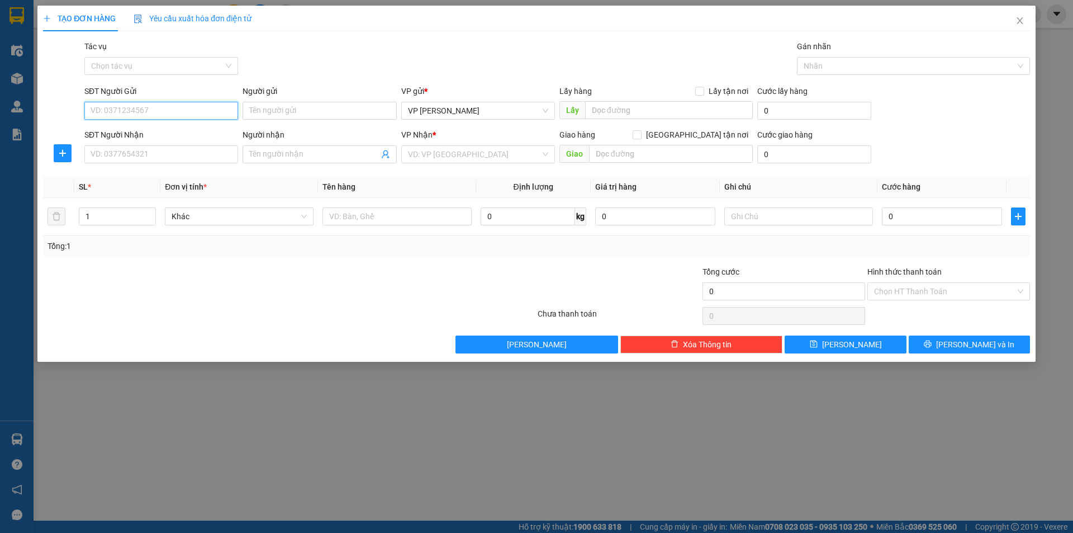
click at [221, 112] on input "SĐT Người Gửi" at bounding box center [161, 111] width 154 height 18
click at [183, 110] on input "SĐT Người Gửi" at bounding box center [161, 111] width 154 height 18
type input "0974760542"
click at [173, 135] on div "0974760542 - A" at bounding box center [161, 133] width 140 height 12
type input "A"
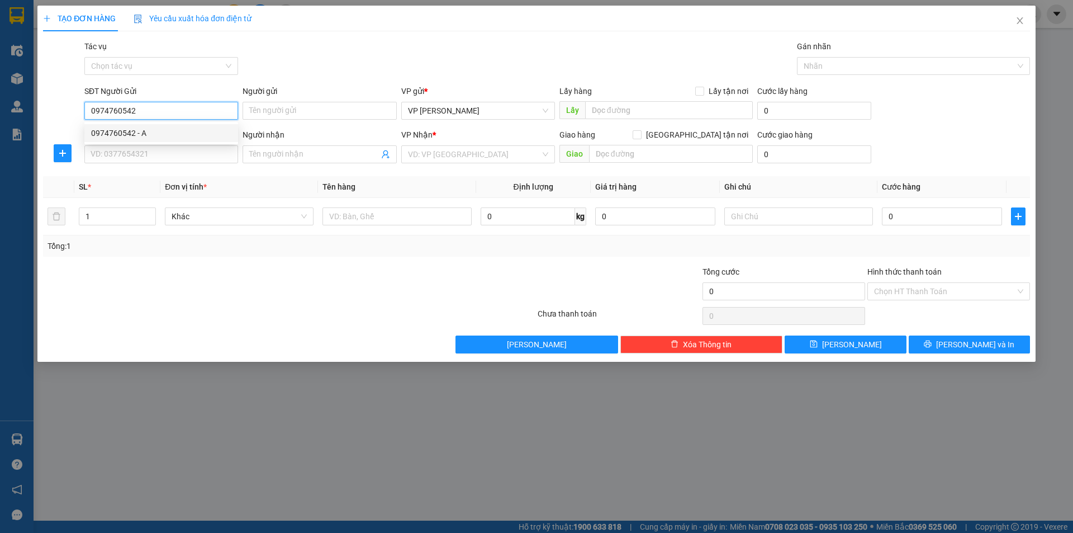
checkbox input "true"
type input "CT1 MỄ TRÌ THƯỢNG,NAM TỪ LIÊM,[GEOGRAPHIC_DATA]"
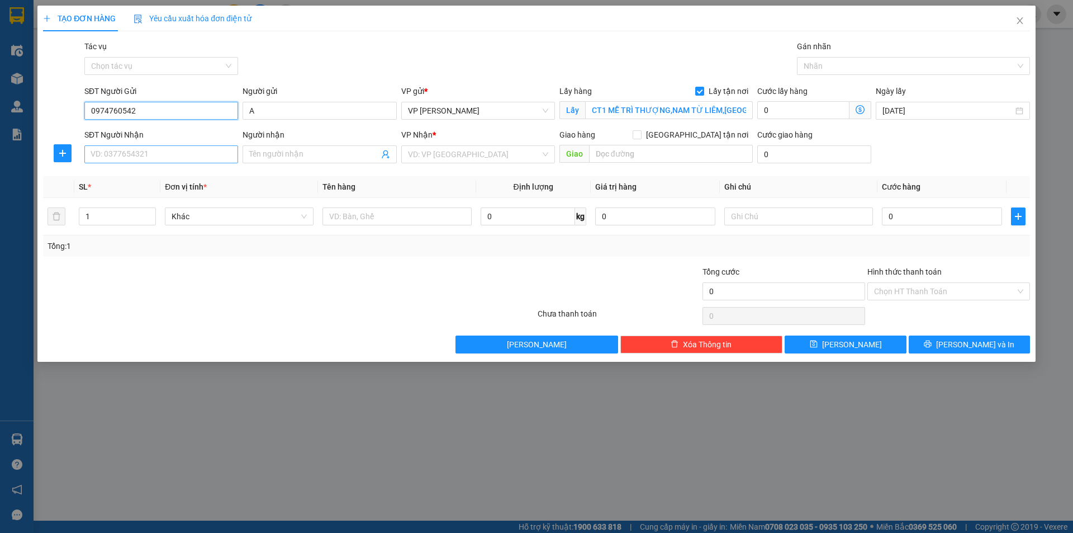
type input "0974760542"
click at [169, 155] on input "SĐT Người Nhận" at bounding box center [161, 154] width 154 height 18
click at [138, 173] on div "0942262000 - B" at bounding box center [161, 177] width 140 height 12
type input "0942262000"
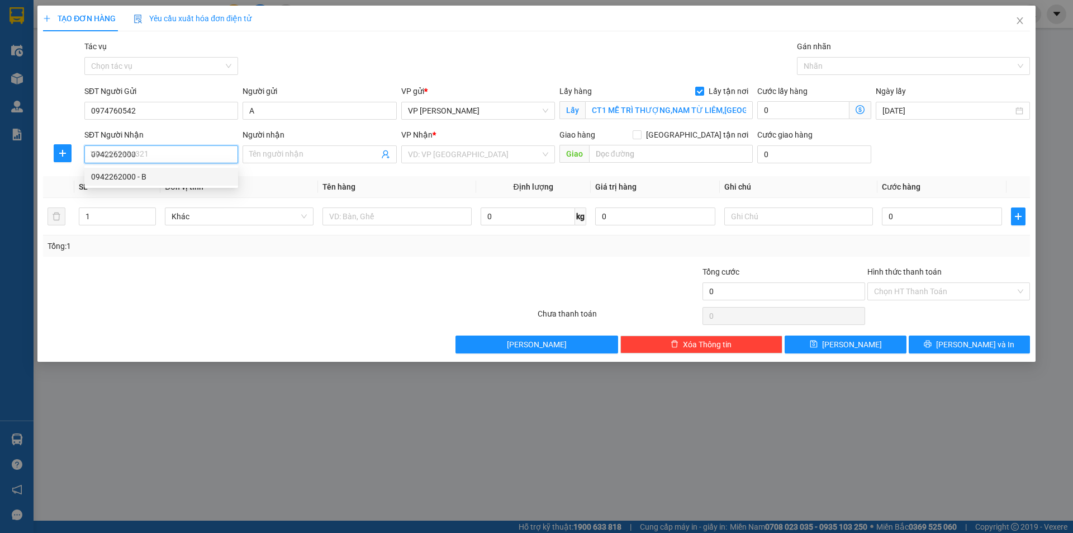
type input "B"
checkbox input "true"
type input "BẾN XE PHÍA BẮC"
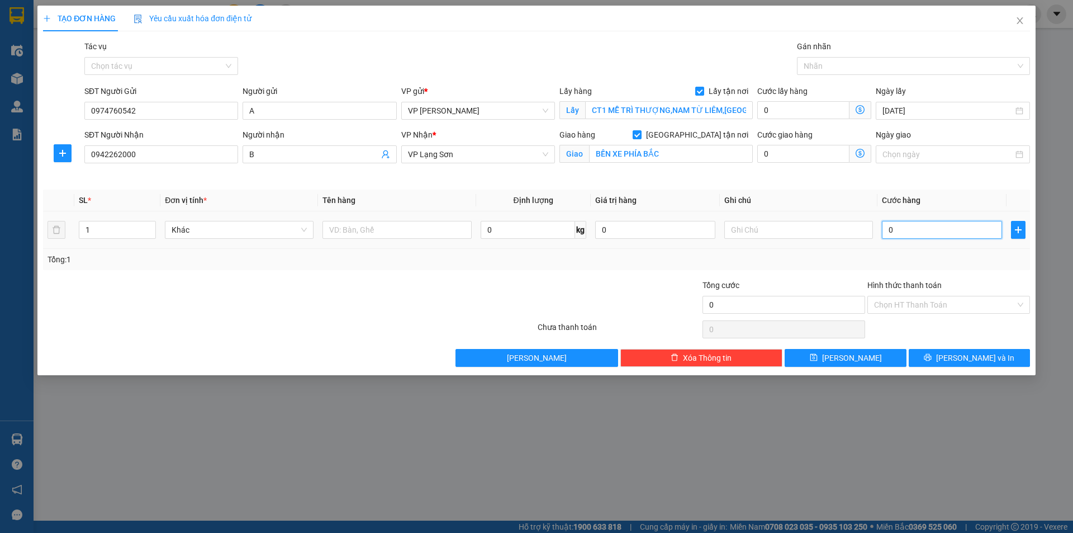
click at [914, 233] on input "0" at bounding box center [942, 230] width 120 height 18
type input "1"
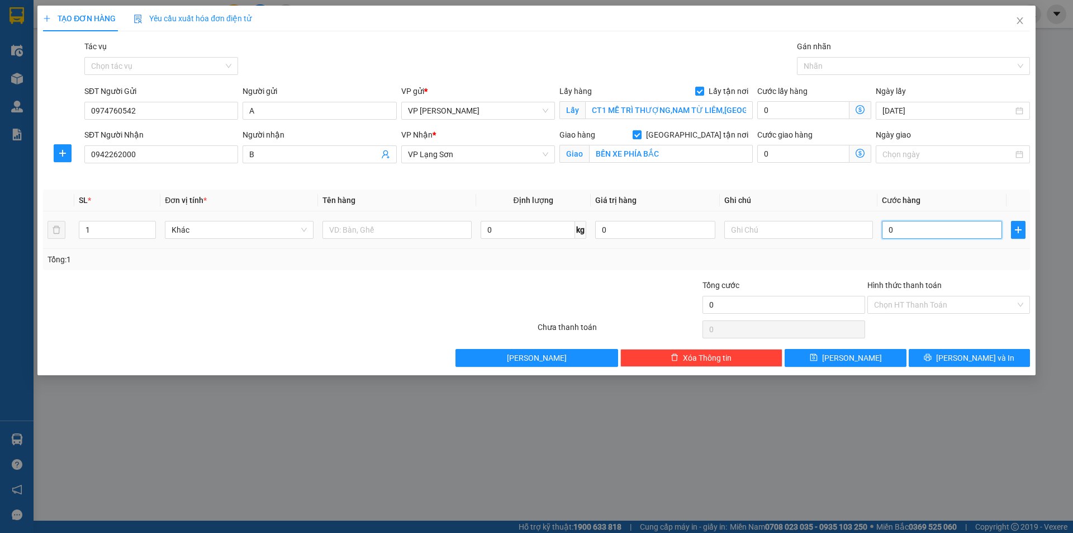
type input "1"
type input "10"
type input "100"
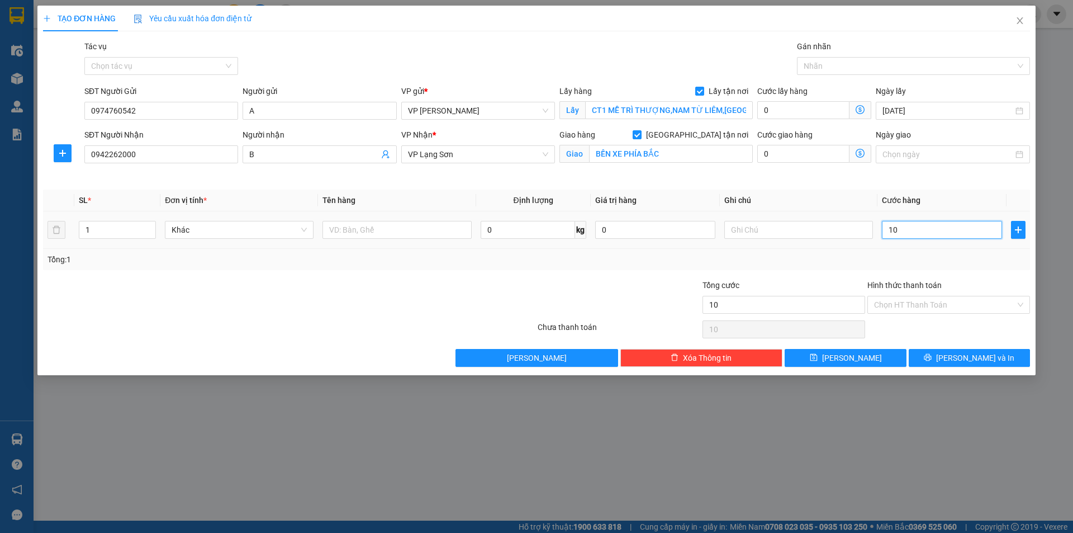
type input "100"
type input "100.000"
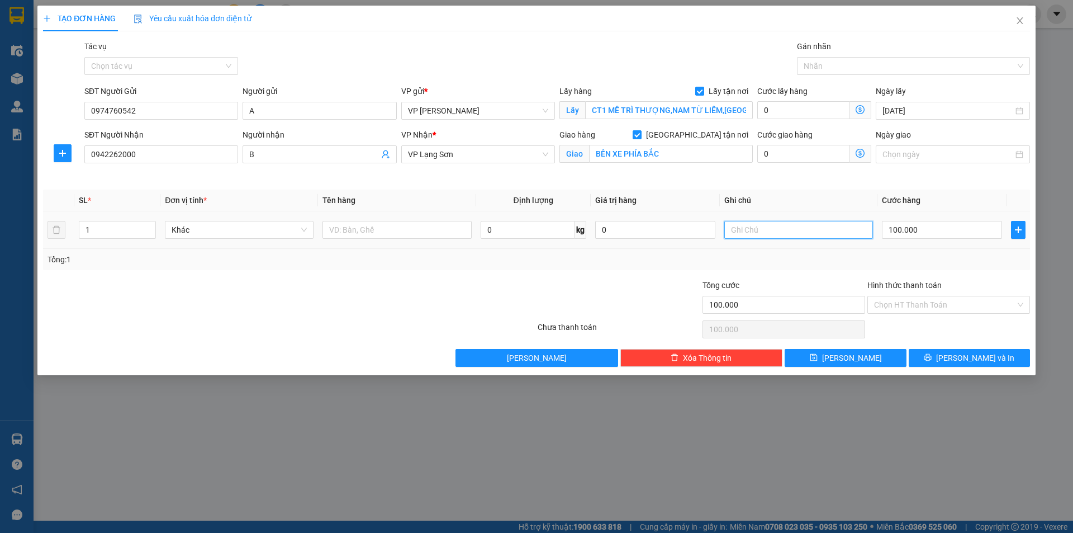
click at [788, 228] on input "text" at bounding box center [799, 230] width 149 height 18
type input "NG NHẬN TT"
click at [392, 234] on input "text" at bounding box center [397, 230] width 149 height 18
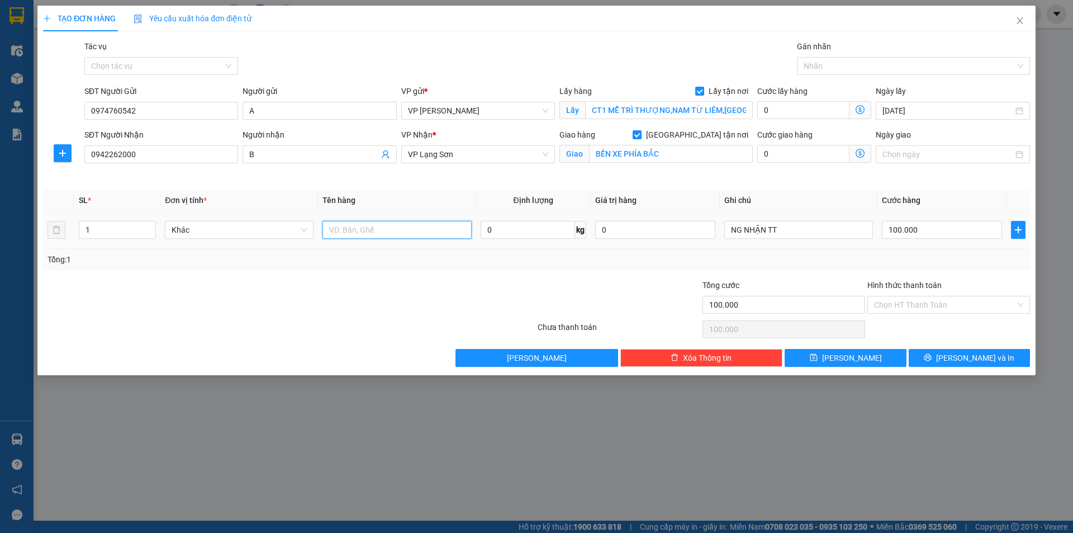
click at [395, 230] on input "text" at bounding box center [397, 230] width 149 height 18
type input "1 KIỆN"
click at [865, 353] on button "[PERSON_NAME]" at bounding box center [845, 358] width 121 height 18
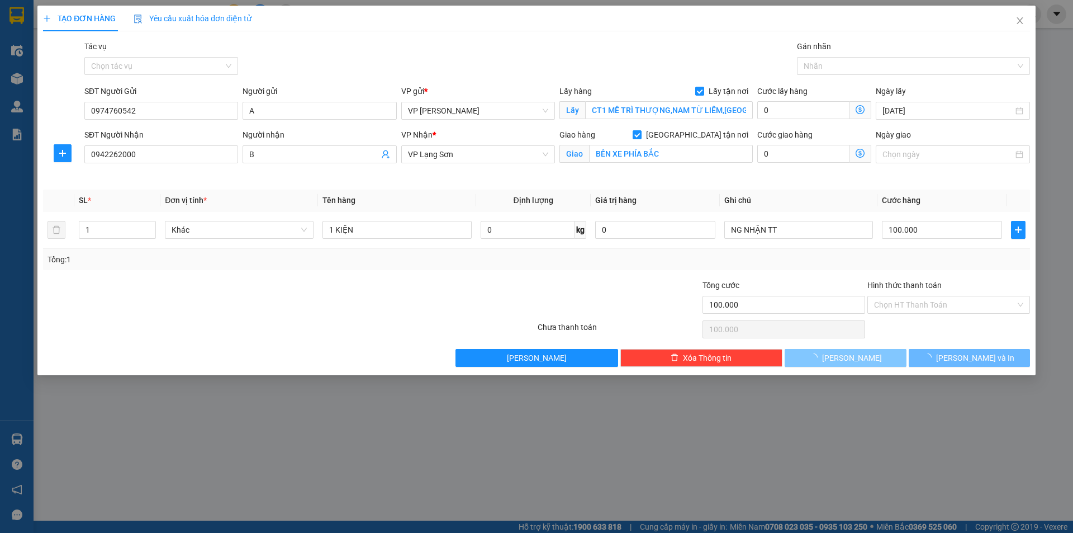
checkbox input "false"
type input "0"
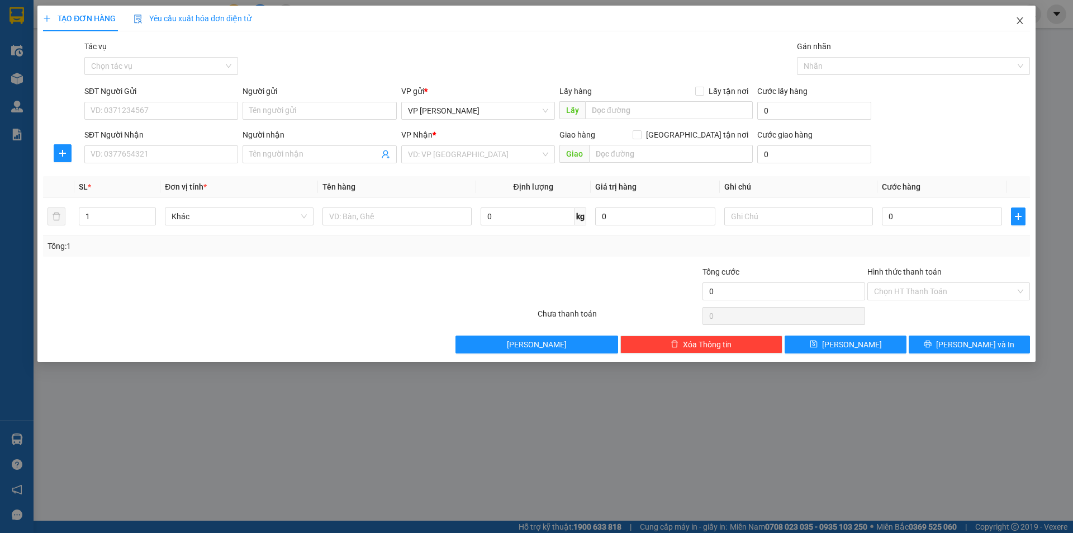
click at [1020, 21] on icon "close" at bounding box center [1020, 20] width 6 height 7
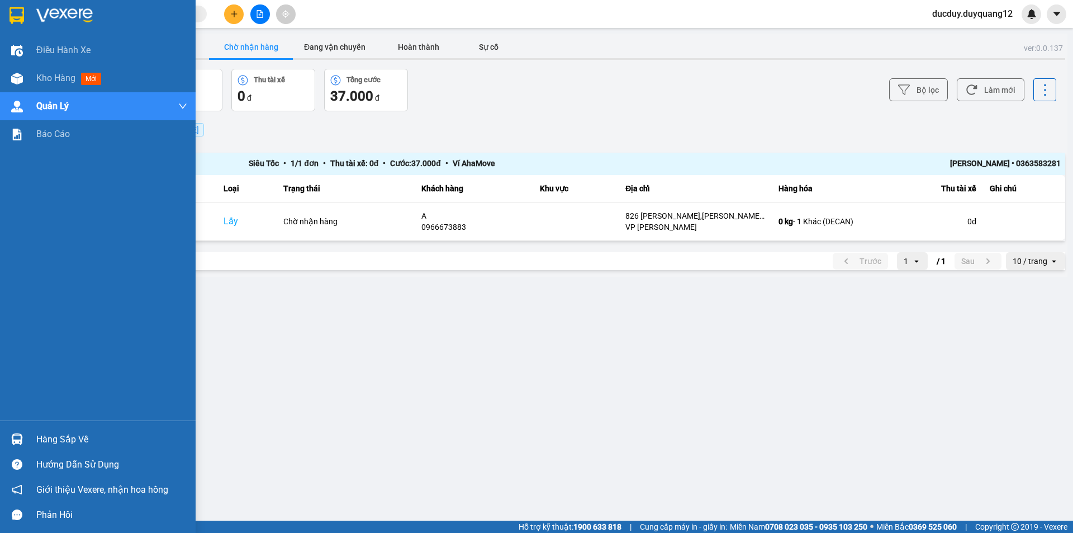
click at [59, 434] on div "Hàng sắp về" at bounding box center [111, 439] width 151 height 17
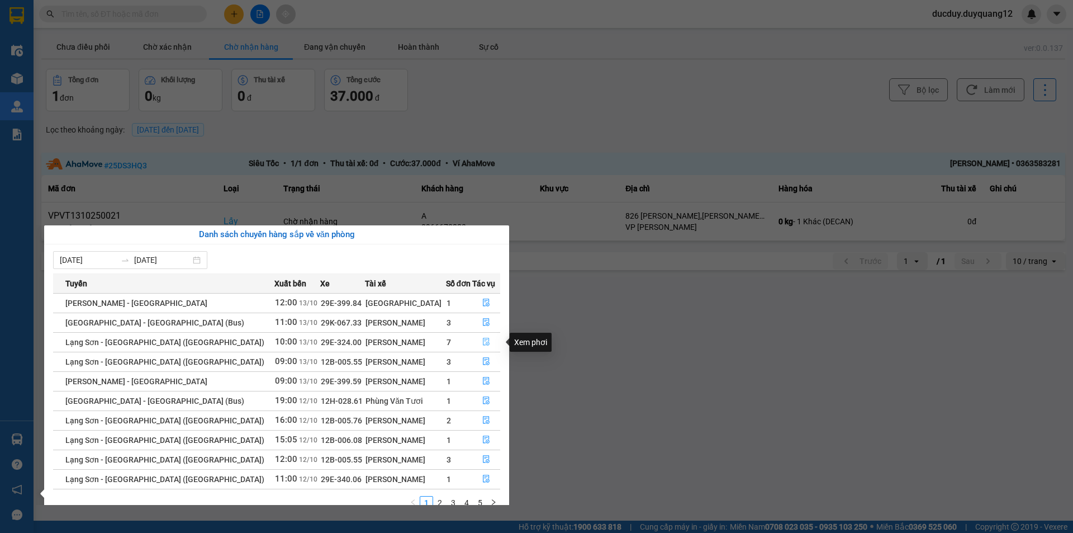
click at [482, 345] on icon "file-done" at bounding box center [486, 342] width 8 height 8
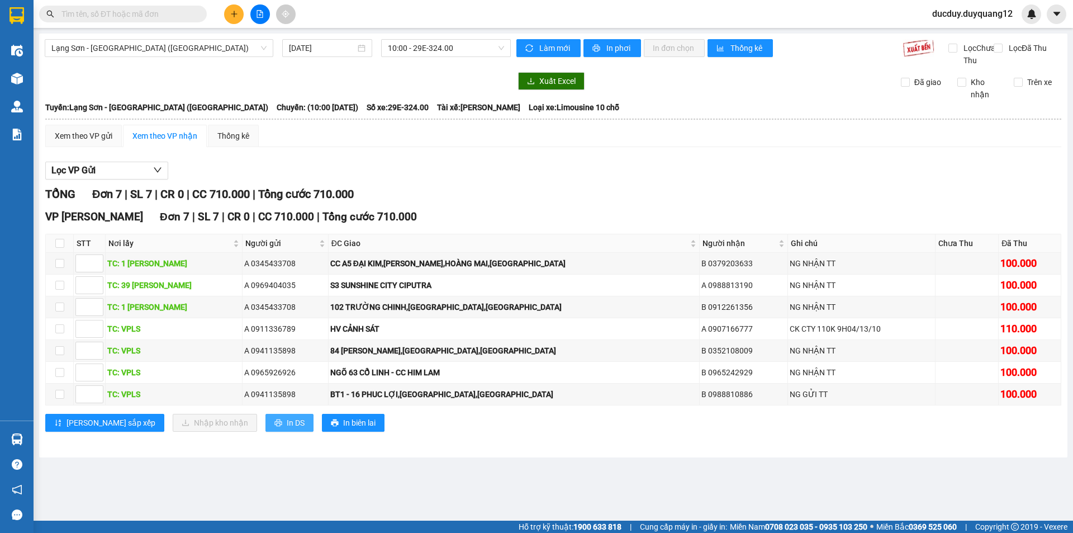
click at [287, 429] on span "In DS" at bounding box center [296, 422] width 18 height 12
click at [373, 7] on div "Kết quả tìm kiếm ( 0 ) Bộ lọc No Data ducduy.duyquang12" at bounding box center [536, 14] width 1073 height 28
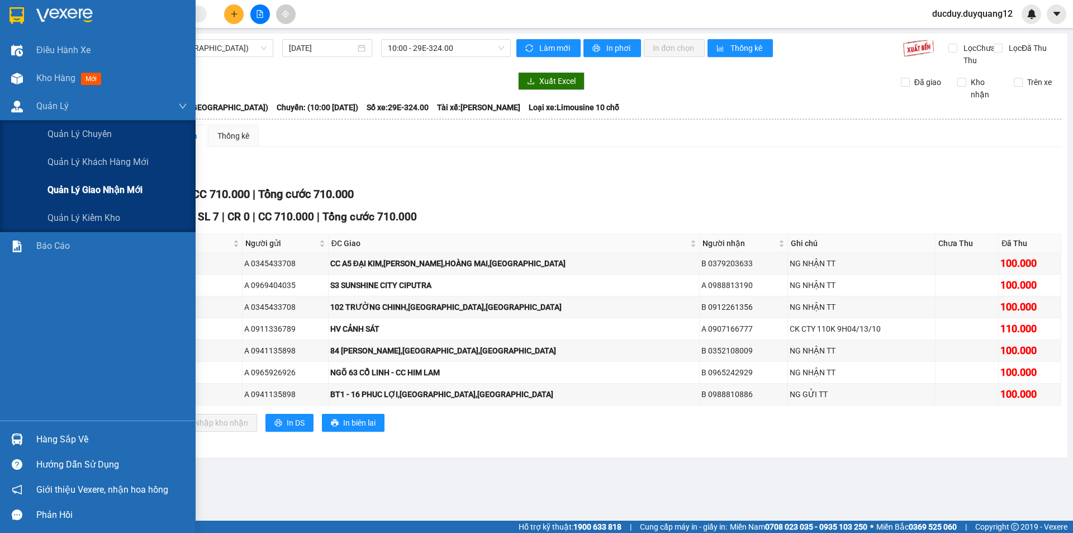
click at [77, 187] on span "Quản lý giao nhận mới" at bounding box center [95, 190] width 95 height 14
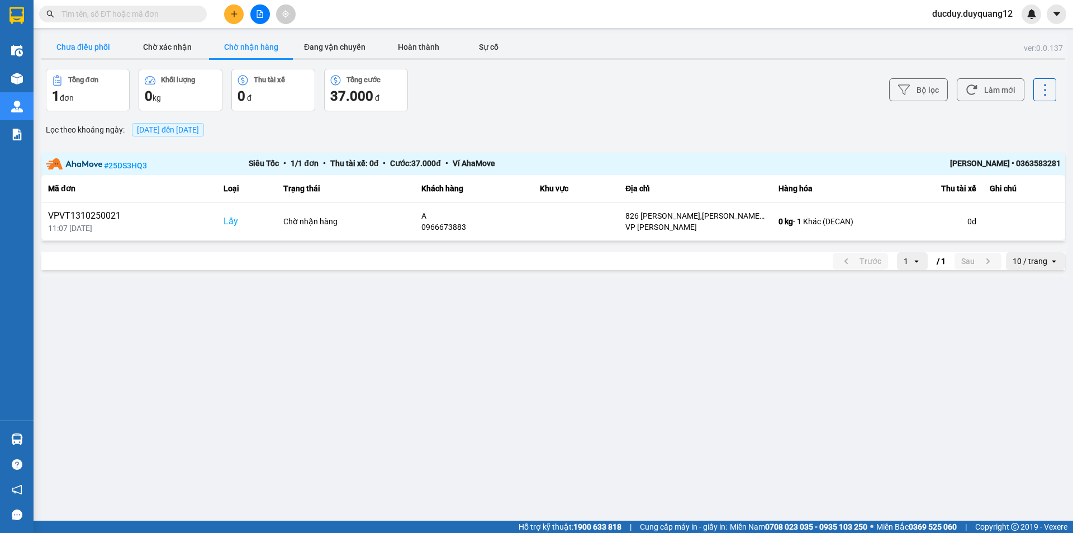
click at [108, 51] on button "Chưa điều phối" at bounding box center [83, 47] width 84 height 22
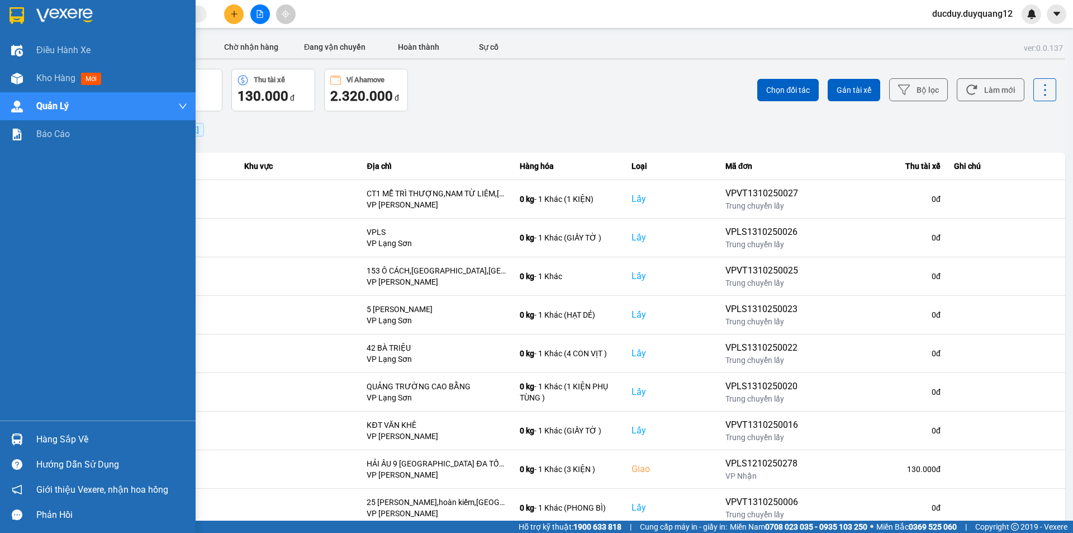
click at [67, 438] on div "Hàng sắp về" at bounding box center [111, 439] width 151 height 17
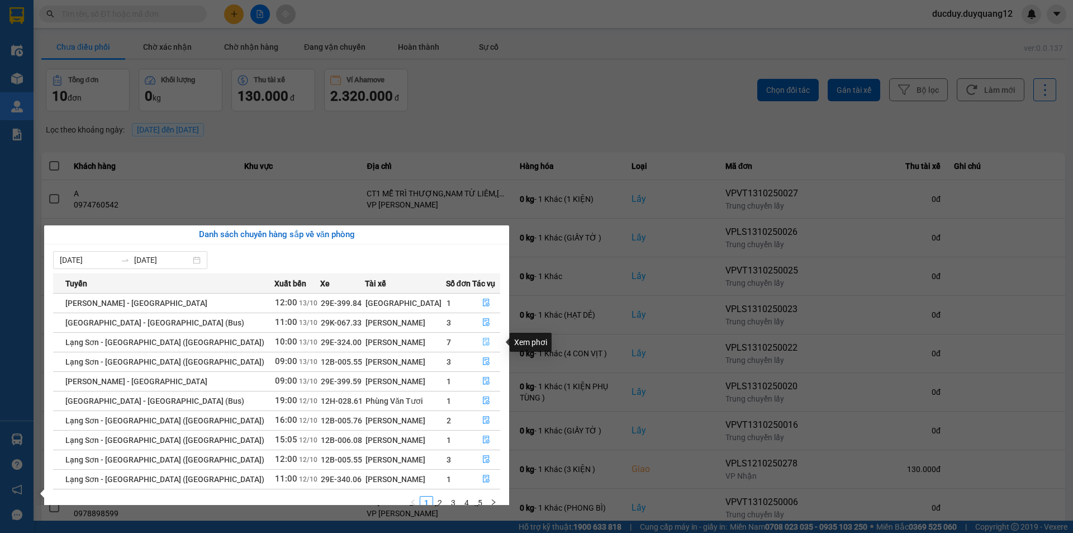
click at [482, 339] on icon "file-done" at bounding box center [486, 342] width 8 height 8
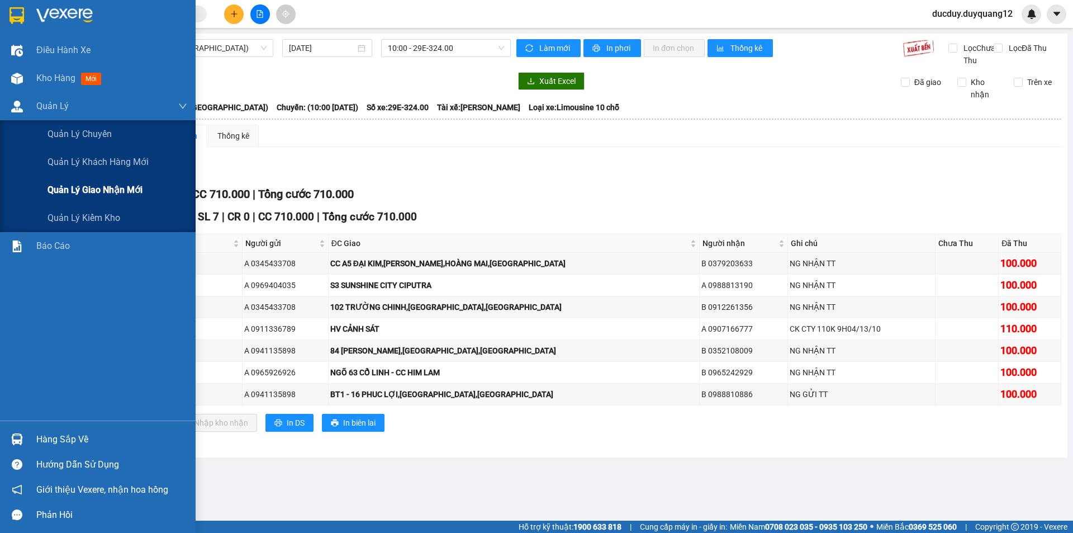
click at [84, 191] on span "Quản lý giao nhận mới" at bounding box center [95, 190] width 95 height 14
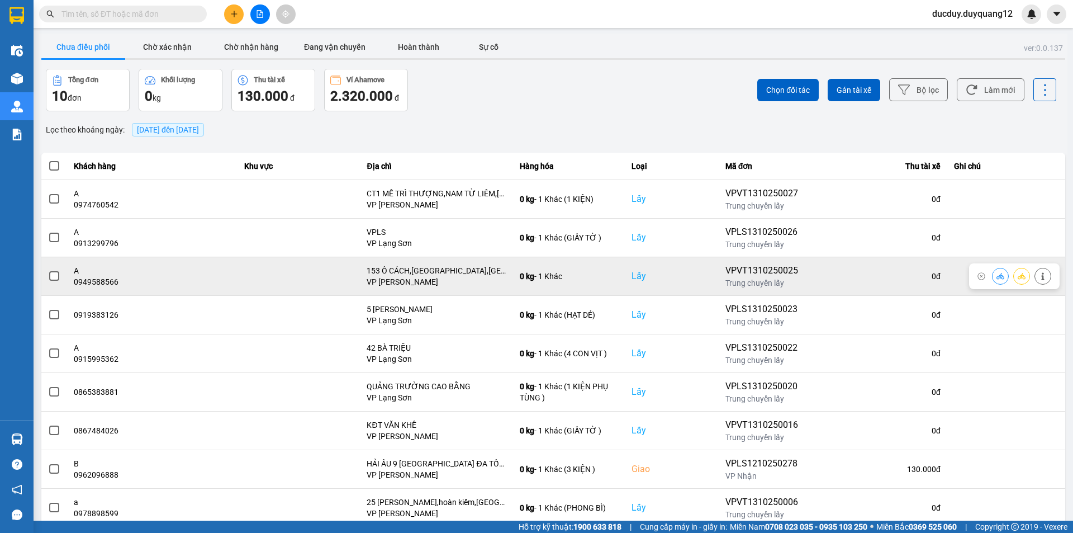
click at [53, 274] on span at bounding box center [54, 276] width 10 height 10
click at [48, 270] on input "checkbox" at bounding box center [48, 270] width 0 height 0
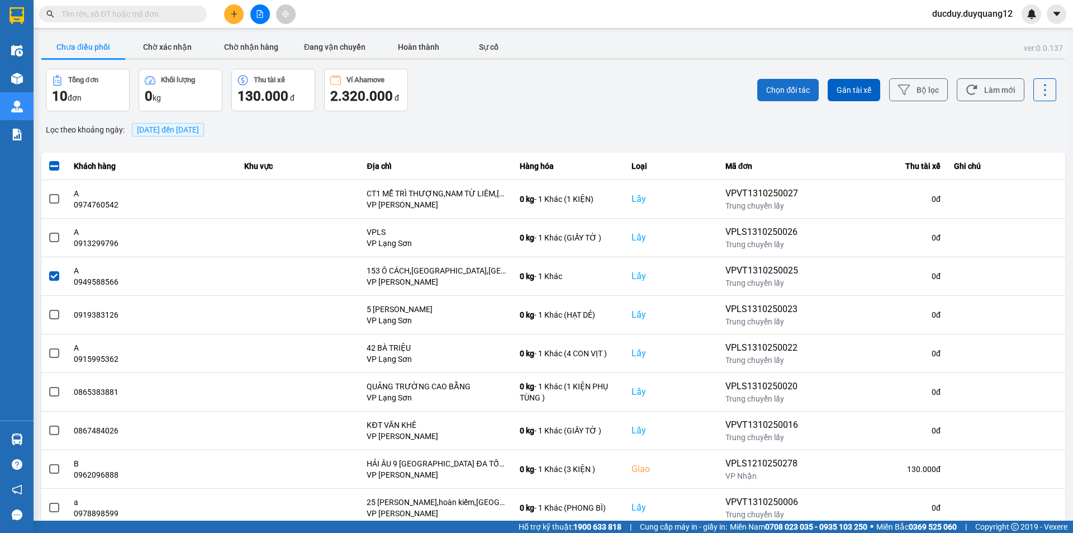
click at [792, 82] on button "Chọn đối tác" at bounding box center [788, 90] width 61 height 22
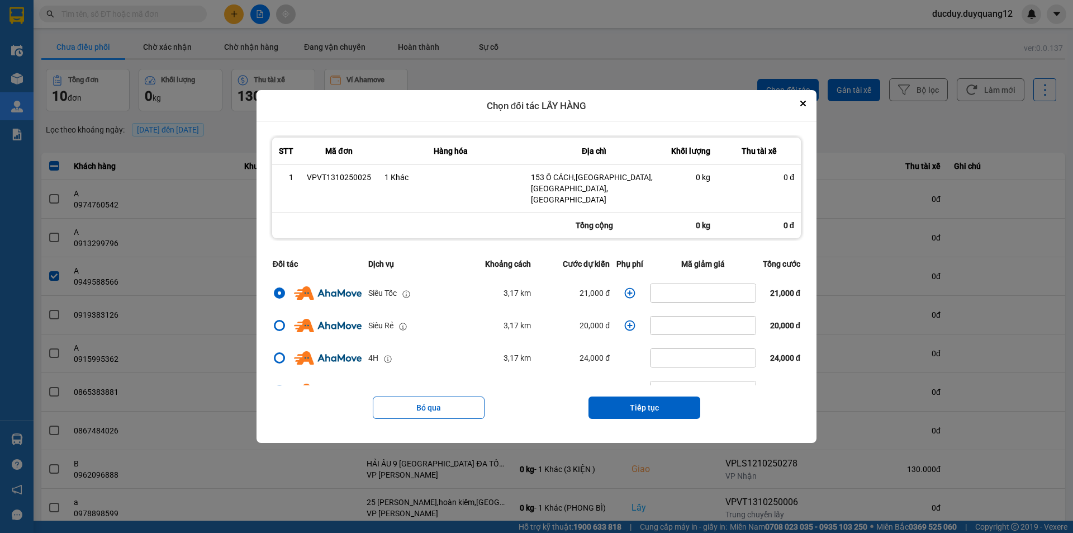
click at [628, 287] on icon "dialog" at bounding box center [629, 292] width 11 height 11
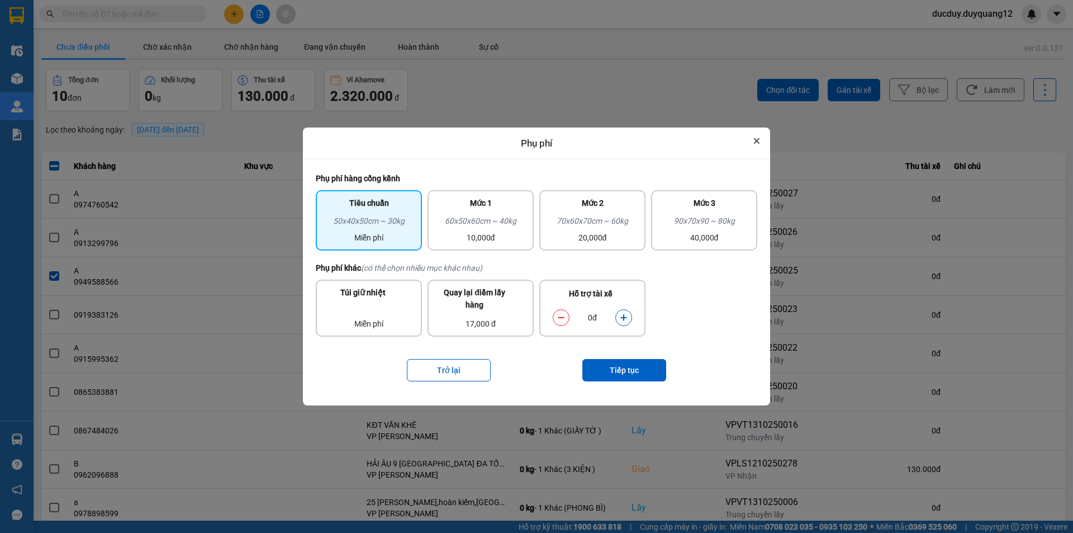
click at [761, 139] on button "Close" at bounding box center [756, 140] width 13 height 13
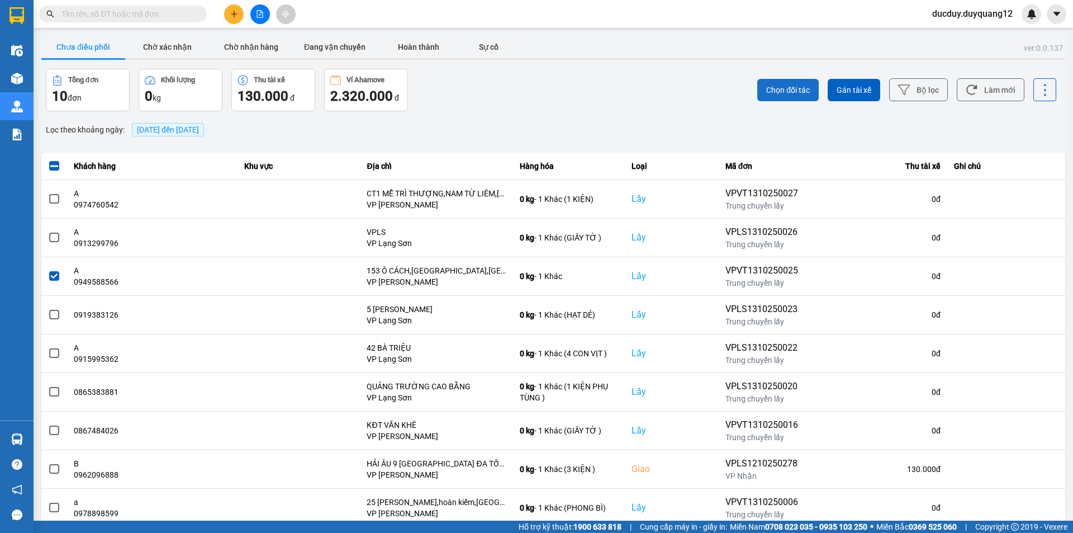
click at [779, 84] on span "Chọn đối tác" at bounding box center [788, 89] width 44 height 11
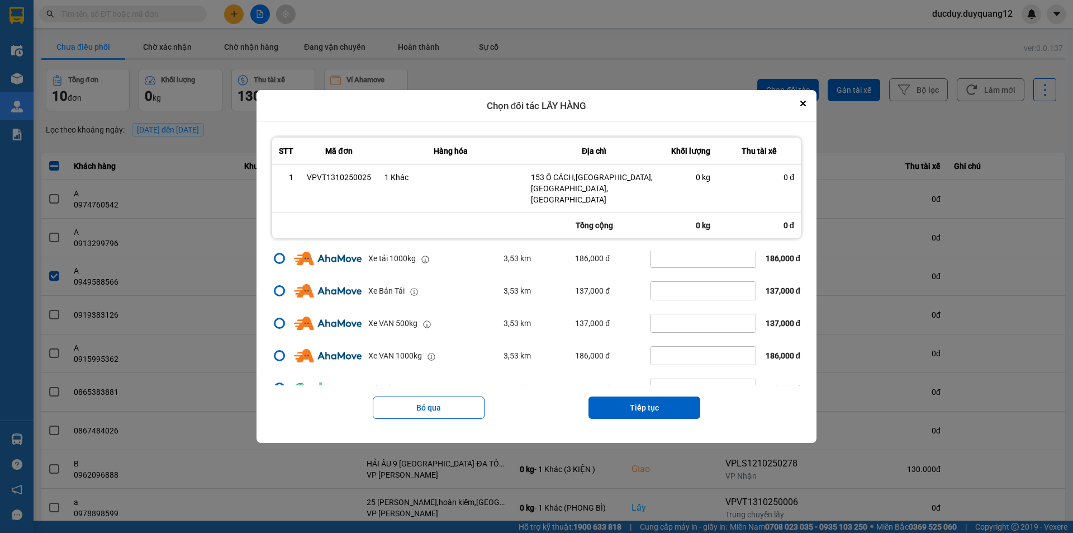
scroll to position [168, 0]
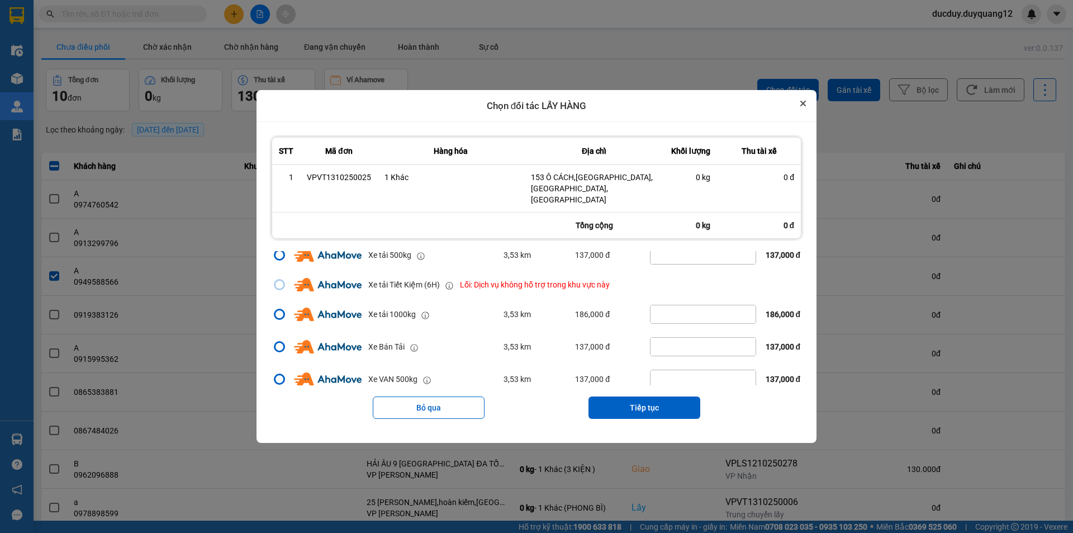
click at [805, 106] on icon "Close" at bounding box center [803, 103] width 4 height 4
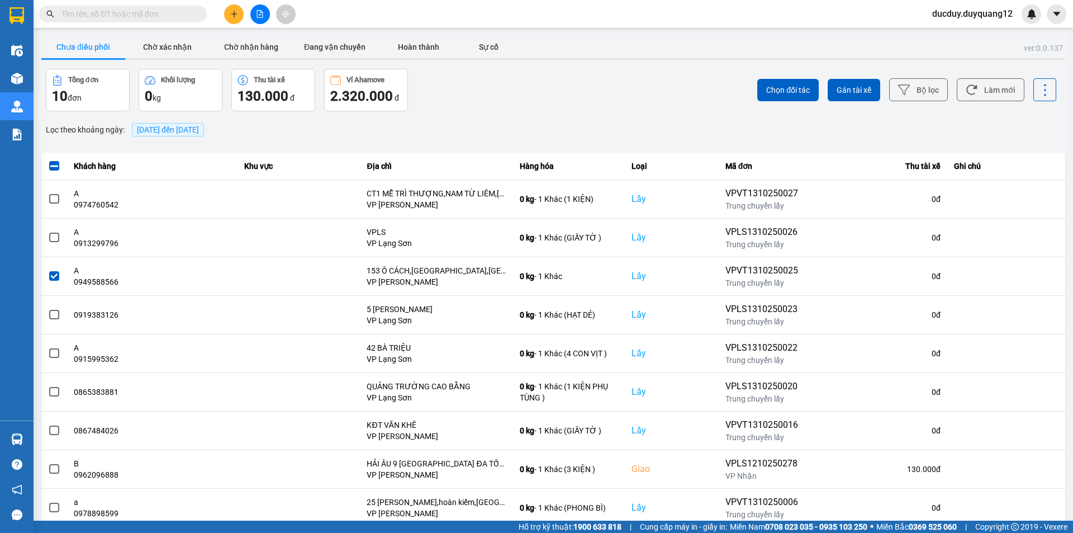
scroll to position [0, 0]
click at [326, 44] on button "Đang vận chuyển" at bounding box center [335, 47] width 84 height 22
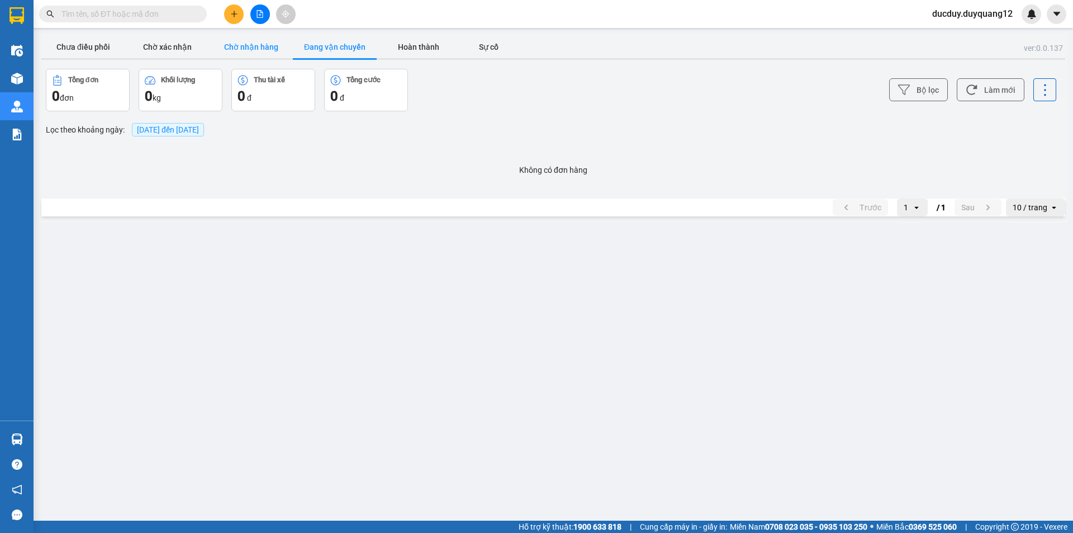
click at [277, 49] on button "Chờ nhận hàng" at bounding box center [251, 47] width 84 height 22
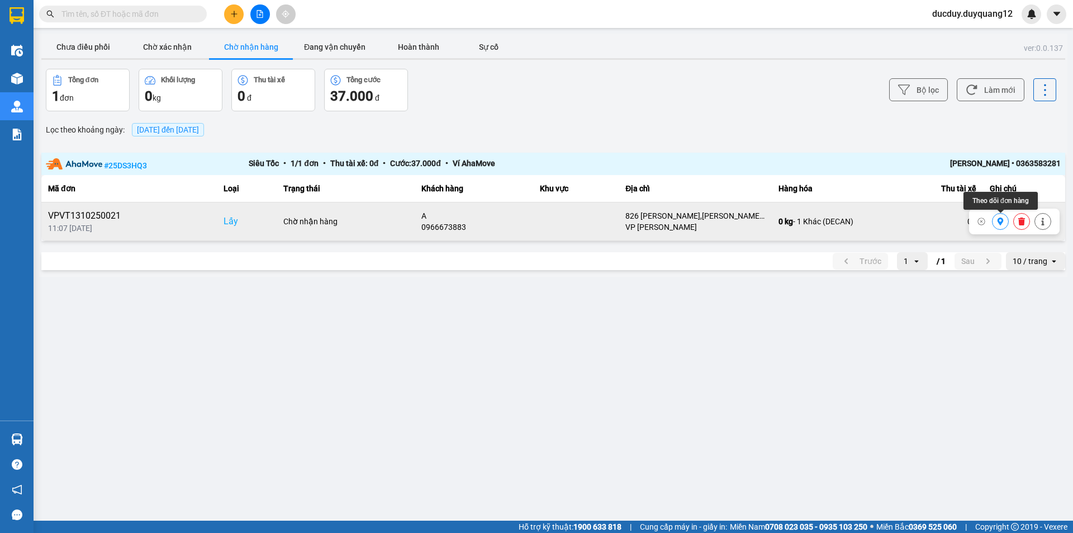
click at [1003, 221] on icon at bounding box center [1001, 221] width 6 height 8
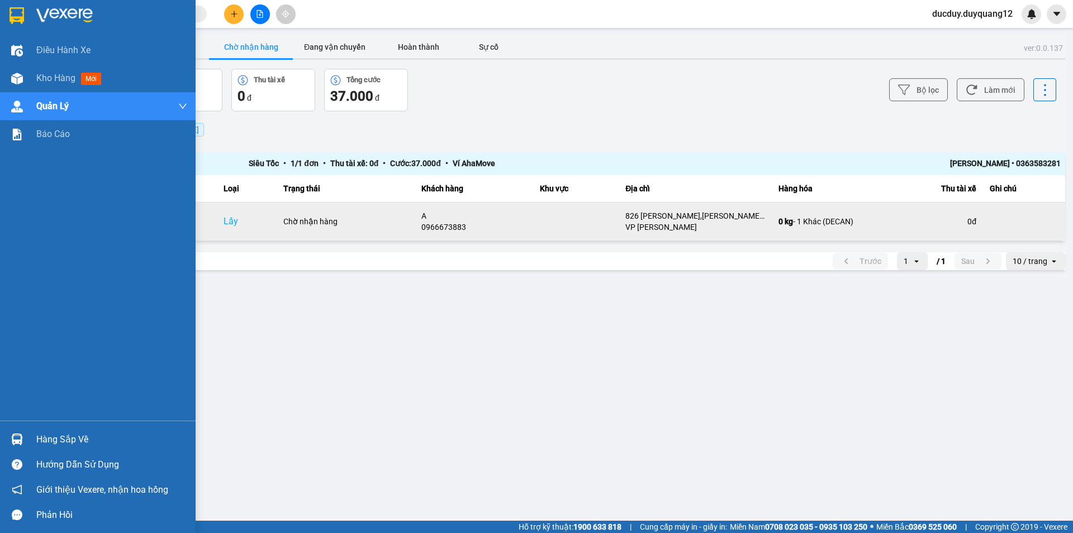
click at [67, 439] on div "Hàng sắp về" at bounding box center [111, 439] width 151 height 17
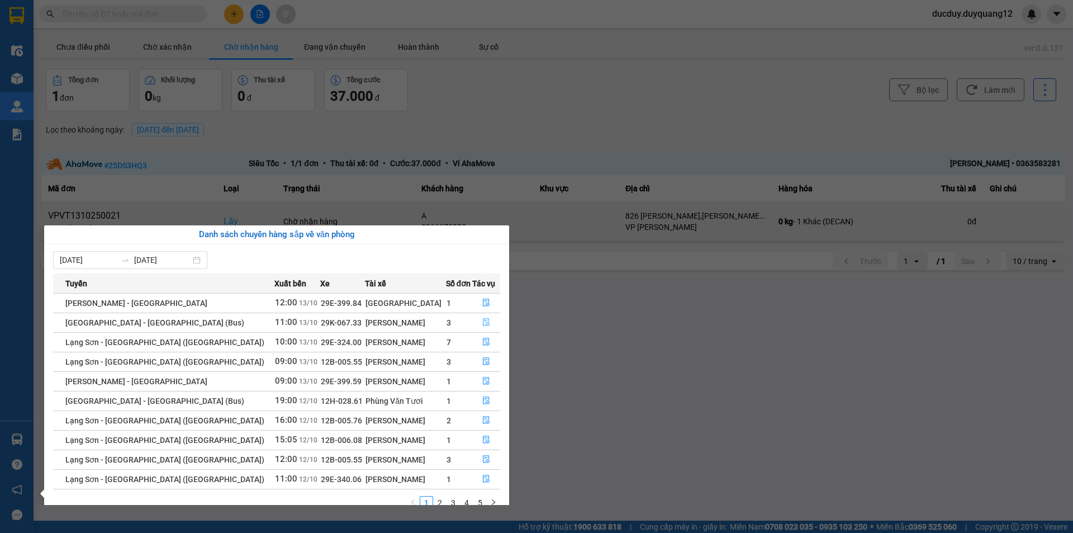
click at [477, 316] on button "button" at bounding box center [486, 323] width 27 height 18
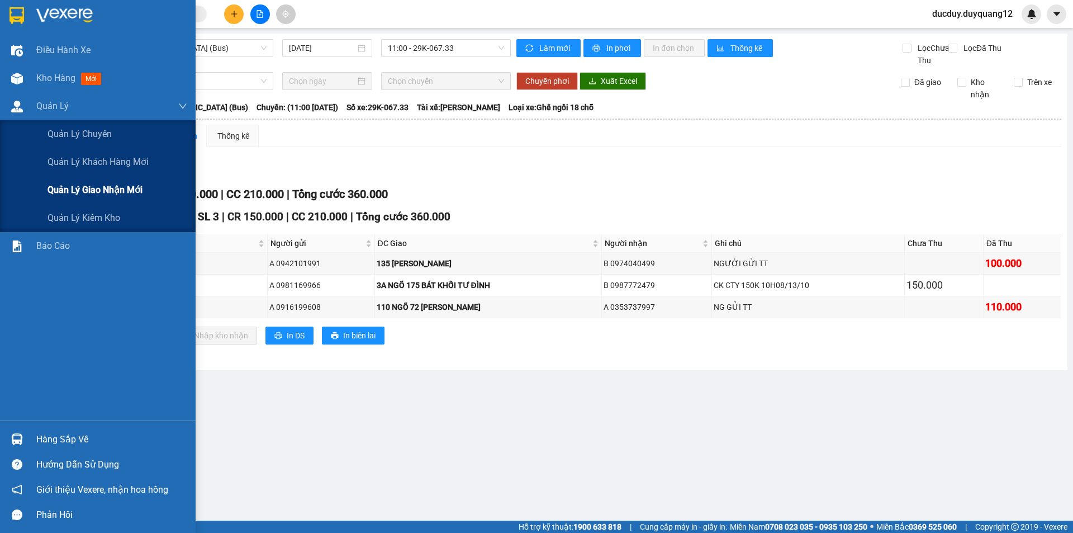
click at [60, 188] on span "Quản lý giao nhận mới" at bounding box center [95, 190] width 95 height 14
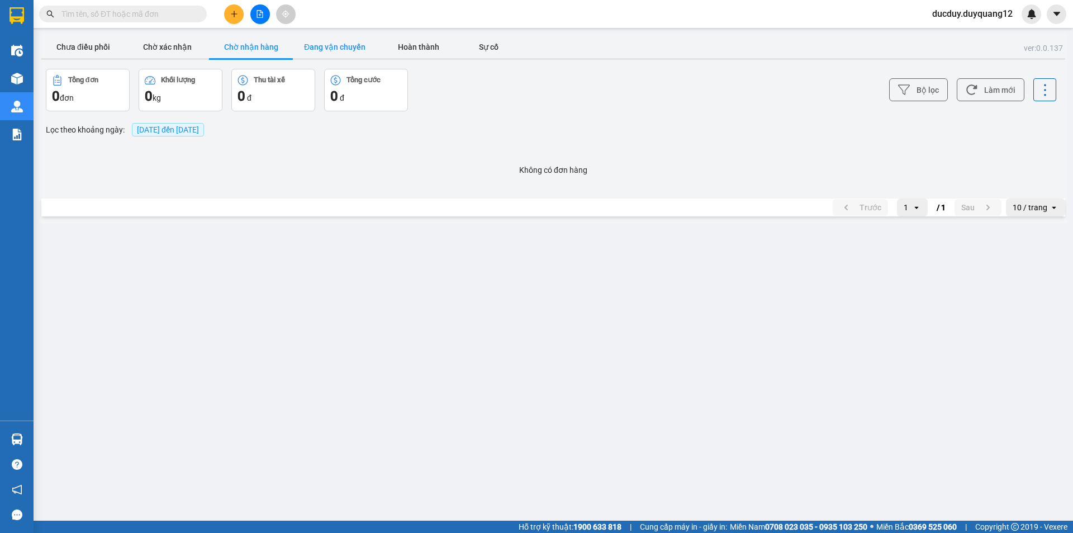
click at [323, 46] on button "Đang vận chuyển" at bounding box center [335, 47] width 84 height 22
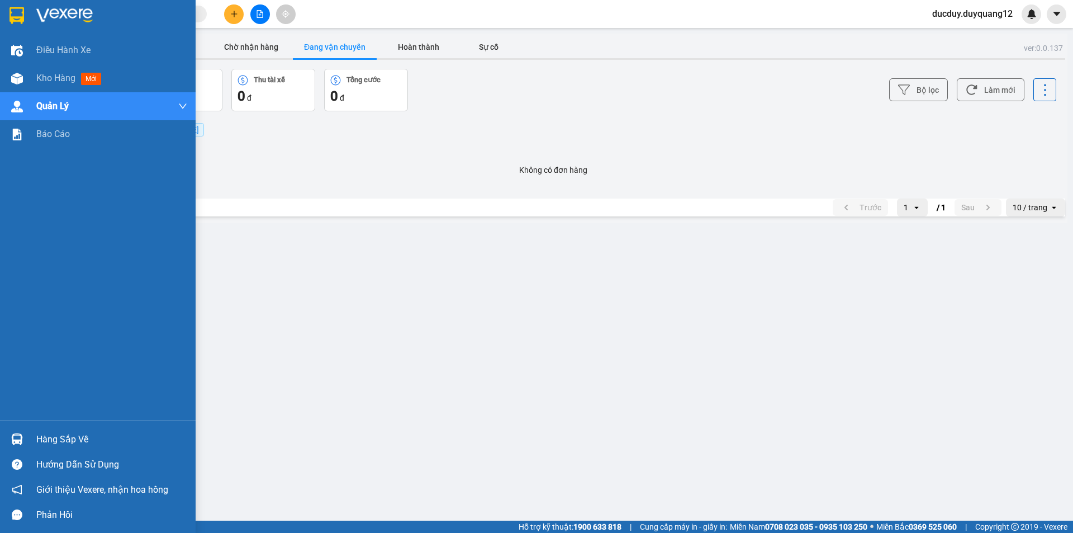
click at [60, 444] on div "Hàng sắp về" at bounding box center [111, 439] width 151 height 17
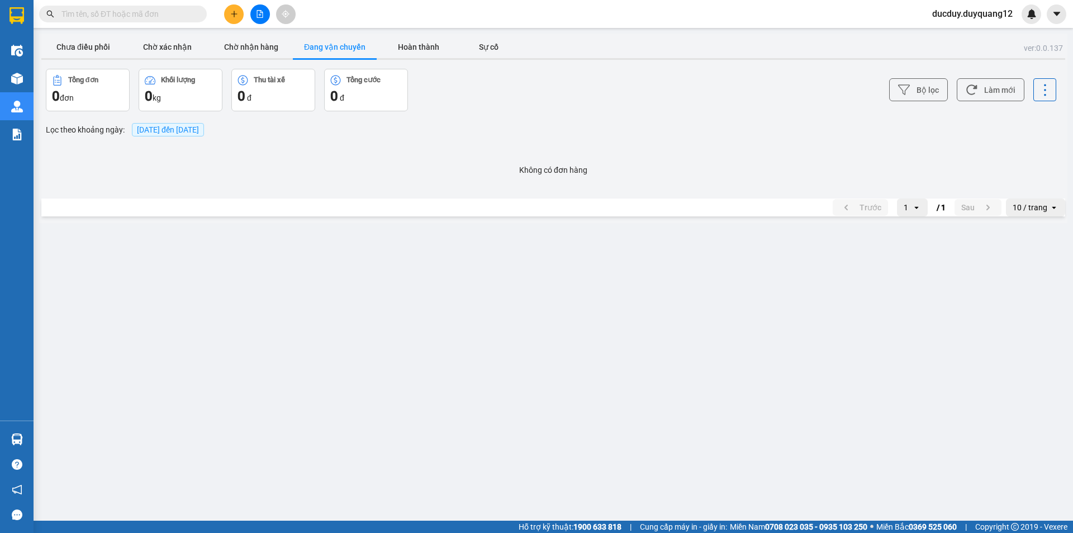
click at [419, 174] on section "Kết quả tìm kiếm ( 0 ) Bộ lọc No Data ducduy.duyquang12 Điều hành xe Kho hàng m…" at bounding box center [536, 266] width 1073 height 533
click at [87, 40] on button "Chưa điều phối" at bounding box center [83, 47] width 84 height 22
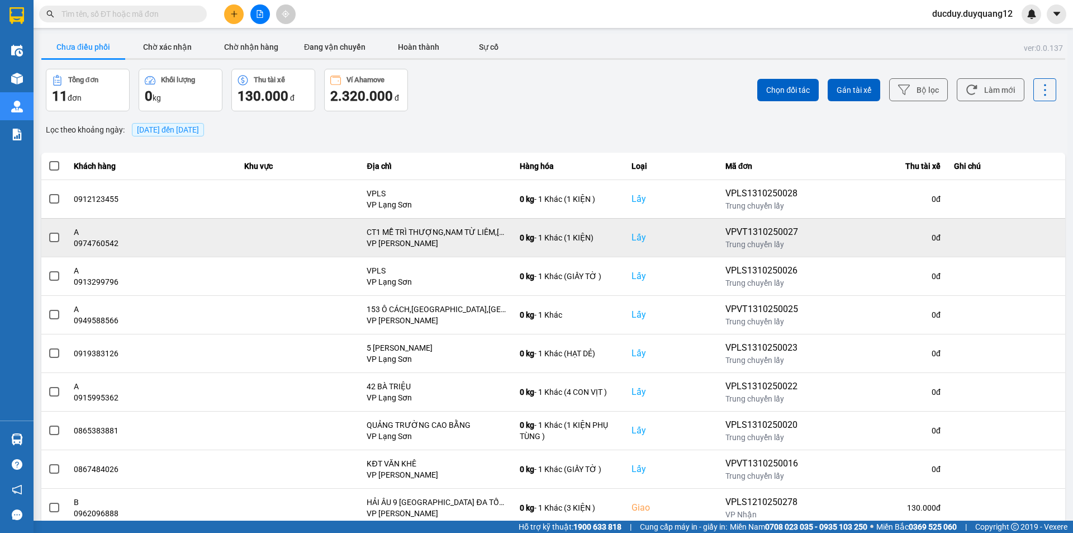
click at [54, 242] on span at bounding box center [54, 238] width 10 height 10
click at [48, 231] on input "checkbox" at bounding box center [48, 231] width 0 height 0
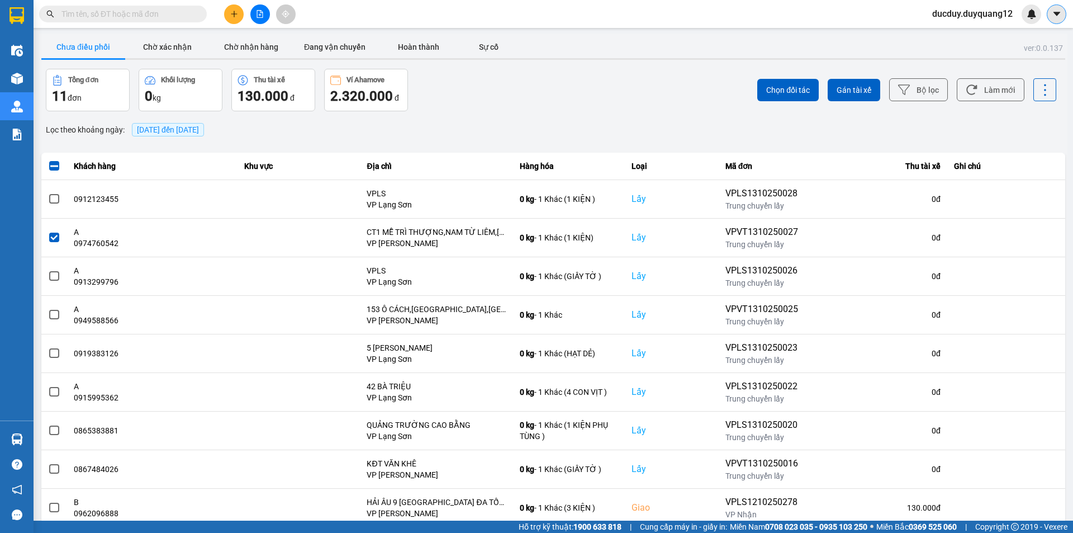
click at [1058, 14] on icon "caret-down" at bounding box center [1056, 14] width 7 height 4
click at [1036, 39] on div "Cấu hình nhà xe" at bounding box center [1027, 42] width 56 height 12
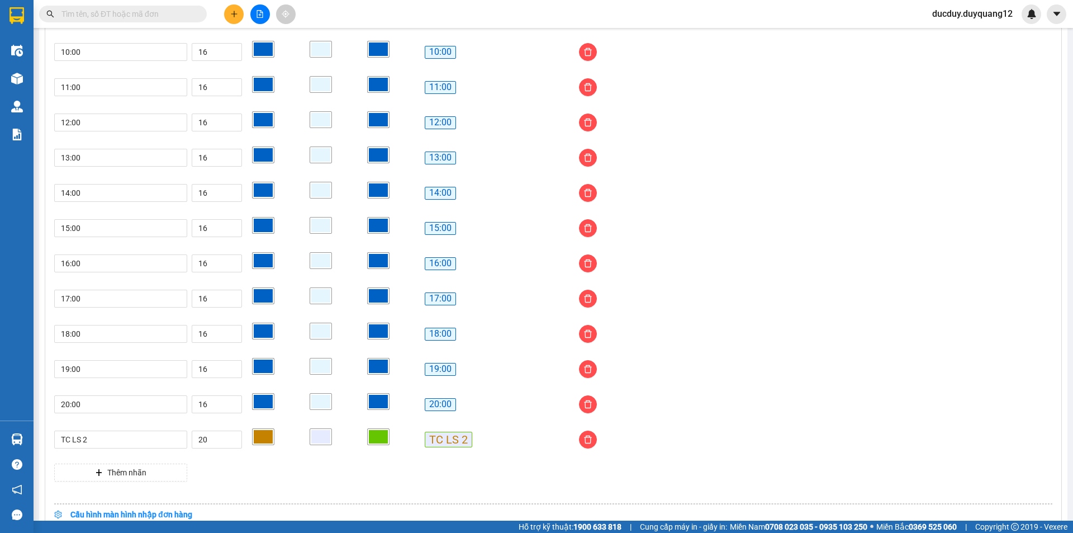
scroll to position [905, 0]
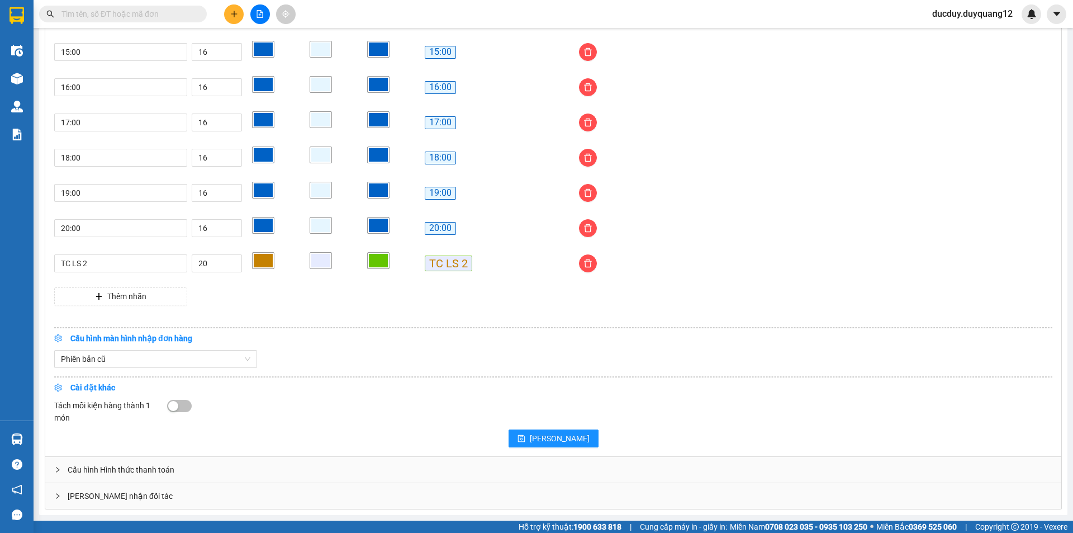
click at [325, 501] on div "[PERSON_NAME] nhận đối tác" at bounding box center [553, 496] width 1016 height 26
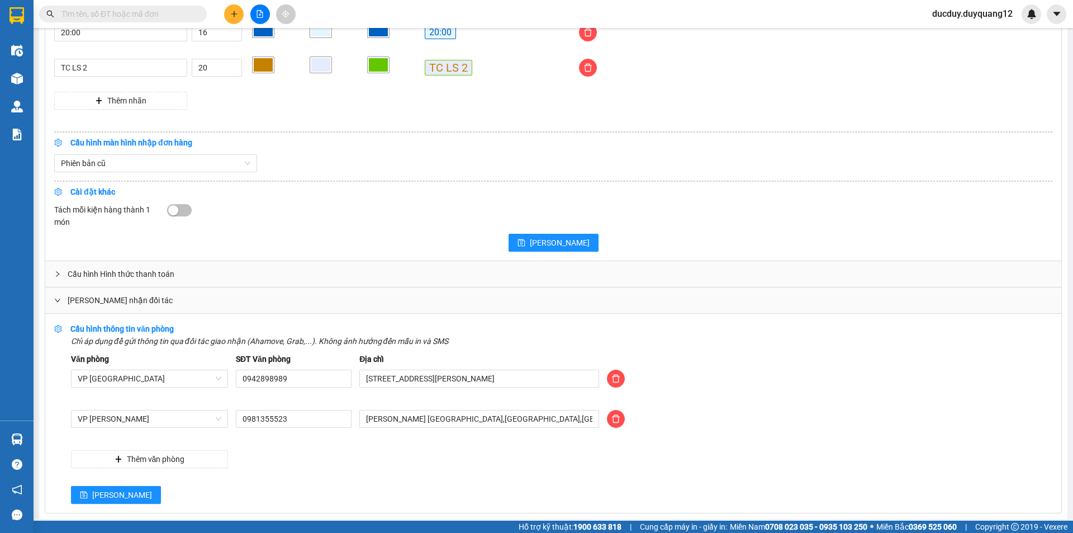
scroll to position [1104, 0]
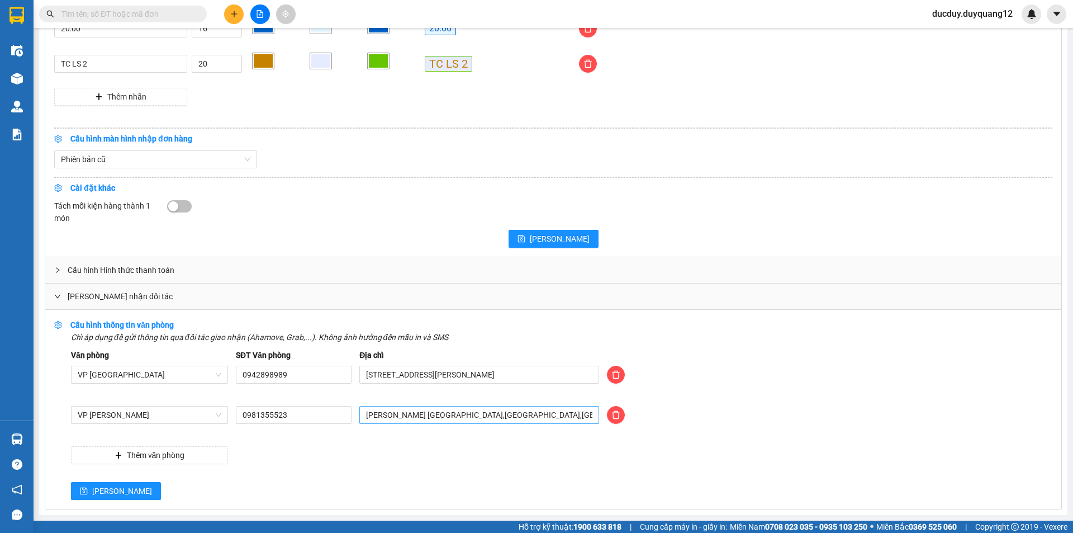
drag, startPoint x: 549, startPoint y: 405, endPoint x: 541, endPoint y: 413, distance: 11.1
click at [541, 413] on div "Văn phòng VP [GEOGRAPHIC_DATA] SĐT Văn phòng 0942898989 Địa chỉ [STREET_ADDRESS…" at bounding box center [562, 406] width 982 height 115
drag, startPoint x: 501, startPoint y: 414, endPoint x: 234, endPoint y: 449, distance: 270.1
click at [234, 449] on div "Văn phòng VP [GEOGRAPHIC_DATA] SĐT Văn phòng 0942898989 Địa chỉ [STREET_ADDRESS…" at bounding box center [562, 406] width 982 height 115
type input "512 minh khai,[GEOGRAPHIC_DATA],[GEOGRAPHIC_DATA]"
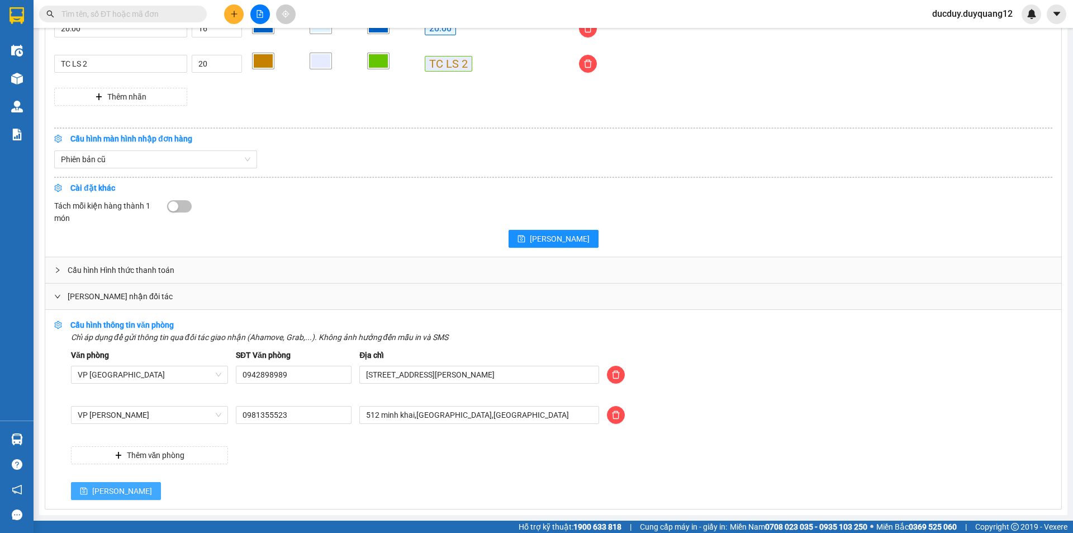
click at [111, 487] on button "[PERSON_NAME]" at bounding box center [116, 491] width 90 height 18
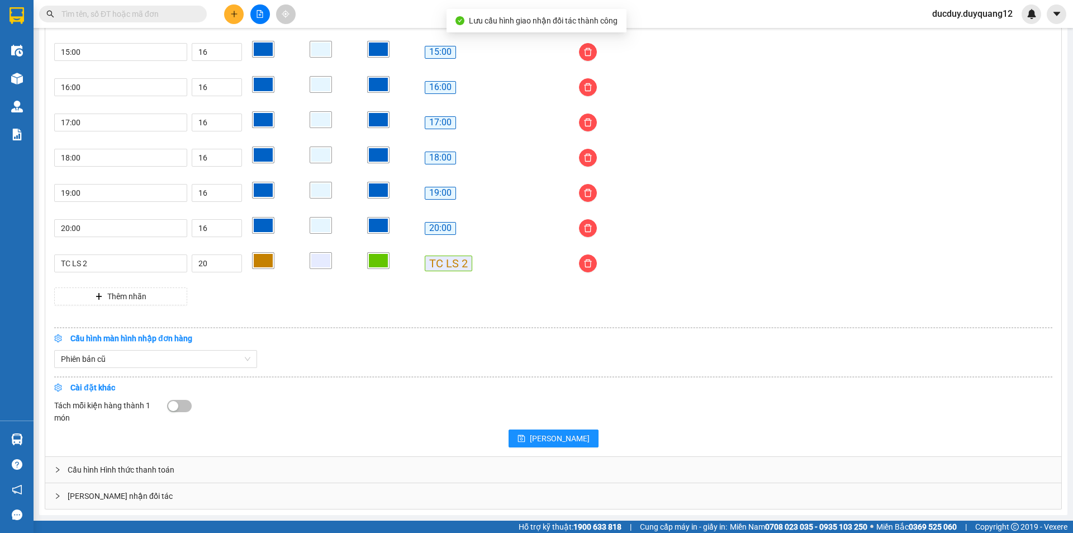
scroll to position [905, 0]
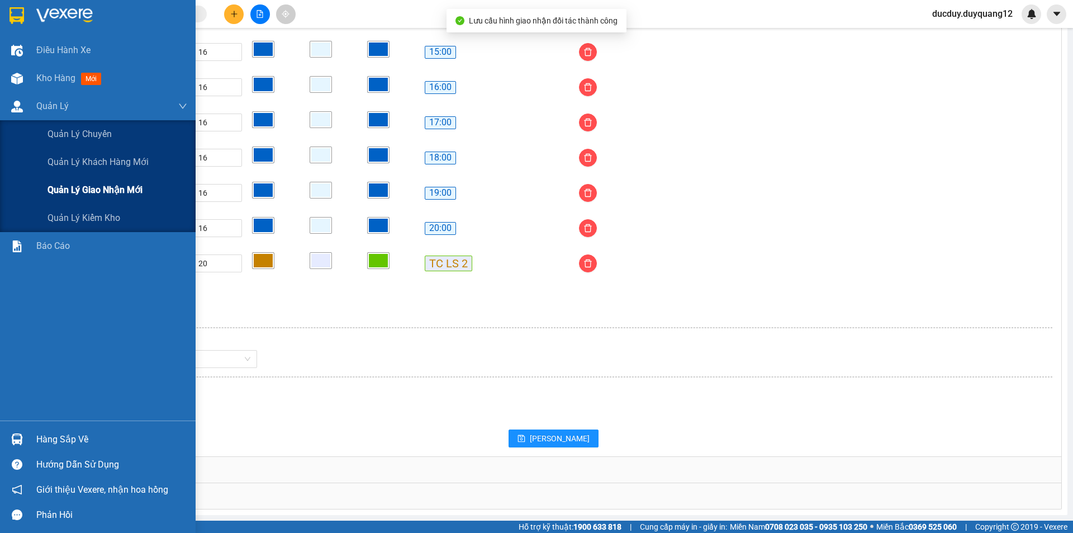
click at [68, 178] on div "Quản lý giao nhận mới" at bounding box center [118, 190] width 140 height 28
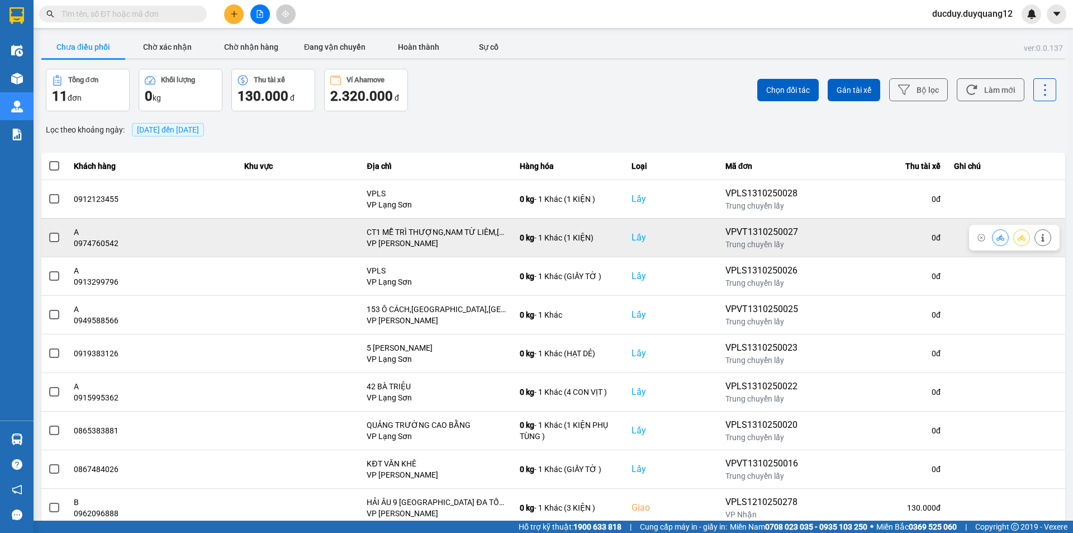
click at [61, 238] on td at bounding box center [54, 237] width 26 height 39
click at [56, 237] on span at bounding box center [54, 238] width 10 height 10
click at [48, 231] on input "checkbox" at bounding box center [48, 231] width 0 height 0
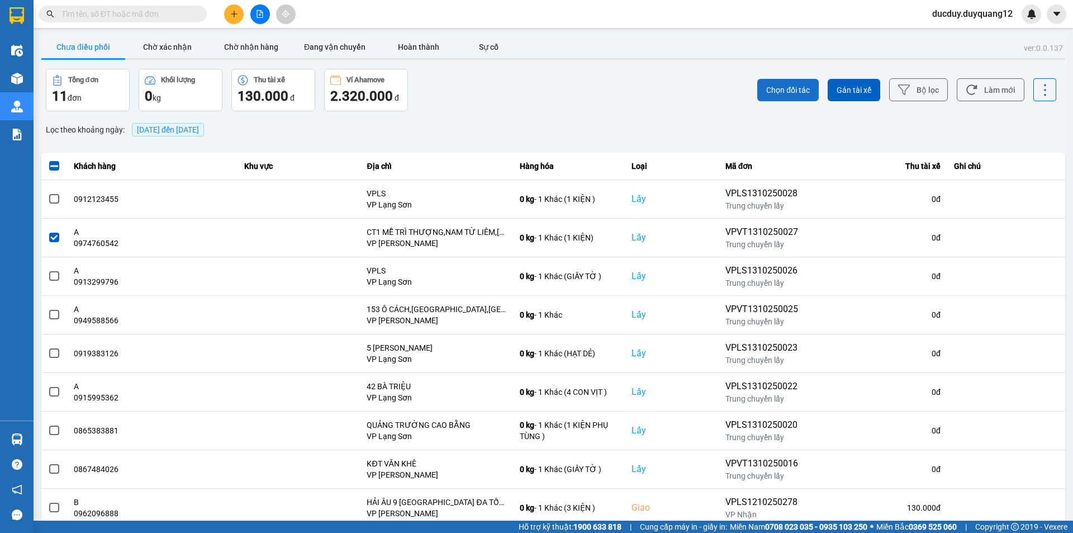
drag, startPoint x: 763, startPoint y: 95, endPoint x: 769, endPoint y: 94, distance: 6.2
click at [769, 94] on button "Chọn đối tác" at bounding box center [788, 90] width 61 height 22
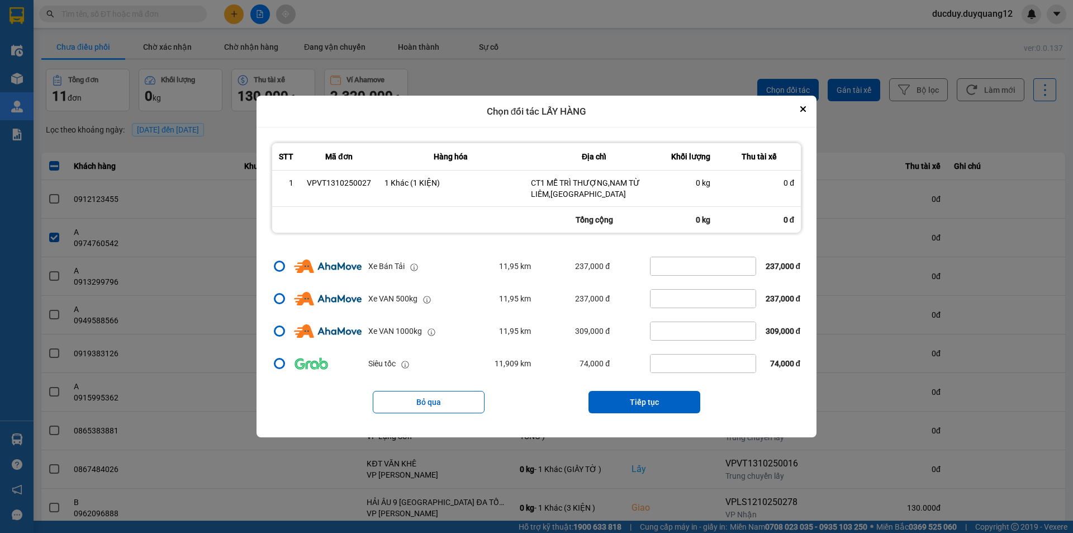
scroll to position [187, 0]
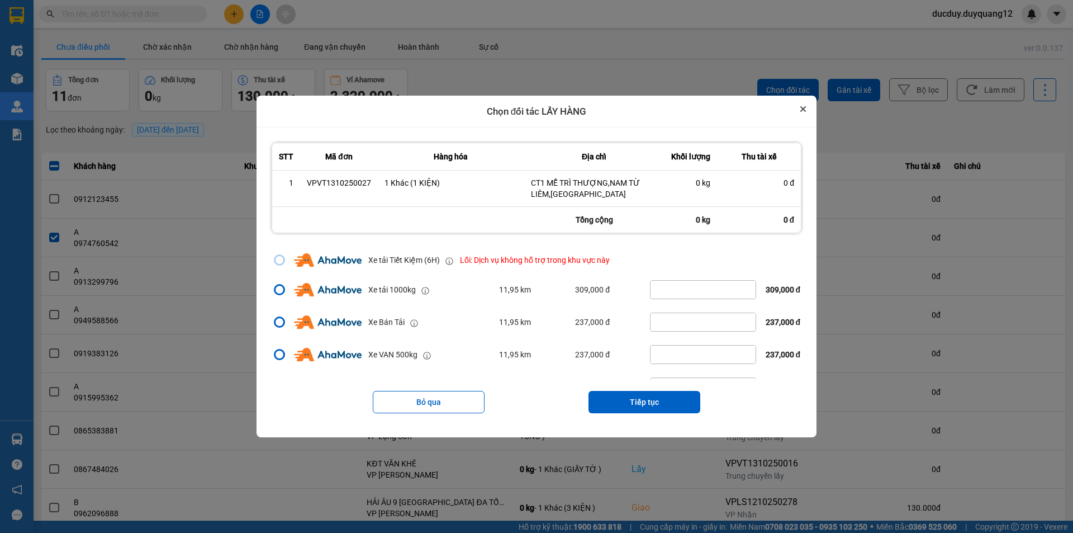
click at [807, 105] on button "Close" at bounding box center [803, 108] width 13 height 13
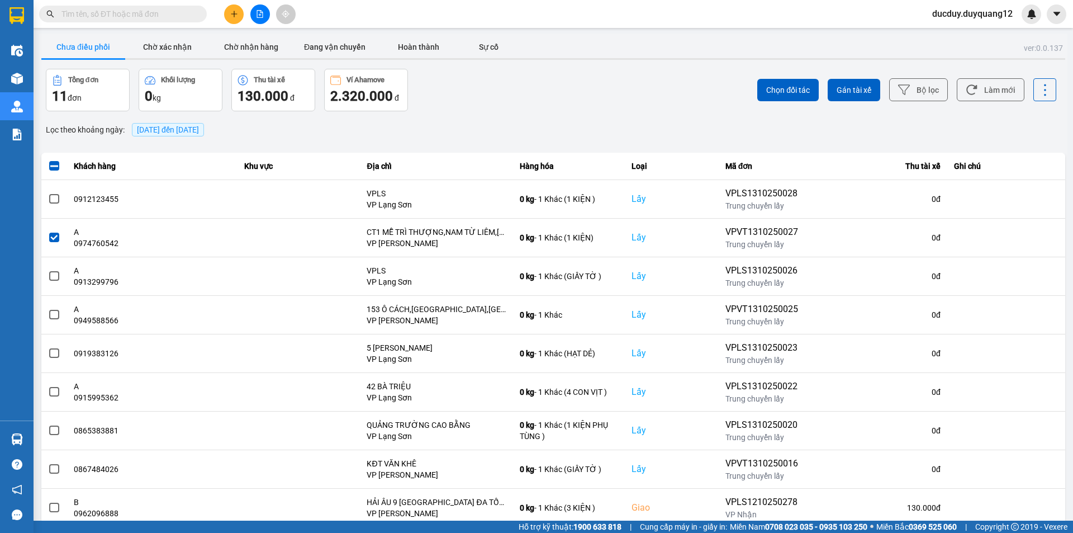
scroll to position [0, 0]
click at [788, 87] on span "Chọn đối tác" at bounding box center [788, 89] width 44 height 11
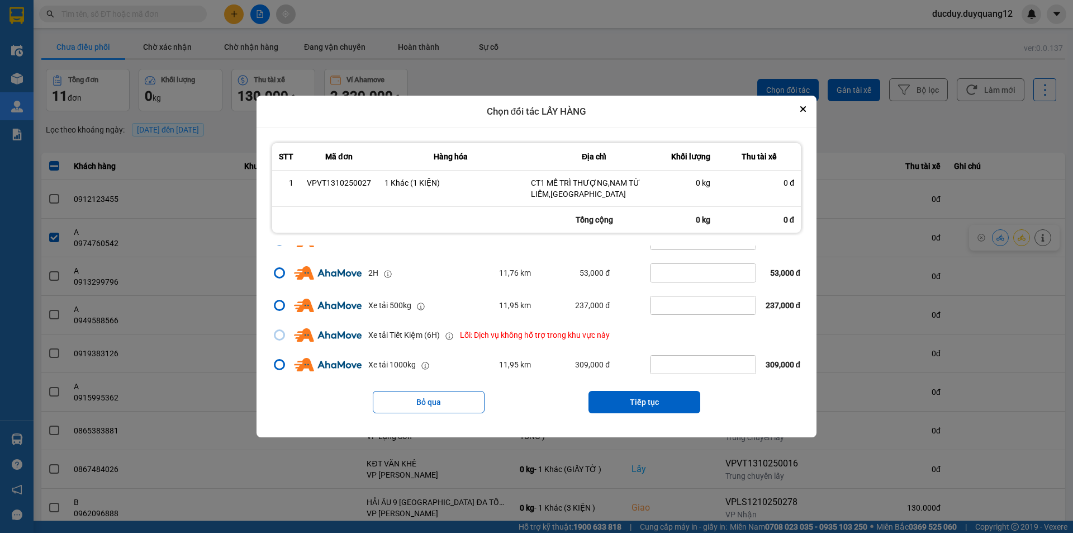
scroll to position [168, 0]
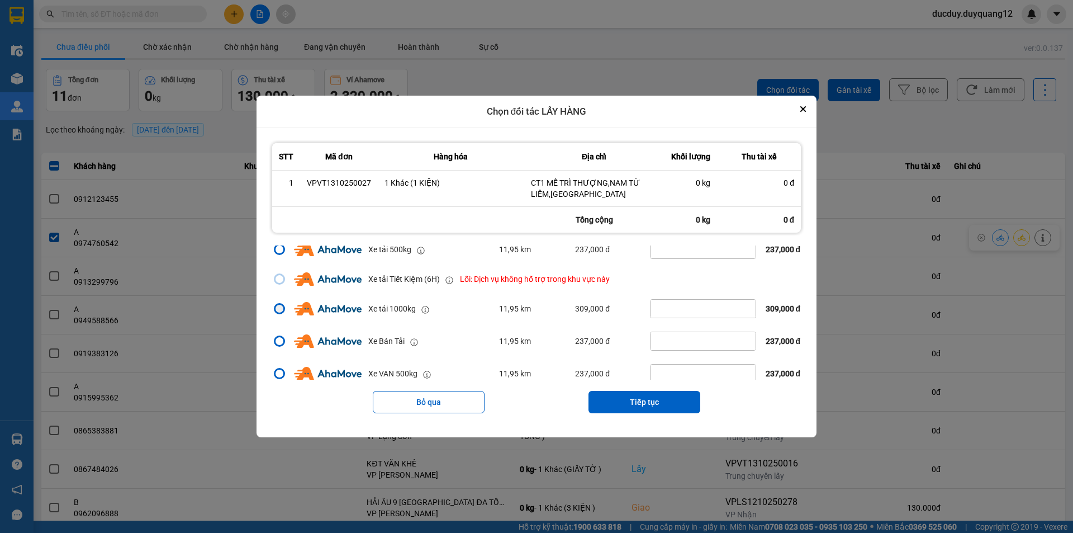
click at [280, 309] on div "dialog" at bounding box center [280, 309] width 8 height 8
click at [273, 476] on input "dialog" at bounding box center [273, 476] width 0 height 0
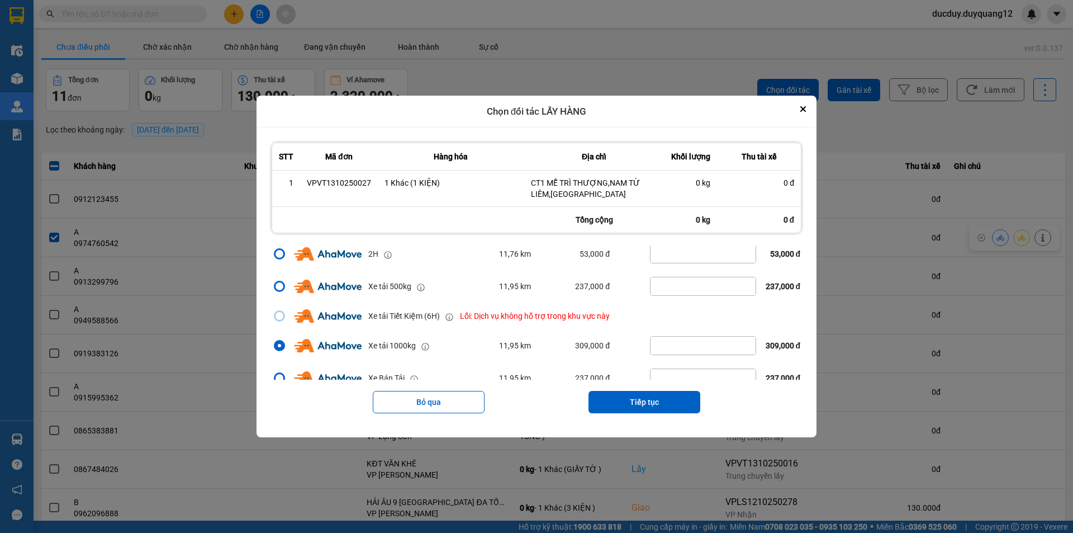
scroll to position [187, 0]
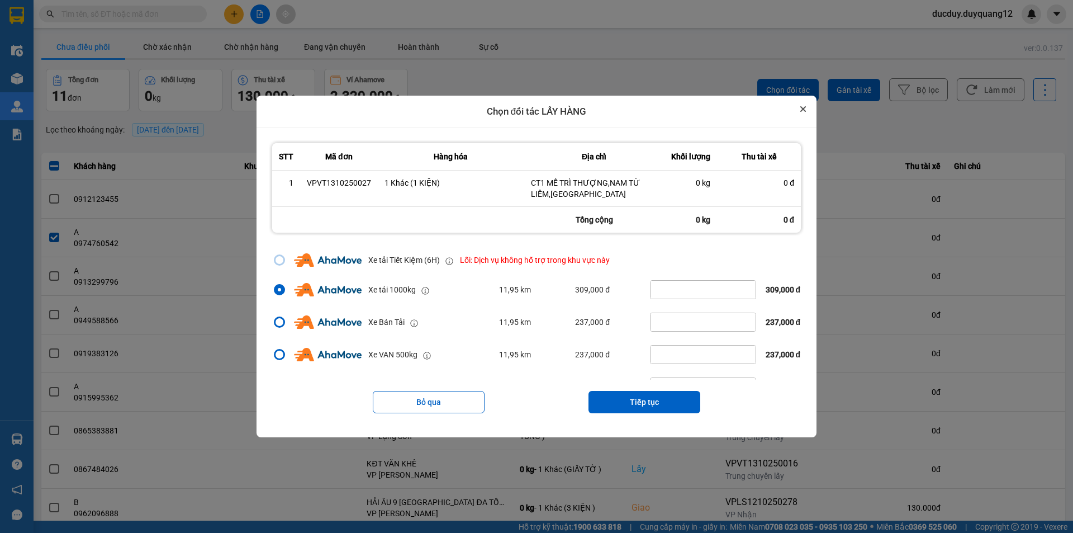
click at [805, 108] on icon "Close" at bounding box center [804, 109] width 6 height 6
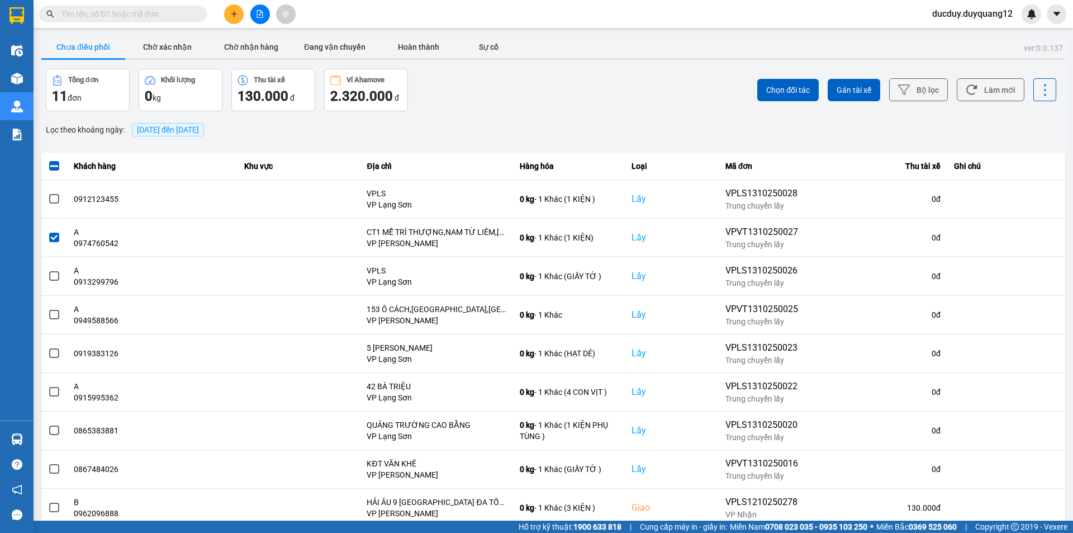
scroll to position [0, 0]
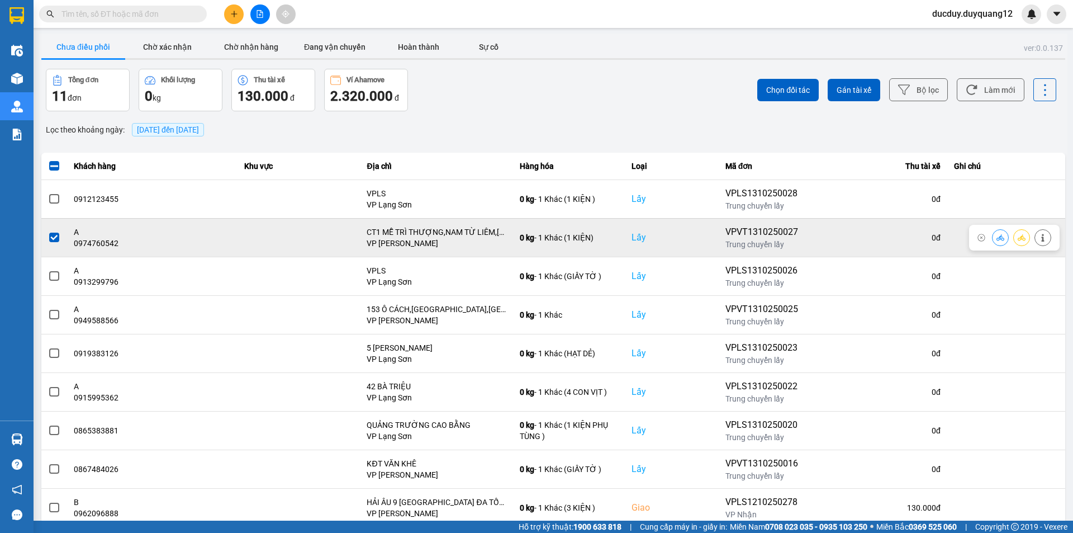
click at [54, 238] on span at bounding box center [54, 238] width 10 height 10
click at [48, 231] on input "checkbox" at bounding box center [48, 231] width 0 height 0
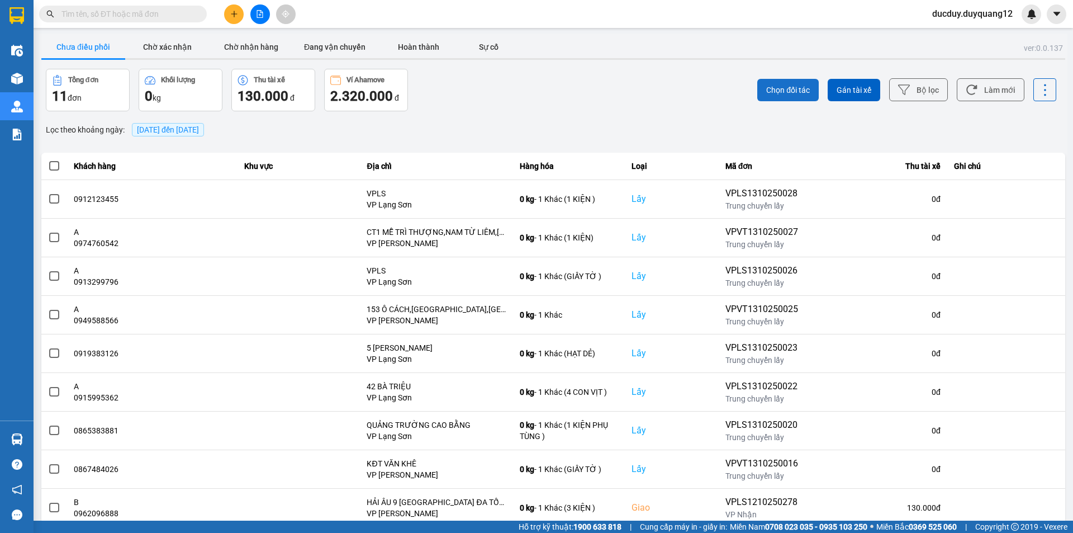
click at [789, 89] on span "Chọn đối tác" at bounding box center [788, 89] width 44 height 11
click at [1056, 12] on icon "caret-down" at bounding box center [1056, 14] width 7 height 4
click at [1022, 40] on div "Cấu hình nhà xe" at bounding box center [1027, 42] width 56 height 12
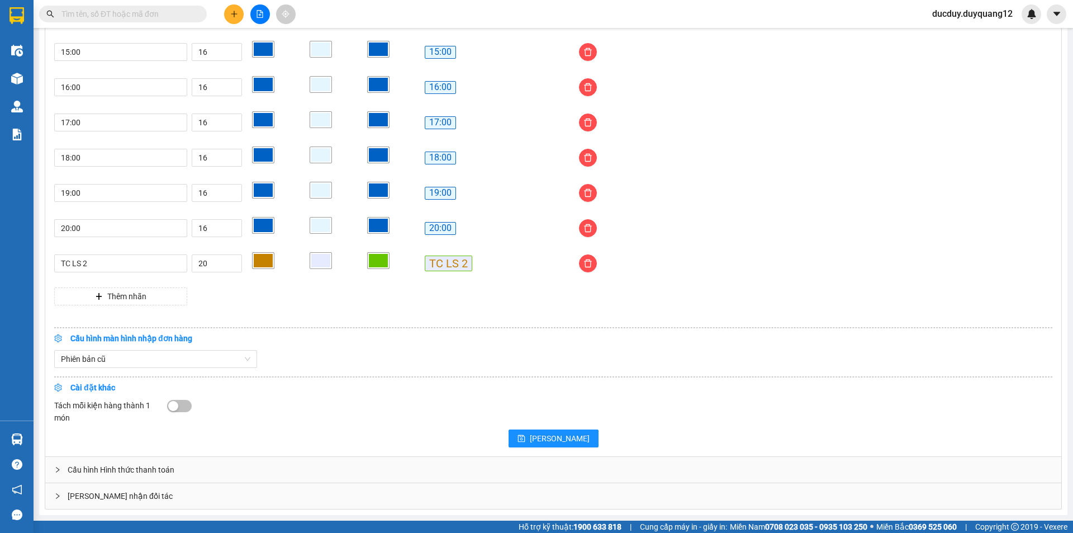
click at [321, 495] on div "[PERSON_NAME] nhận đối tác" at bounding box center [553, 496] width 1016 height 26
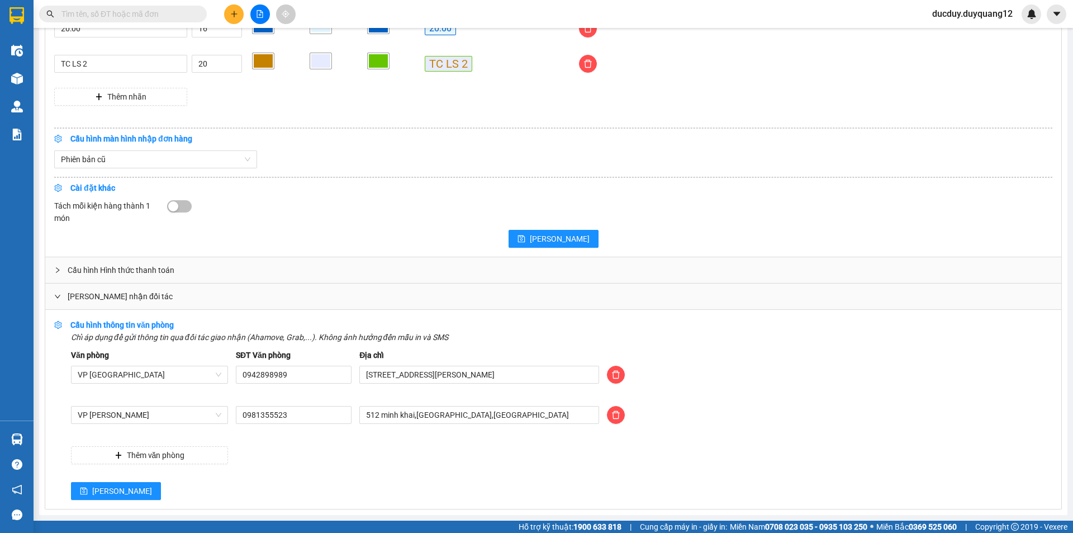
scroll to position [1104, 0]
click at [101, 484] on button "[PERSON_NAME]" at bounding box center [116, 491] width 90 height 18
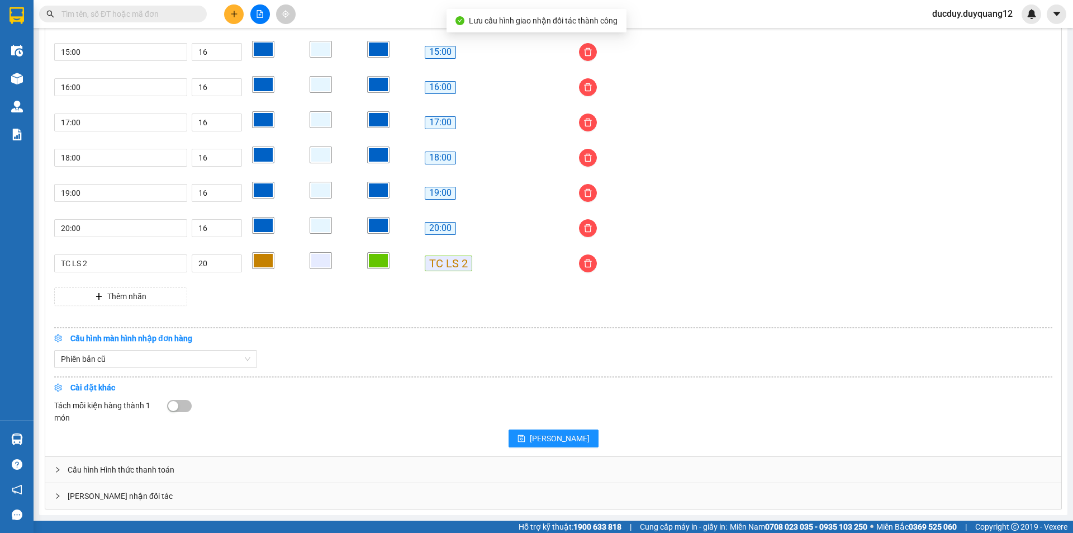
scroll to position [905, 0]
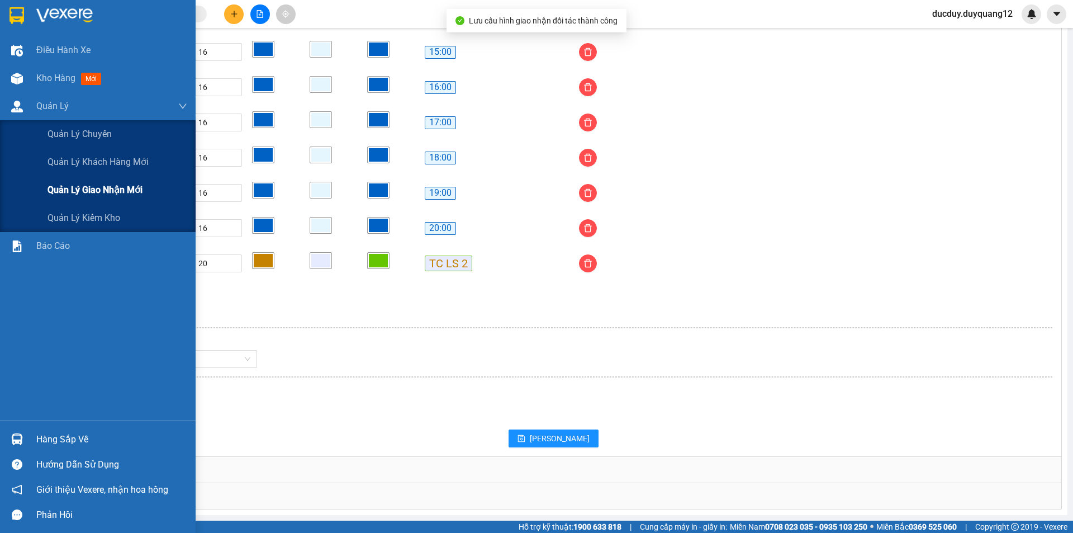
click at [93, 192] on span "Quản lý giao nhận mới" at bounding box center [95, 190] width 95 height 14
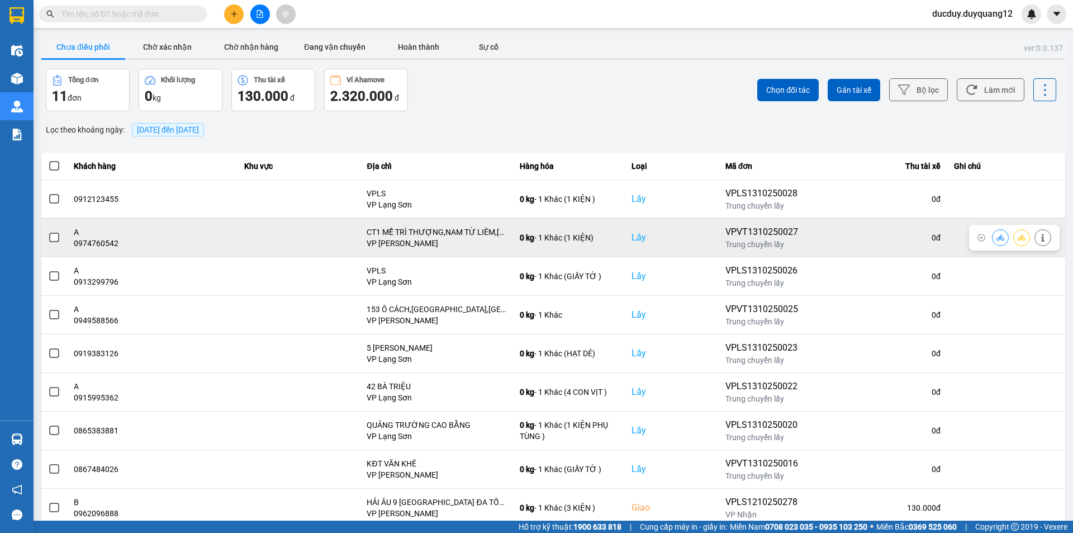
click at [54, 235] on span at bounding box center [54, 238] width 10 height 10
click at [48, 231] on input "checkbox" at bounding box center [48, 231] width 0 height 0
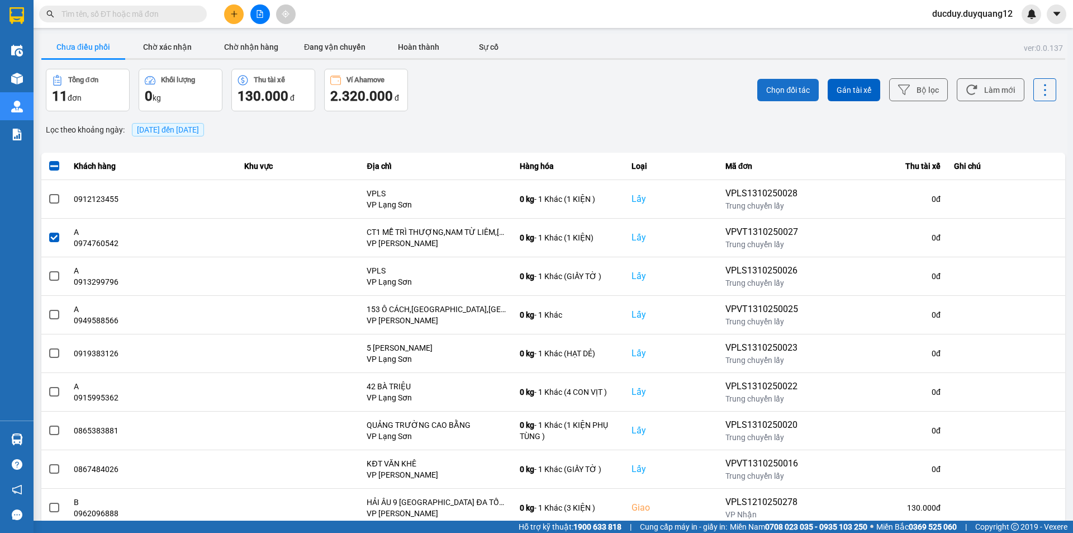
click at [785, 87] on span "Chọn đối tác" at bounding box center [788, 89] width 44 height 11
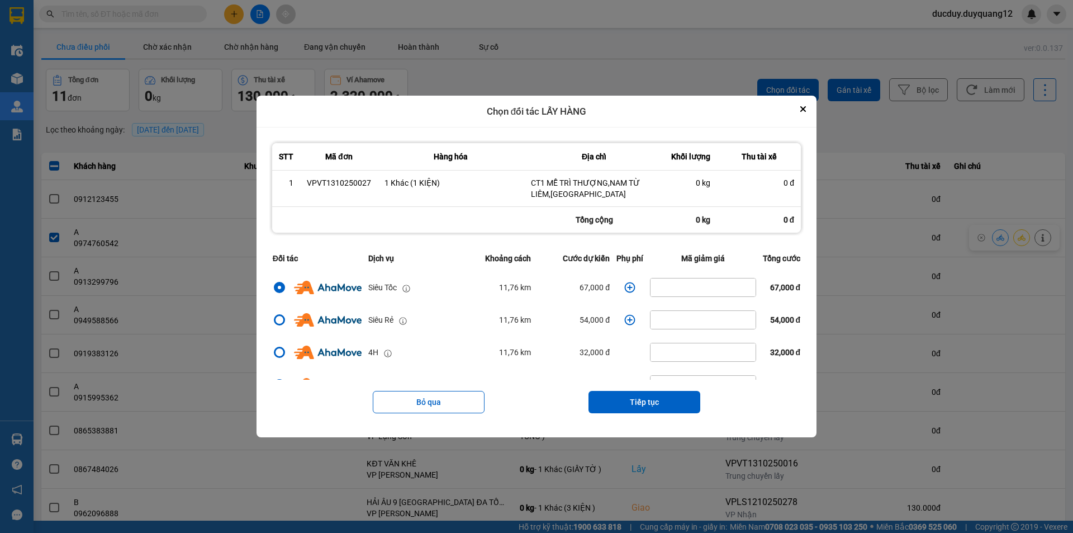
click at [279, 315] on div "dialog" at bounding box center [279, 319] width 11 height 11
click at [273, 320] on input "dialog" at bounding box center [273, 320] width 0 height 0
click at [639, 393] on button "Tiếp tục" at bounding box center [645, 402] width 112 height 22
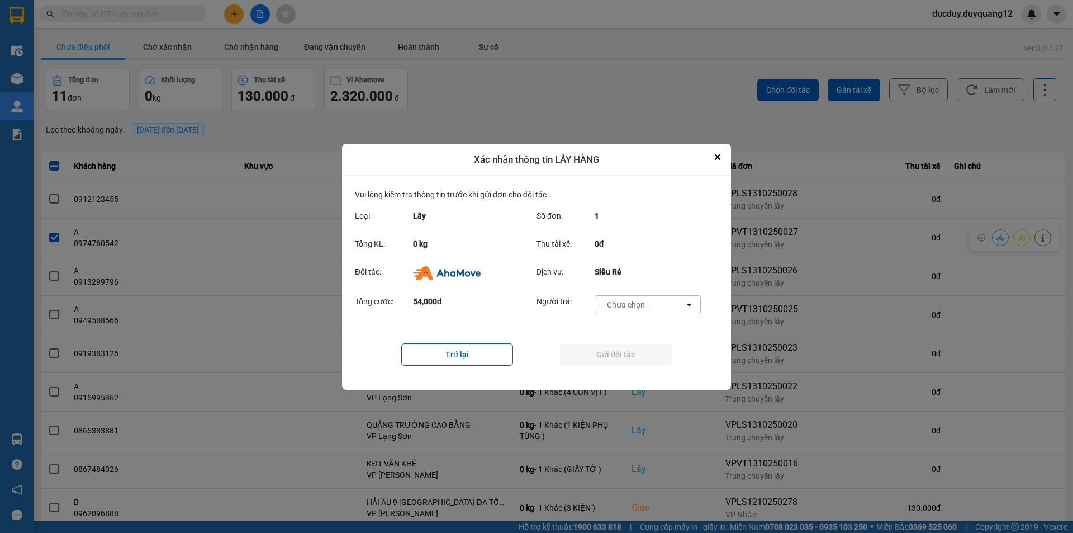
click at [640, 292] on div "Tổng cước: 54,000đ Người trả: -- Chưa chọn -- open" at bounding box center [536, 308] width 363 height 35
click at [637, 307] on div "-- Chưa chọn --" at bounding box center [626, 304] width 50 height 11
click at [630, 367] on span "Ví Ahamove" at bounding box center [625, 368] width 45 height 11
click at [640, 354] on button "Gửi đối tác" at bounding box center [616, 354] width 112 height 22
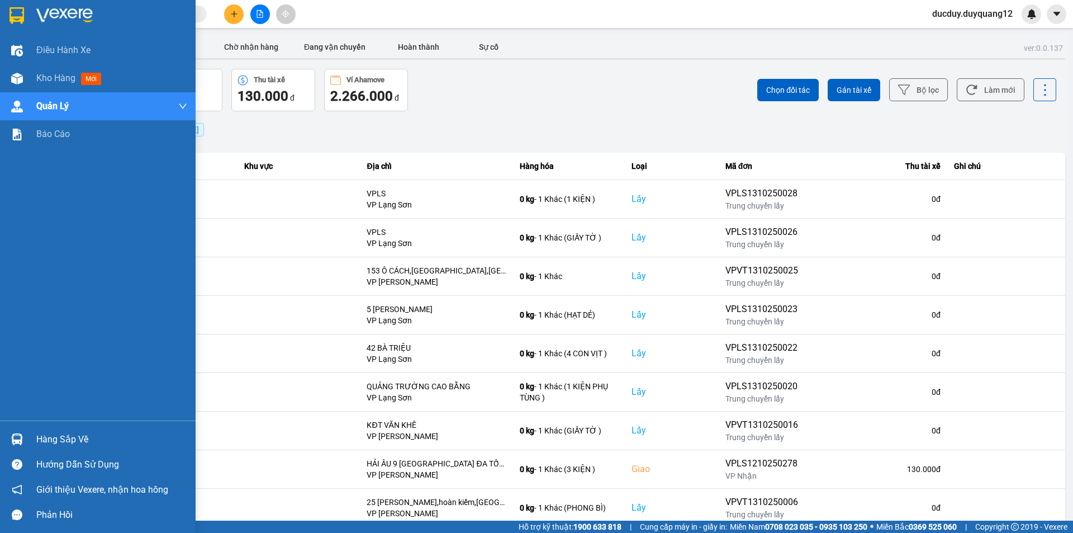
click at [78, 447] on div "Hàng sắp về" at bounding box center [111, 439] width 151 height 17
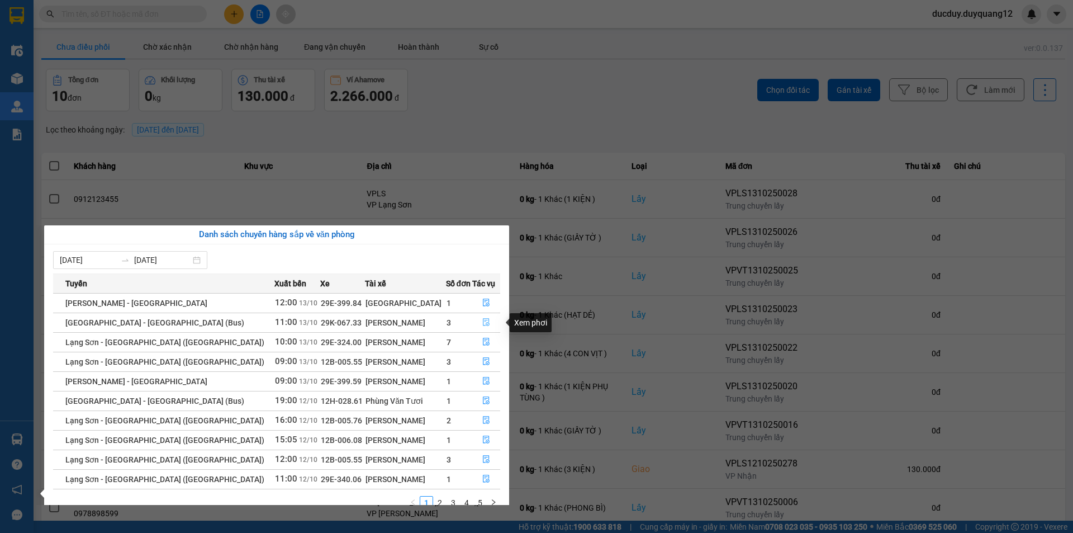
click at [482, 321] on icon "file-done" at bounding box center [486, 322] width 8 height 8
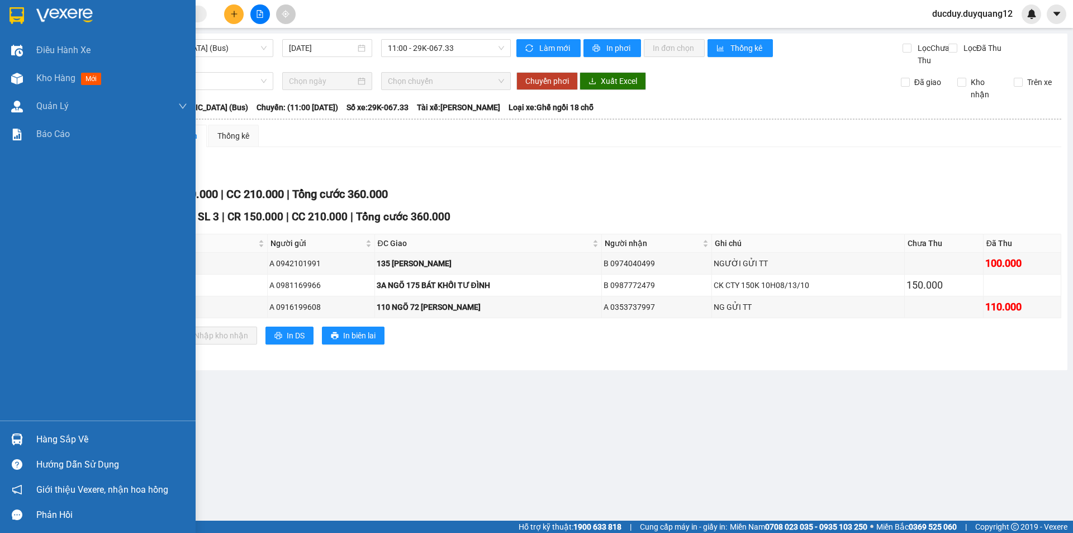
click at [37, 441] on div "Hàng sắp về" at bounding box center [111, 439] width 151 height 17
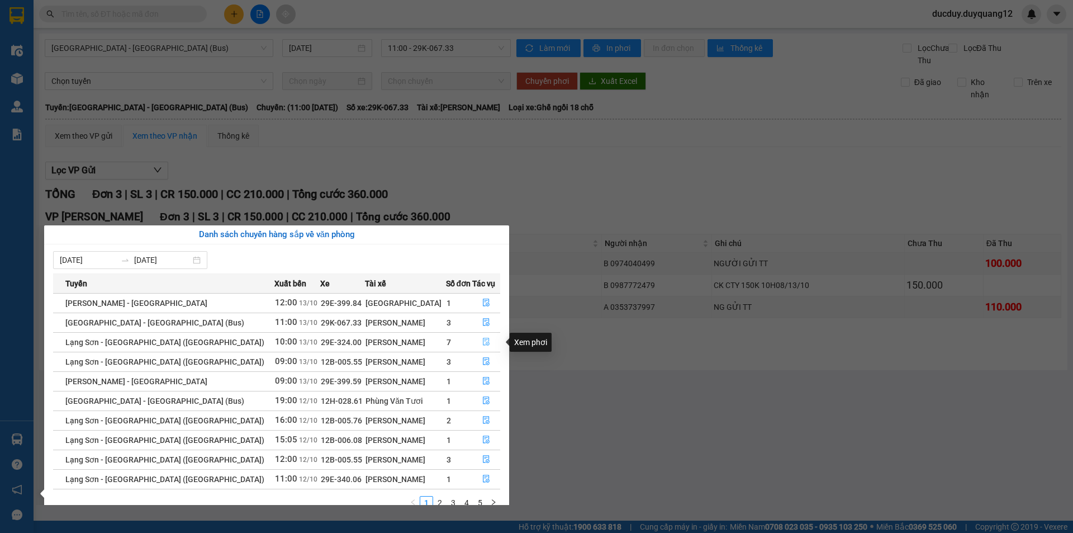
click at [476, 340] on button "button" at bounding box center [486, 342] width 27 height 18
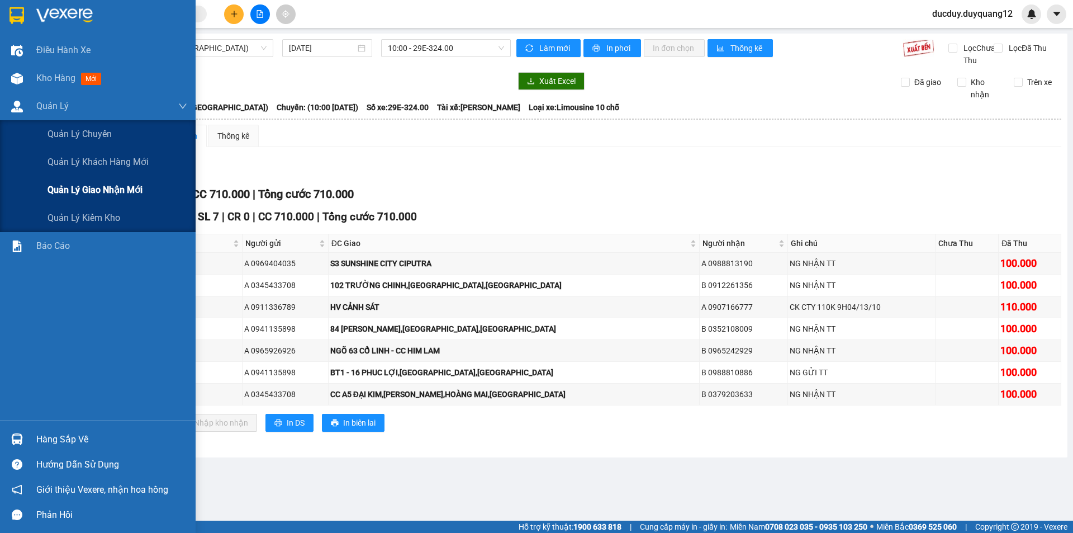
click at [83, 186] on span "Quản lý giao nhận mới" at bounding box center [95, 190] width 95 height 14
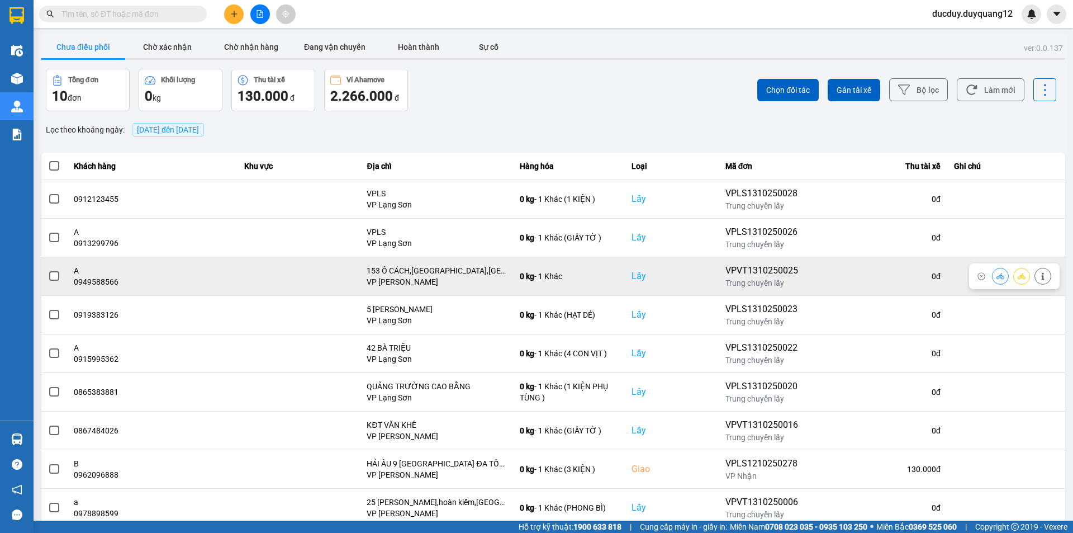
click at [55, 274] on span at bounding box center [54, 276] width 10 height 10
click at [48, 270] on input "checkbox" at bounding box center [48, 270] width 0 height 0
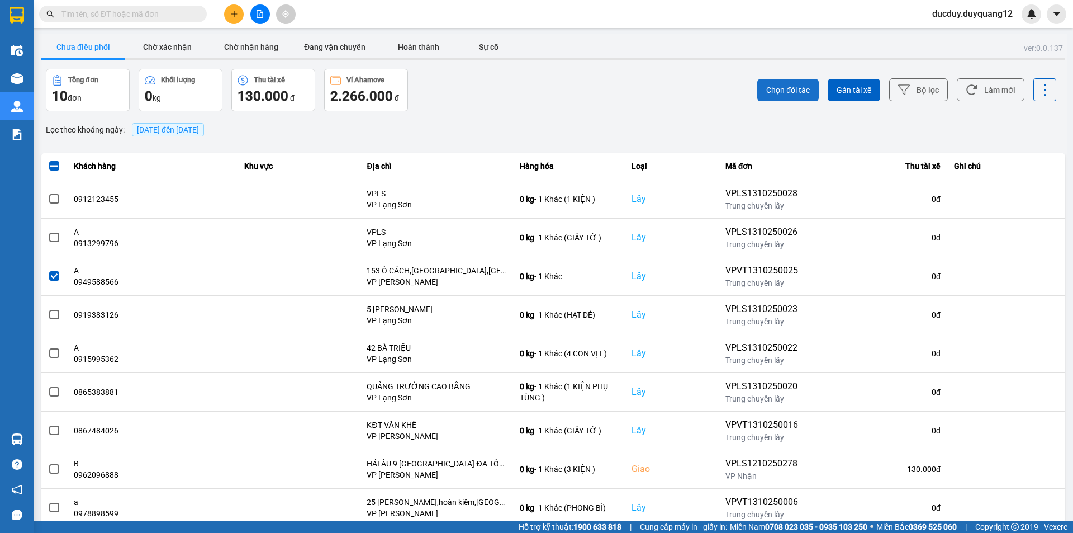
click at [789, 93] on span "Chọn đối tác" at bounding box center [788, 89] width 44 height 11
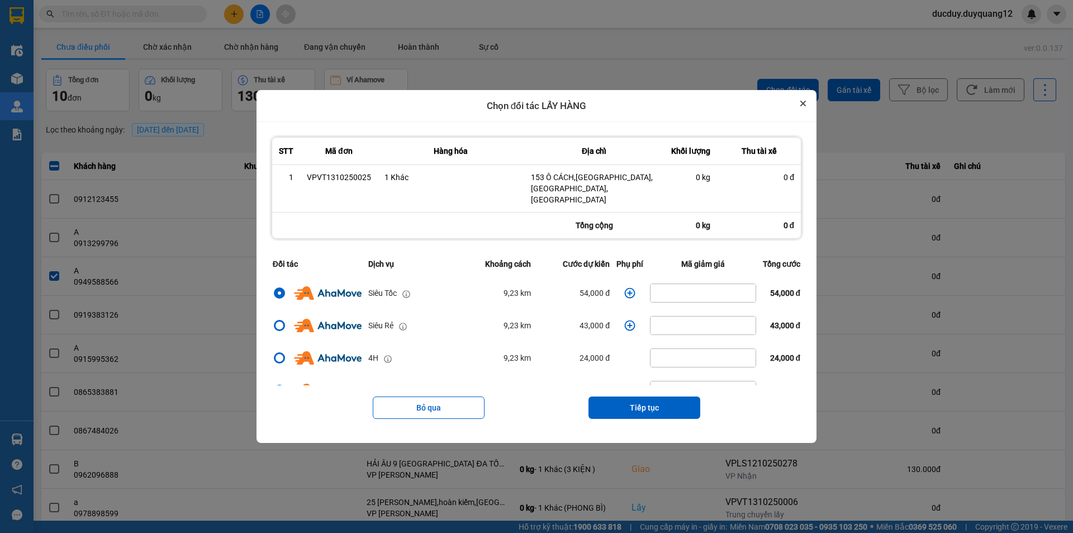
click at [810, 110] on button "Close" at bounding box center [803, 103] width 13 height 13
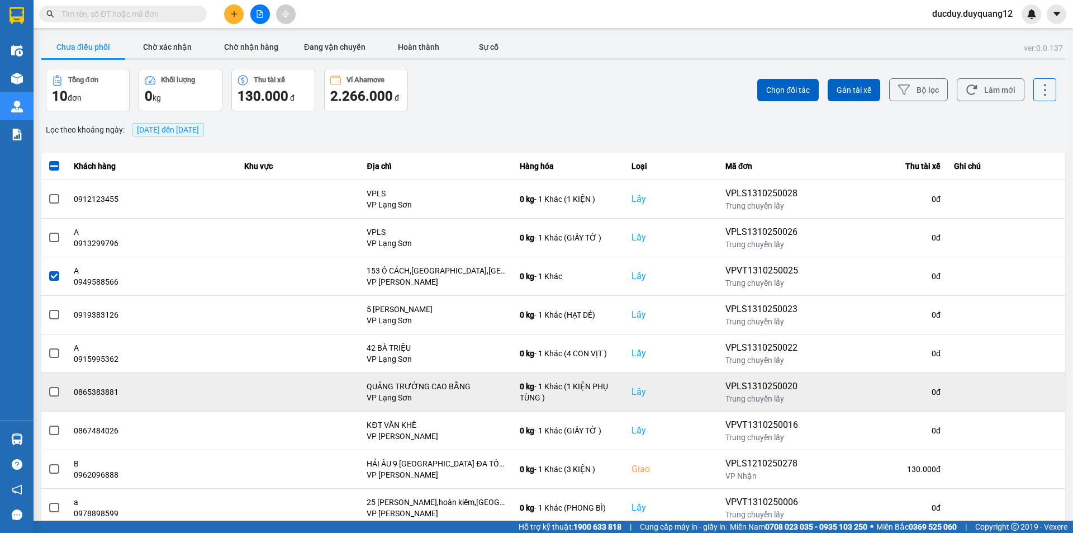
scroll to position [56, 0]
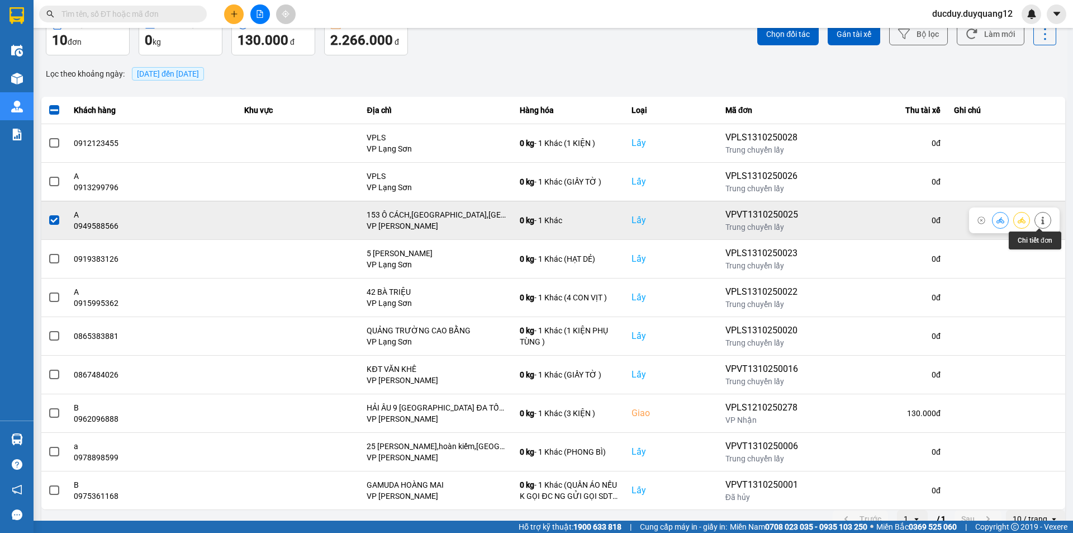
click at [1042, 219] on icon at bounding box center [1043, 220] width 8 height 8
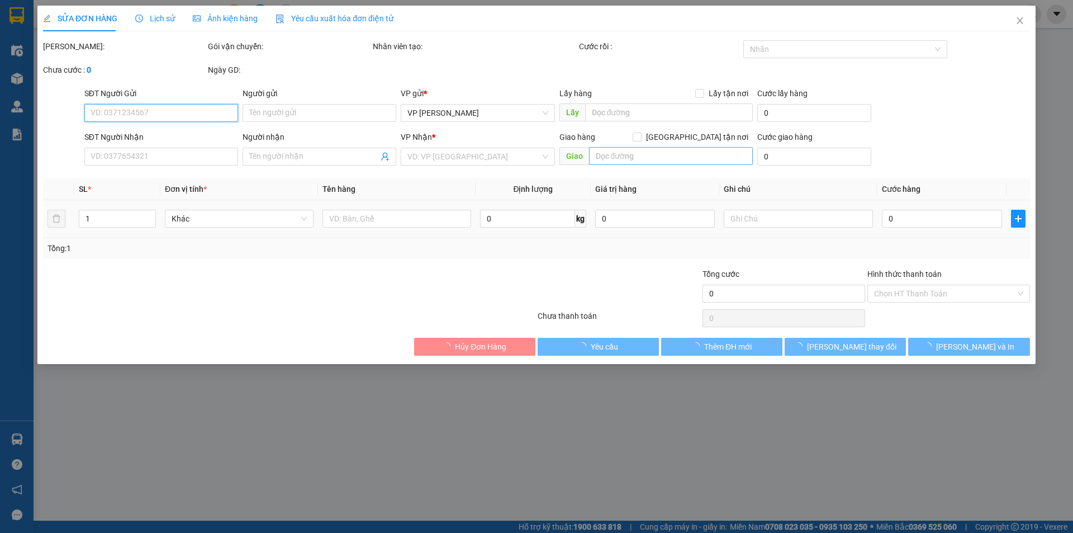
type input "0949588566"
type input "A"
checkbox input "true"
type input "153 Ô CÁCH,[GEOGRAPHIC_DATA],[GEOGRAPHIC_DATA],[GEOGRAPHIC_DATA]"
type input "0949588566"
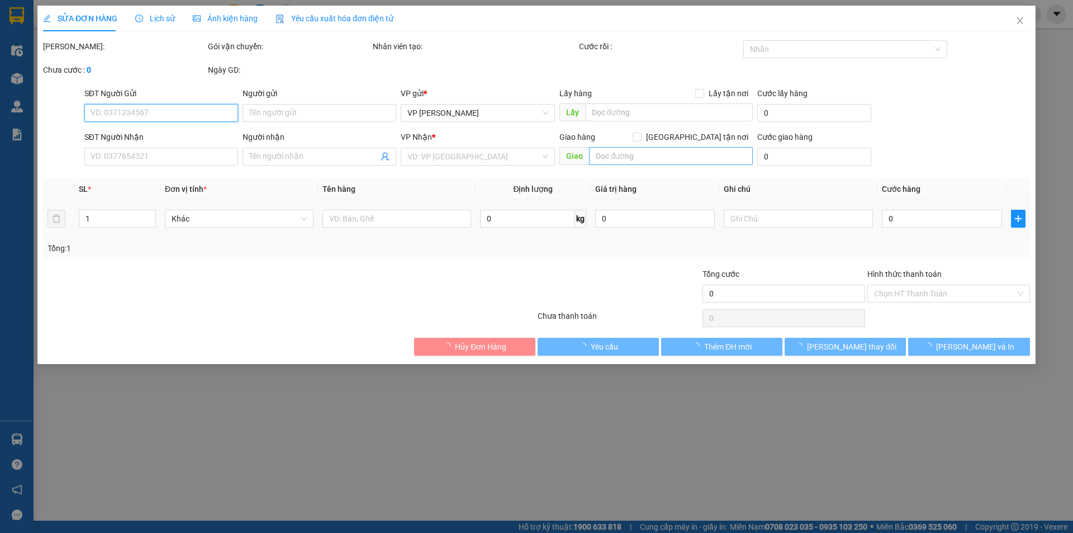
type input "B"
checkbox input "true"
type input "THẤT KHÊ"
type input "1.000"
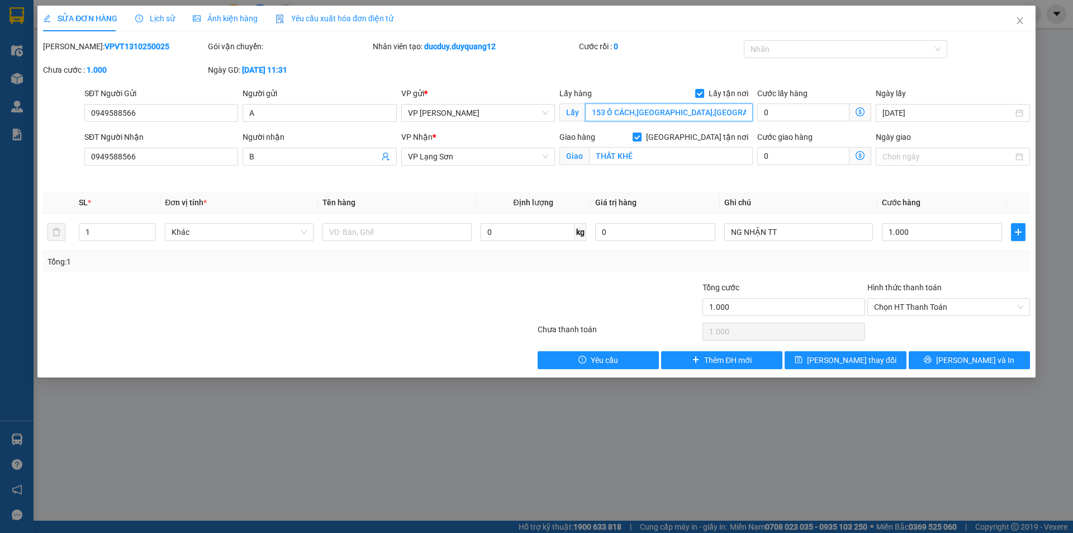
click at [590, 109] on input "153 Ô CÁCH,[GEOGRAPHIC_DATA],[GEOGRAPHIC_DATA],[GEOGRAPHIC_DATA]" at bounding box center [669, 112] width 168 height 18
click at [590, 112] on input "153 Ô CÁCH,[GEOGRAPHIC_DATA],[GEOGRAPHIC_DATA],[GEOGRAPHIC_DATA]" at bounding box center [669, 112] width 168 height 18
type input "NGÕ 153 Ô CÁCH,[GEOGRAPHIC_DATA],[GEOGRAPHIC_DATA],[GEOGRAPHIC_DATA]"
click at [874, 344] on div "Total Paid Fee 0 Total UnPaid Fee 1.000 Cash Collection Total Fee Mã ĐH: VPVT13…" at bounding box center [536, 204] width 987 height 329
click at [871, 356] on span "[PERSON_NAME] thay đổi" at bounding box center [851, 360] width 89 height 12
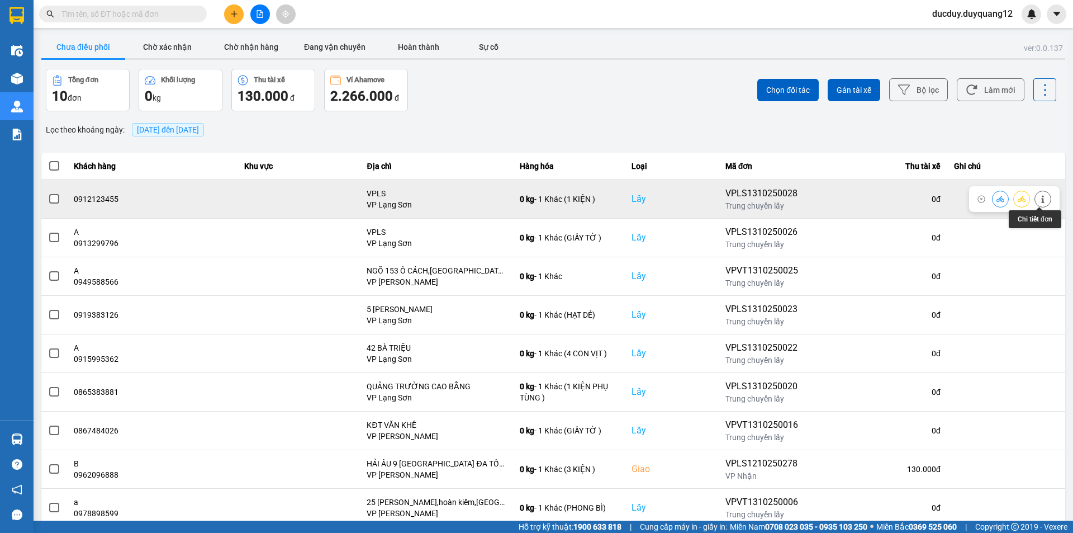
click at [1039, 196] on icon at bounding box center [1043, 199] width 8 height 8
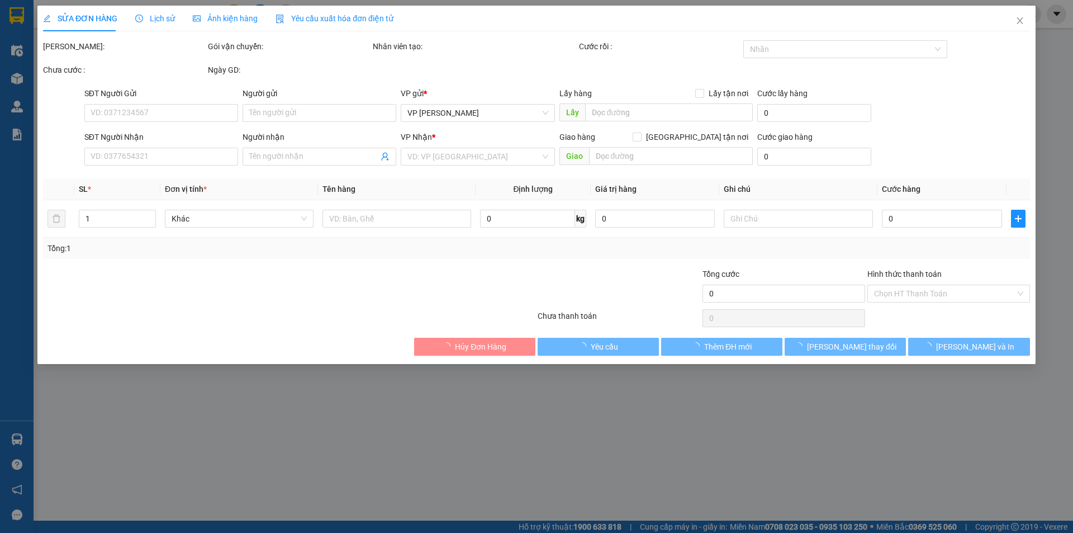
type input "0912123455"
checkbox input "true"
type input "VPLS"
type input "0912452688"
checkbox input "true"
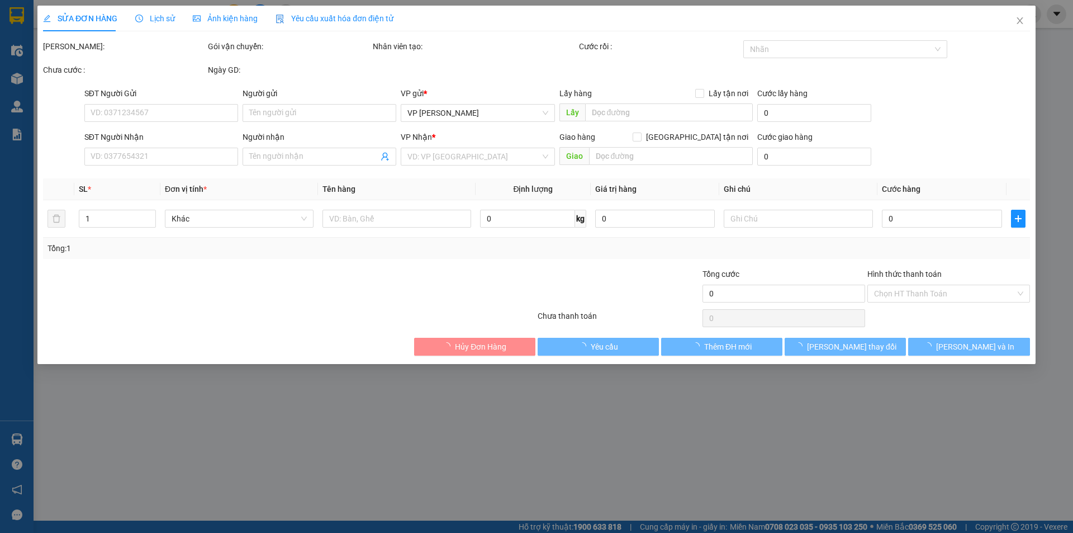
type input "203 [PERSON_NAME]"
type input "100.000"
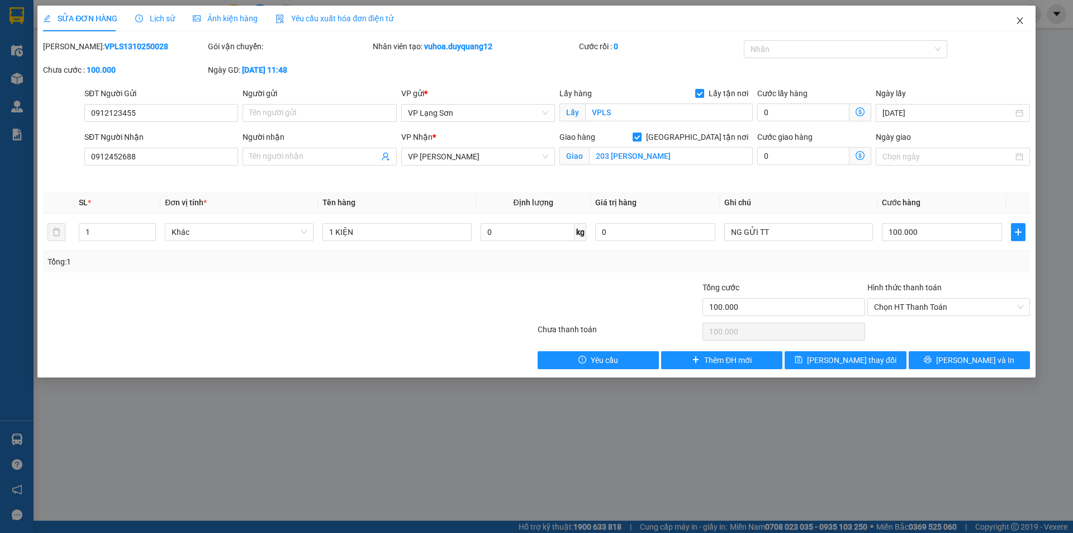
click at [1017, 17] on icon "close" at bounding box center [1020, 20] width 9 height 9
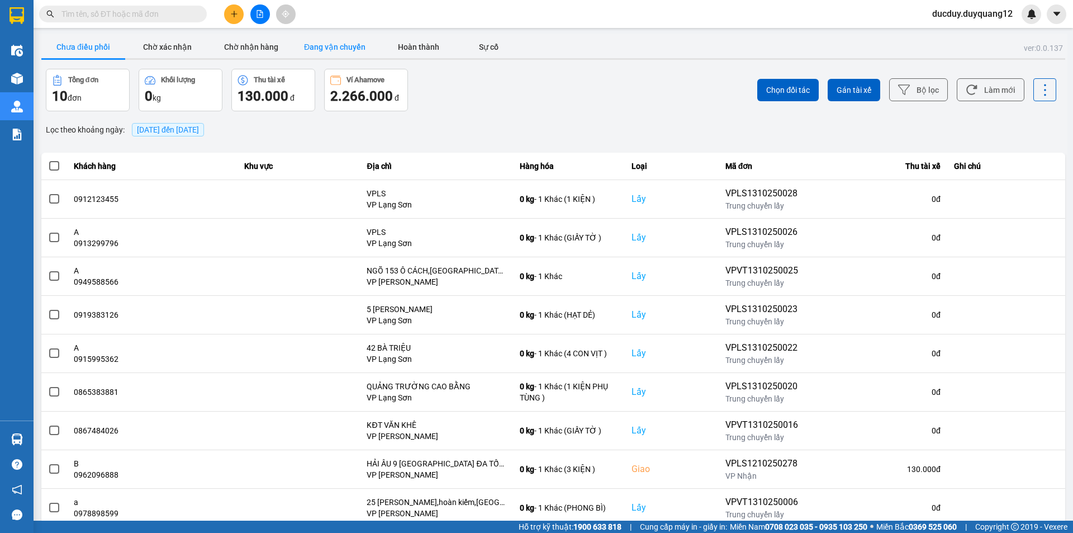
click at [329, 49] on button "Đang vận chuyển" at bounding box center [335, 47] width 84 height 22
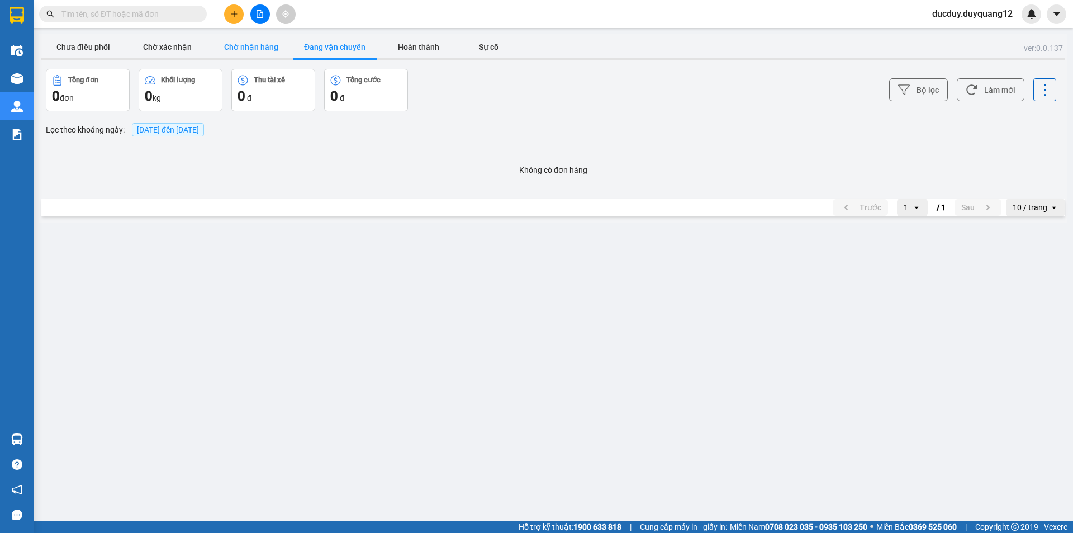
click at [244, 46] on button "Chờ nhận hàng" at bounding box center [251, 47] width 84 height 22
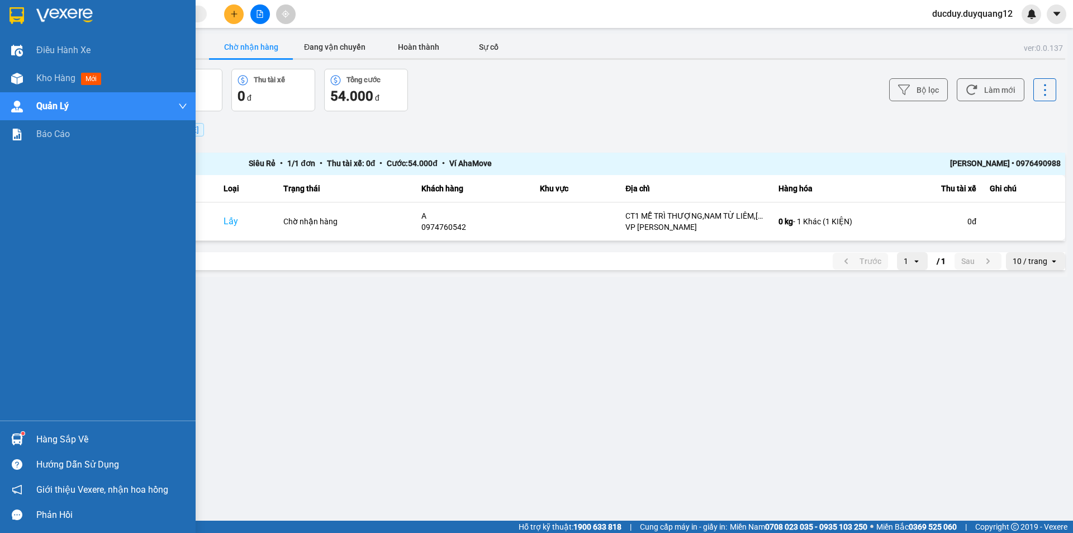
click at [64, 437] on div "Hàng sắp về" at bounding box center [111, 439] width 151 height 17
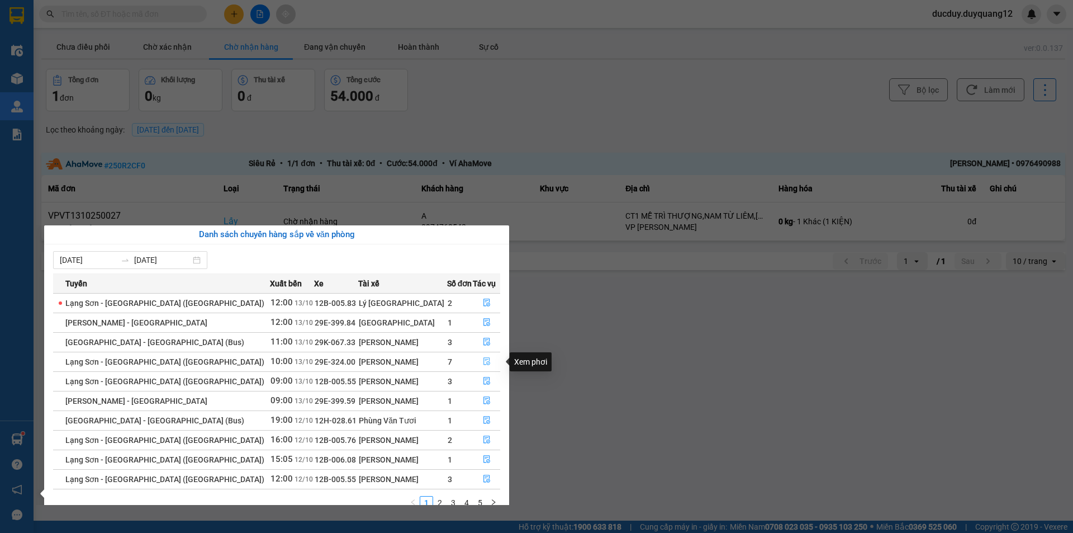
click at [484, 361] on icon "file-done" at bounding box center [487, 362] width 7 height 8
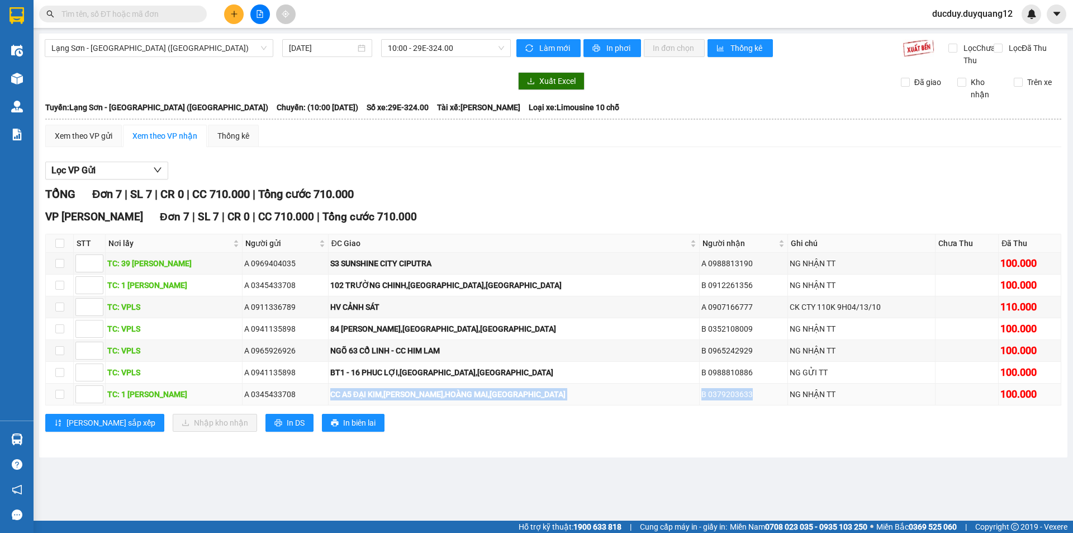
drag, startPoint x: 343, startPoint y: 406, endPoint x: 715, endPoint y: 406, distance: 371.8
click at [715, 405] on tr "TC: 1 [PERSON_NAME] A 0345433708 CC [GEOGRAPHIC_DATA],[PERSON_NAME],[GEOGRAPHIC…" at bounding box center [554, 395] width 1016 height 22
copy tr "CC A5 ĐẠI KIM,[PERSON_NAME],HOÀNG MAI,[GEOGRAPHIC_DATA] B 0379203633"
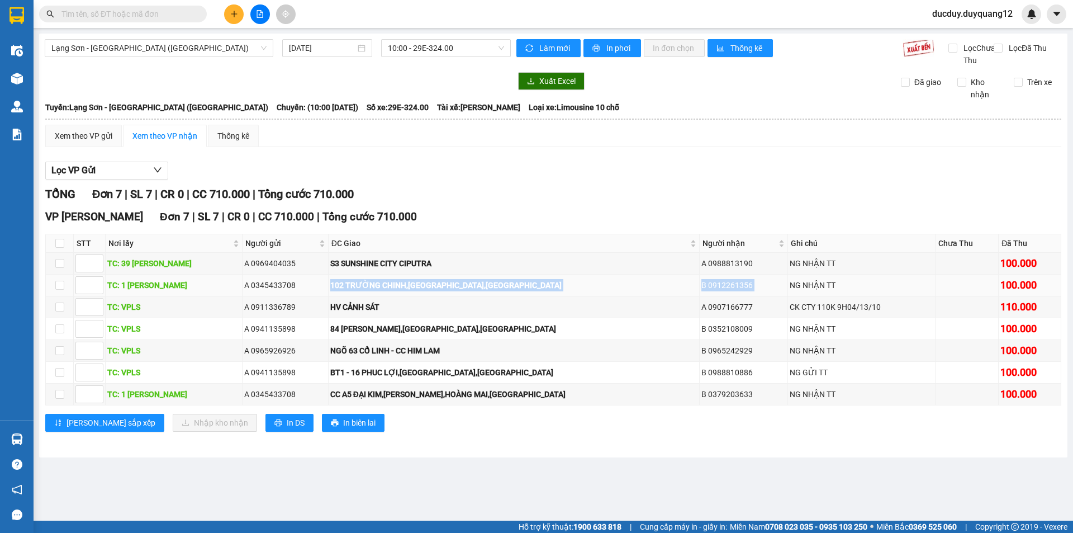
drag, startPoint x: 299, startPoint y: 294, endPoint x: 751, endPoint y: 294, distance: 452.8
click at [751, 294] on tr "TC: 1 [PERSON_NAME] A 0345433708 102 [GEOGRAPHIC_DATA] 0912261356 NG NHẬN TT 10…" at bounding box center [554, 285] width 1016 height 22
copy tr "102 TRƯỜNG CHINH,[GEOGRAPHIC_DATA] 0912261356"
click at [58, 355] on input "checkbox" at bounding box center [59, 350] width 9 height 9
checkbox input "true"
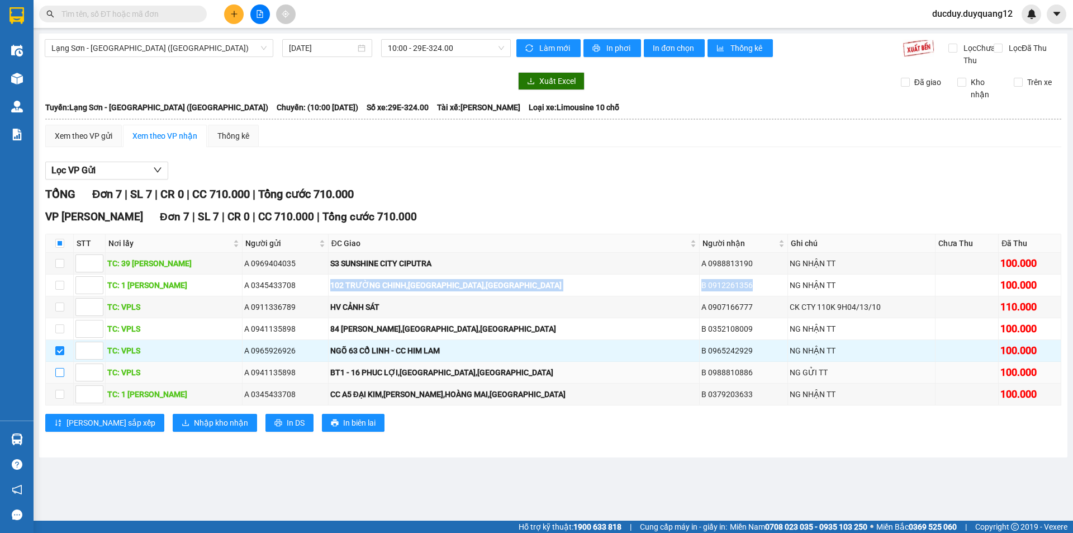
click at [58, 377] on input "checkbox" at bounding box center [59, 372] width 9 height 9
checkbox input "true"
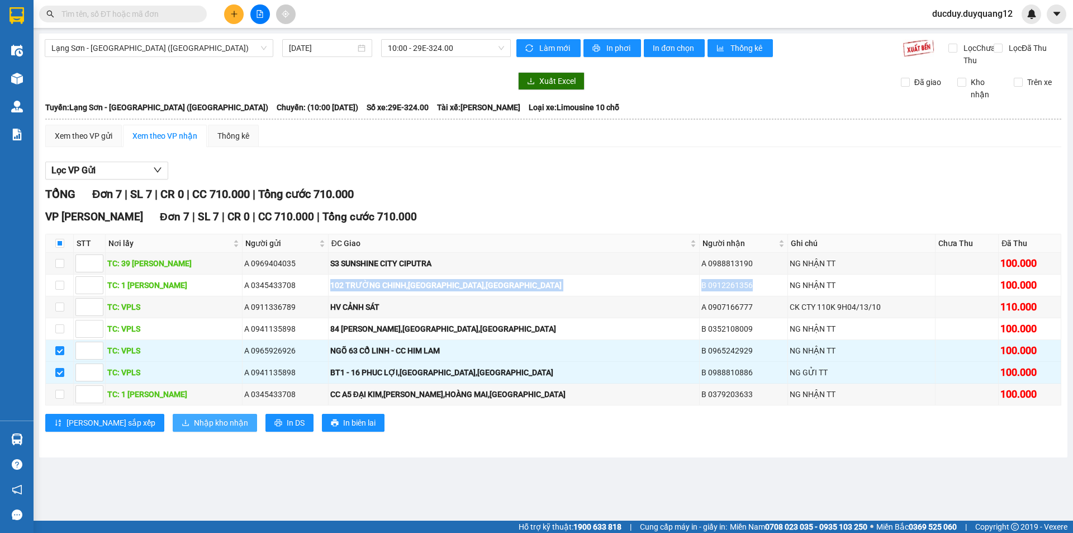
click at [194, 429] on span "Nhập kho nhận" at bounding box center [221, 422] width 54 height 12
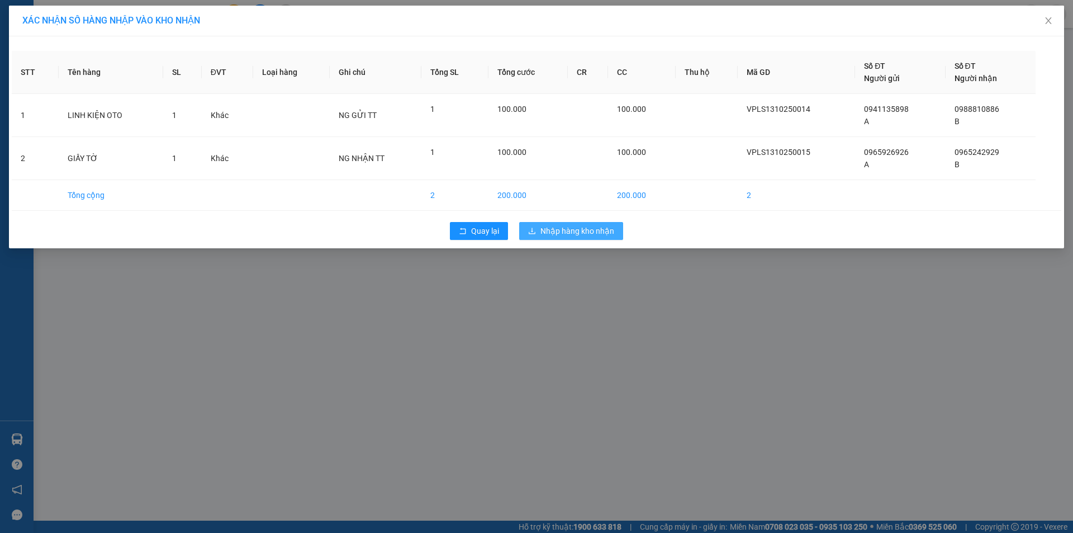
click at [599, 234] on span "Nhập hàng kho nhận" at bounding box center [578, 231] width 74 height 12
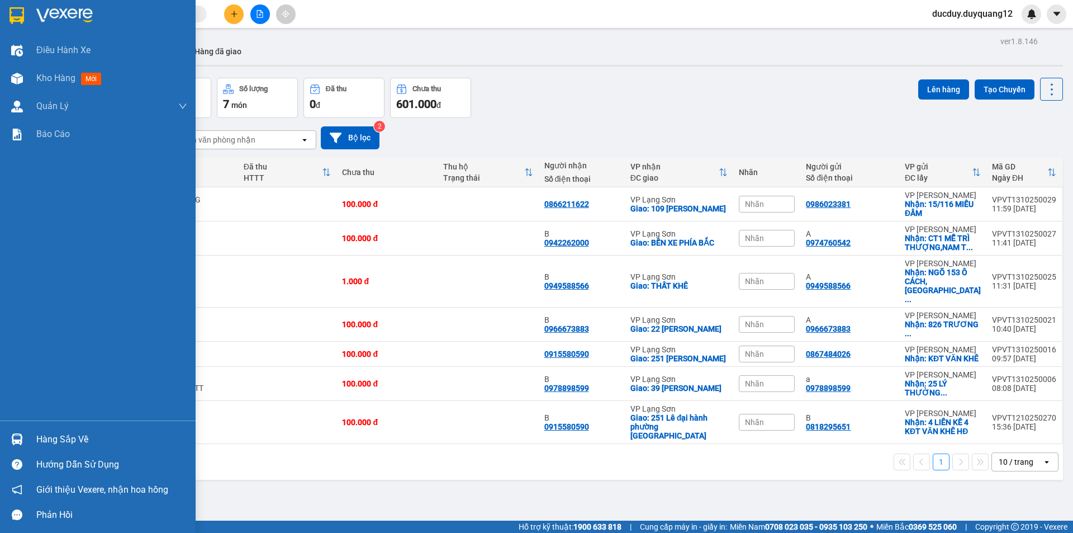
click at [60, 433] on div "Hàng sắp về" at bounding box center [111, 439] width 151 height 17
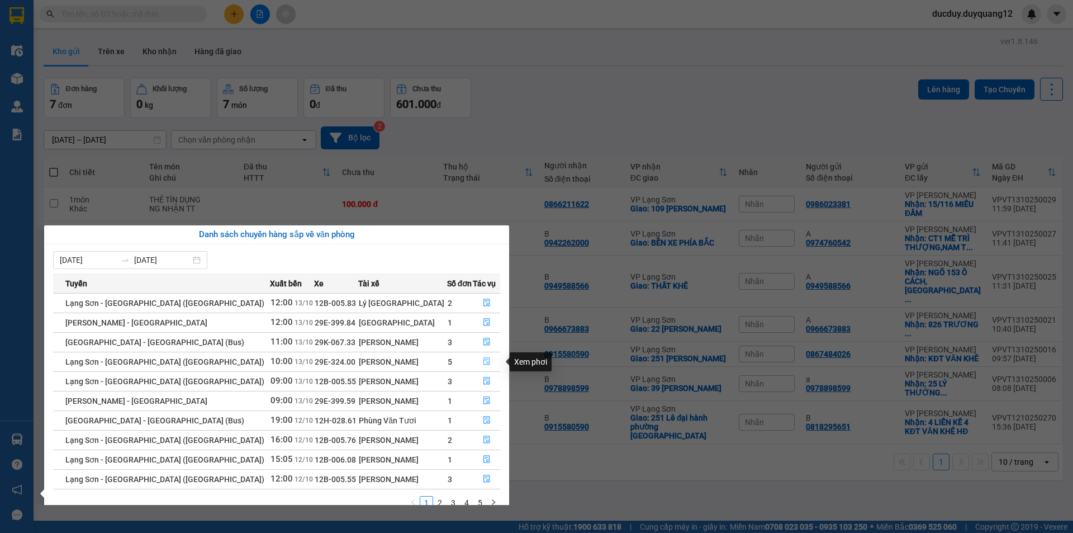
click at [483, 360] on icon "file-done" at bounding box center [487, 361] width 8 height 8
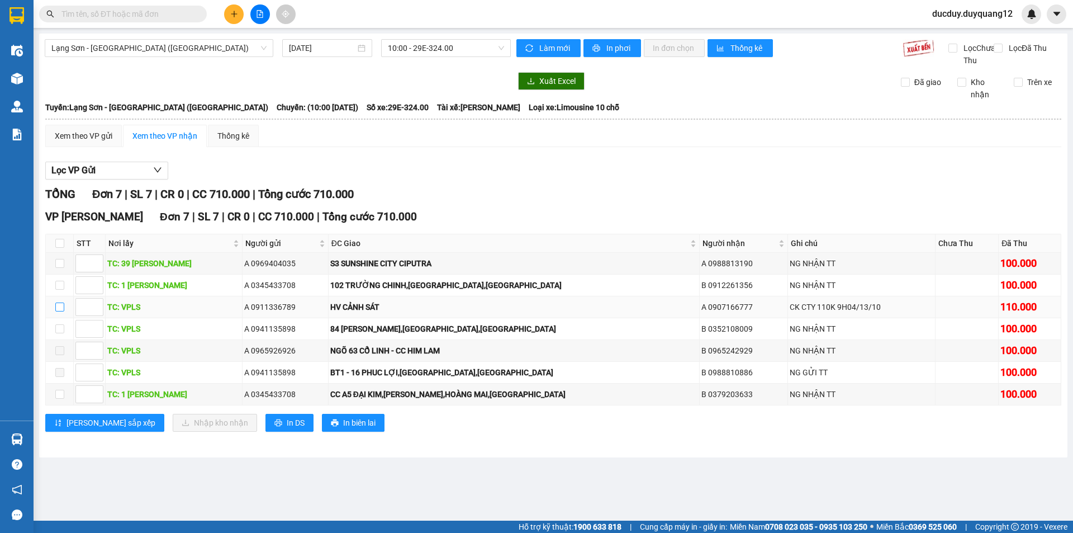
click at [60, 311] on input "checkbox" at bounding box center [59, 306] width 9 height 9
checkbox input "true"
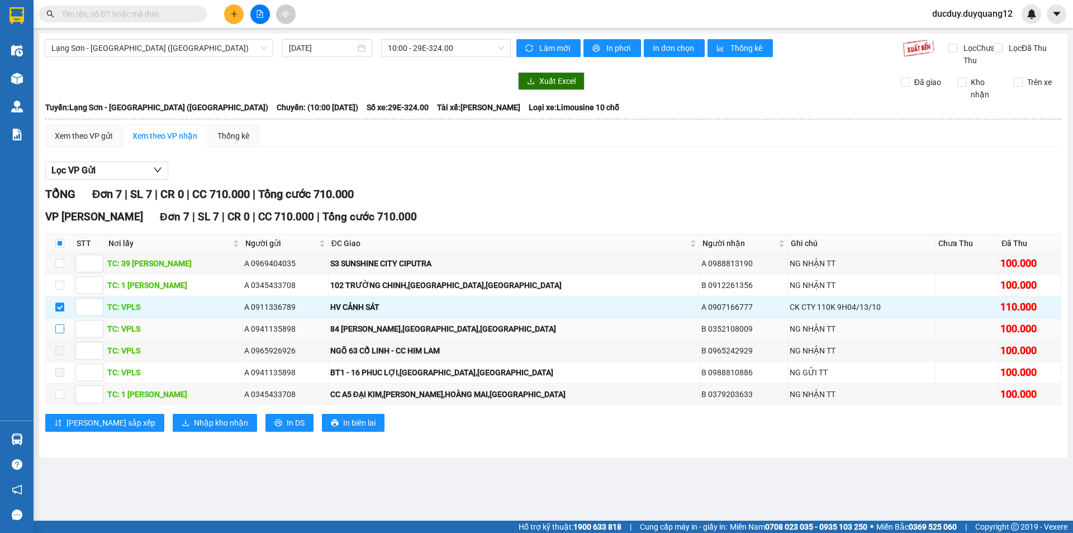
click at [59, 333] on input "checkbox" at bounding box center [59, 328] width 9 height 9
checkbox input "true"
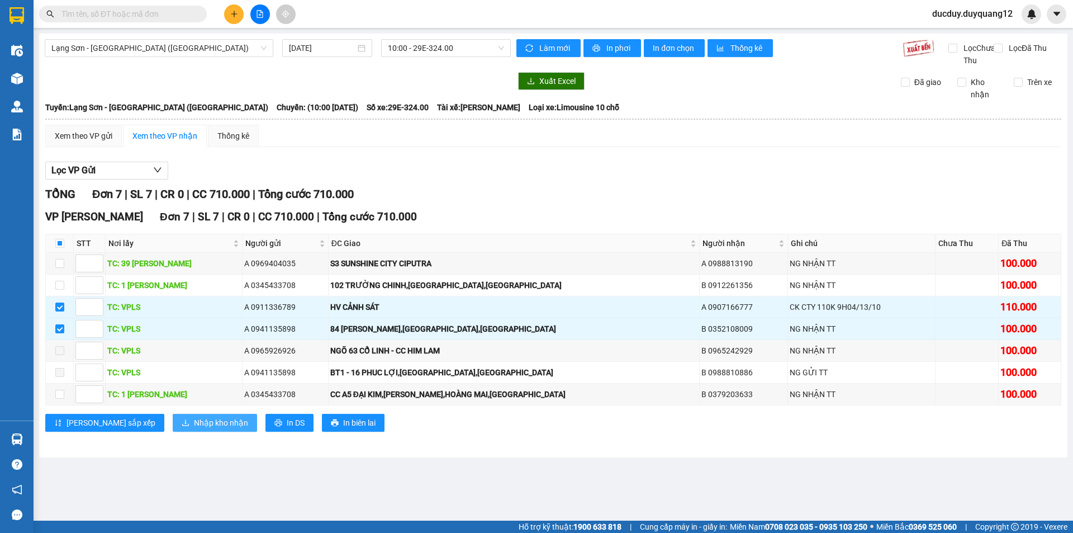
click at [194, 429] on span "Nhập kho nhận" at bounding box center [221, 422] width 54 height 12
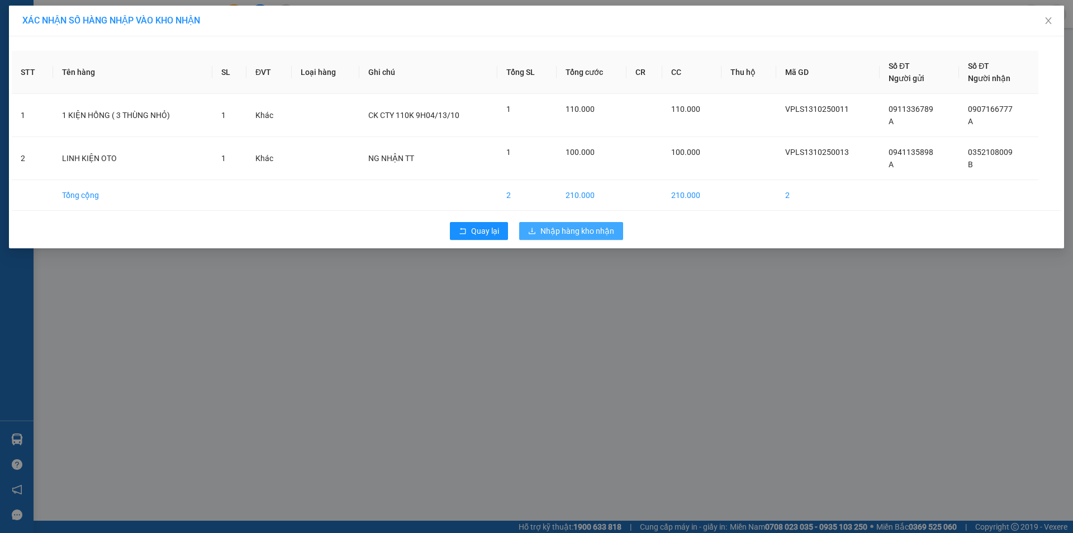
click at [573, 229] on span "Nhập hàng kho nhận" at bounding box center [578, 231] width 74 height 12
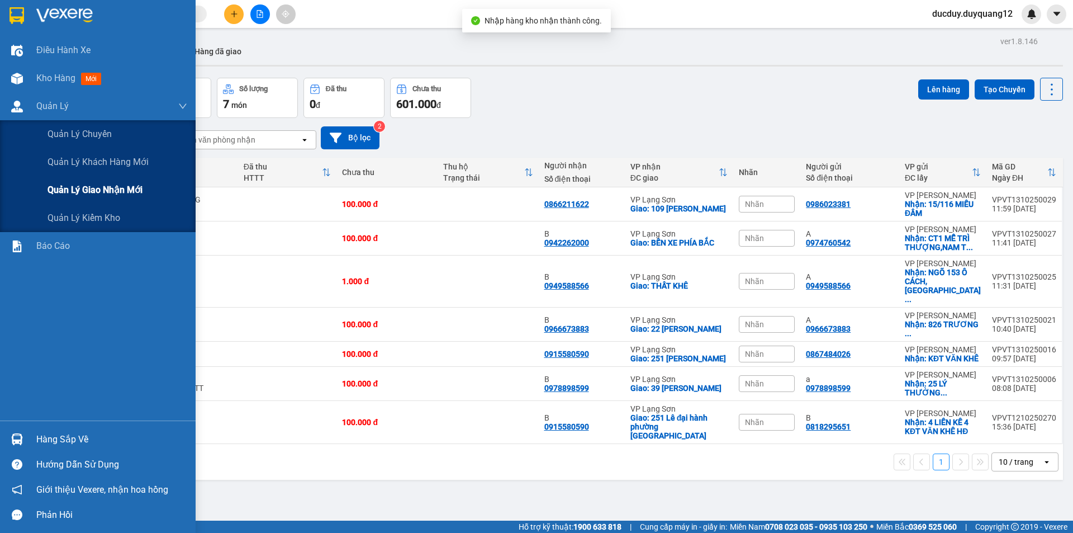
click at [96, 185] on span "Quản lý giao nhận mới" at bounding box center [95, 190] width 95 height 14
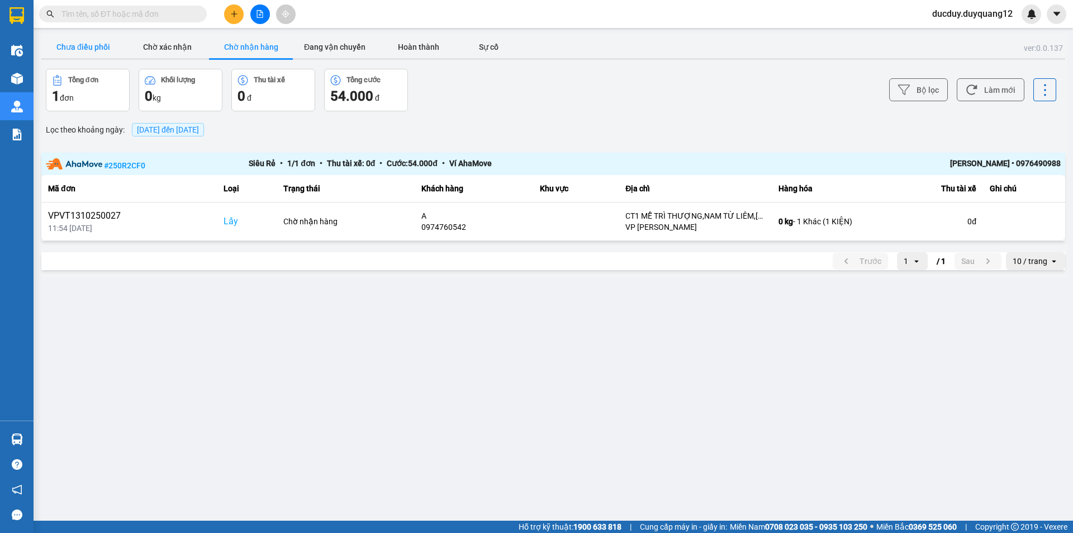
click at [106, 44] on button "Chưa điều phối" at bounding box center [83, 47] width 84 height 22
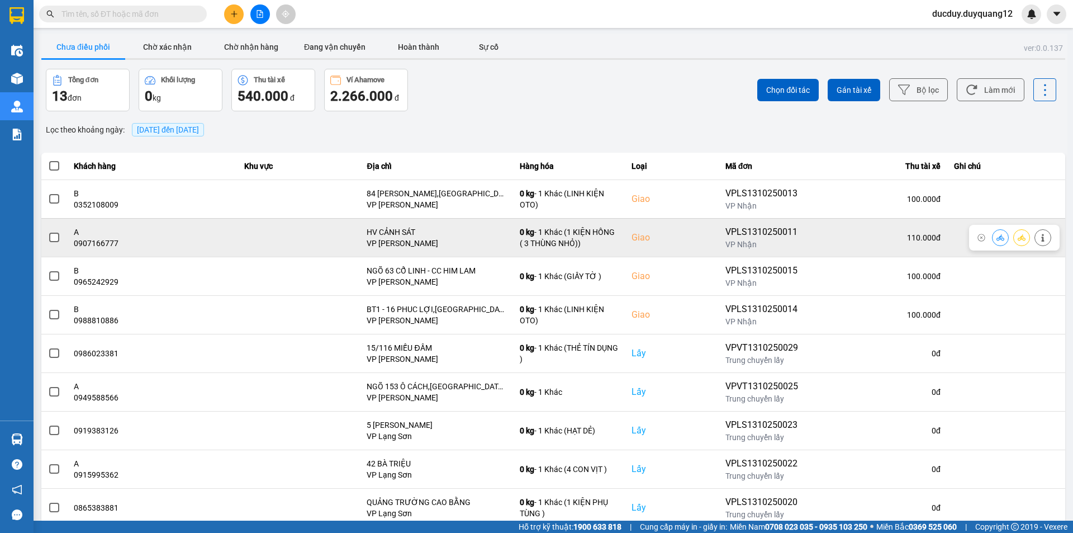
click at [1044, 238] on button at bounding box center [1043, 238] width 16 height 20
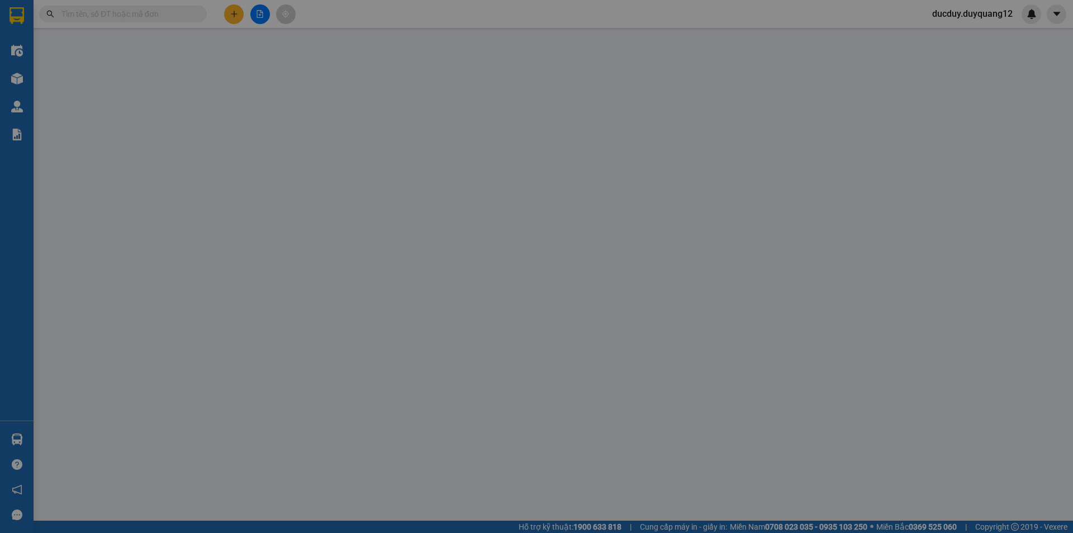
type input "0911336789"
type input "A"
checkbox input "true"
type input "VPLS"
type input "0907166777"
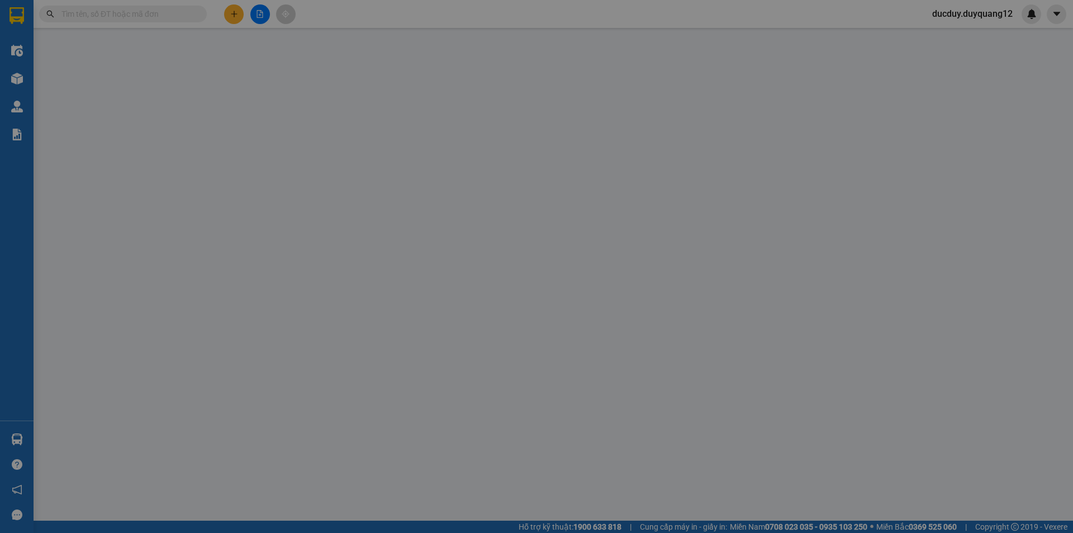
type input "A"
checkbox input "true"
type input "HV CẢNH SÁT"
type input "110.000"
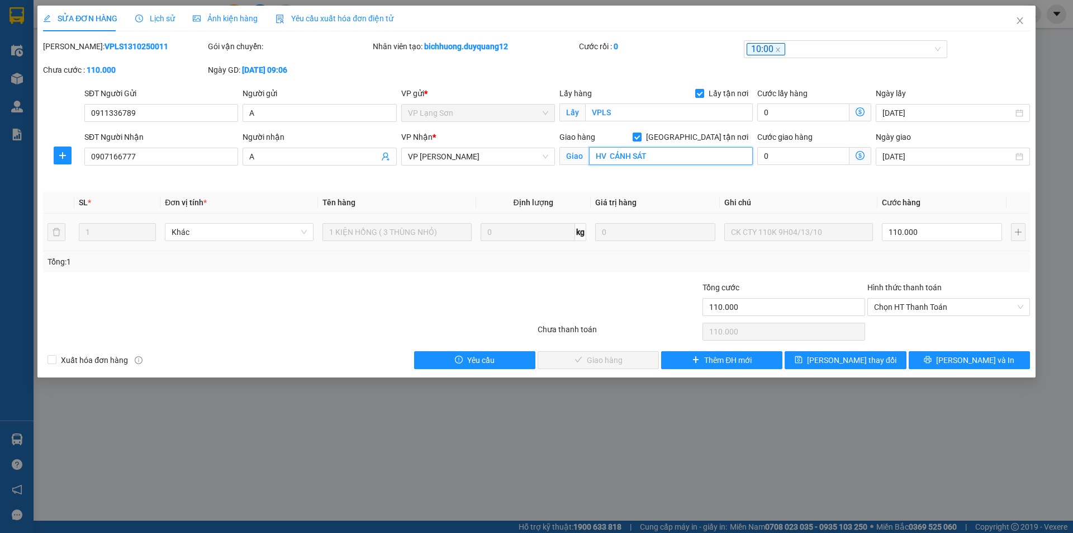
click at [656, 155] on input "HV CẢNH SÁT" at bounding box center [671, 156] width 164 height 18
click at [690, 155] on input "HV CẢNH SÁT" at bounding box center [671, 156] width 164 height 18
type input "HV CẢNH SÁT,CỔ NHUẾ,BĂC TỪ LIÊM,[GEOGRAPHIC_DATA]"
click at [830, 361] on button "[PERSON_NAME] thay đổi" at bounding box center [845, 360] width 121 height 18
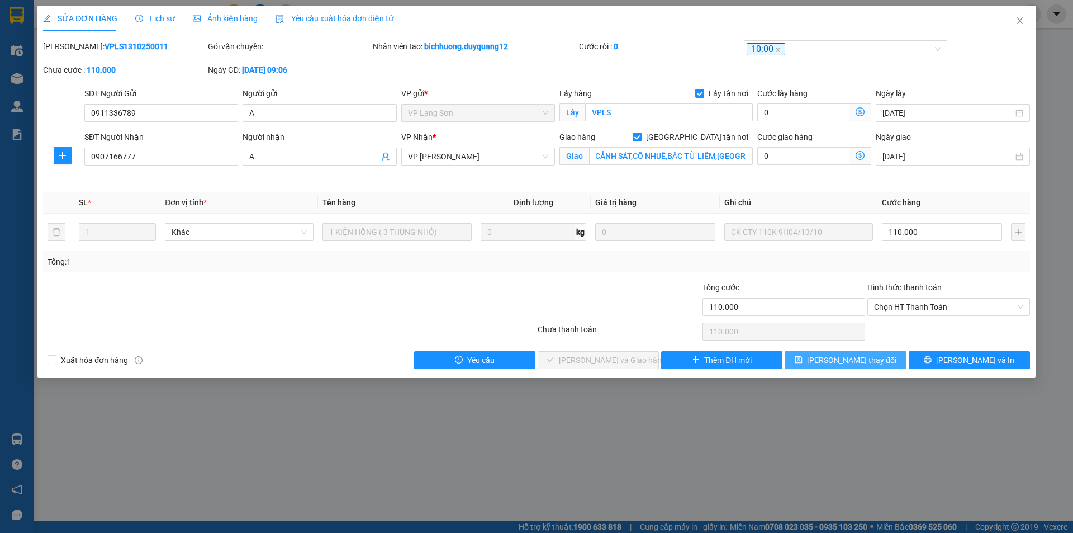
scroll to position [0, 0]
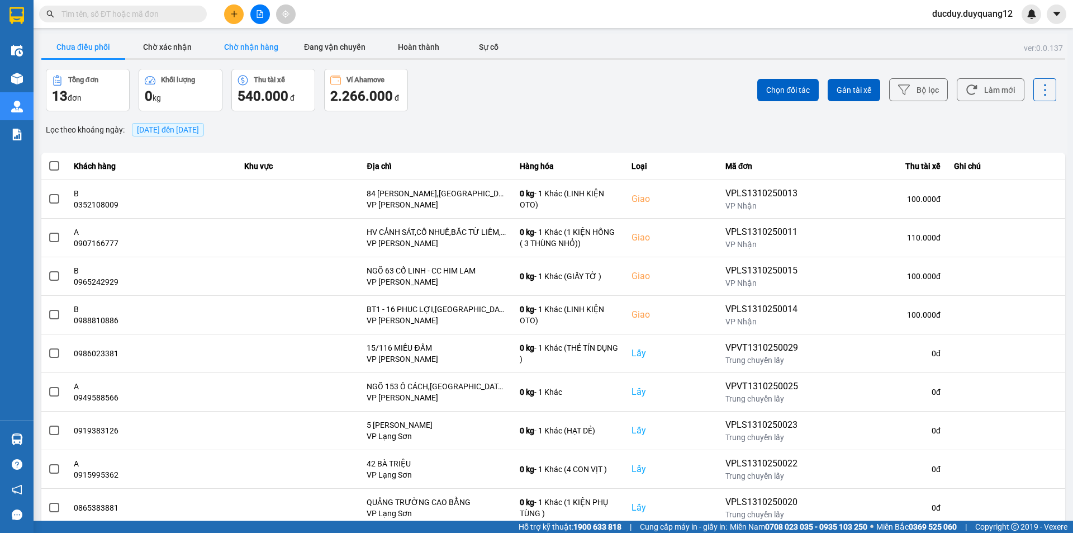
click at [271, 48] on button "Chờ nhận hàng" at bounding box center [251, 47] width 84 height 22
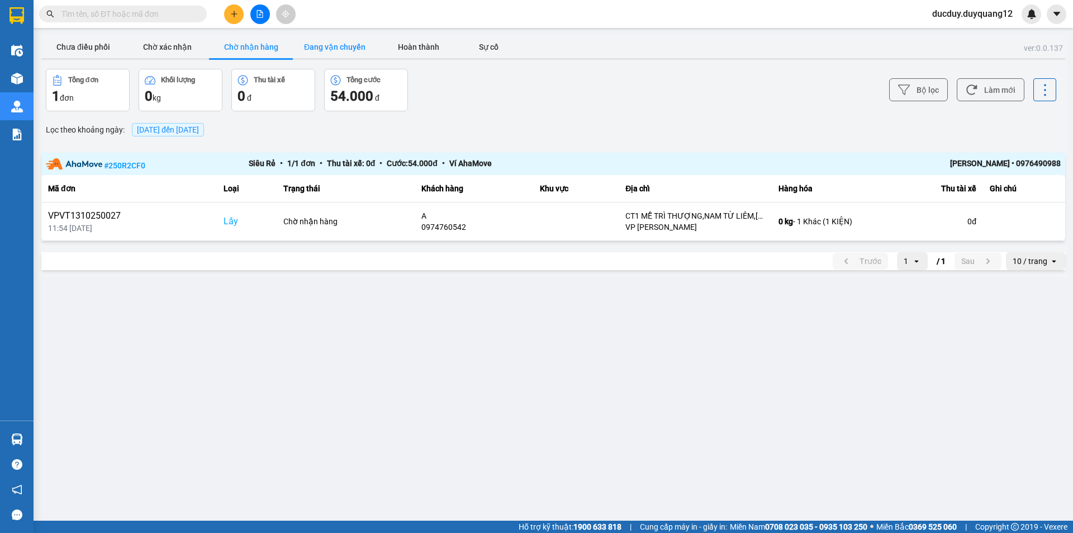
click at [343, 44] on button "Đang vận chuyển" at bounding box center [335, 47] width 84 height 22
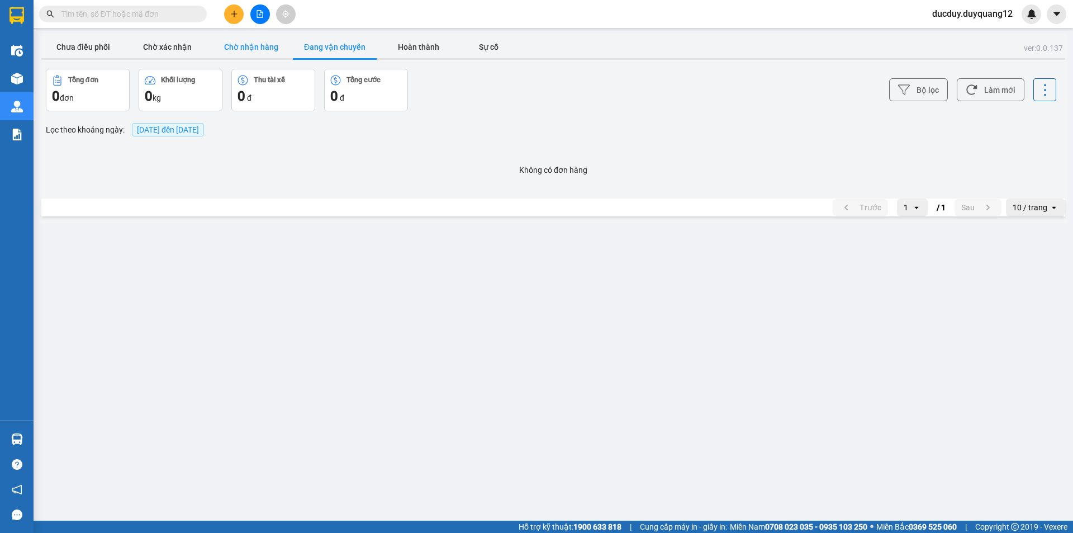
click at [276, 45] on button "Chờ nhận hàng" at bounding box center [251, 47] width 84 height 22
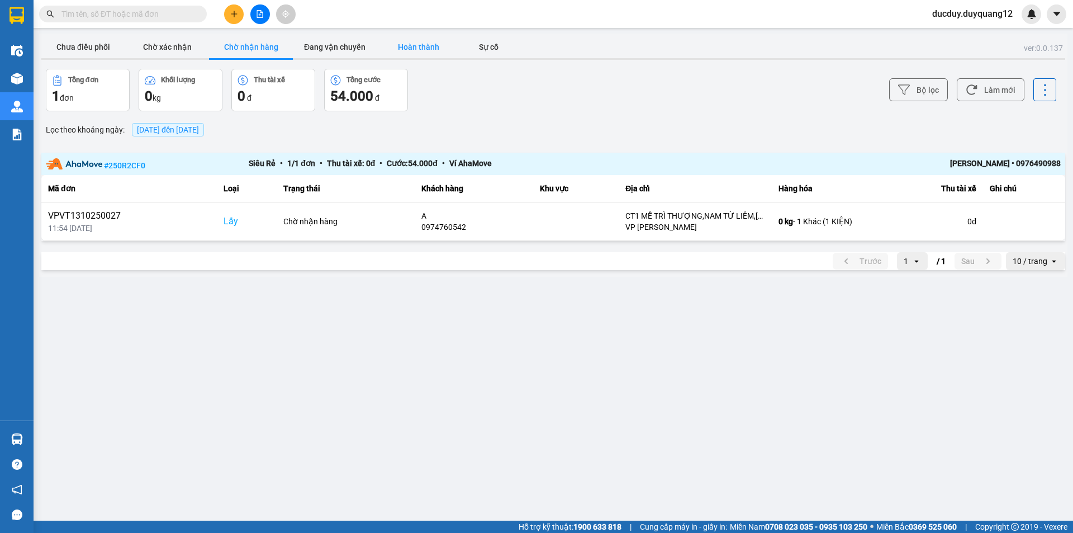
click at [409, 51] on button "Hoàn thành" at bounding box center [419, 47] width 84 height 22
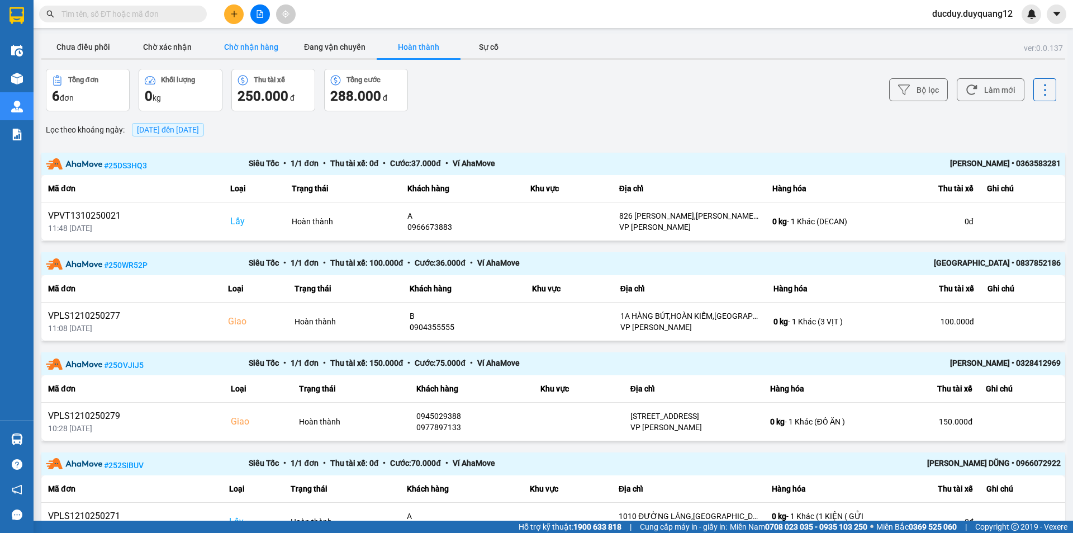
click at [245, 45] on button "Chờ nhận hàng" at bounding box center [251, 47] width 84 height 22
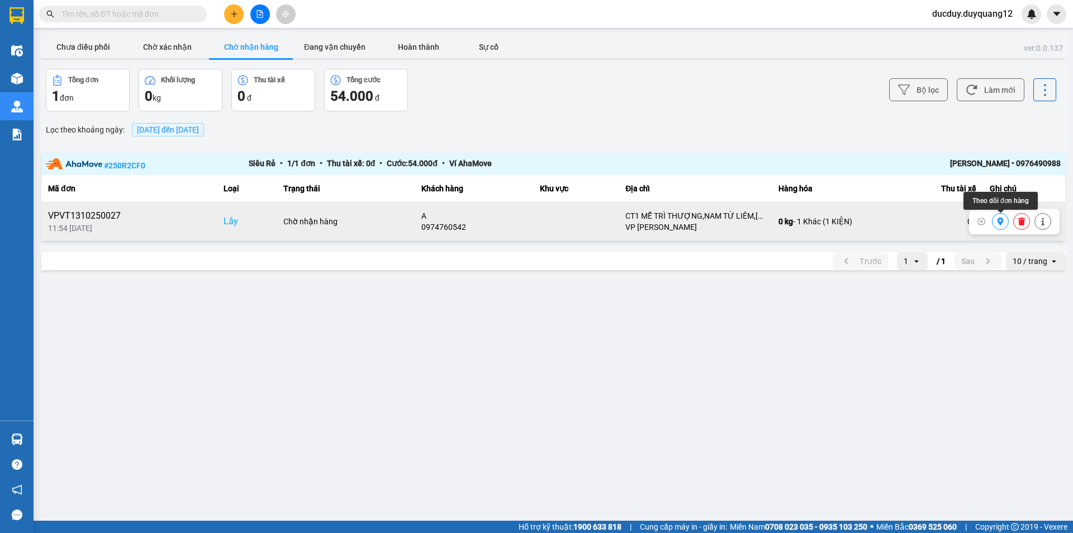
click at [996, 223] on button at bounding box center [1001, 222] width 16 height 20
click at [74, 33] on main "ver: 0.0.137 Chưa điều phối Chờ xác nhận Chờ nhận hàng Đang vận chuyển Hoàn thà…" at bounding box center [536, 260] width 1073 height 520
click at [82, 45] on button "Chưa điều phối" at bounding box center [83, 47] width 84 height 22
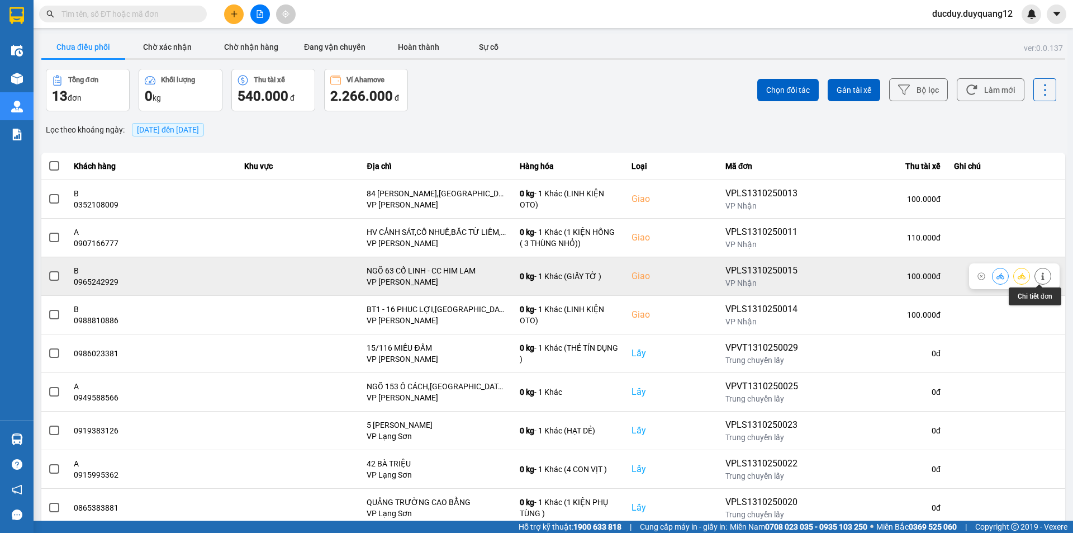
click at [1042, 278] on icon at bounding box center [1043, 276] width 3 height 8
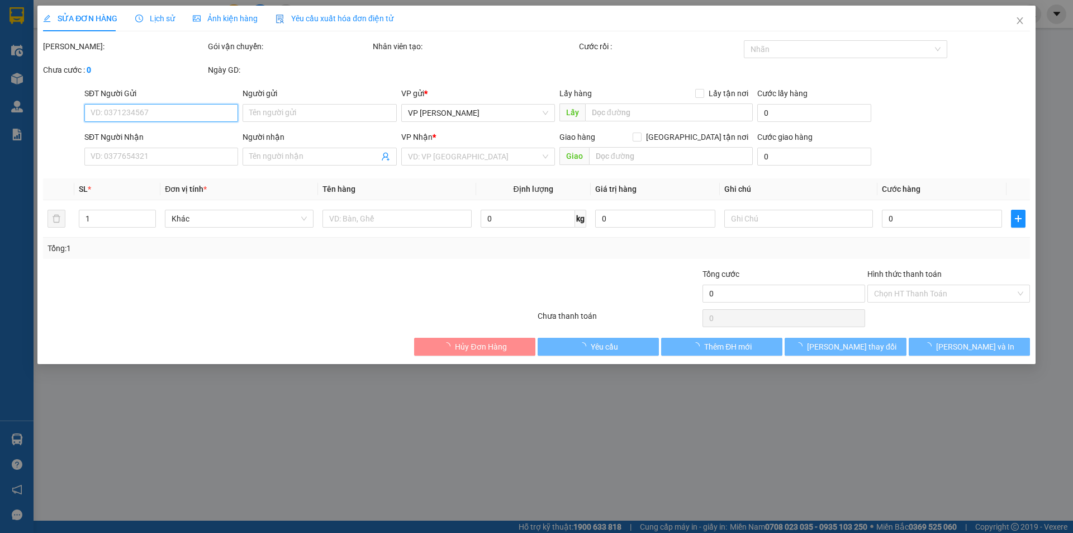
type input "0965926926"
type input "A"
checkbox input "true"
type input "VPLS"
type input "0965242929"
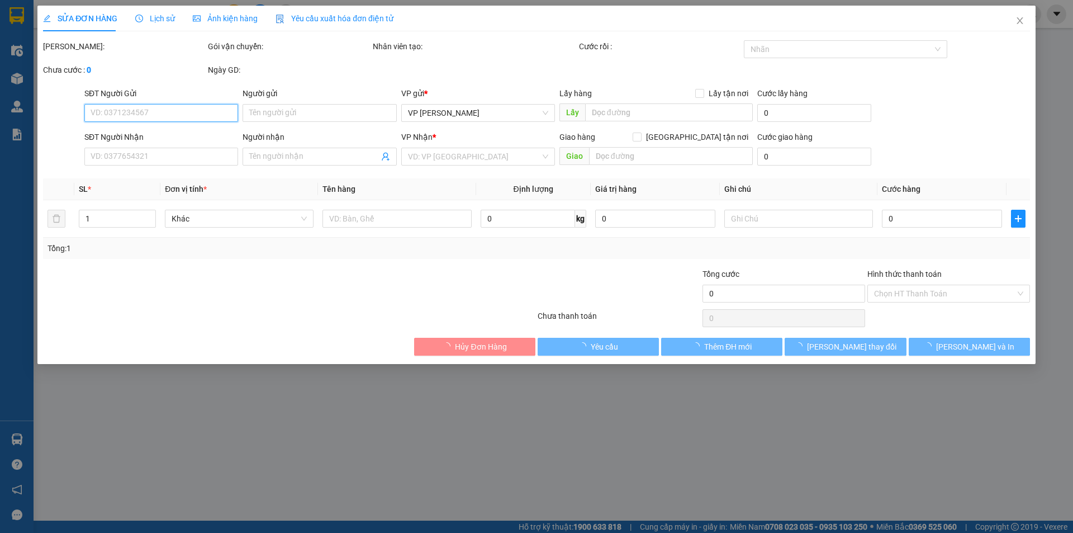
type input "B"
checkbox input "true"
type input "NGÕ 63 CỔ LINH - CC HIM LAM"
type input "100.000"
